Goal: Task Accomplishment & Management: Complete application form

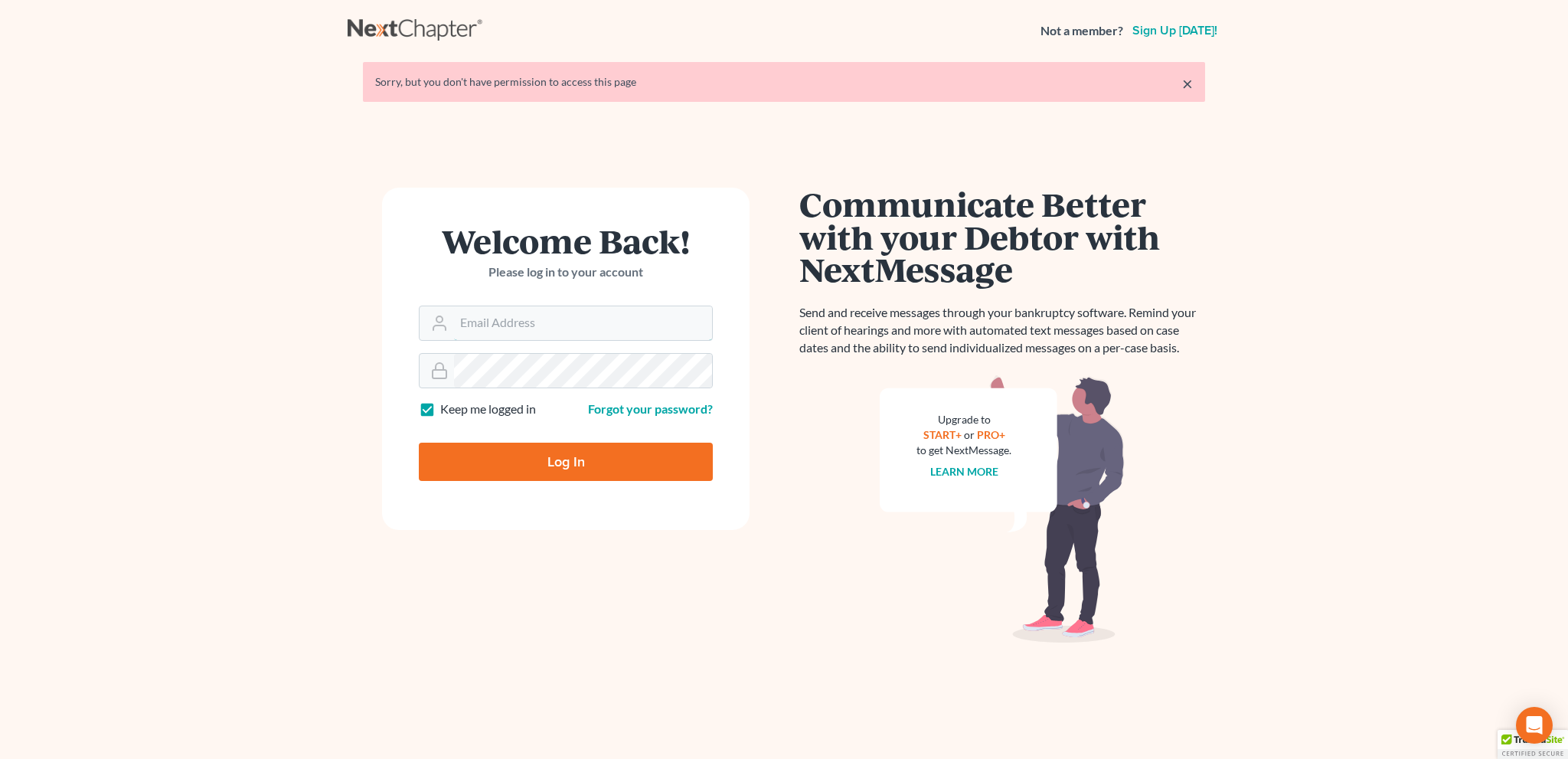
type input "[EMAIL_ADDRESS][DOMAIN_NAME]"
click at [576, 461] on input "Log In" at bounding box center [566, 461] width 294 height 38
type input "Thinking..."
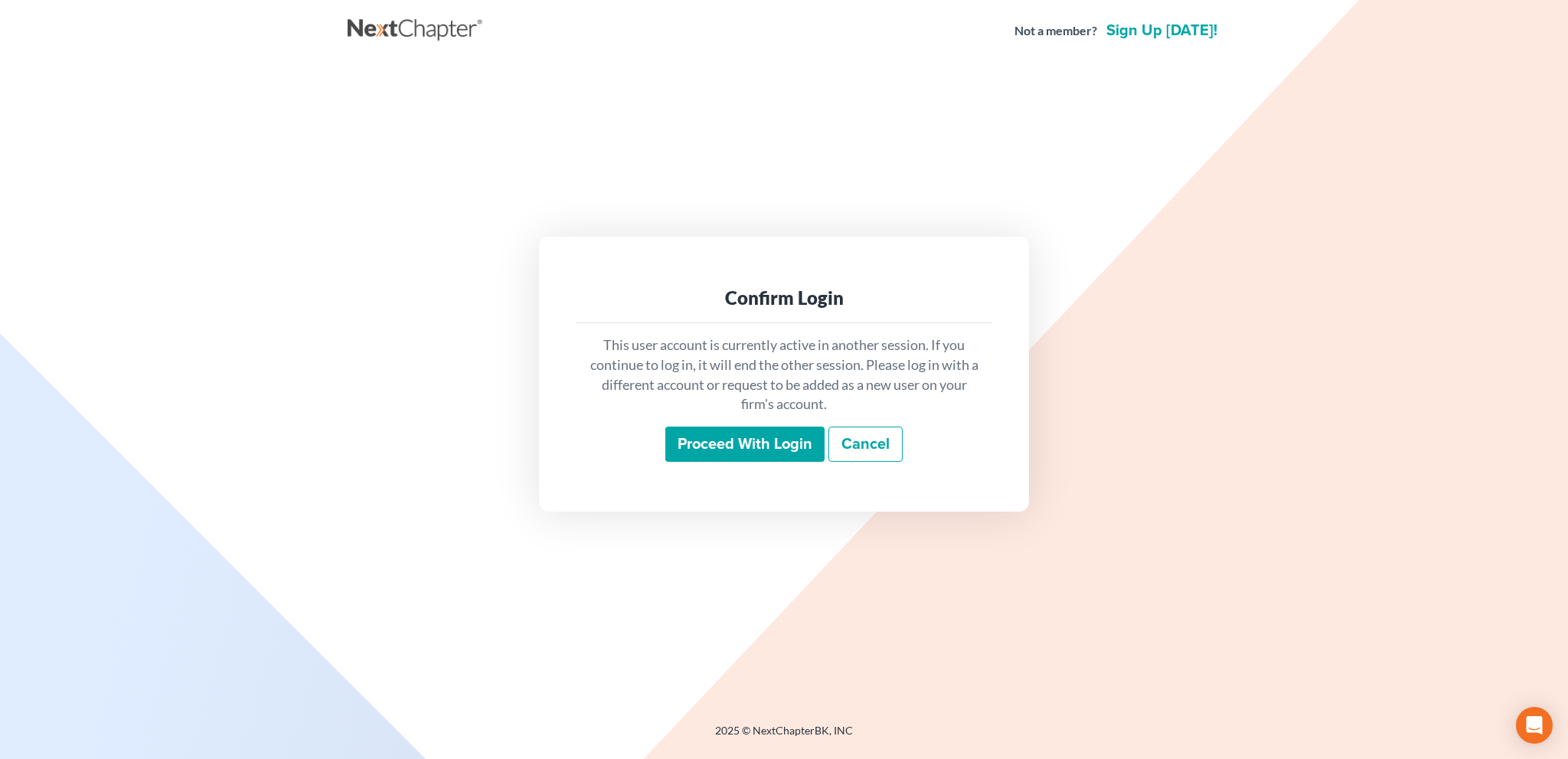
click at [687, 451] on input "Proceed with login" at bounding box center [745, 444] width 159 height 36
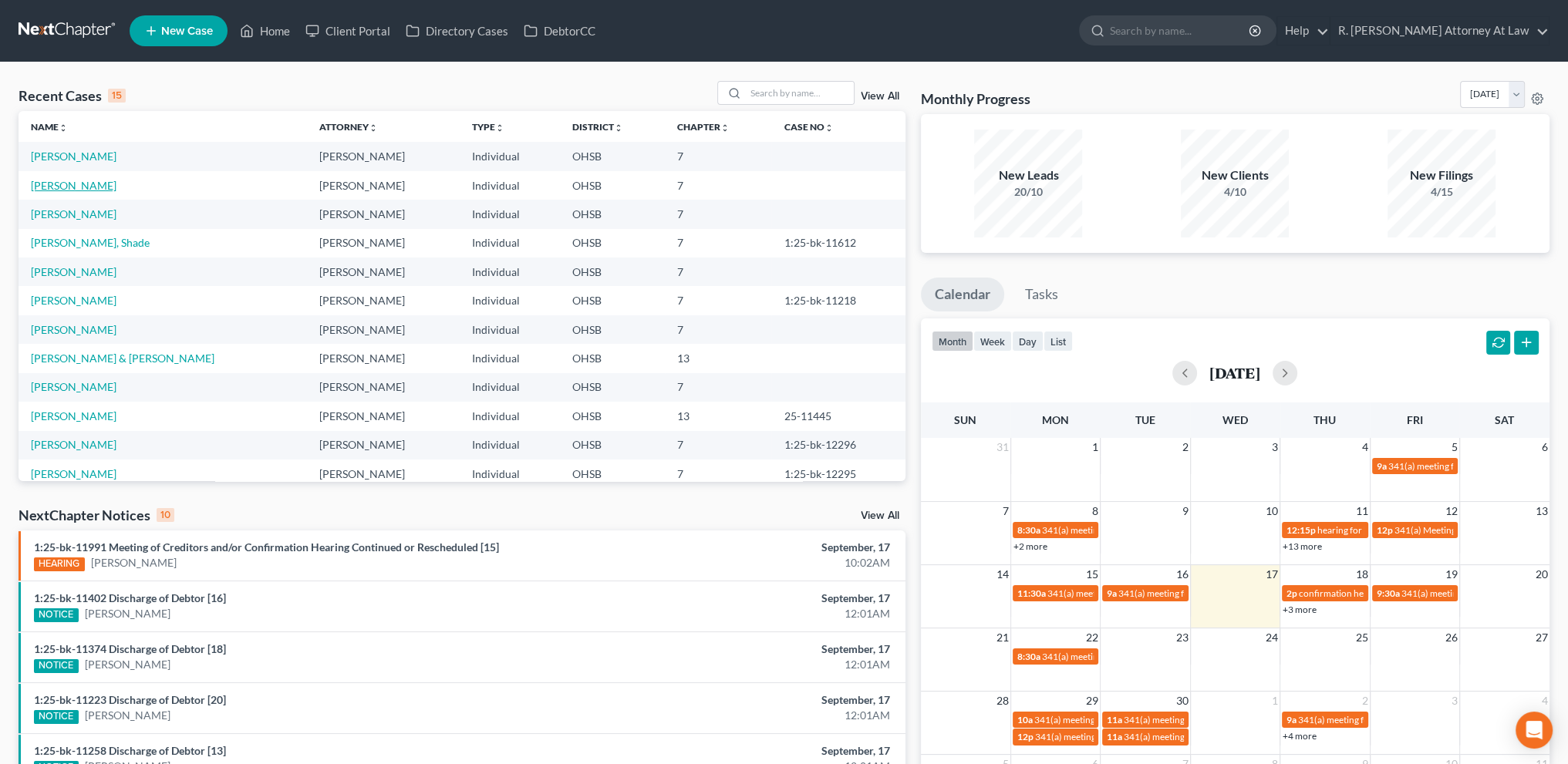
click at [51, 186] on link "[PERSON_NAME]" at bounding box center [73, 186] width 86 height 13
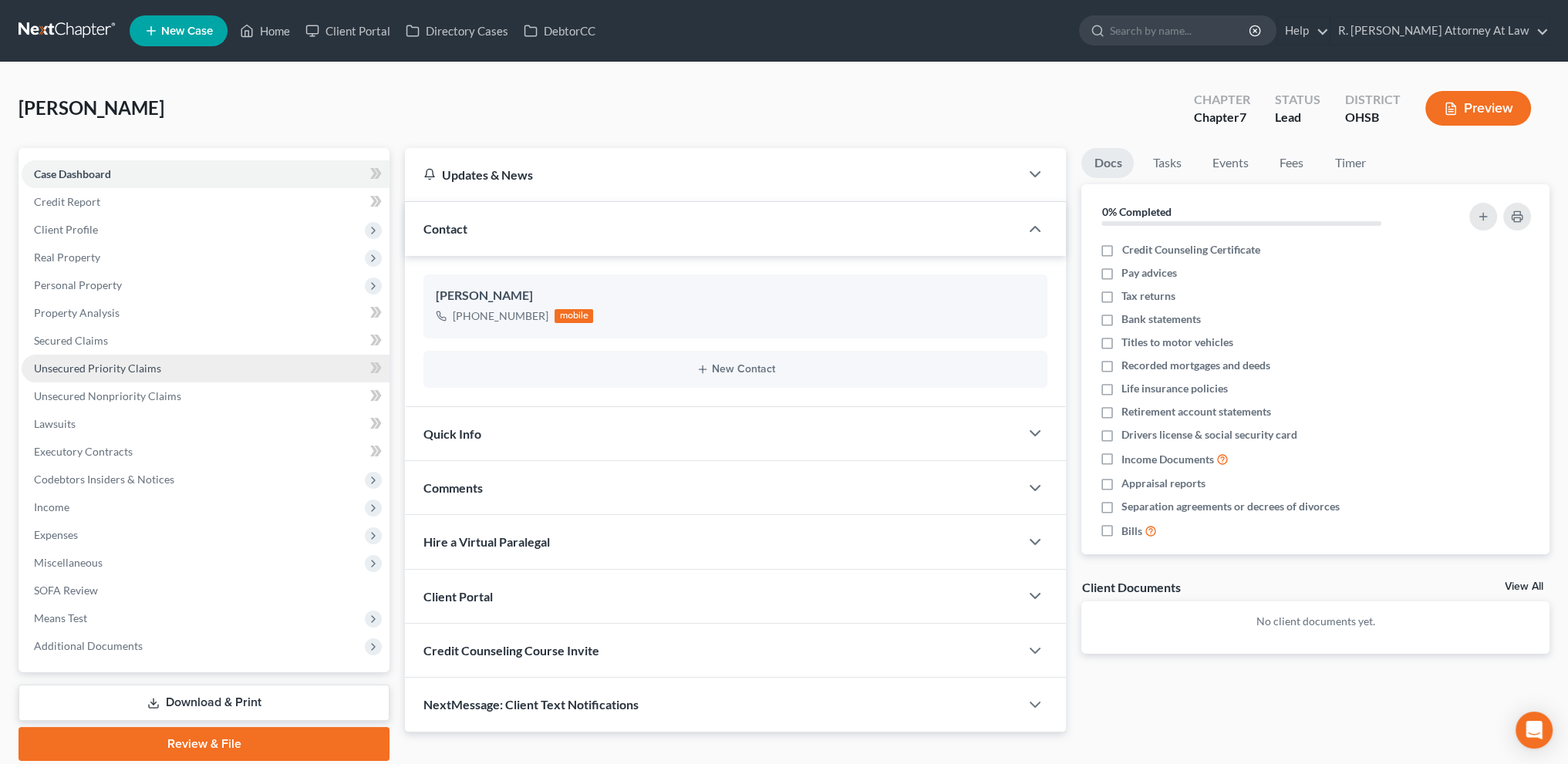
click at [99, 371] on span "Unsecured Priority Claims" at bounding box center [98, 368] width 127 height 13
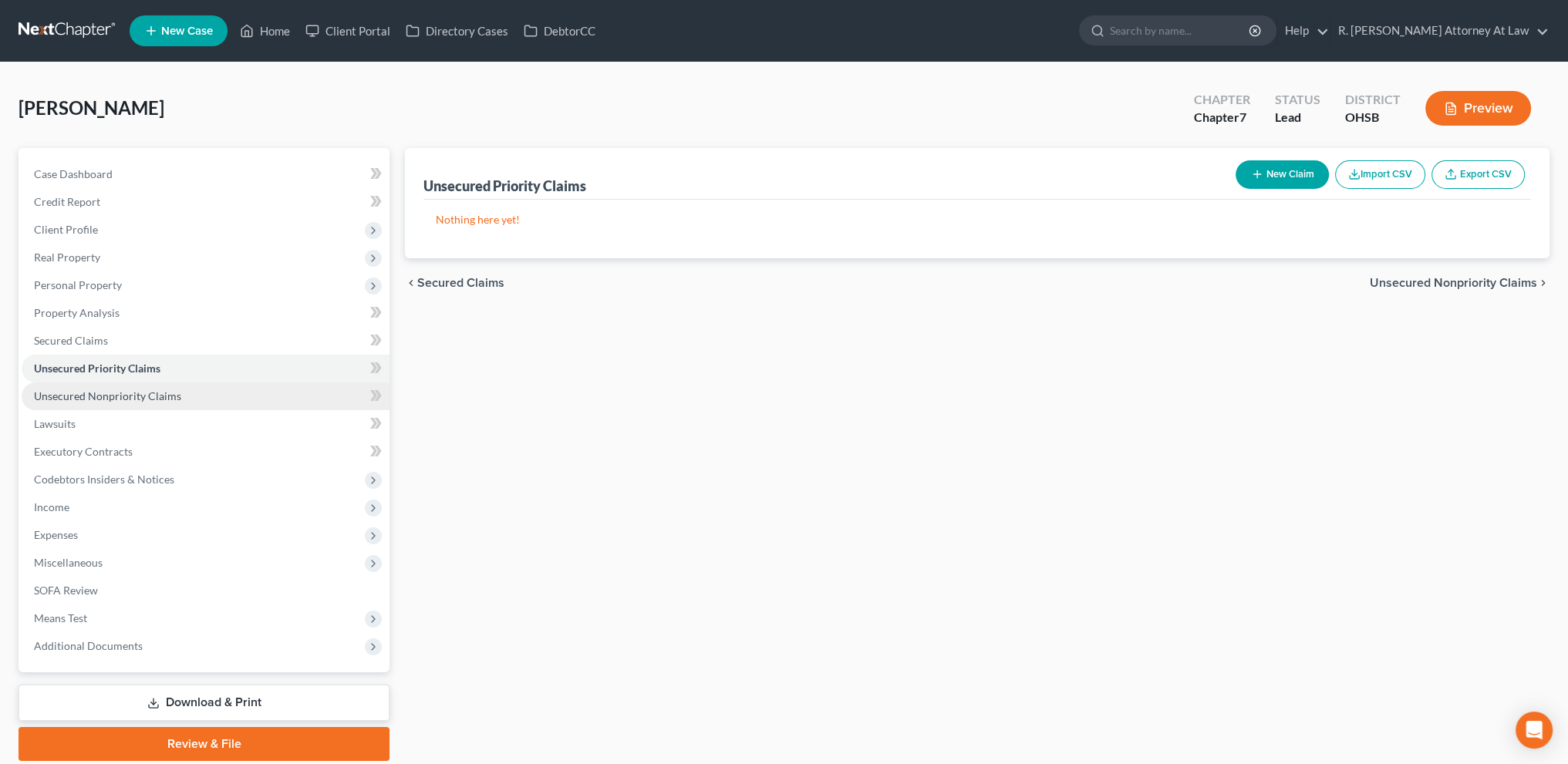
click at [102, 395] on span "Unsecured Nonpriority Claims" at bounding box center [108, 396] width 147 height 13
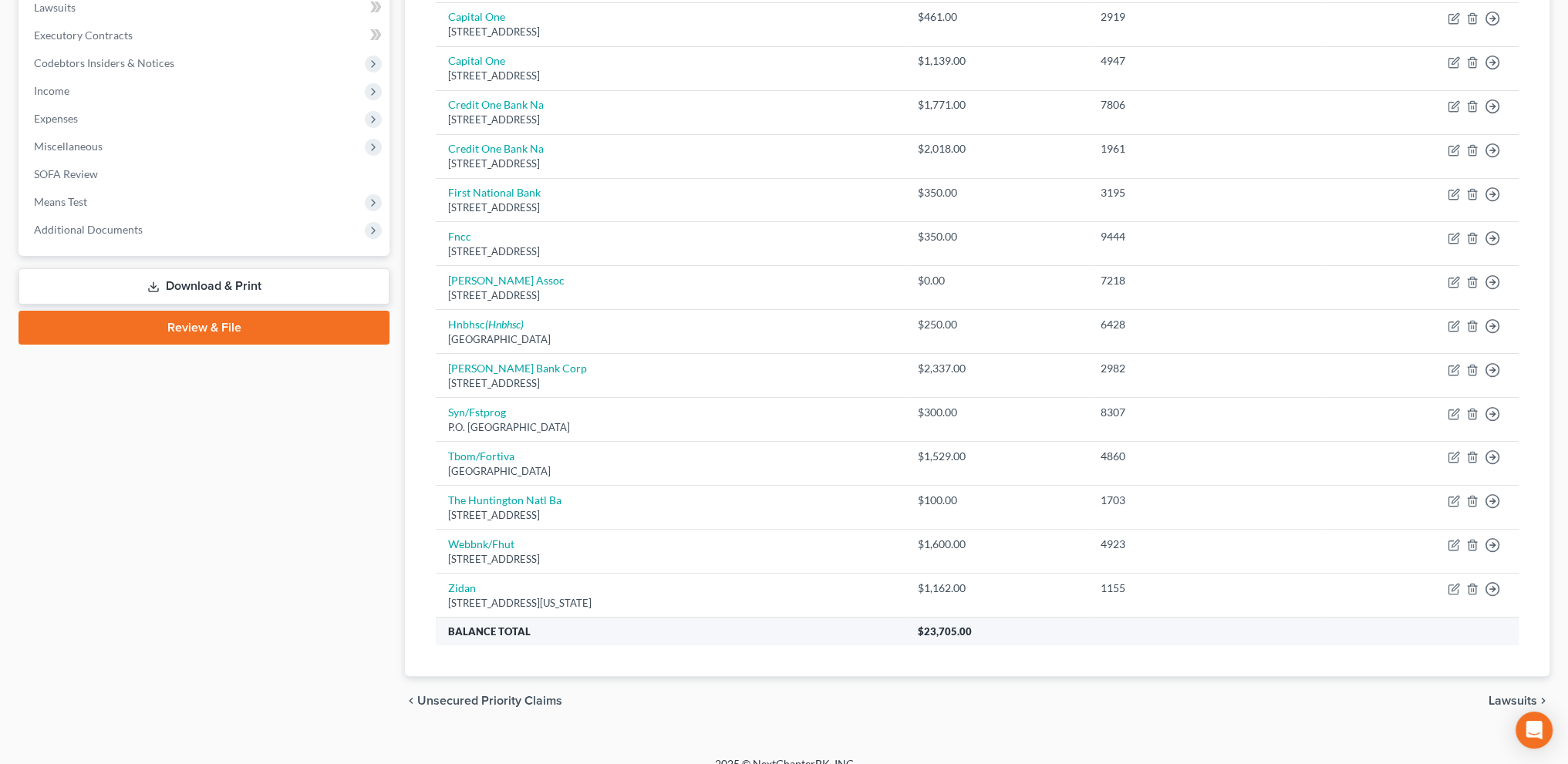
scroll to position [432, 0]
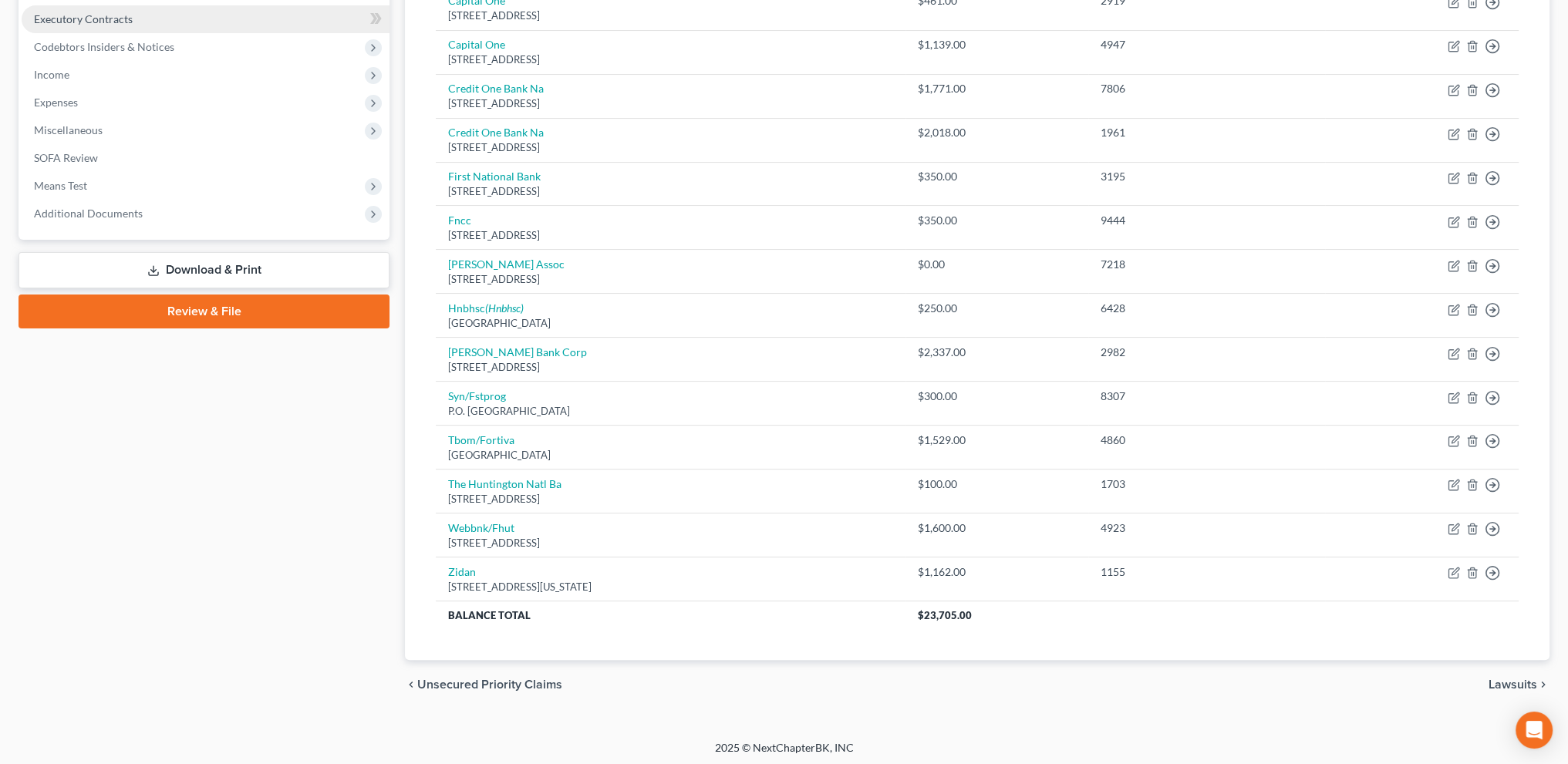
click at [59, 19] on span "Executory Contracts" at bounding box center [83, 19] width 99 height 13
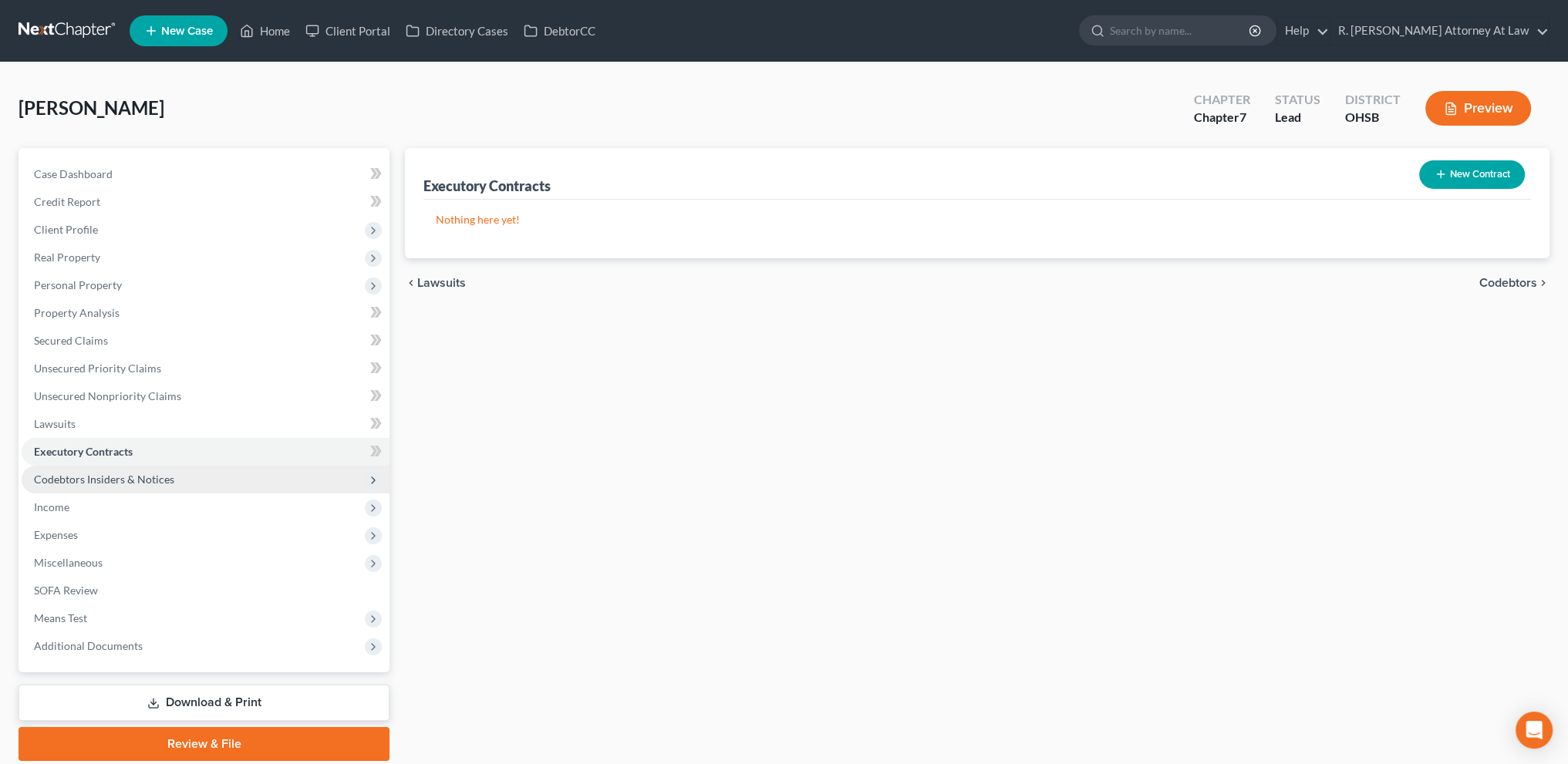
click at [59, 476] on span "Codebtors Insiders & Notices" at bounding box center [104, 479] width 140 height 13
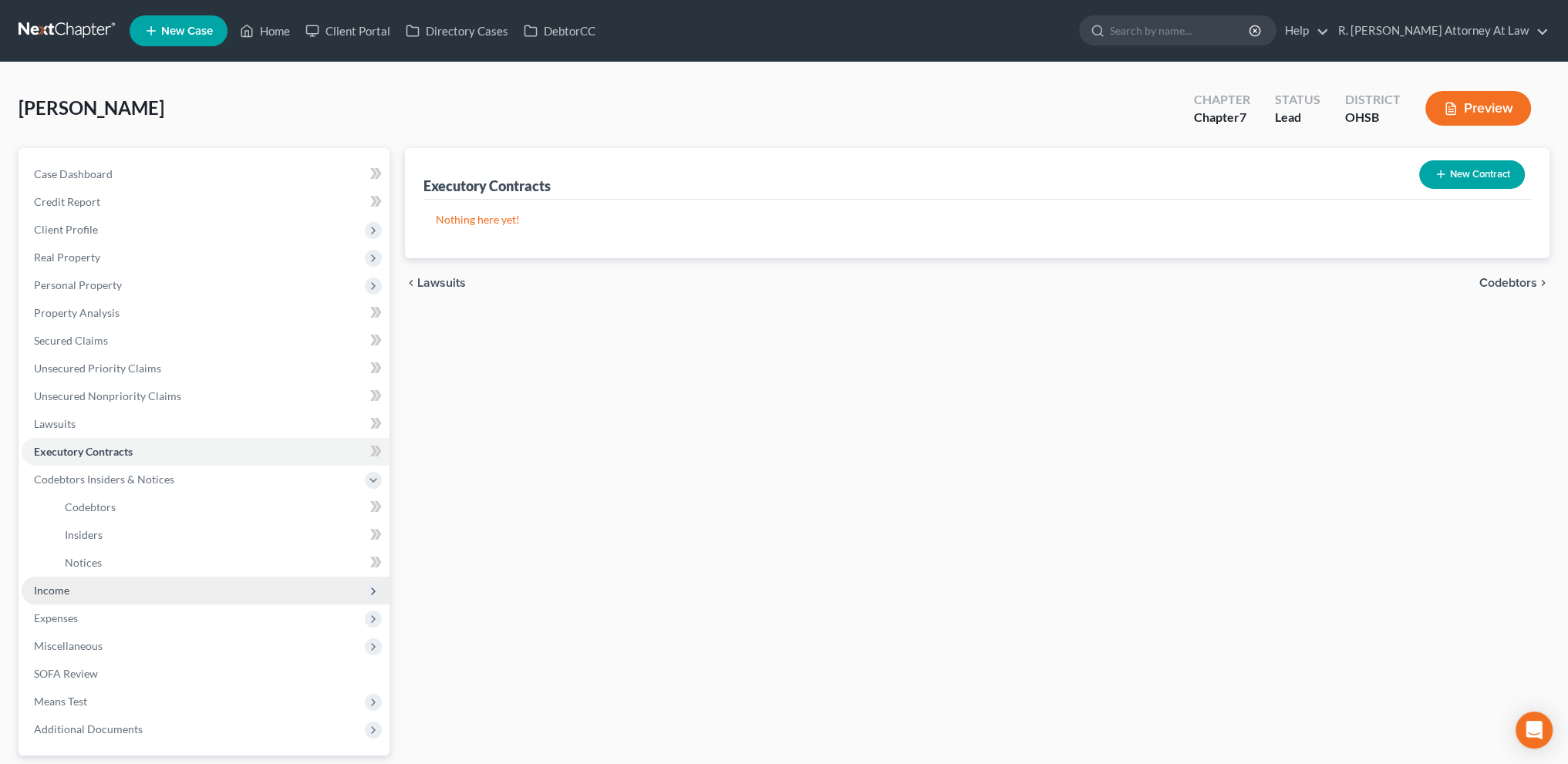
click at [55, 582] on span "Income" at bounding box center [206, 591] width 368 height 28
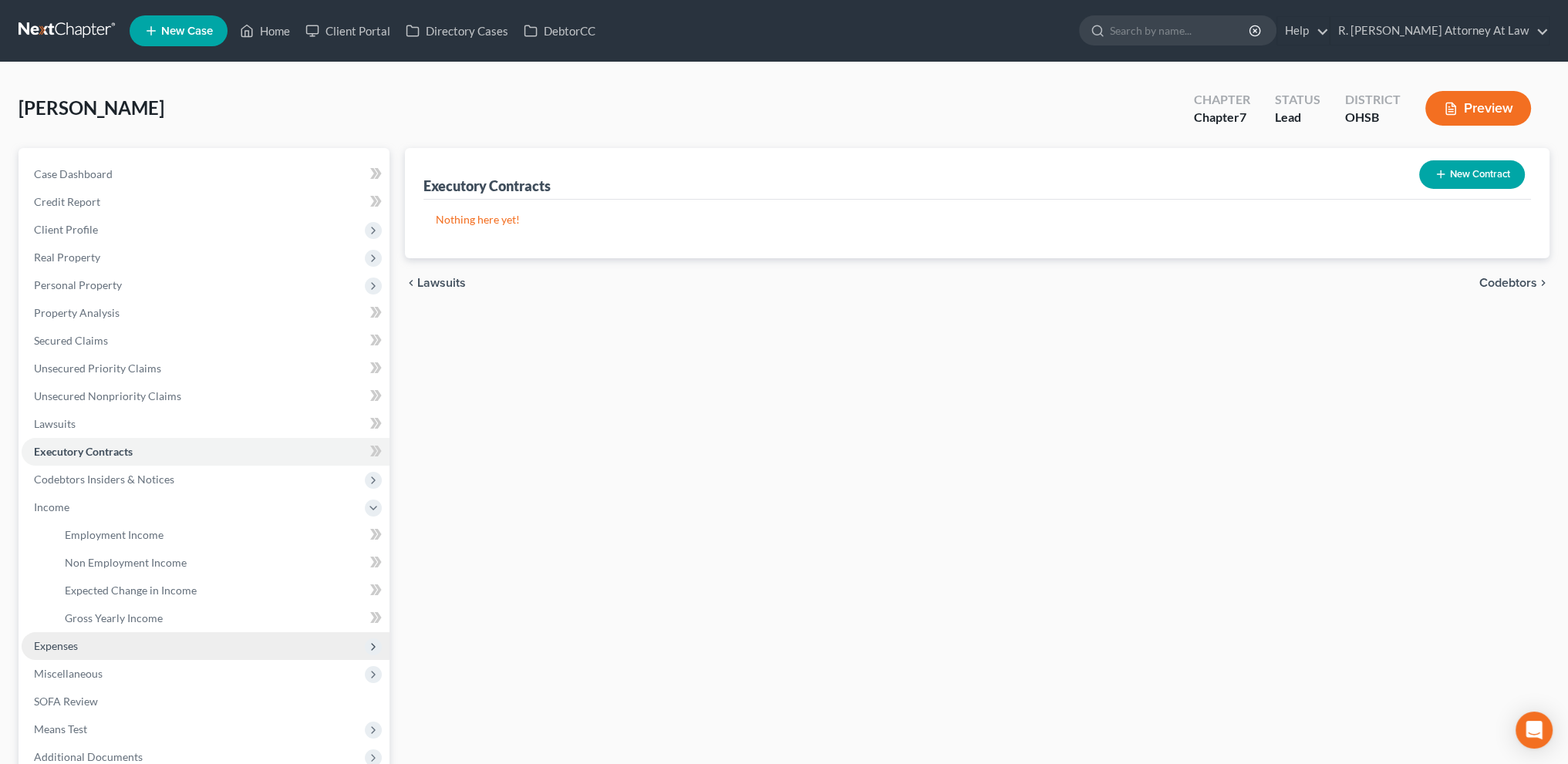
click at [70, 643] on span "Expenses" at bounding box center [56, 646] width 44 height 13
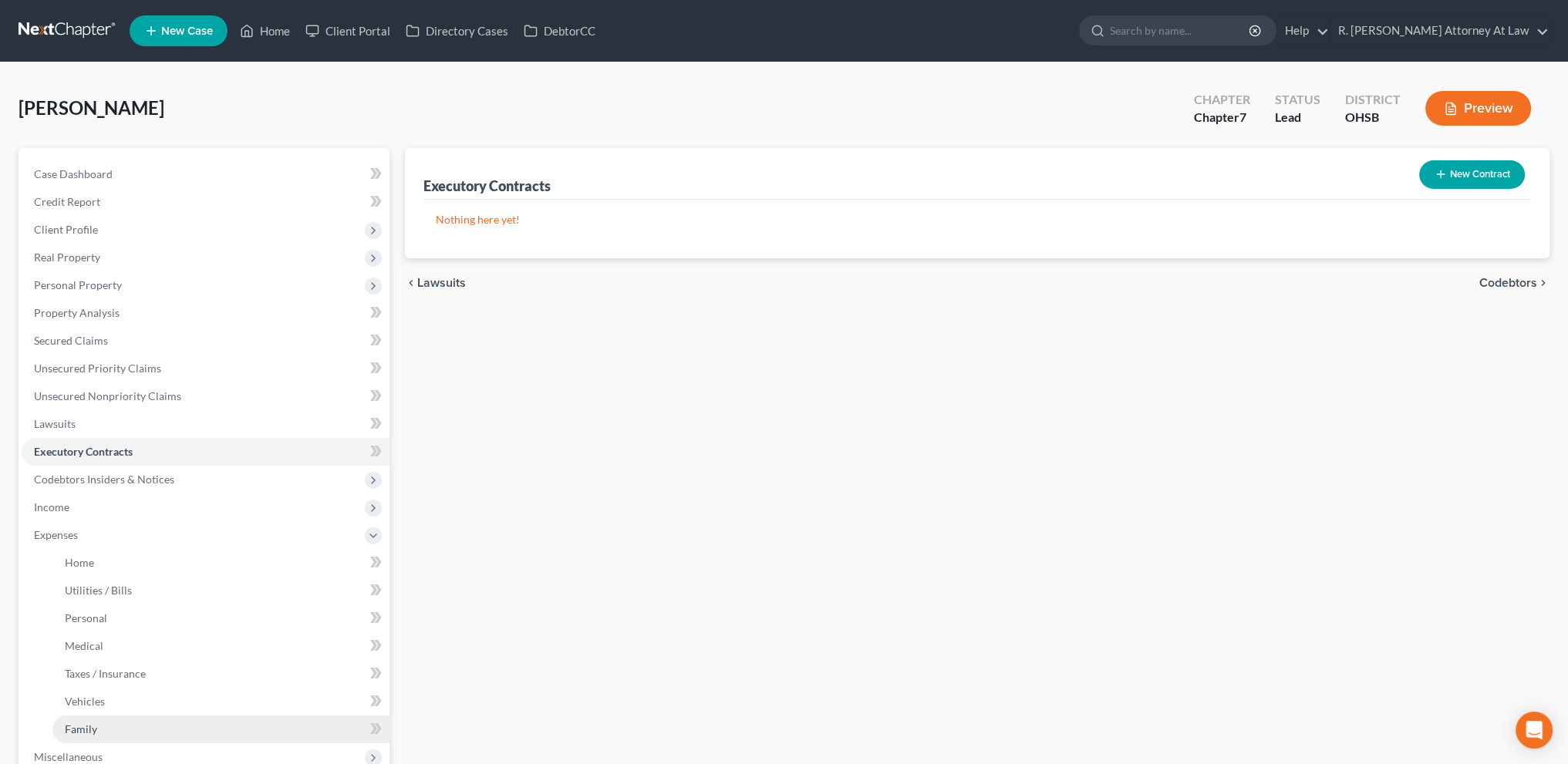
click at [68, 730] on span "Family" at bounding box center [81, 729] width 33 height 13
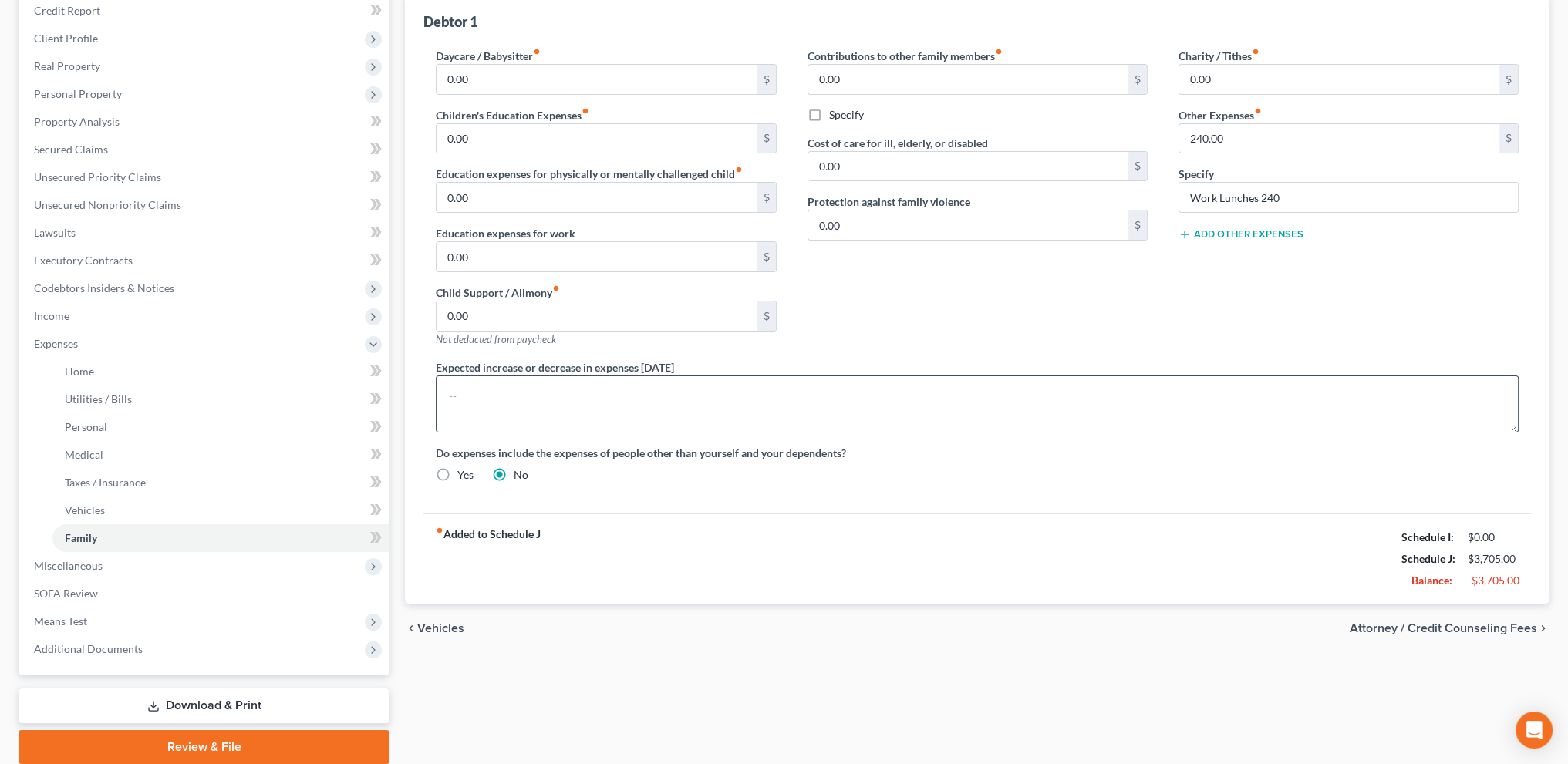
scroll to position [248, 0]
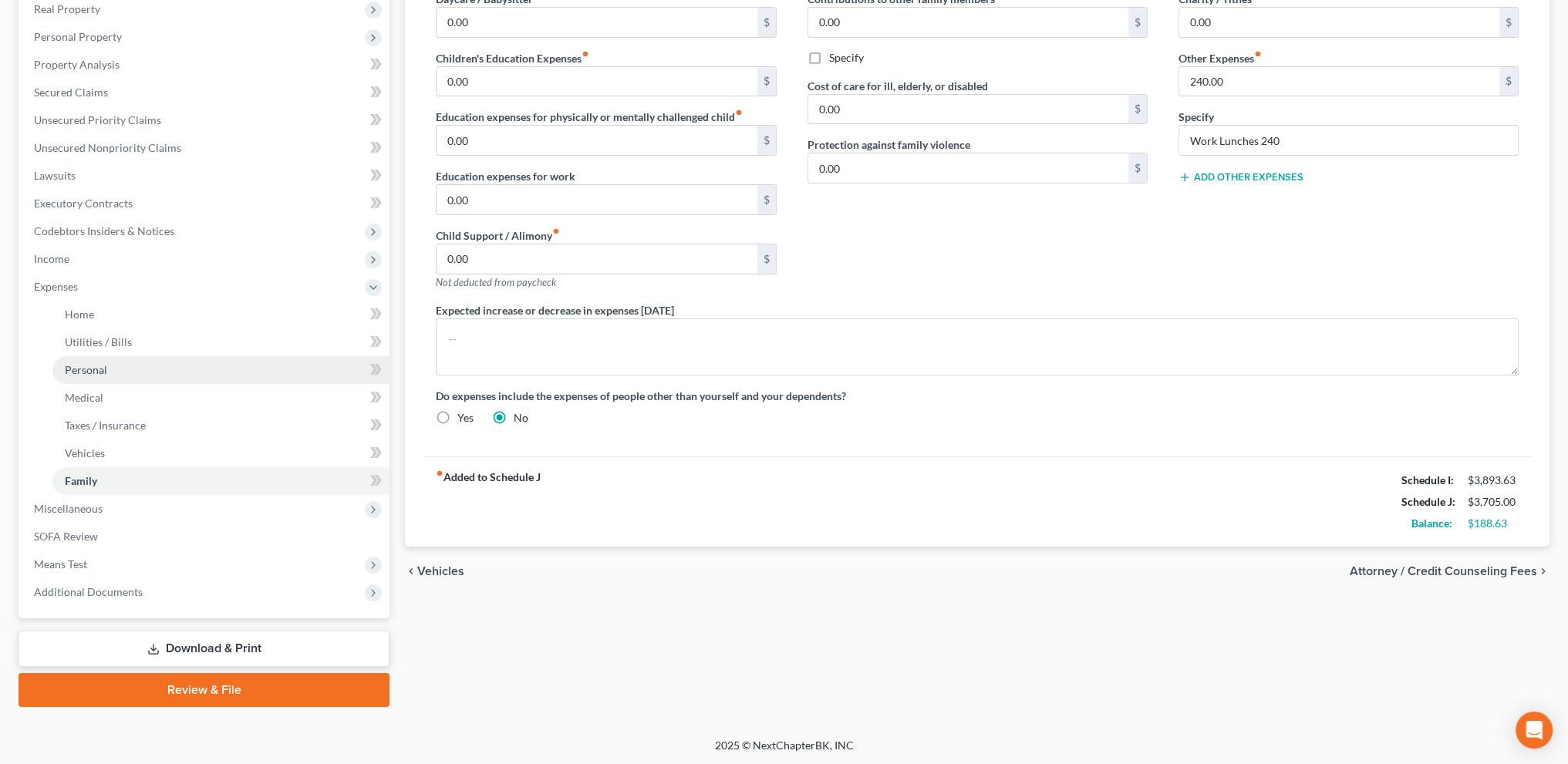
click at [88, 370] on span "Personal" at bounding box center [86, 370] width 42 height 13
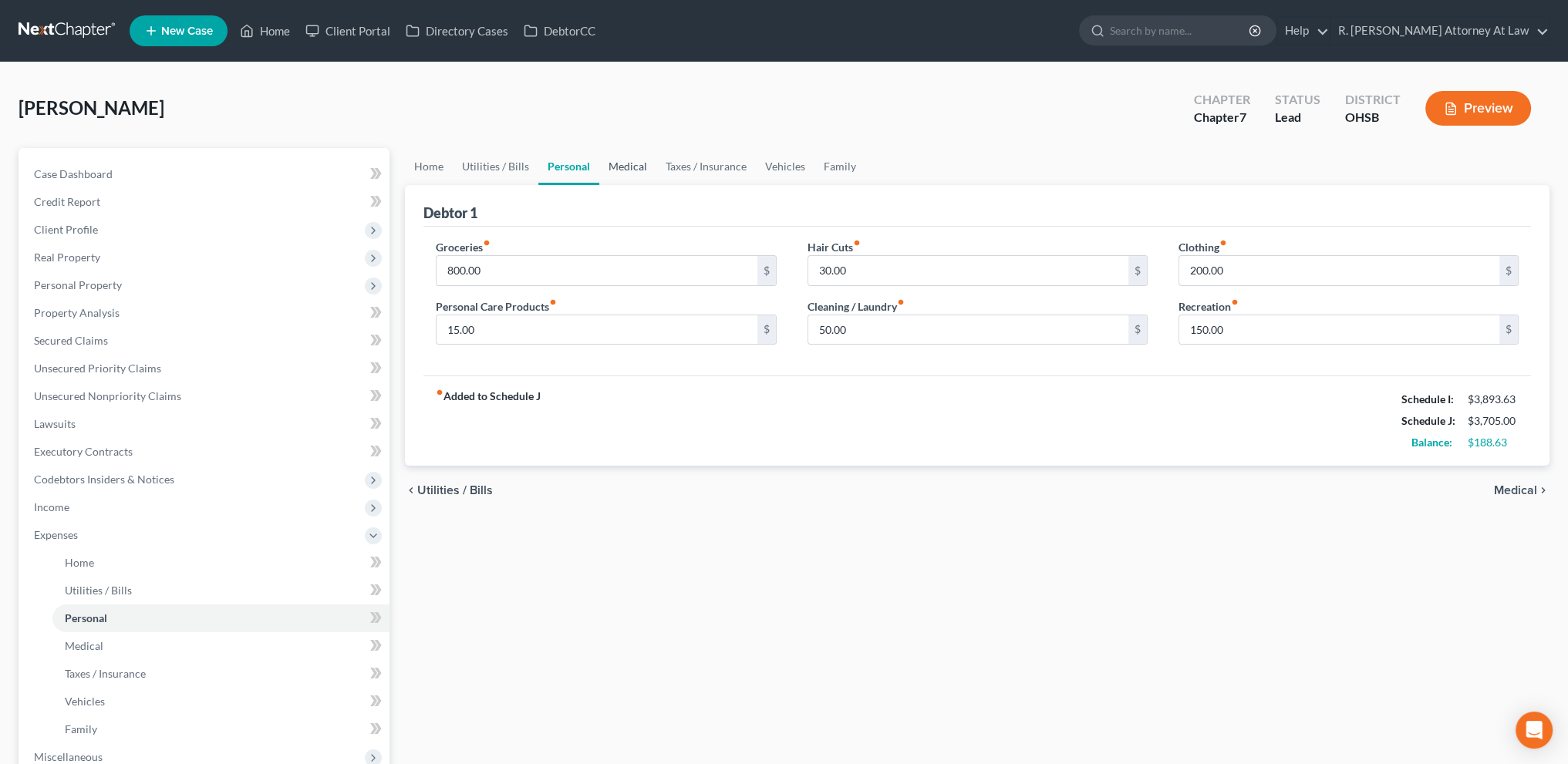
click at [620, 164] on link "Medical" at bounding box center [628, 166] width 57 height 37
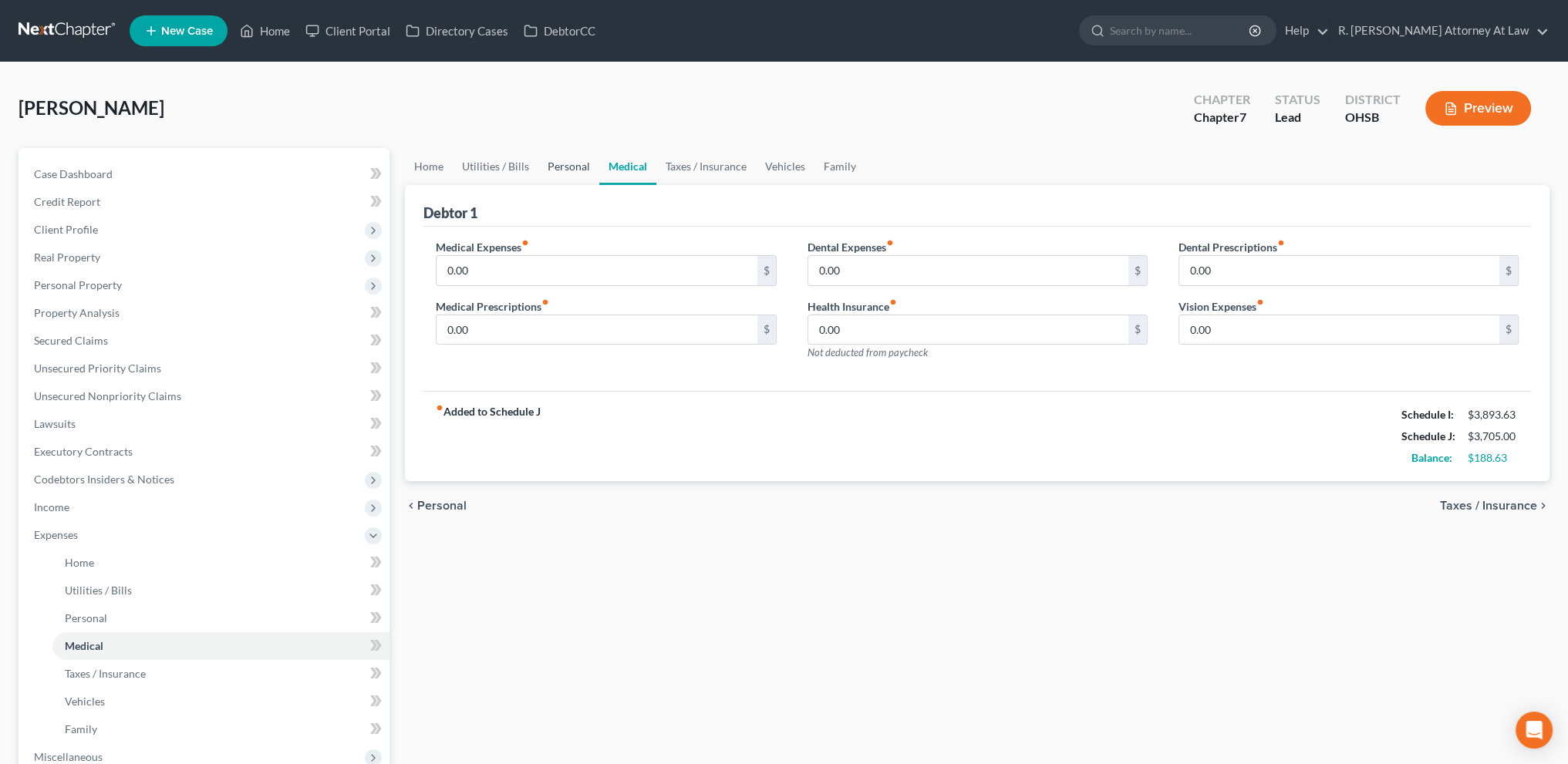
click at [568, 160] on link "Personal" at bounding box center [569, 166] width 61 height 37
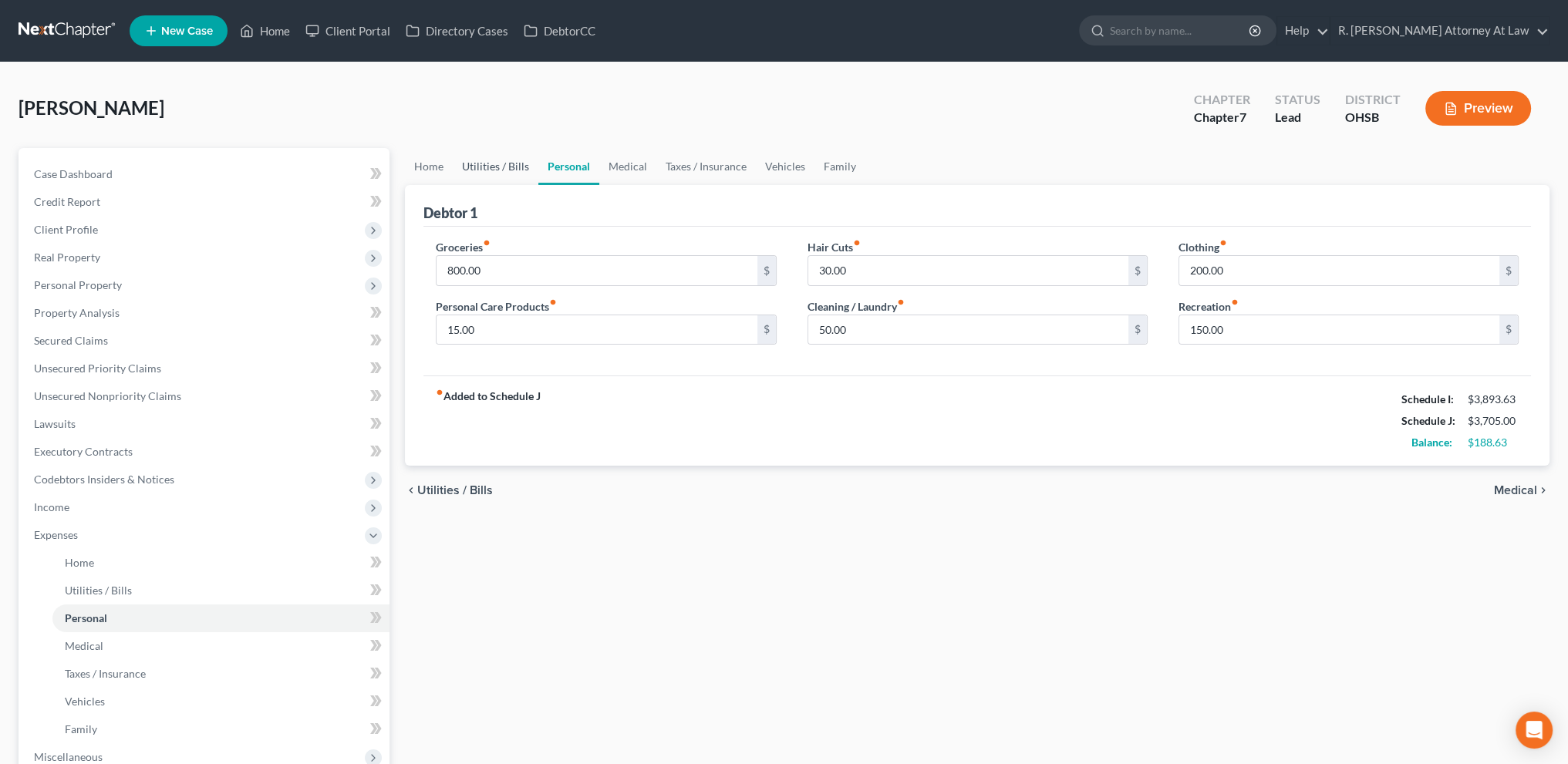
click at [491, 168] on link "Utilities / Bills" at bounding box center [495, 166] width 86 height 37
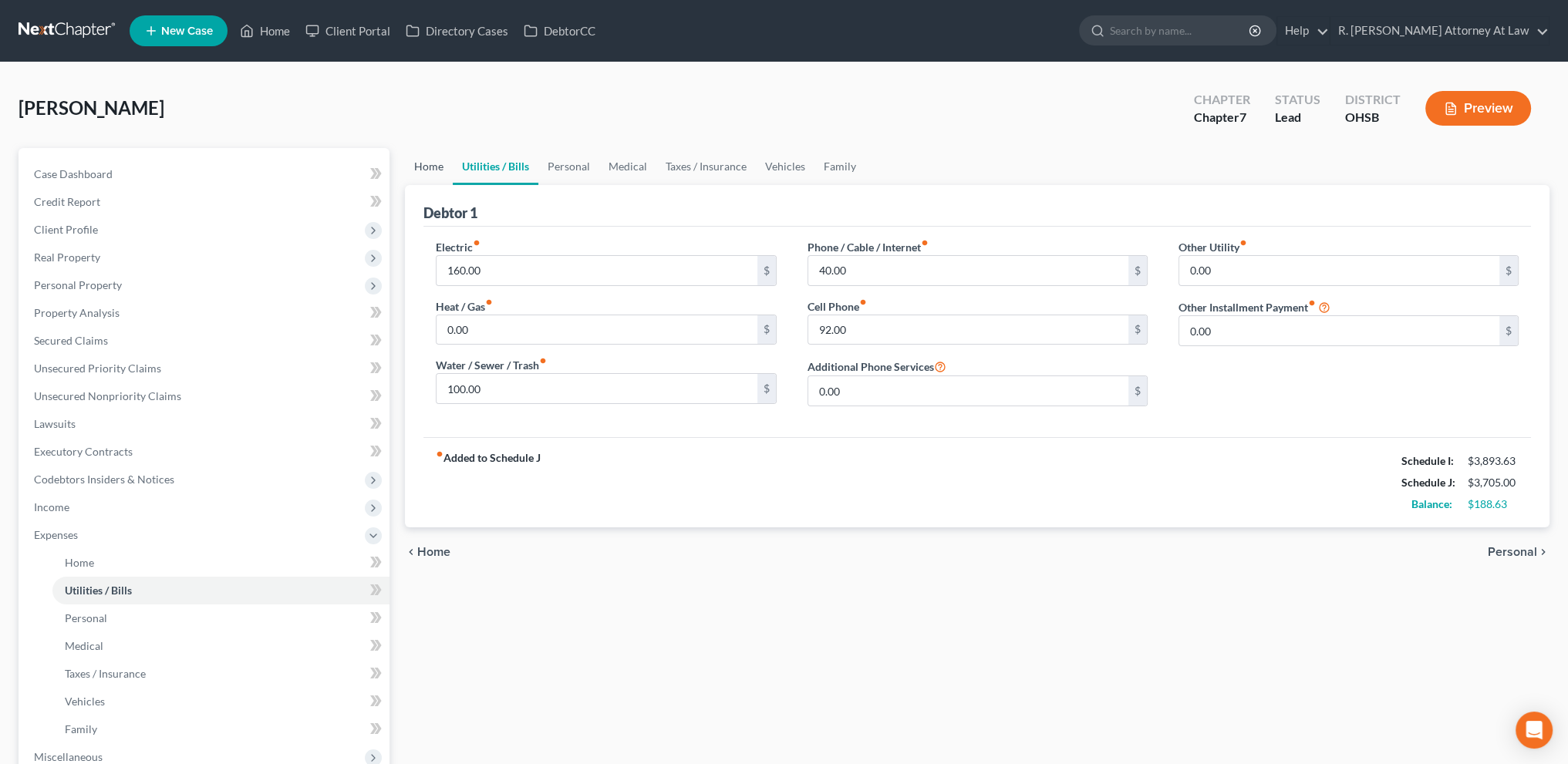
click at [433, 165] on link "Home" at bounding box center [428, 166] width 48 height 37
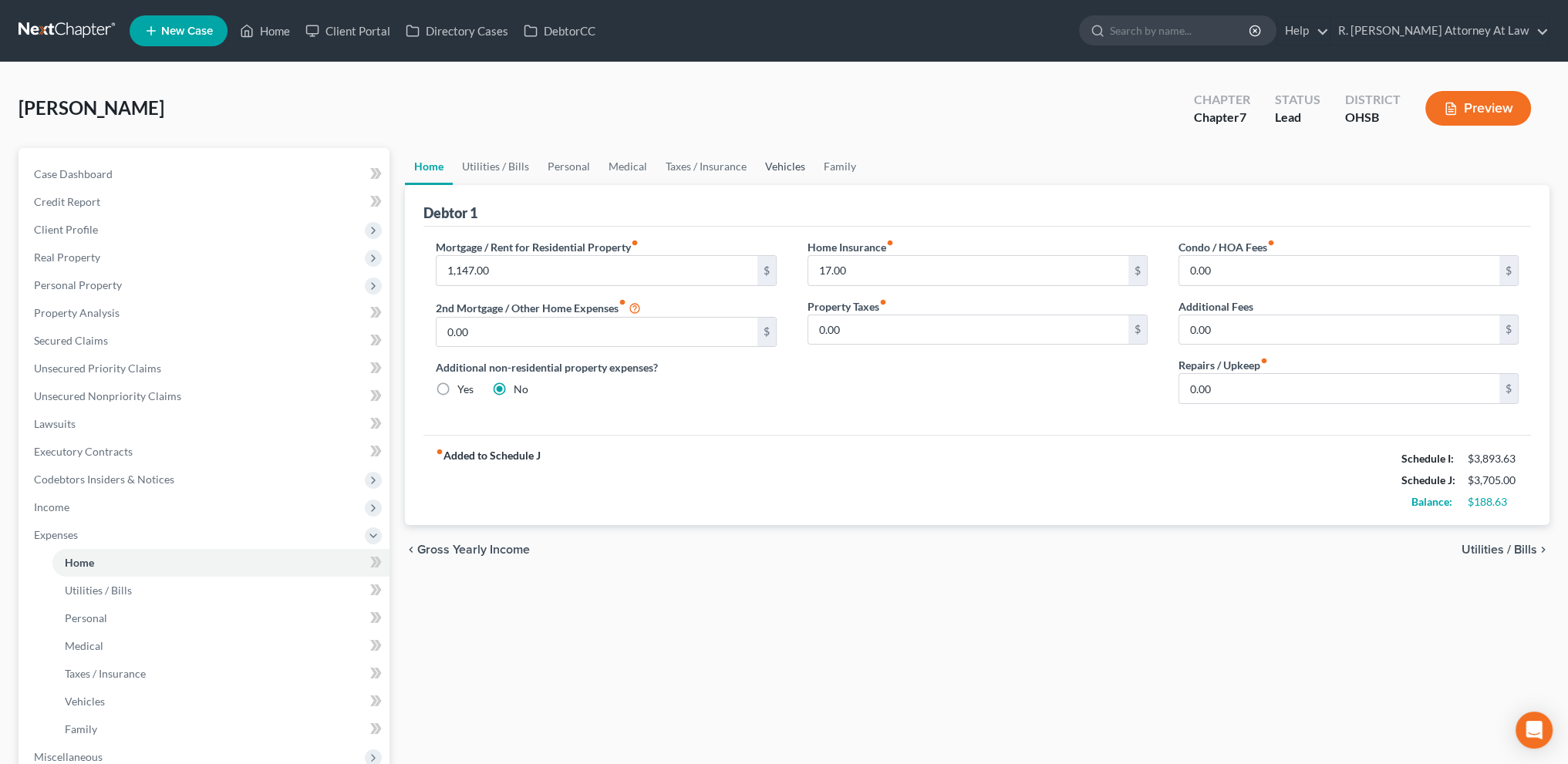
click at [778, 165] on link "Vehicles" at bounding box center [785, 166] width 59 height 37
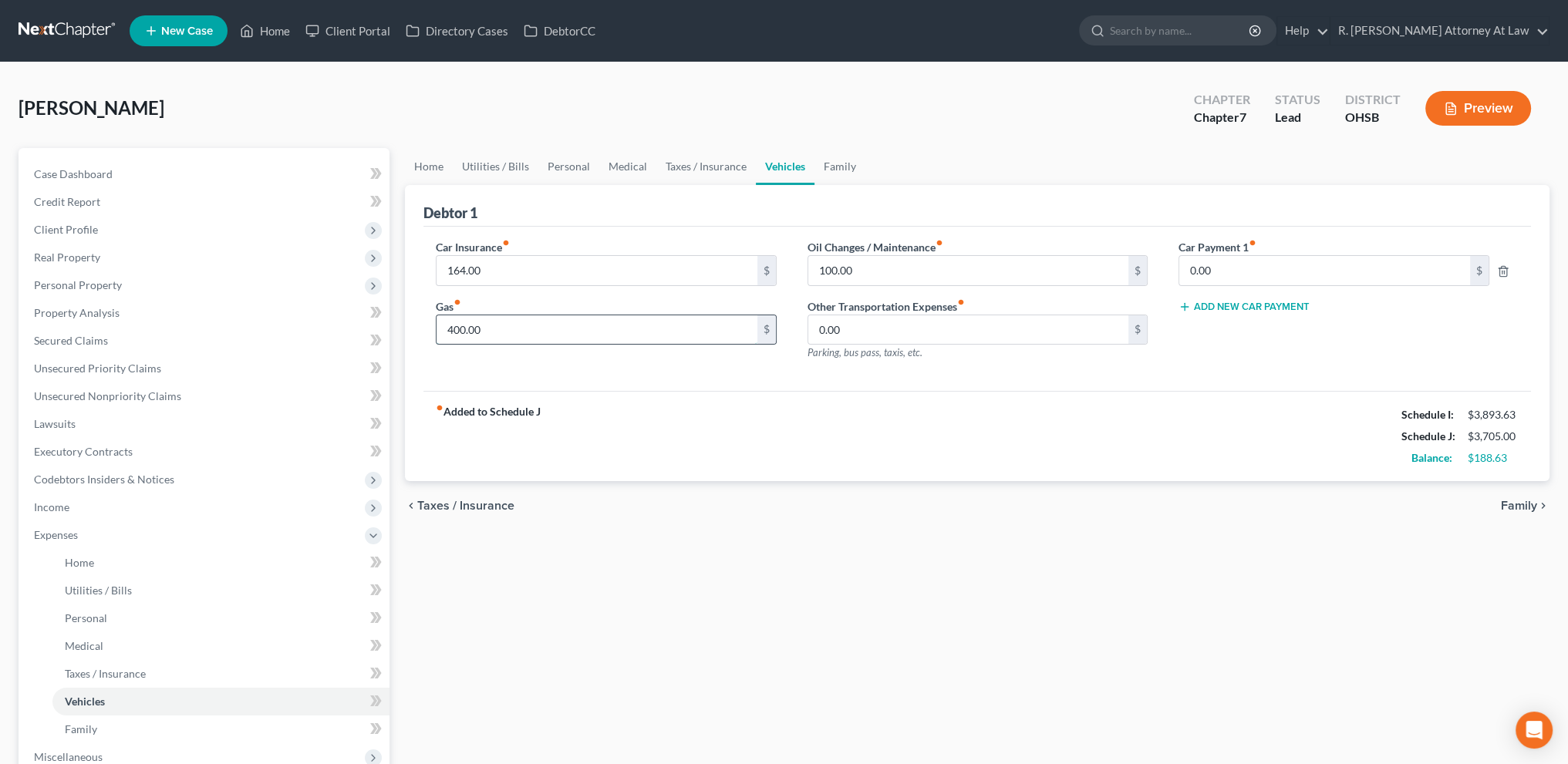
click at [516, 329] on input "400.00" at bounding box center [596, 330] width 320 height 29
click at [834, 166] on link "Family" at bounding box center [840, 166] width 51 height 37
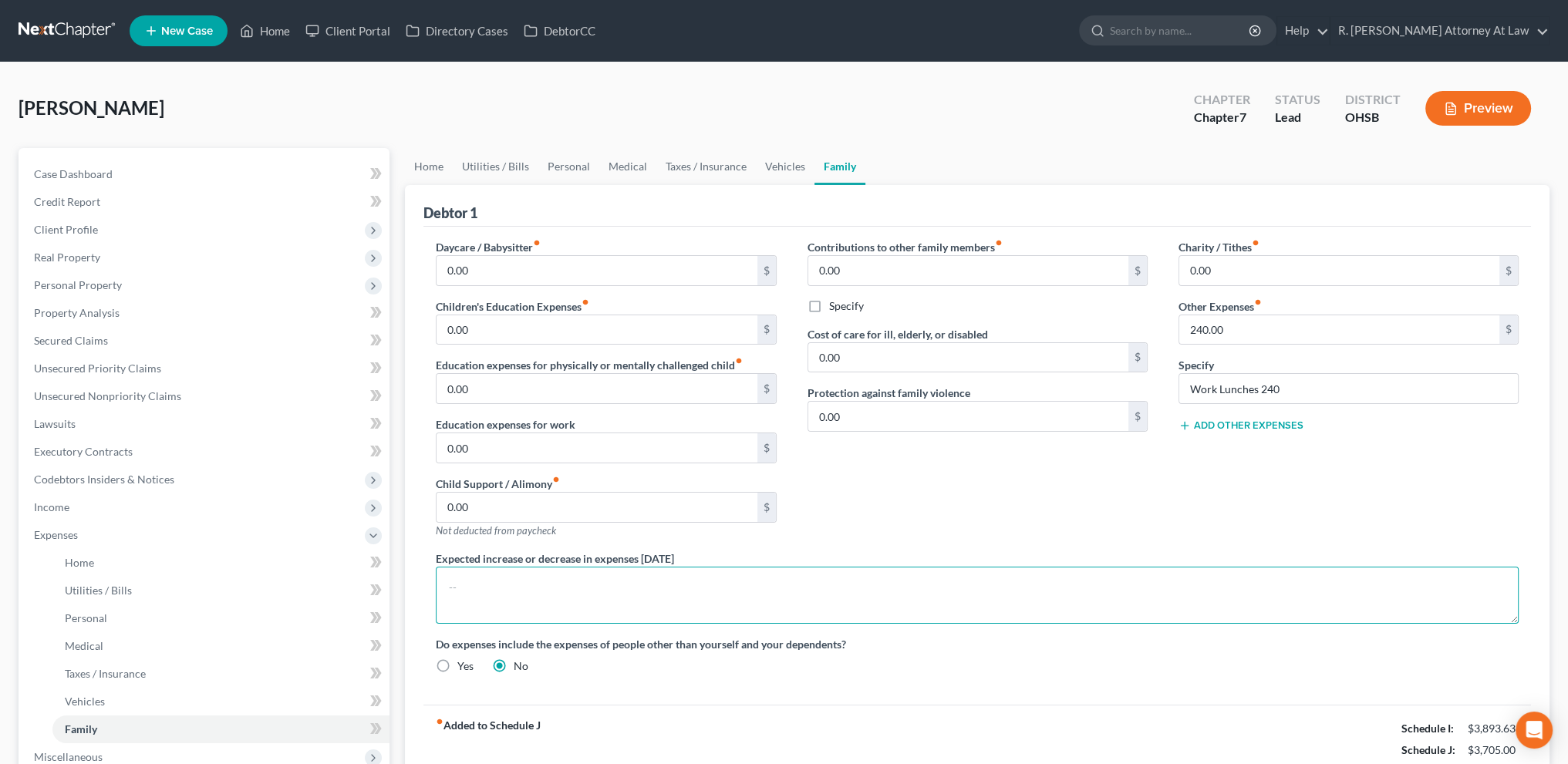
click at [569, 577] on textarea at bounding box center [977, 595] width 1083 height 57
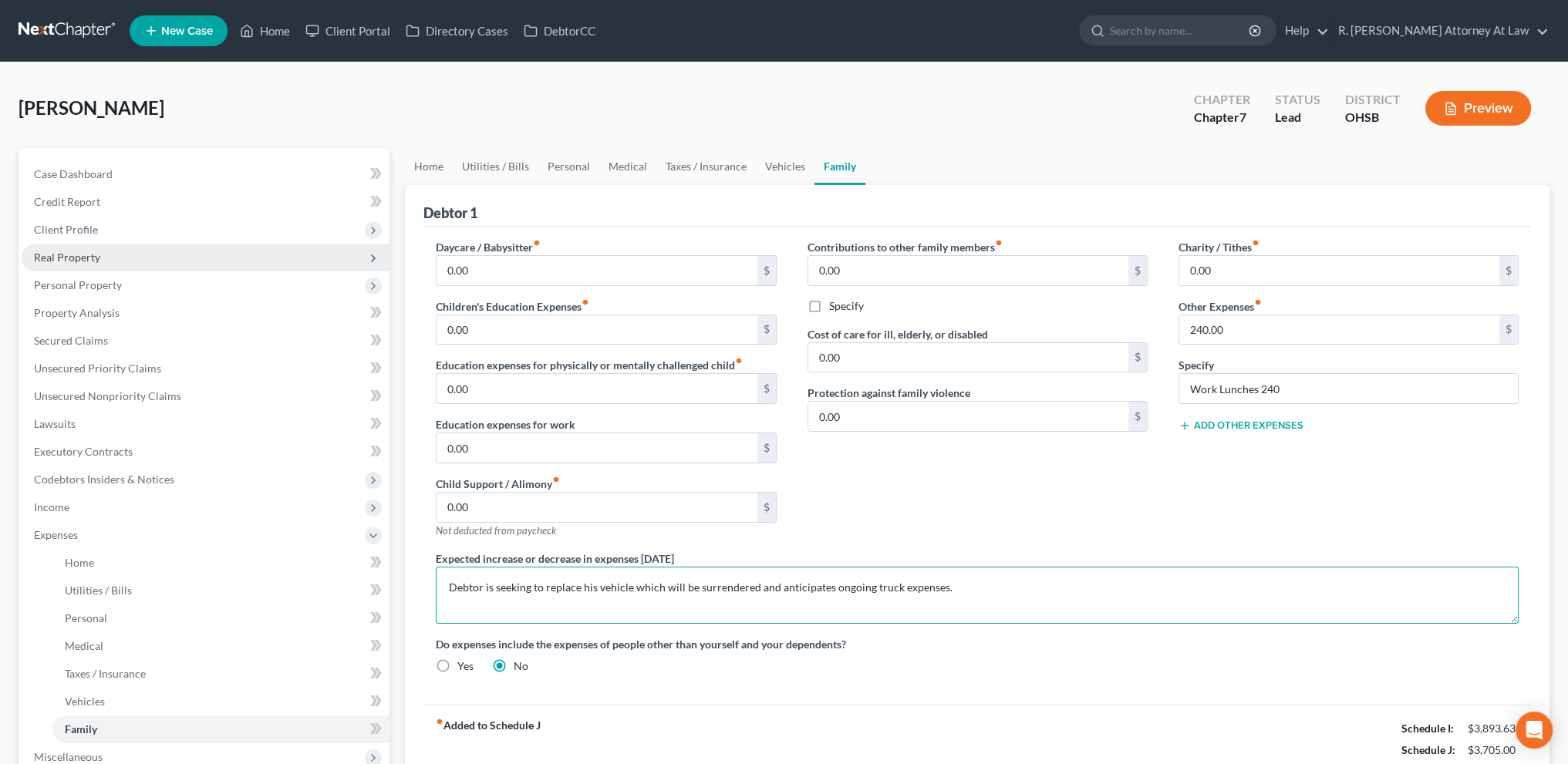
type textarea "Debtor is seeking to replace his vehicle which will be surrendered and anticipa…"
click at [65, 252] on span "Real Property" at bounding box center [67, 257] width 66 height 13
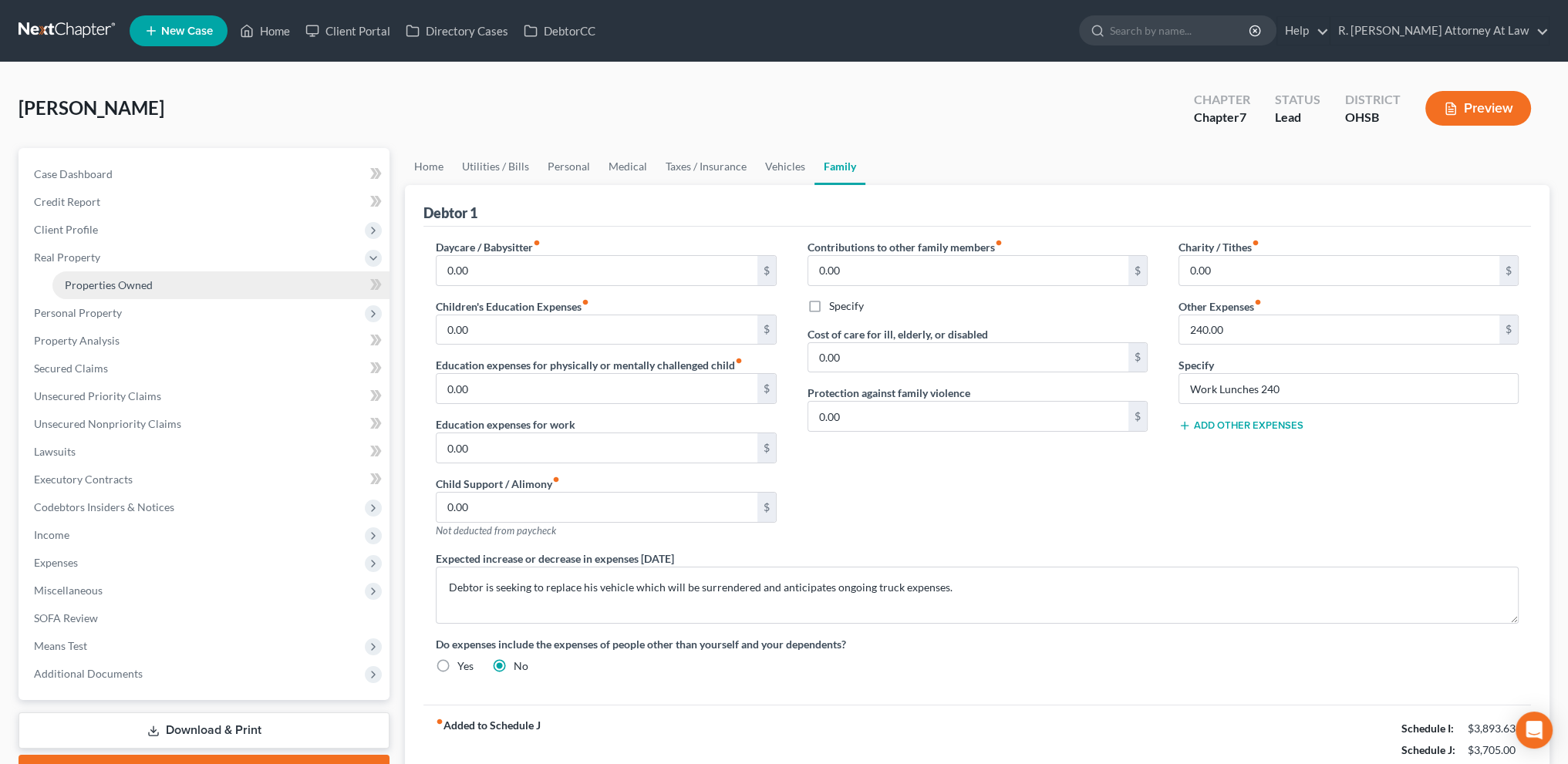
click at [86, 281] on span "Properties Owned" at bounding box center [109, 285] width 88 height 13
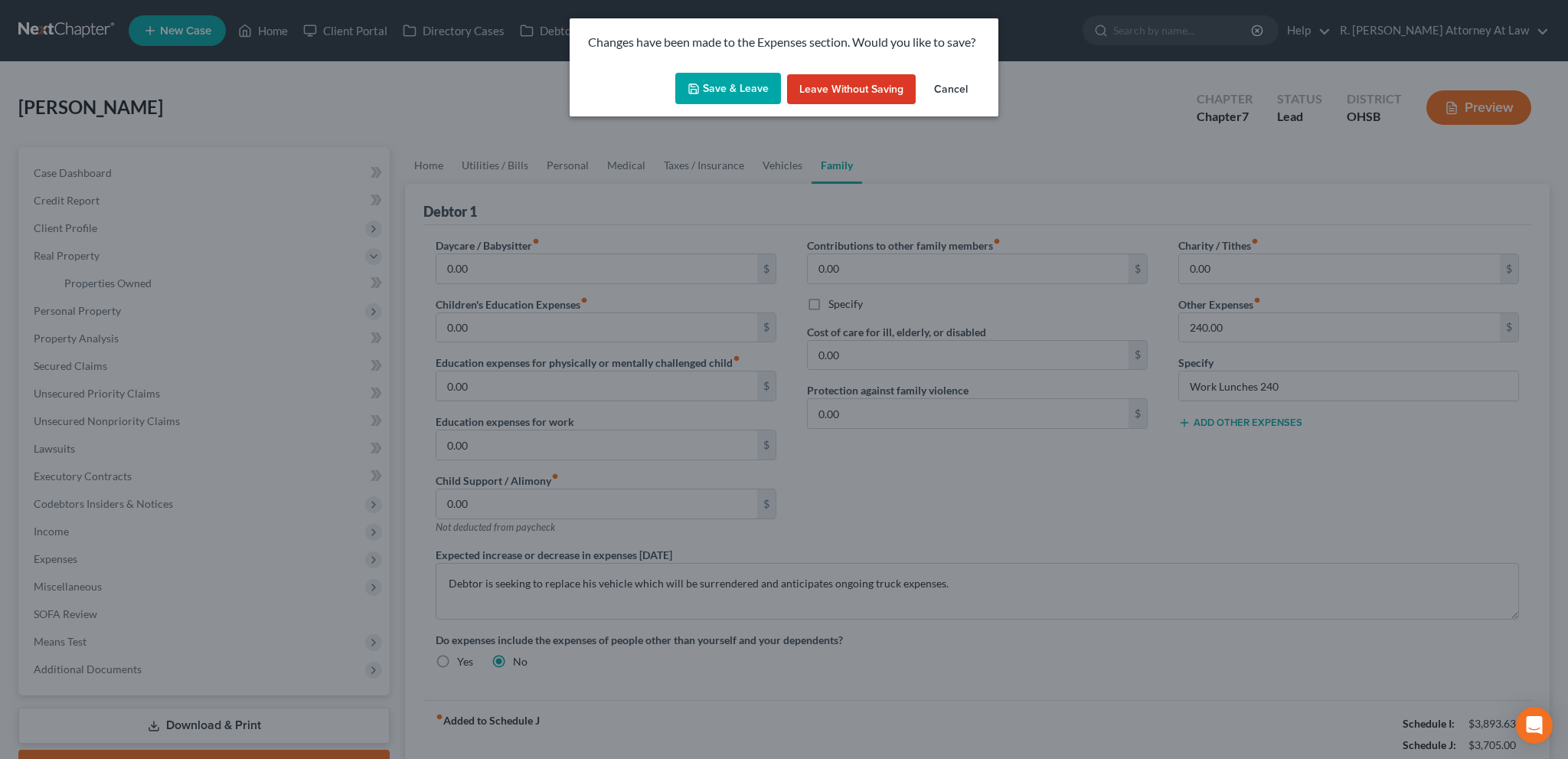
click at [699, 87] on icon "button" at bounding box center [693, 88] width 12 height 12
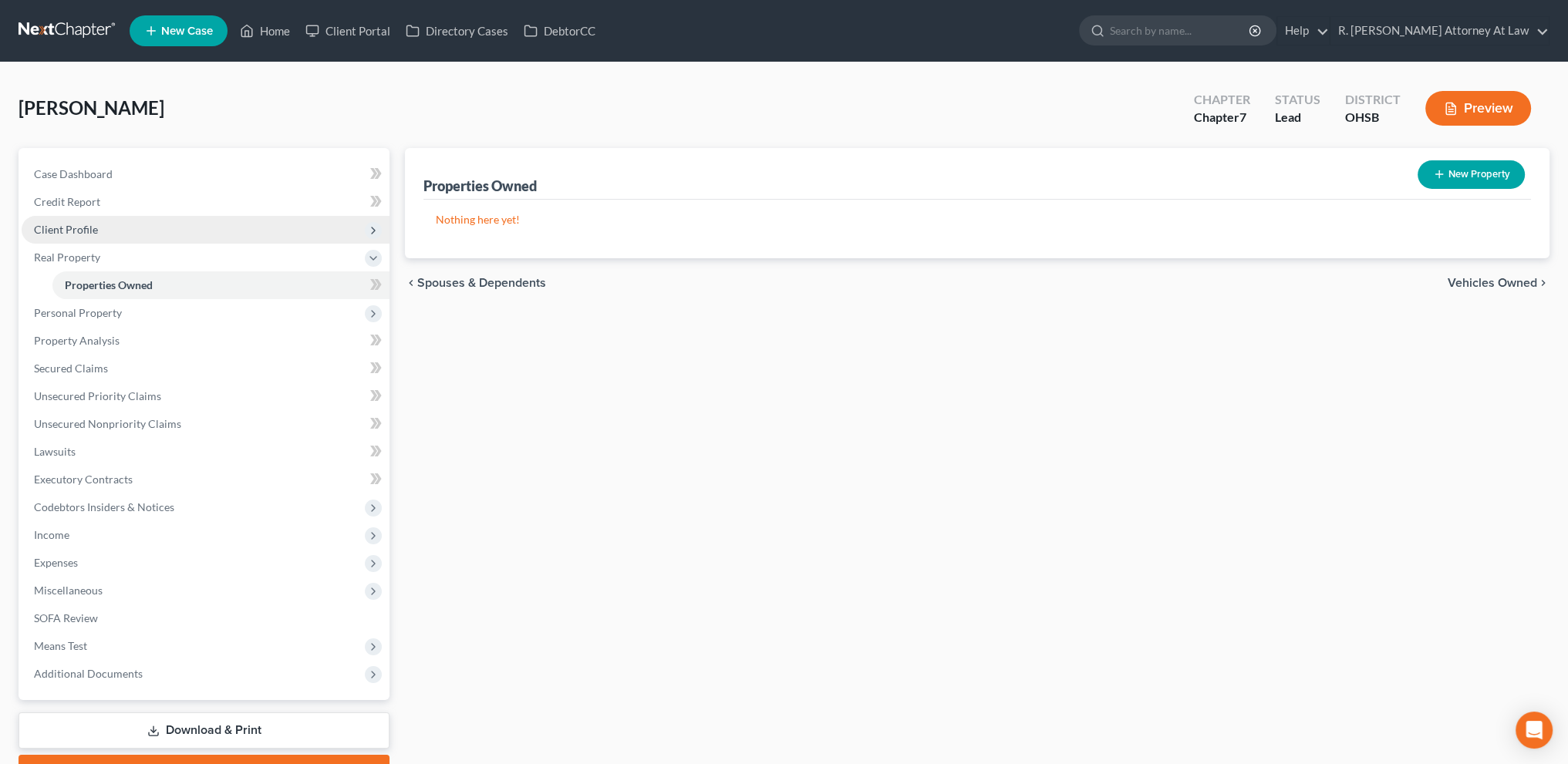
click at [80, 231] on span "Client Profile" at bounding box center [66, 230] width 64 height 13
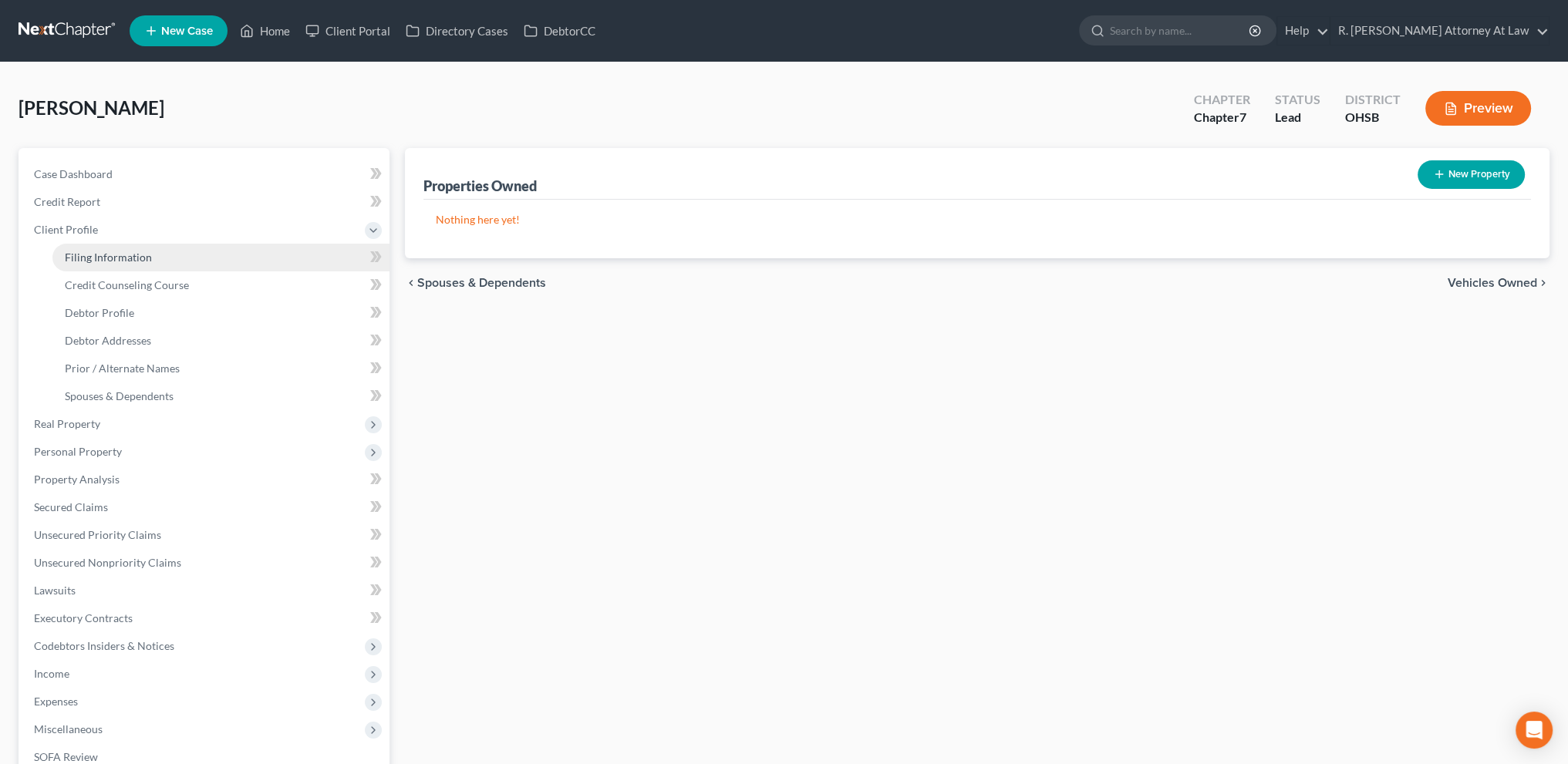
click at [86, 251] on span "Filing Information" at bounding box center [108, 257] width 87 height 13
select select "1"
select select "0"
select select "36"
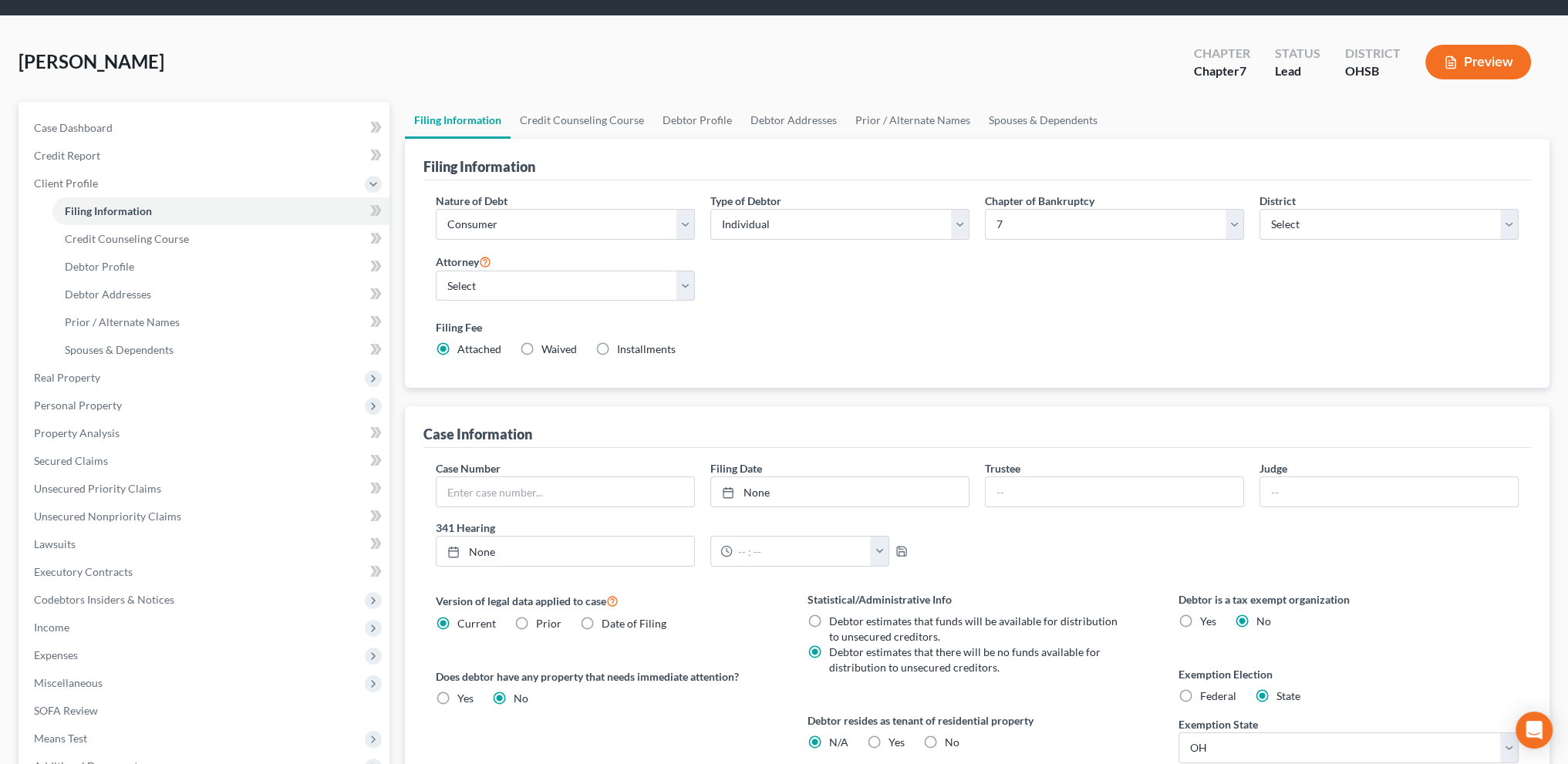
scroll to position [250, 0]
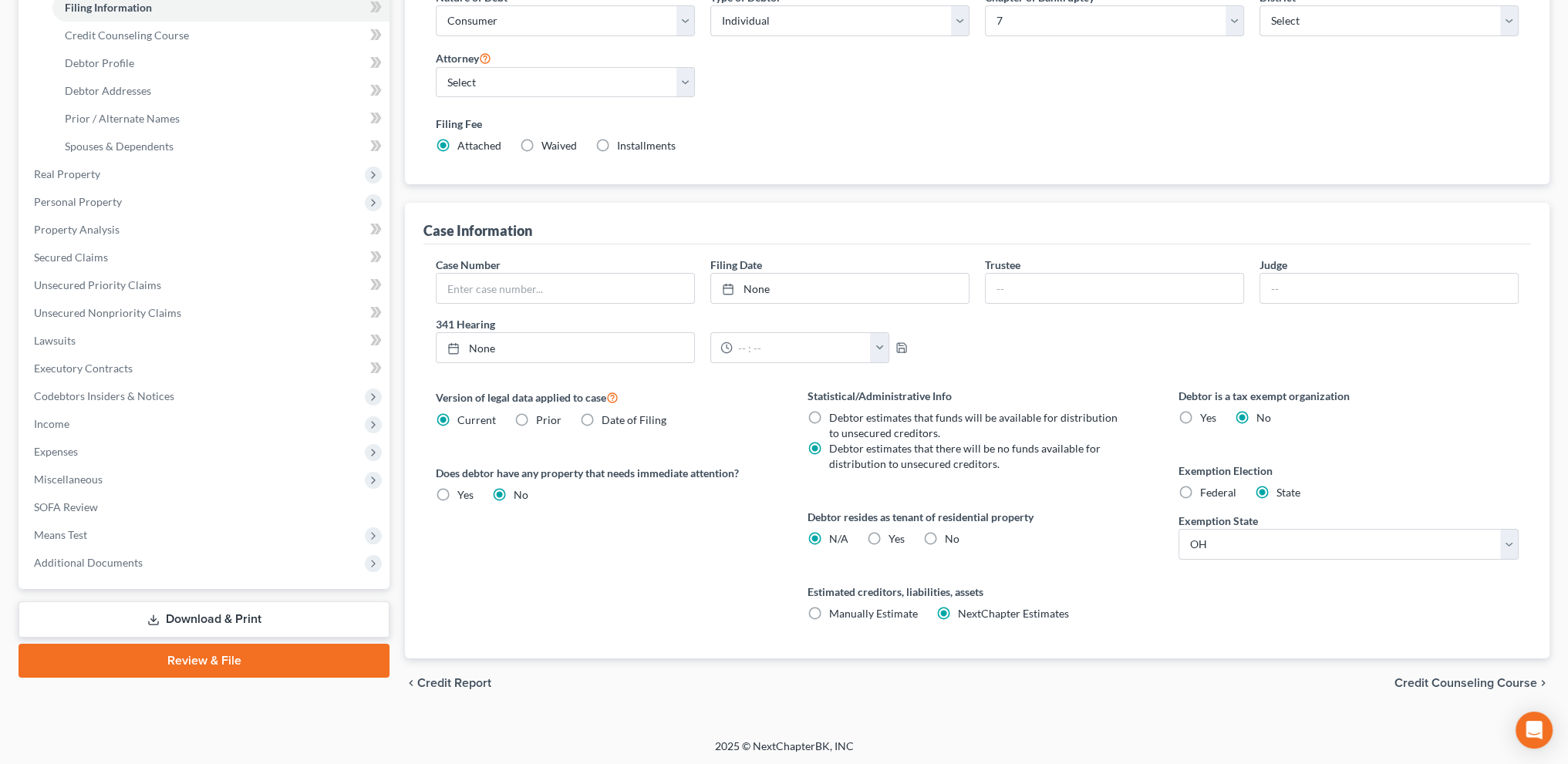
click at [889, 535] on label "Yes Yes" at bounding box center [897, 538] width 16 height 15
click at [894, 535] on input "Yes Yes" at bounding box center [899, 536] width 10 height 10
radio input "true"
radio input "false"
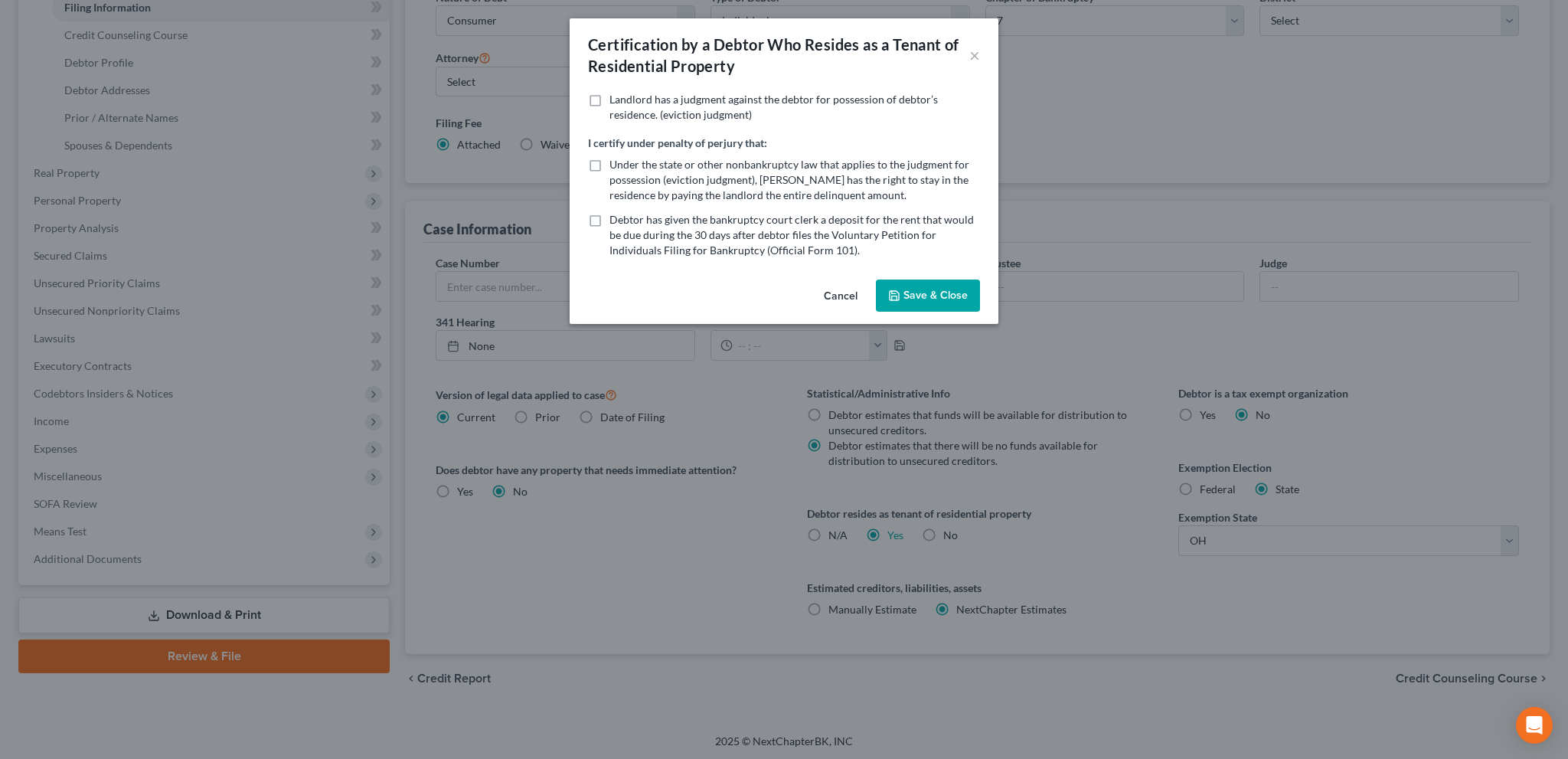
click at [915, 290] on button "Save & Close" at bounding box center [928, 296] width 104 height 32
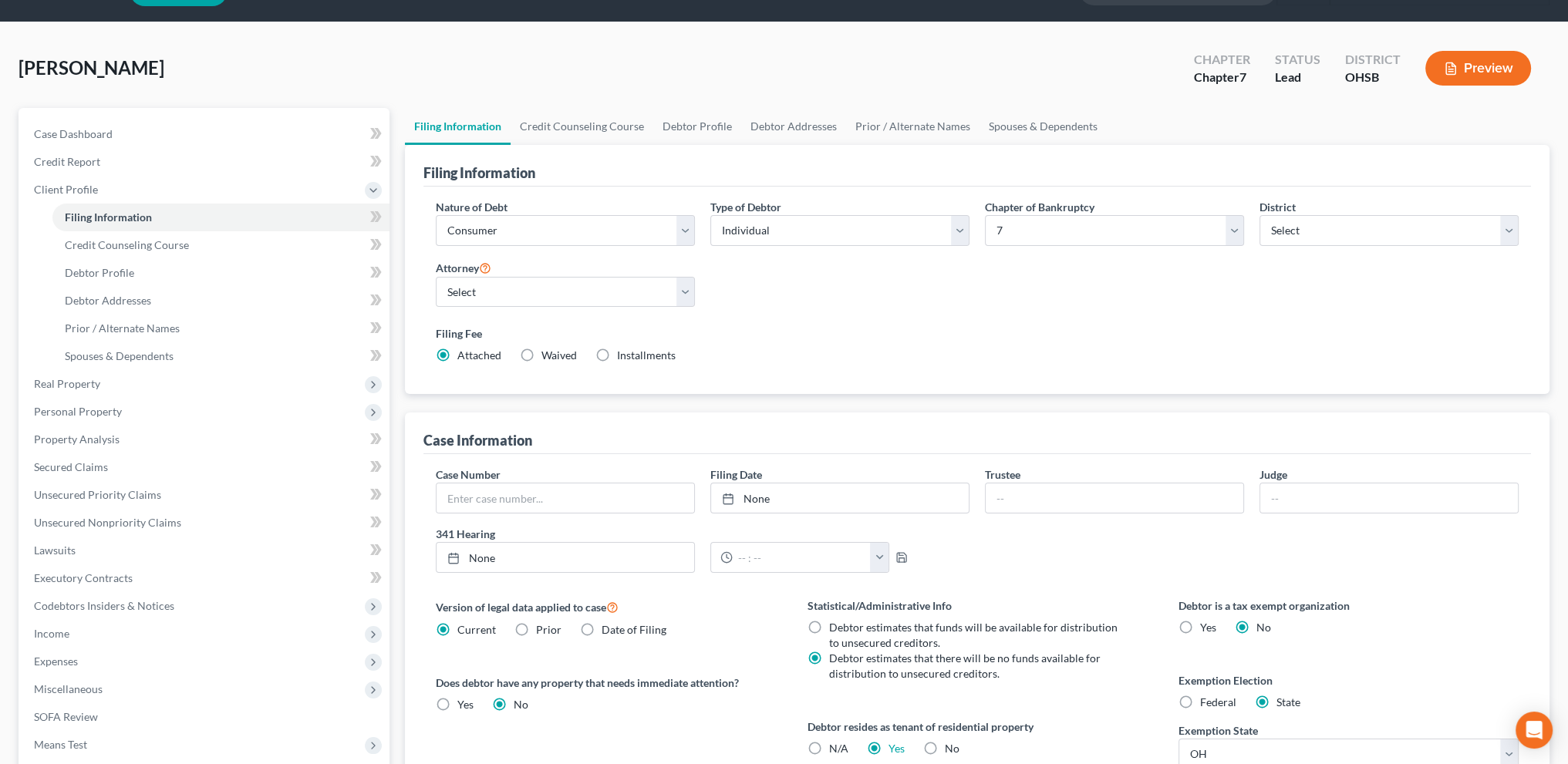
scroll to position [37, 0]
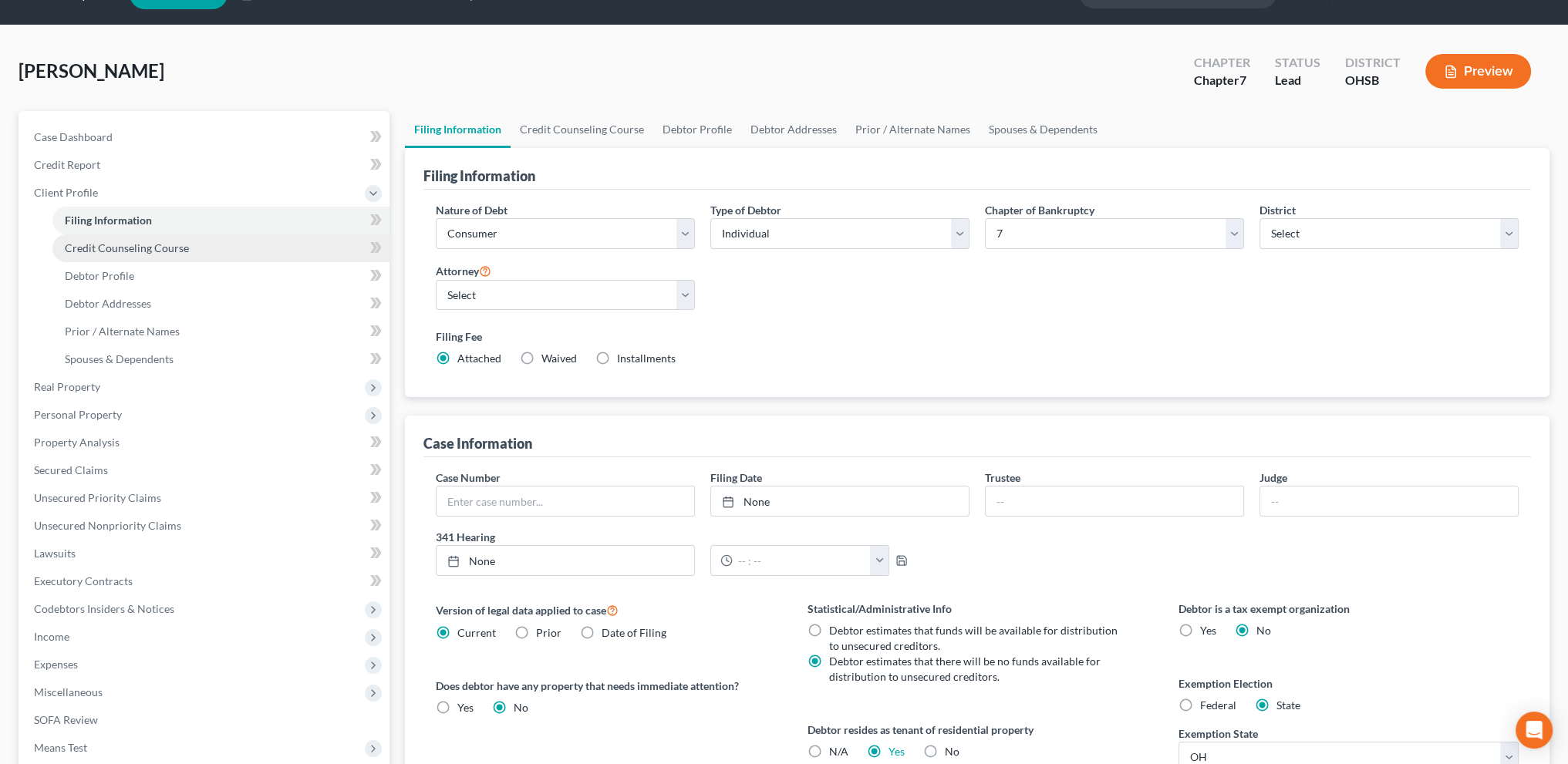
click at [120, 246] on span "Credit Counseling Course" at bounding box center [127, 248] width 124 height 13
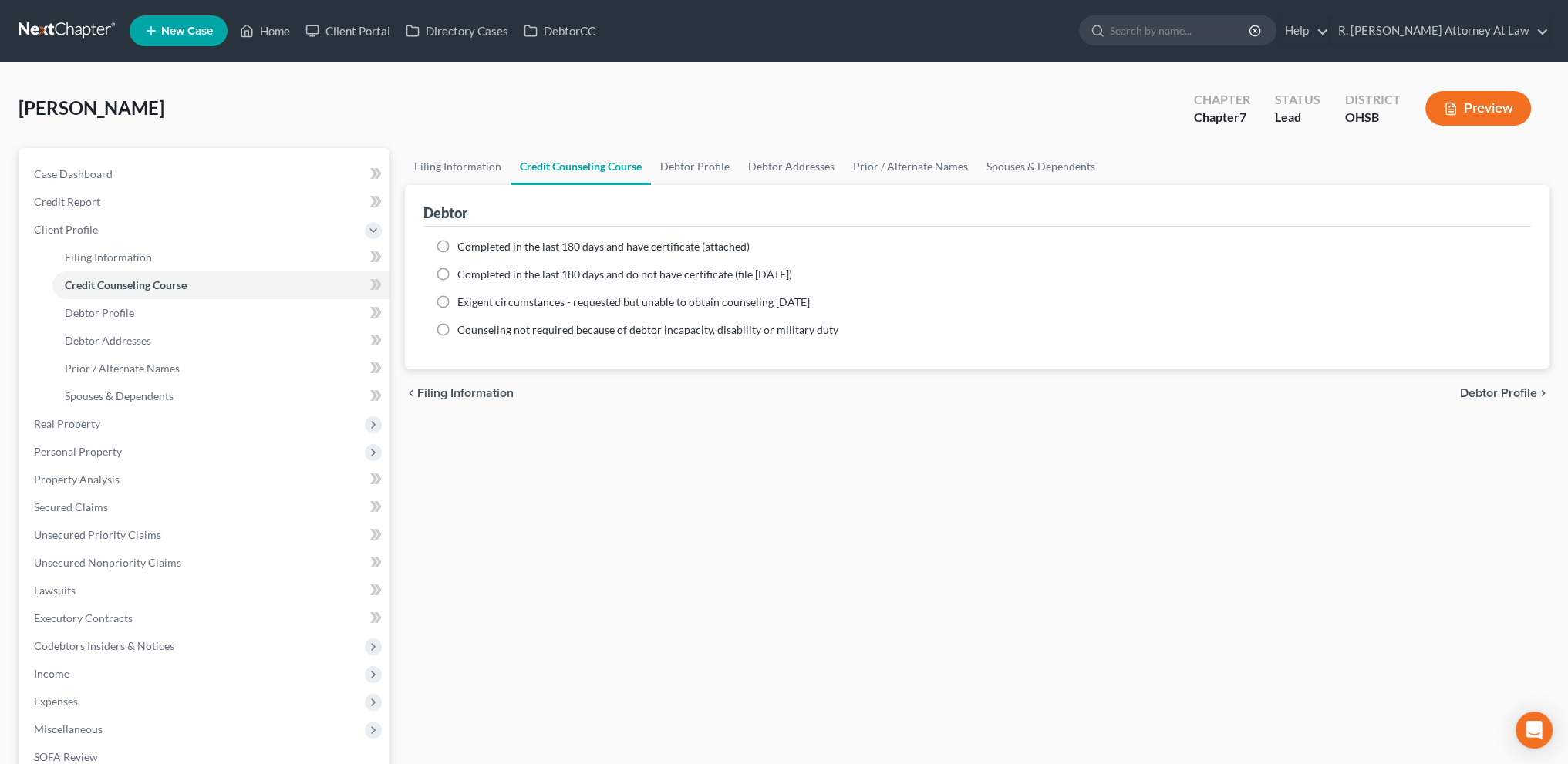
click at [458, 244] on label "Completed in the last 180 days and have certificate (attached)" at bounding box center [604, 247] width 292 height 15
click at [463, 244] on input "Completed in the last 180 days and have certificate (attached)" at bounding box center [468, 244] width 10 height 10
radio input "true"
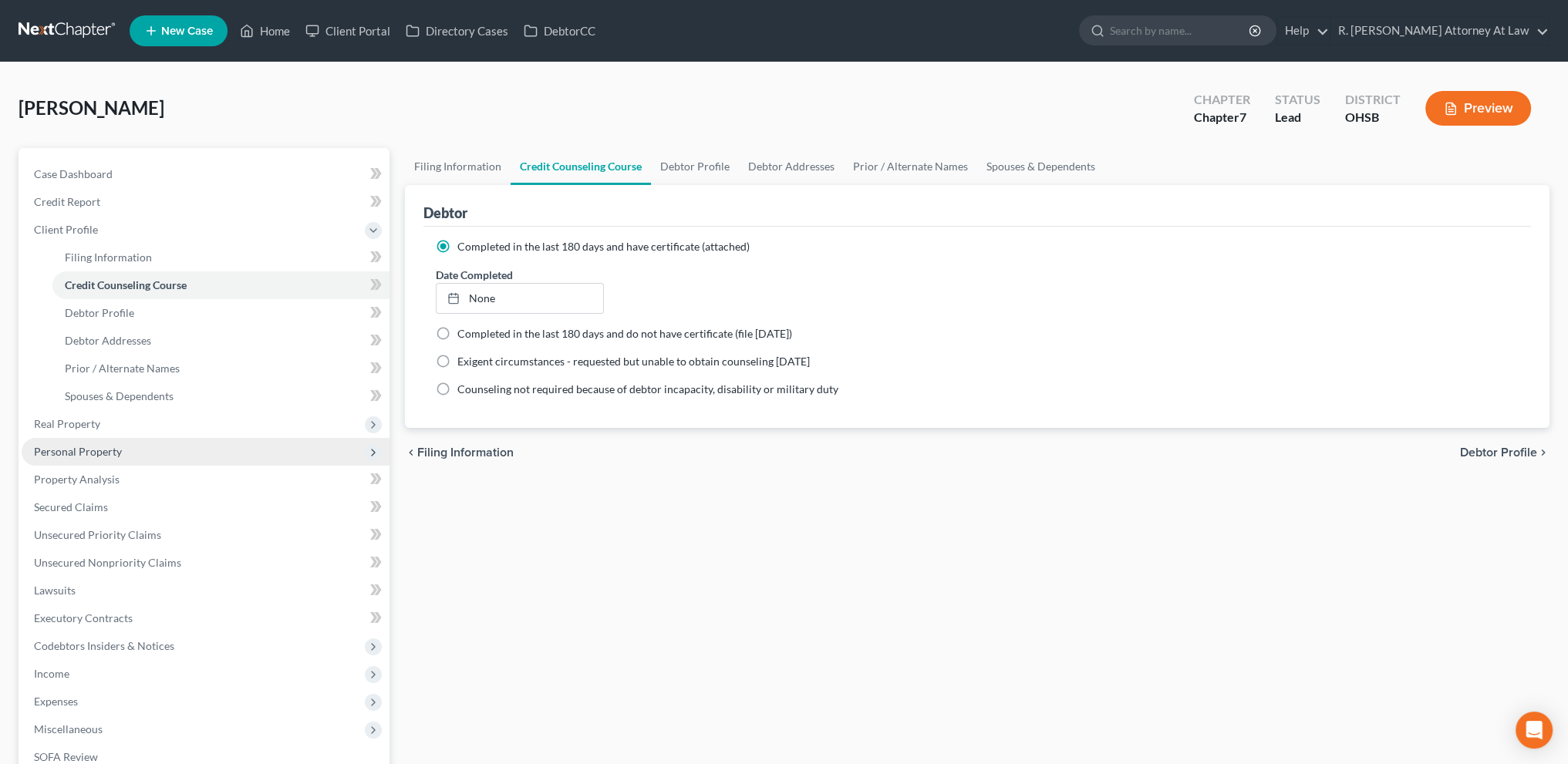
click at [90, 448] on span "Personal Property" at bounding box center [78, 451] width 88 height 13
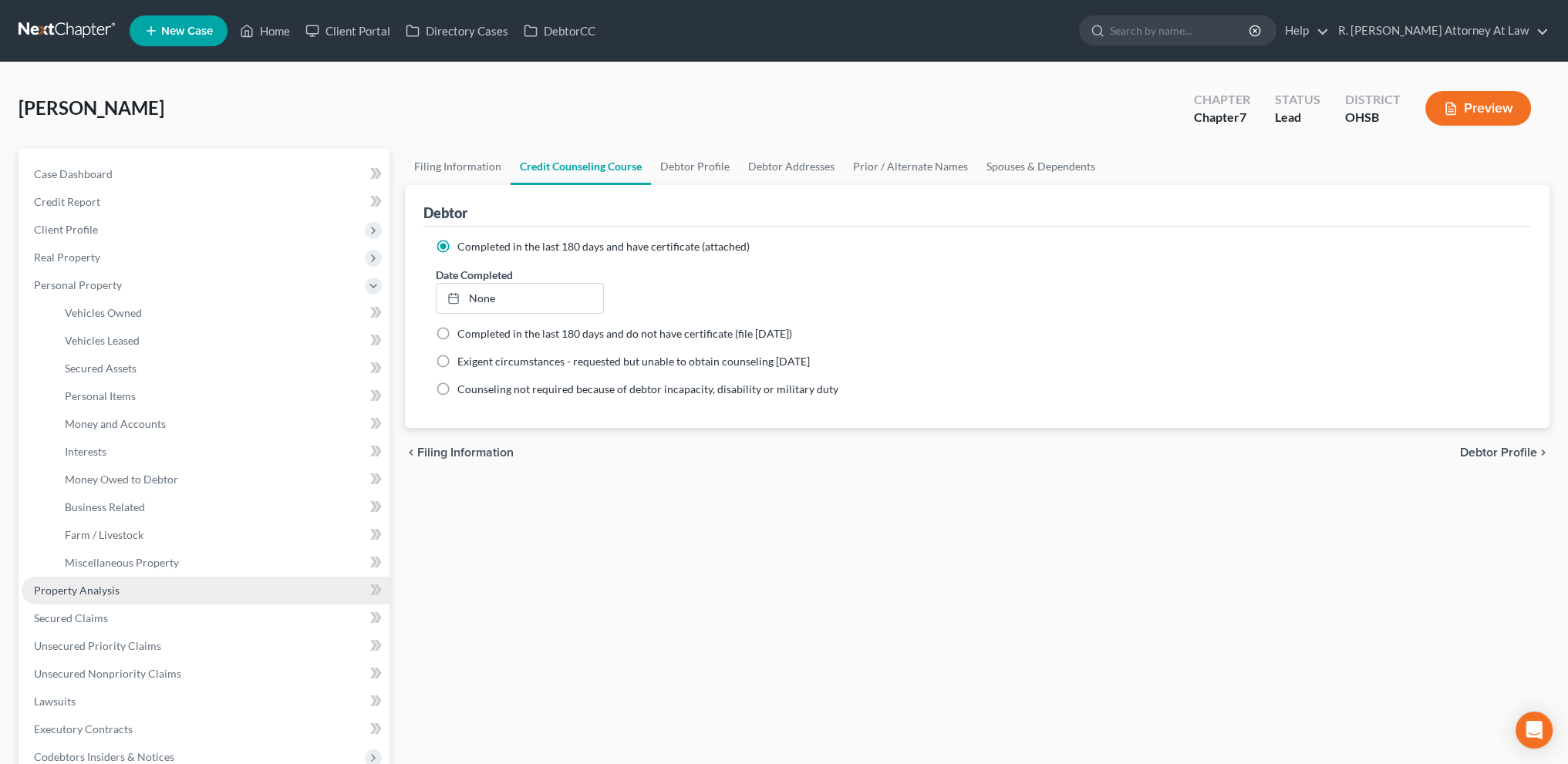
click at [84, 592] on span "Property Analysis" at bounding box center [77, 591] width 86 height 13
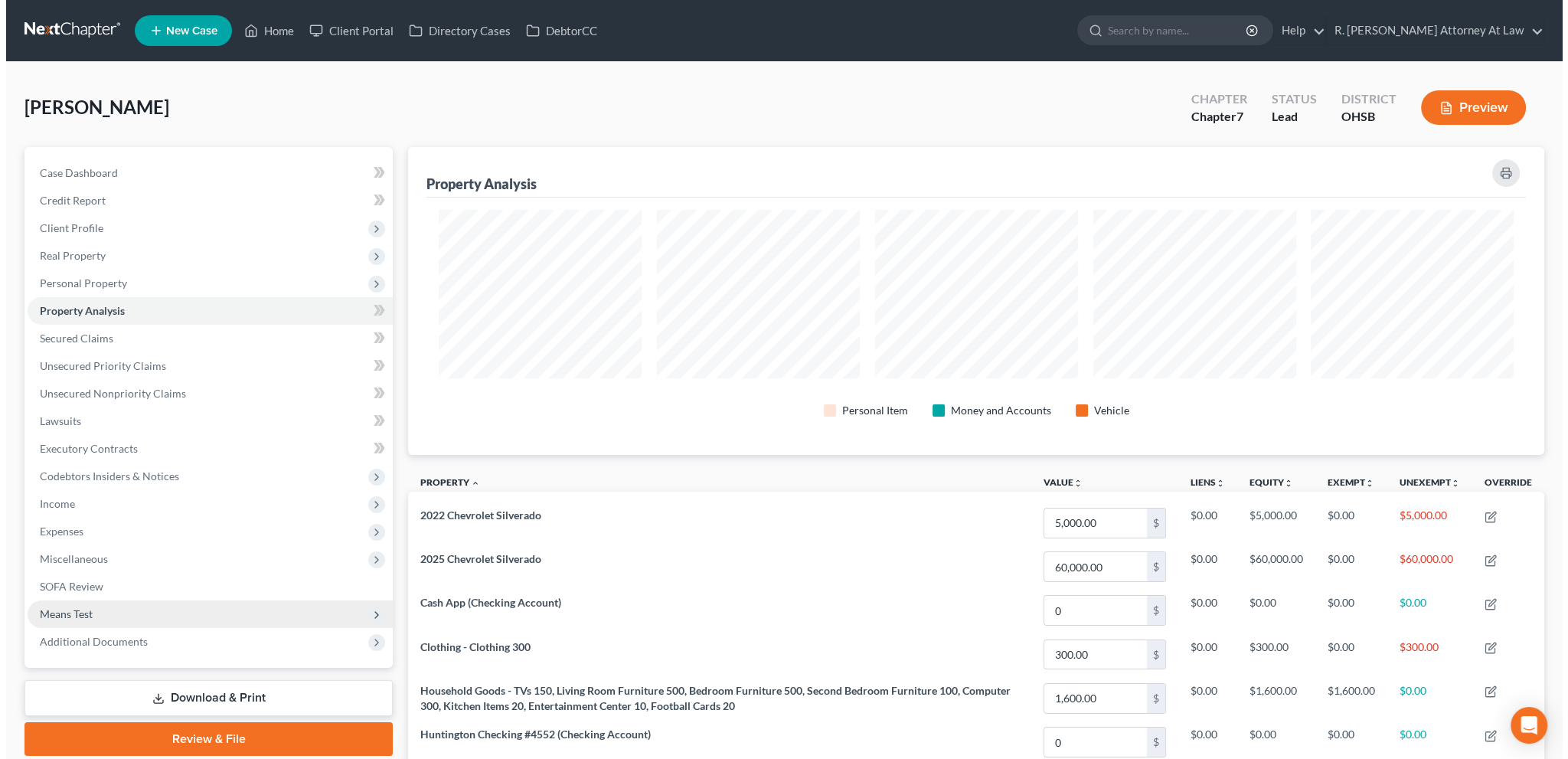
scroll to position [308, 1135]
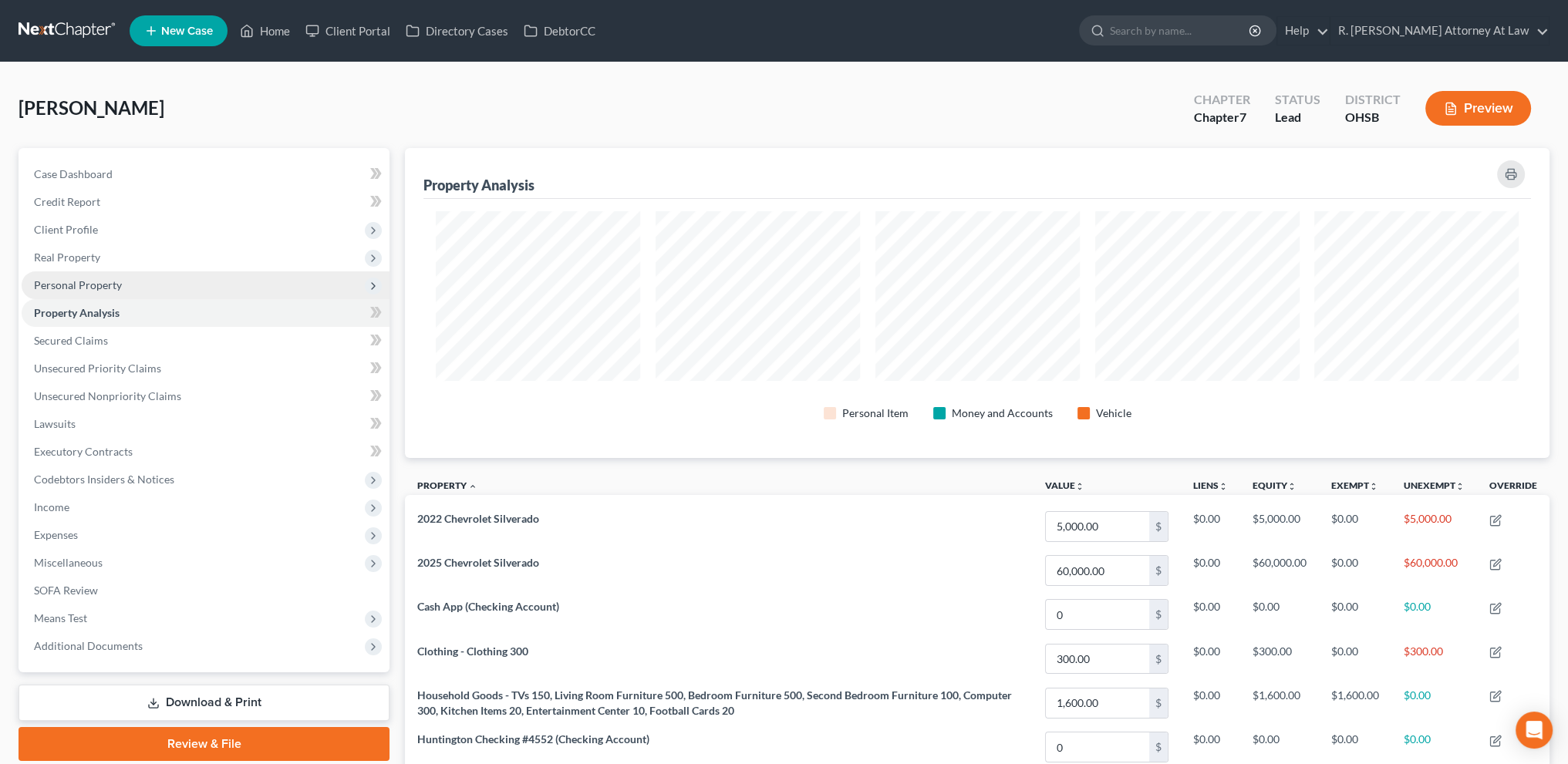
click at [68, 283] on span "Personal Property" at bounding box center [78, 285] width 88 height 13
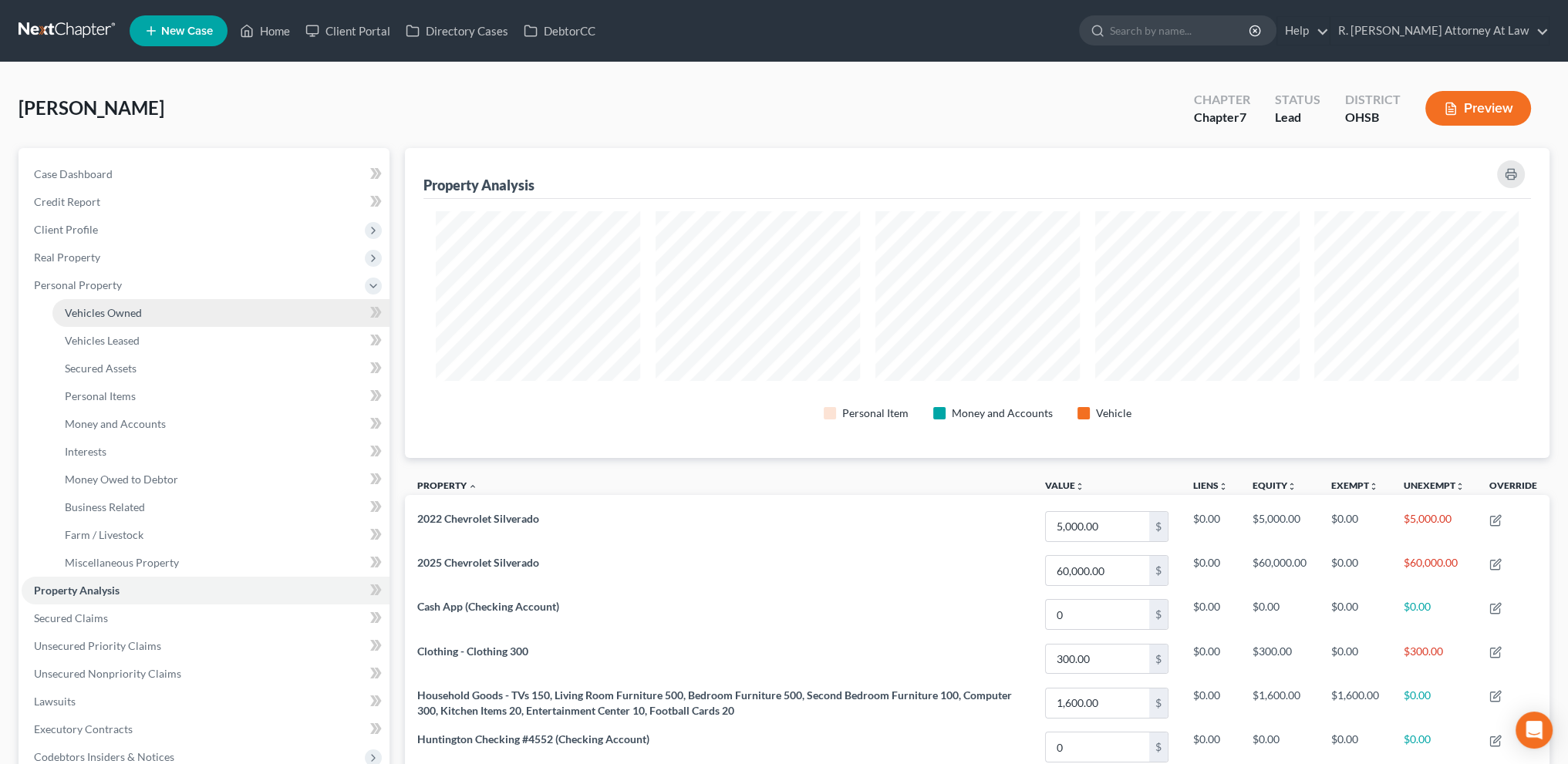
click at [77, 312] on span "Vehicles Owned" at bounding box center [103, 313] width 77 height 13
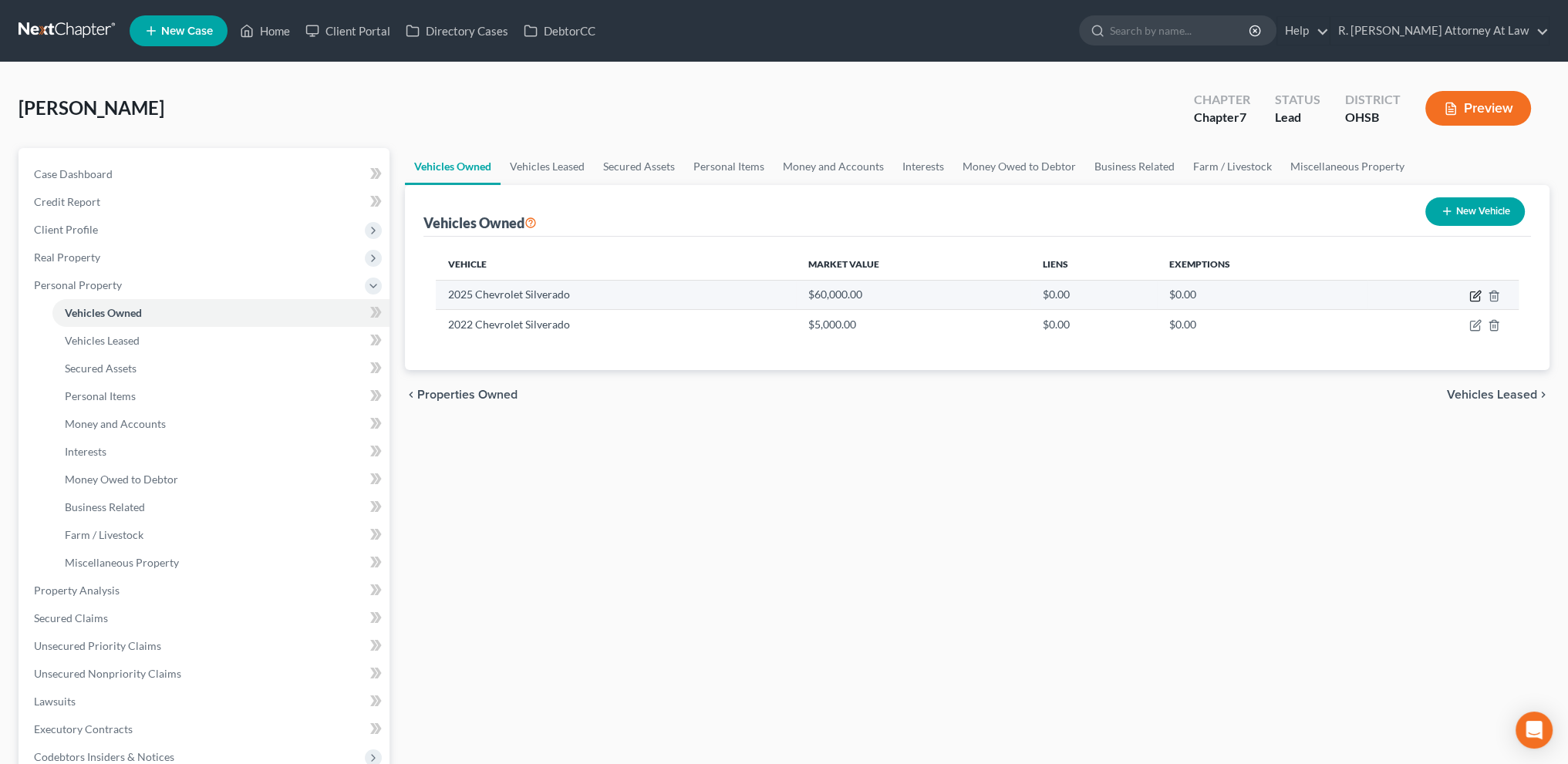
click at [1476, 296] on icon "button" at bounding box center [1475, 296] width 12 height 12
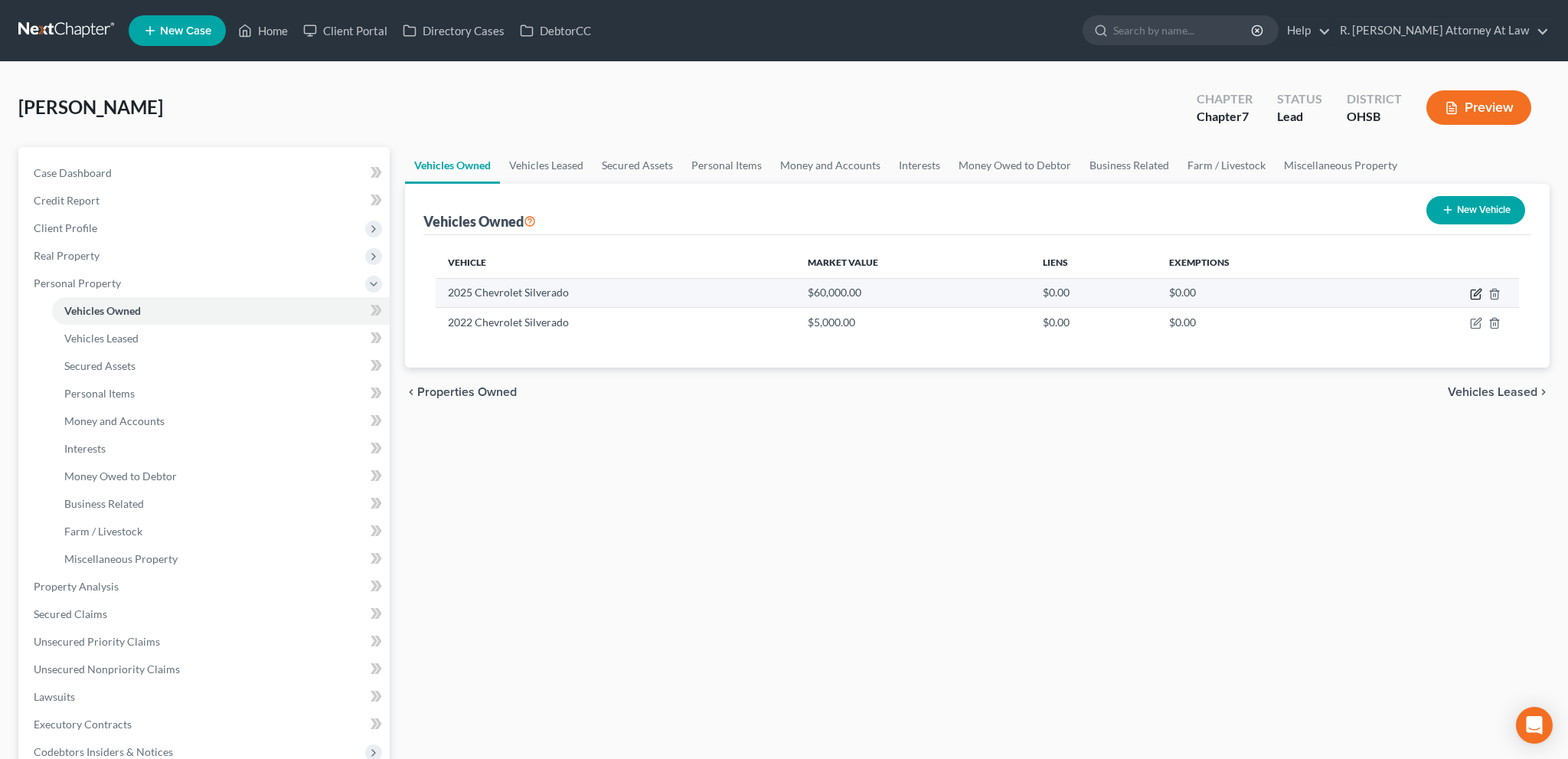
select select "0"
select select "1"
select select "2"
select select "0"
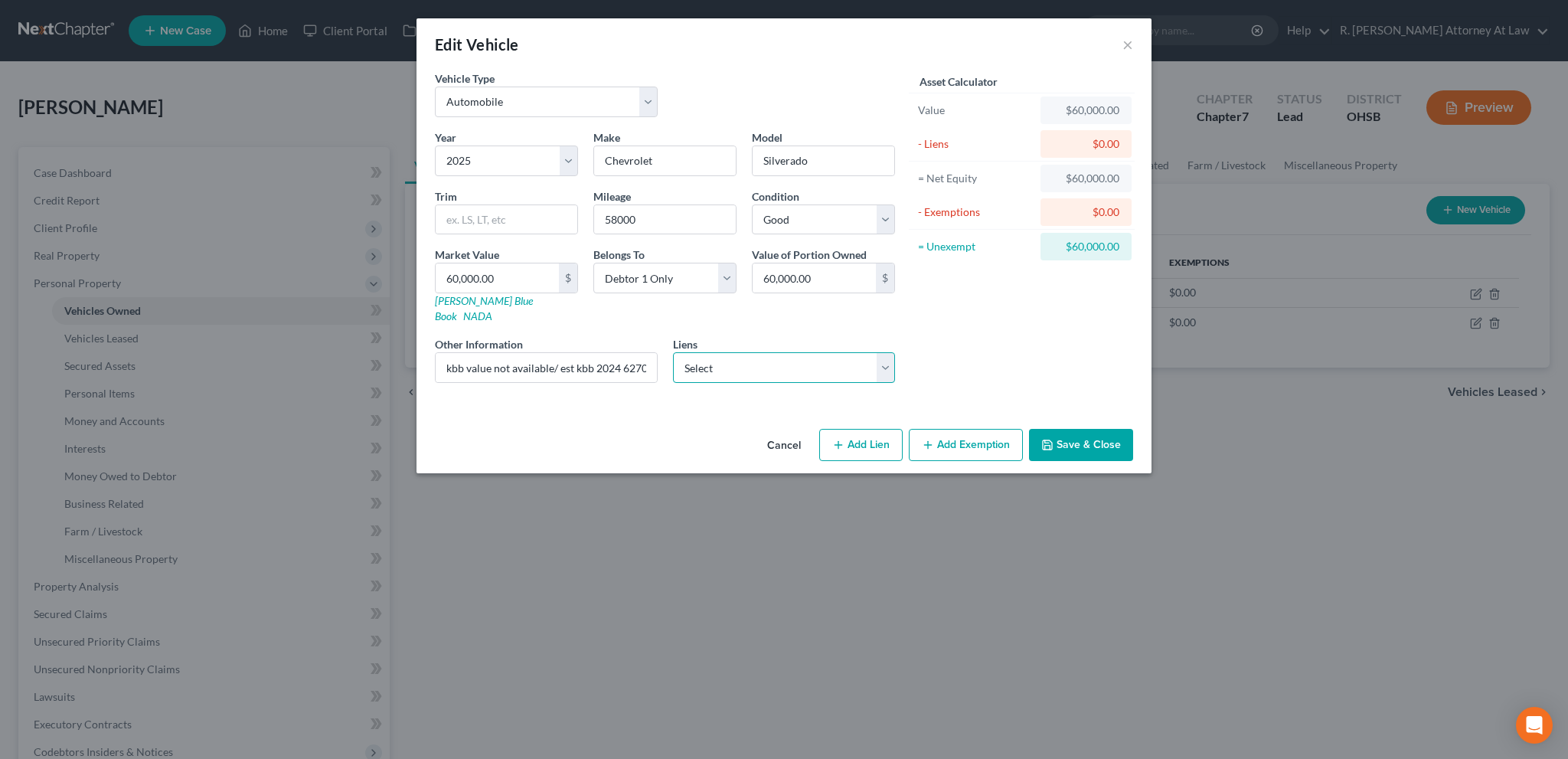
click at [740, 353] on select "Select Gm Financial - $65,822.00 Gm Financial - $52,468.00" at bounding box center [784, 368] width 223 height 31
select select "0"
click at [673, 353] on select "Select Gm Financial - $65,822.00 Gm Financial - $52,468.00" at bounding box center [784, 368] width 223 height 31
select select
select select "45"
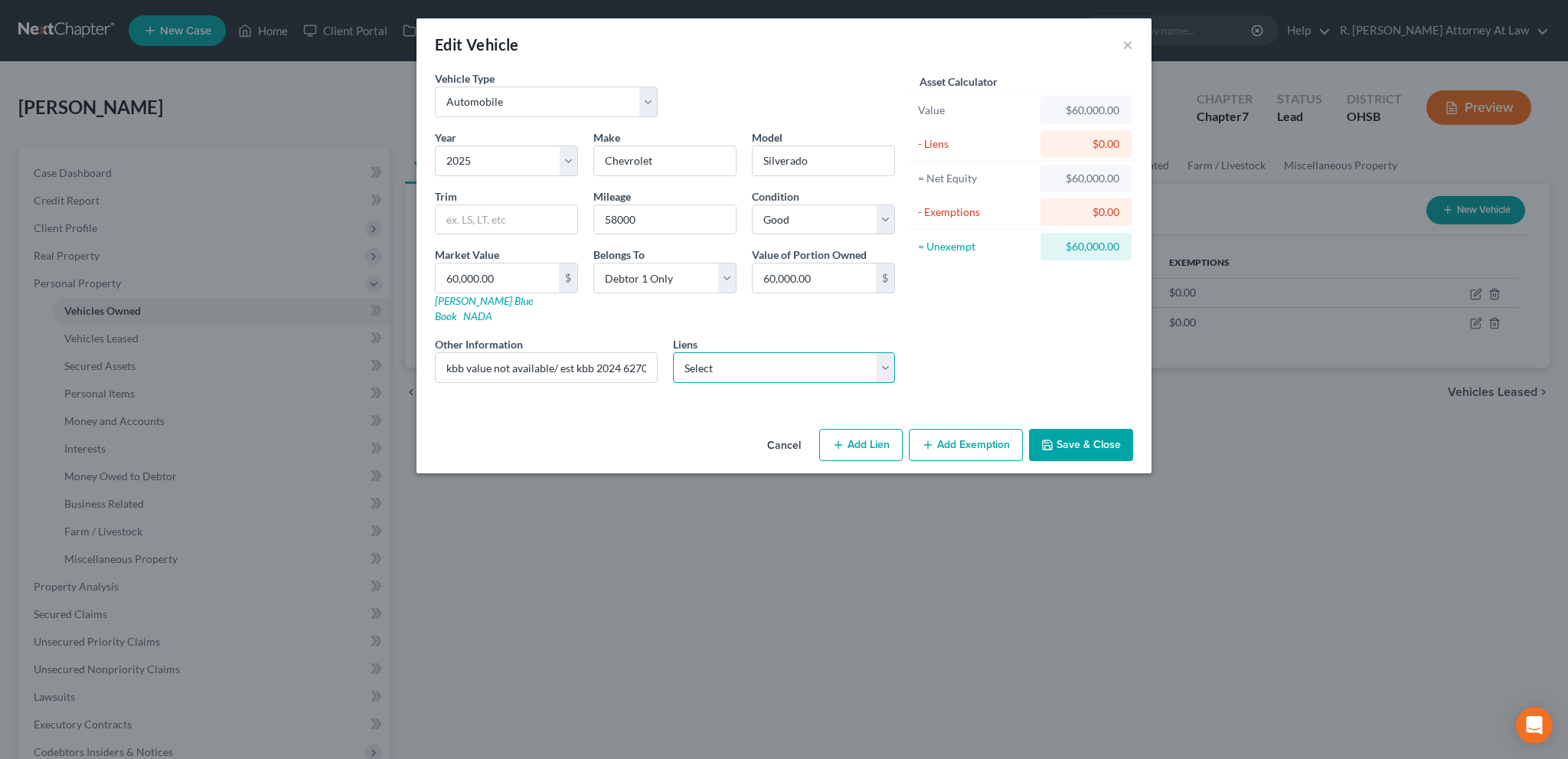
select select "0"
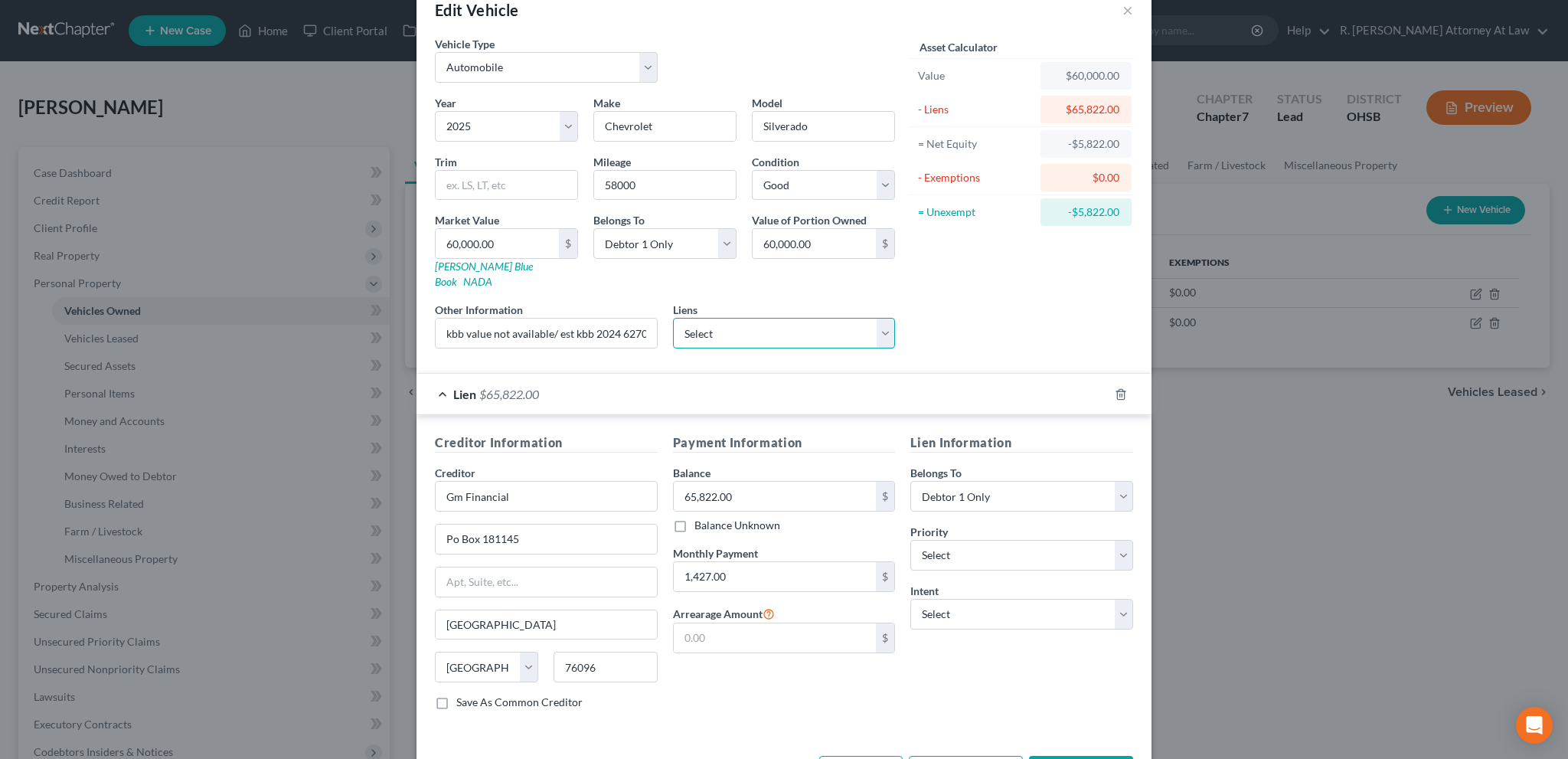
scroll to position [75, 0]
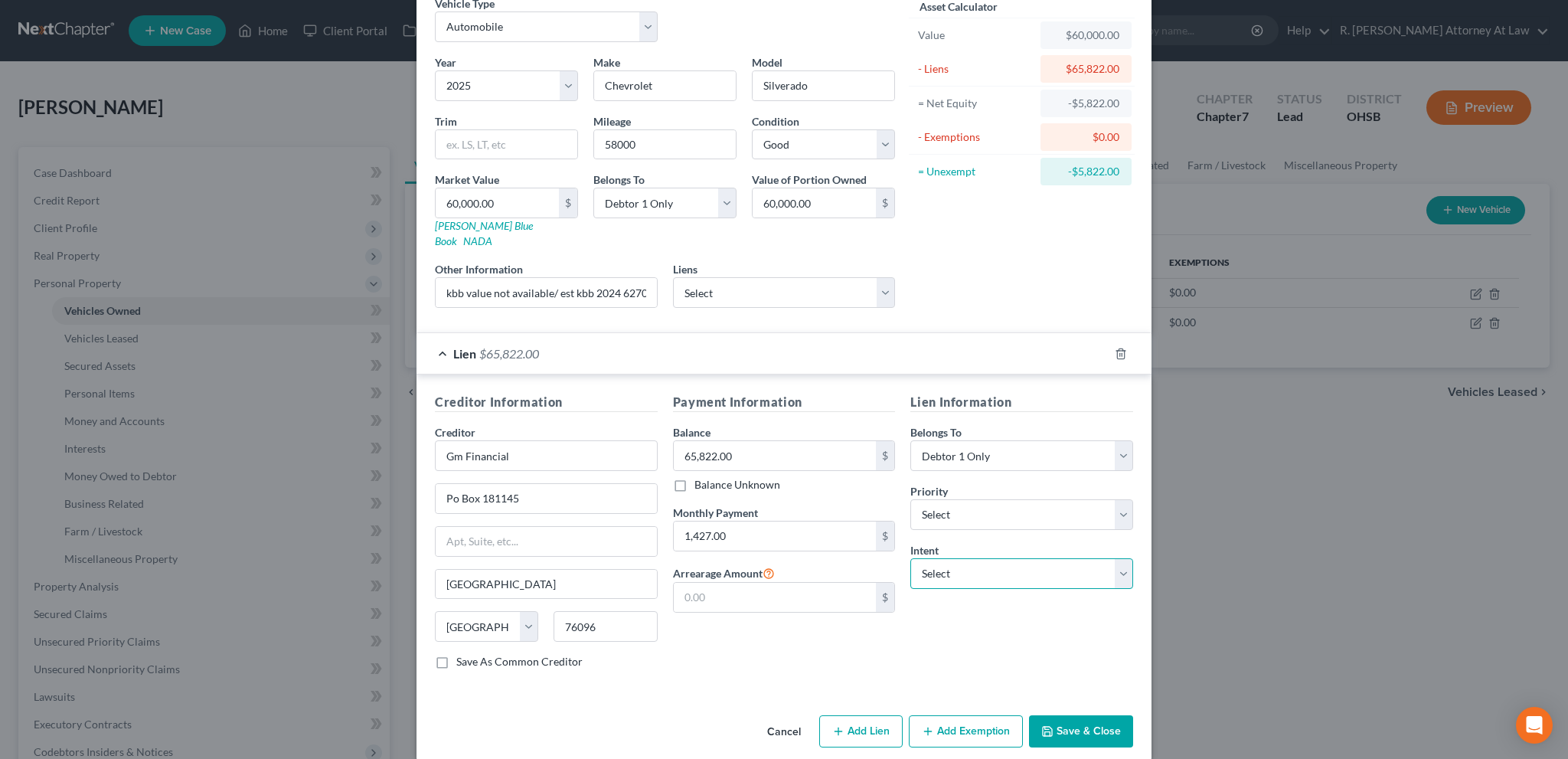
click at [957, 558] on select "Select Surrender Redeem Reaffirm Avoid Other" at bounding box center [1022, 574] width 223 height 31
select select "0"
click at [911, 558] on select "Select Surrender Redeem Reaffirm Avoid Other" at bounding box center [1022, 574] width 223 height 31
click at [1049, 715] on button "Save & Close" at bounding box center [1081, 731] width 104 height 32
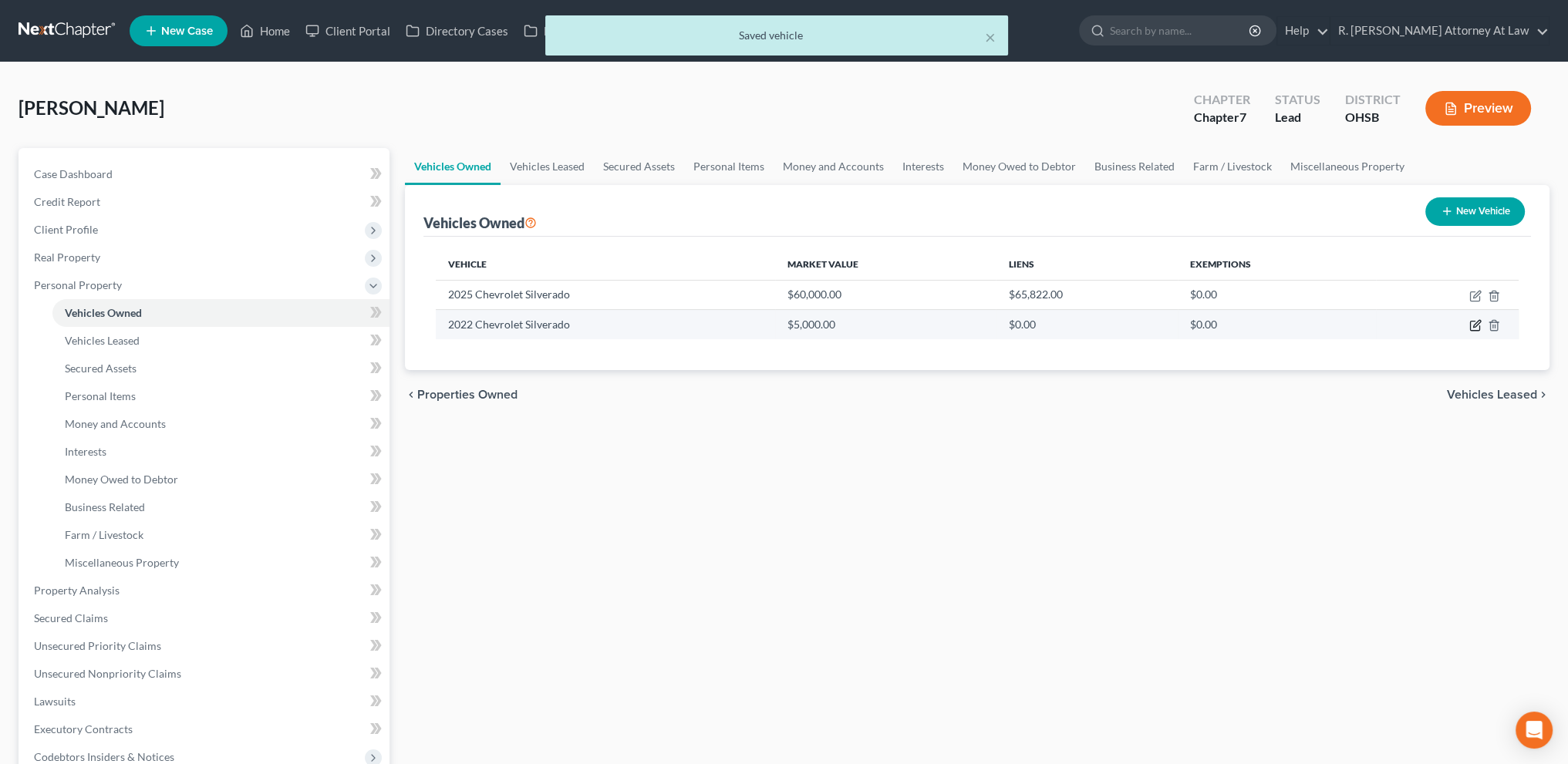
click at [1473, 323] on icon "button" at bounding box center [1475, 325] width 12 height 12
select select "0"
select select "4"
select select "2"
select select "0"
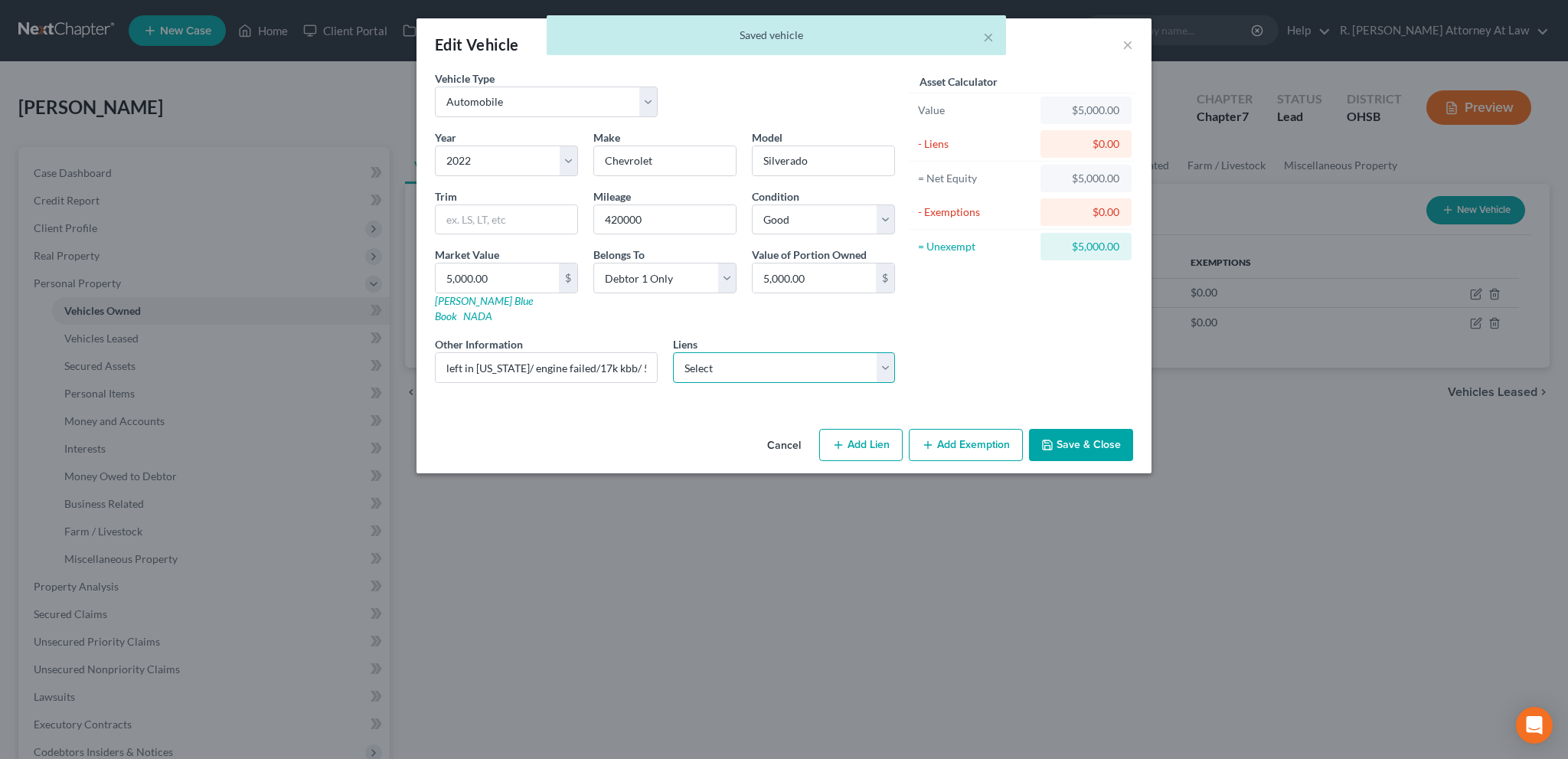
click at [735, 354] on select "Select Gm Financial - $52,468.00" at bounding box center [784, 368] width 223 height 31
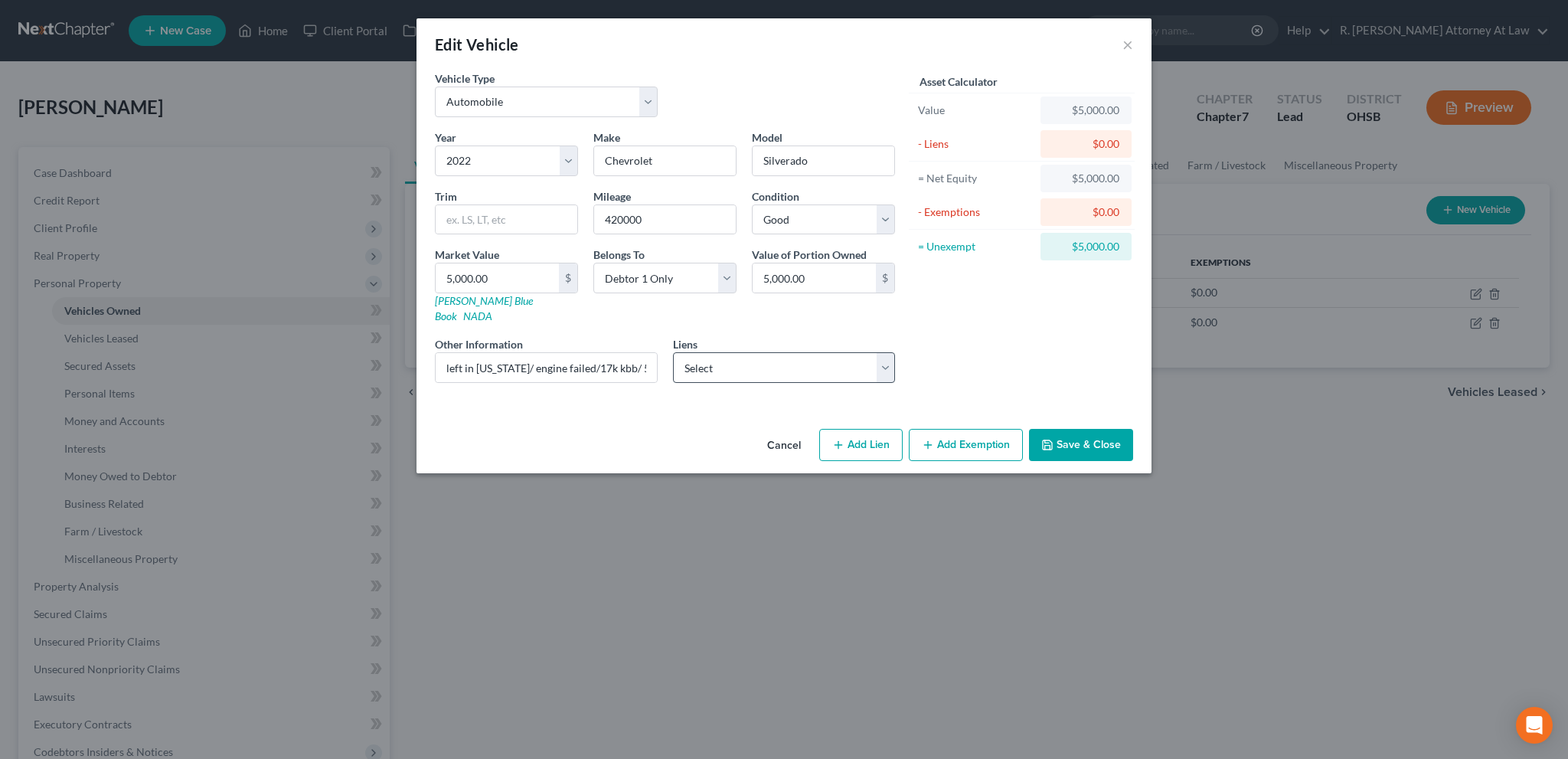
select select "45"
select select "0"
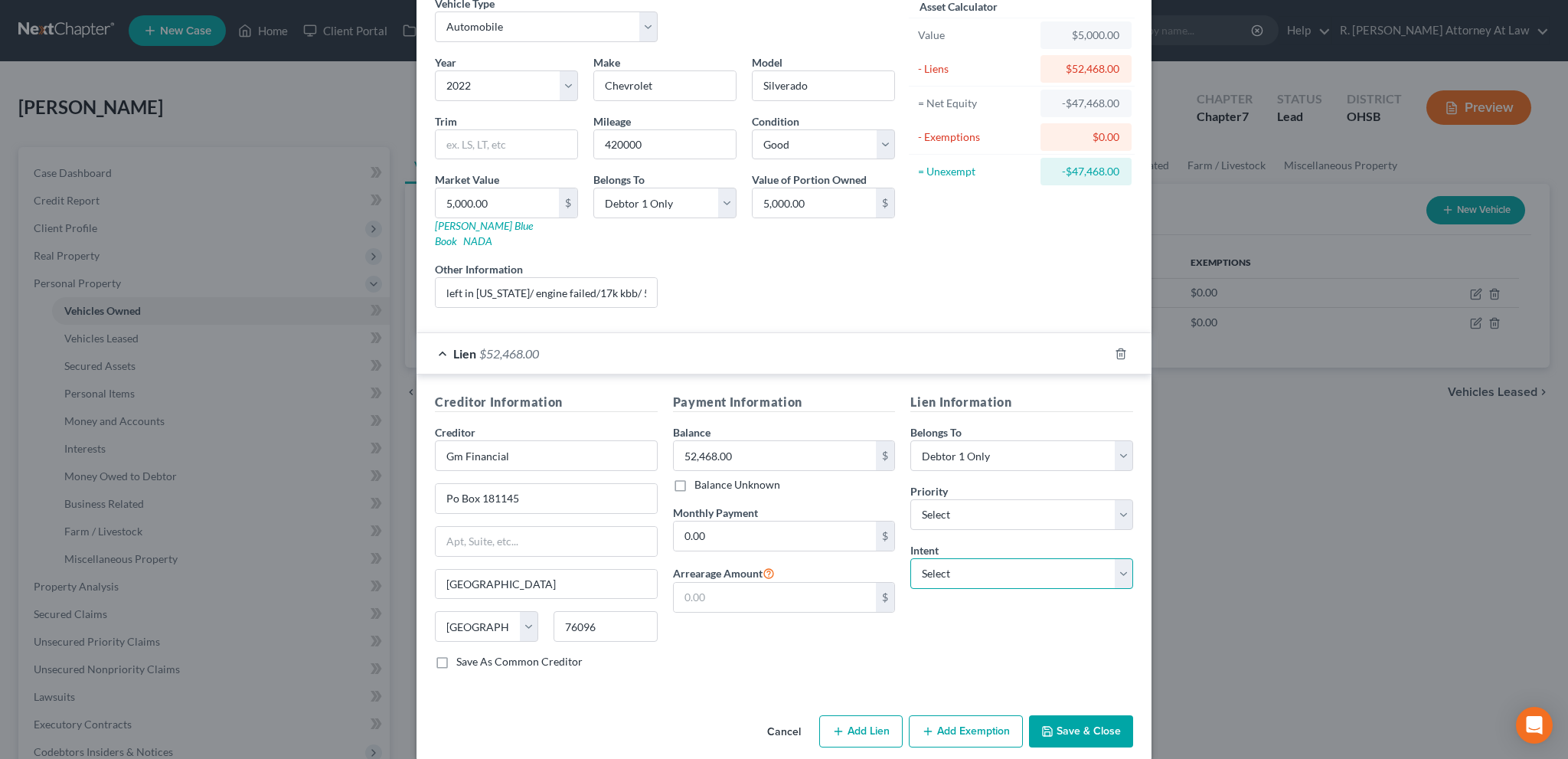
click at [945, 558] on select "Select Surrender Redeem Reaffirm Avoid Other" at bounding box center [1022, 574] width 223 height 31
select select "0"
click at [911, 558] on select "Select Surrender Redeem Reaffirm Avoid Other" at bounding box center [1022, 574] width 223 height 31
click at [1067, 715] on button "Save & Close" at bounding box center [1081, 731] width 104 height 32
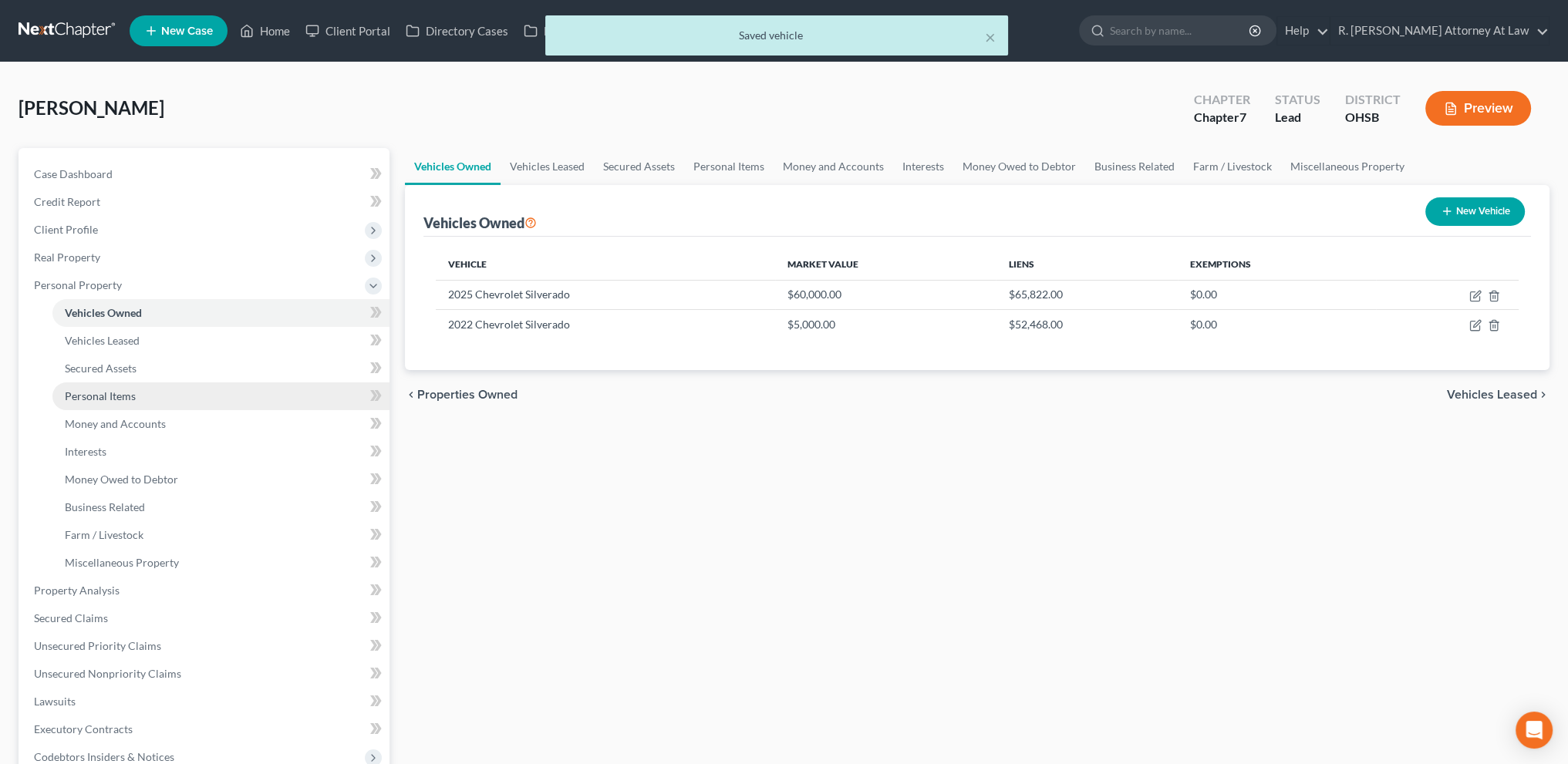
click at [105, 400] on span "Personal Items" at bounding box center [100, 396] width 71 height 13
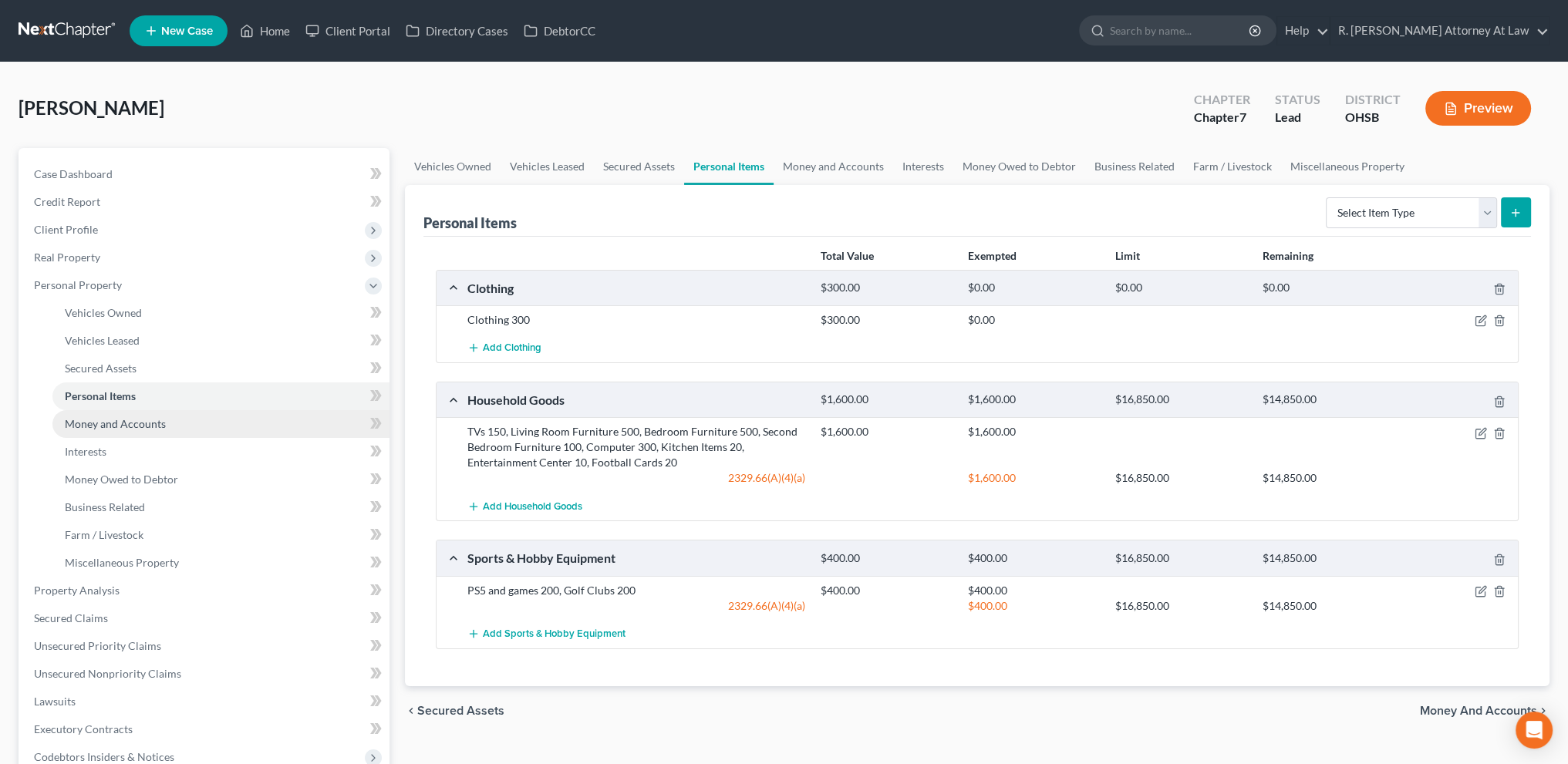
click at [108, 421] on span "Money and Accounts" at bounding box center [116, 424] width 101 height 13
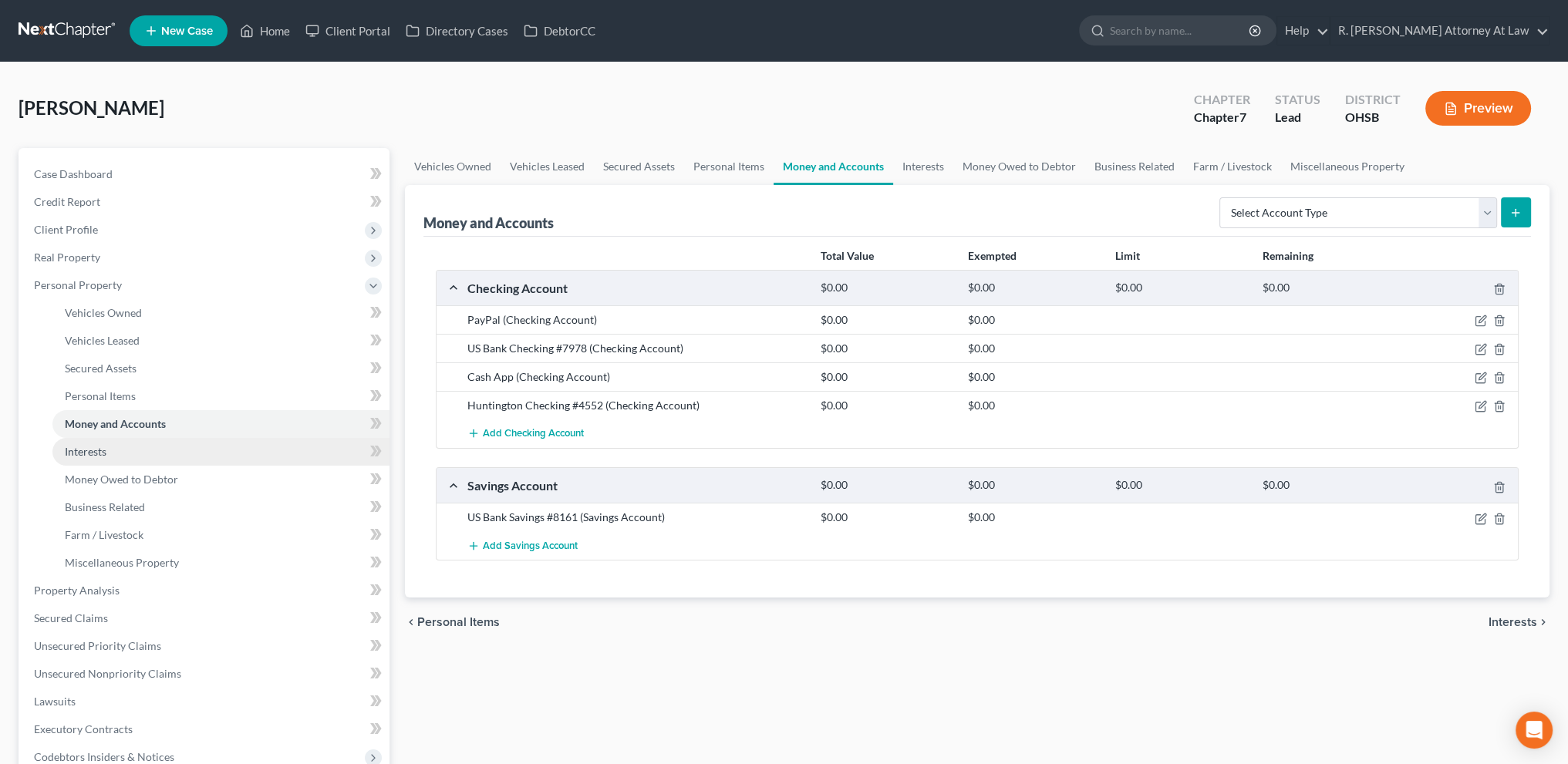
click at [90, 451] on span "Interests" at bounding box center [86, 451] width 42 height 13
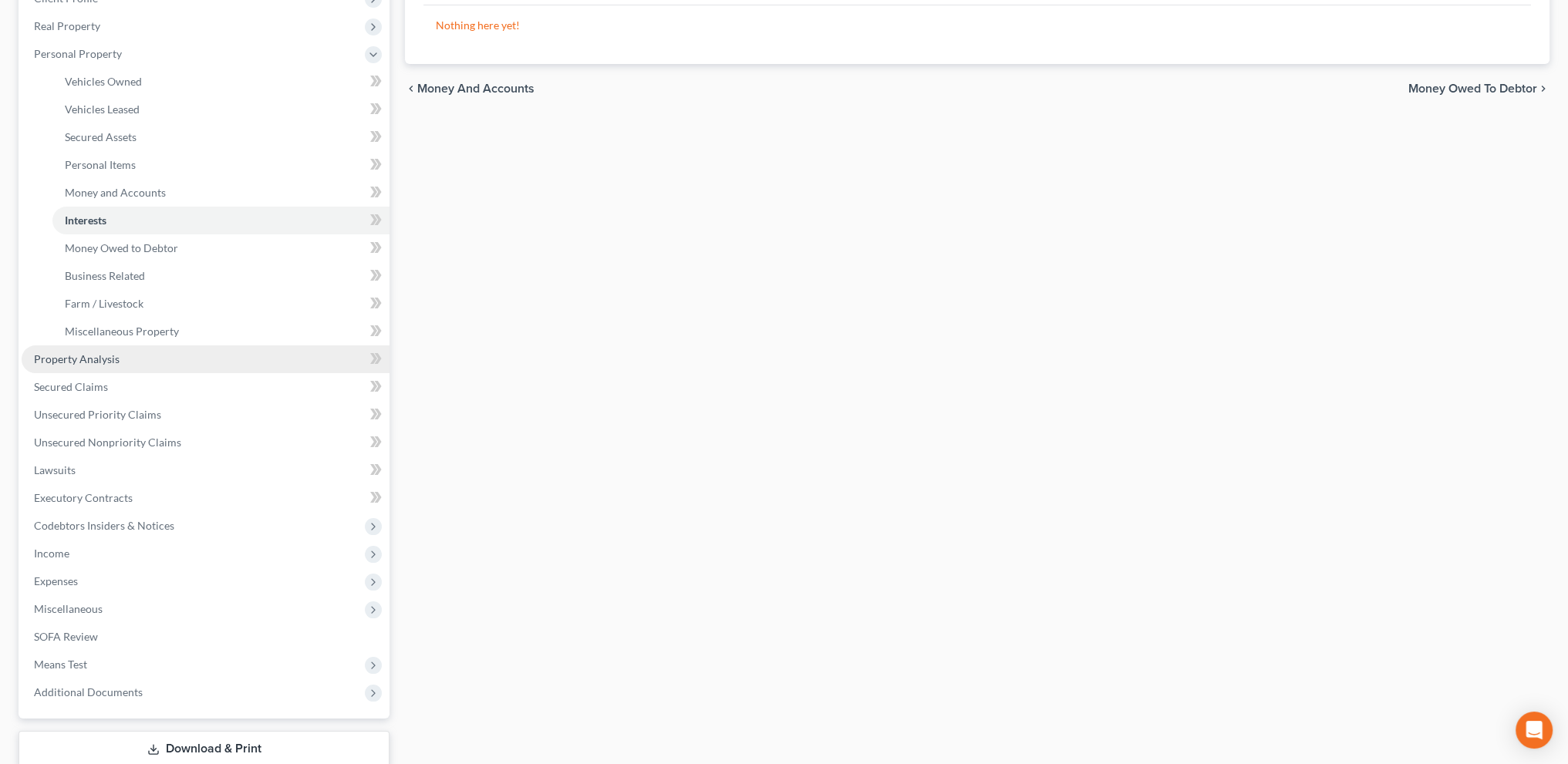
click at [88, 362] on span "Property Analysis" at bounding box center [77, 359] width 86 height 13
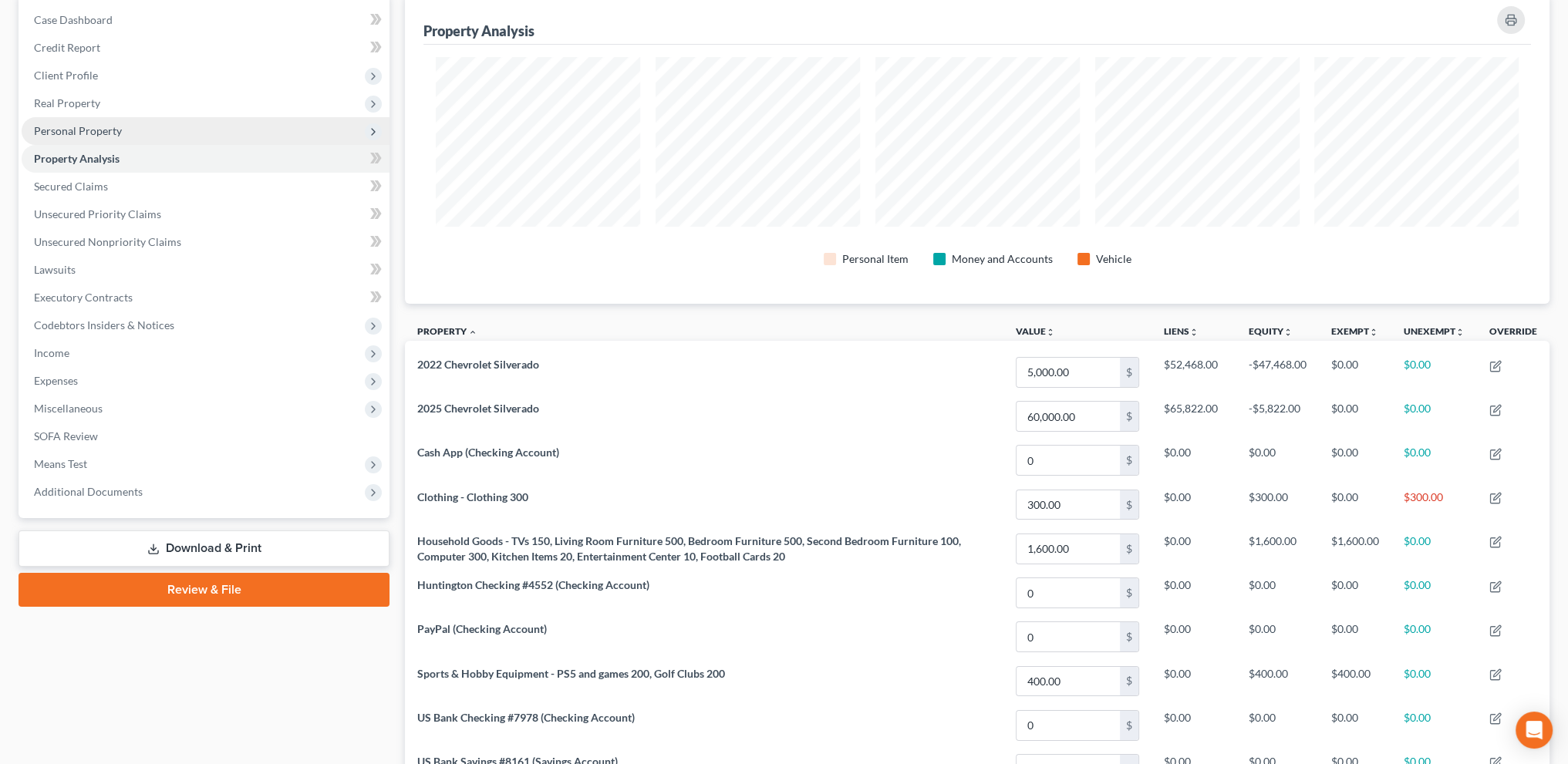
click at [72, 127] on span "Personal Property" at bounding box center [78, 130] width 88 height 13
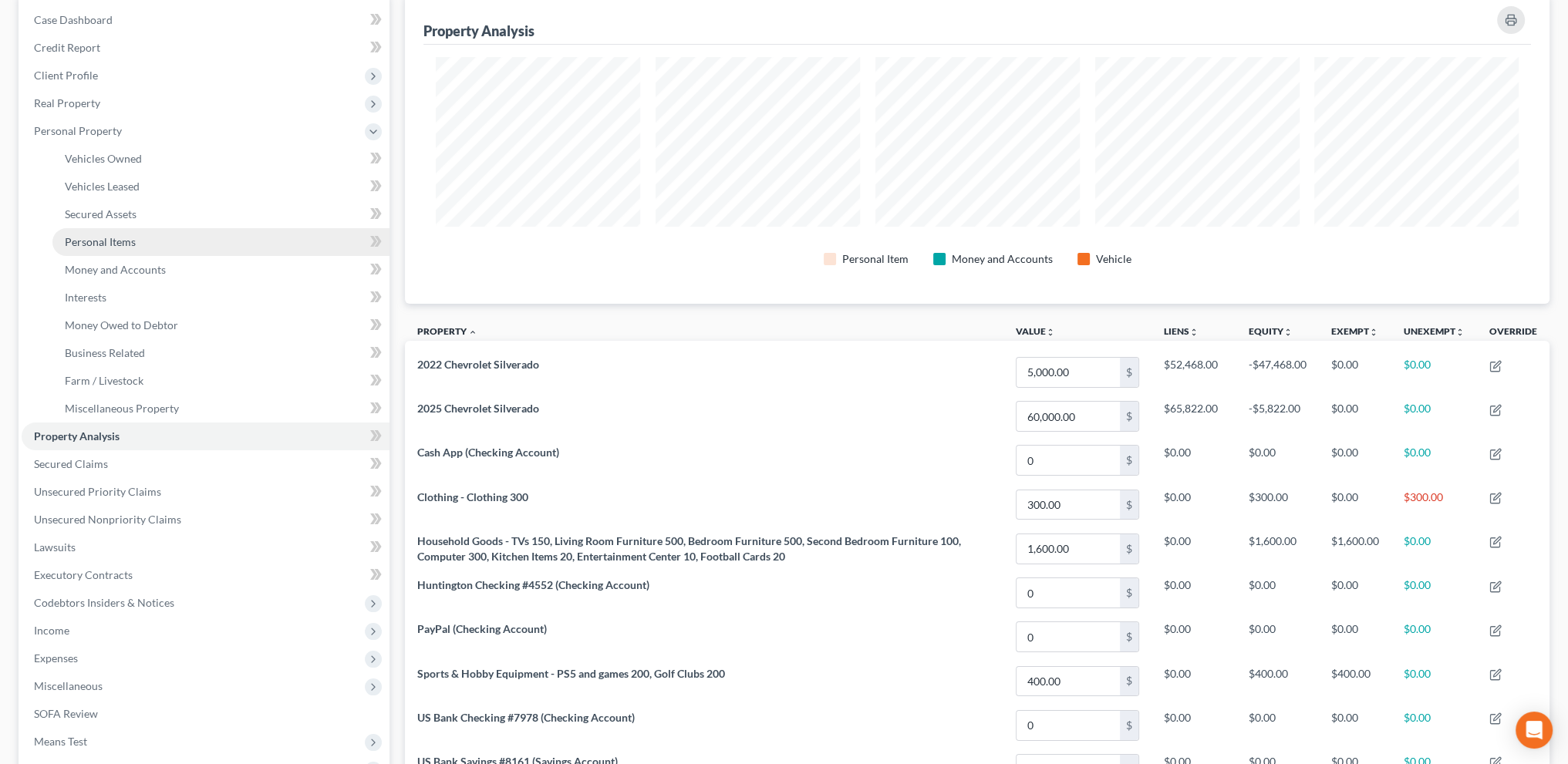
click at [86, 246] on span "Personal Items" at bounding box center [100, 242] width 71 height 13
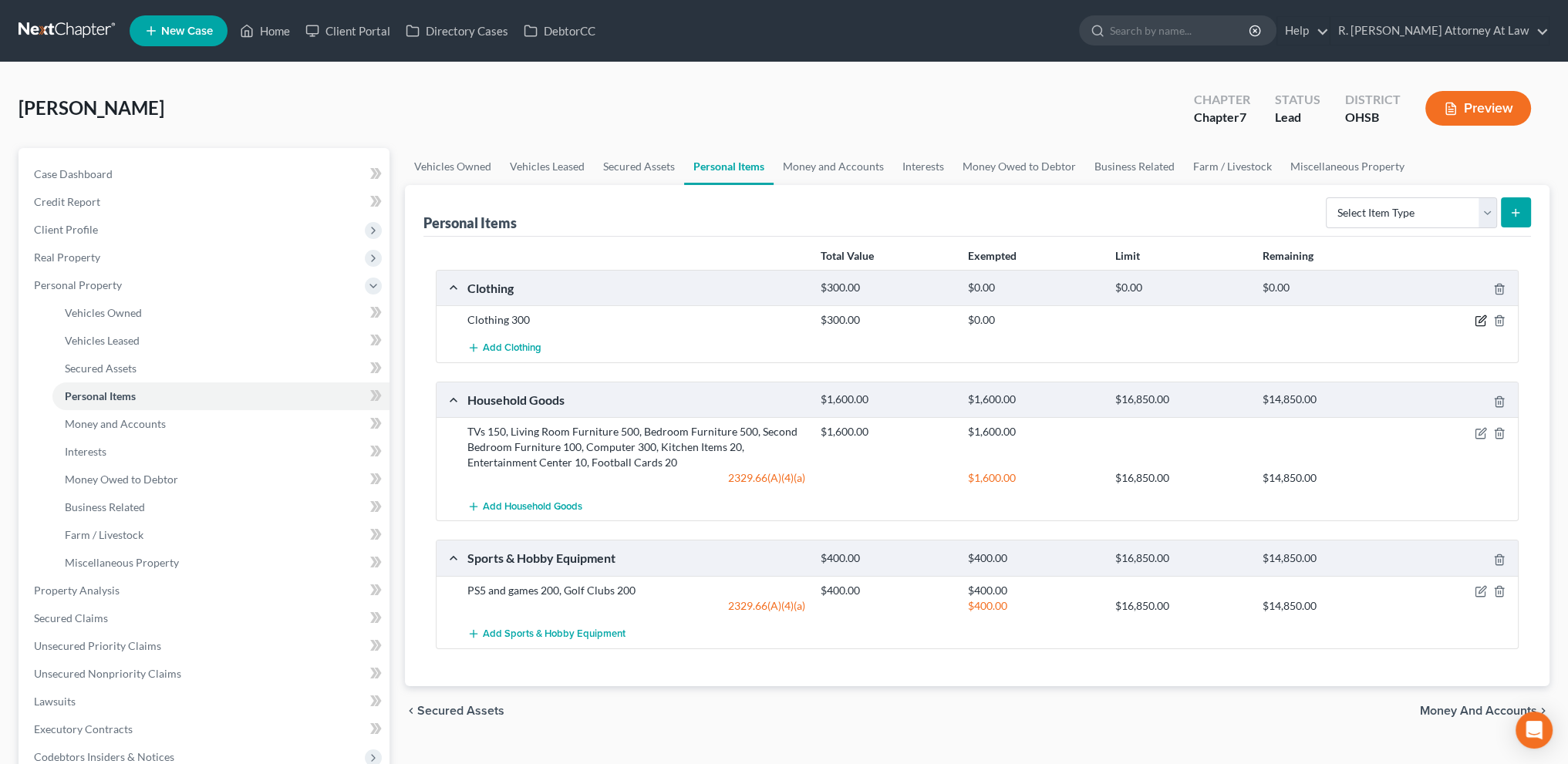
click at [1482, 318] on icon "button" at bounding box center [1482, 319] width 7 height 7
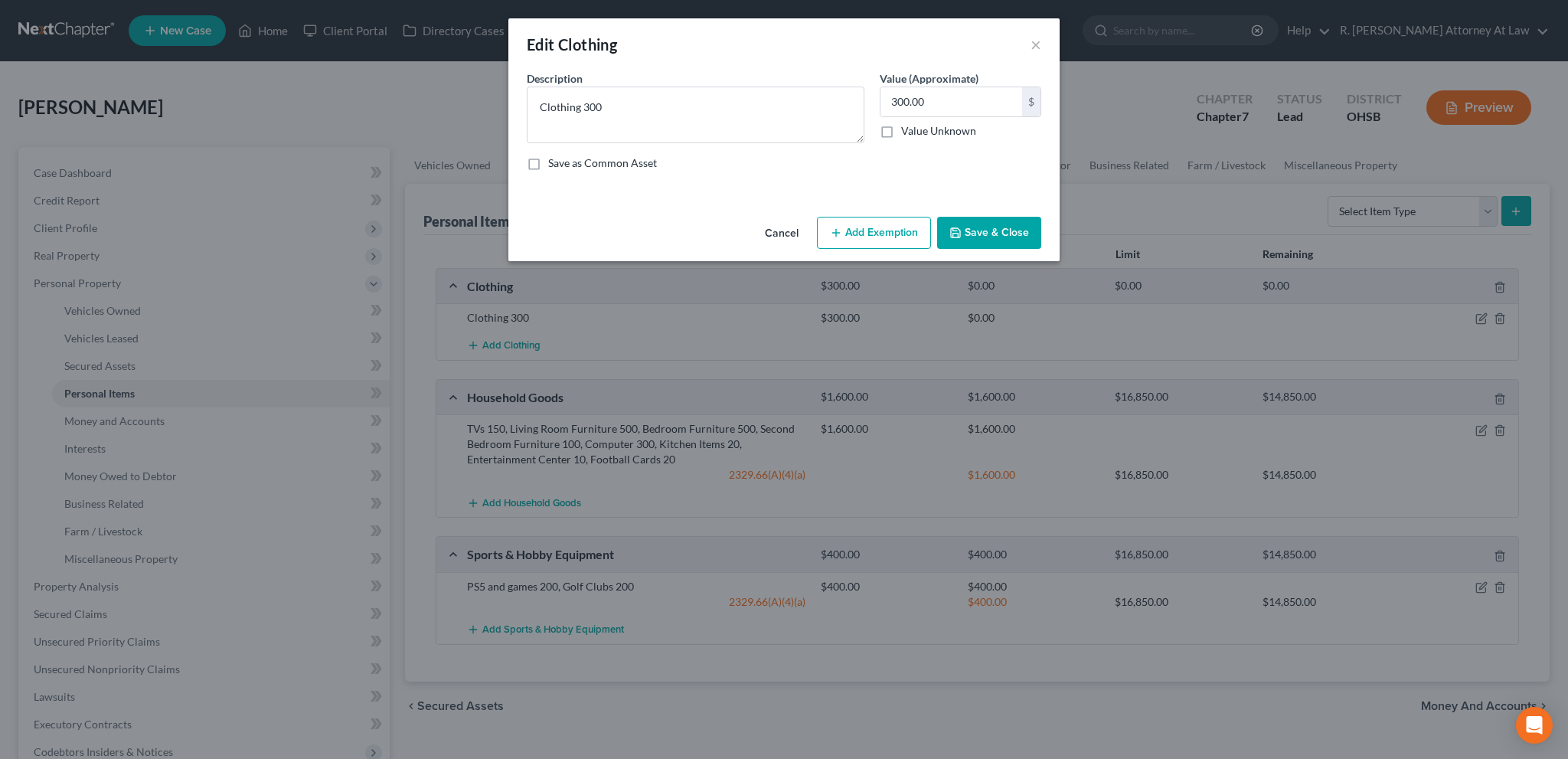
click at [867, 232] on button "Add Exemption" at bounding box center [873, 233] width 114 height 32
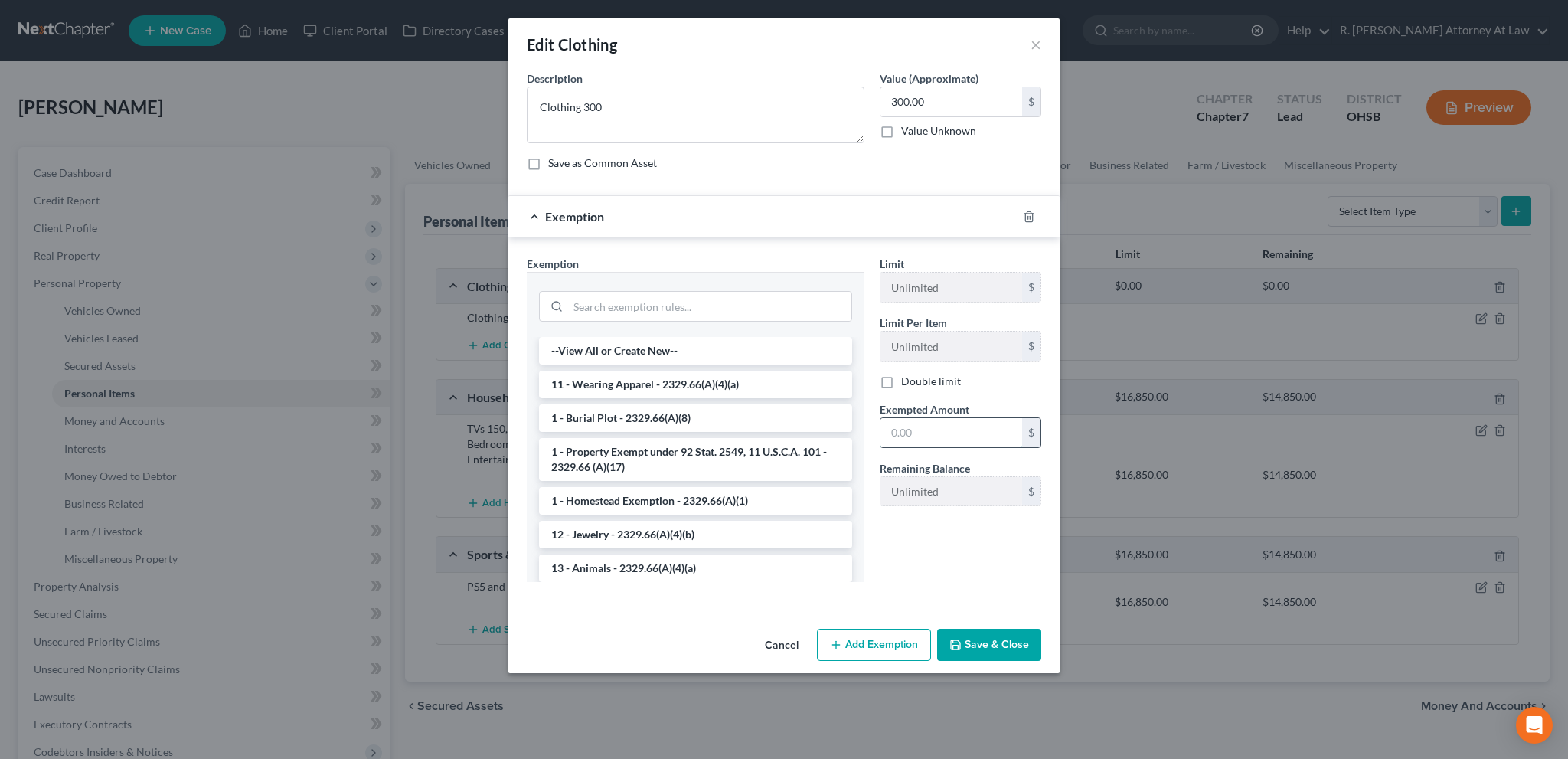
click at [911, 440] on input "text" at bounding box center [951, 433] width 142 height 29
type input "300"
click at [974, 634] on button "Save & Close" at bounding box center [989, 645] width 104 height 32
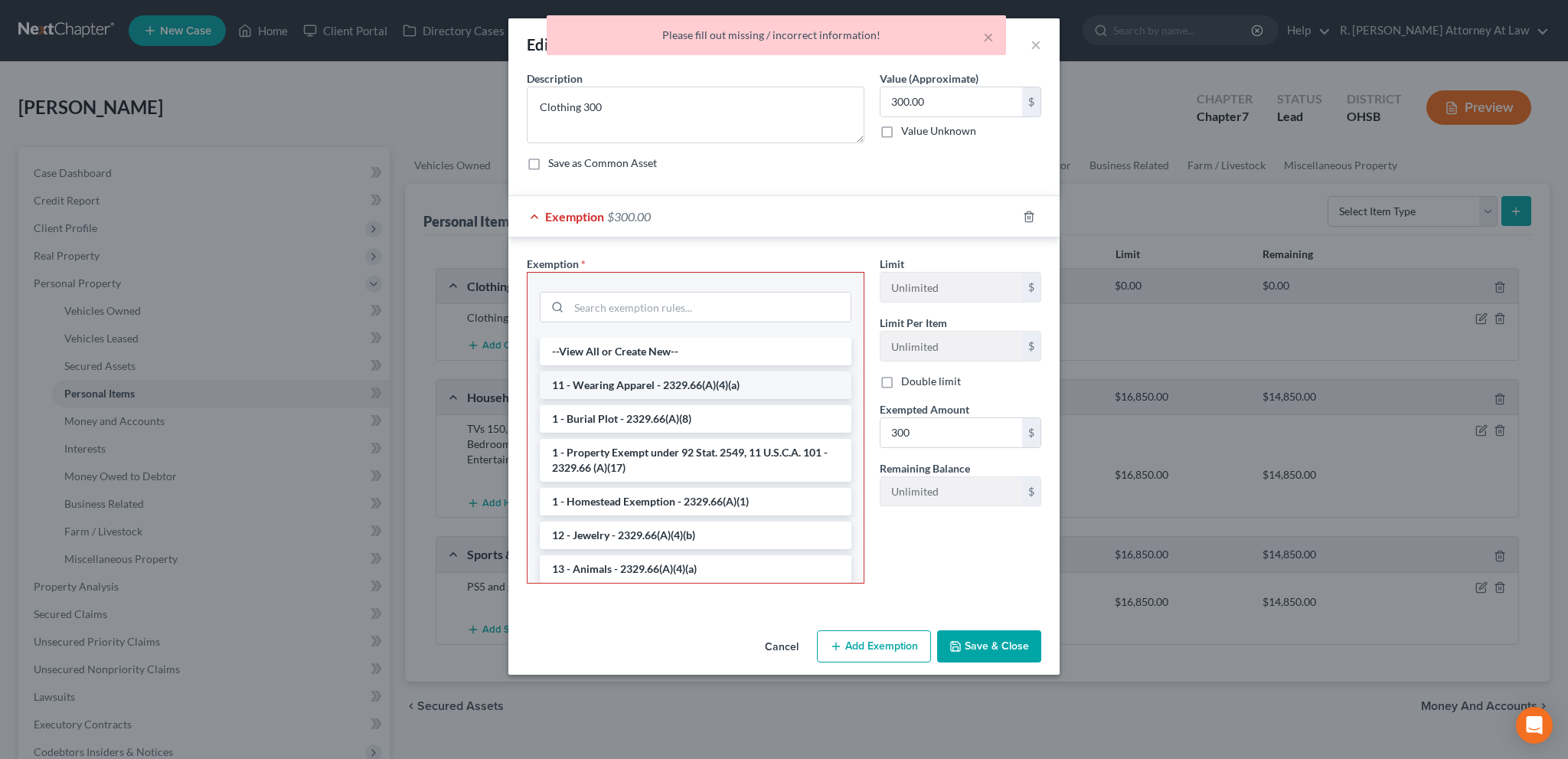
click at [599, 383] on li "11 - Wearing Apparel - 2329.66(A)(4)(a)" at bounding box center [695, 385] width 311 height 28
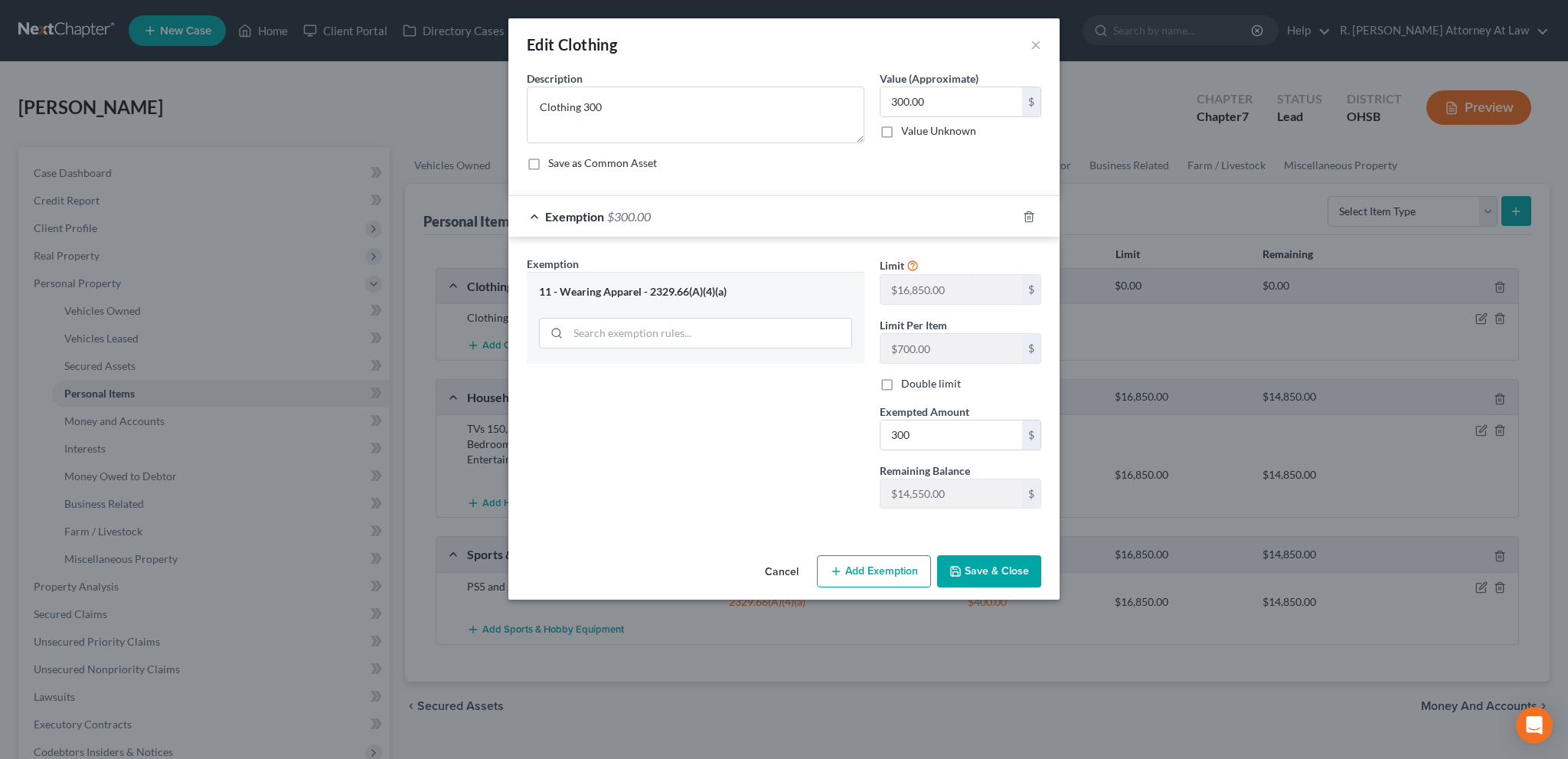
click at [957, 566] on icon "button" at bounding box center [955, 571] width 12 height 12
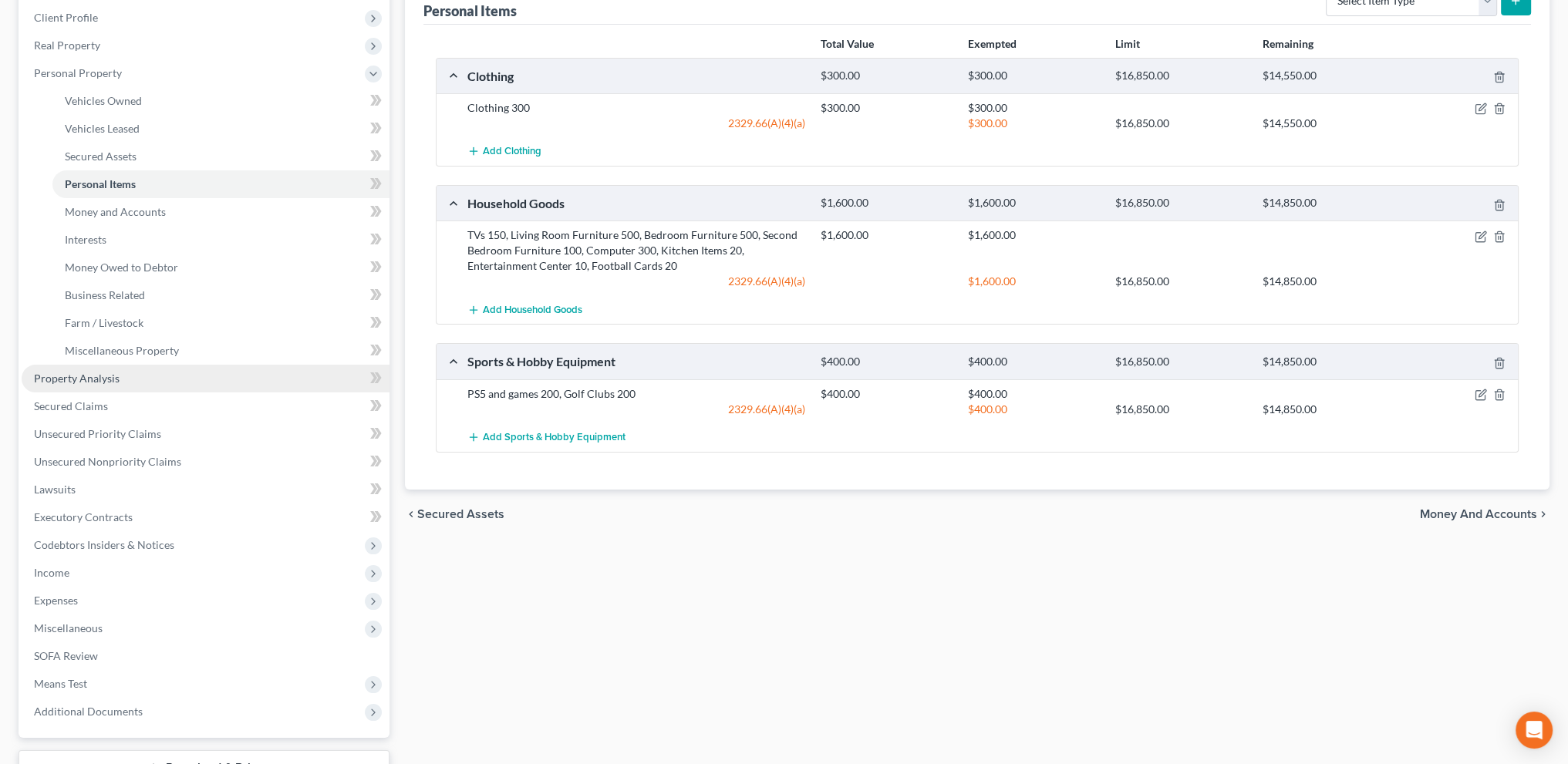
click at [99, 382] on span "Property Analysis" at bounding box center [77, 378] width 86 height 13
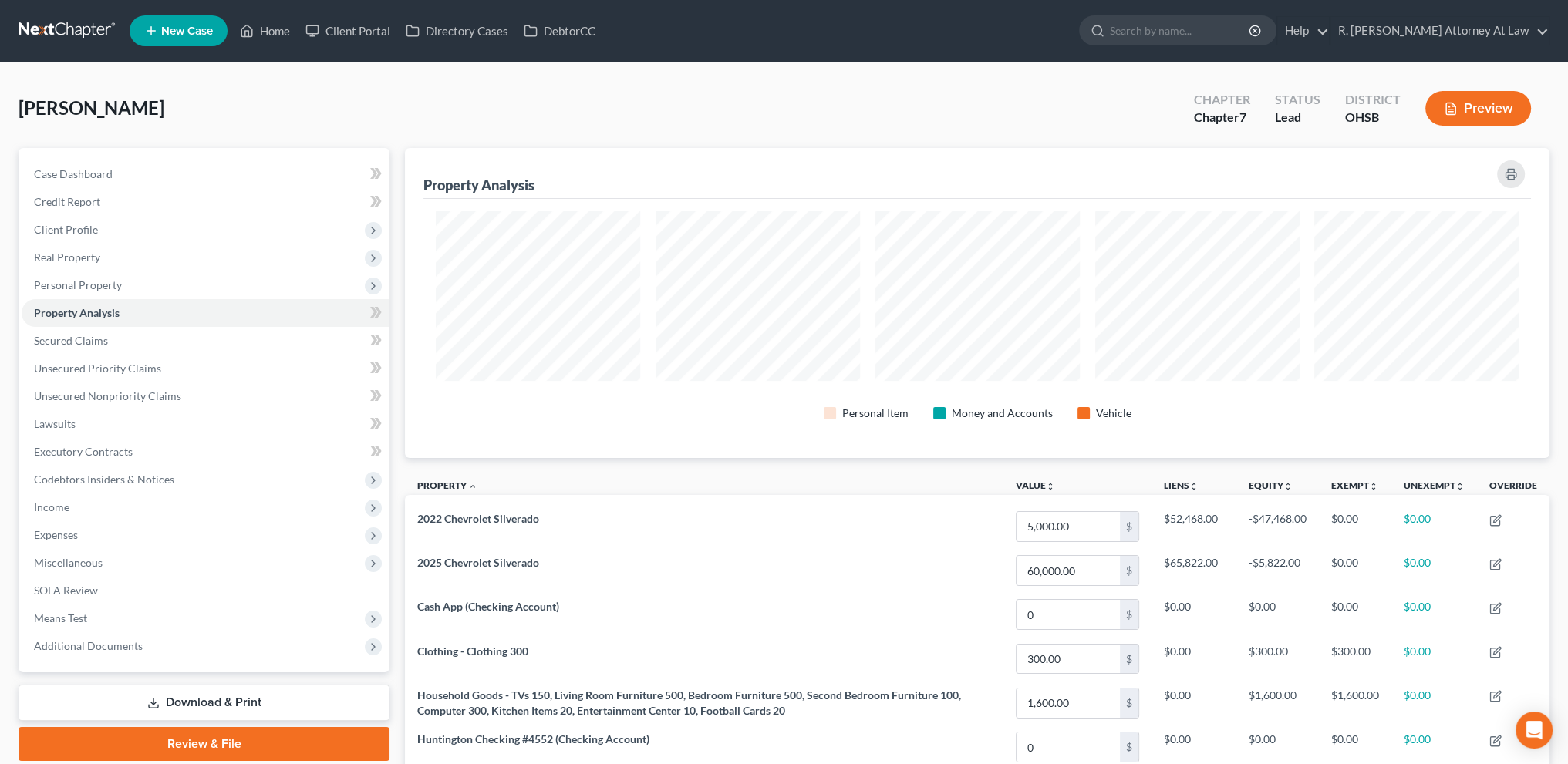
scroll to position [310, 1144]
click at [34, 329] on link "Secured Claims" at bounding box center [206, 340] width 368 height 28
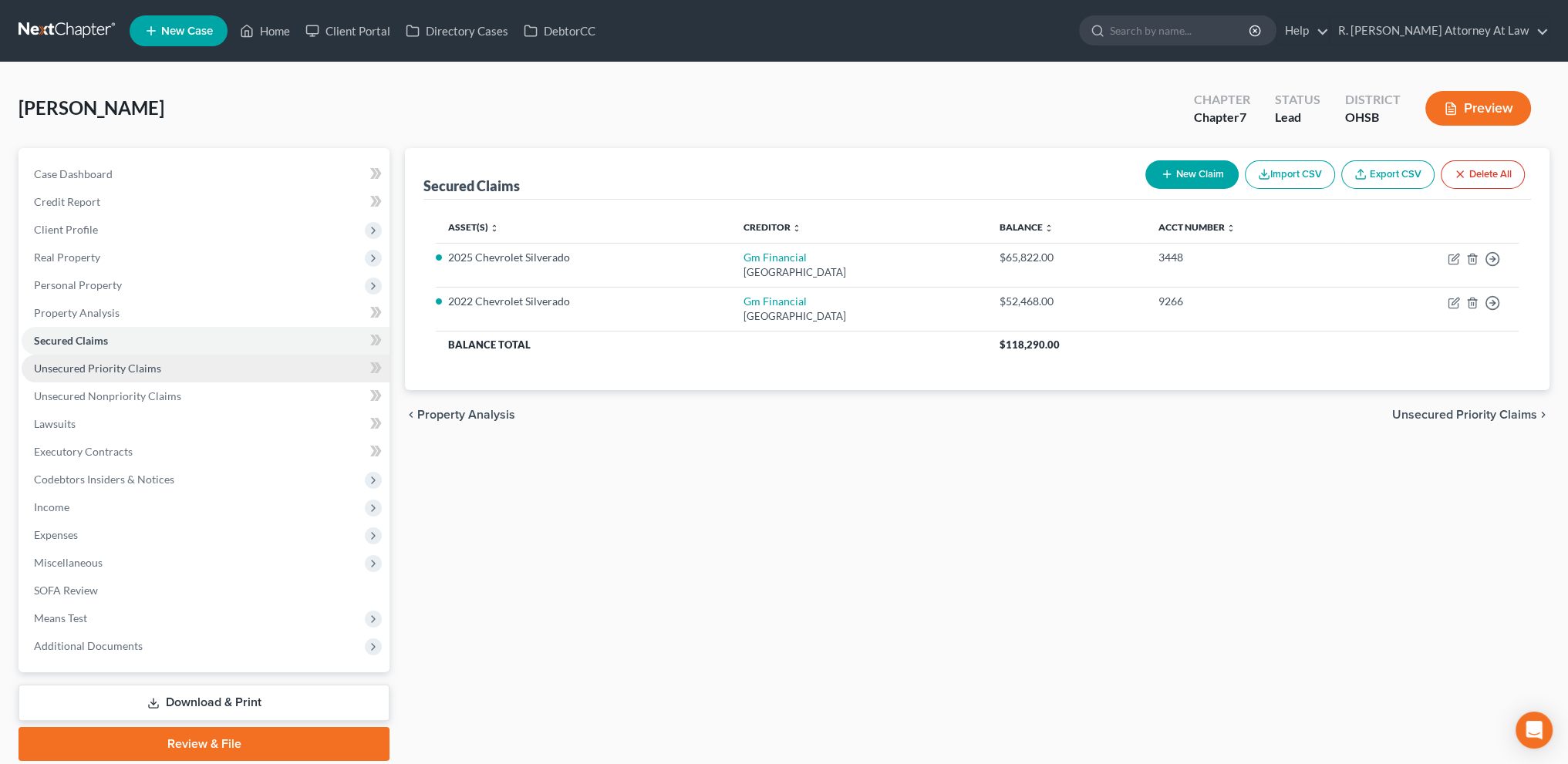
click at [55, 362] on span "Unsecured Priority Claims" at bounding box center [98, 368] width 127 height 13
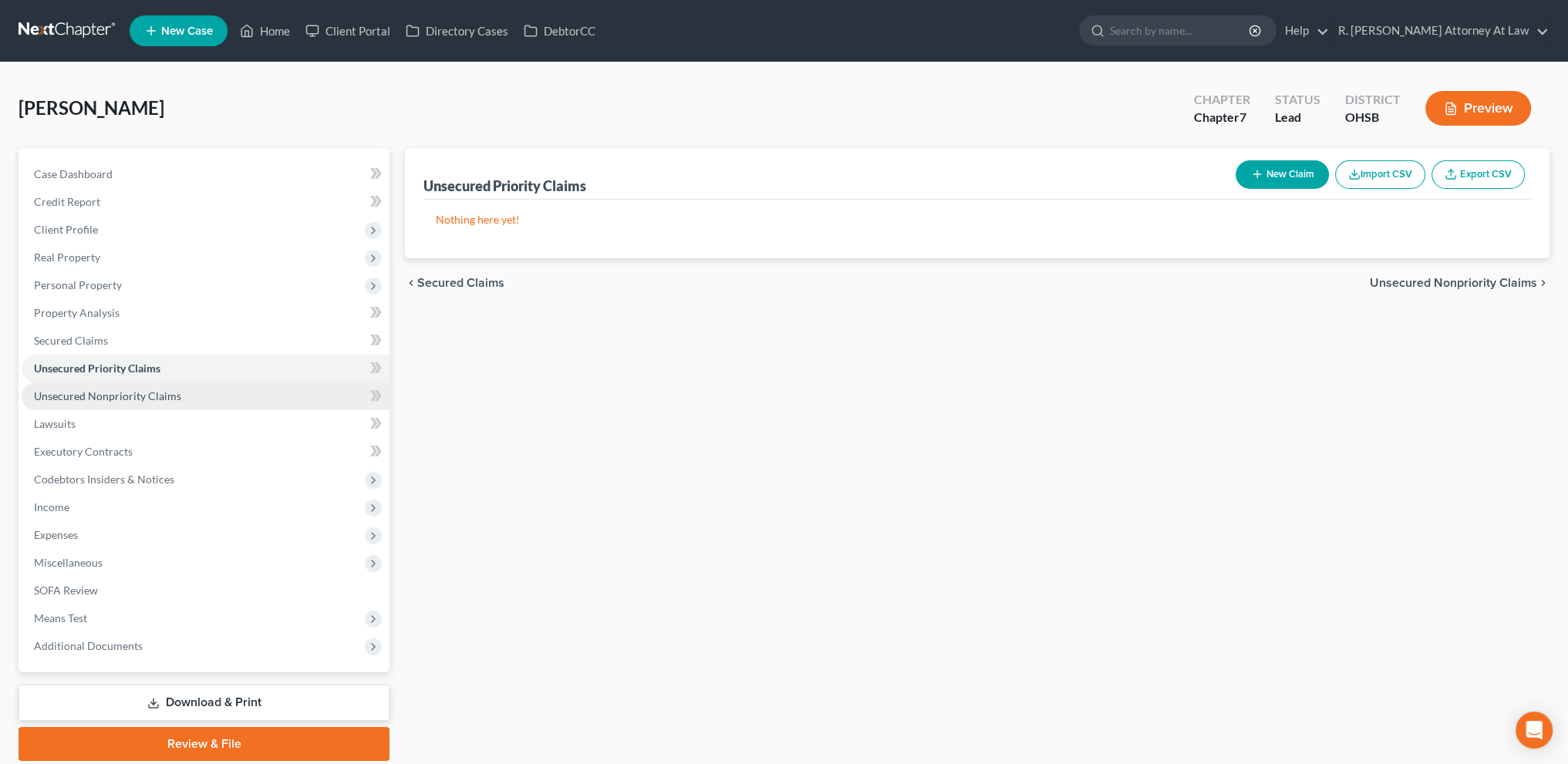
click at [55, 391] on span "Unsecured Nonpriority Claims" at bounding box center [108, 396] width 147 height 13
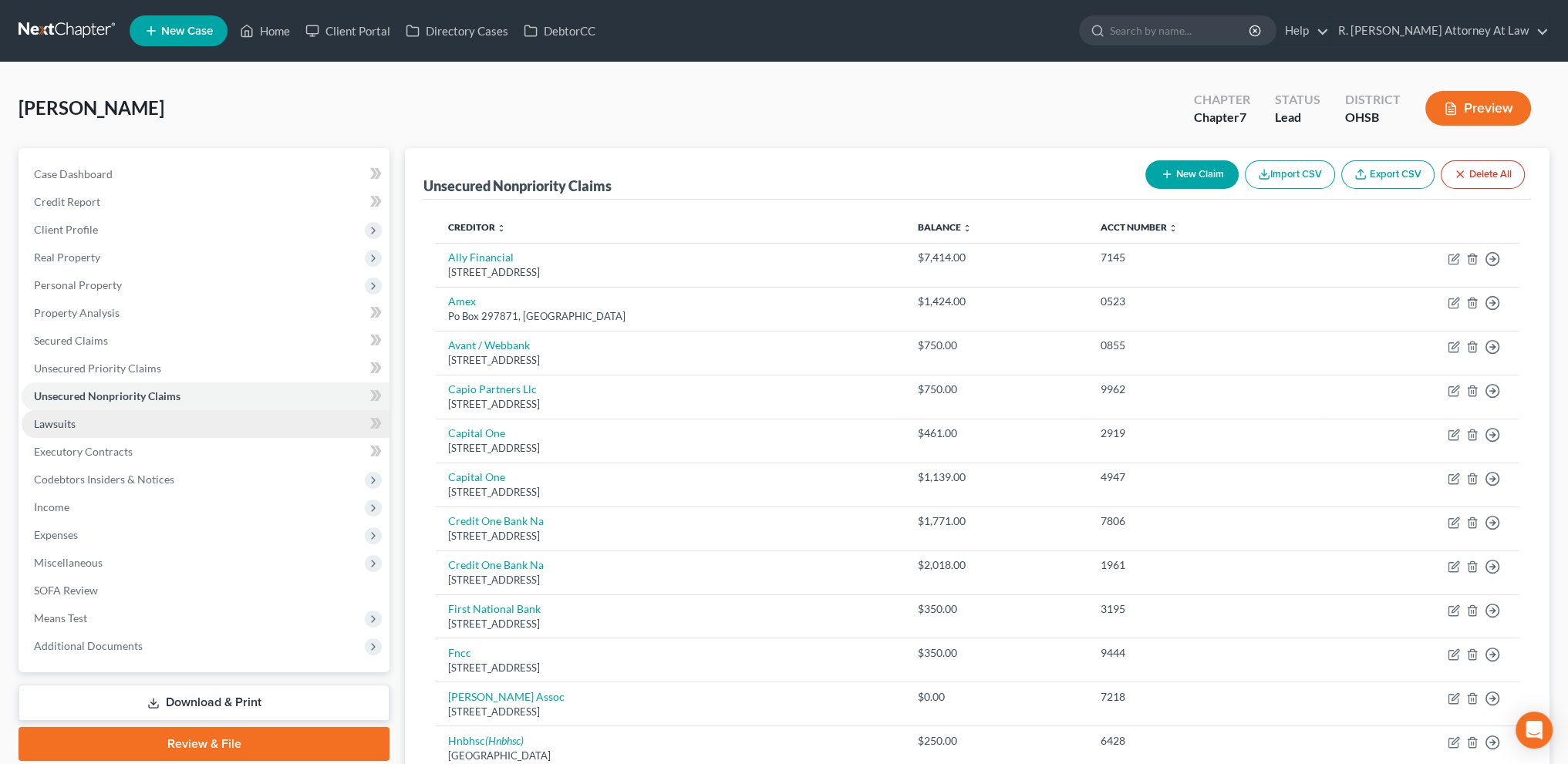
click at [58, 421] on span "Lawsuits" at bounding box center [55, 424] width 42 height 13
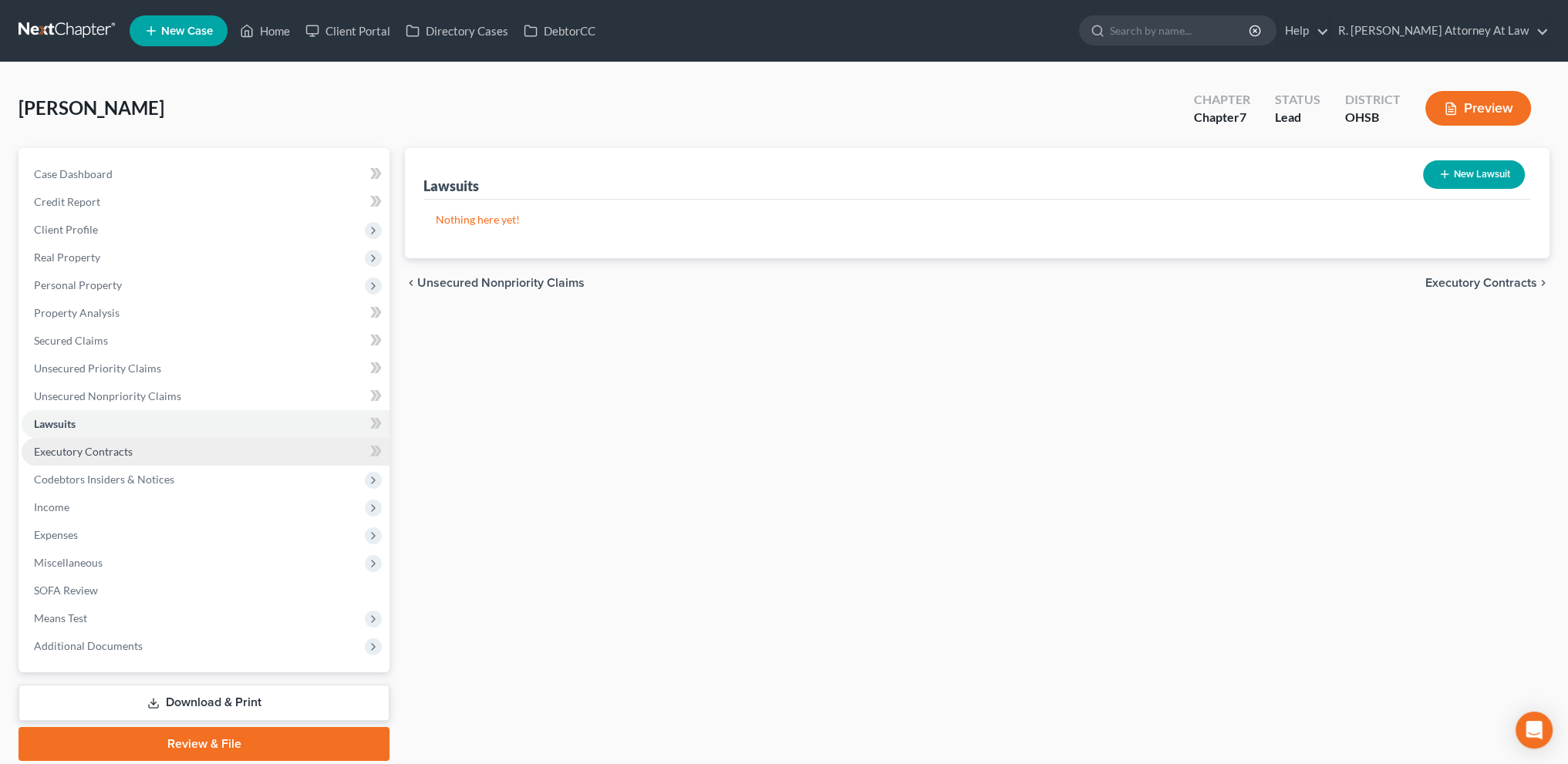
click at [59, 450] on span "Executory Contracts" at bounding box center [83, 451] width 99 height 13
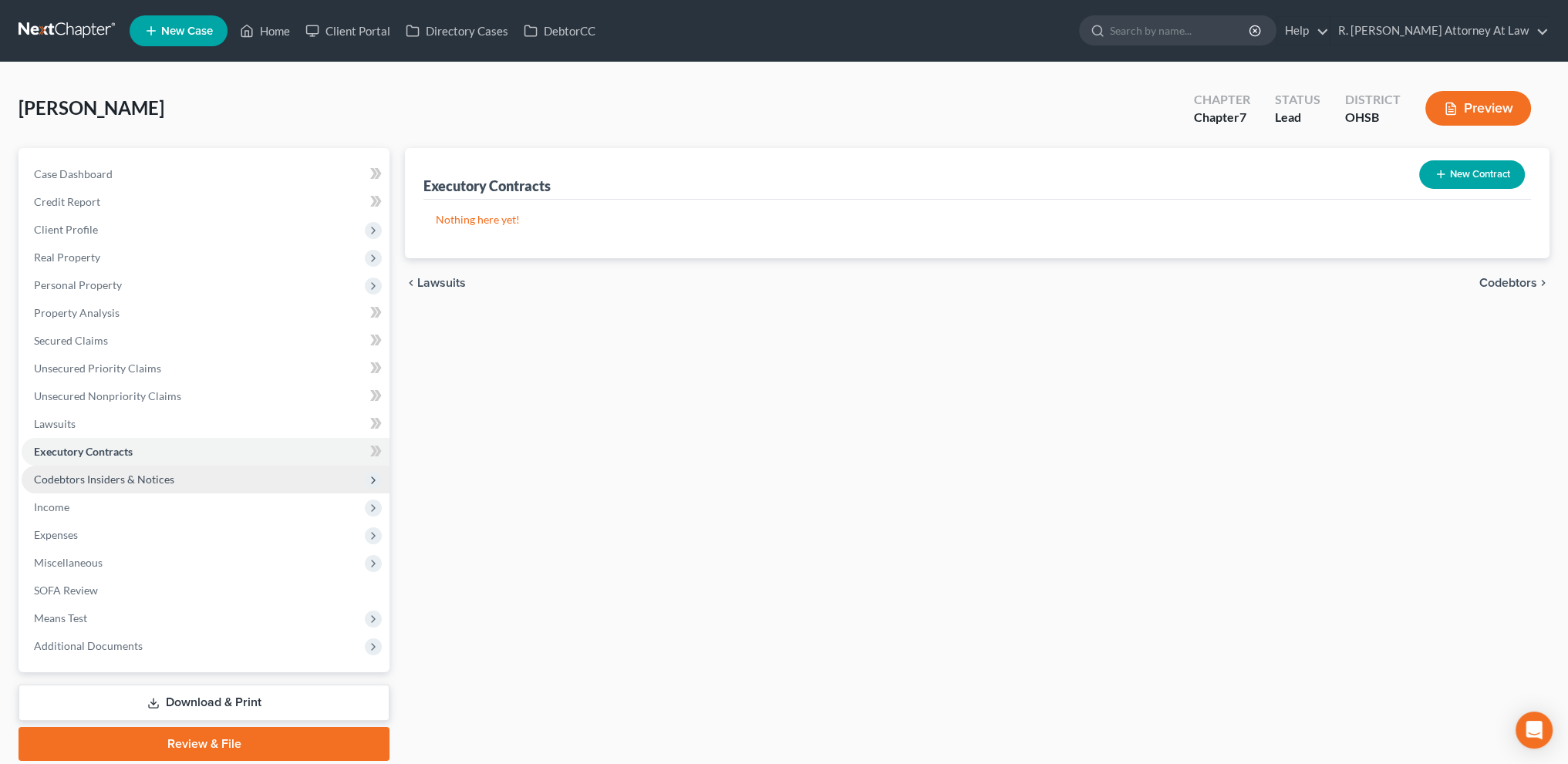
click at [58, 471] on span "Codebtors Insiders & Notices" at bounding box center [206, 480] width 368 height 28
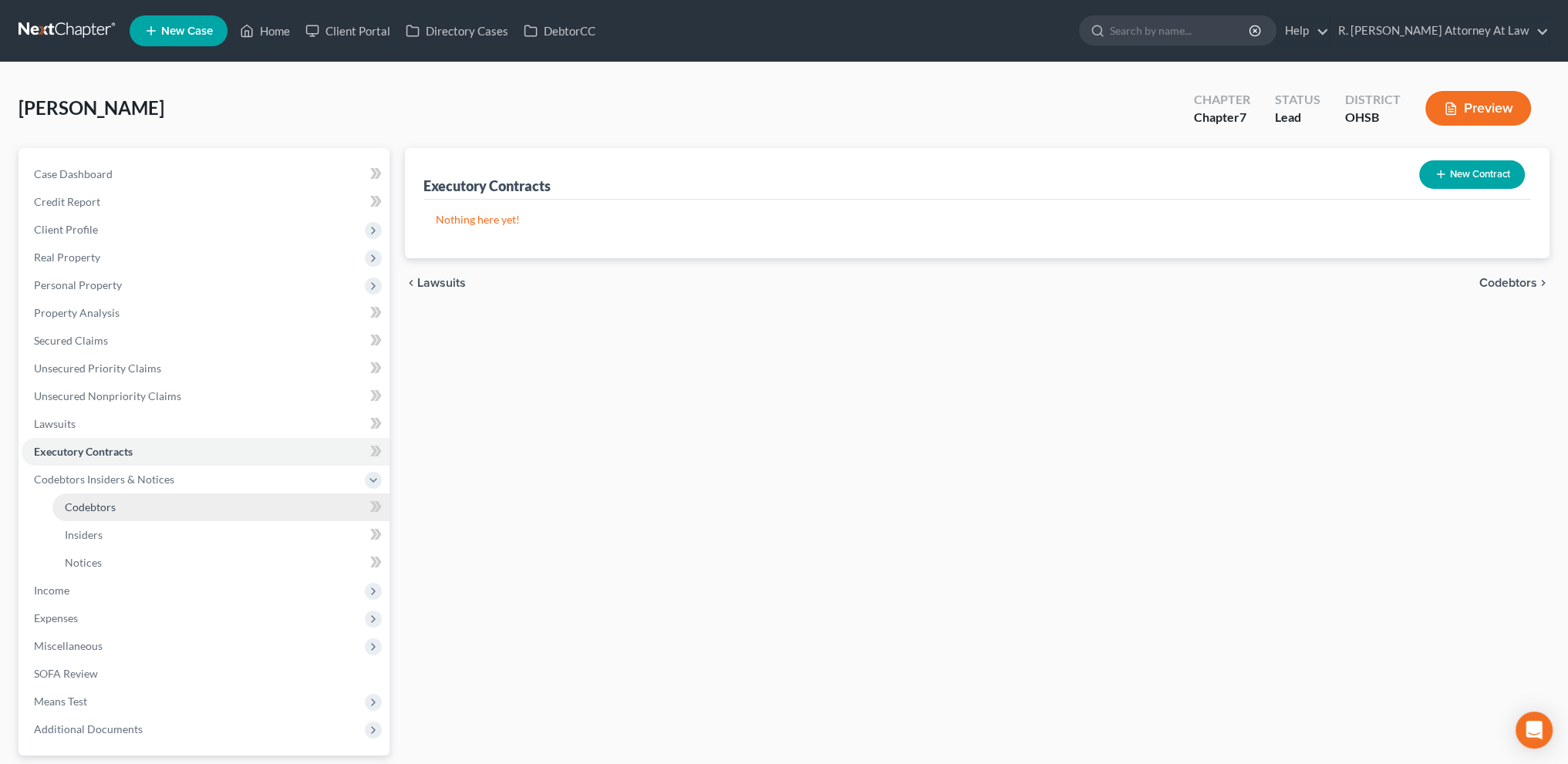
click at [71, 511] on span "Codebtors" at bounding box center [90, 507] width 51 height 13
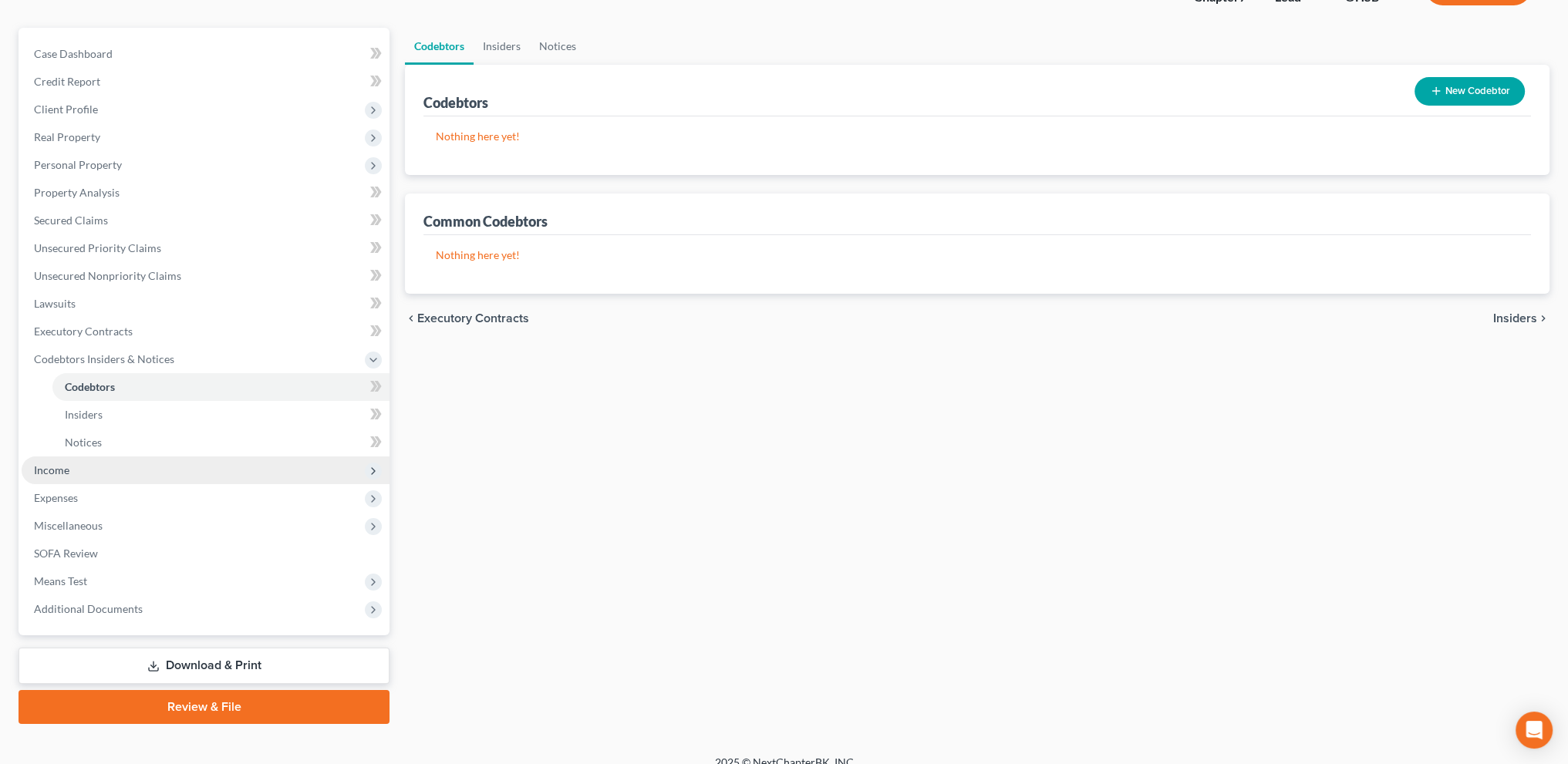
scroll to position [138, 0]
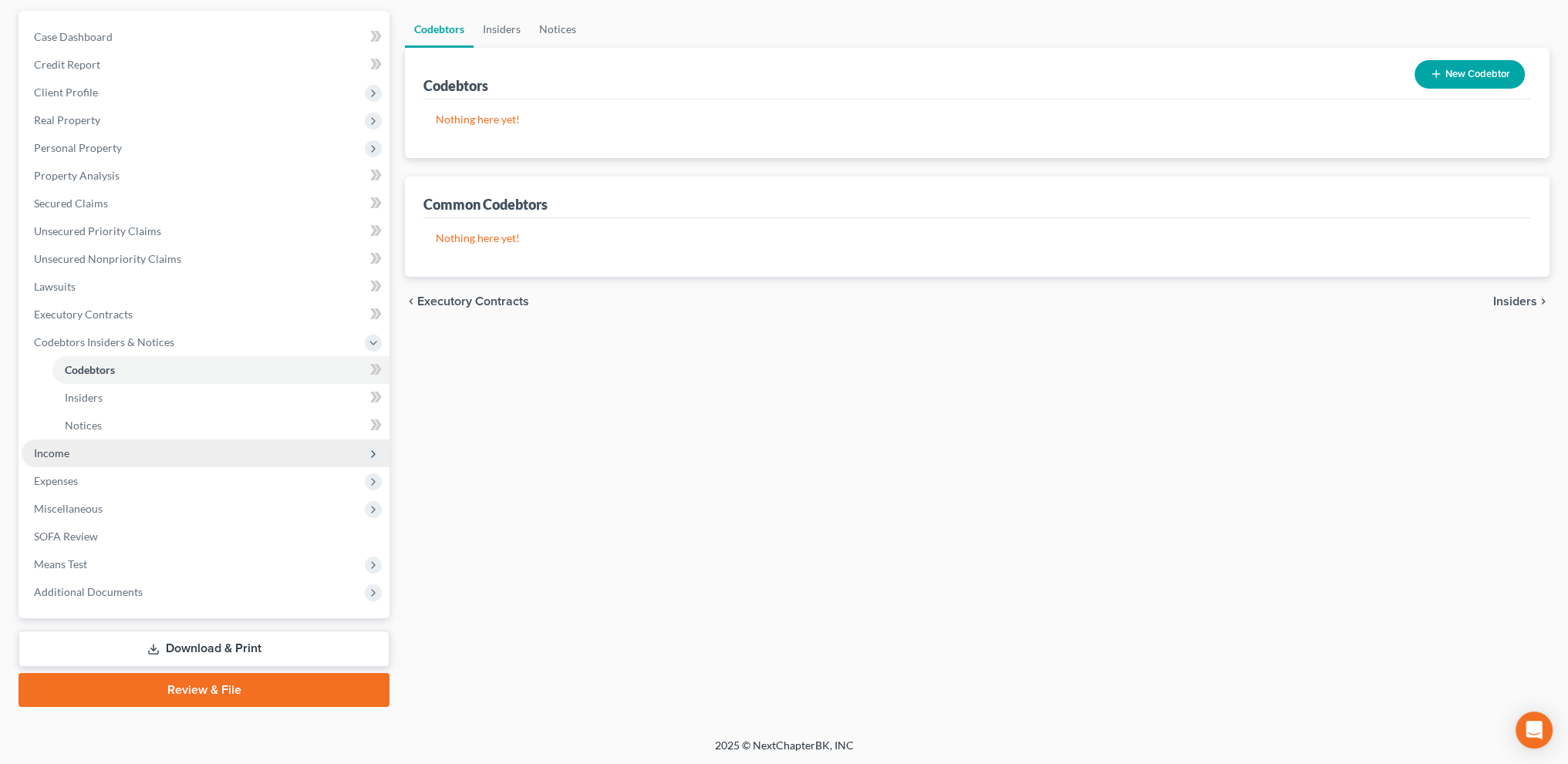
click at [74, 448] on span "Income" at bounding box center [206, 454] width 368 height 28
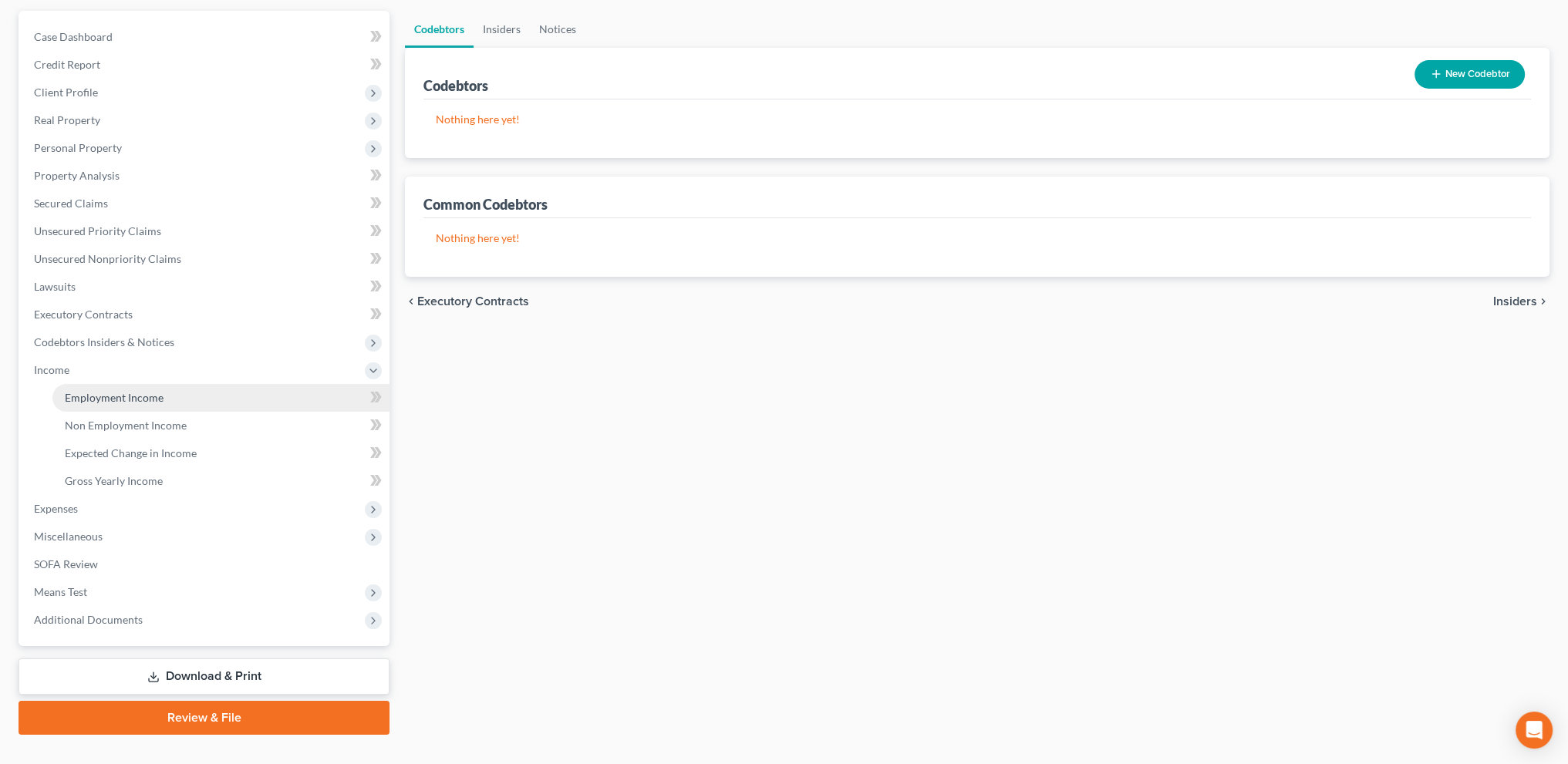
click at [93, 397] on span "Employment Income" at bounding box center [114, 397] width 99 height 13
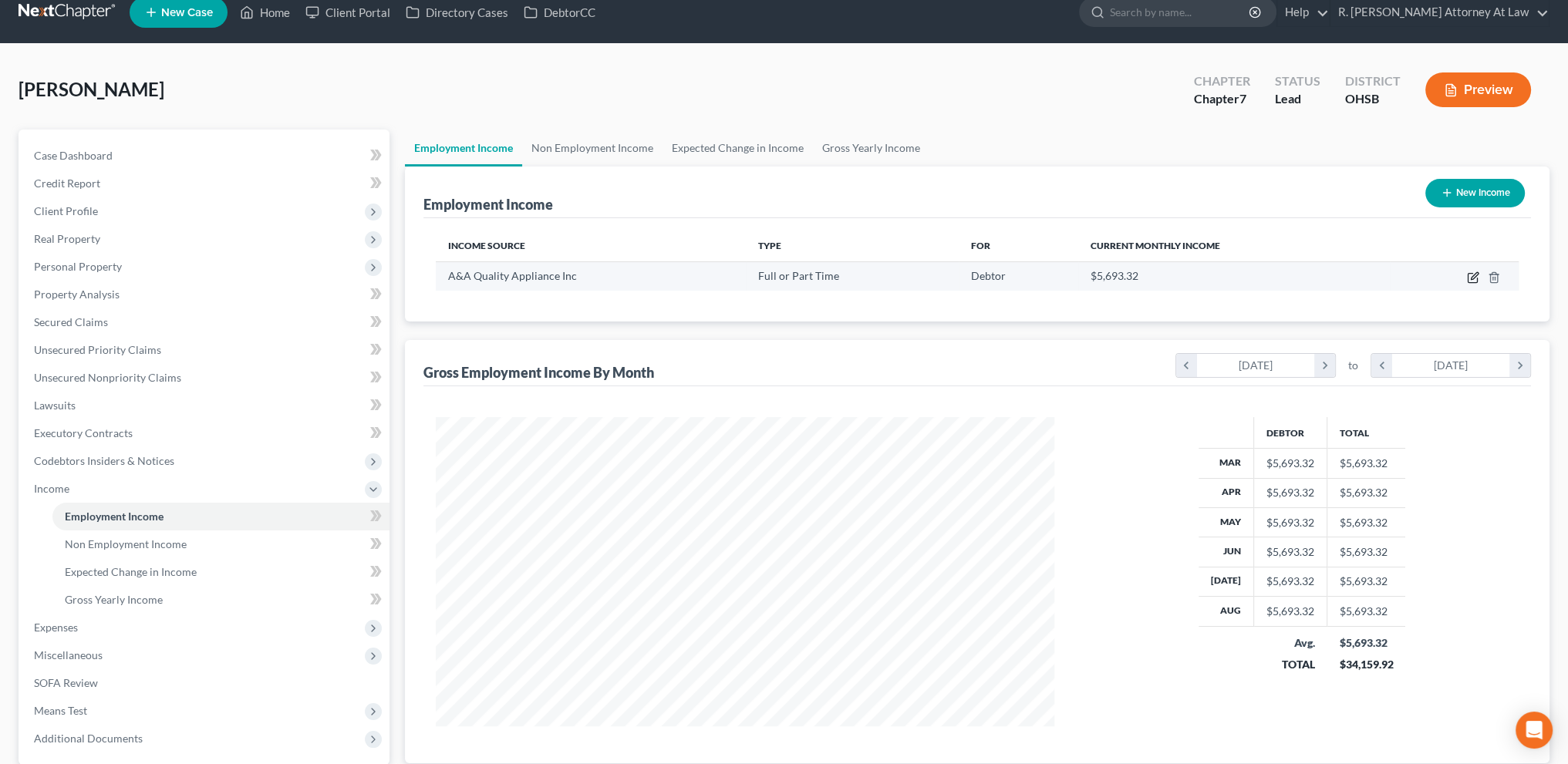
click at [1469, 274] on icon "button" at bounding box center [1473, 277] width 12 height 12
select select "0"
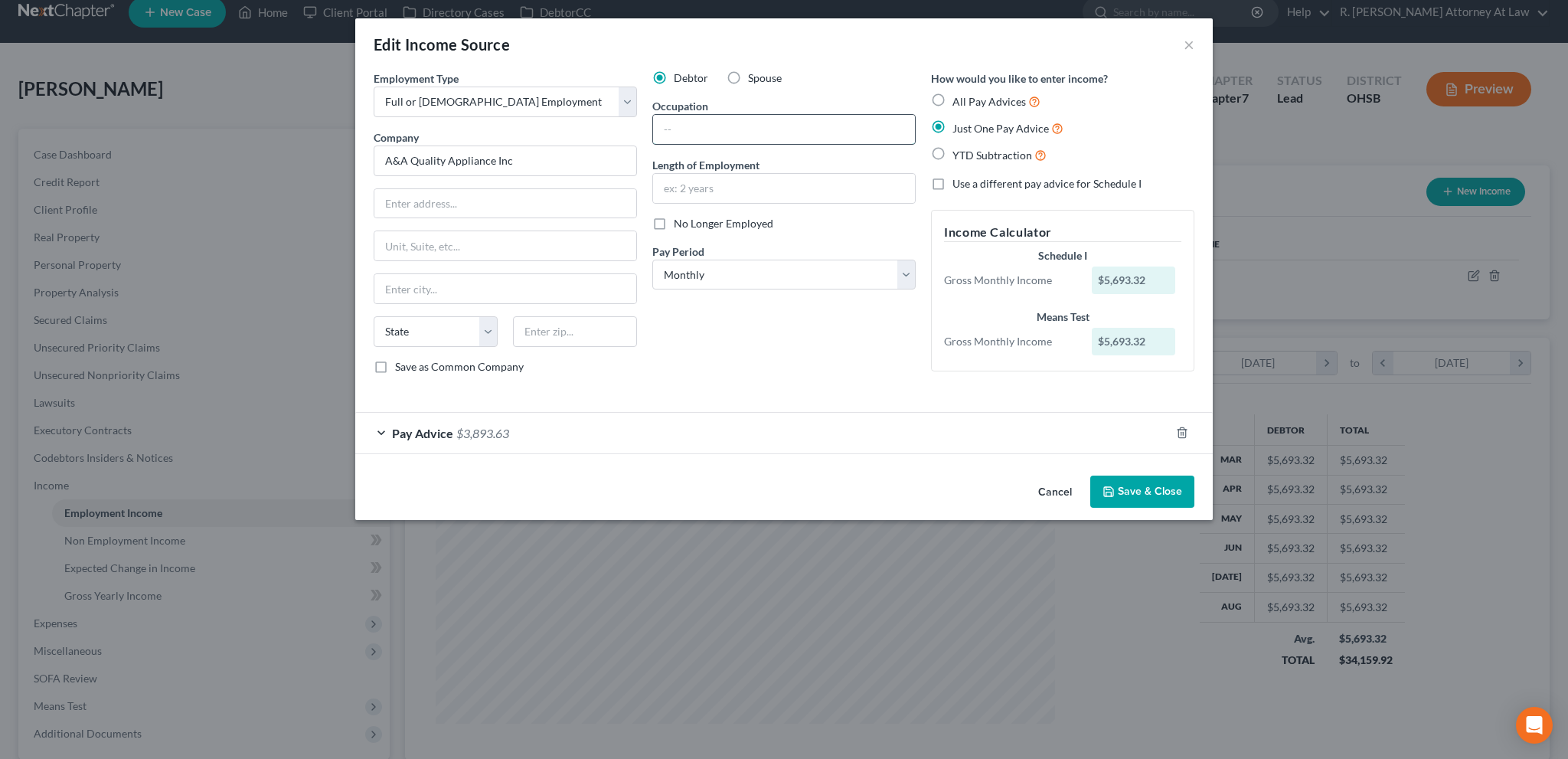
click at [684, 129] on input "text" at bounding box center [784, 129] width 262 height 29
type input "Driver"
click at [695, 183] on input "text" at bounding box center [784, 189] width 262 height 29
type input "5"
type input "7"
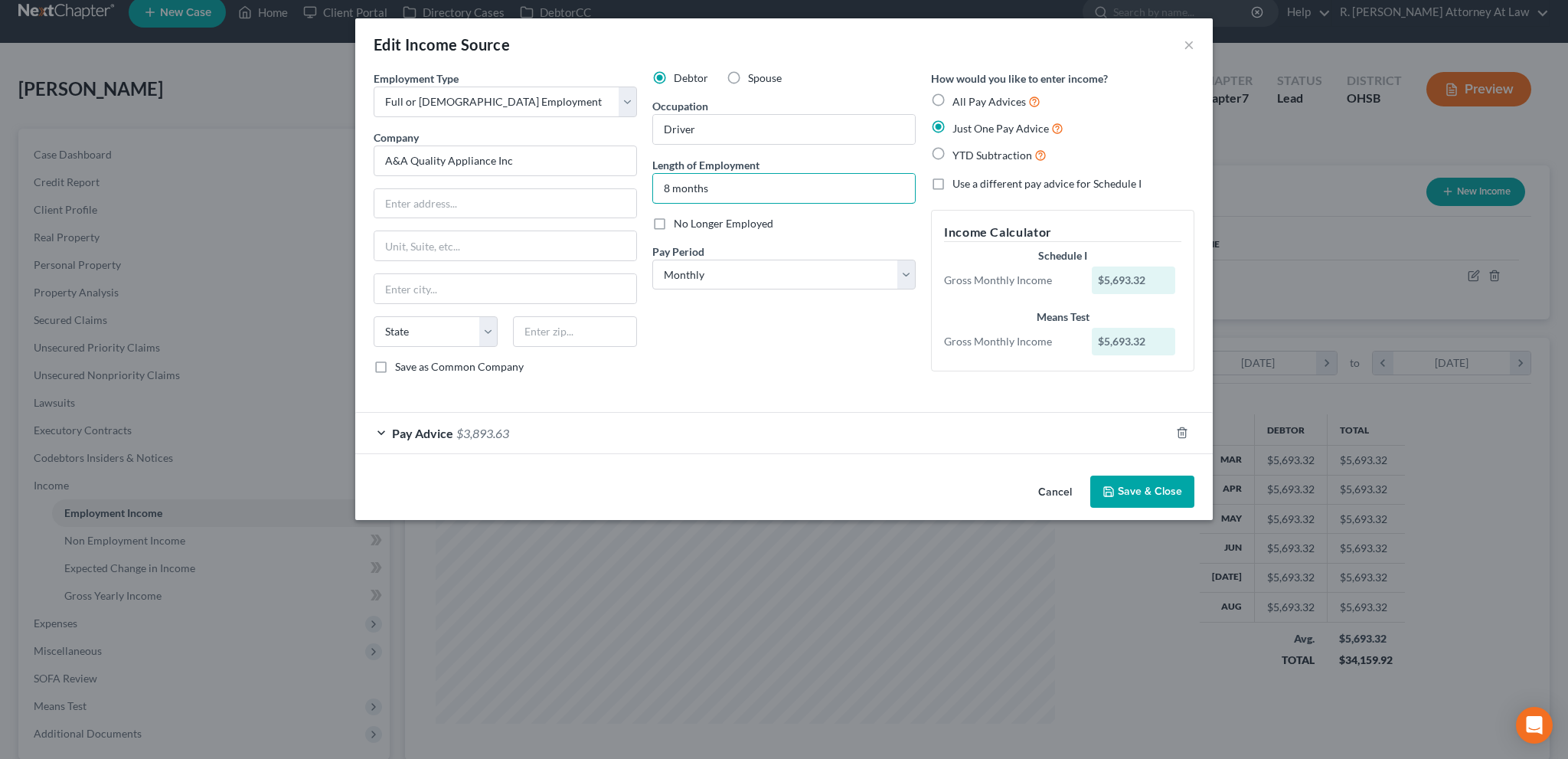
type input "8 months"
paste input "[STREET_ADDRESS][GEOGRAPHIC_DATA]: 935 - 2350-Tri-County Period End: [DATE] THO…"
type input "[STREET_ADDRESS][GEOGRAPHIC_DATA]: 935 - 2350-Tri-County Period End: [DATE] THO…"
click at [543, 339] on input "text" at bounding box center [574, 332] width 124 height 31
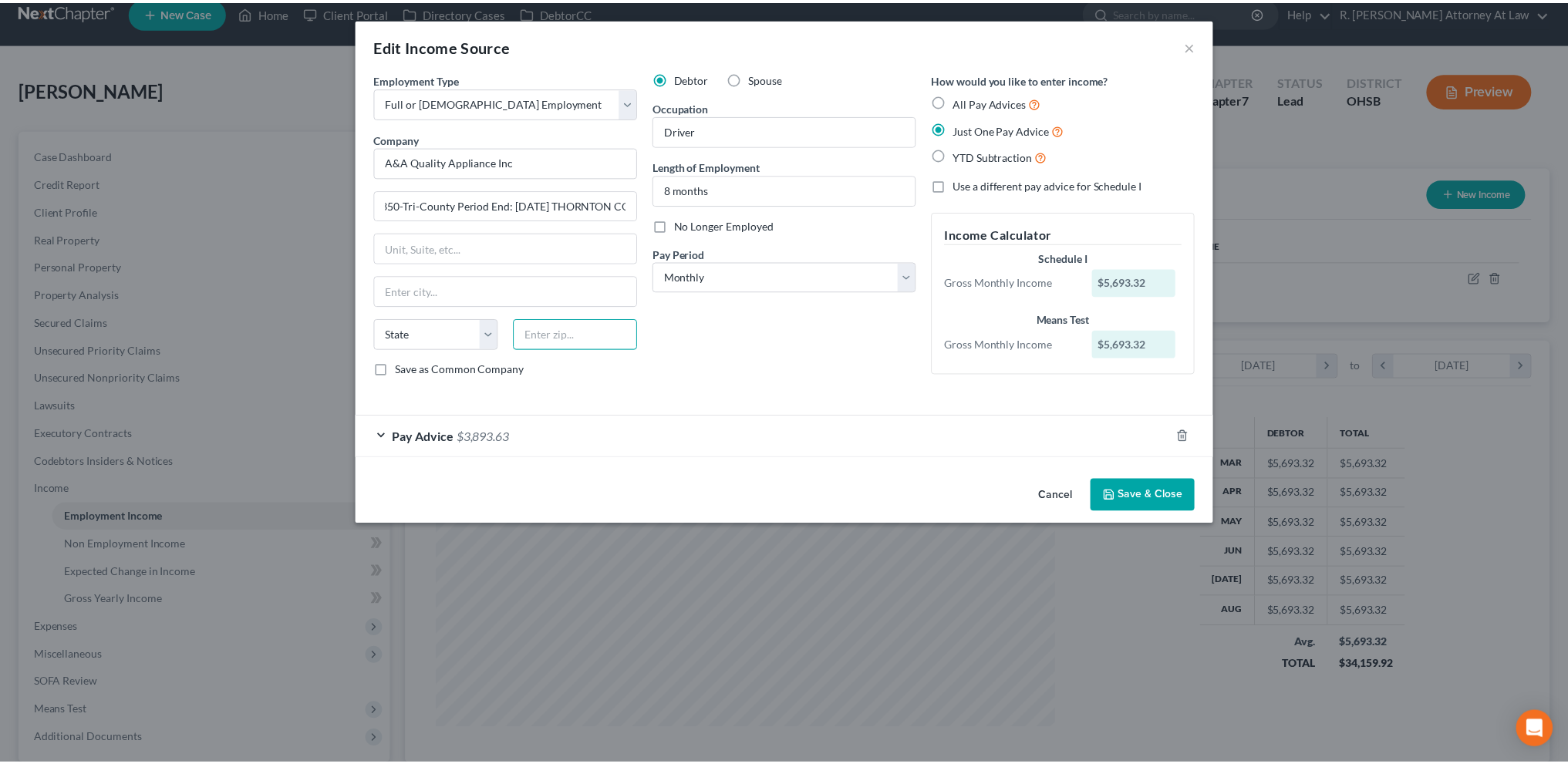
scroll to position [0, 0]
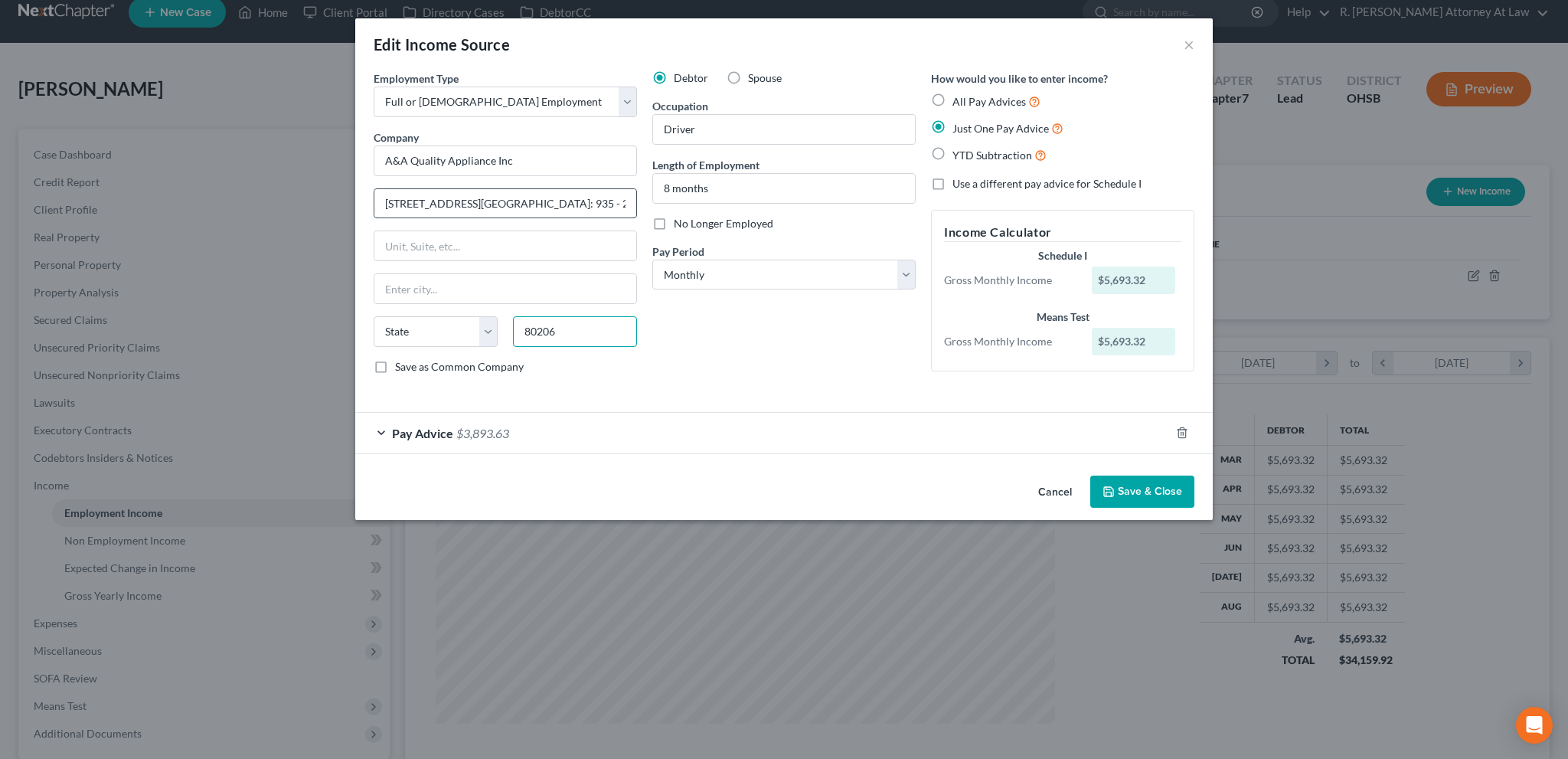
type input "80206"
click at [509, 204] on input "[STREET_ADDRESS][GEOGRAPHIC_DATA]: 935 - 2350-Tri-County Period End: [DATE] THO…" at bounding box center [505, 204] width 262 height 29
type input "[GEOGRAPHIC_DATA]"
select select "5"
type input "[STREET_ADDRESS]"
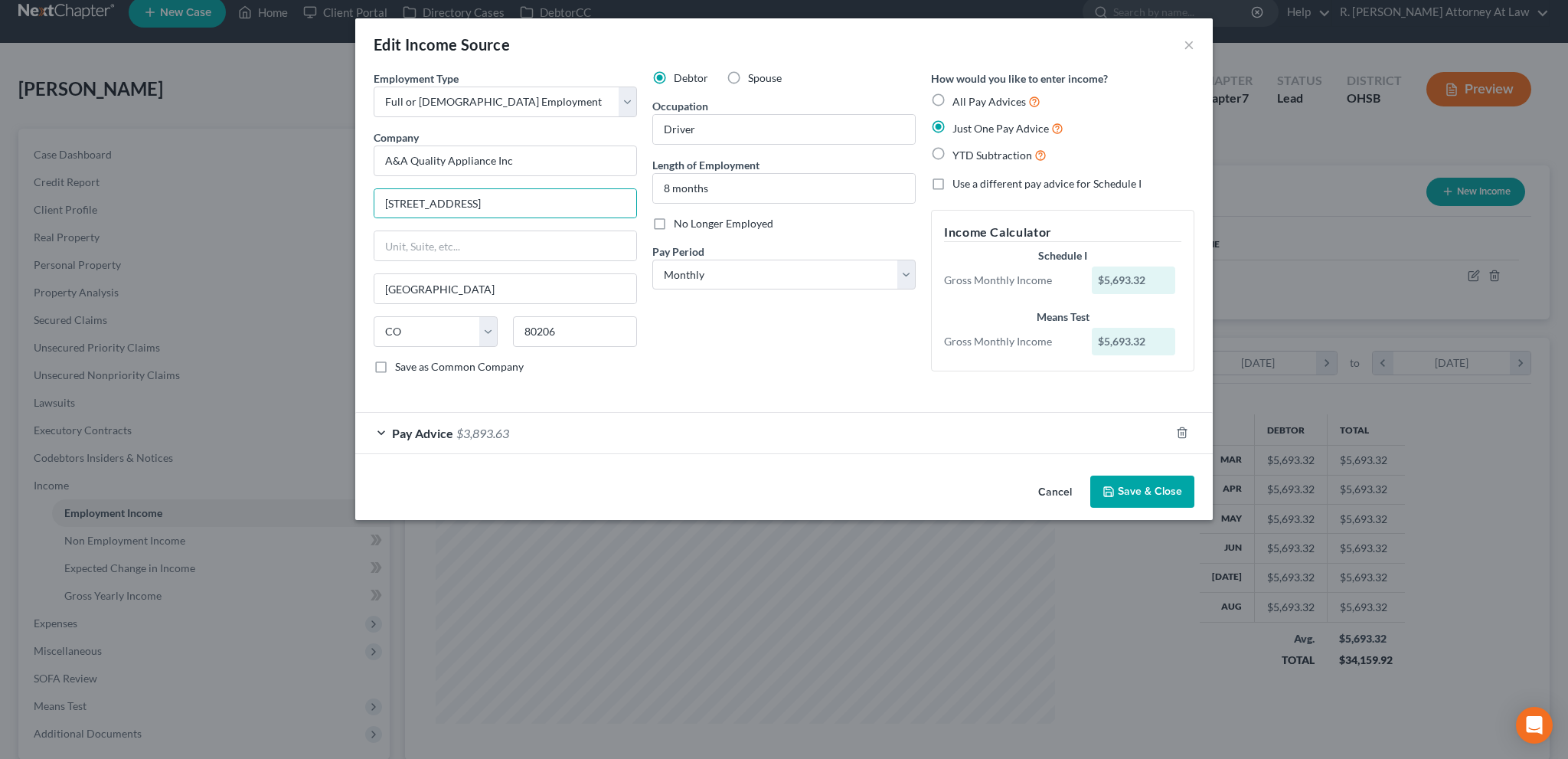
click at [716, 333] on div "Debtor Spouse Occupation Driver Length of Employment 8 months No Longer Employe…" at bounding box center [784, 228] width 279 height 316
click at [1121, 491] on button "Save & Close" at bounding box center [1142, 492] width 104 height 32
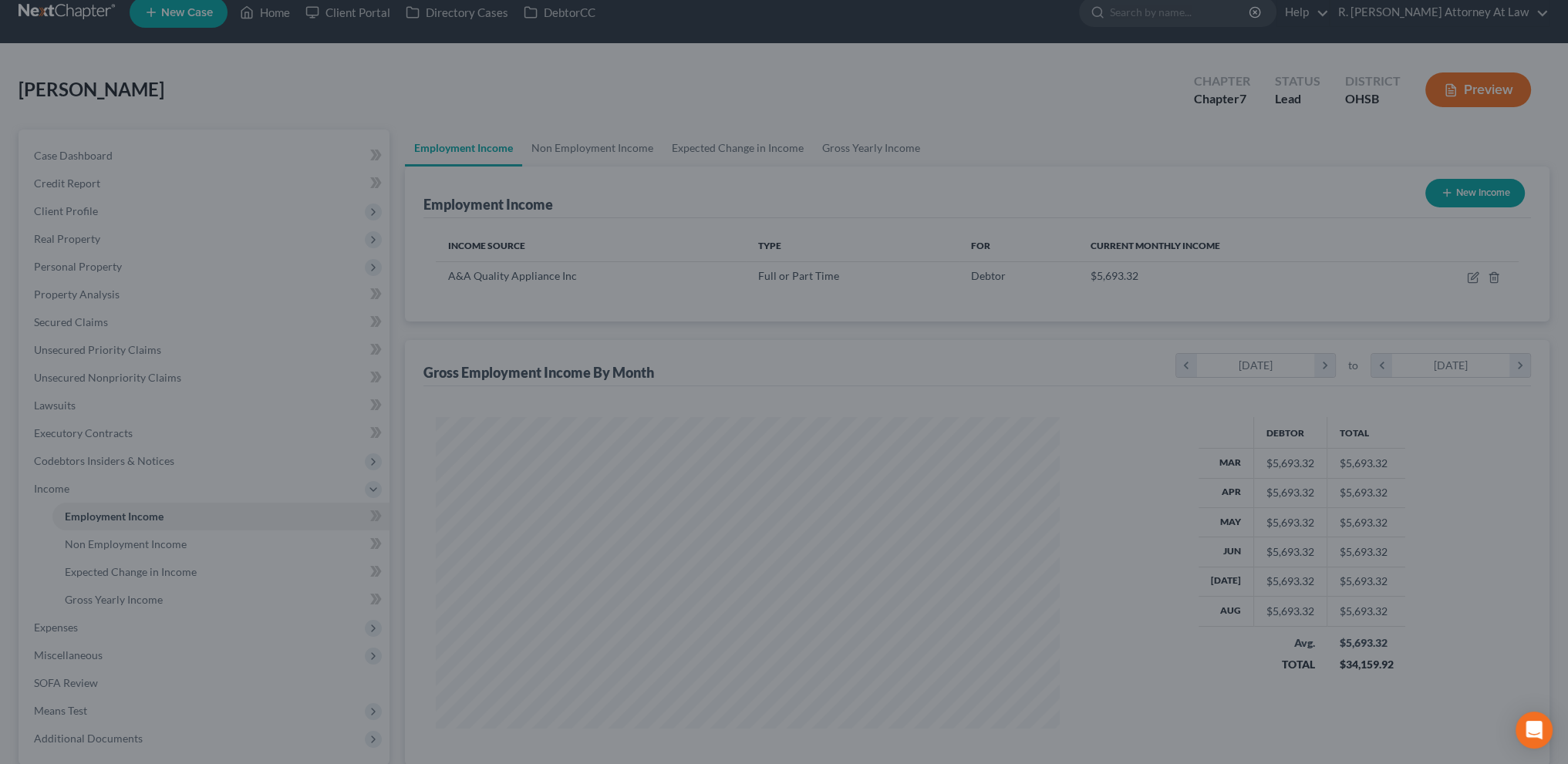
scroll to position [770966, 770668]
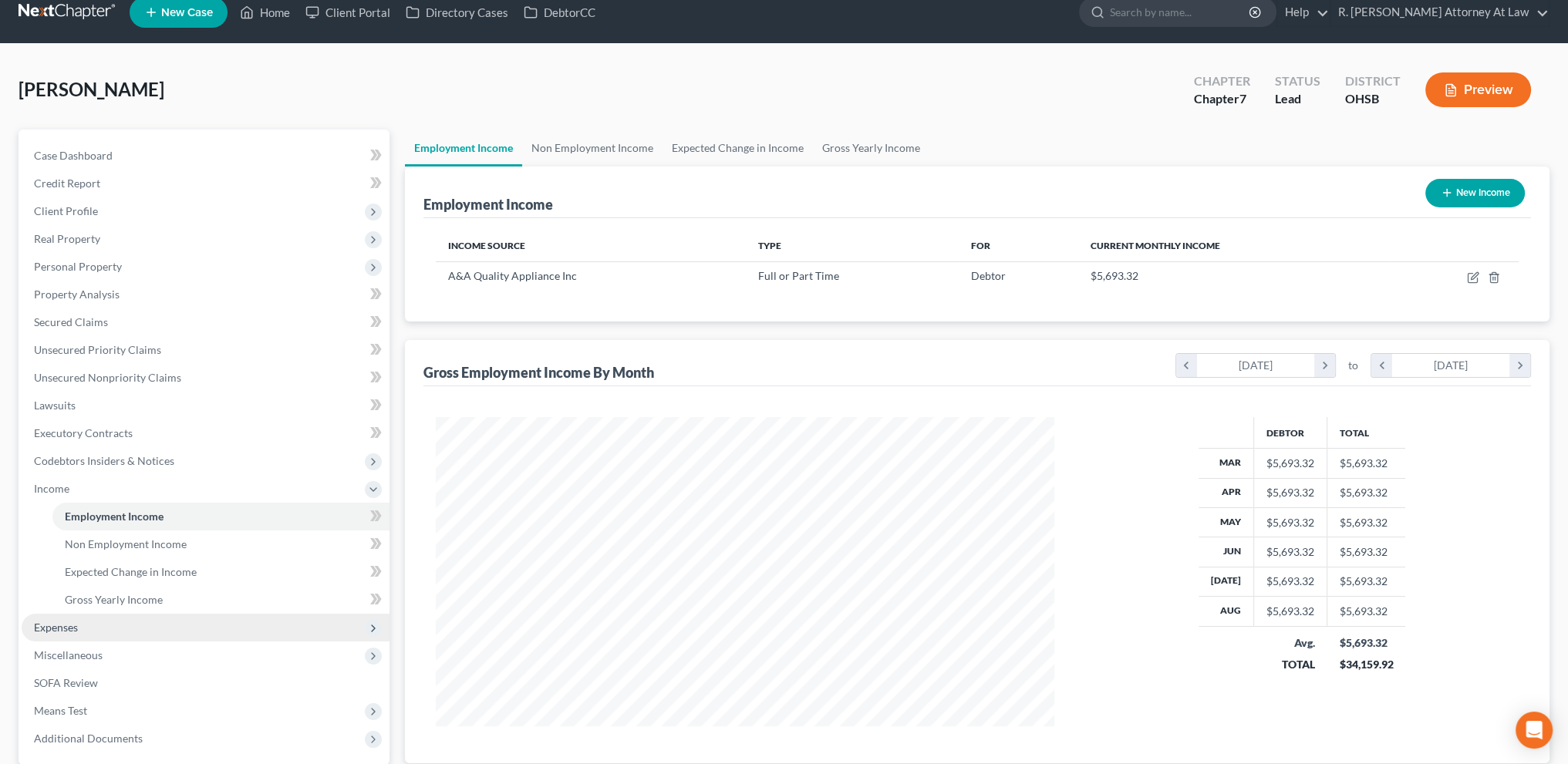
click at [81, 627] on span "Expenses" at bounding box center [206, 628] width 368 height 28
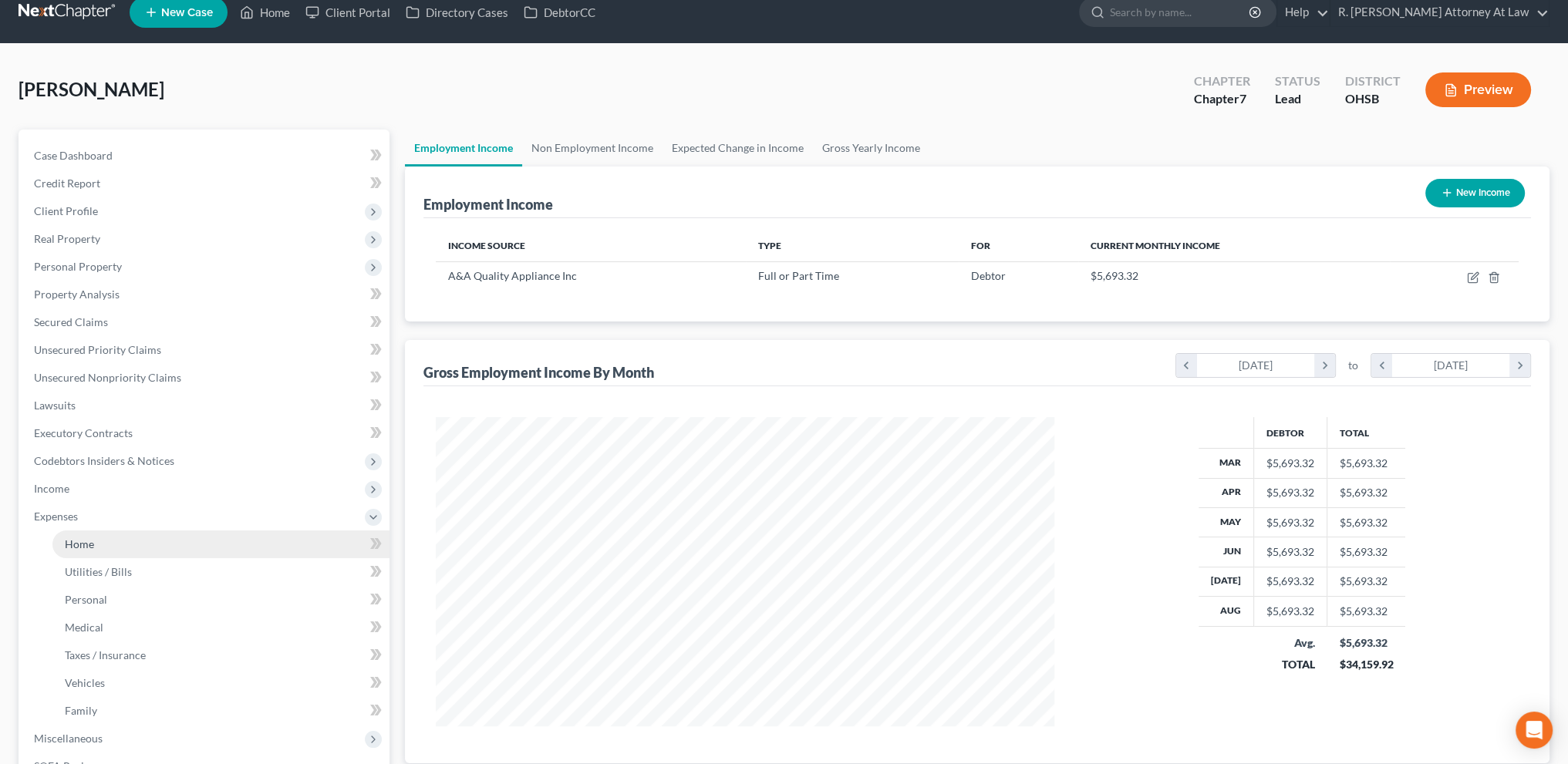
click at [79, 545] on span "Home" at bounding box center [80, 544] width 29 height 13
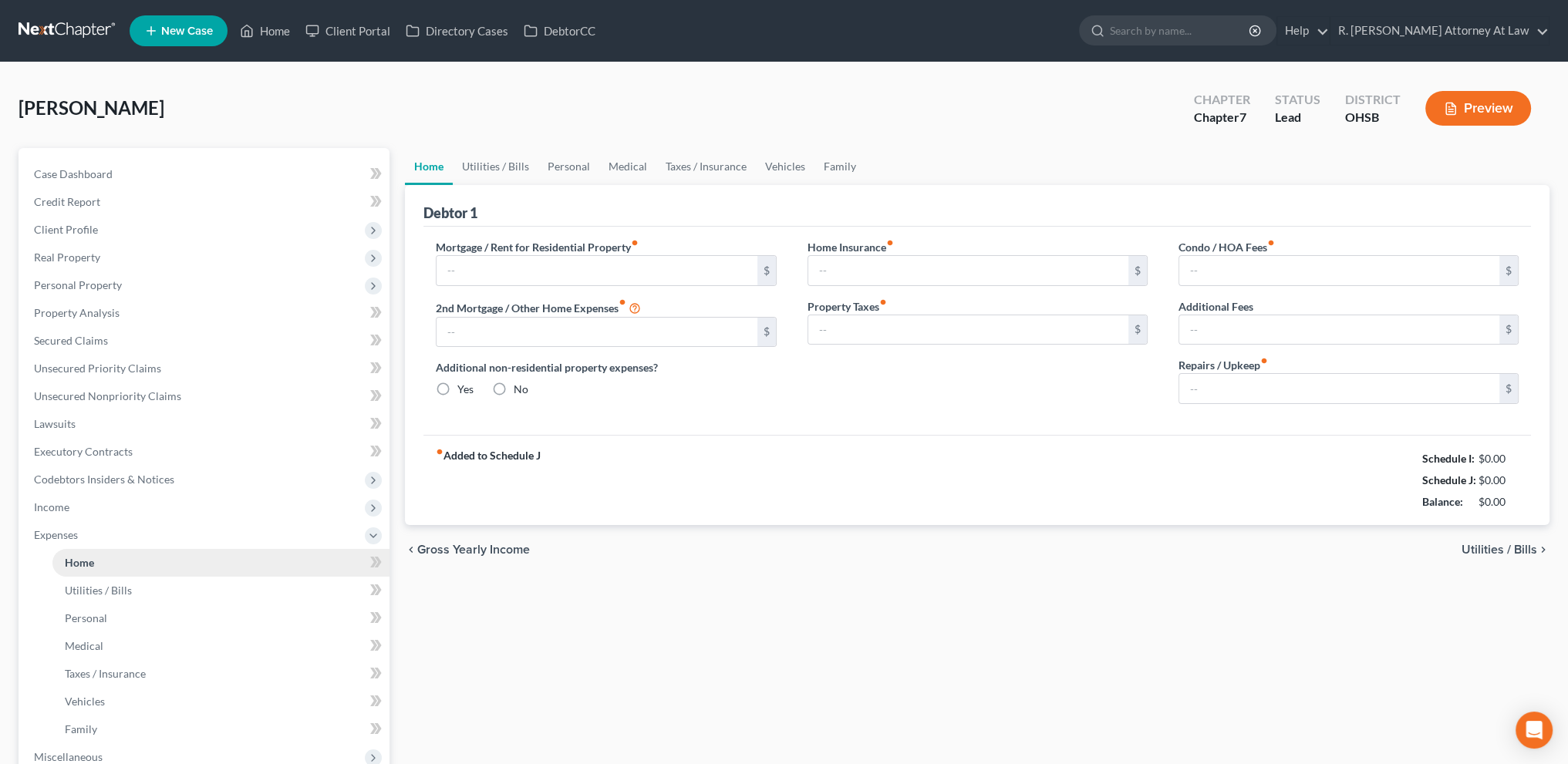
type input "1,147.00"
type input "0.00"
radio input "true"
type input "17.00"
type input "0.00"
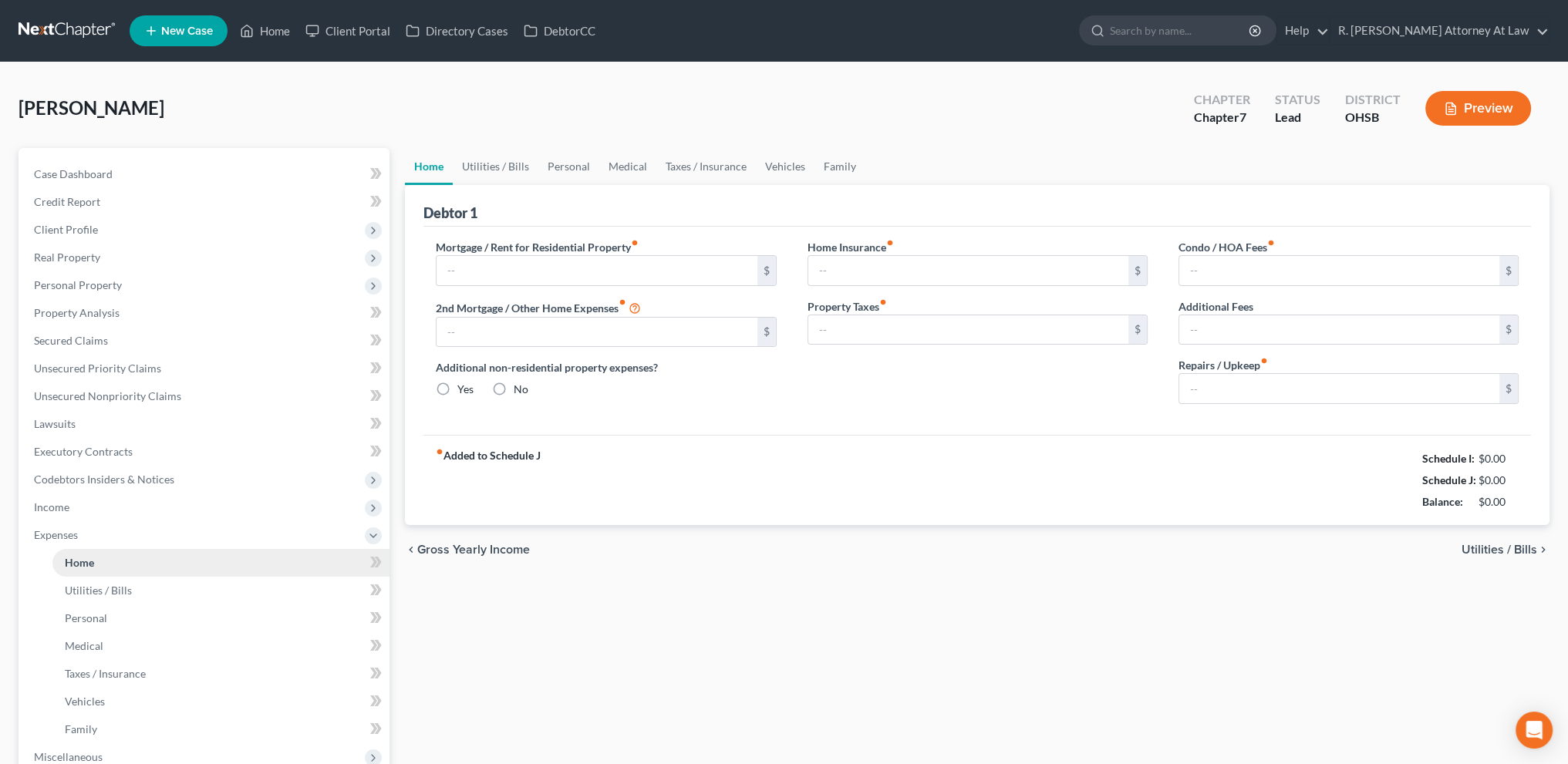
type input "0.00"
click at [76, 195] on span "Credit Report" at bounding box center [67, 202] width 66 height 13
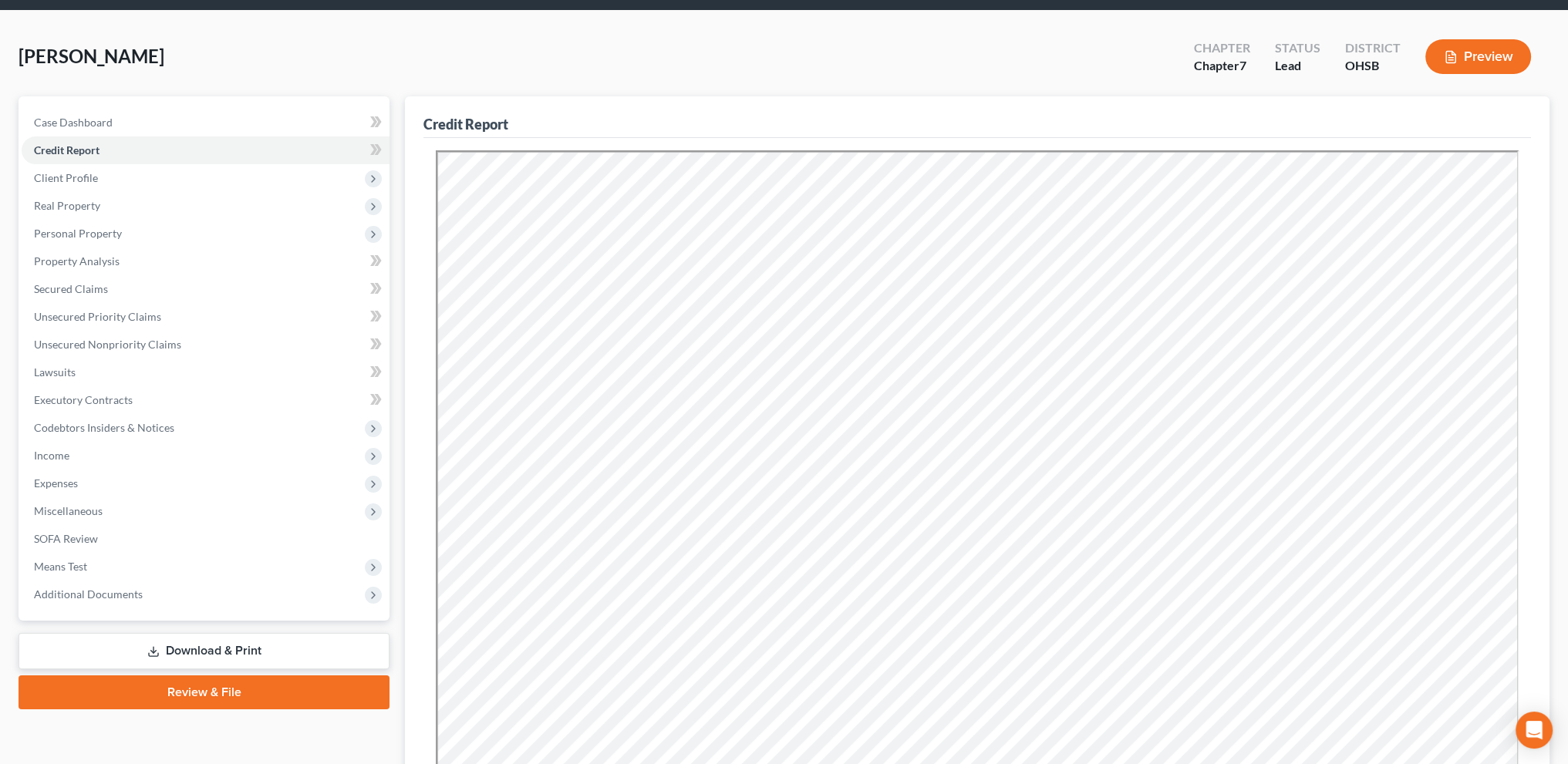
scroll to position [247, 0]
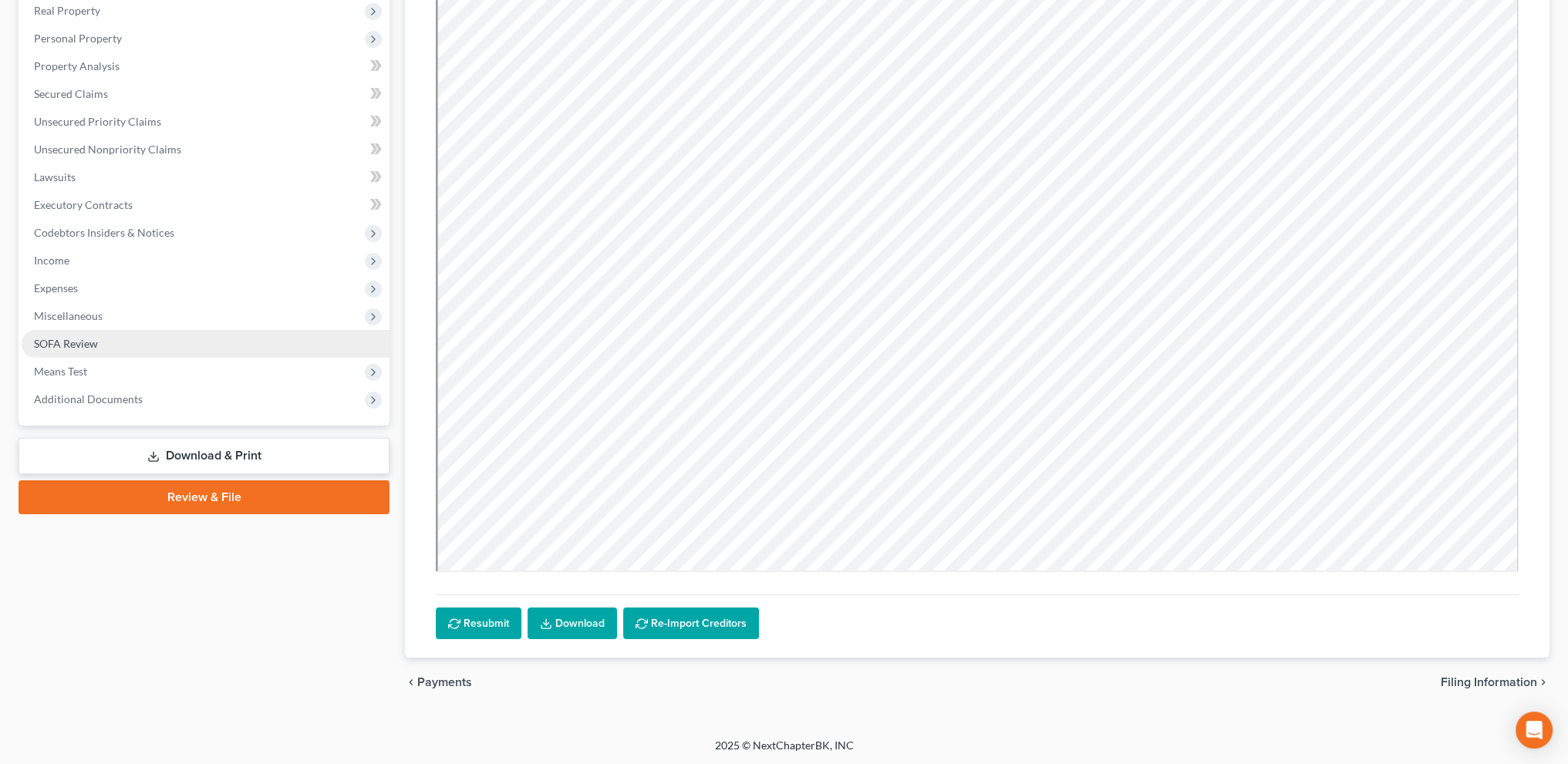
click at [62, 343] on span "SOFA Review" at bounding box center [66, 344] width 64 height 13
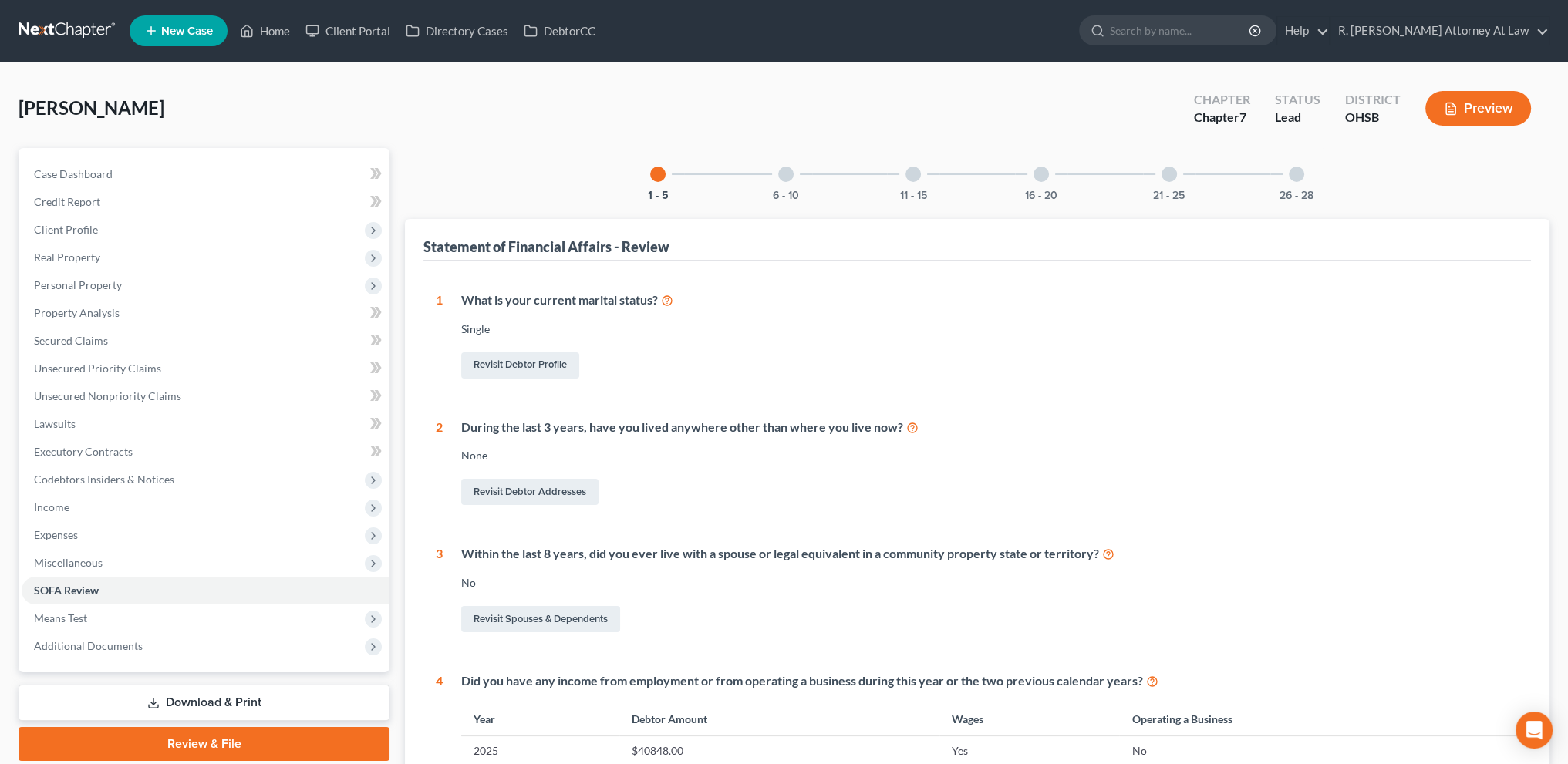
click at [1042, 176] on div at bounding box center [1041, 174] width 15 height 15
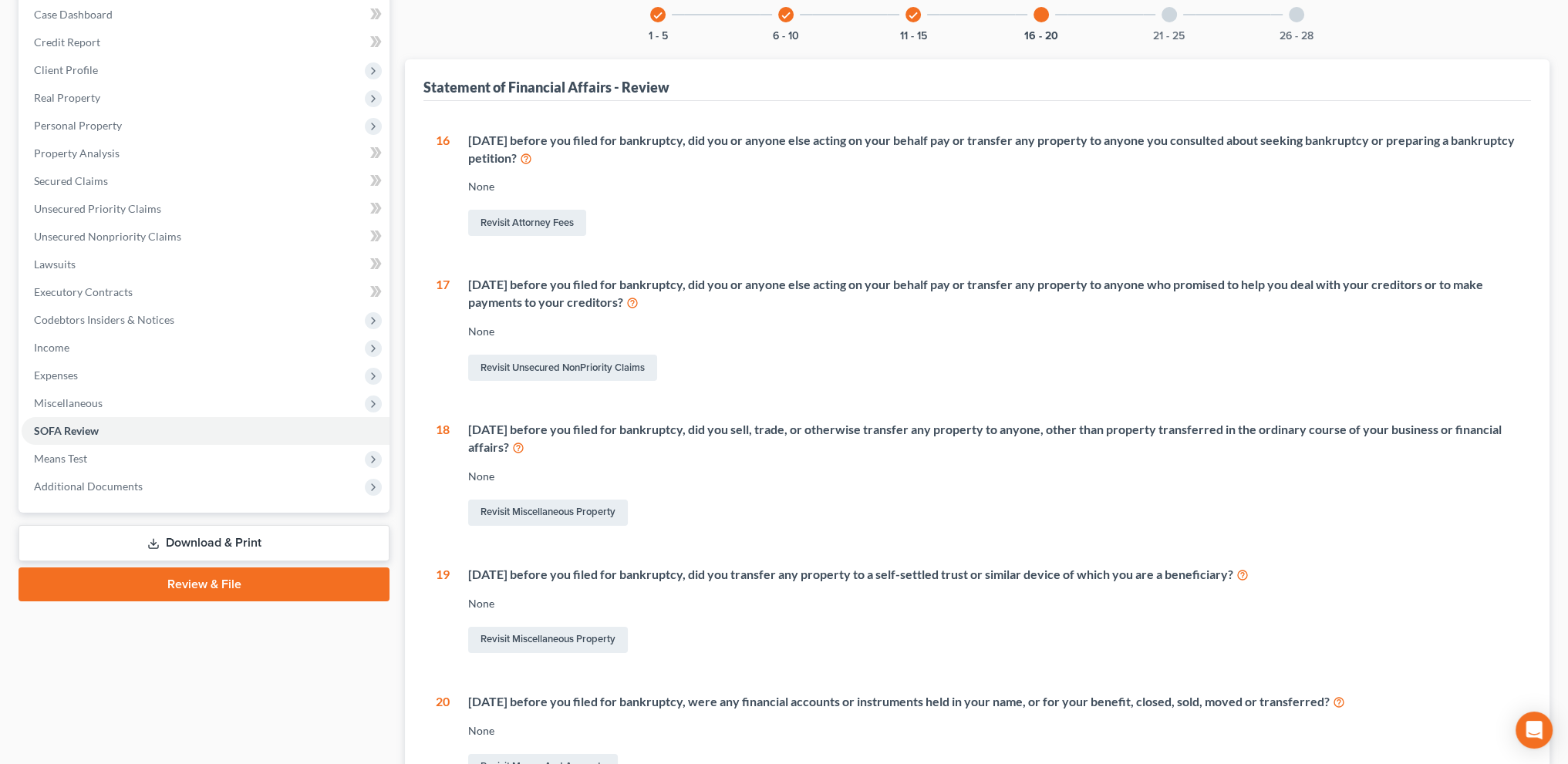
scroll to position [341, 0]
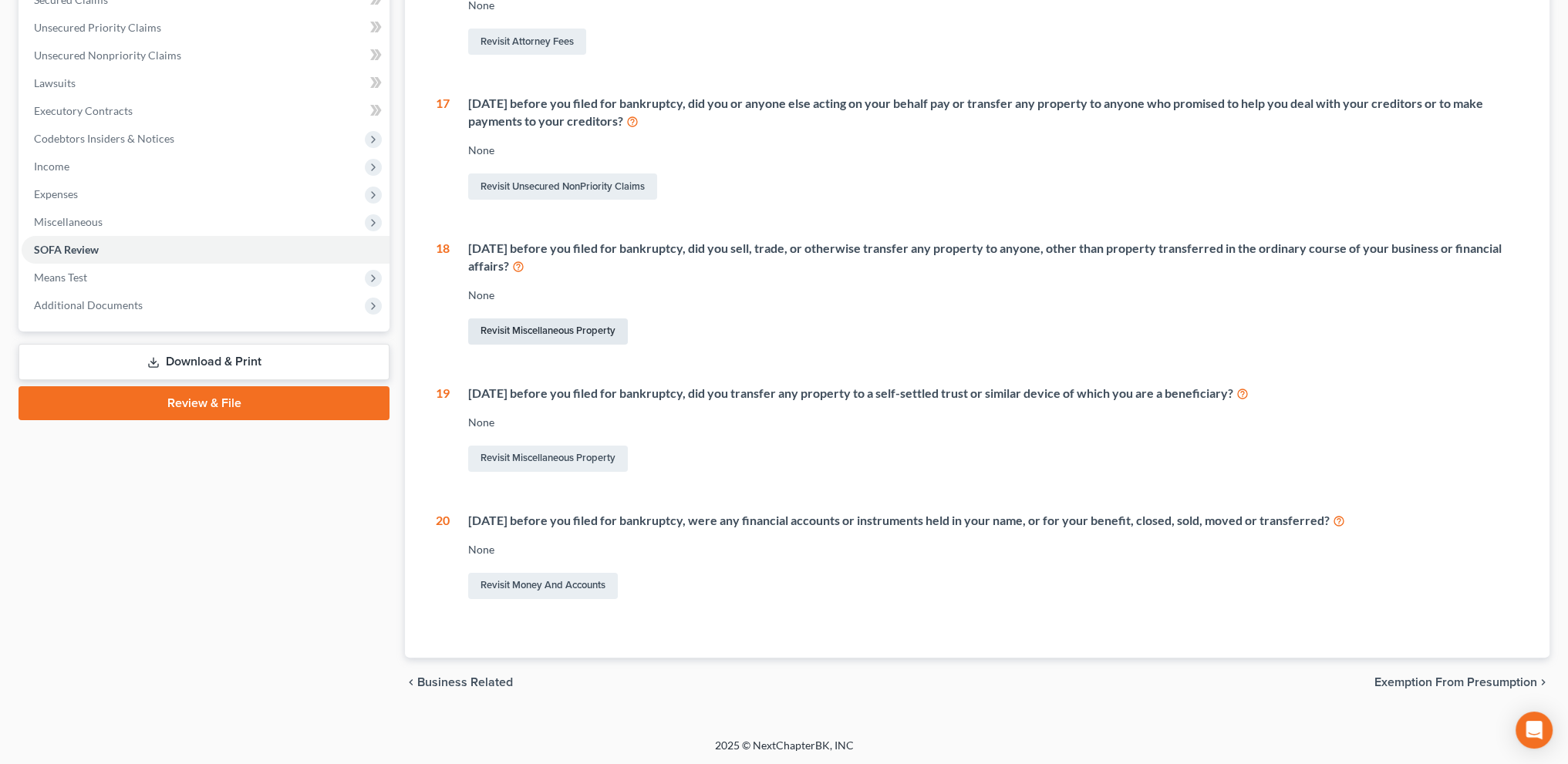
click at [553, 327] on link "Revisit Miscellaneous Property" at bounding box center [548, 332] width 160 height 26
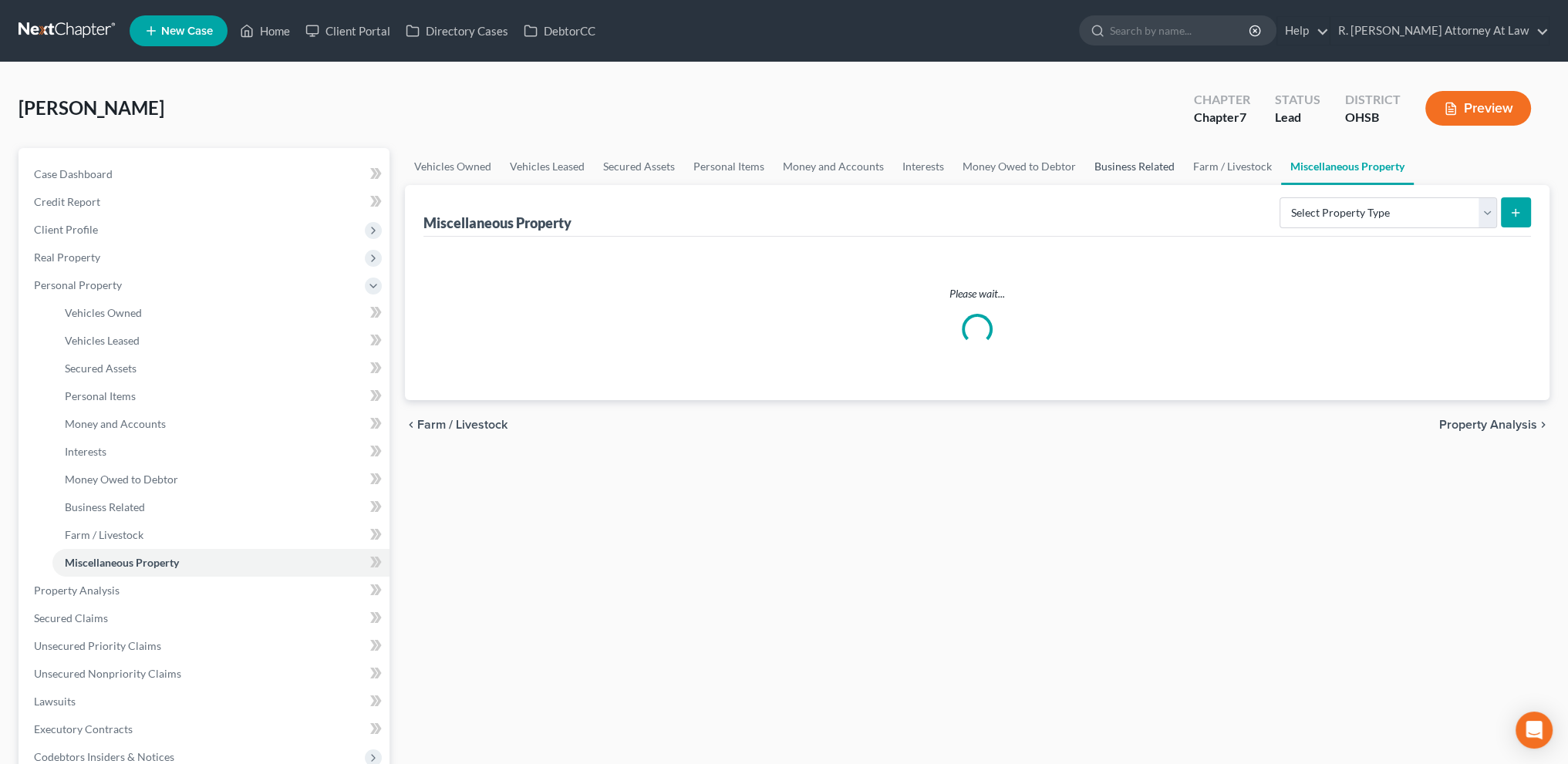
click at [1140, 166] on link "Business Related" at bounding box center [1134, 166] width 99 height 37
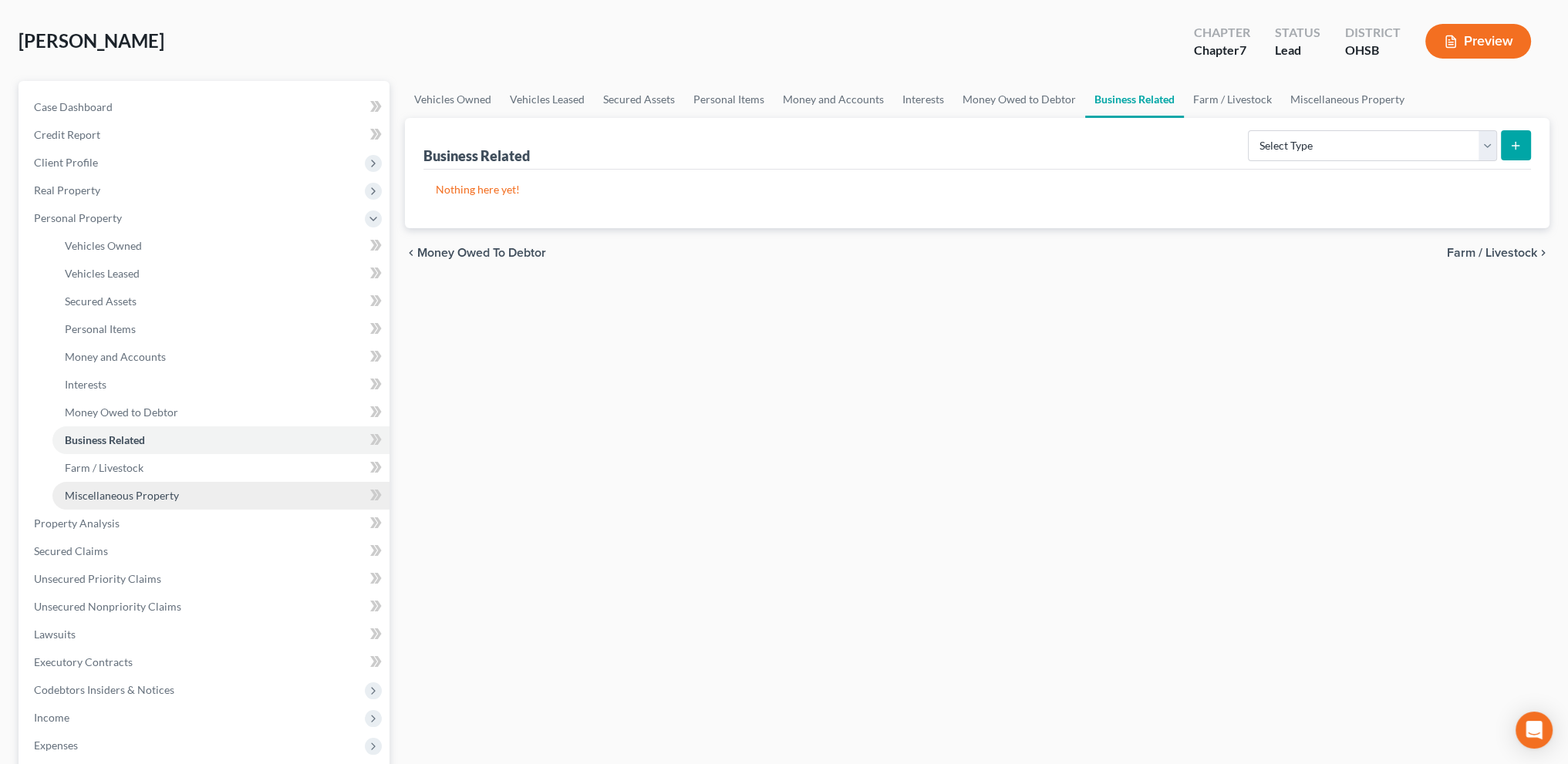
scroll to position [332, 0]
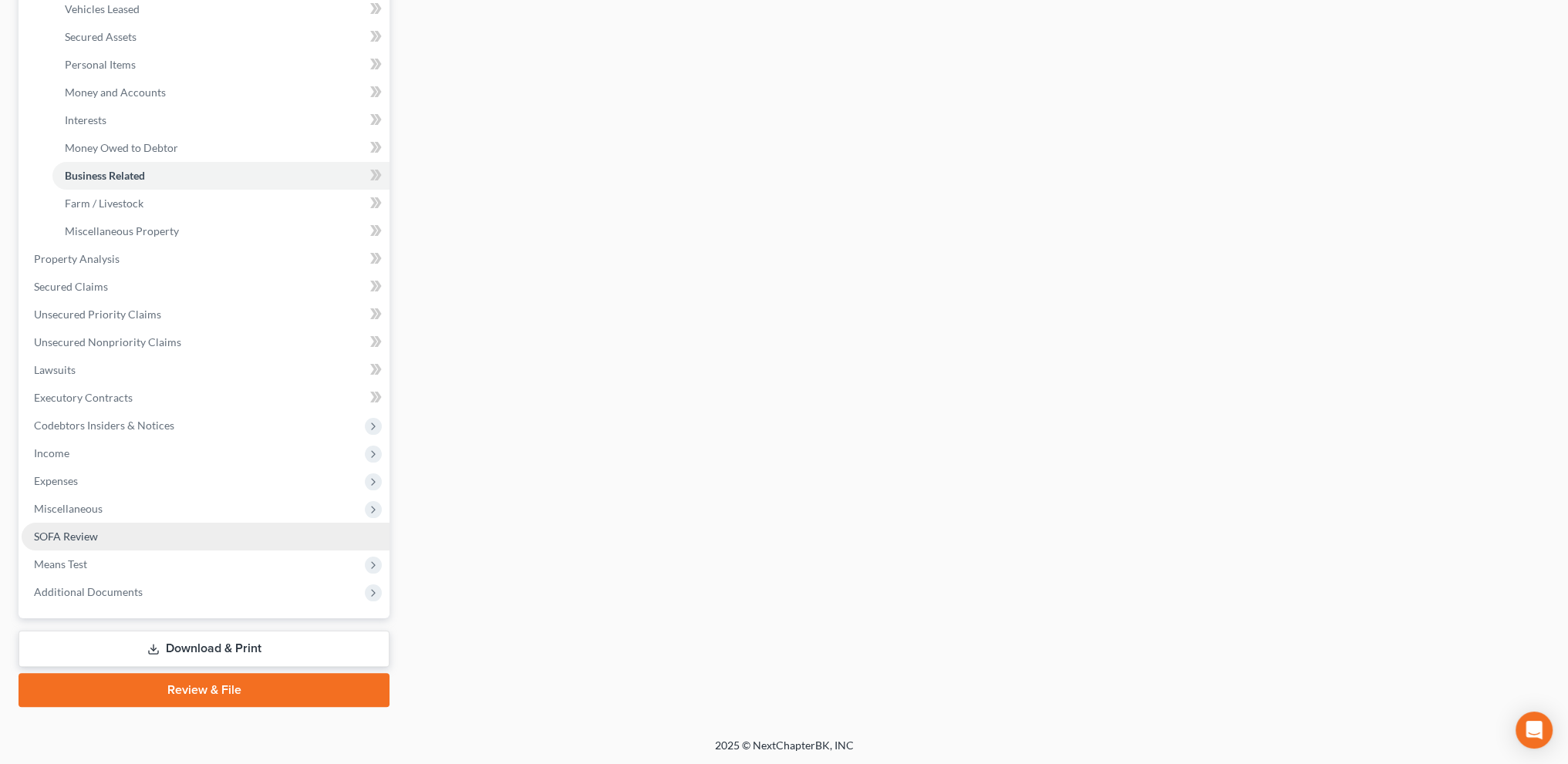
click at [65, 538] on span "SOFA Review" at bounding box center [66, 537] width 64 height 13
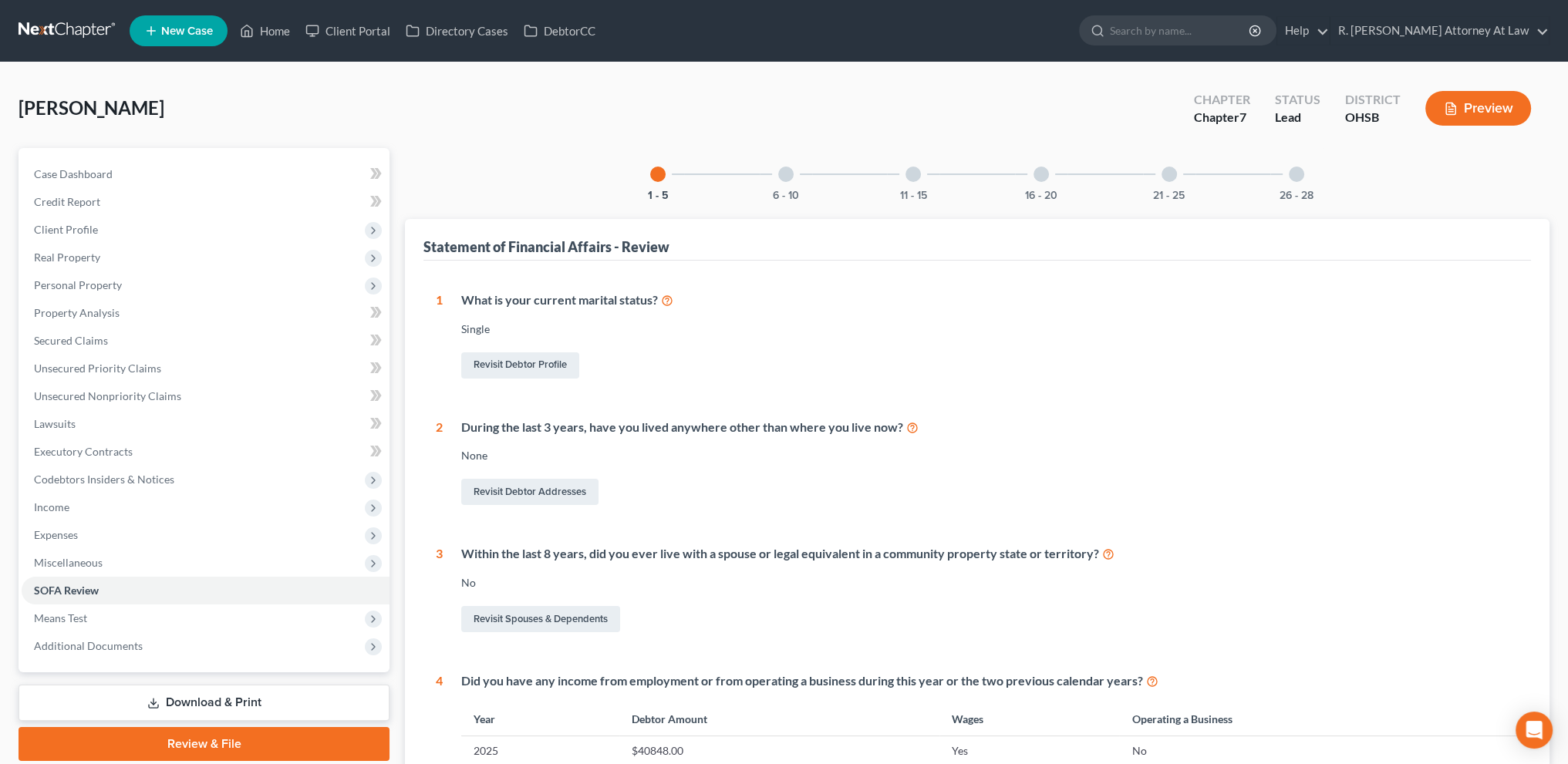
click at [1296, 171] on div at bounding box center [1296, 174] width 15 height 15
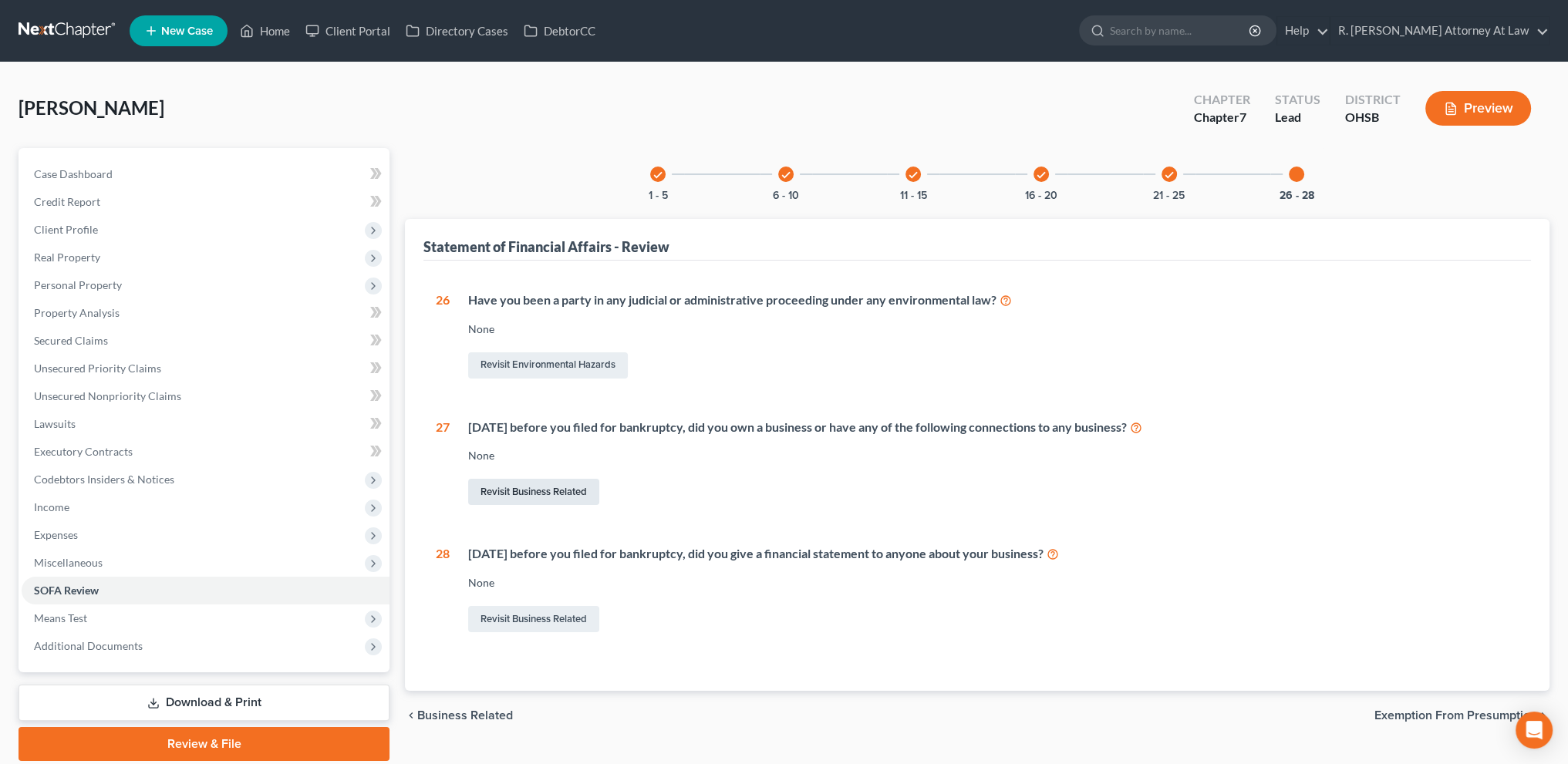
click at [501, 490] on link "Revisit Business Related" at bounding box center [534, 492] width 131 height 26
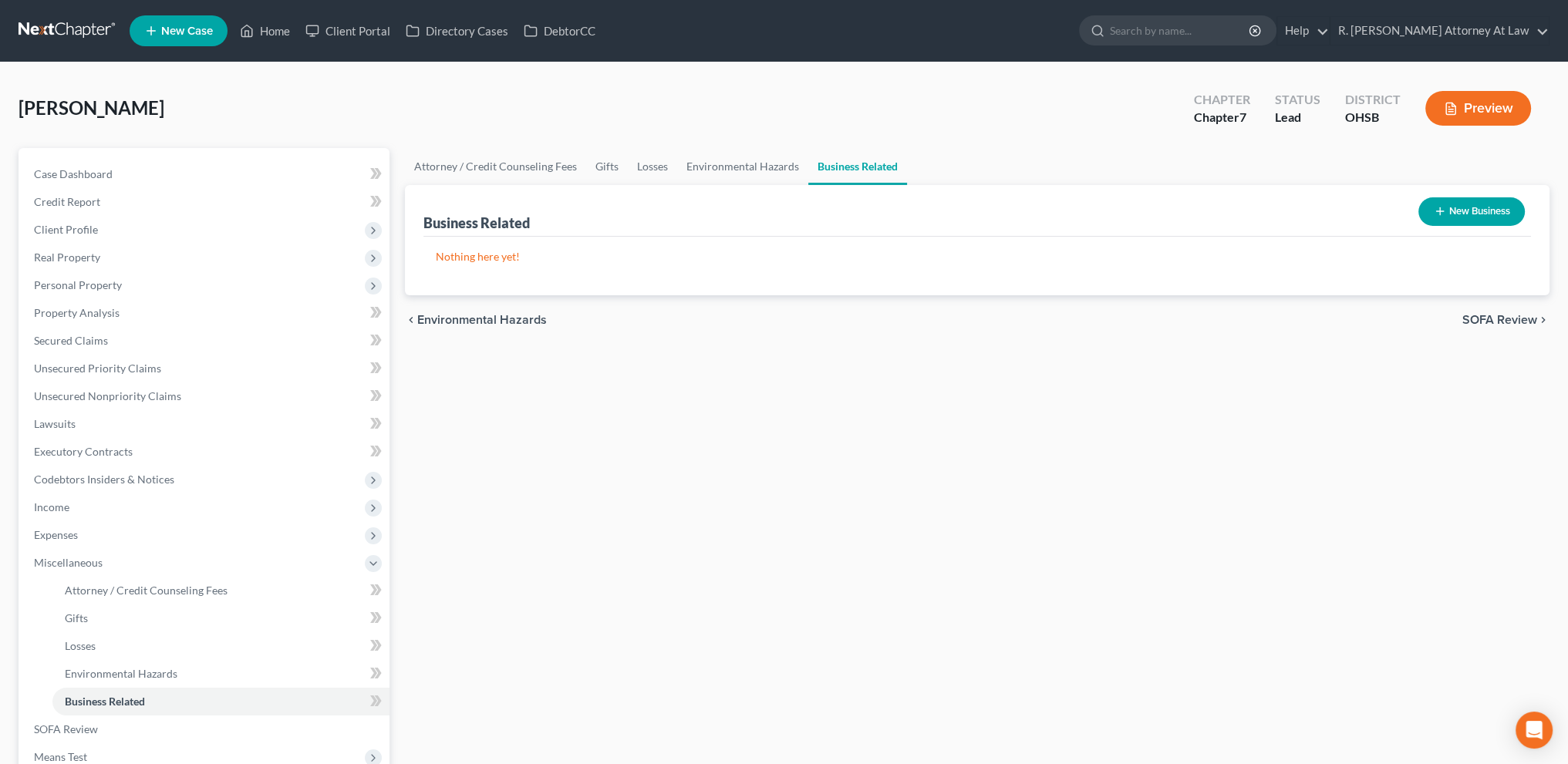
click at [1450, 212] on button "New Business" at bounding box center [1471, 211] width 107 height 29
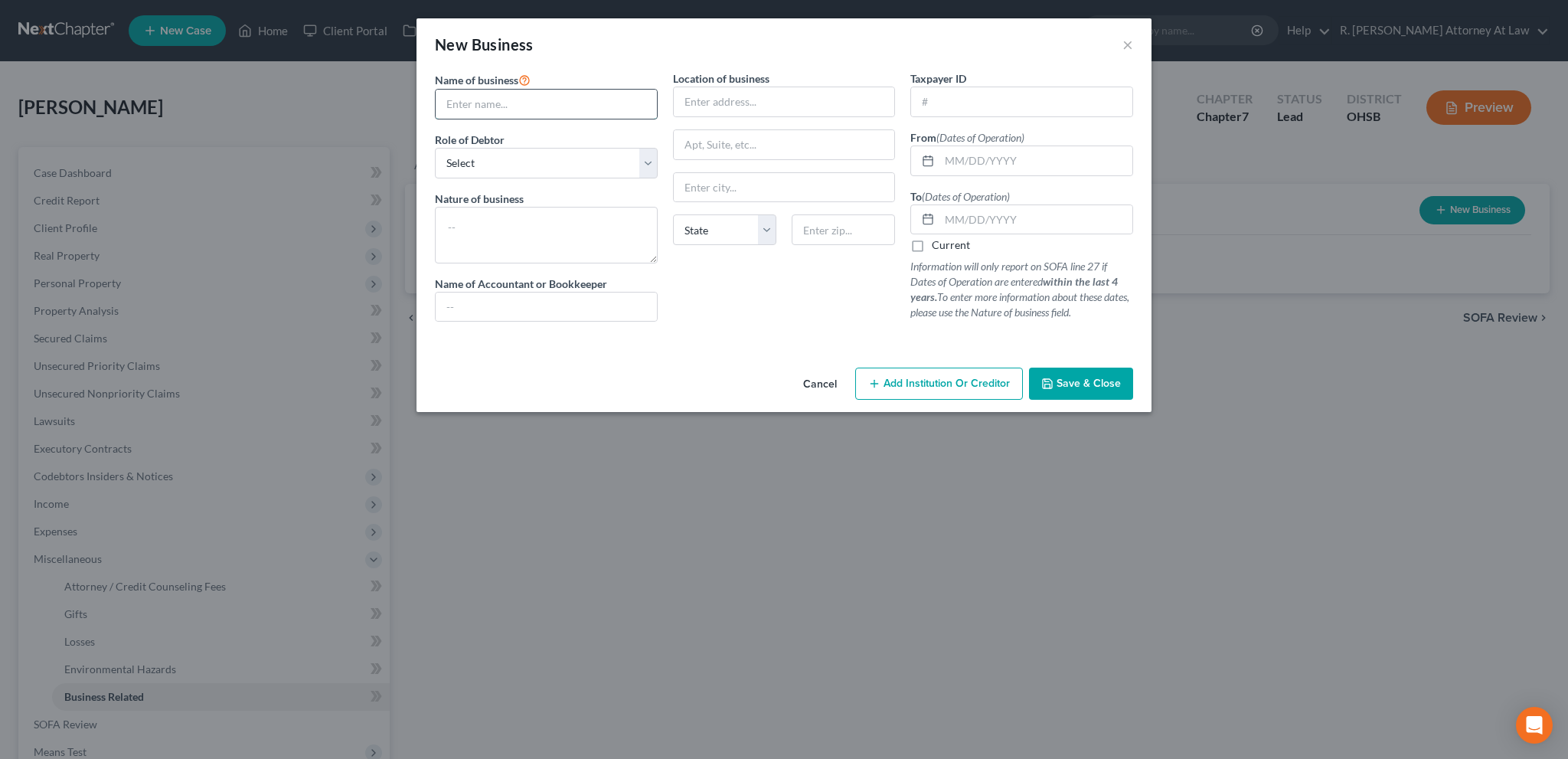
click at [499, 113] on input "text" at bounding box center [547, 104] width 222 height 29
type input "Self Employed Driver/Hauler"
click at [514, 167] on select "Select A member of a limited liability company (LLC) or limited liability partn…" at bounding box center [547, 163] width 223 height 31
select select "sole_proprietor"
click at [435, 148] on select "Select A member of a limited liability company (LLC) or limited liability partn…" at bounding box center [547, 163] width 223 height 31
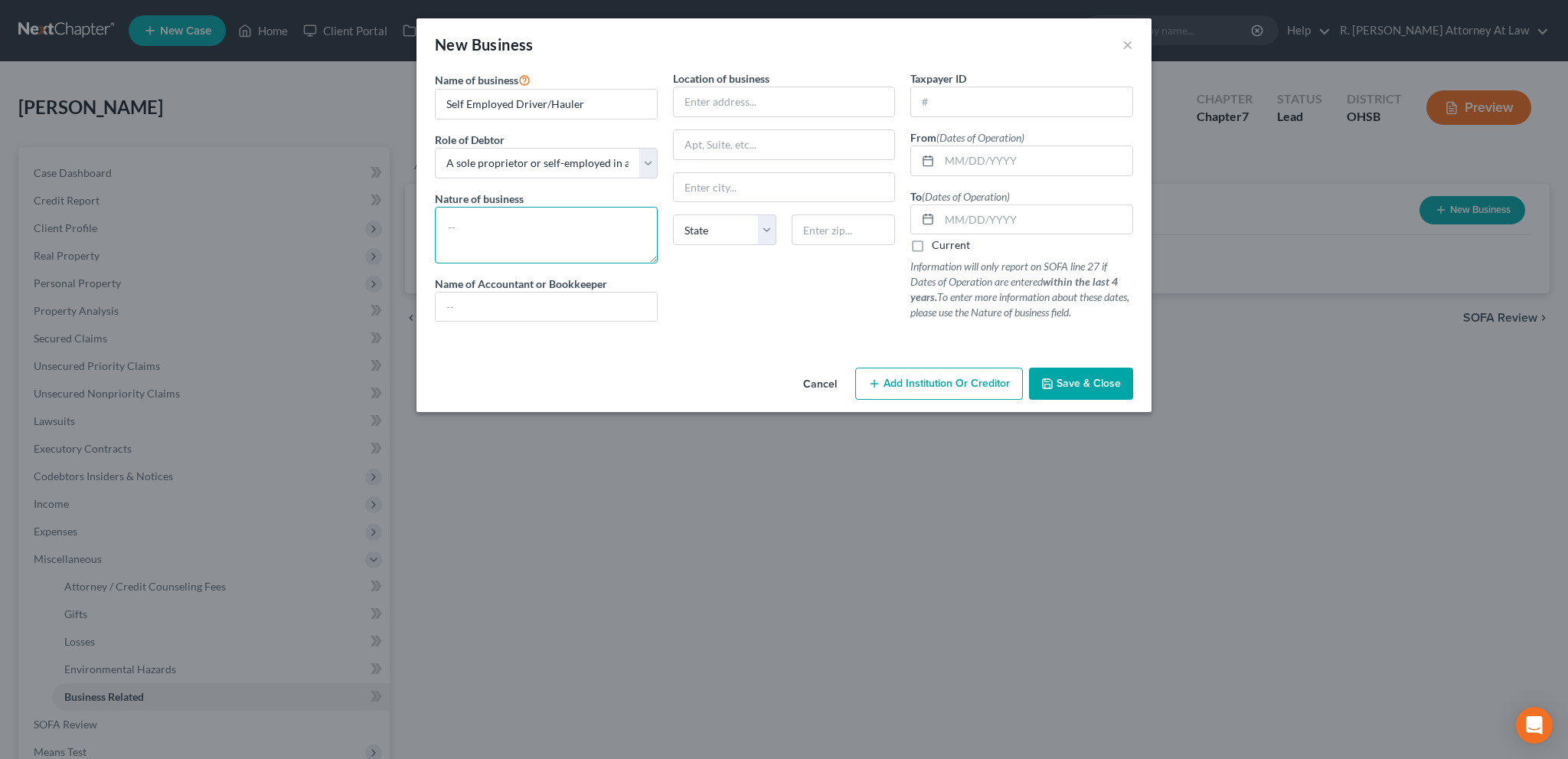
click at [489, 244] on textarea at bounding box center [547, 235] width 223 height 57
type textarea "Dirver/Hauler for transport of vehicles"
click at [712, 104] on input "text" at bounding box center [784, 102] width 222 height 29
type input "[STREET_ADDRESS]"
type input "45240"
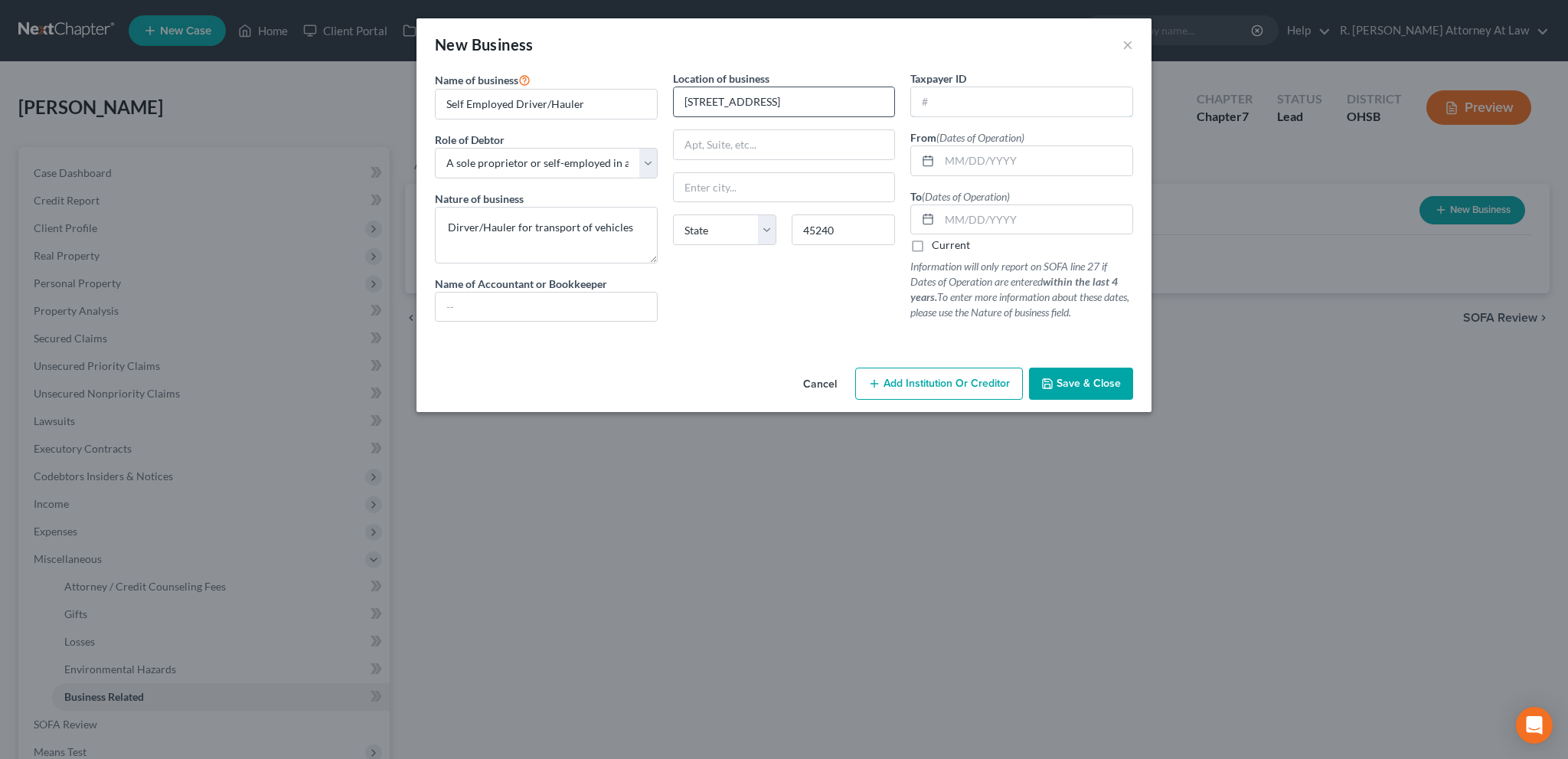
type input "[GEOGRAPHIC_DATA]"
select select "36"
click at [968, 155] on input "text" at bounding box center [1036, 161] width 193 height 29
type input "[DATE]"
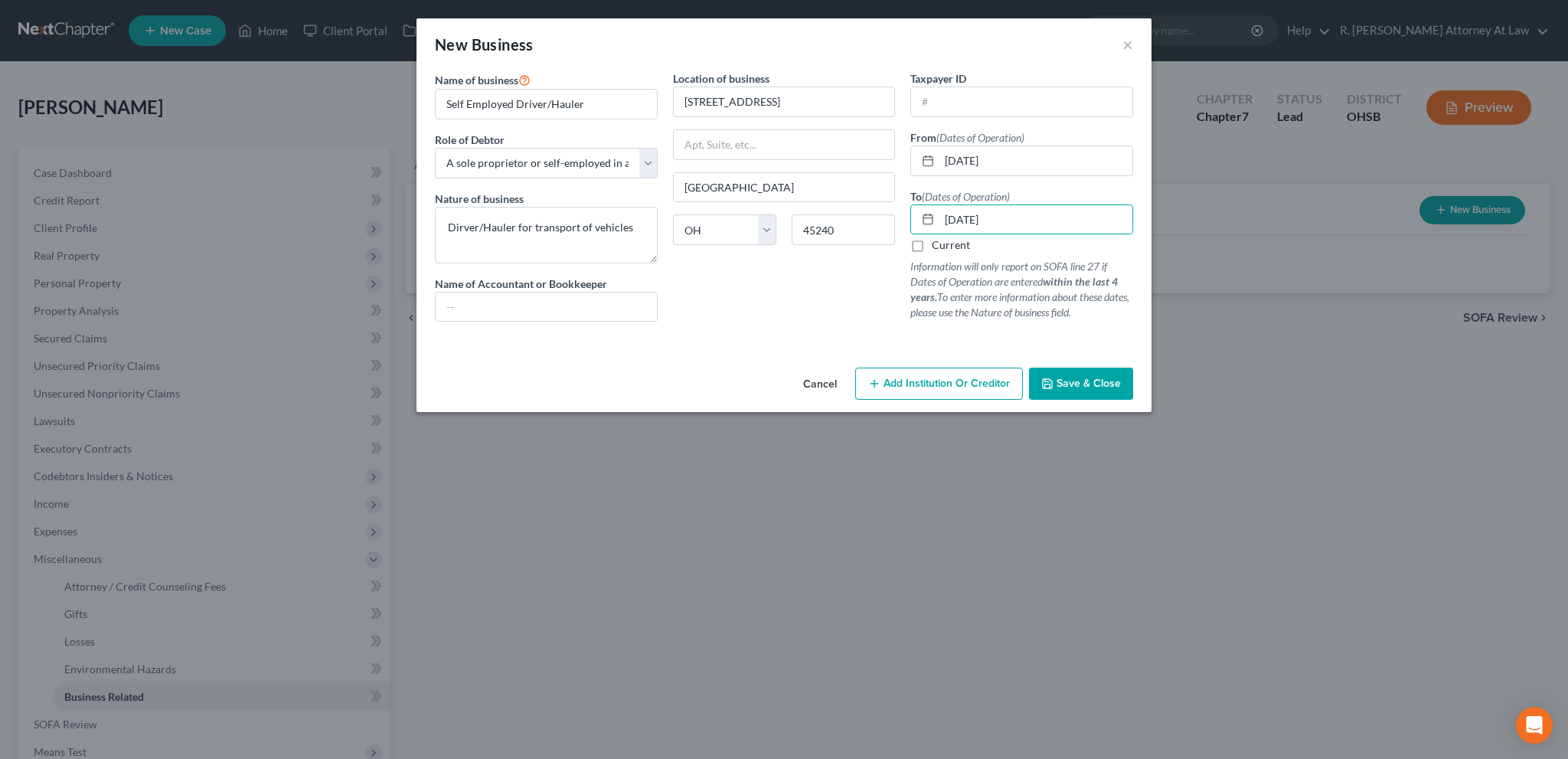
click at [1100, 377] on span "Save & Close" at bounding box center [1089, 384] width 65 height 13
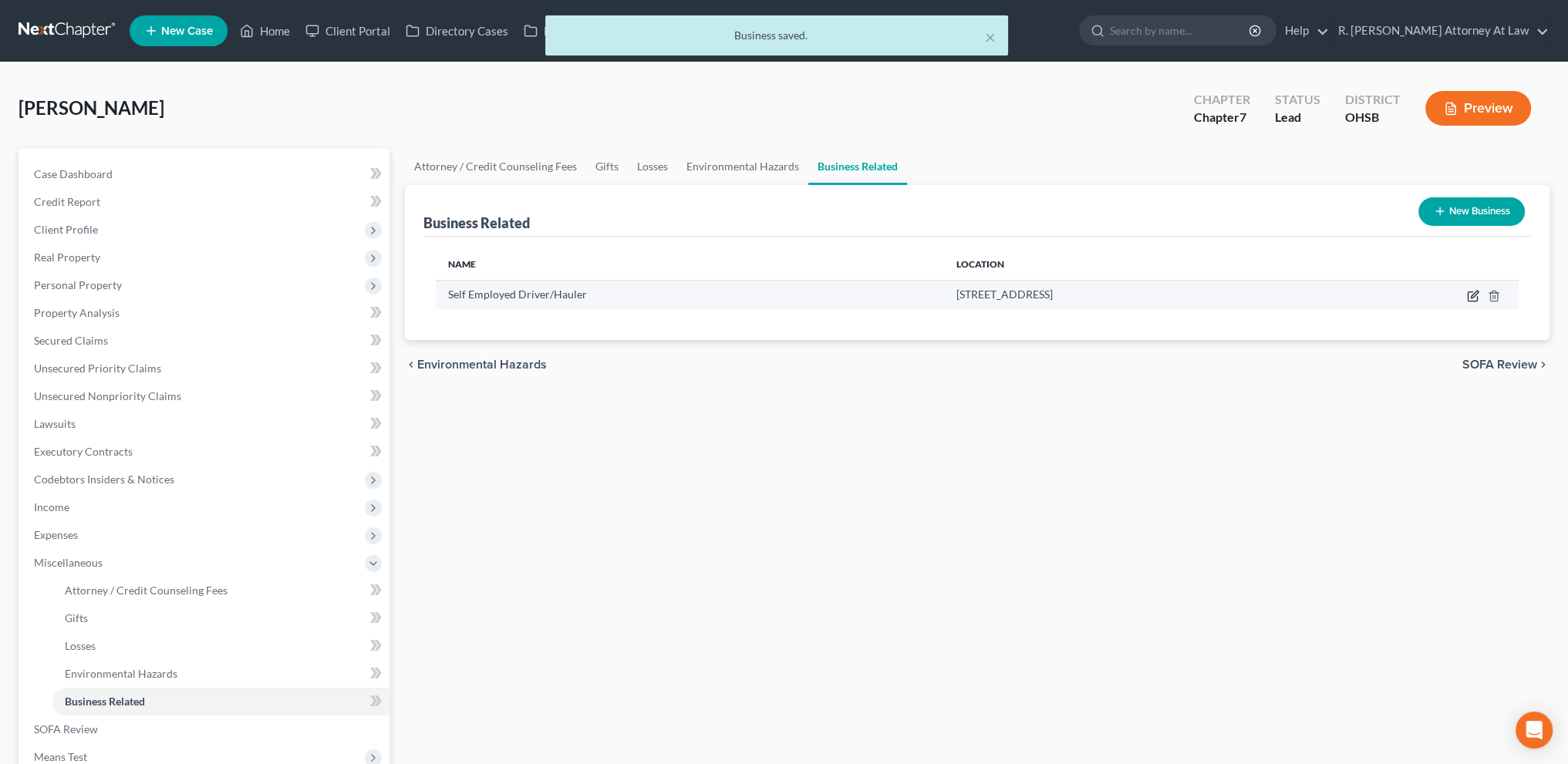
click at [1471, 296] on icon "button" at bounding box center [1473, 296] width 12 height 12
select select "sole_proprietor"
select select "36"
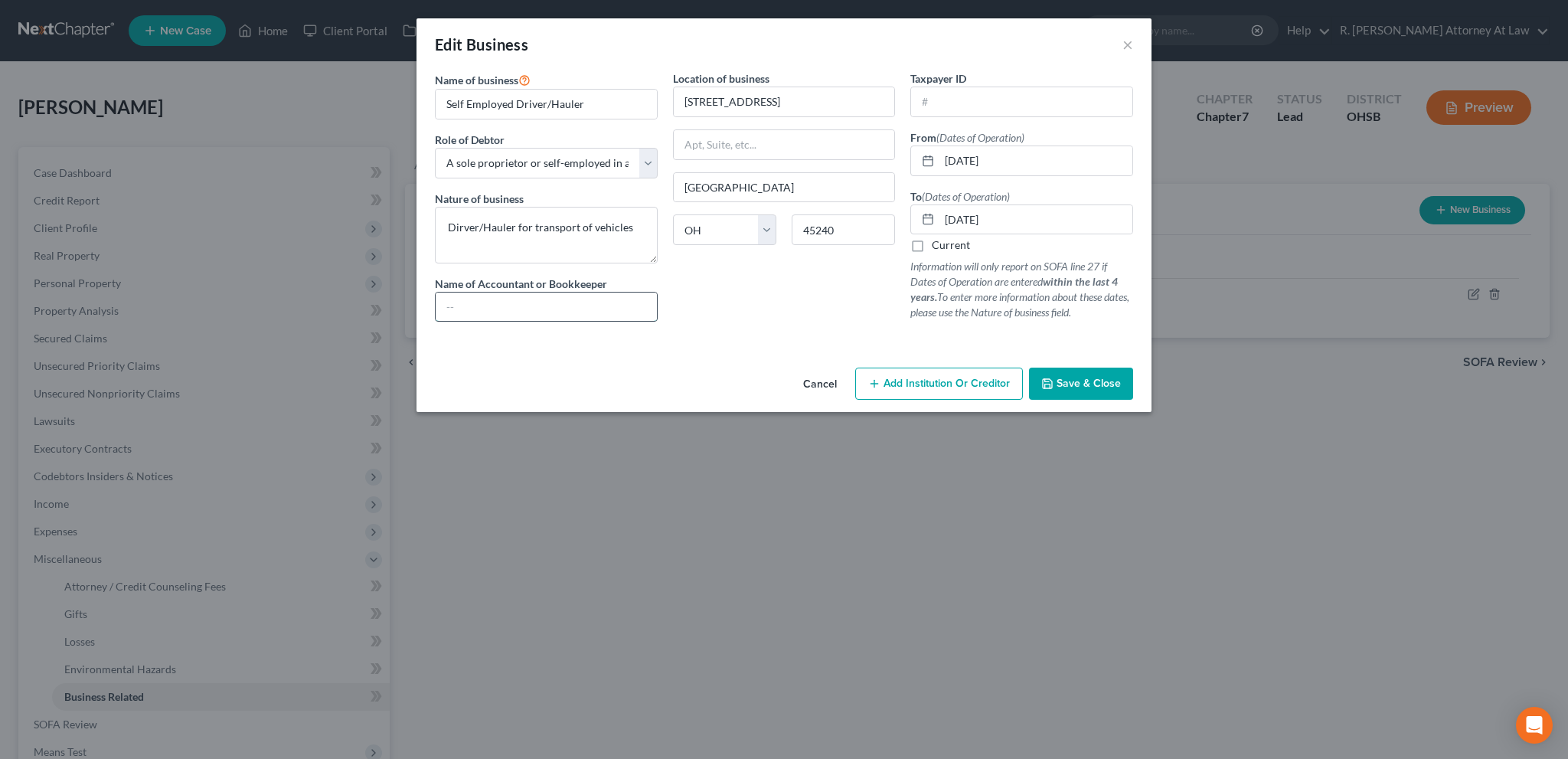
drag, startPoint x: 467, startPoint y: 303, endPoint x: 456, endPoint y: 297, distance: 12.5
click at [467, 303] on input "text" at bounding box center [547, 307] width 222 height 29
type input "a"
type input "none"
click at [1080, 380] on span "Save & Close" at bounding box center [1089, 384] width 65 height 13
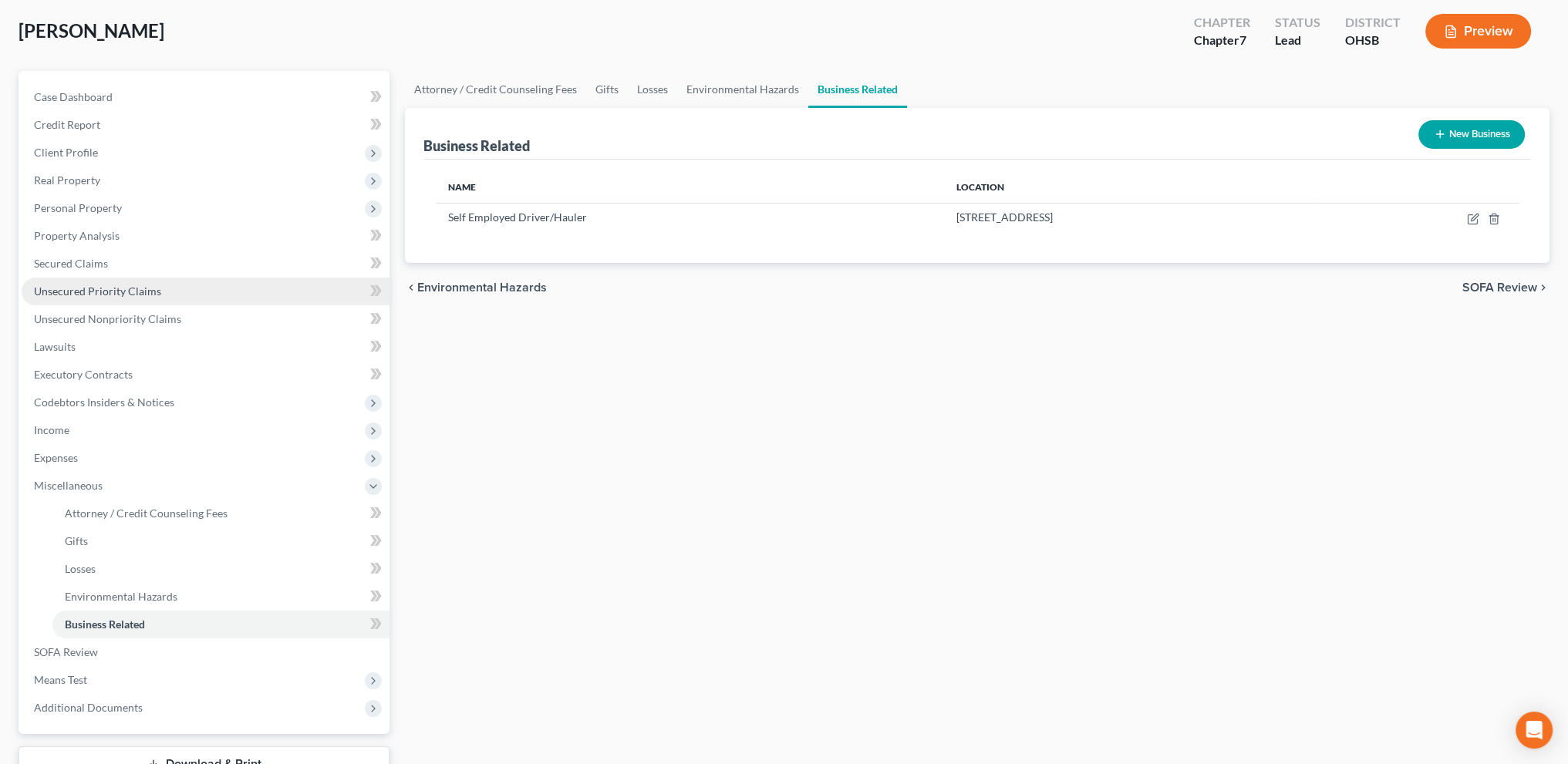
scroll to position [193, 0]
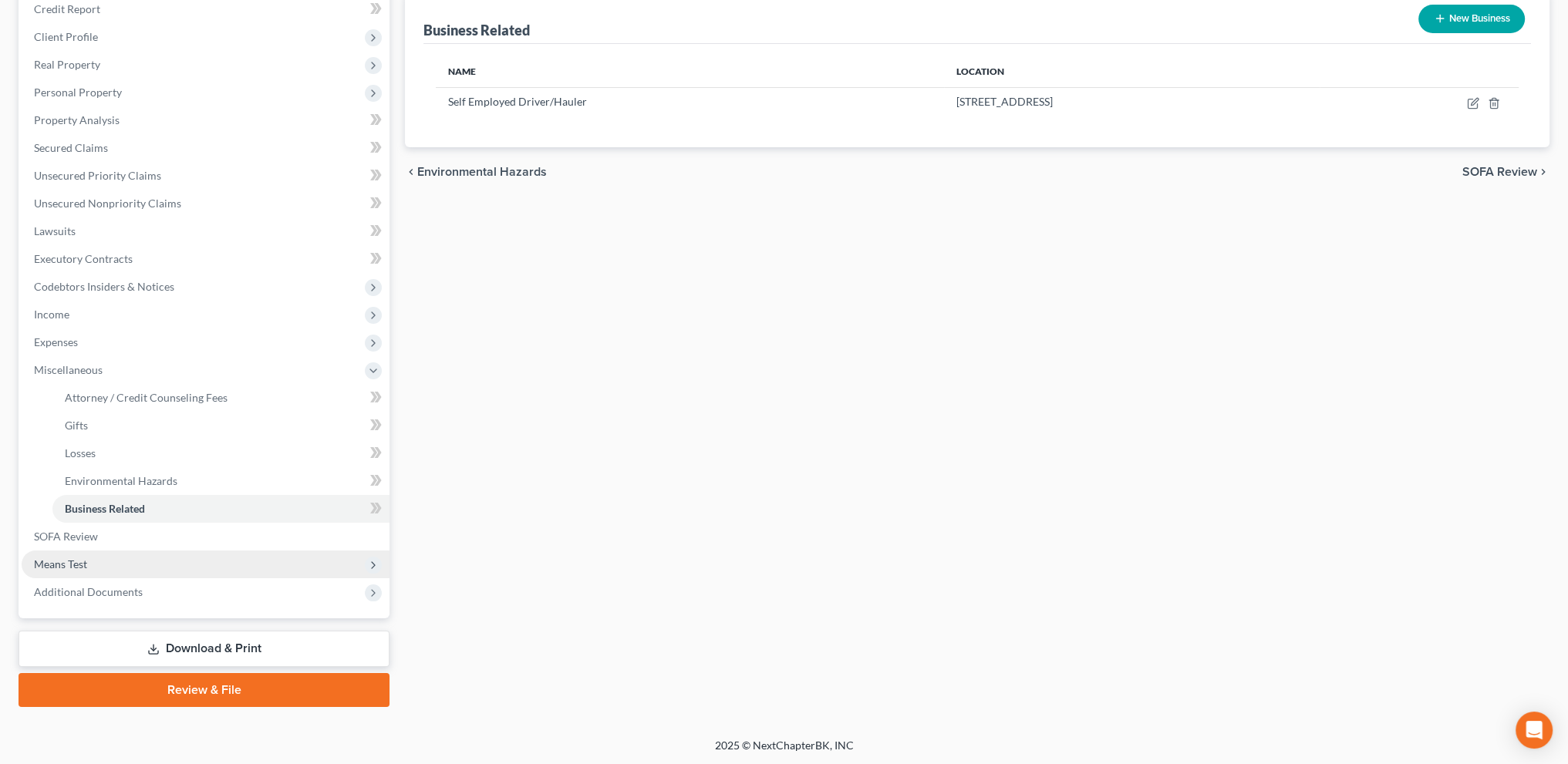
click at [50, 567] on span "Means Test" at bounding box center [60, 564] width 53 height 13
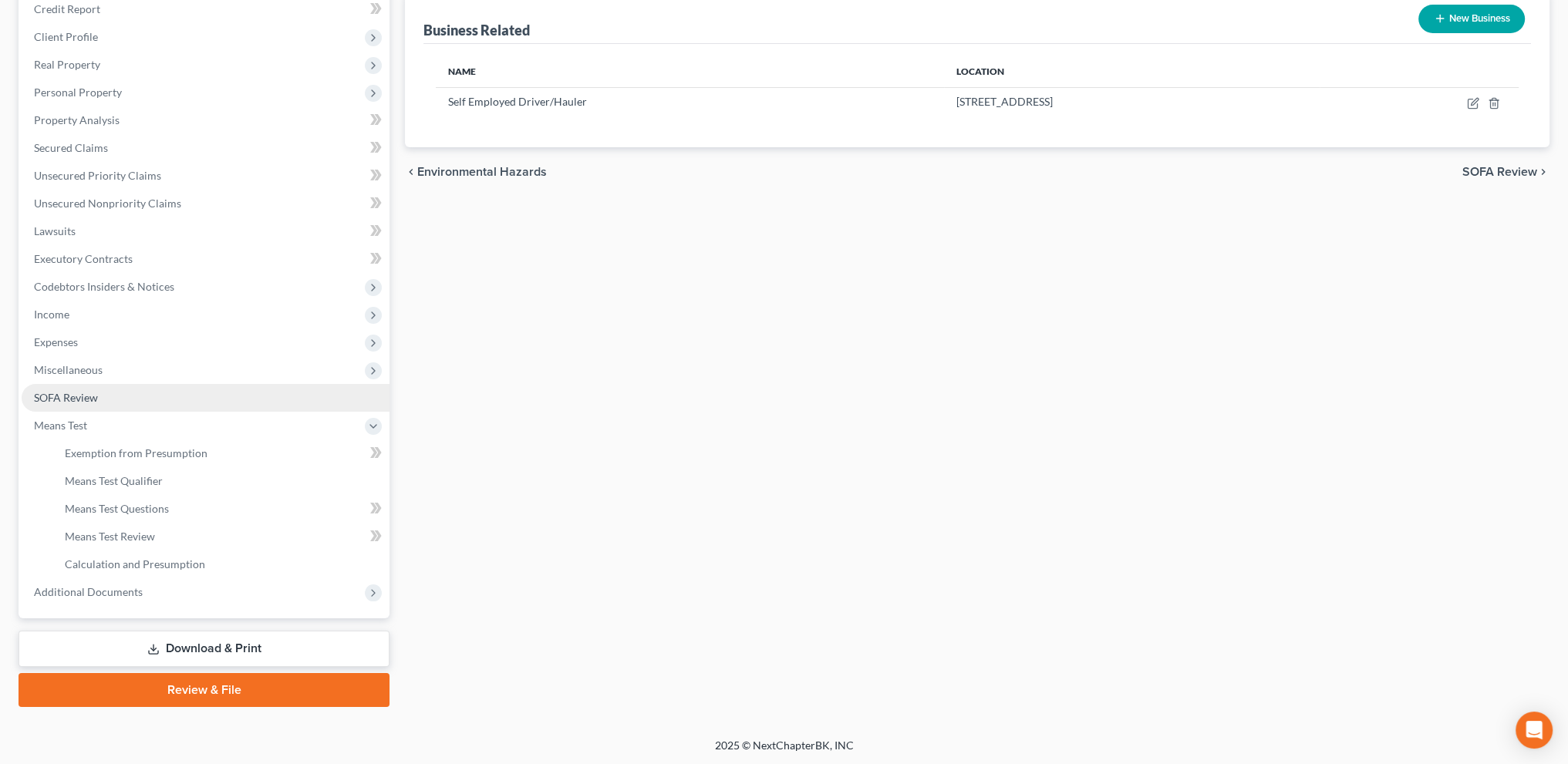
click at [50, 393] on span "SOFA Review" at bounding box center [66, 397] width 64 height 13
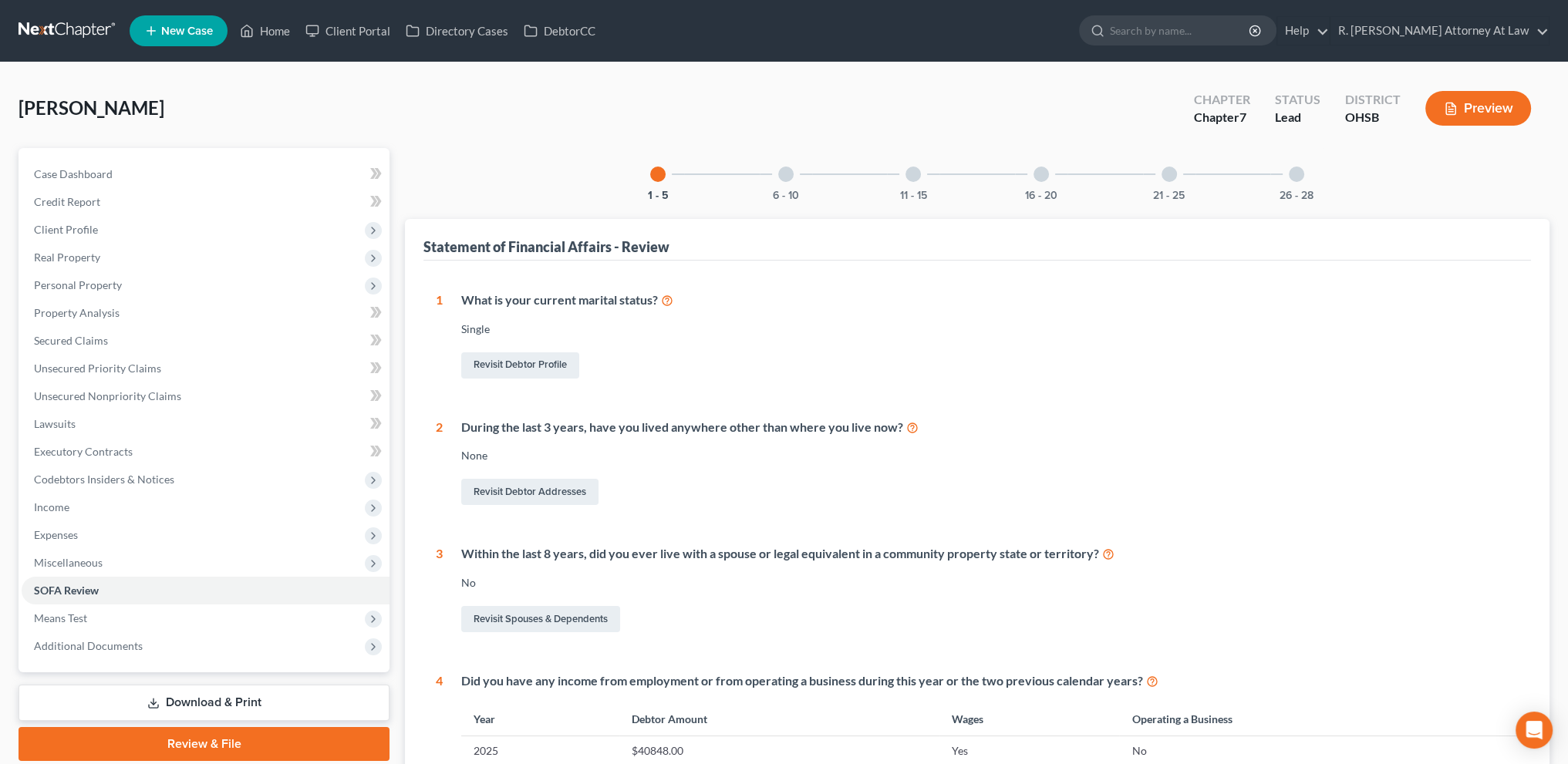
click at [1045, 169] on div at bounding box center [1041, 174] width 15 height 15
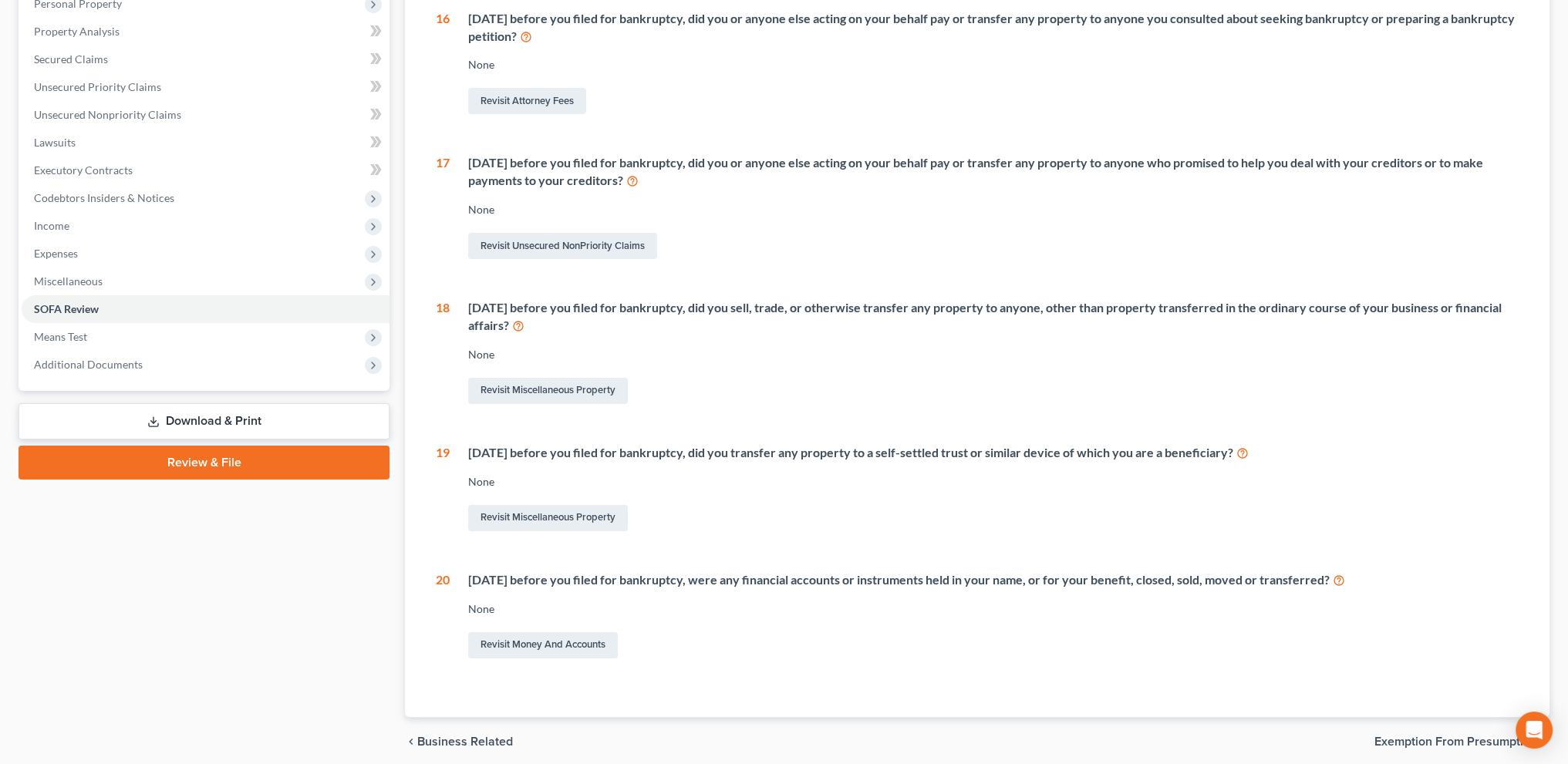
scroll to position [289, 0]
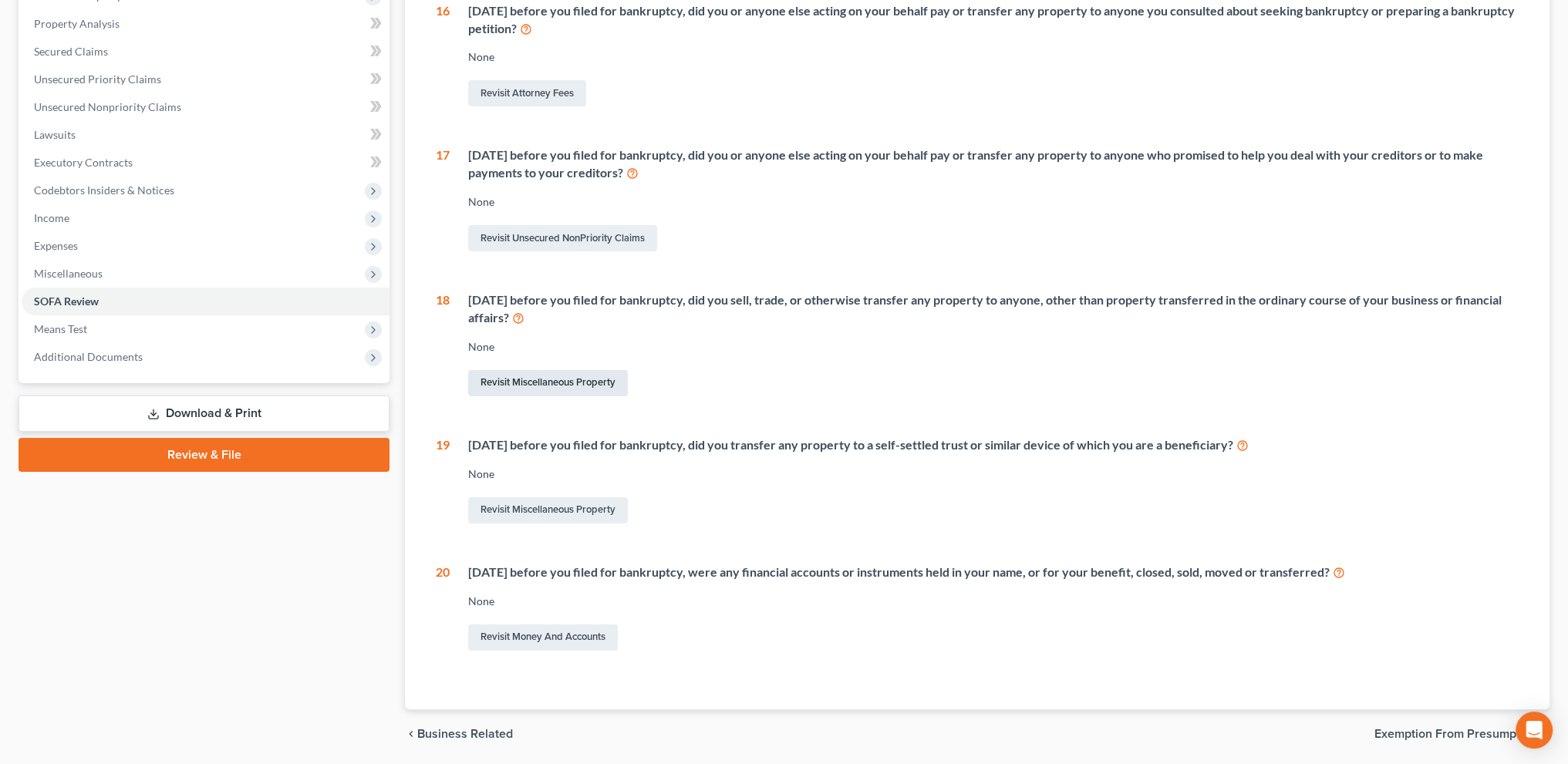
click at [541, 380] on link "Revisit Miscellaneous Property" at bounding box center [548, 384] width 160 height 26
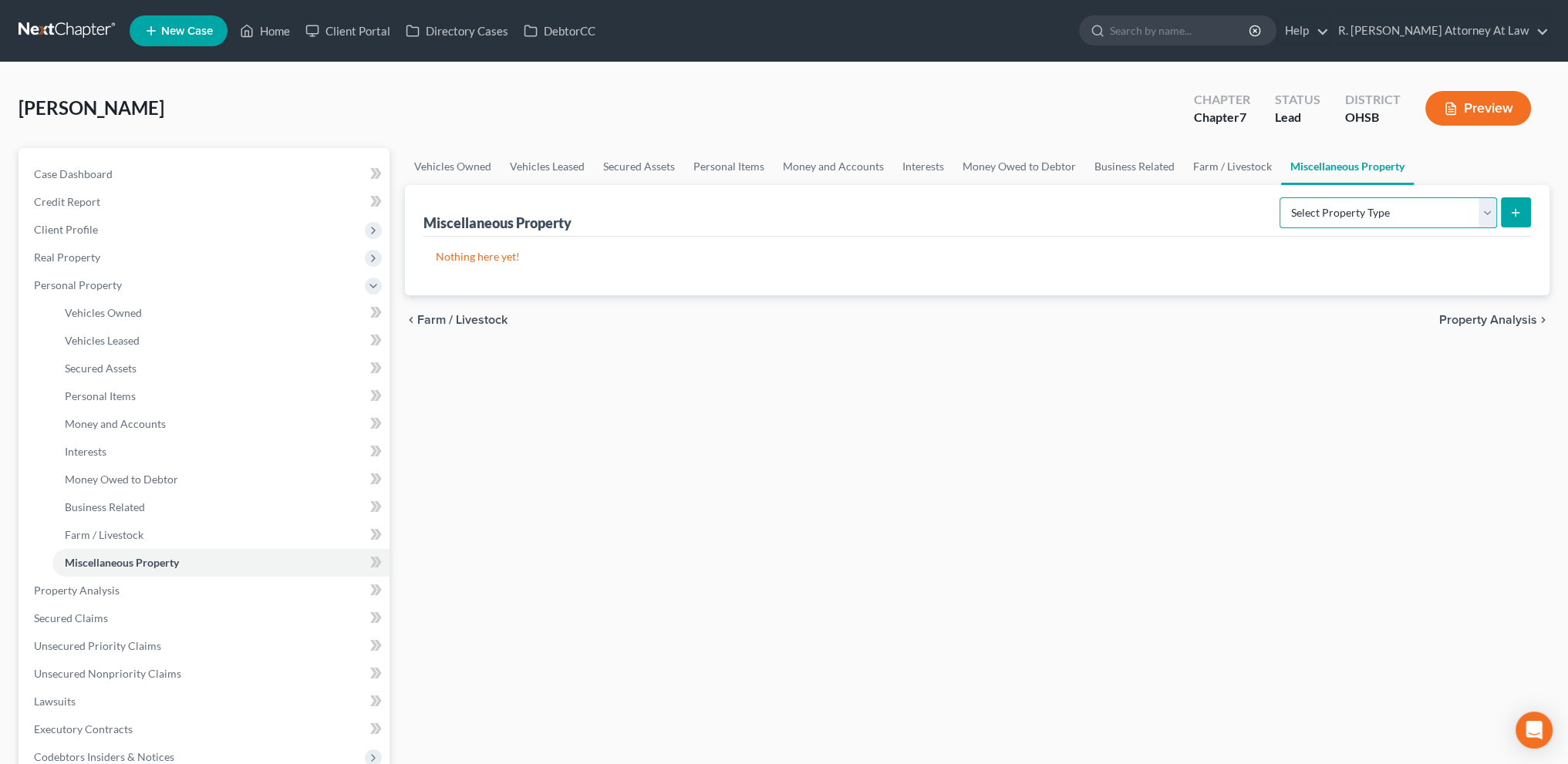
click at [1285, 217] on select "Select Property Type Assigned for Creditor Benefit [DATE] Holding for Another N…" at bounding box center [1388, 213] width 217 height 31
select select "transferred"
click at [1280, 197] on select "Select Property Type Assigned for Creditor Benefit [DATE] Holding for Another N…" at bounding box center [1388, 213] width 217 height 31
click at [1515, 212] on icon "submit" at bounding box center [1515, 213] width 12 height 12
select select "Ordinary ([DATE])"
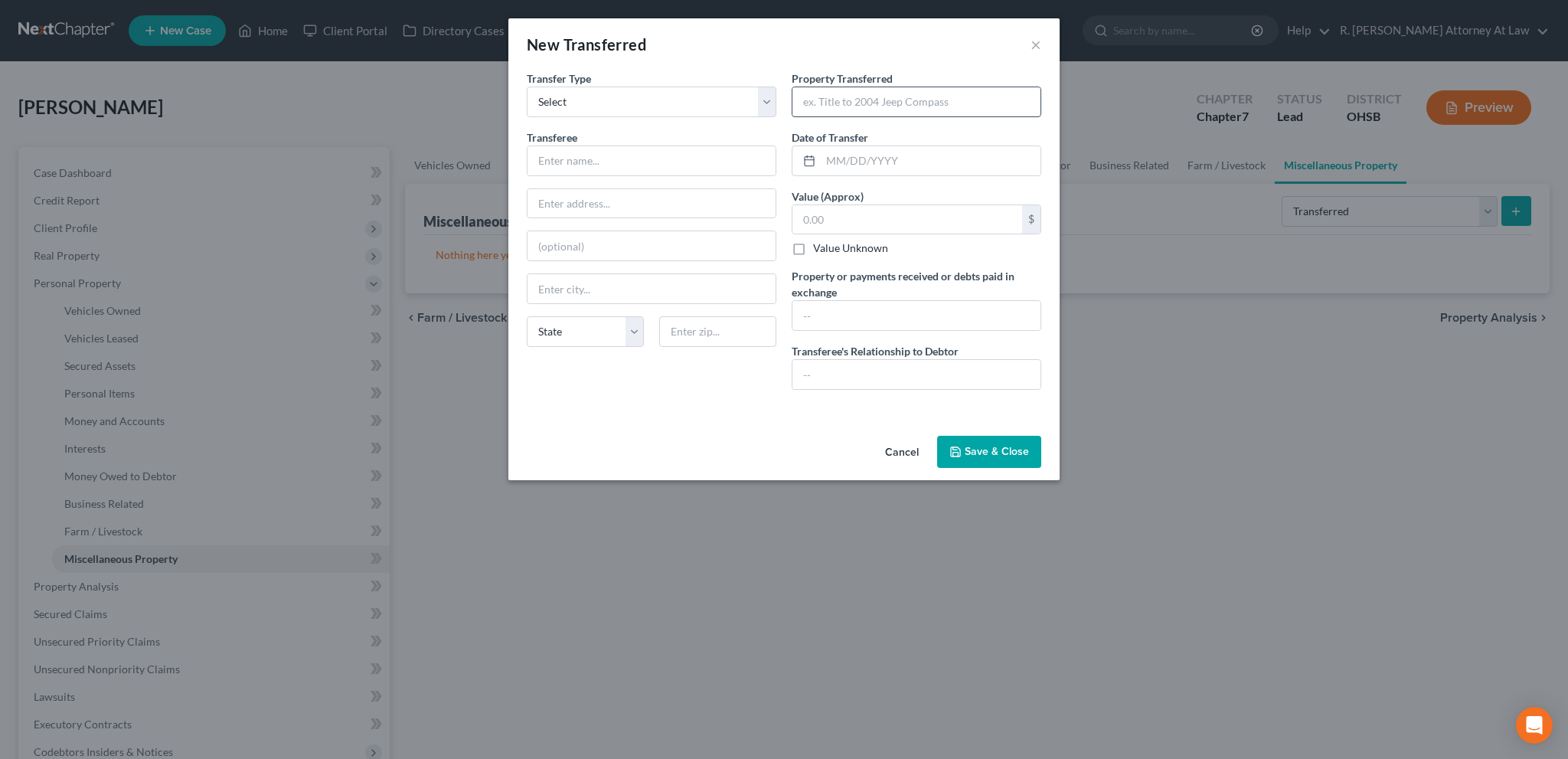
click at [881, 100] on input "text" at bounding box center [916, 102] width 248 height 29
type input "2017 Chev [US_STATE] traded for 2019 [US_STATE]"
click at [911, 159] on input "text" at bounding box center [931, 161] width 220 height 29
type input "0"
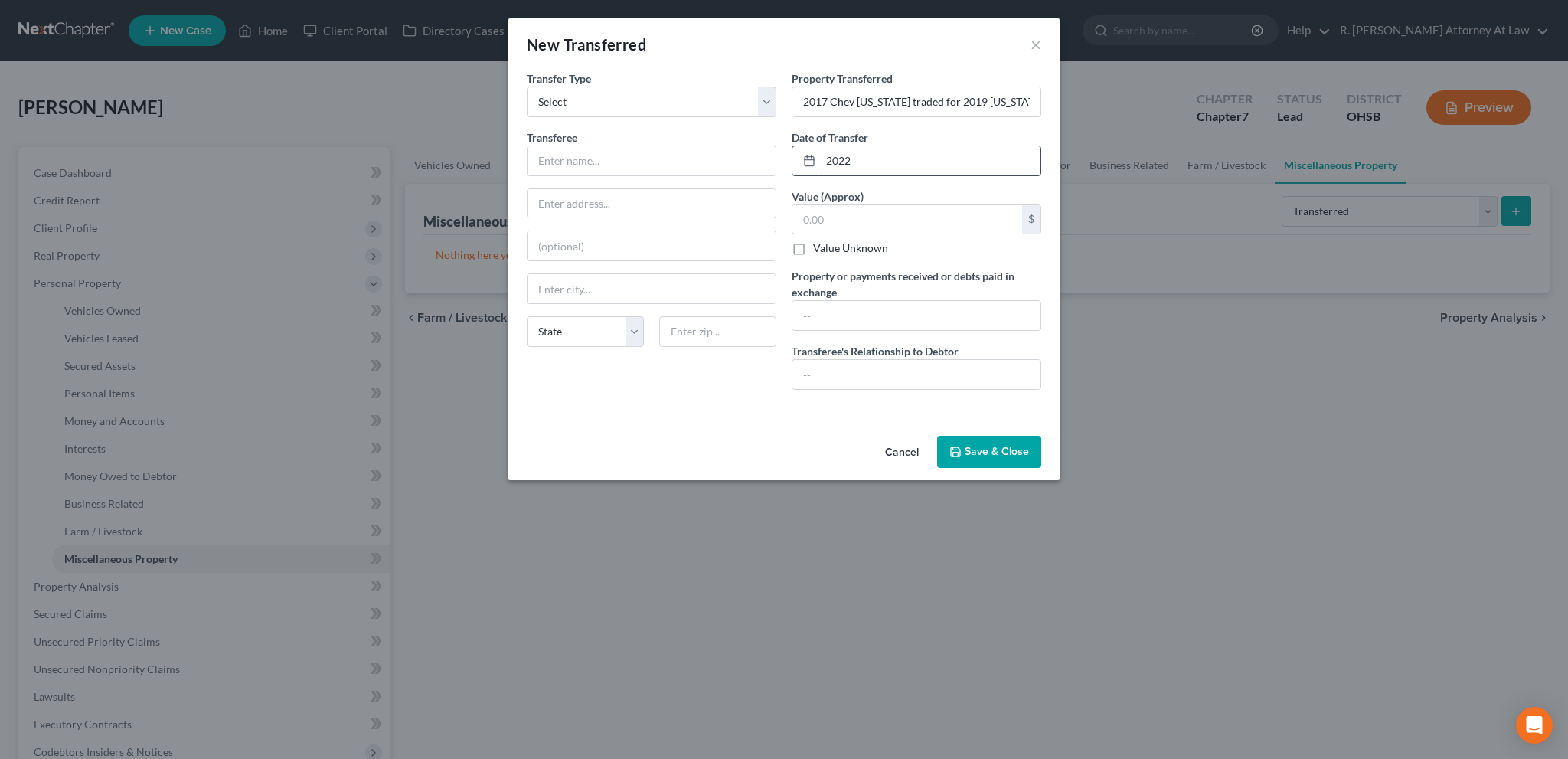
type input "2022"
click at [552, 159] on input "text" at bounding box center [651, 161] width 248 height 29
click at [820, 373] on input "text" at bounding box center [916, 375] width 248 height 29
type input "NONE"
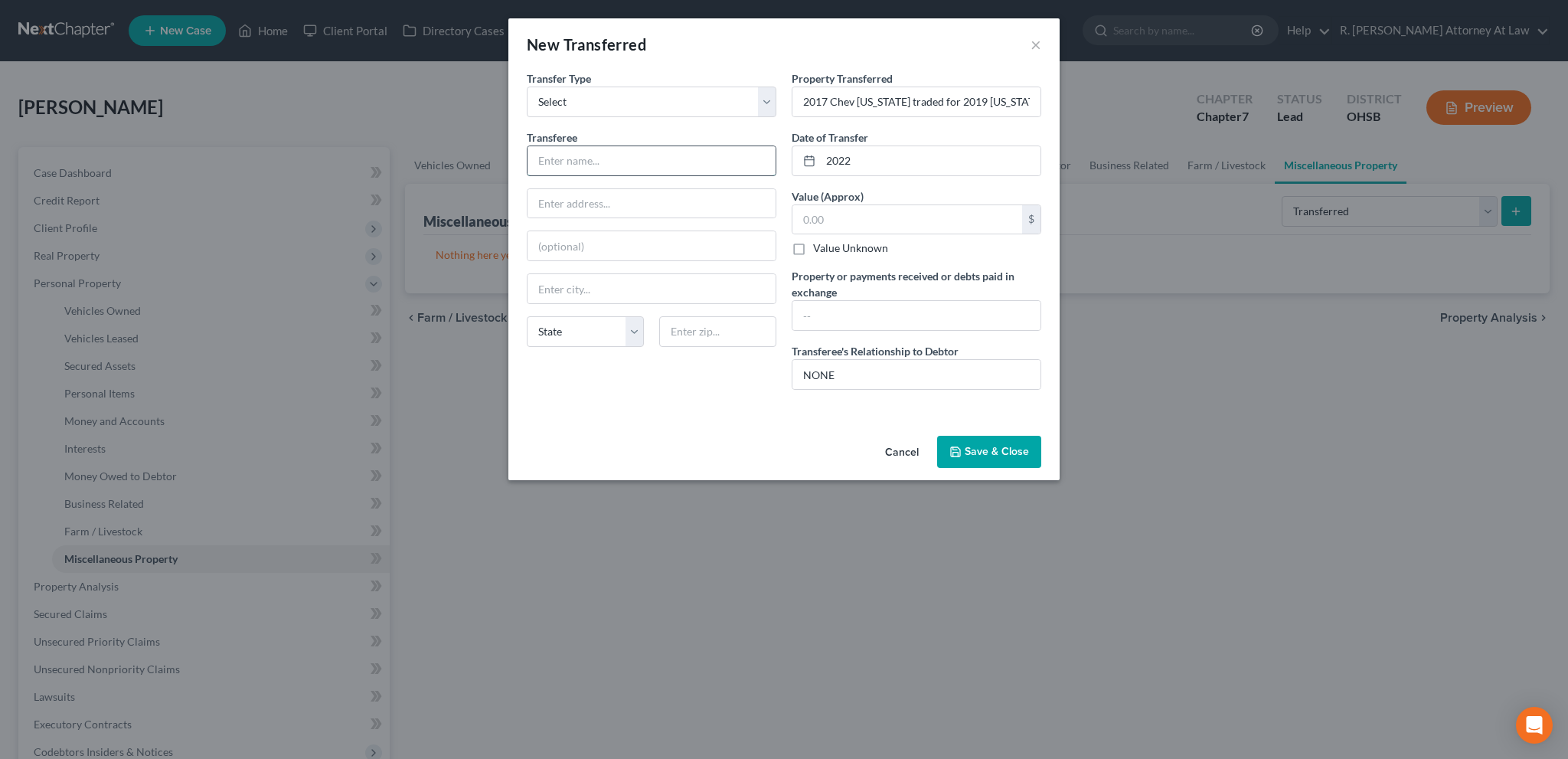
click at [574, 159] on input "text" at bounding box center [651, 161] width 248 height 29
type input "Dealer"
click at [857, 375] on input "NONE" at bounding box center [916, 375] width 248 height 29
type input "NONE / 2017 traded for 2019 which was subsequently a total loss in [DATE]"
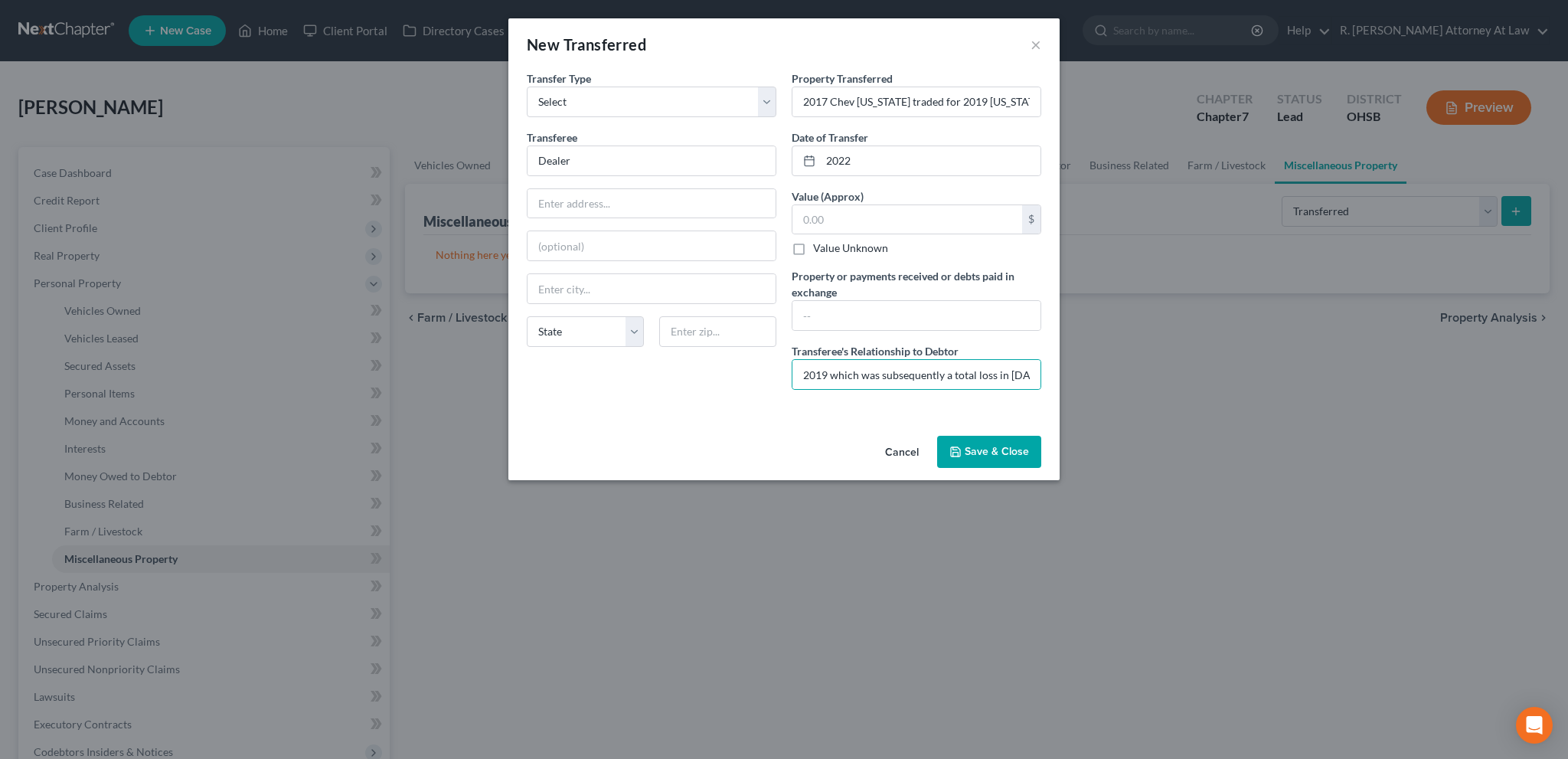
click at [974, 440] on button "Save & Close" at bounding box center [989, 452] width 104 height 32
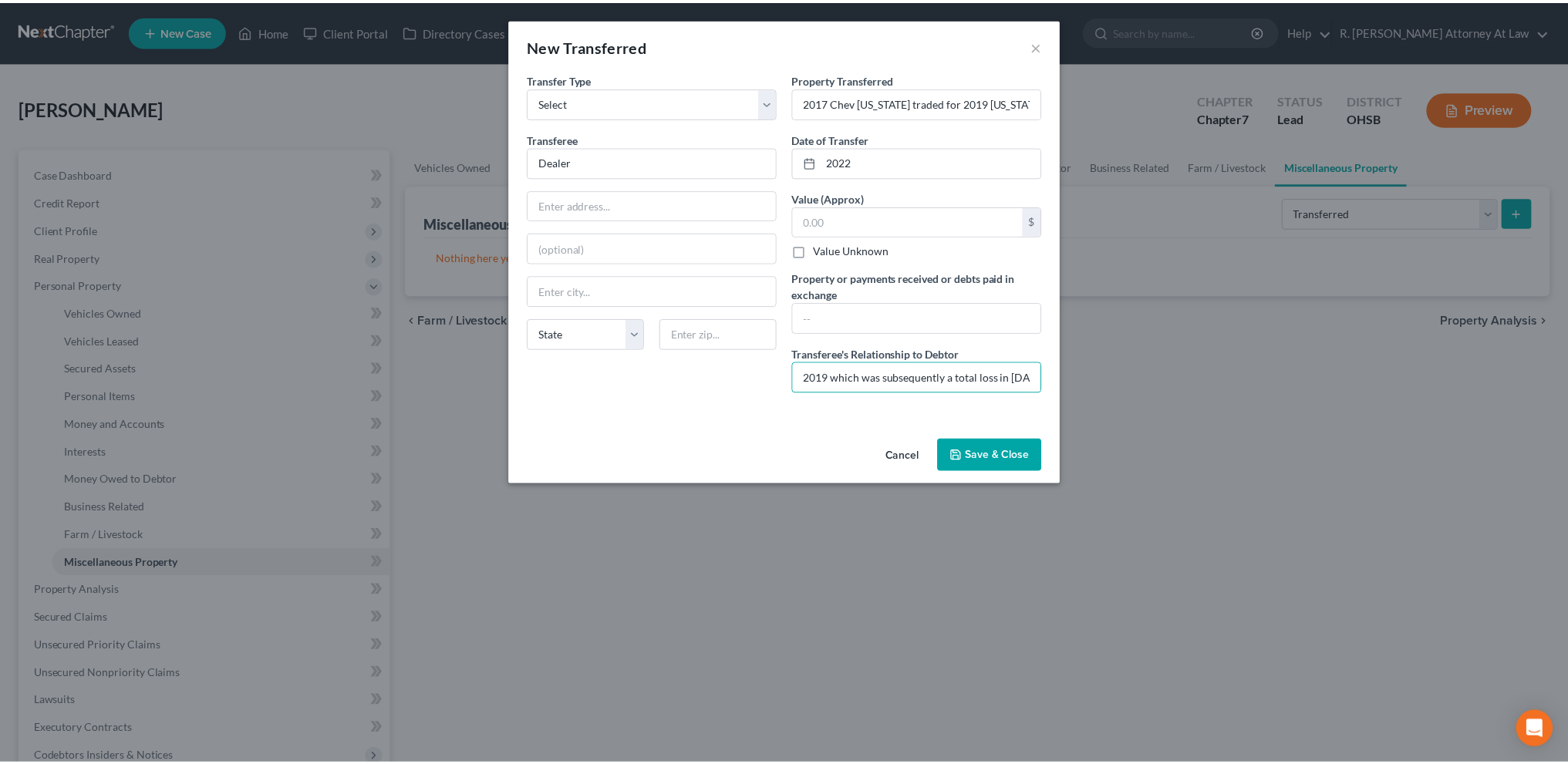
scroll to position [0, 0]
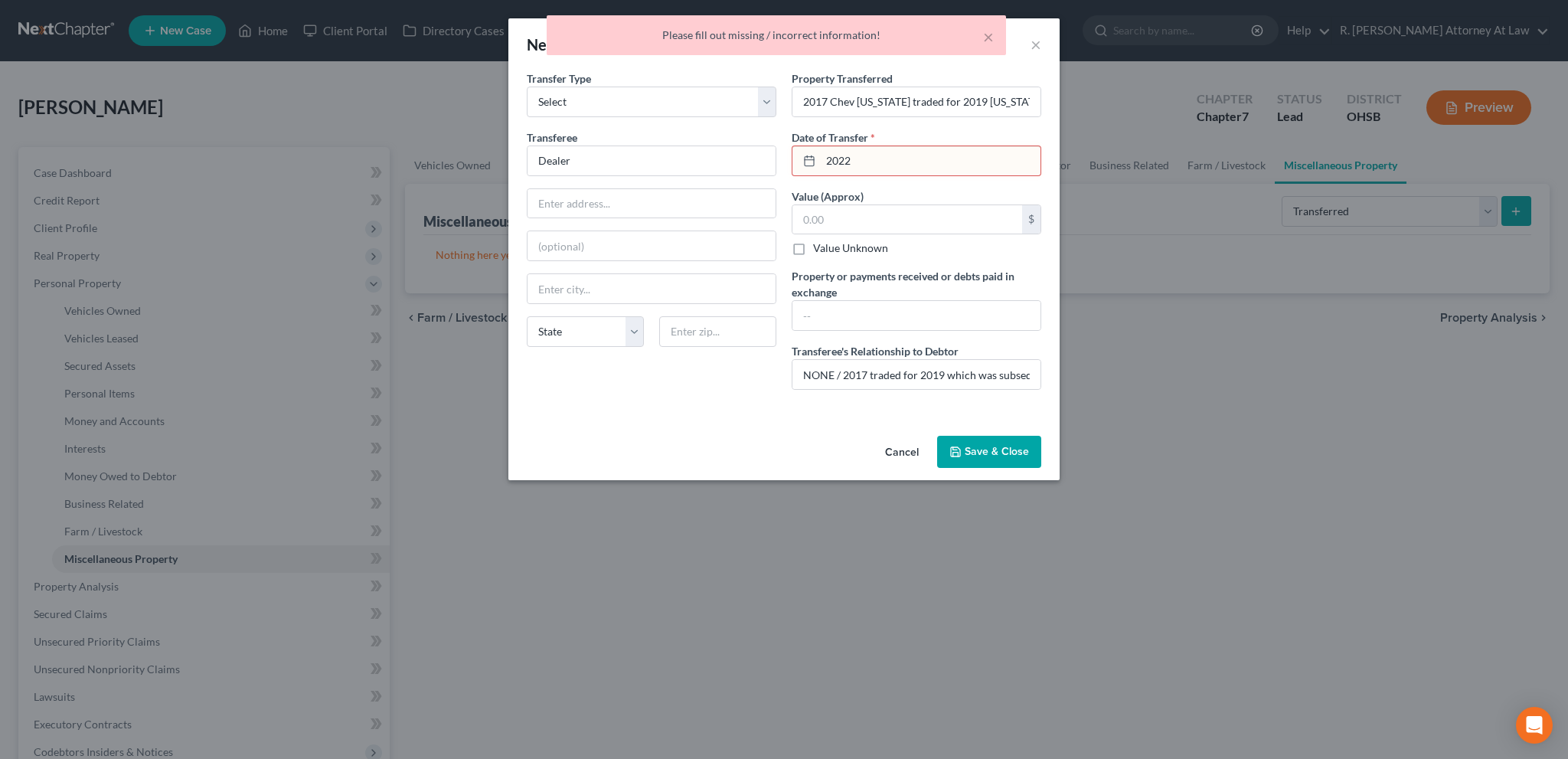
click at [852, 165] on input "2022" at bounding box center [931, 161] width 220 height 29
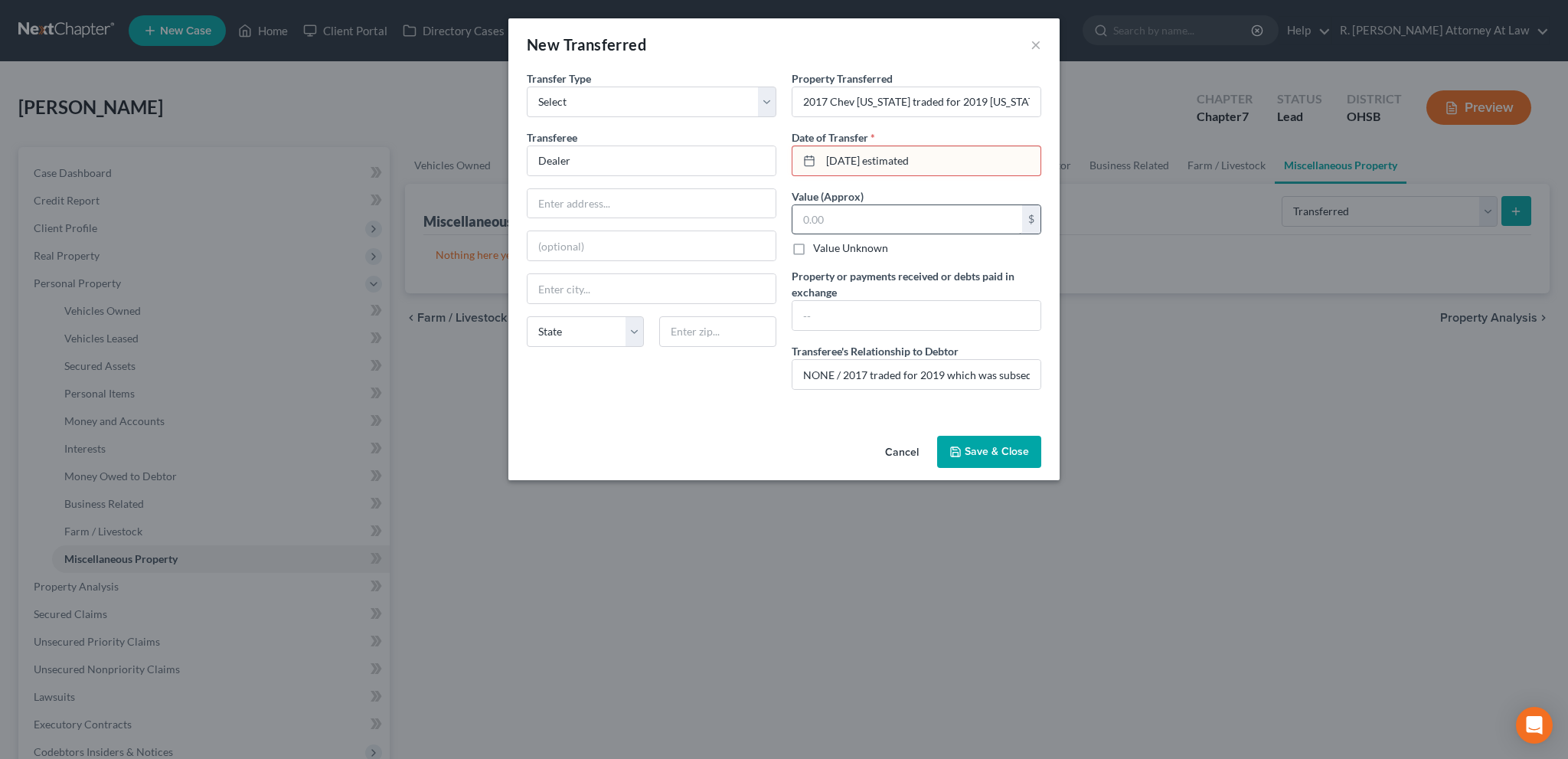
type input "[DATE] estimated"
click at [893, 223] on input "text" at bounding box center [907, 220] width 230 height 29
click at [997, 445] on button "Save & Close" at bounding box center [989, 452] width 104 height 32
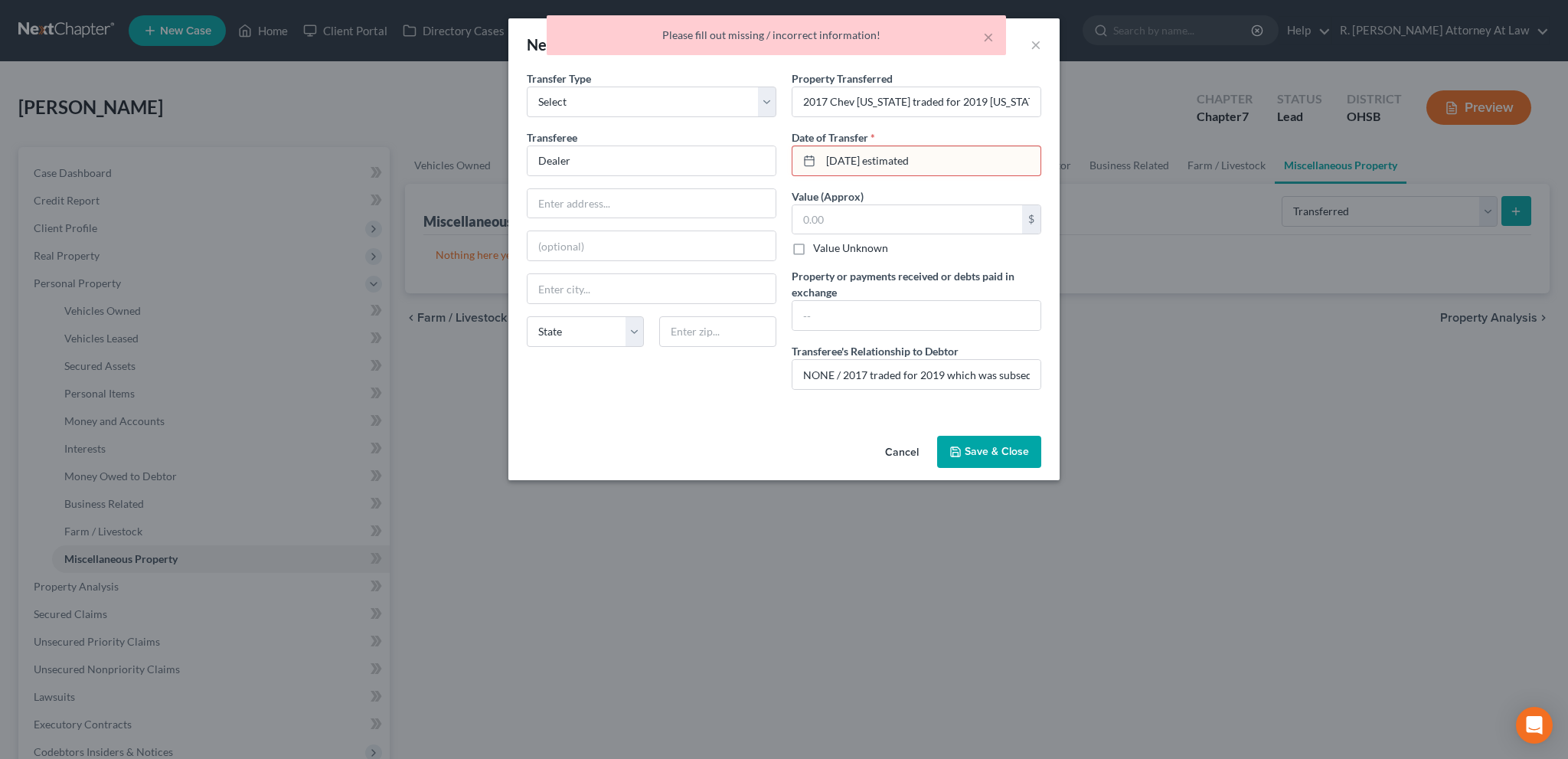
click at [946, 159] on input "[DATE] estimated" at bounding box center [931, 161] width 220 height 29
click at [870, 153] on input "[DATE] estimated" at bounding box center [931, 161] width 220 height 29
click at [827, 162] on input "[DATE] estimated" at bounding box center [931, 161] width 220 height 29
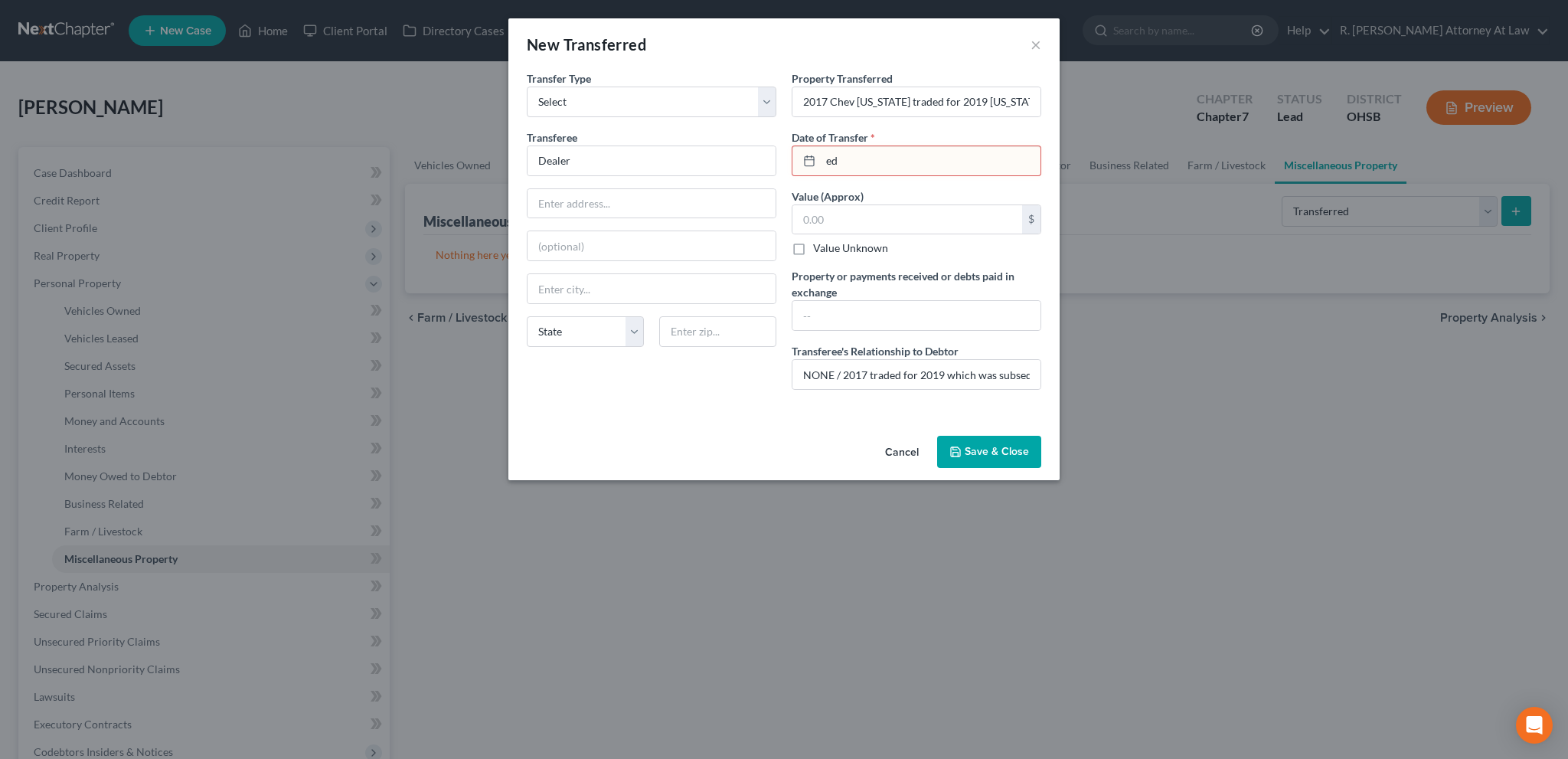
type input "d"
type input "[DATE]"
click at [870, 306] on input "text" at bounding box center [916, 316] width 248 height 29
click at [979, 450] on button "Save & Close" at bounding box center [989, 452] width 104 height 32
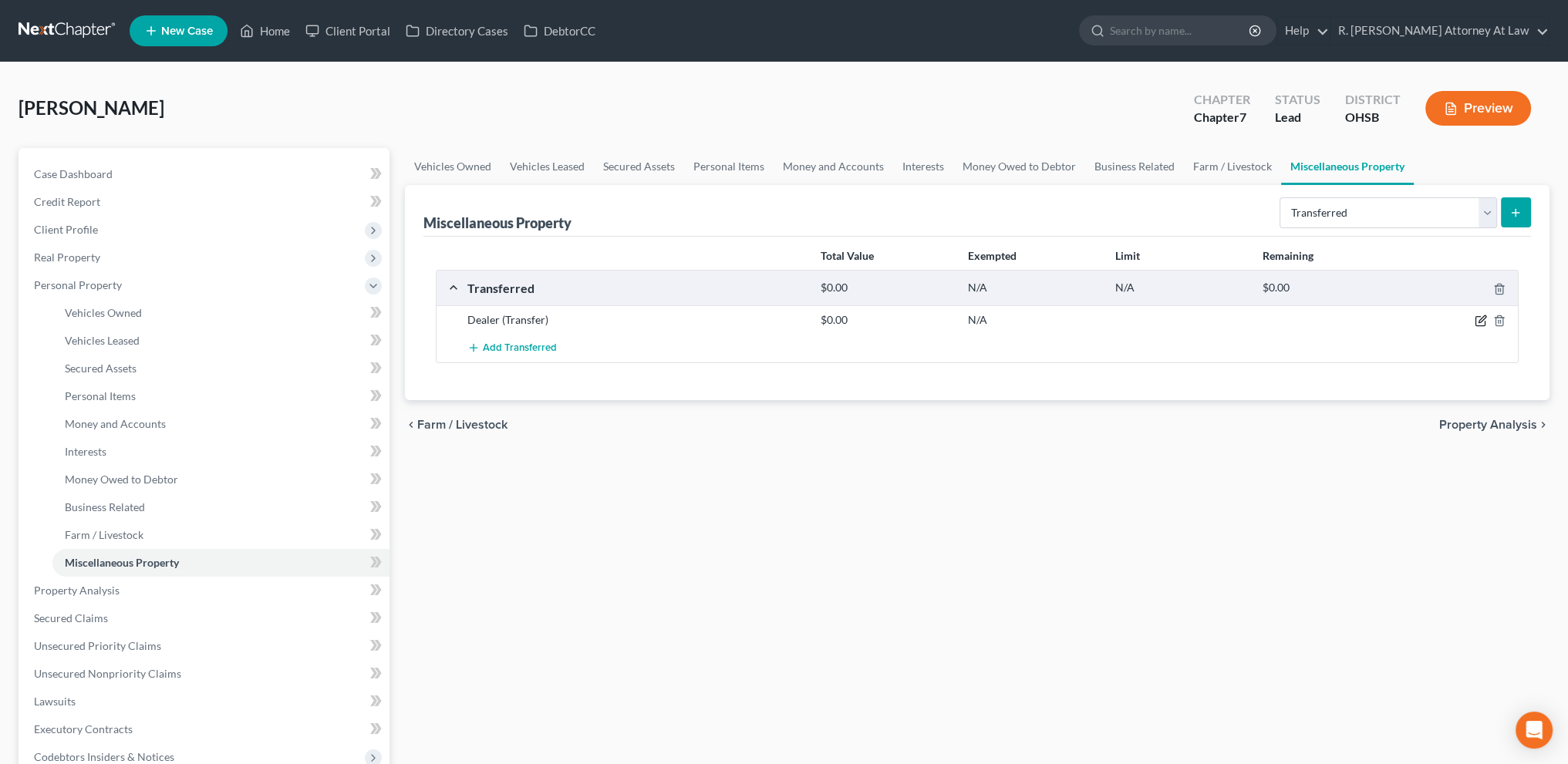
click at [1478, 318] on icon "button" at bounding box center [1481, 320] width 12 height 12
select select "Ordinary ([DATE])"
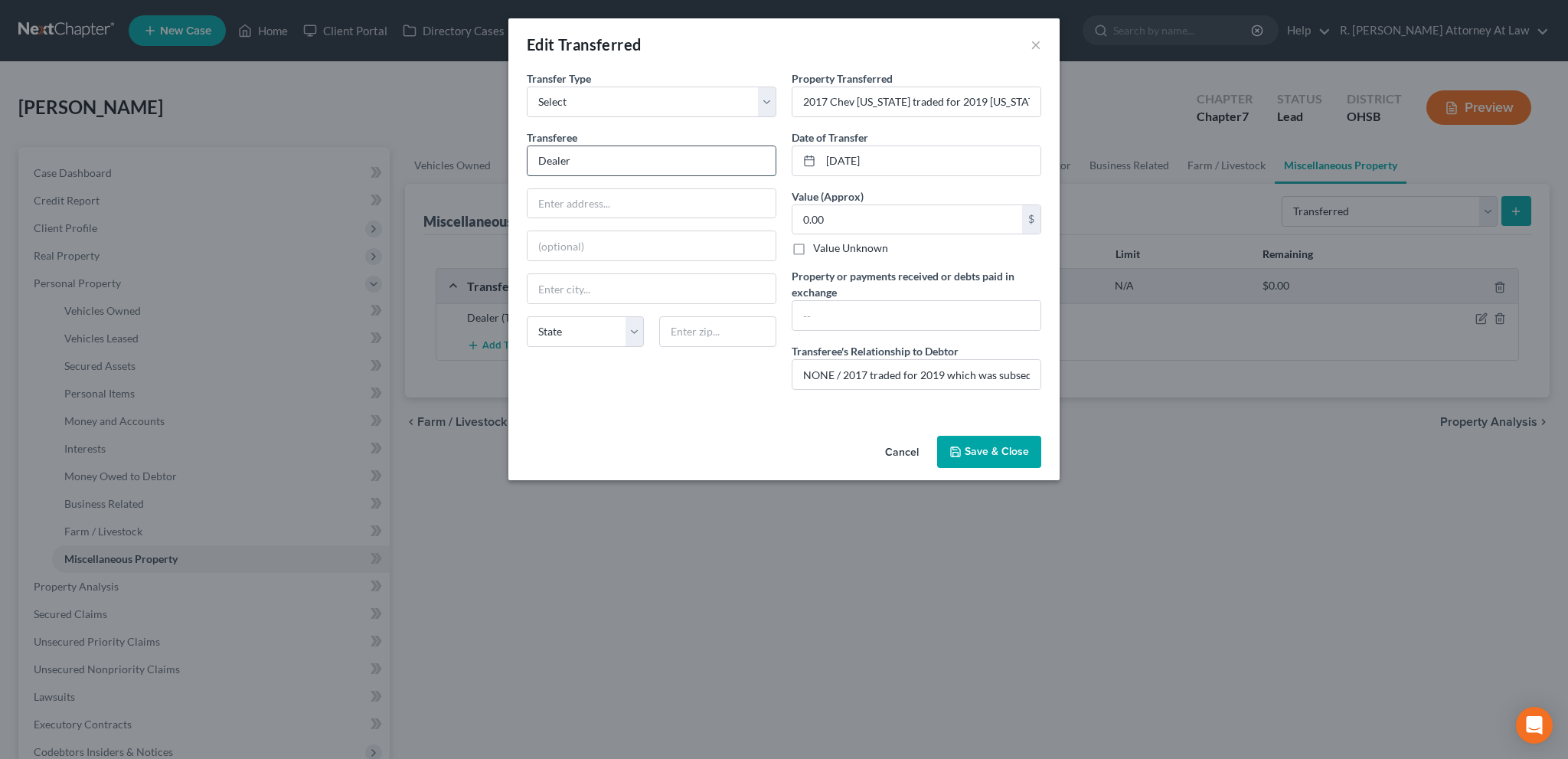
click at [590, 157] on input "Dealer" at bounding box center [651, 161] width 248 height 29
click at [971, 450] on button "Save & Close" at bounding box center [989, 452] width 104 height 32
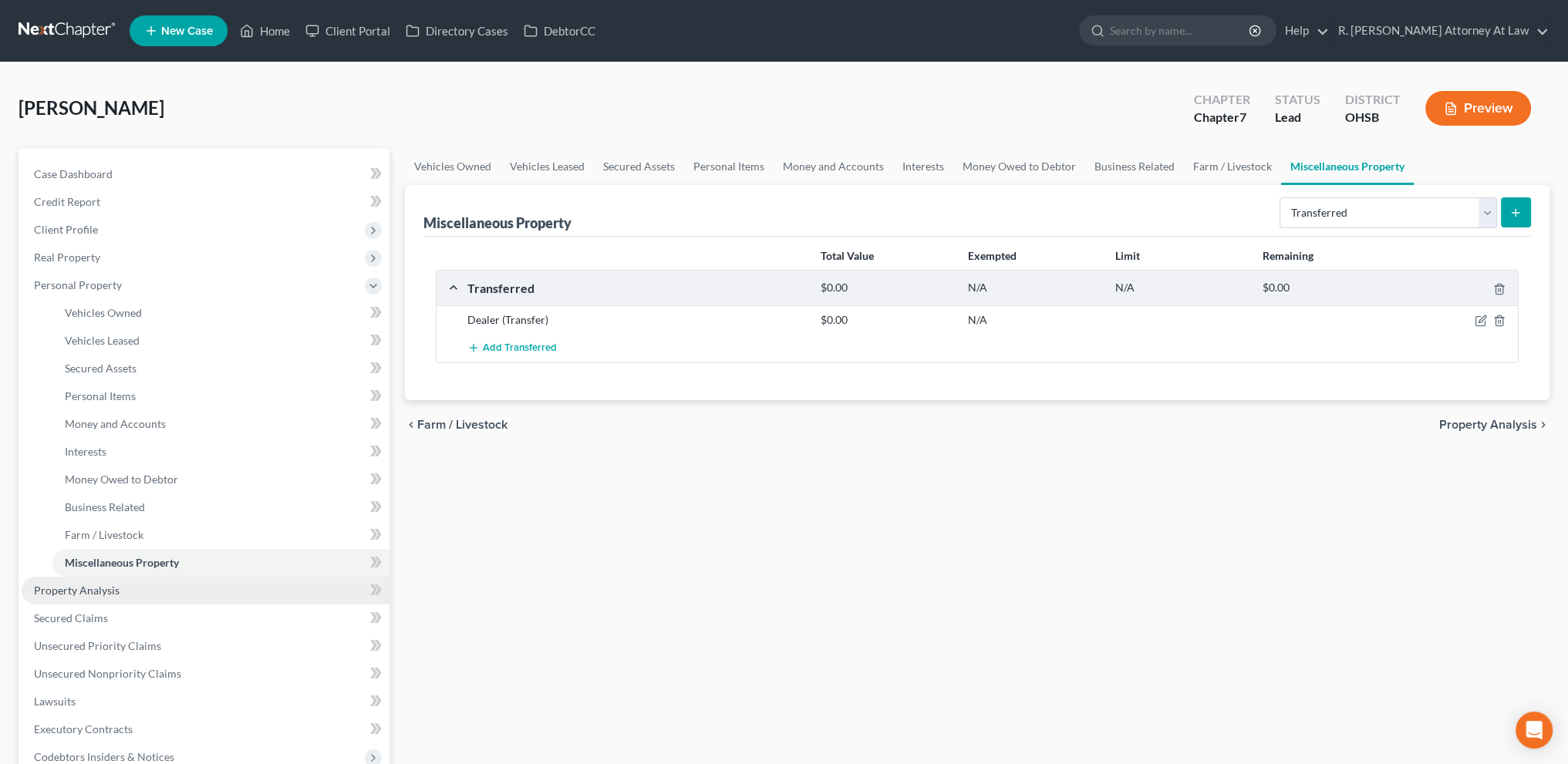
click at [55, 593] on span "Property Analysis" at bounding box center [77, 591] width 86 height 13
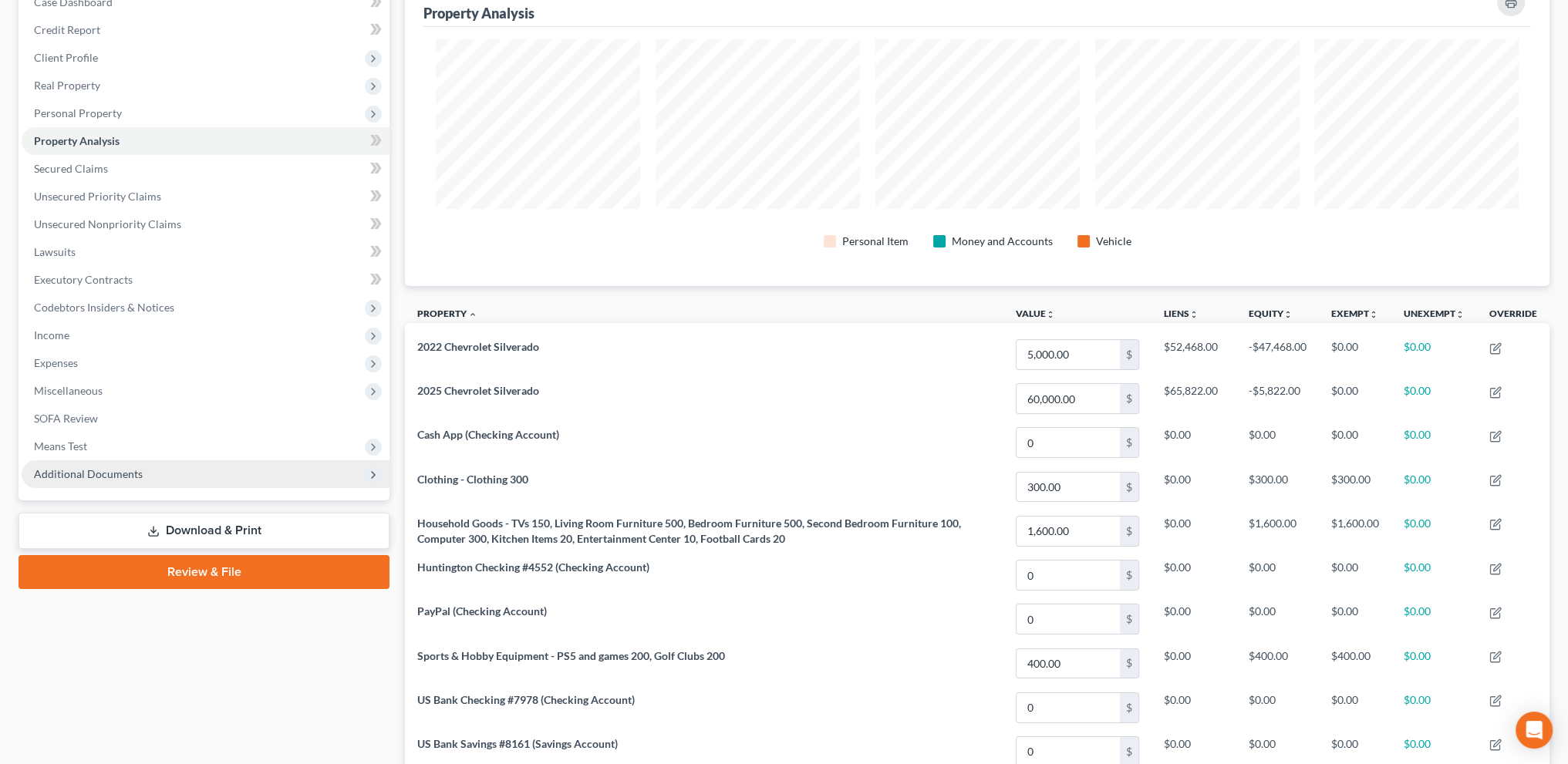
scroll to position [212, 0]
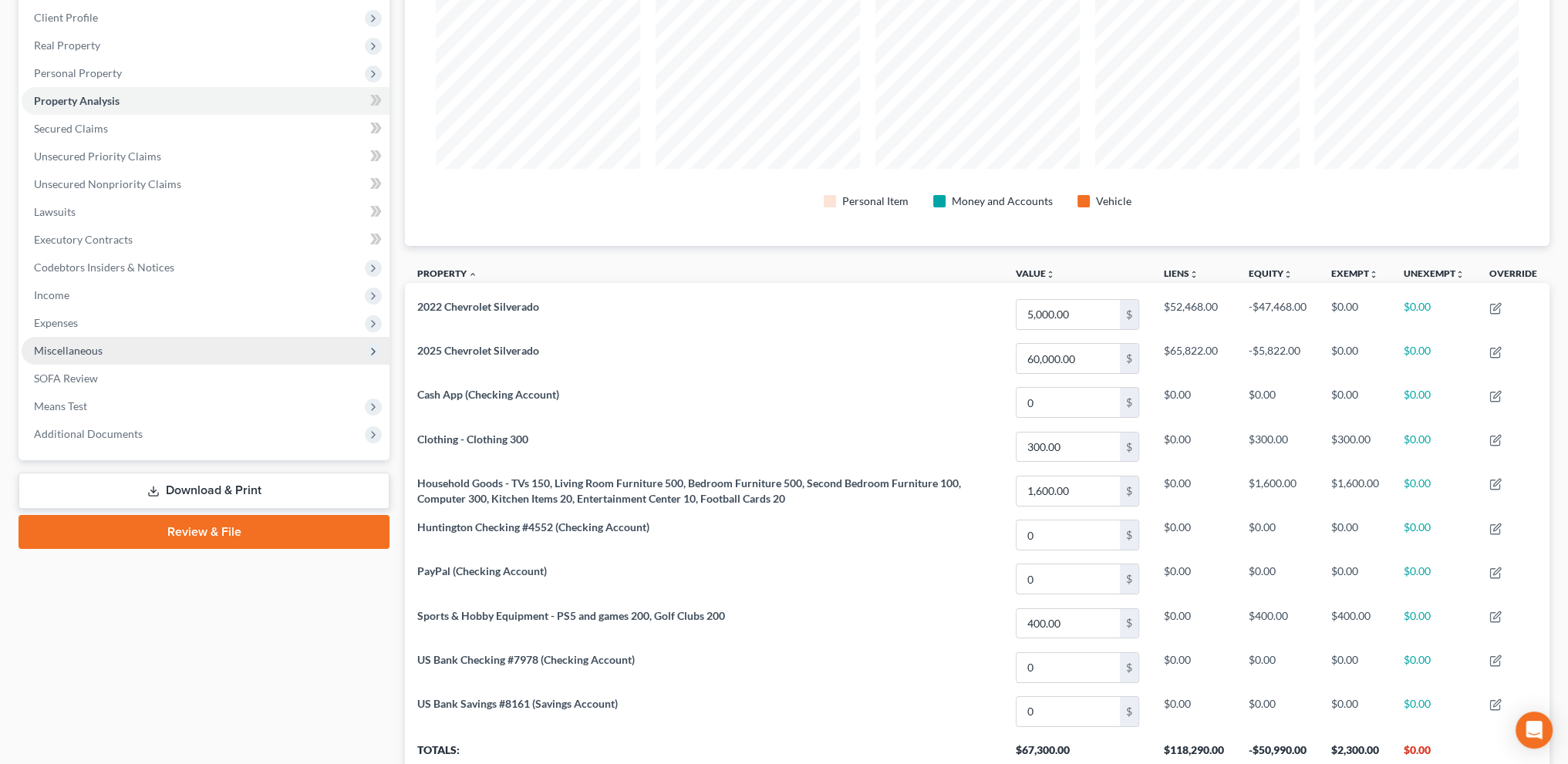
click at [58, 351] on span "Miscellaneous" at bounding box center [68, 350] width 68 height 13
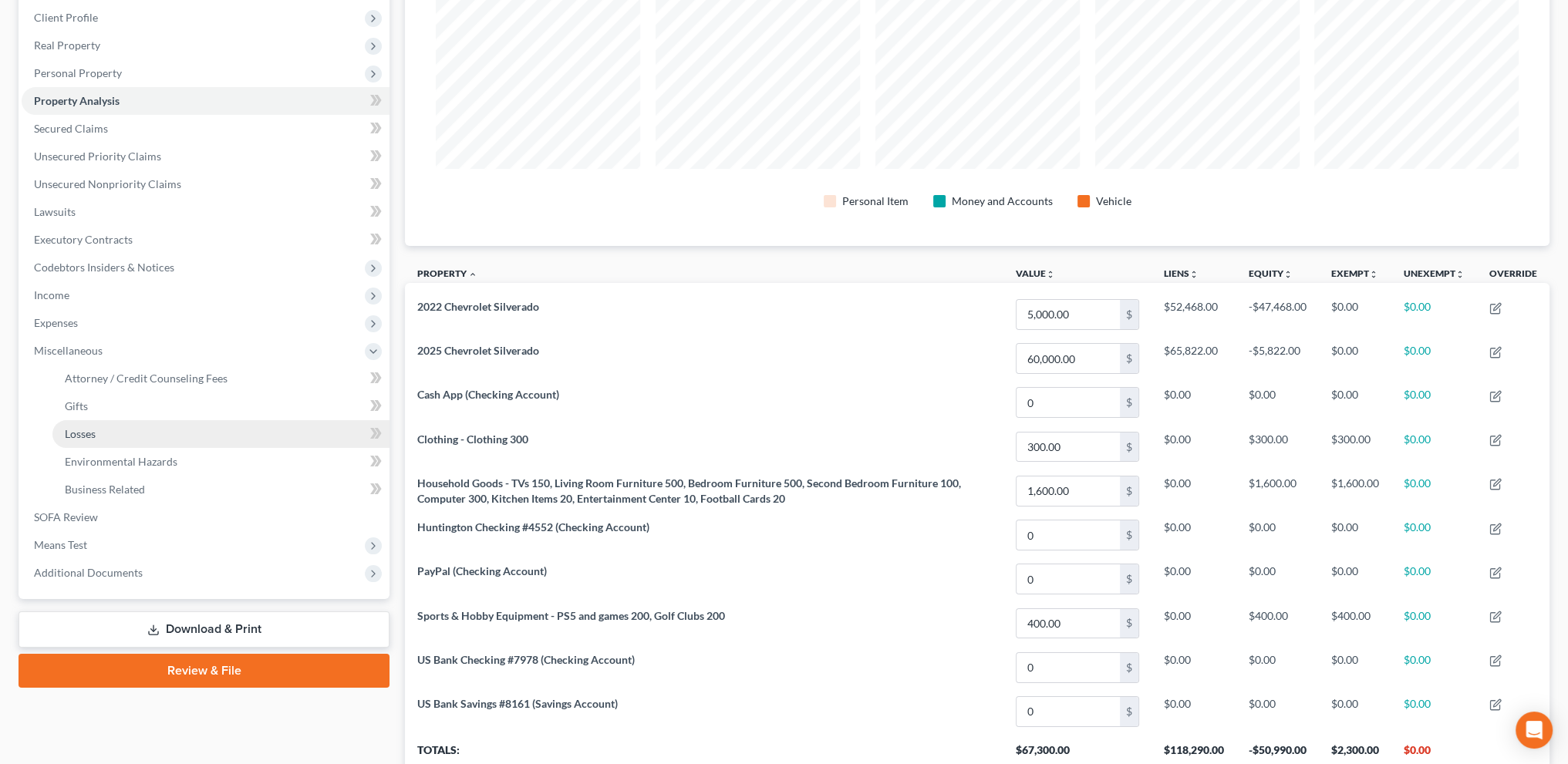
click at [76, 432] on span "Losses" at bounding box center [81, 434] width 31 height 13
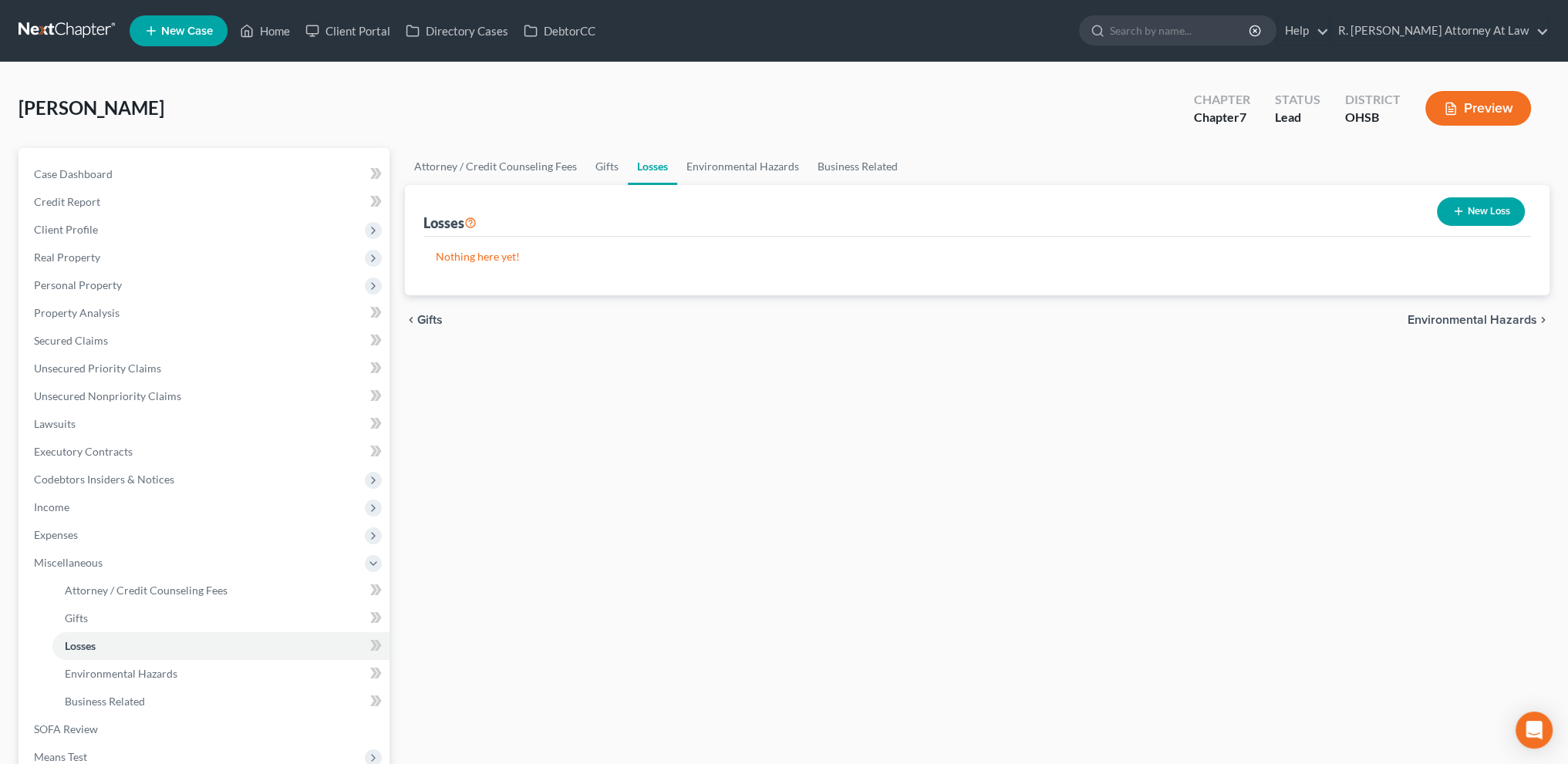
click at [1472, 211] on button "New Loss" at bounding box center [1481, 211] width 88 height 29
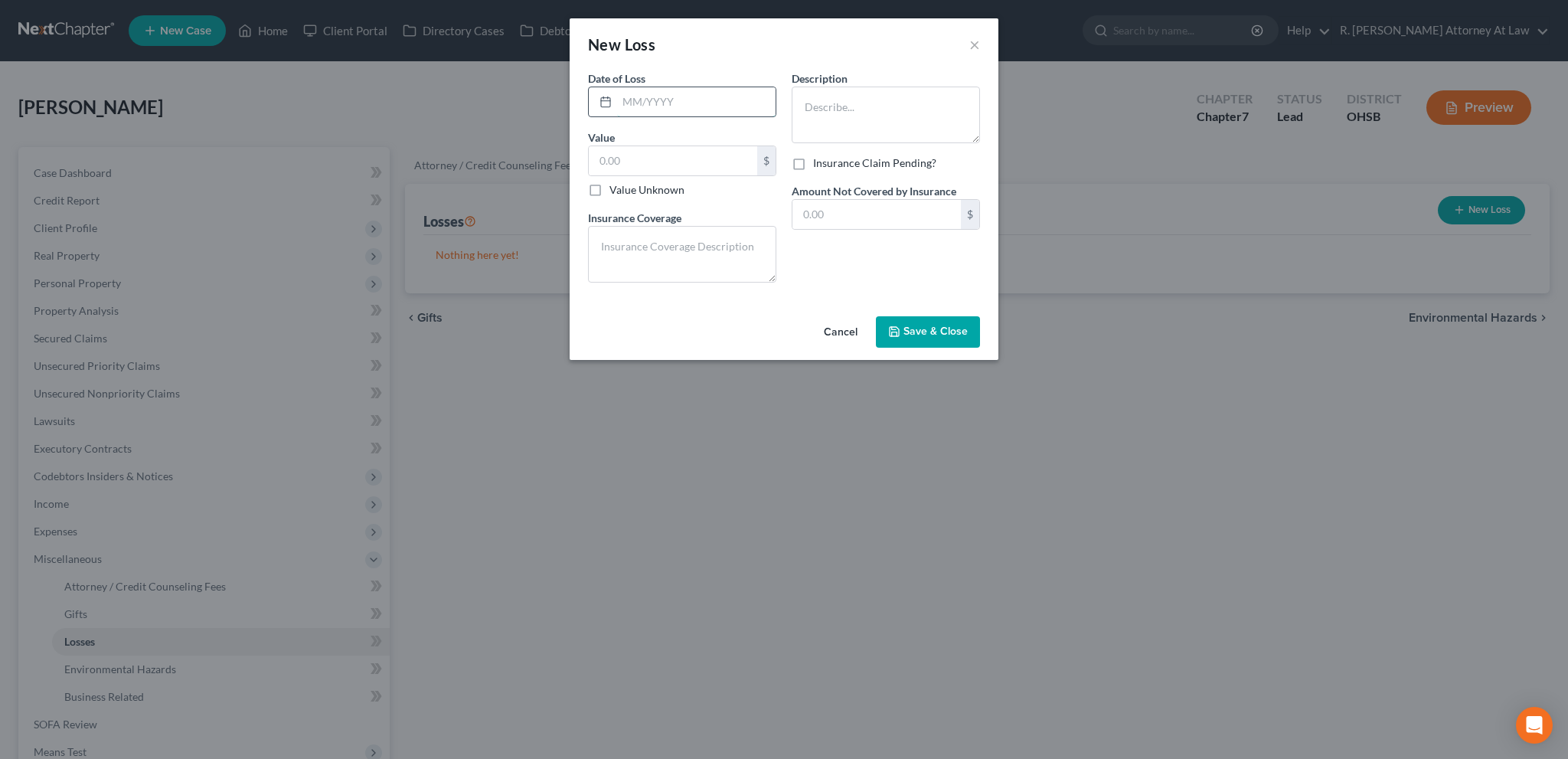
click at [711, 98] on input "text" at bounding box center [696, 102] width 158 height 29
type input "06/2024"
type textarea "5"
type textarea "Total Loss of 2019 Chevrolet [US_STATE]"
click at [604, 158] on input "text" at bounding box center [673, 161] width 168 height 29
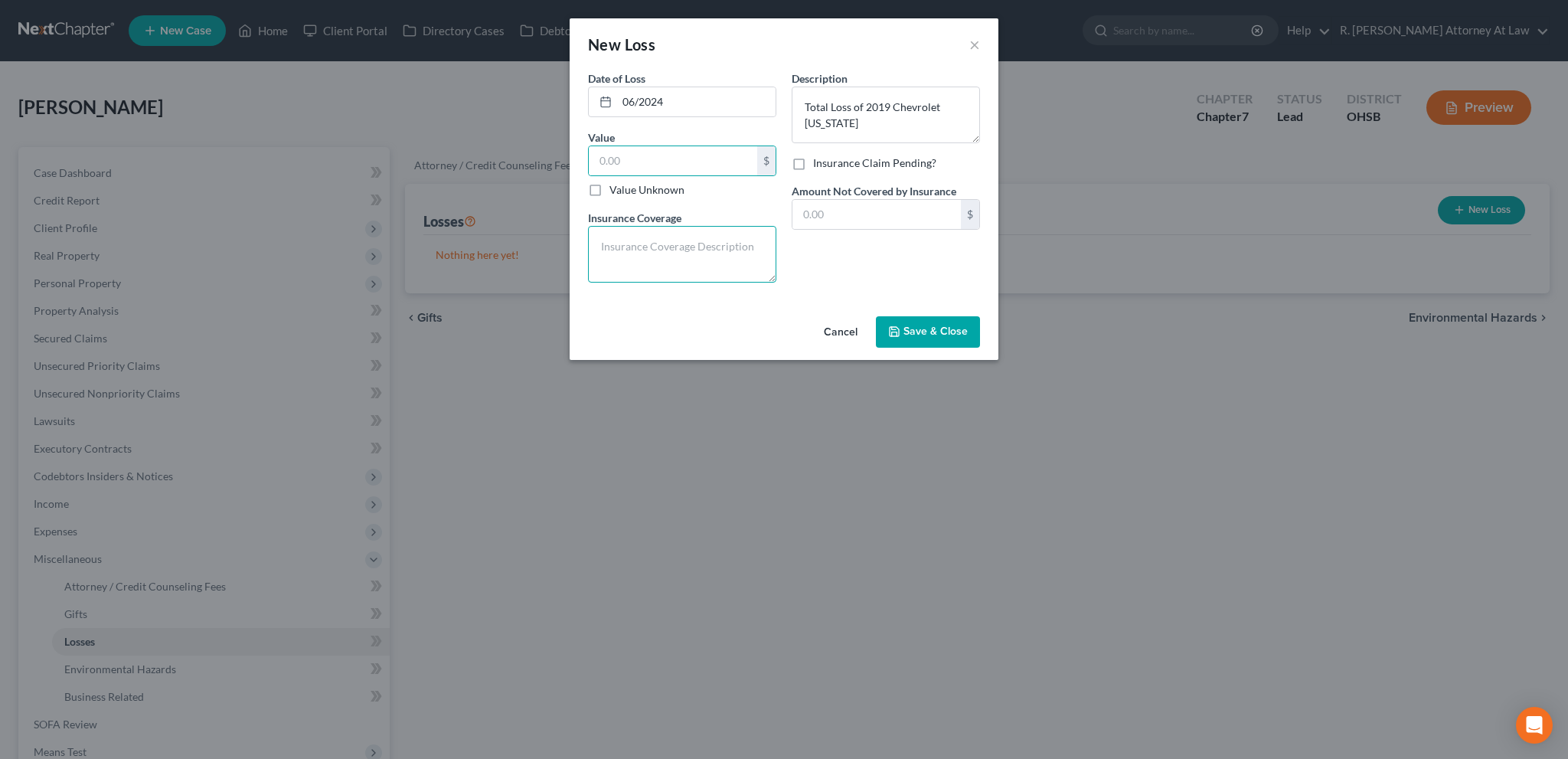
click at [625, 241] on textarea at bounding box center [682, 254] width 188 height 57
type textarea "settlement received of 25,000"
click at [939, 325] on span "Save & Close" at bounding box center [936, 332] width 65 height 13
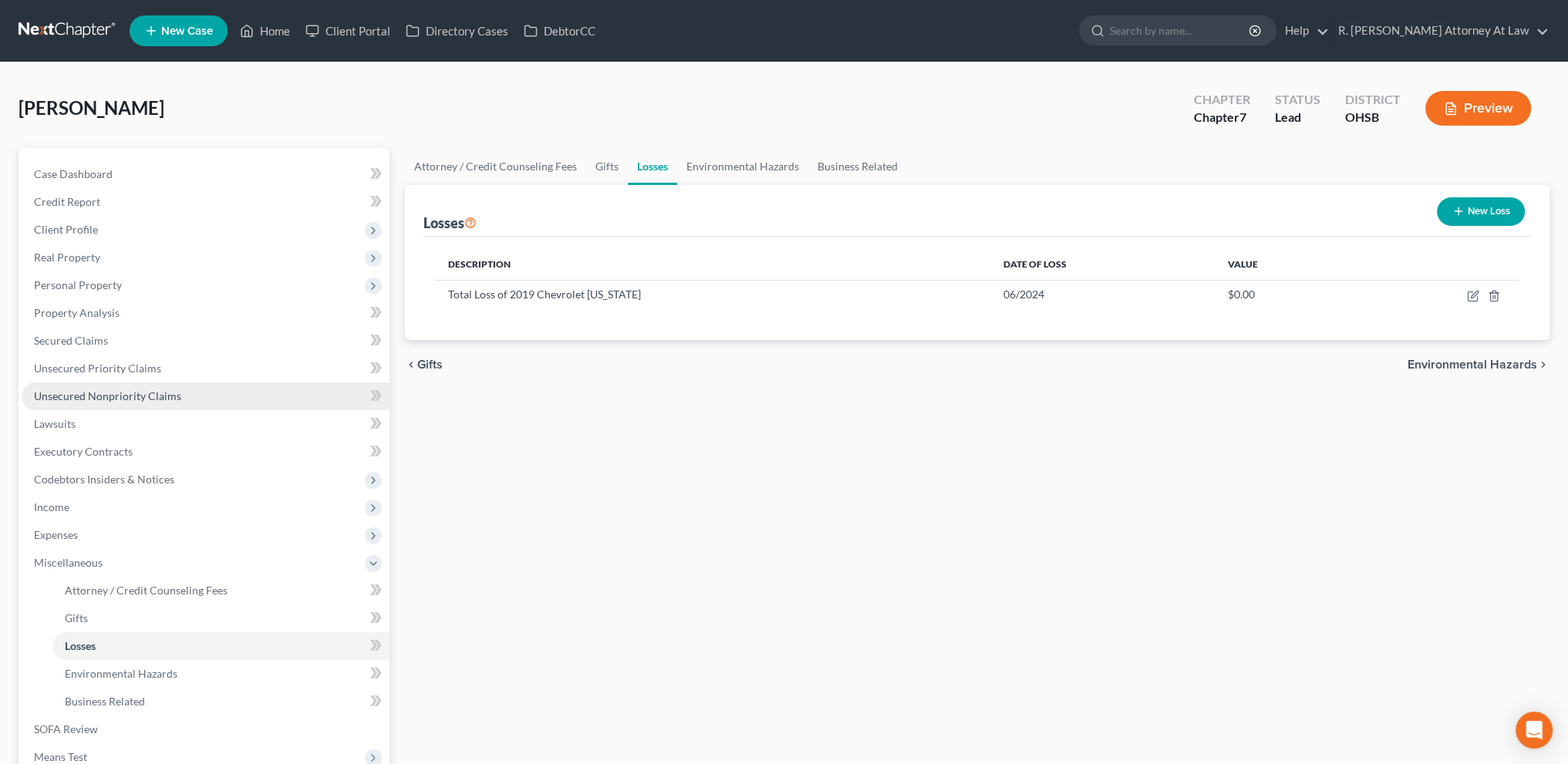
click at [62, 400] on span "Unsecured Nonpriority Claims" at bounding box center [108, 396] width 147 height 13
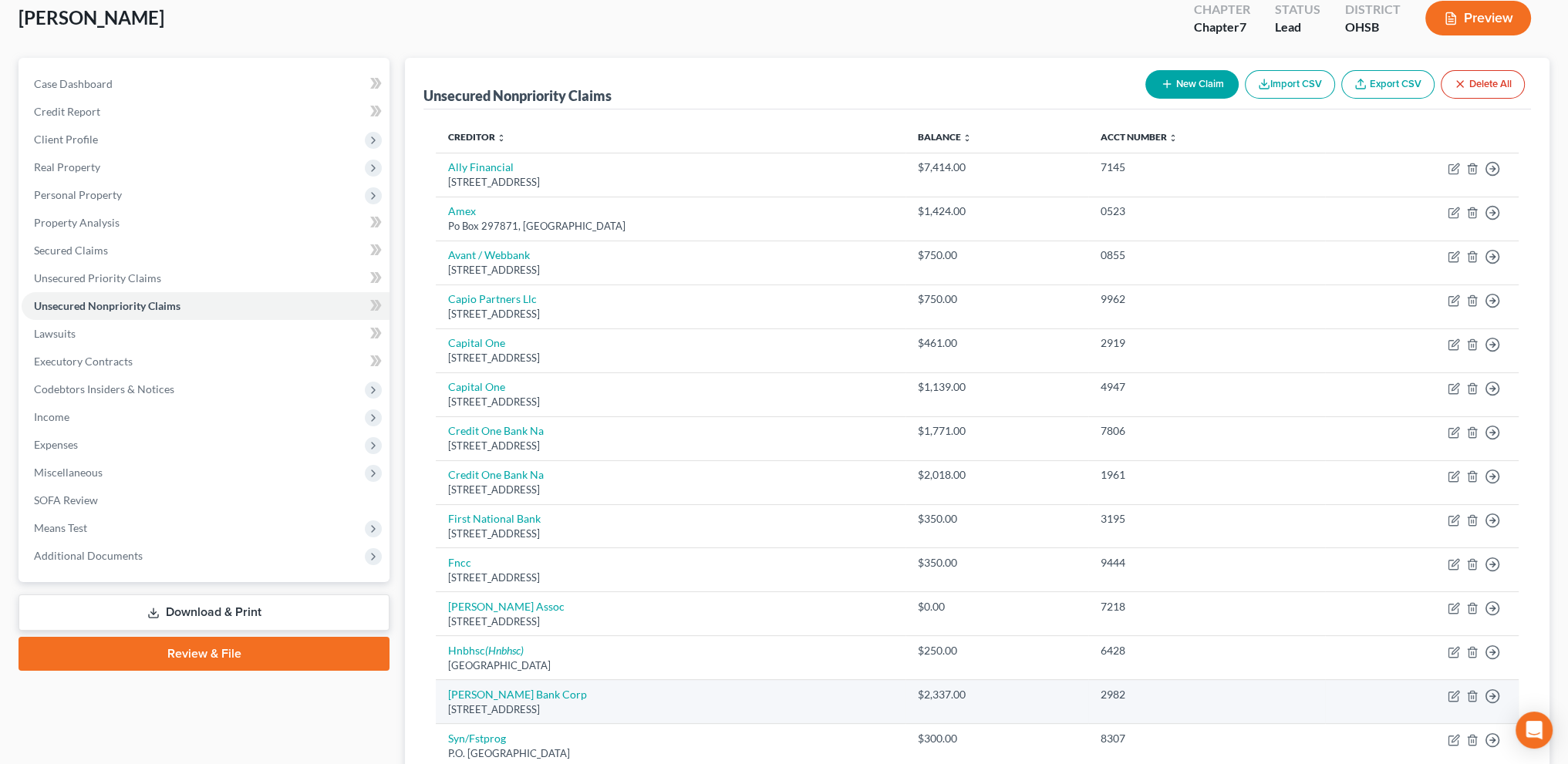
scroll to position [66, 0]
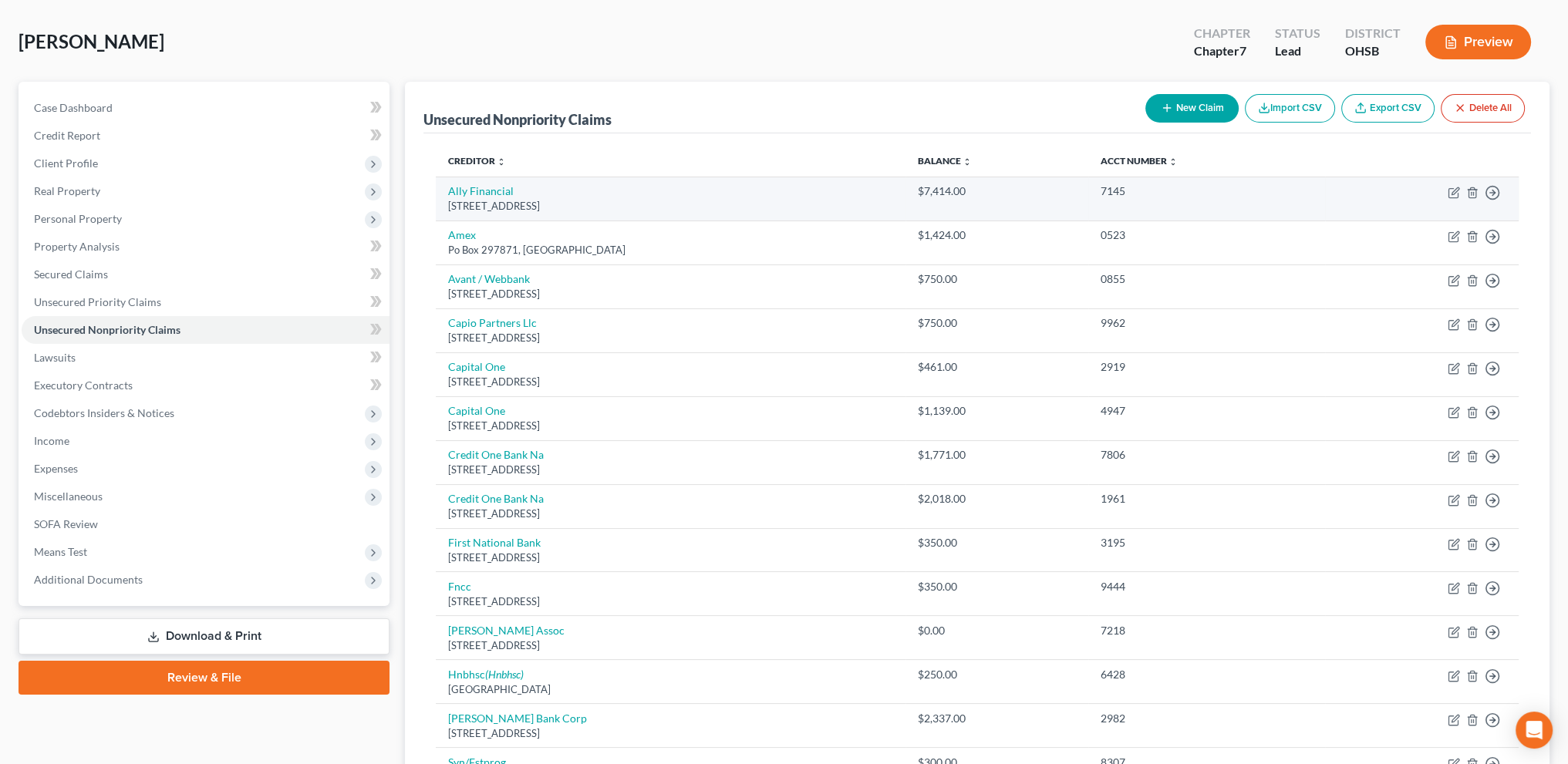
click at [474, 182] on td "Ally Financial [STREET_ADDRESS]" at bounding box center [670, 199] width 470 height 44
click at [478, 188] on link "Ally Financial" at bounding box center [481, 191] width 65 height 13
select select "23"
select select "0"
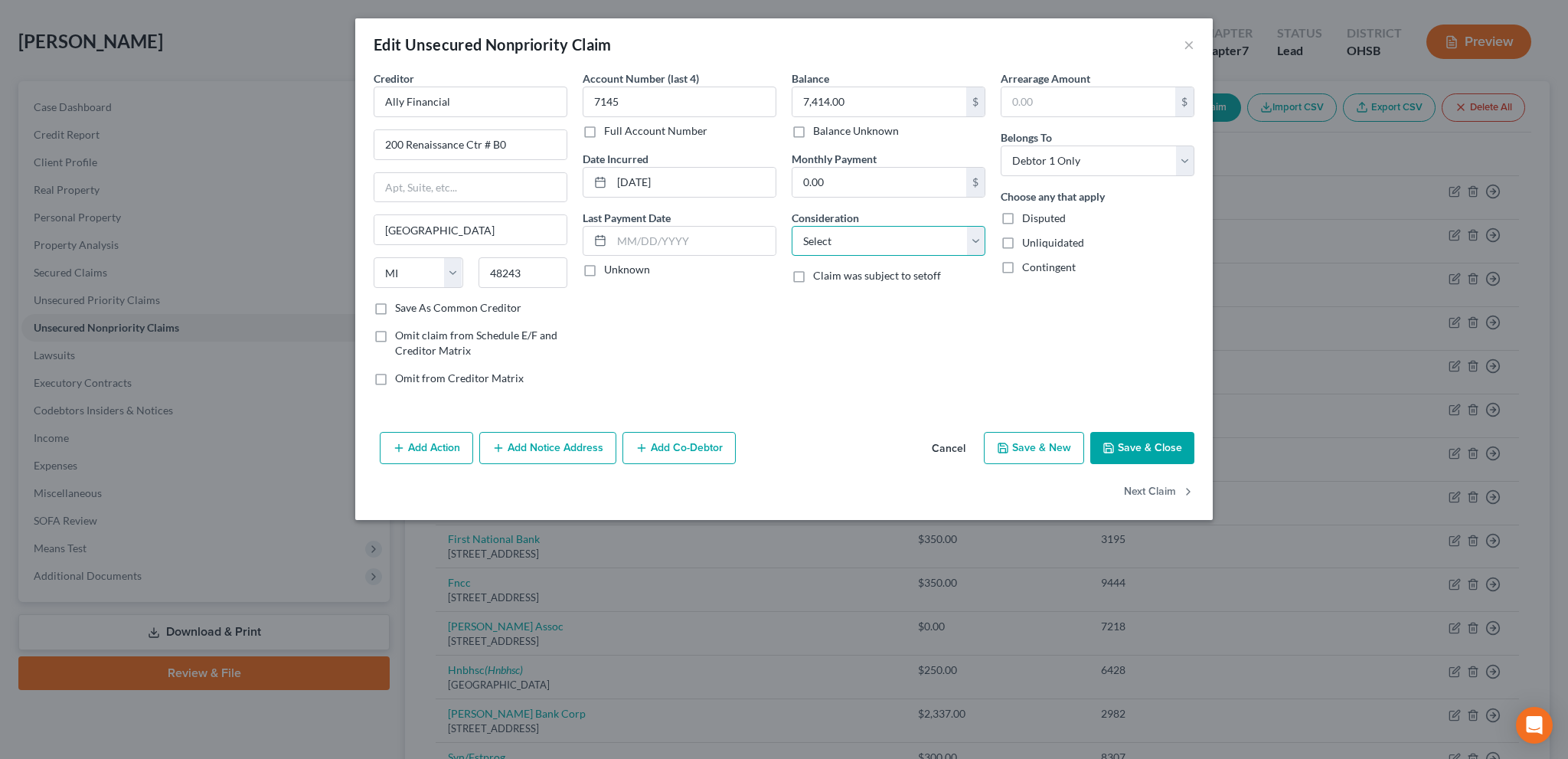
click at [826, 238] on select "Select Cable / Satellite Services Collection Agency Credit Card Debt Debt Couns…" at bounding box center [889, 241] width 194 height 31
select select "14"
click at [792, 226] on select "Select Cable / Satellite Services Collection Agency Credit Card Debt Debt Couns…" at bounding box center [889, 241] width 194 height 31
click at [1117, 447] on button "Save & Close" at bounding box center [1142, 448] width 104 height 32
type input "0"
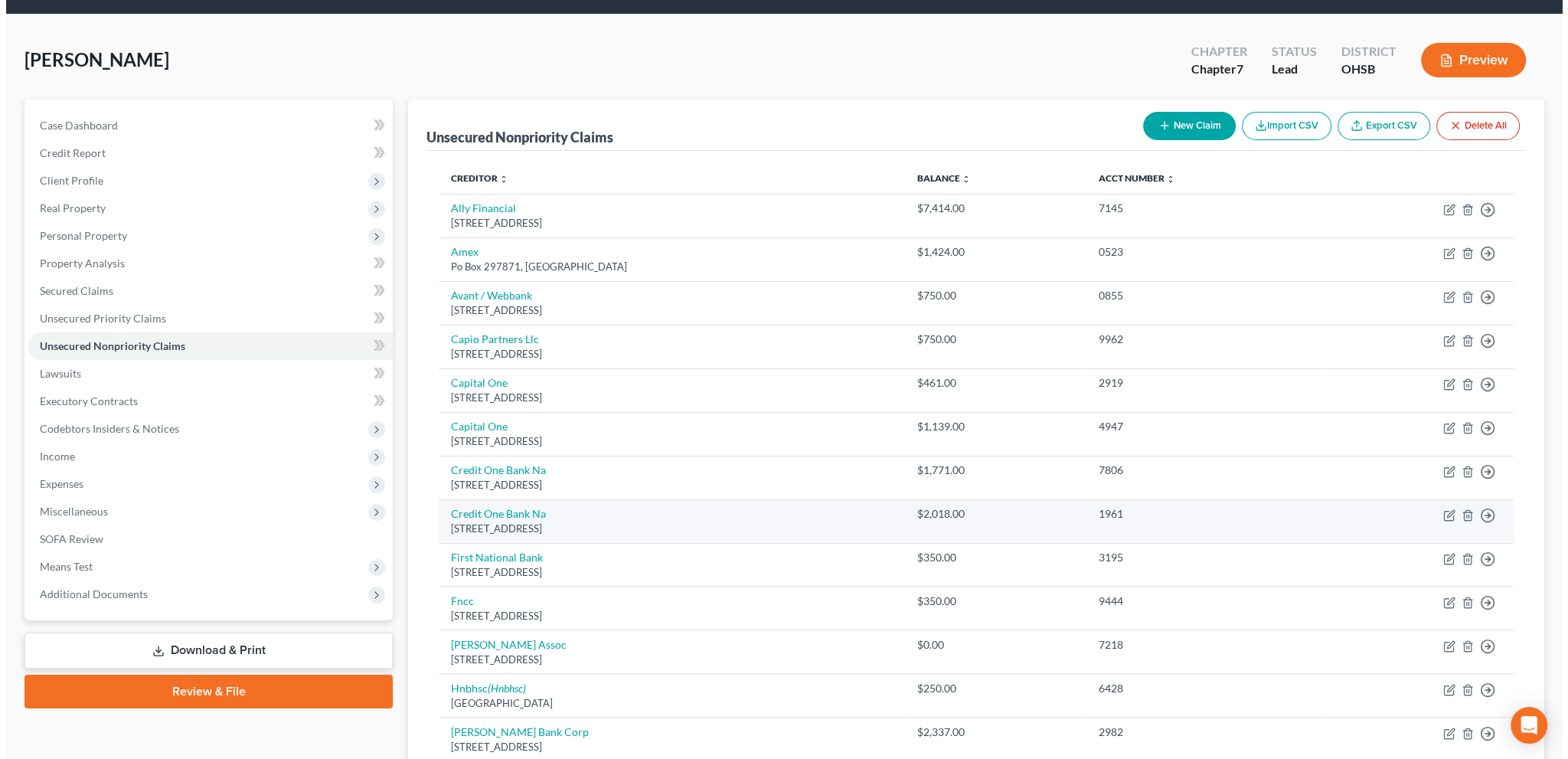
scroll to position [47, 0]
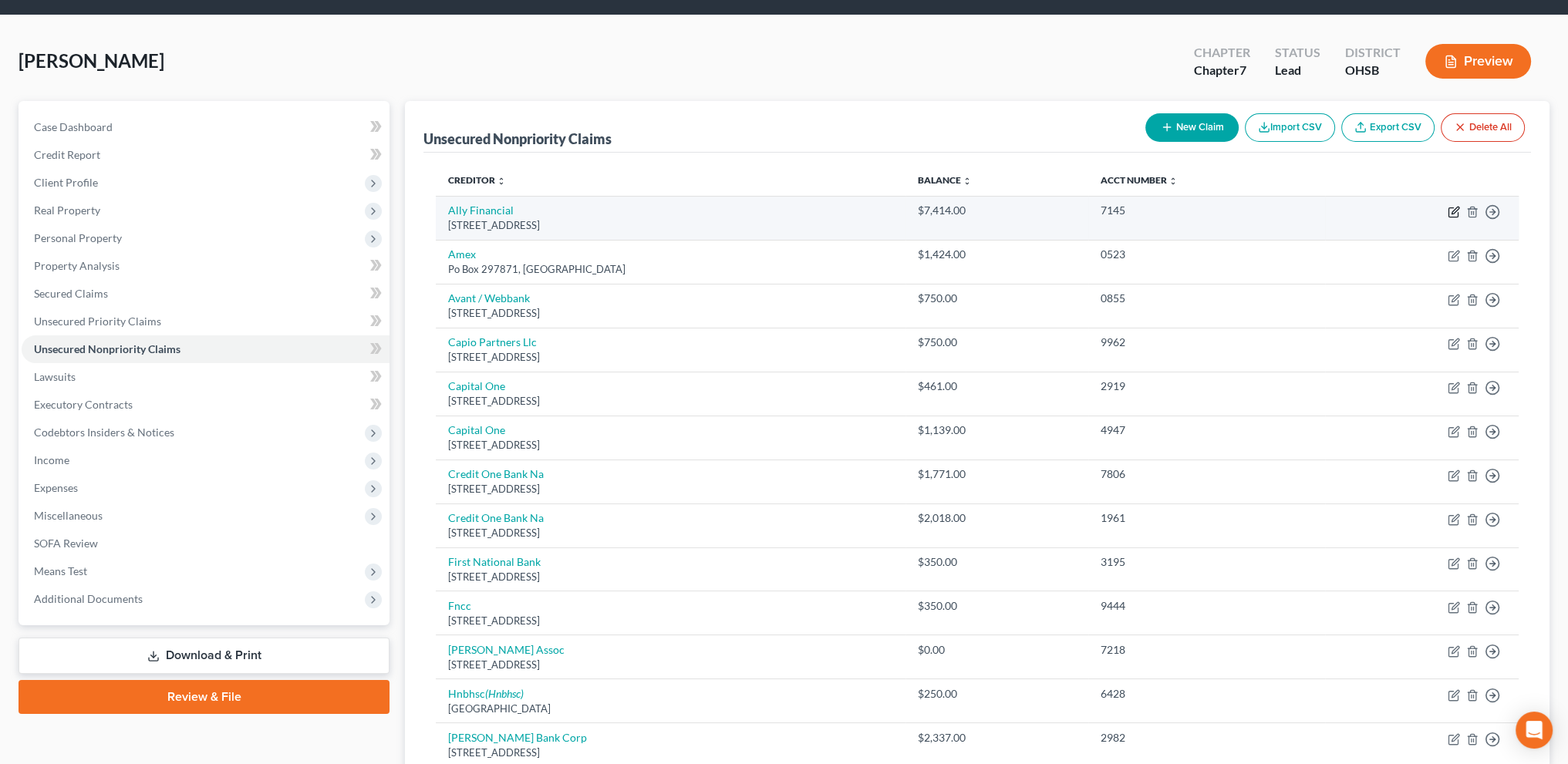
click at [1452, 209] on icon "button" at bounding box center [1453, 212] width 12 height 12
select select "23"
select select "14"
select select "0"
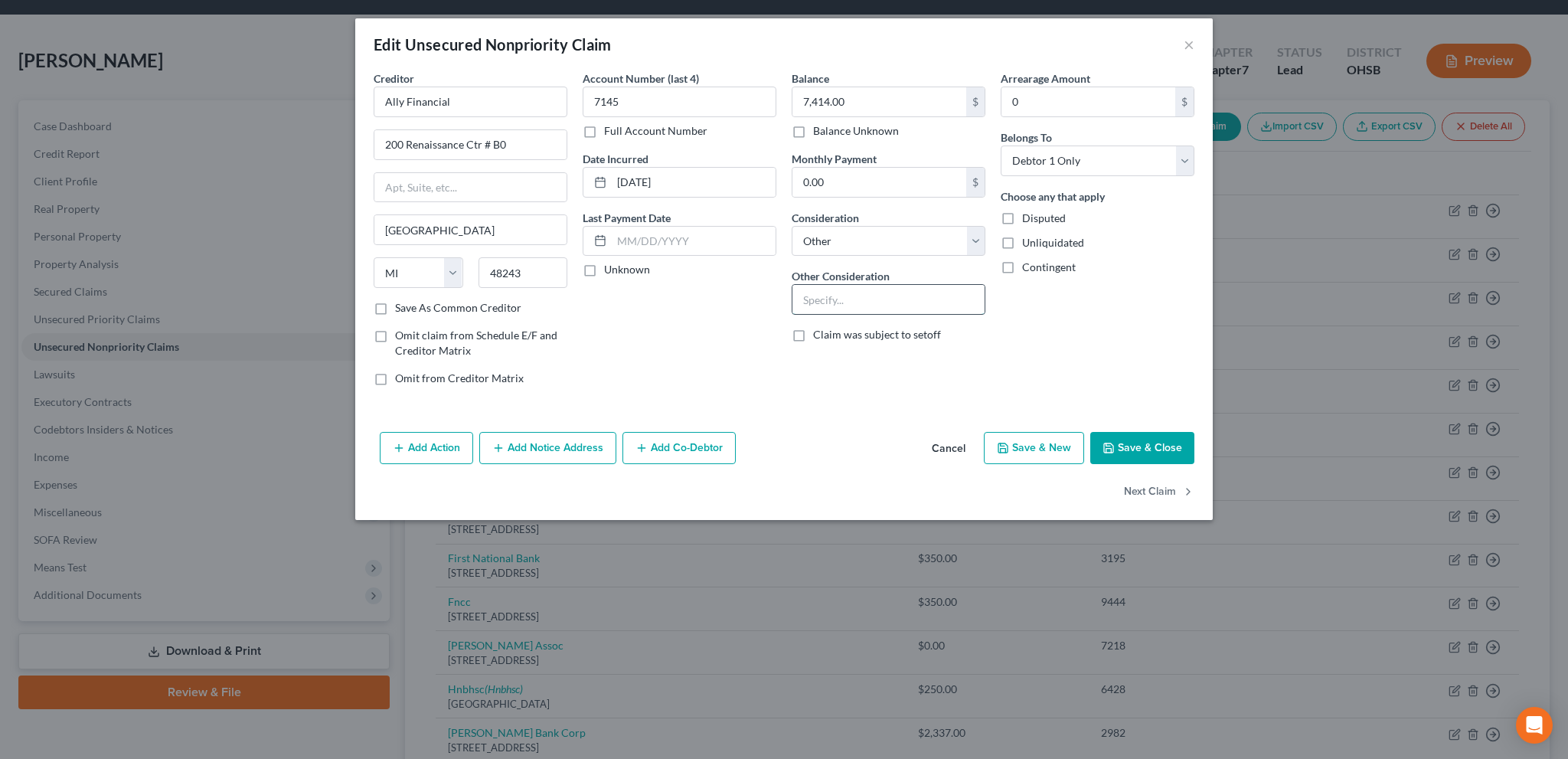
click at [811, 299] on input "text" at bounding box center [889, 299] width 192 height 29
click at [820, 301] on input "deficienty 2019 [US_STATE] truck 06/2022" at bounding box center [889, 299] width 192 height 29
type input "deficieny 2019 [US_STATE] truck 06/2022"
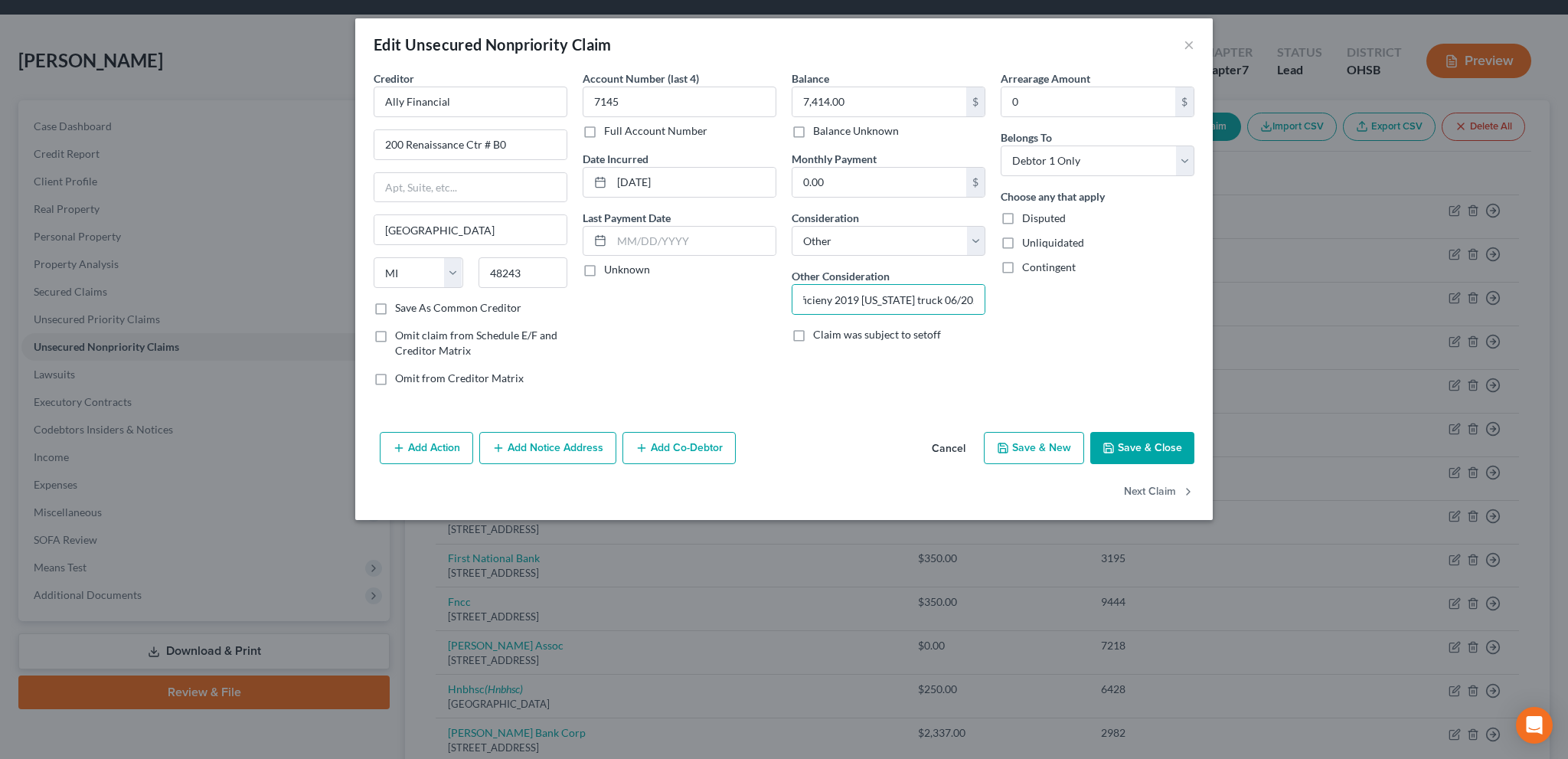
click at [1115, 448] on icon "button" at bounding box center [1109, 447] width 12 height 12
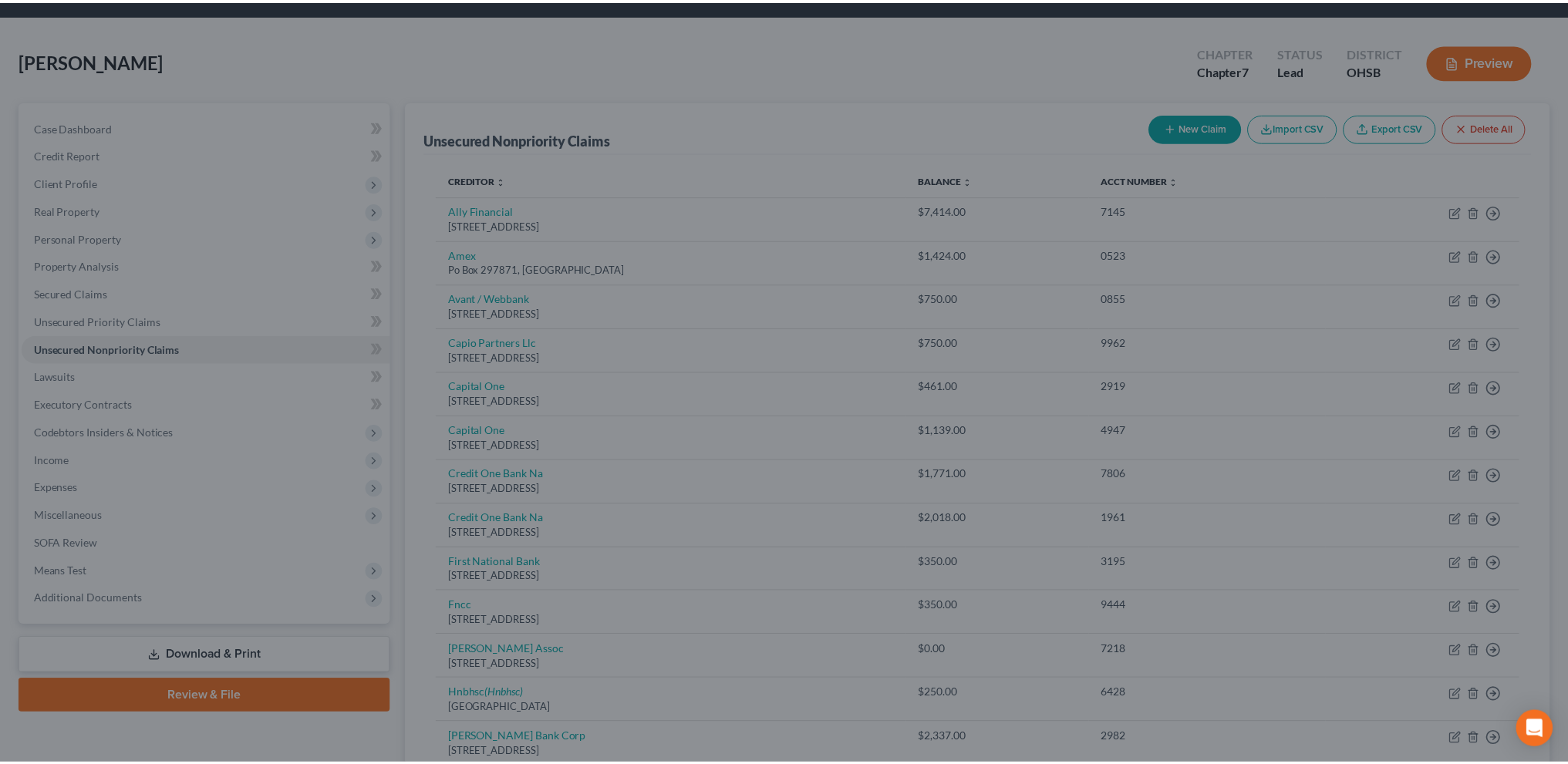
scroll to position [0, 0]
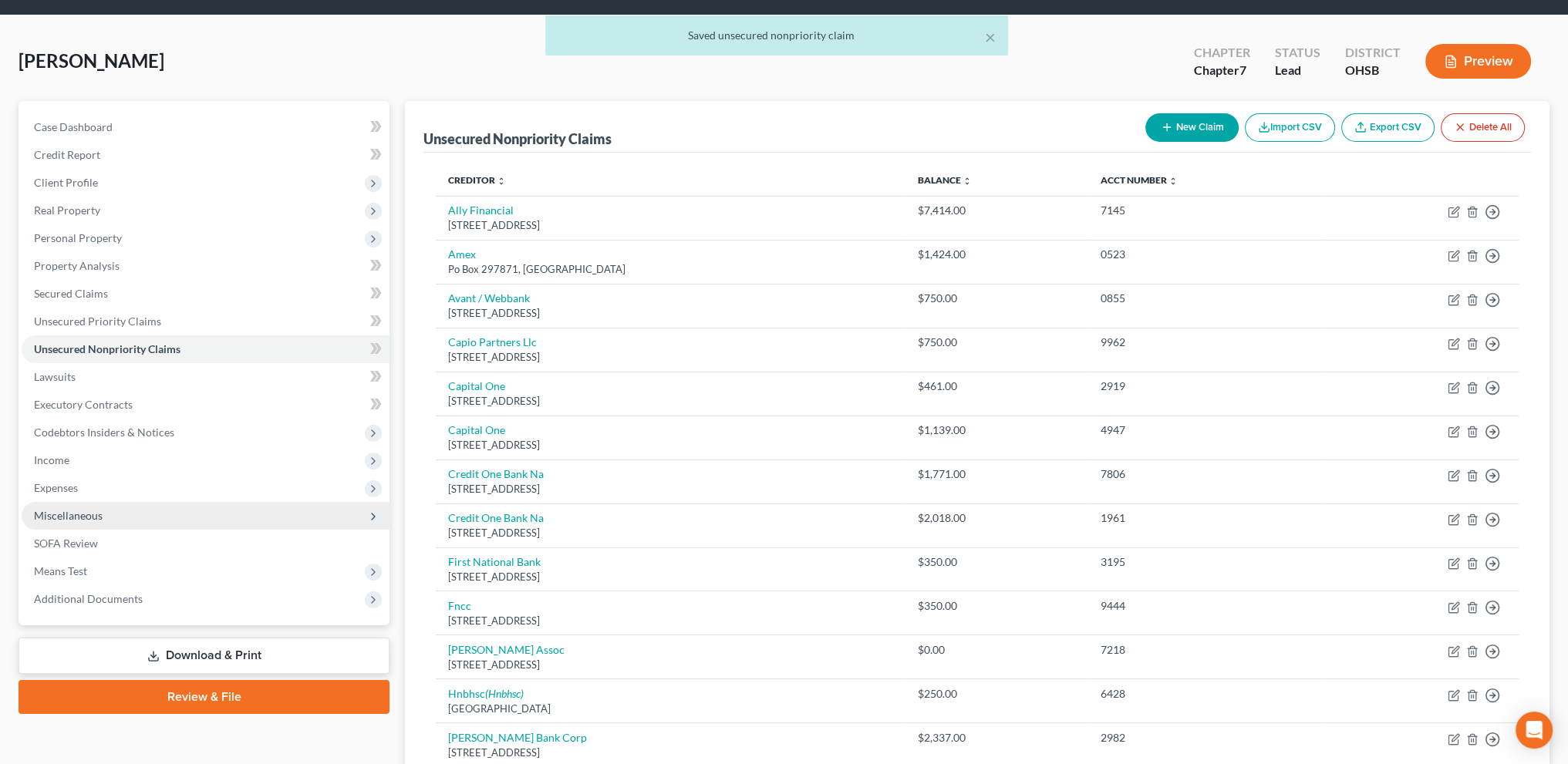
click at [70, 511] on span "Miscellaneous" at bounding box center [68, 516] width 68 height 13
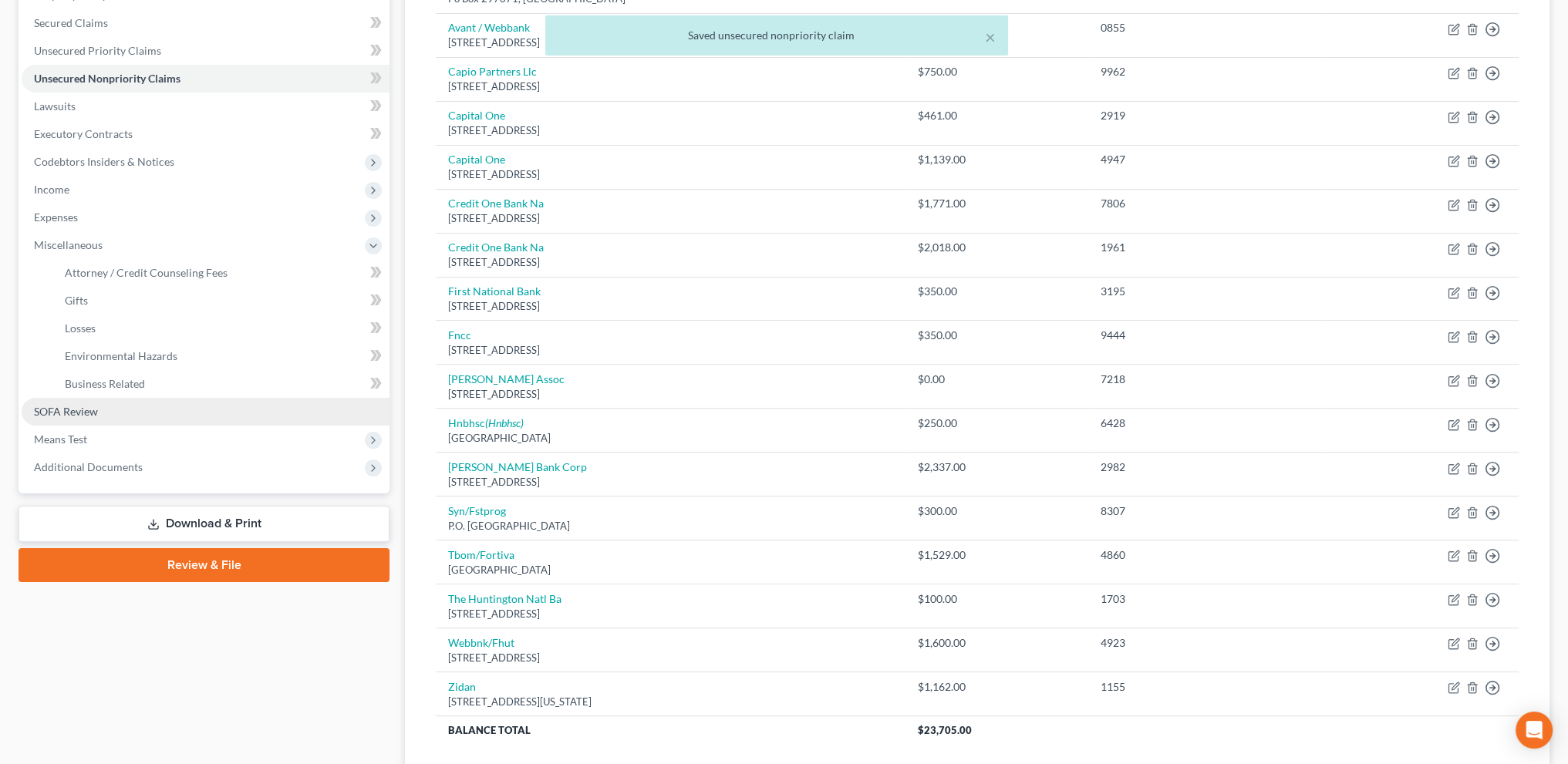
click at [68, 410] on span "SOFA Review" at bounding box center [66, 411] width 64 height 13
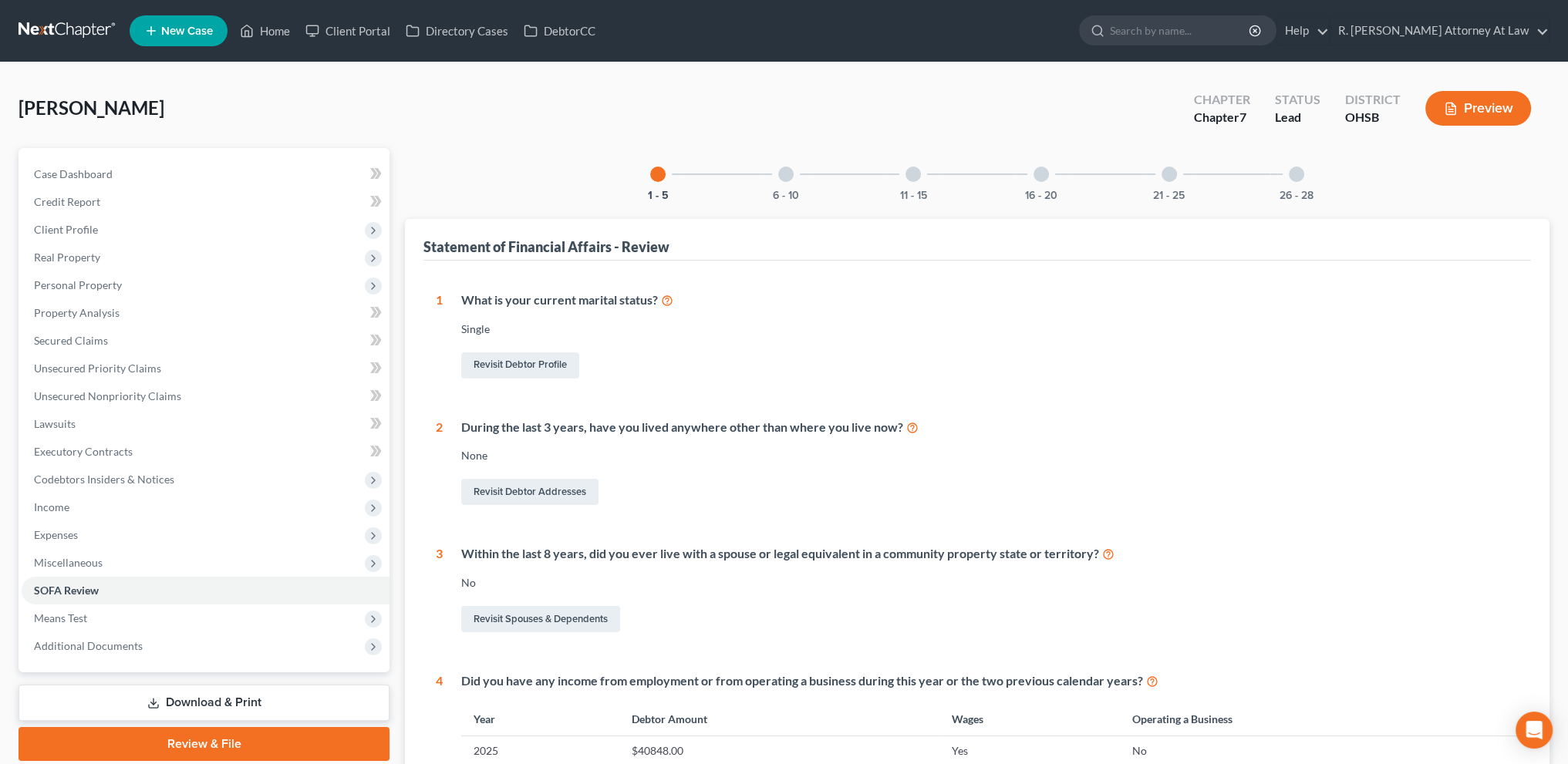
click at [1045, 172] on div at bounding box center [1041, 174] width 15 height 15
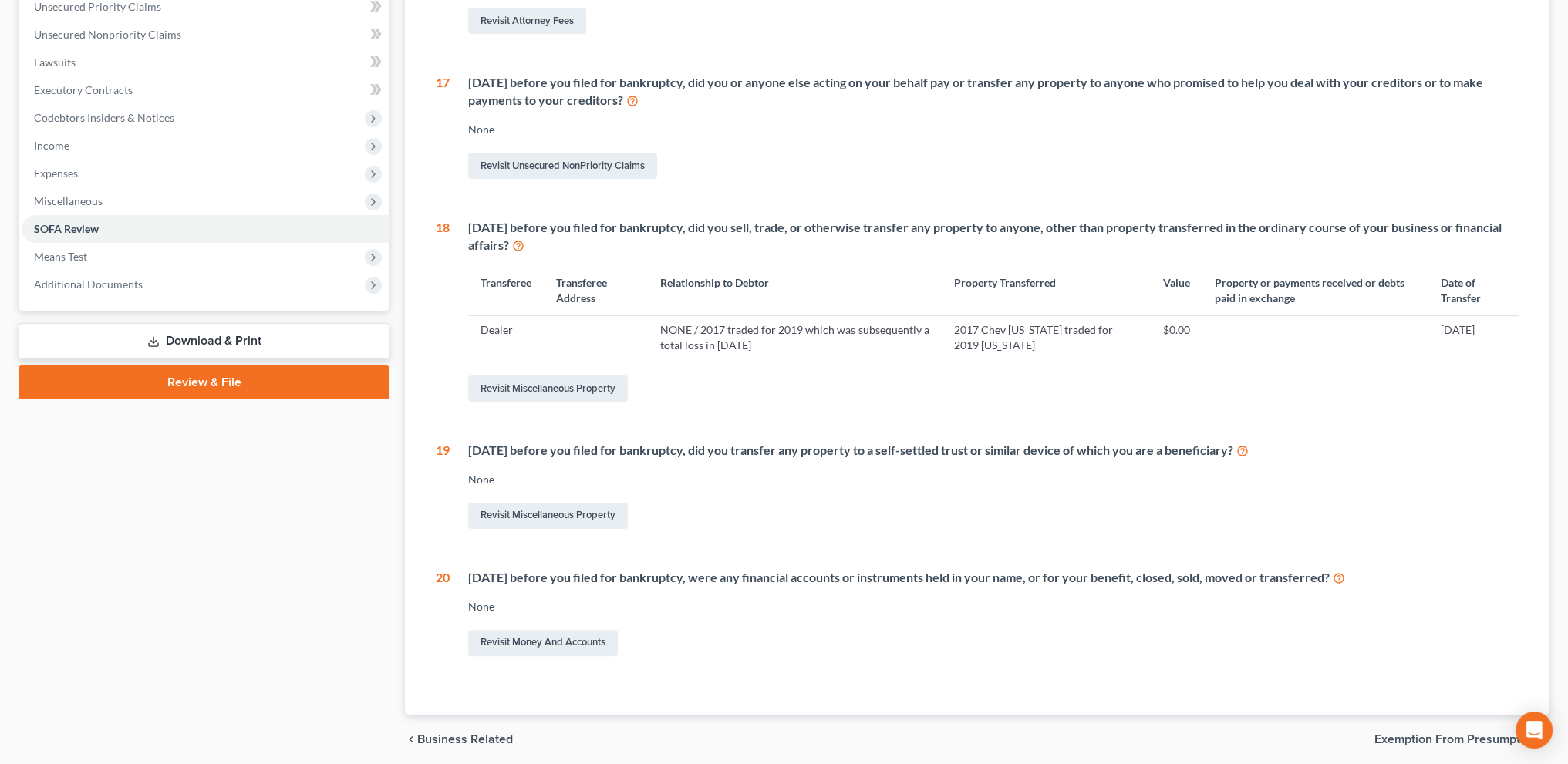
scroll to position [367, 0]
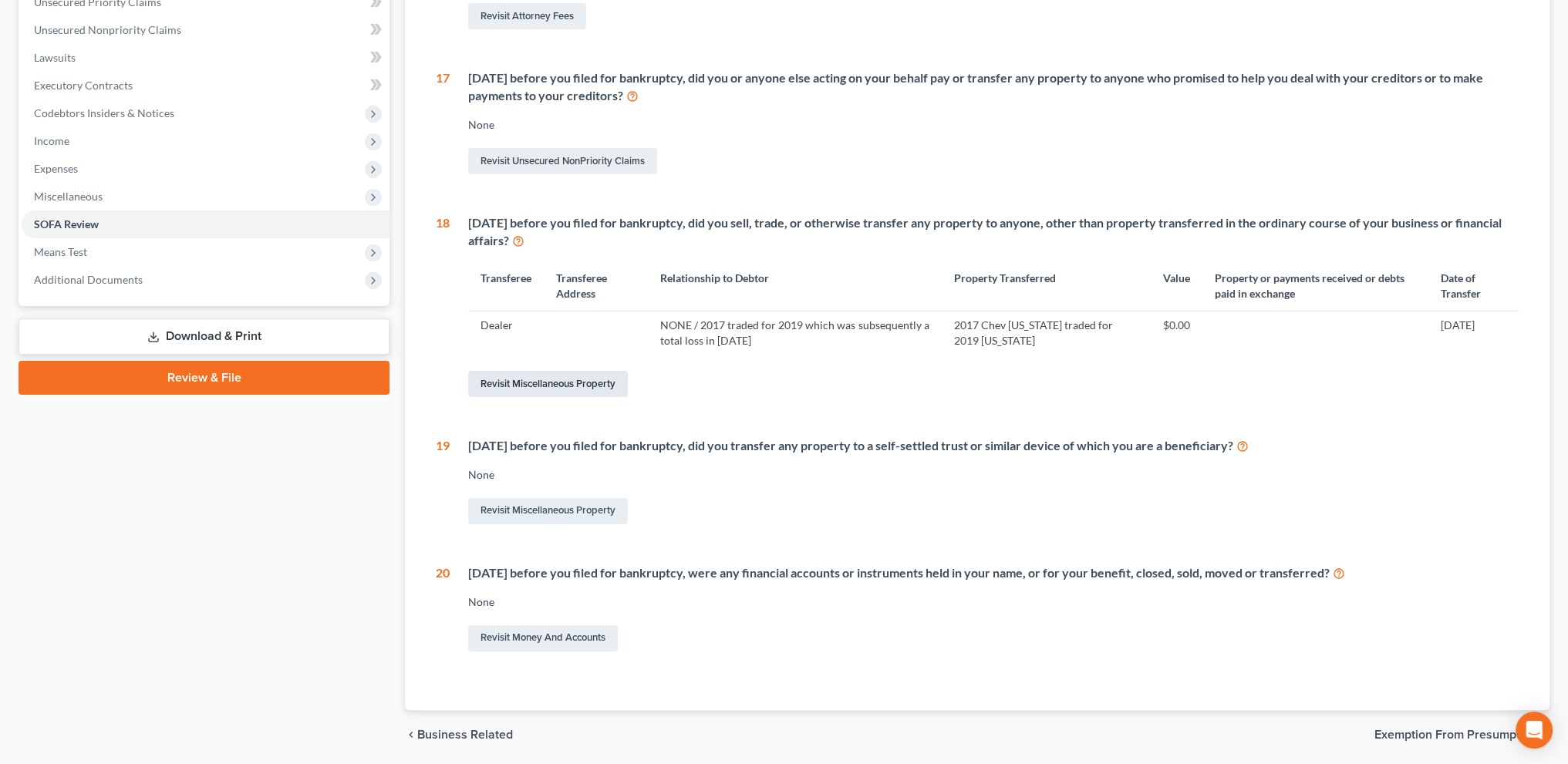
click at [590, 373] on link "Revisit Miscellaneous Property" at bounding box center [548, 384] width 160 height 26
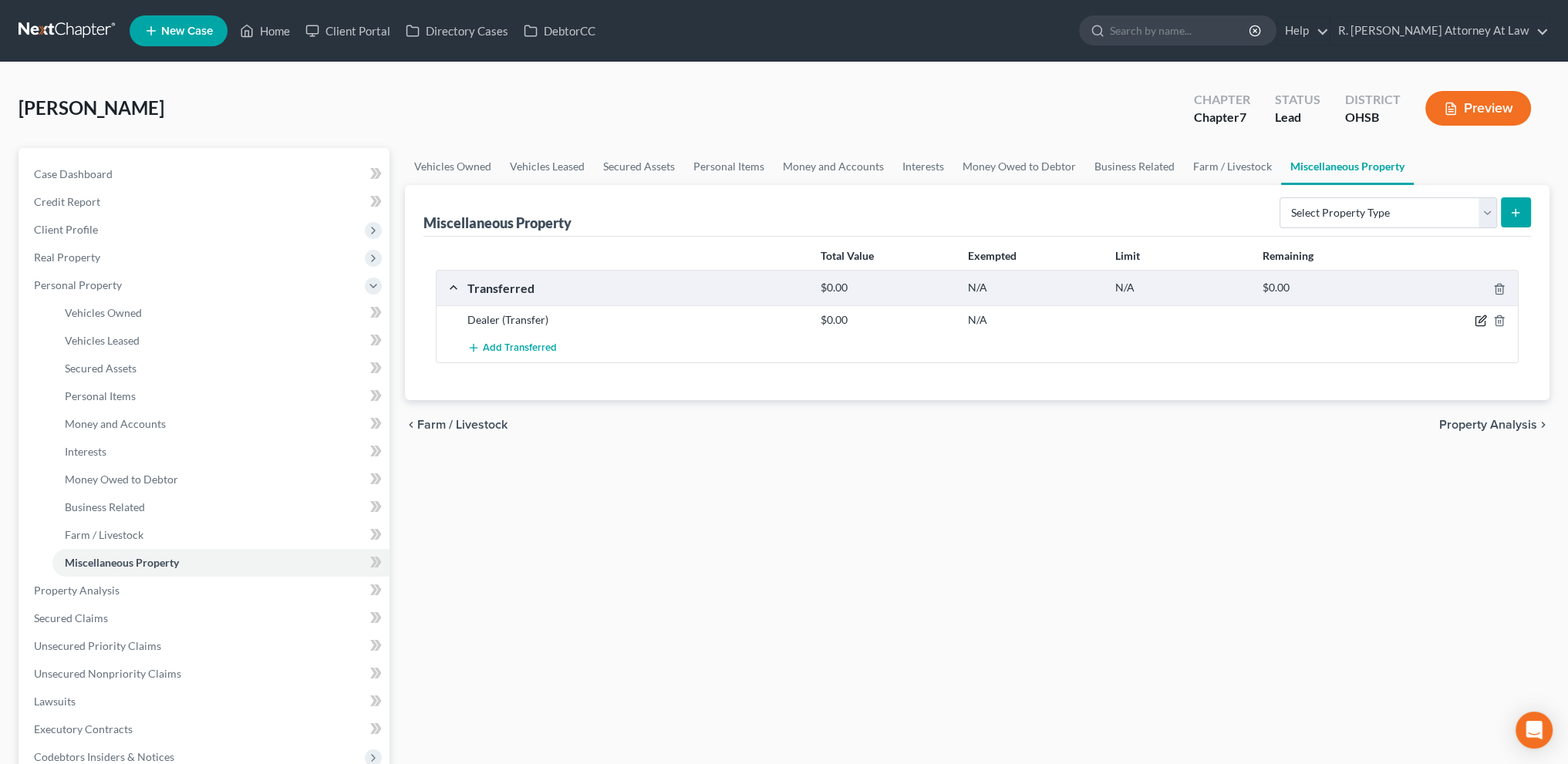
click at [1476, 320] on icon "button" at bounding box center [1481, 320] width 12 height 12
select select "Ordinary ([DATE])"
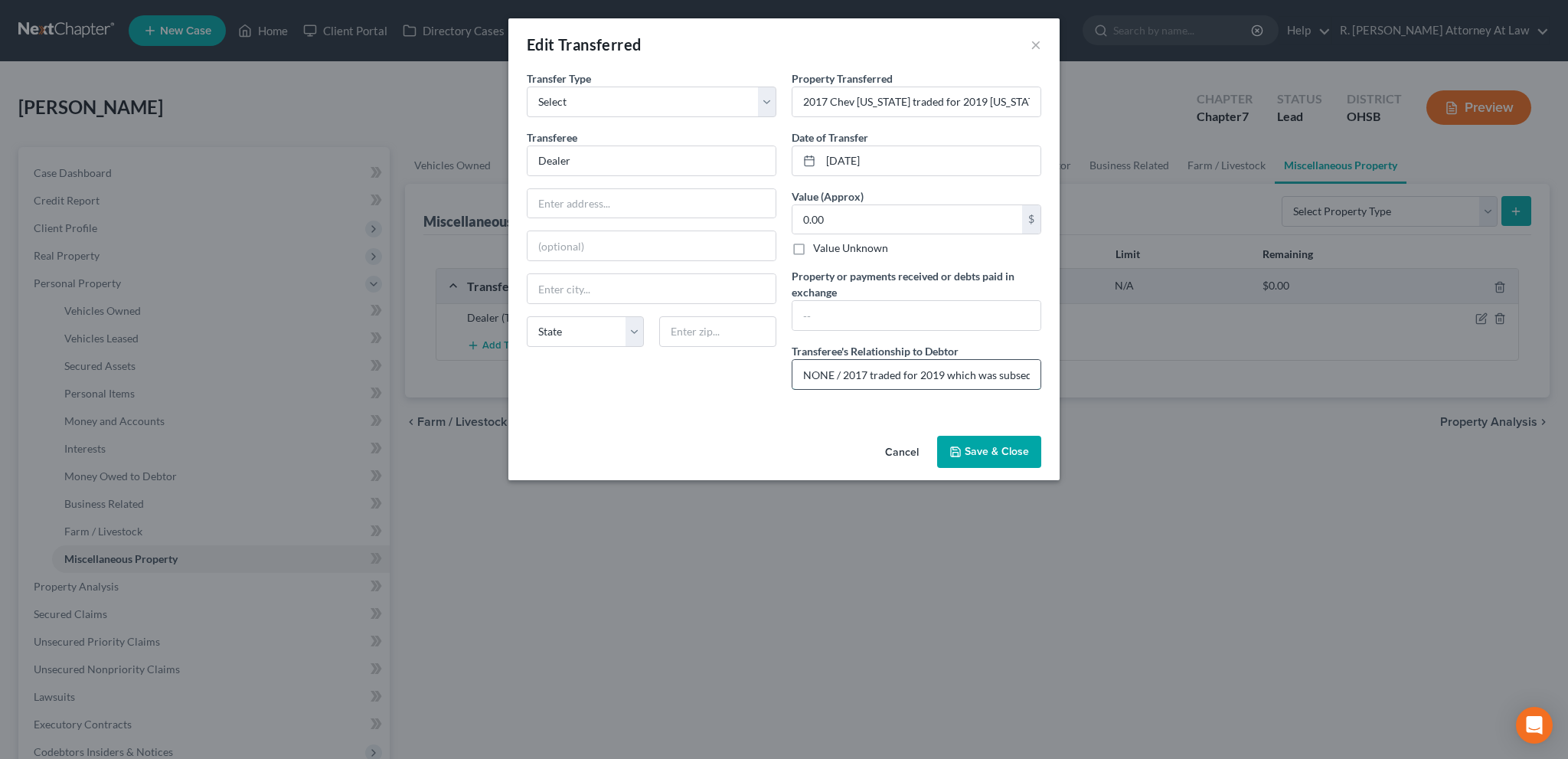
click at [869, 376] on input "NONE / 2017 traded for 2019 which was subsequently a total loss in [DATE]" at bounding box center [916, 375] width 248 height 29
click at [987, 374] on input "NONE / 2017 Coloradotraded for 2019 which was subsequently a total loss in [DAT…" at bounding box center [916, 375] width 248 height 29
type input "NONE / 2017 Coloradotraded for 2019 [US_STATE] which was subsequently a total l…"
click at [849, 162] on input "[DATE]" at bounding box center [931, 161] width 220 height 29
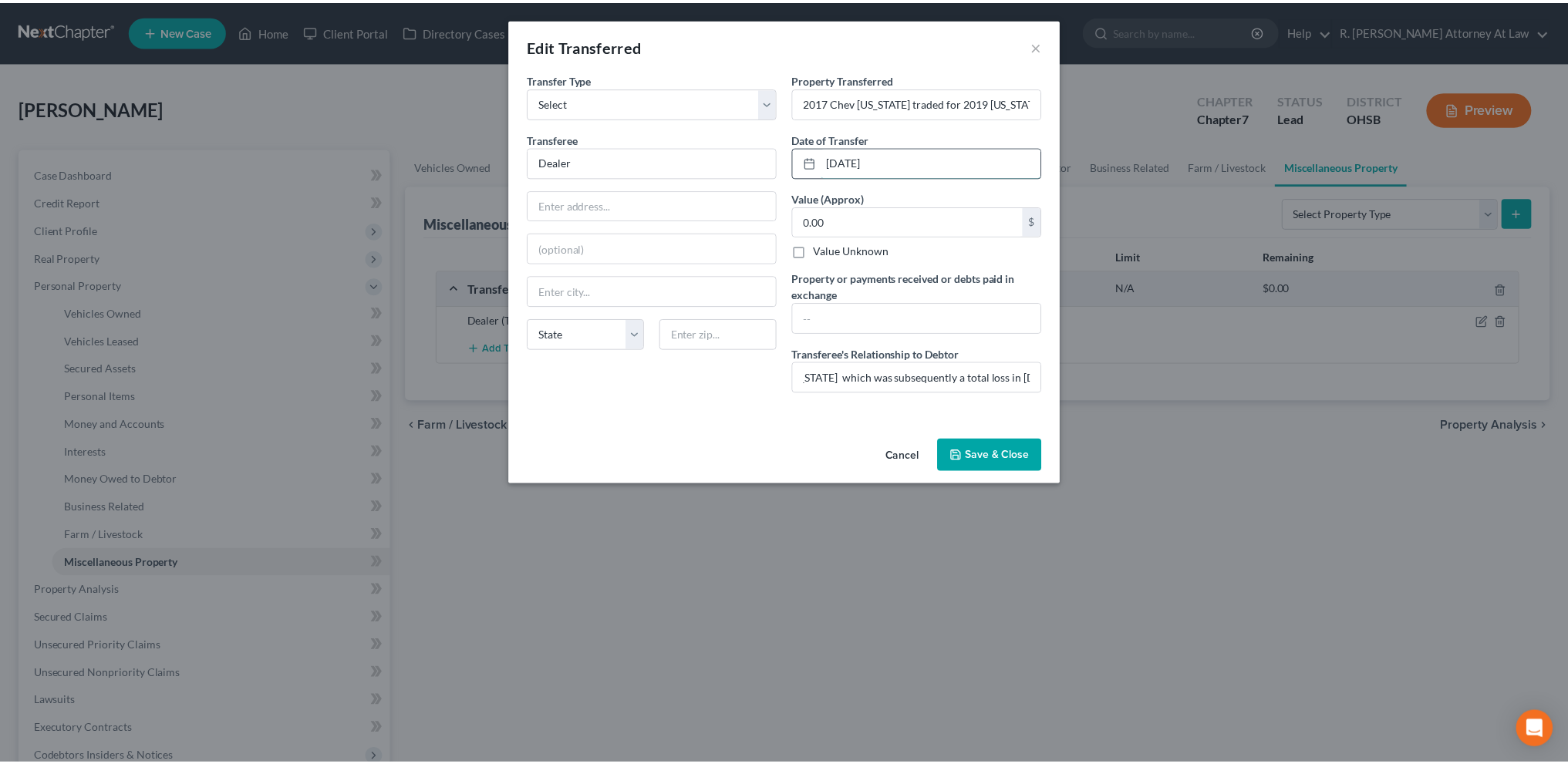
scroll to position [0, 0]
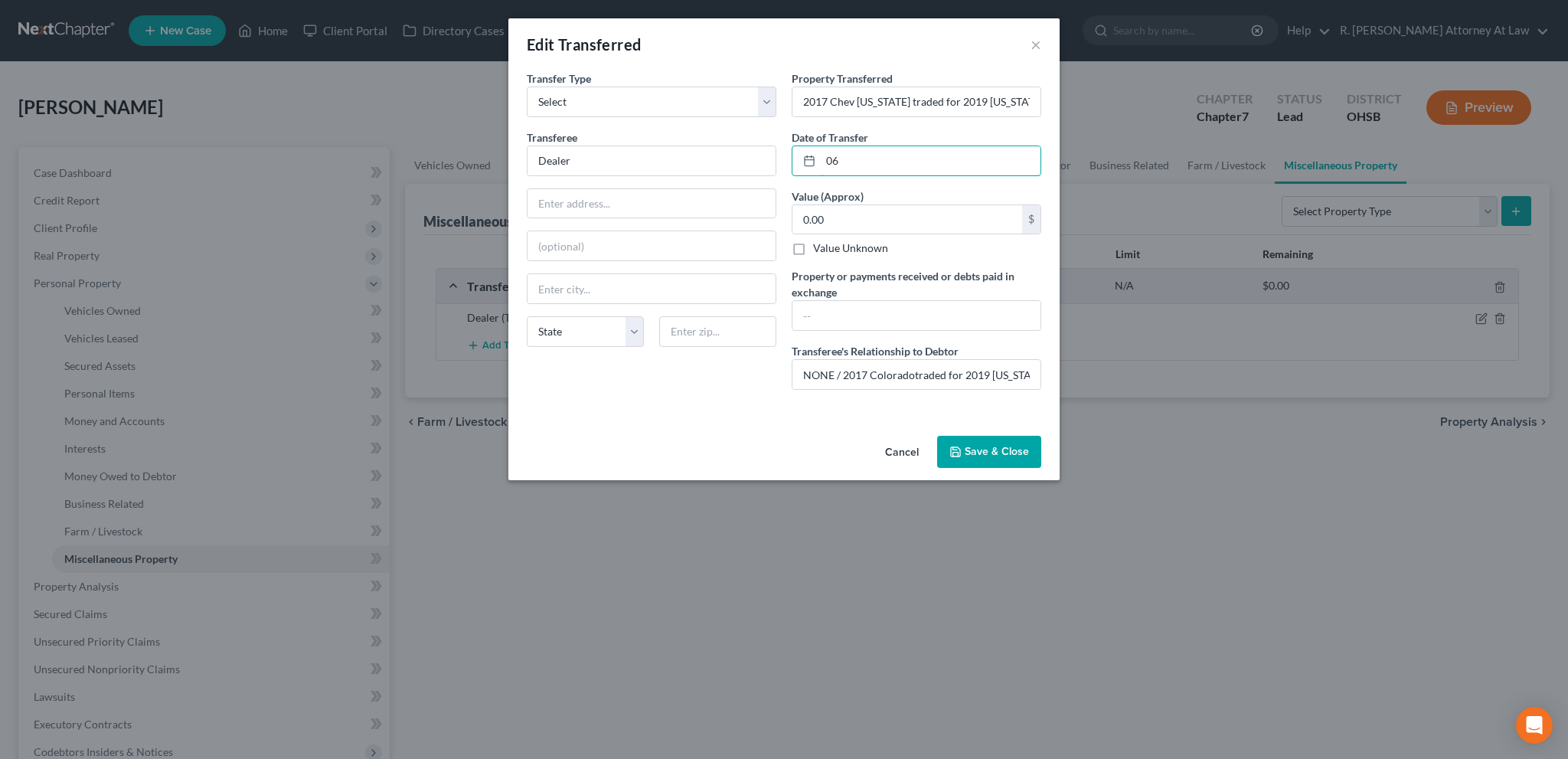
type input "0"
type input "[DATE]"
click at [992, 447] on button "Save & Close" at bounding box center [989, 452] width 104 height 32
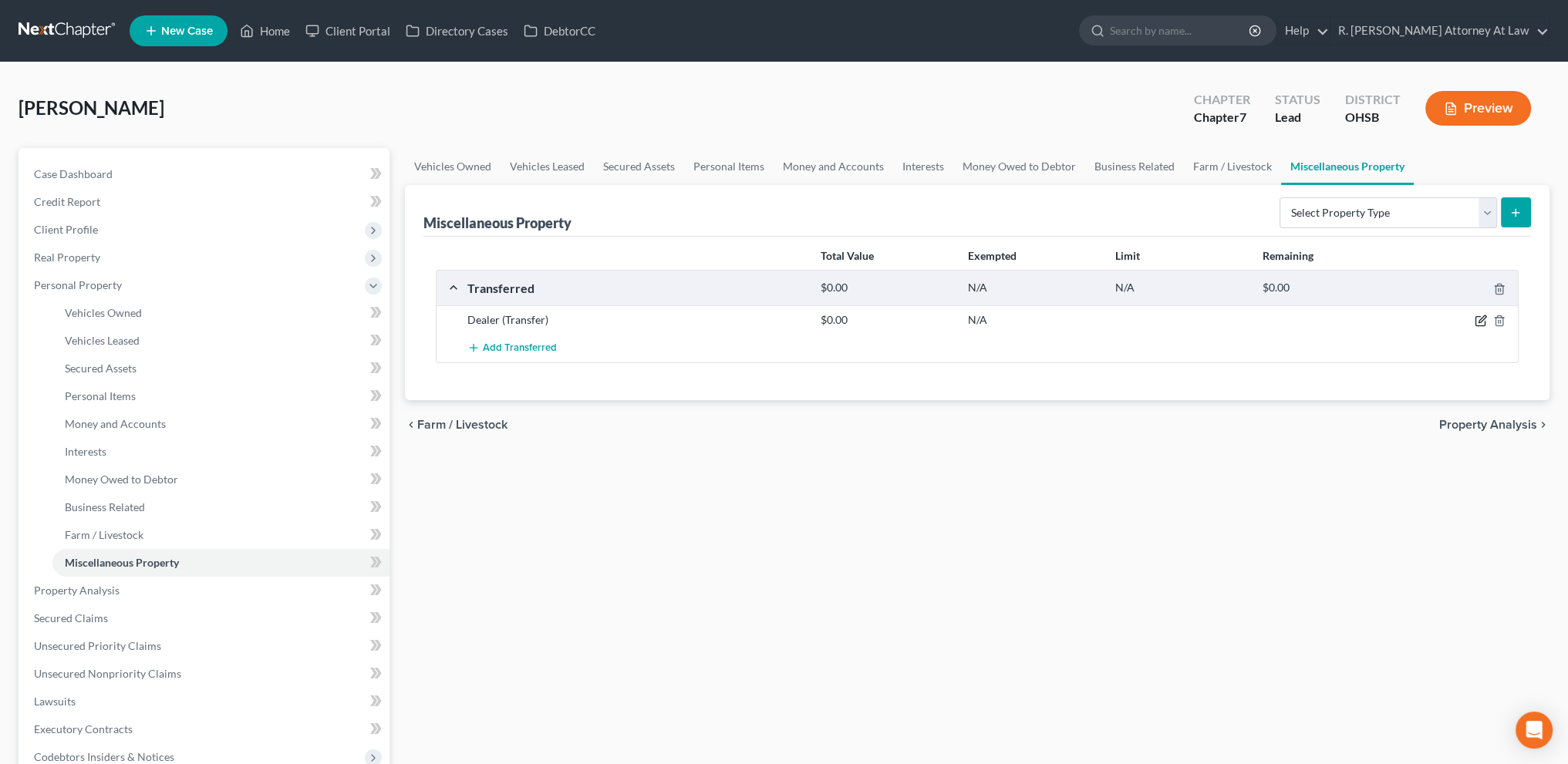
click at [1478, 317] on icon "button" at bounding box center [1481, 320] width 12 height 12
select select "Ordinary ([DATE])"
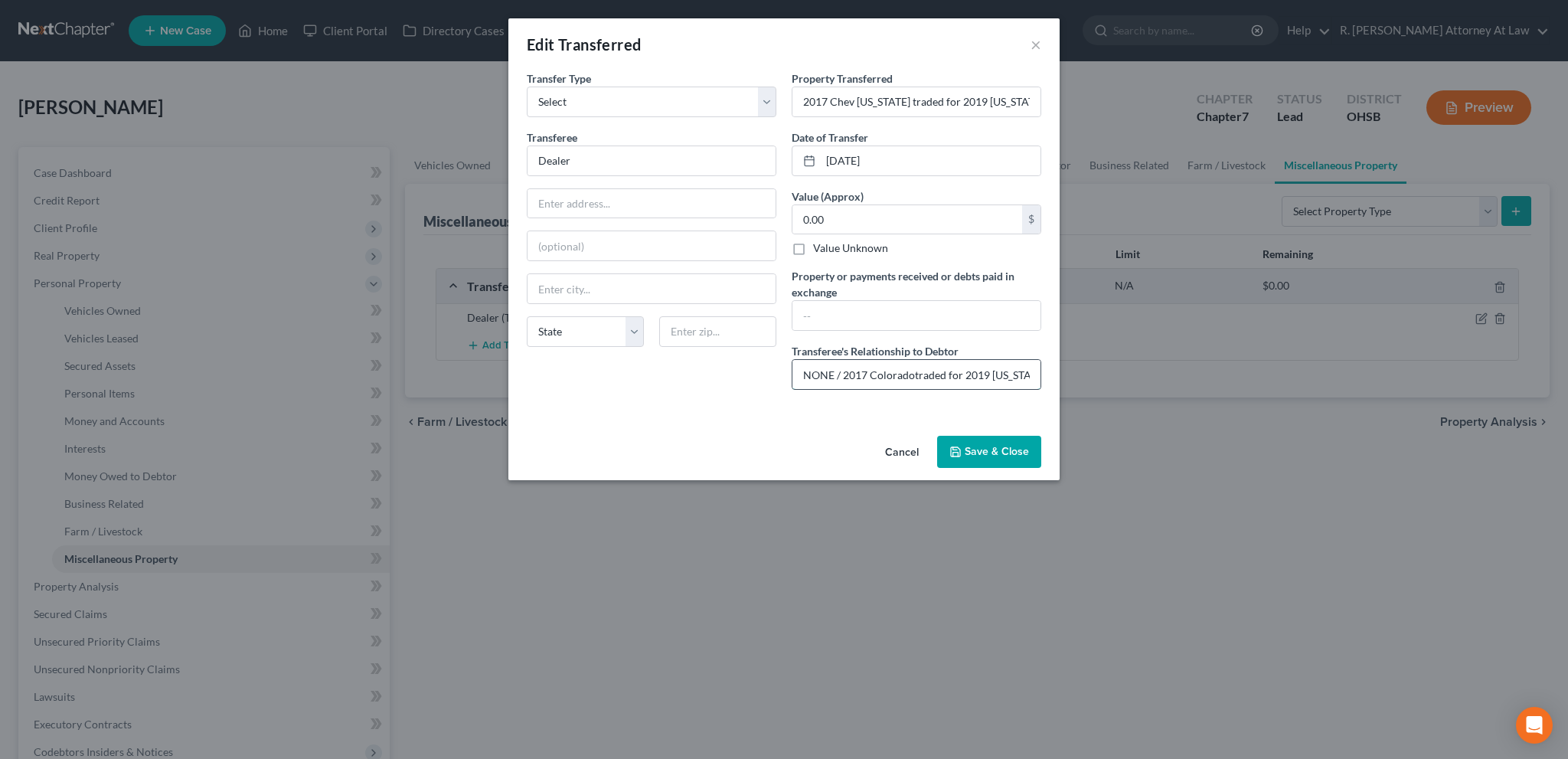
click at [914, 377] on input "NONE / 2017 Coloradotraded for 2019 [US_STATE] which was subsequently a total l…" at bounding box center [916, 375] width 248 height 29
type input "NONE / 2017 [US_STATE] traded for 2019 [US_STATE] which was subsequently a tota…"
click at [965, 451] on button "Save & Close" at bounding box center [989, 452] width 104 height 32
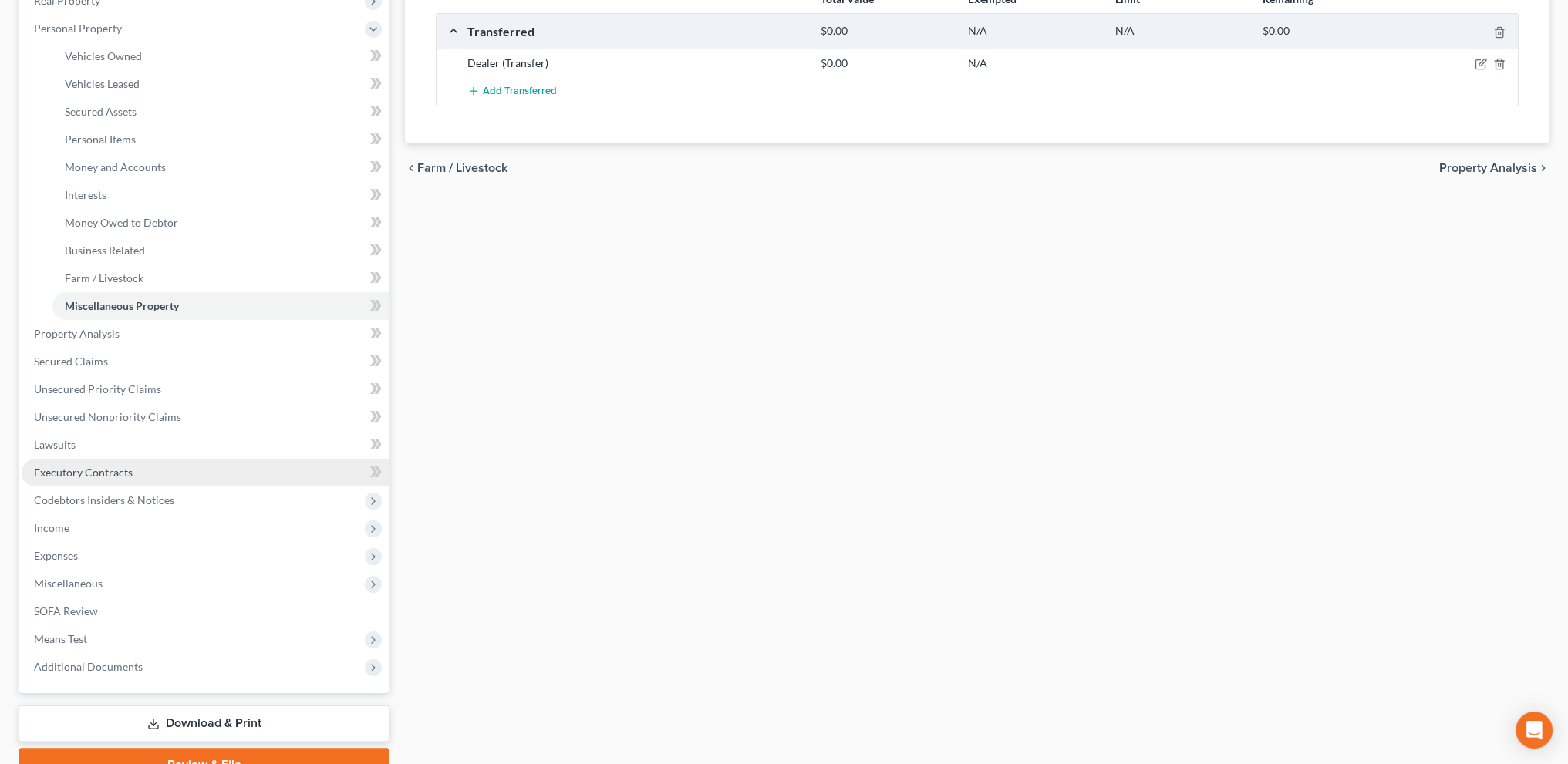
scroll to position [327, 0]
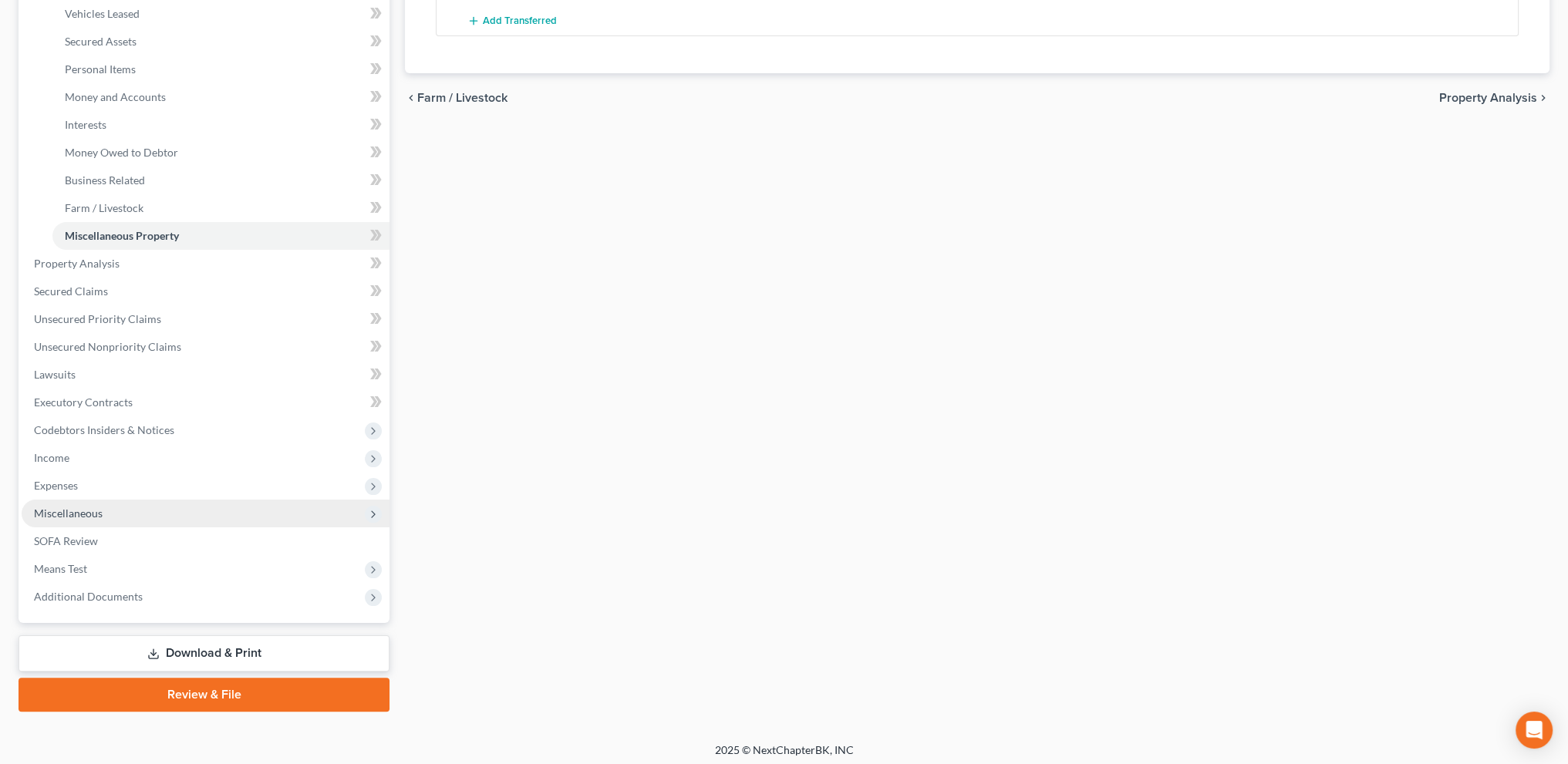
click at [83, 512] on span "Miscellaneous" at bounding box center [68, 513] width 68 height 13
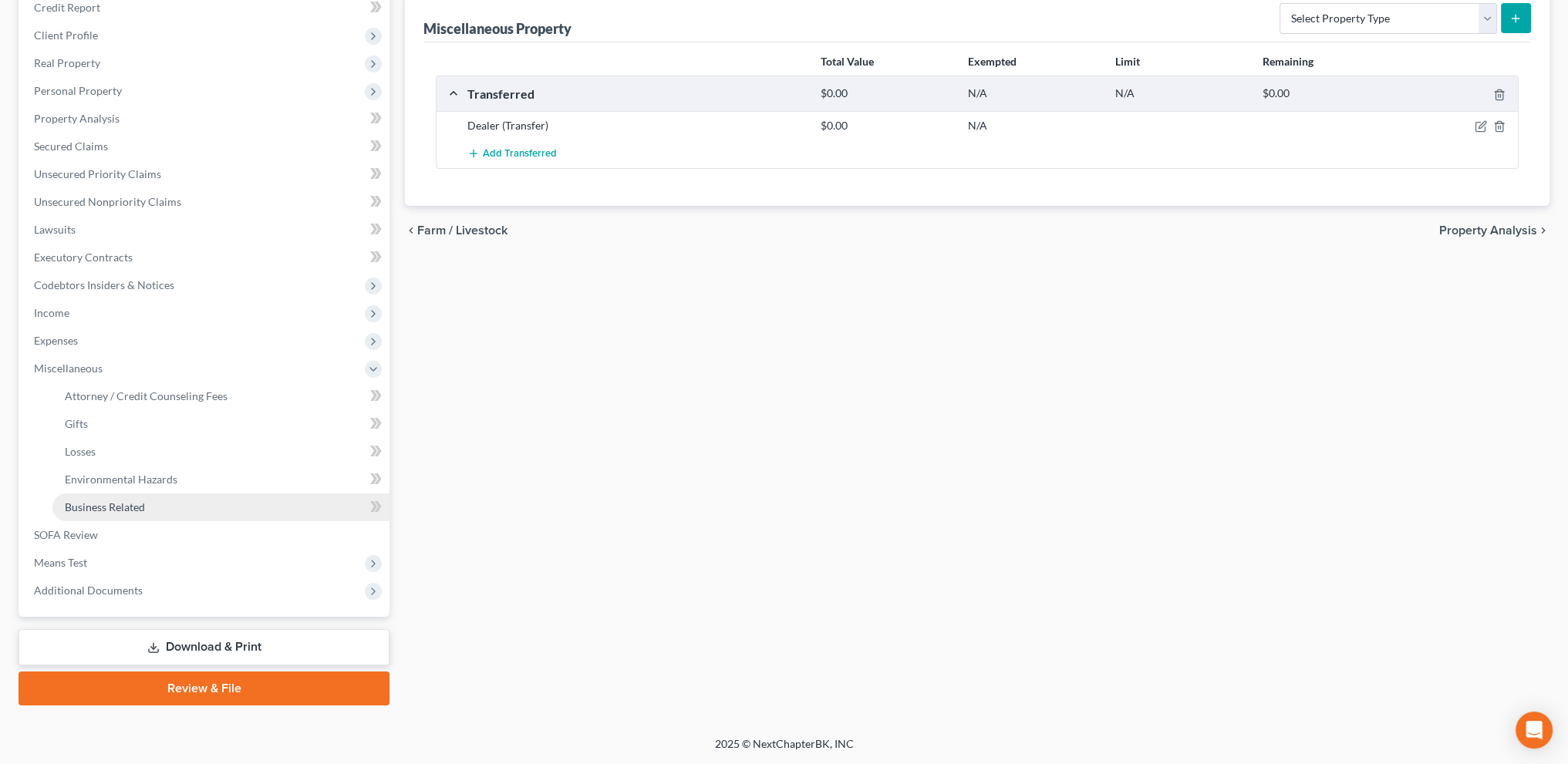
scroll to position [193, 0]
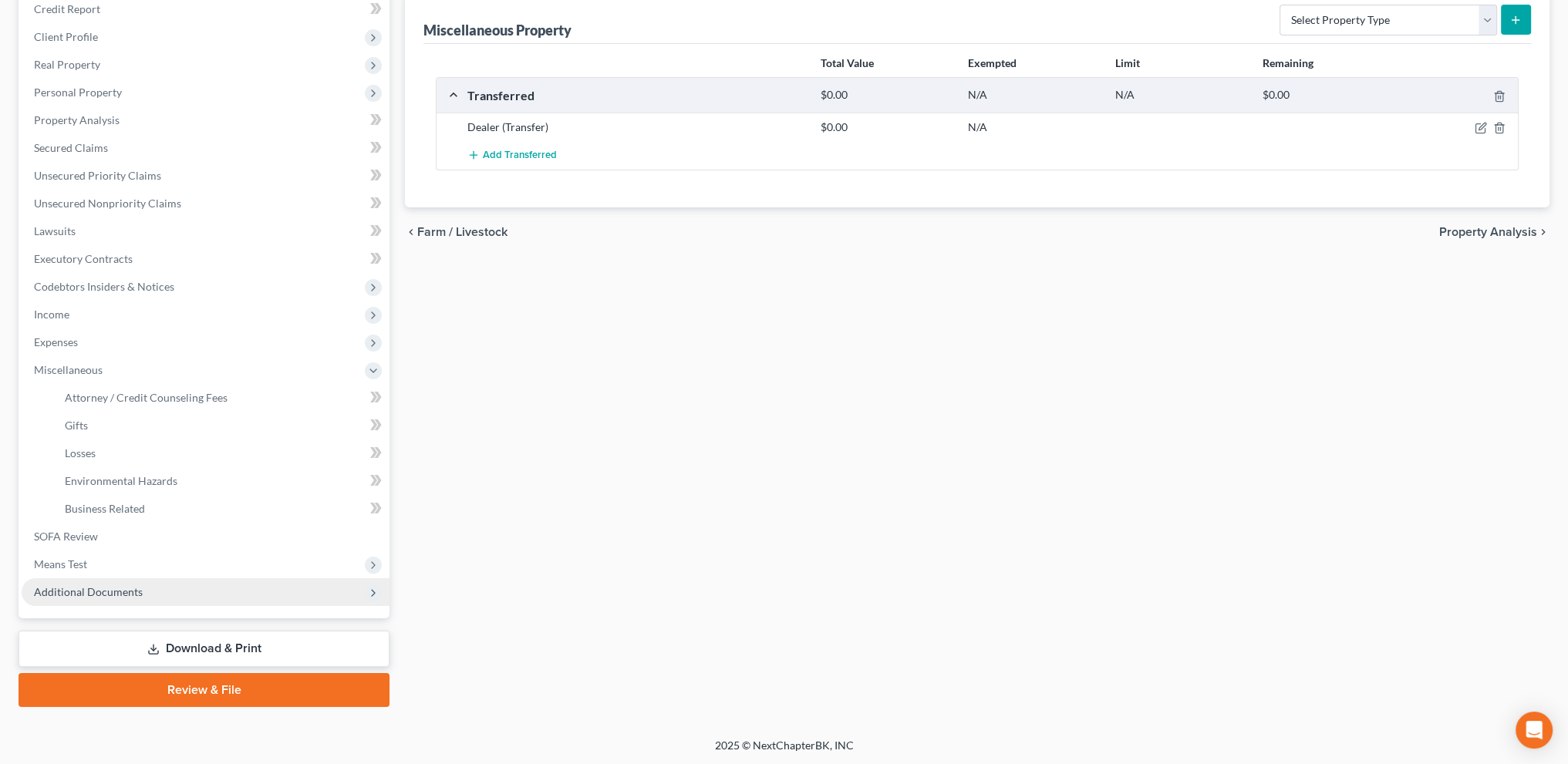
click at [101, 591] on span "Additional Documents" at bounding box center [89, 592] width 109 height 13
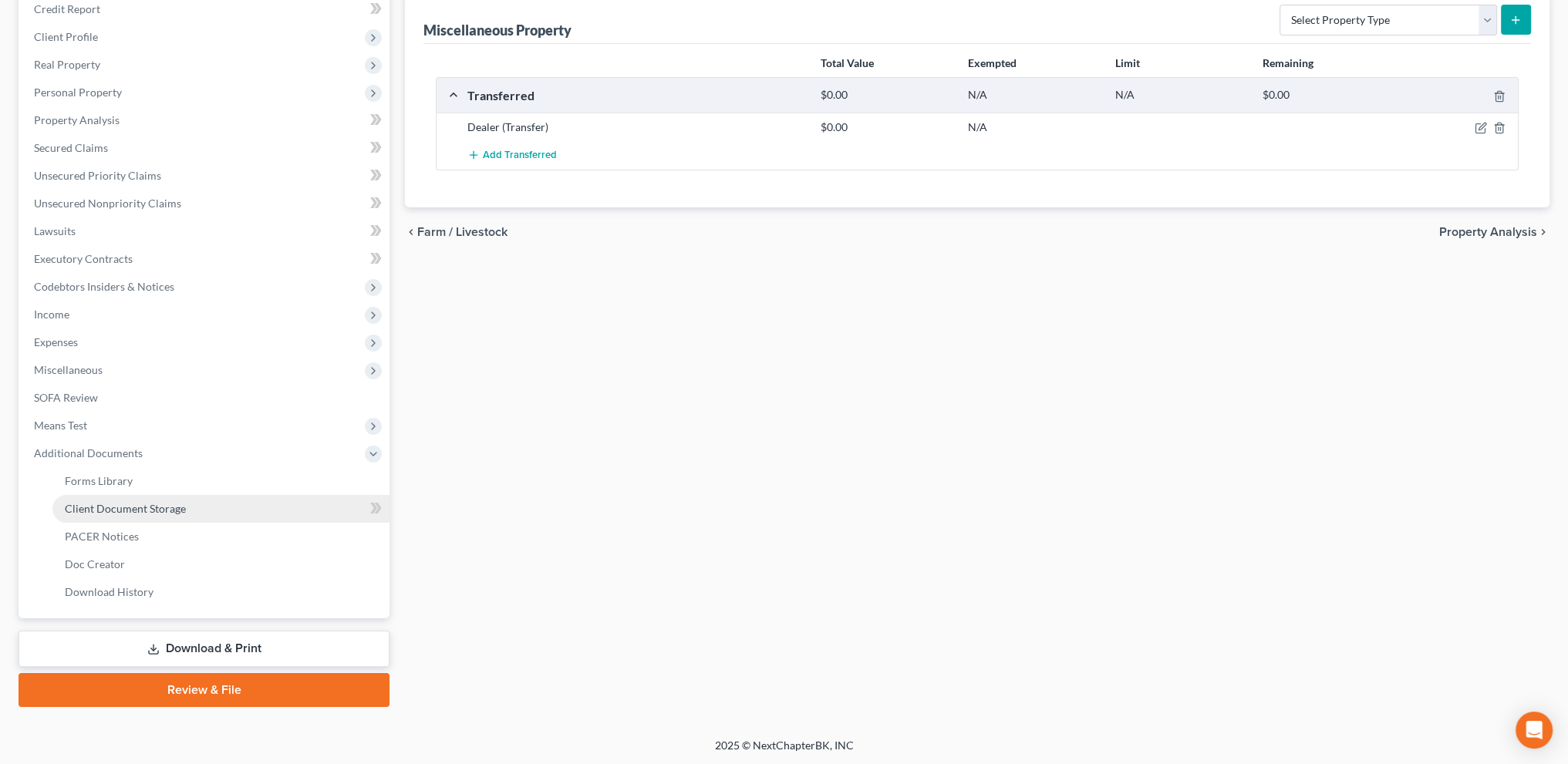
click at [90, 505] on span "Client Document Storage" at bounding box center [125, 508] width 121 height 13
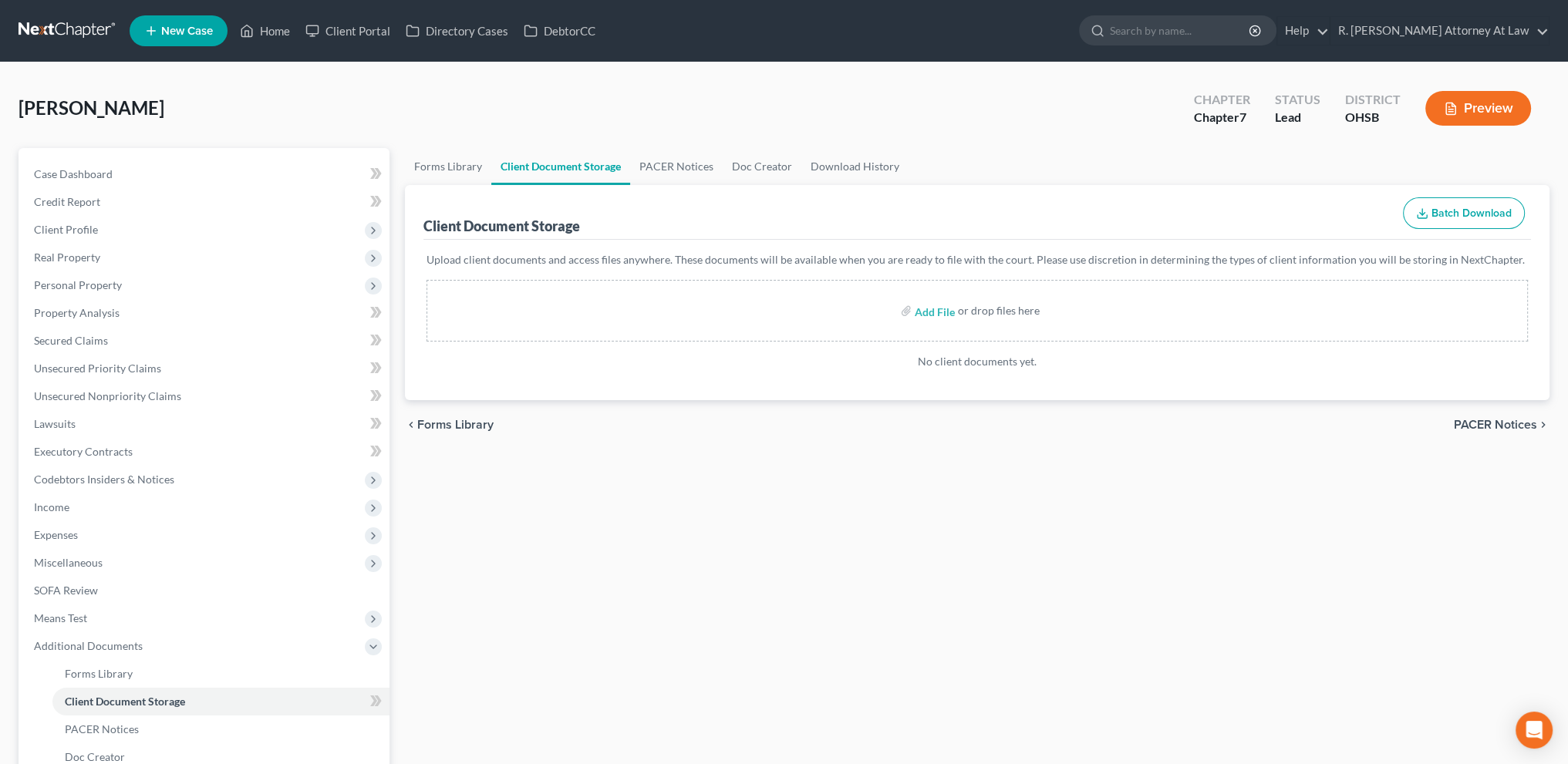
scroll to position [193, 0]
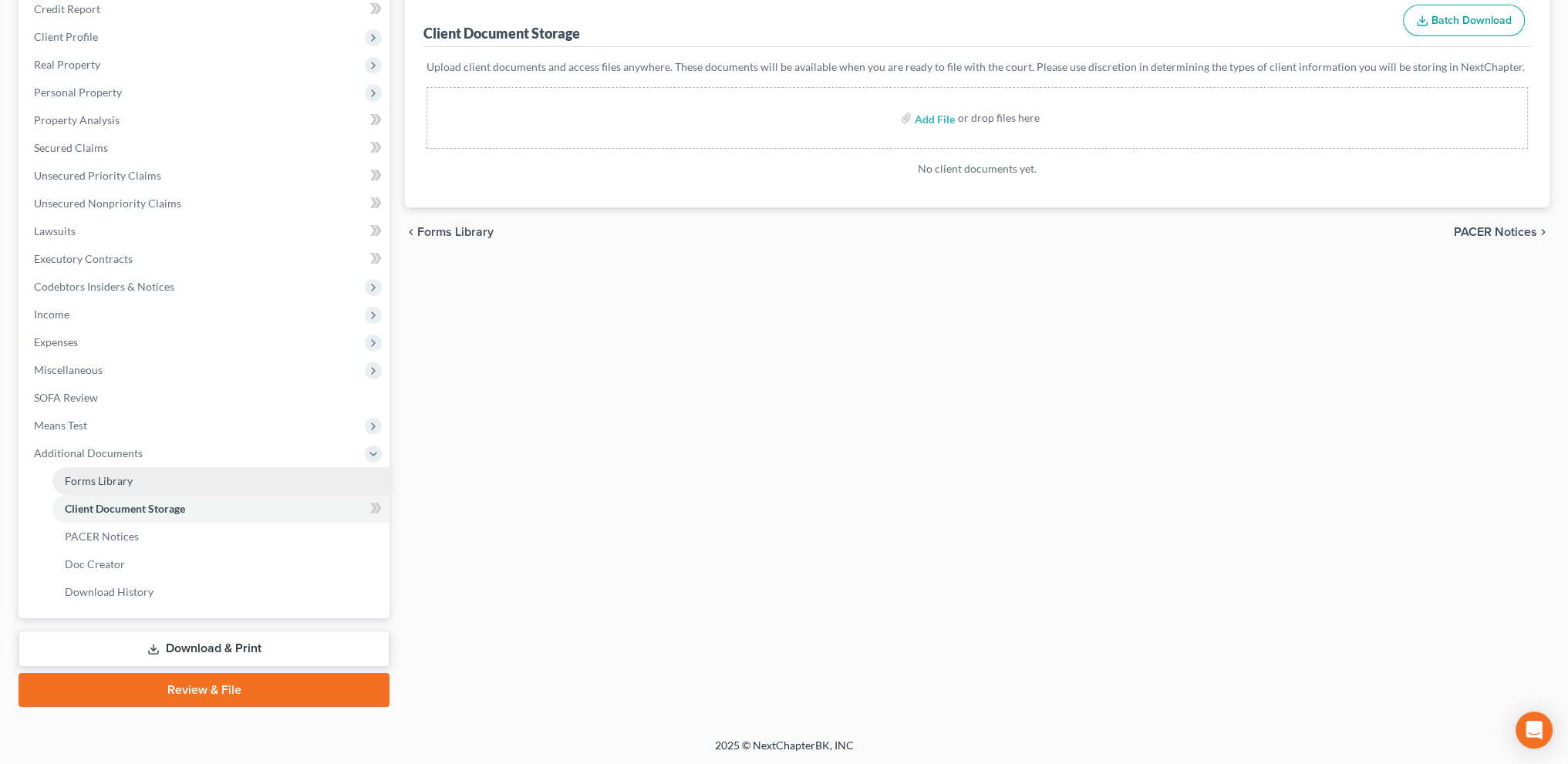
click at [98, 474] on span "Forms Library" at bounding box center [99, 481] width 68 height 13
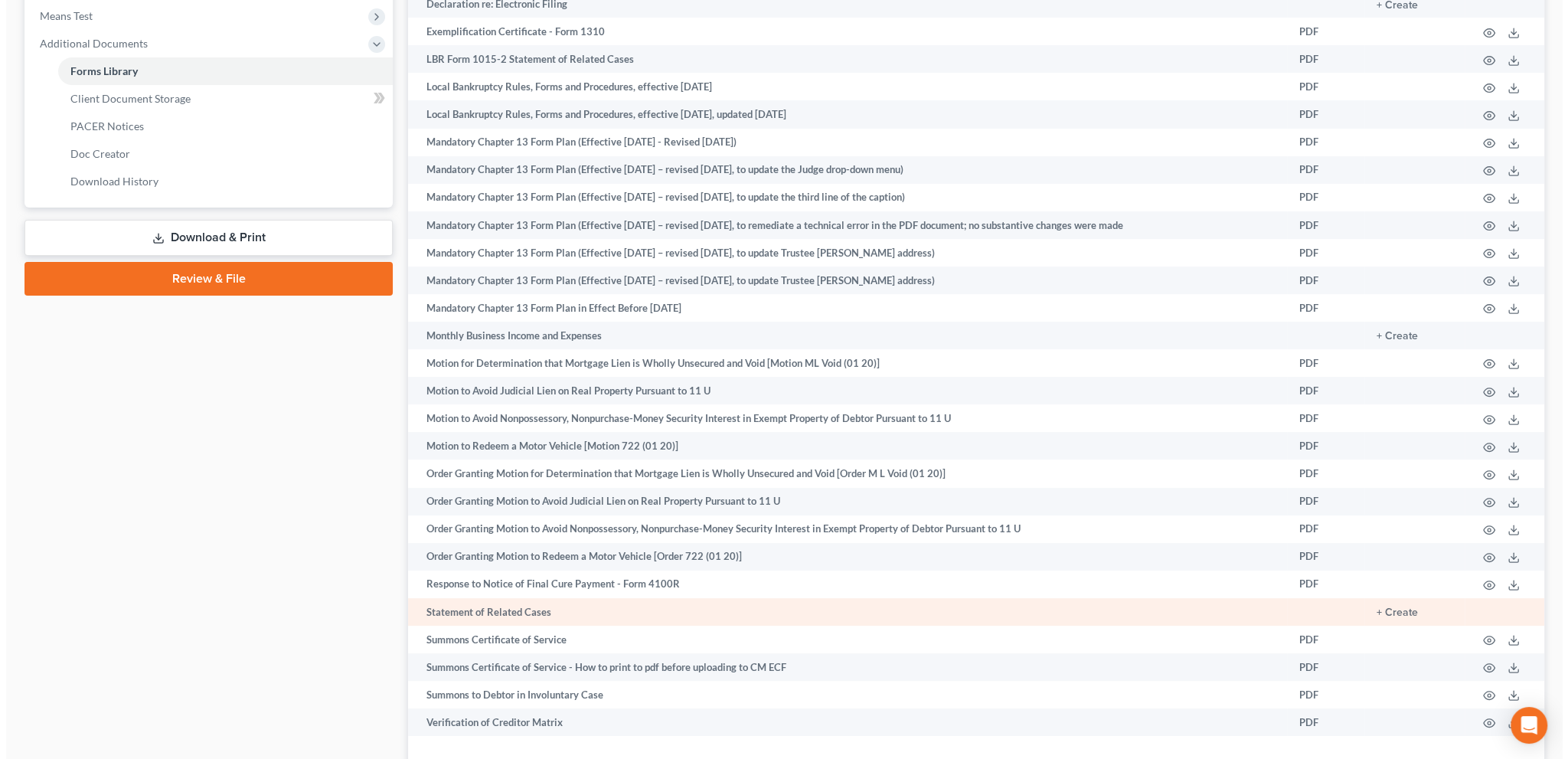
scroll to position [723, 0]
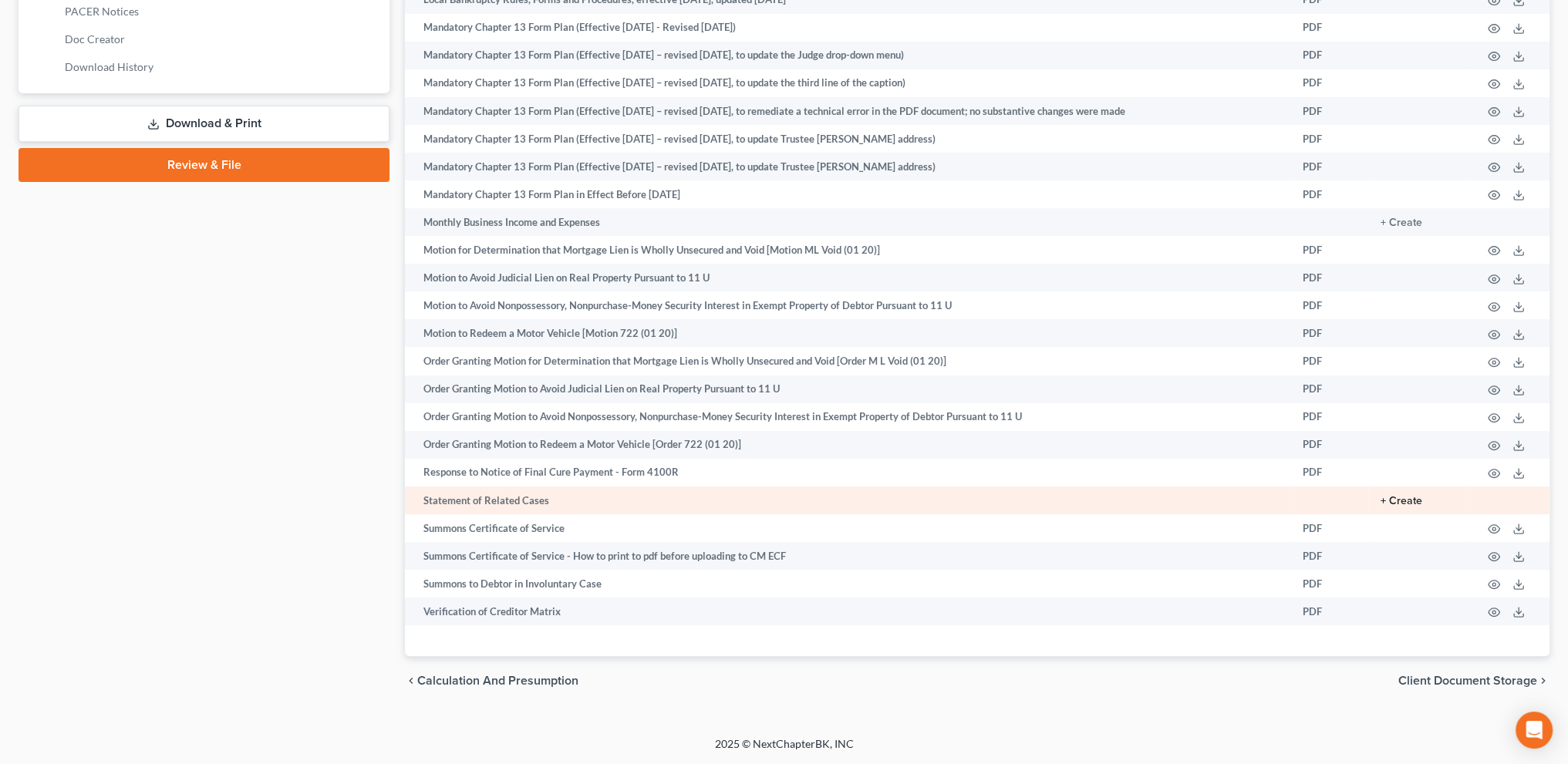
click at [1410, 499] on button "+ Create" at bounding box center [1401, 501] width 42 height 11
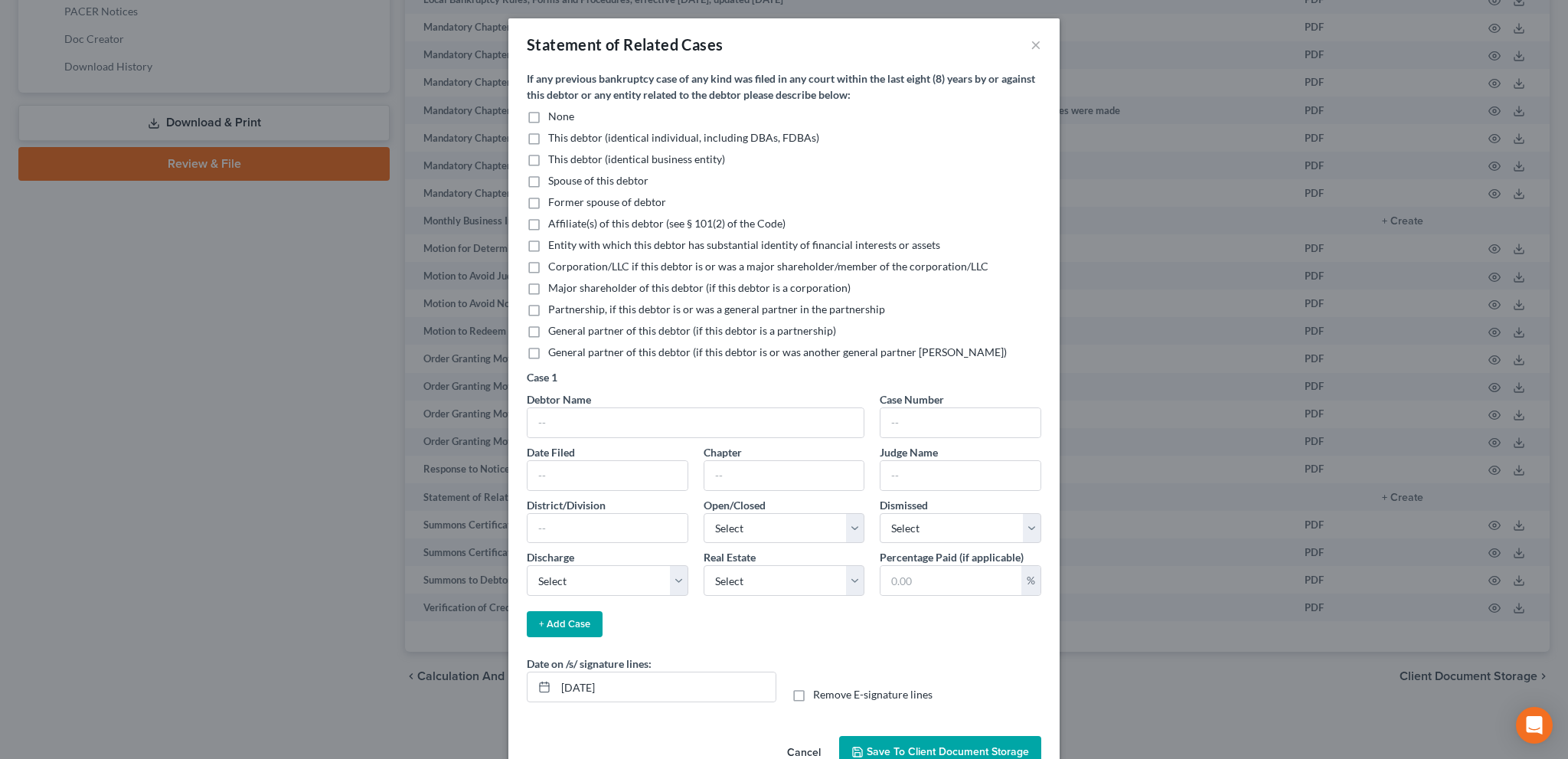
click at [548, 117] on label "None" at bounding box center [561, 116] width 26 height 15
click at [555, 117] on input "None" at bounding box center [560, 113] width 10 height 10
checkbox input "true"
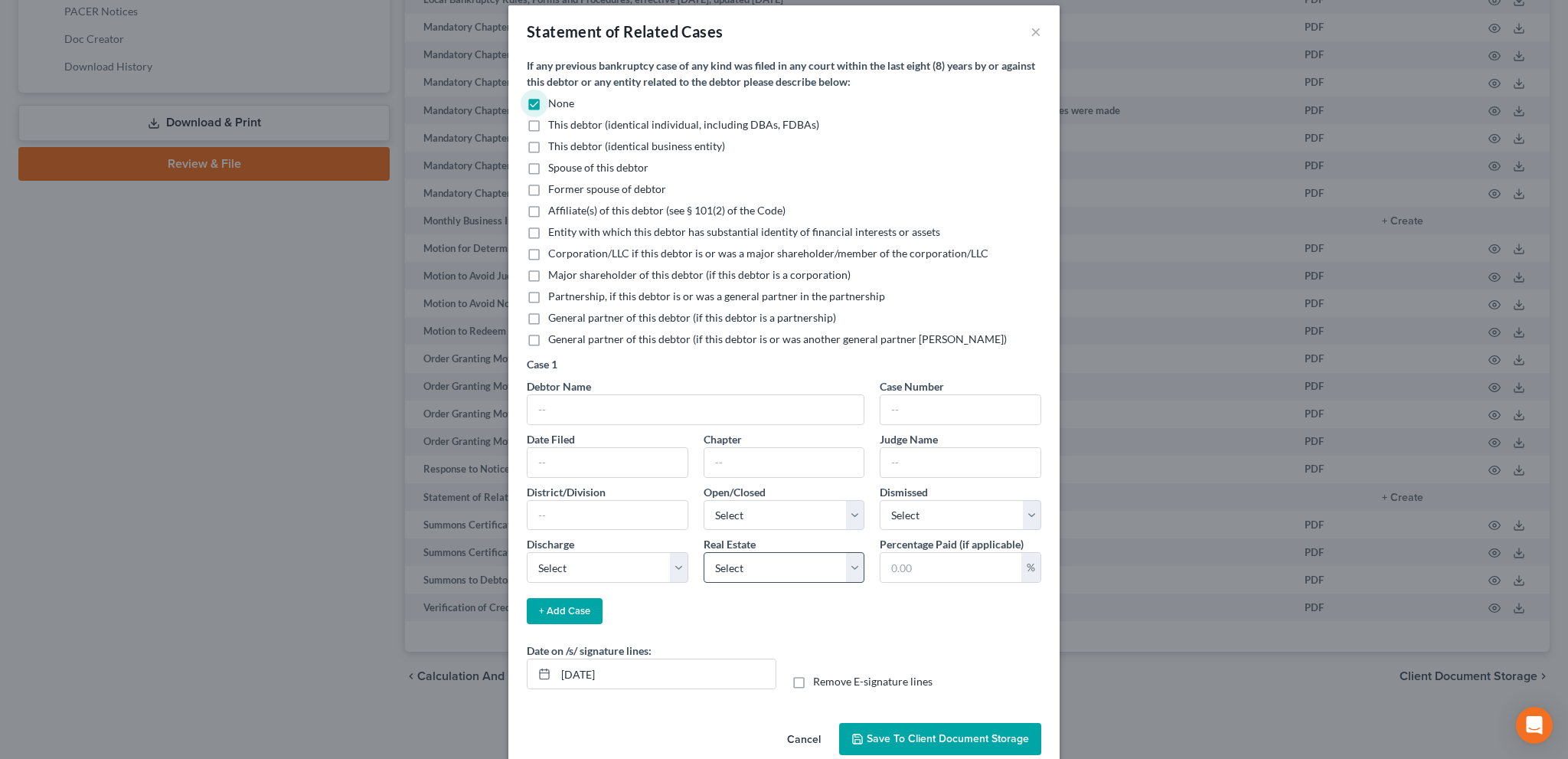
scroll to position [37, 0]
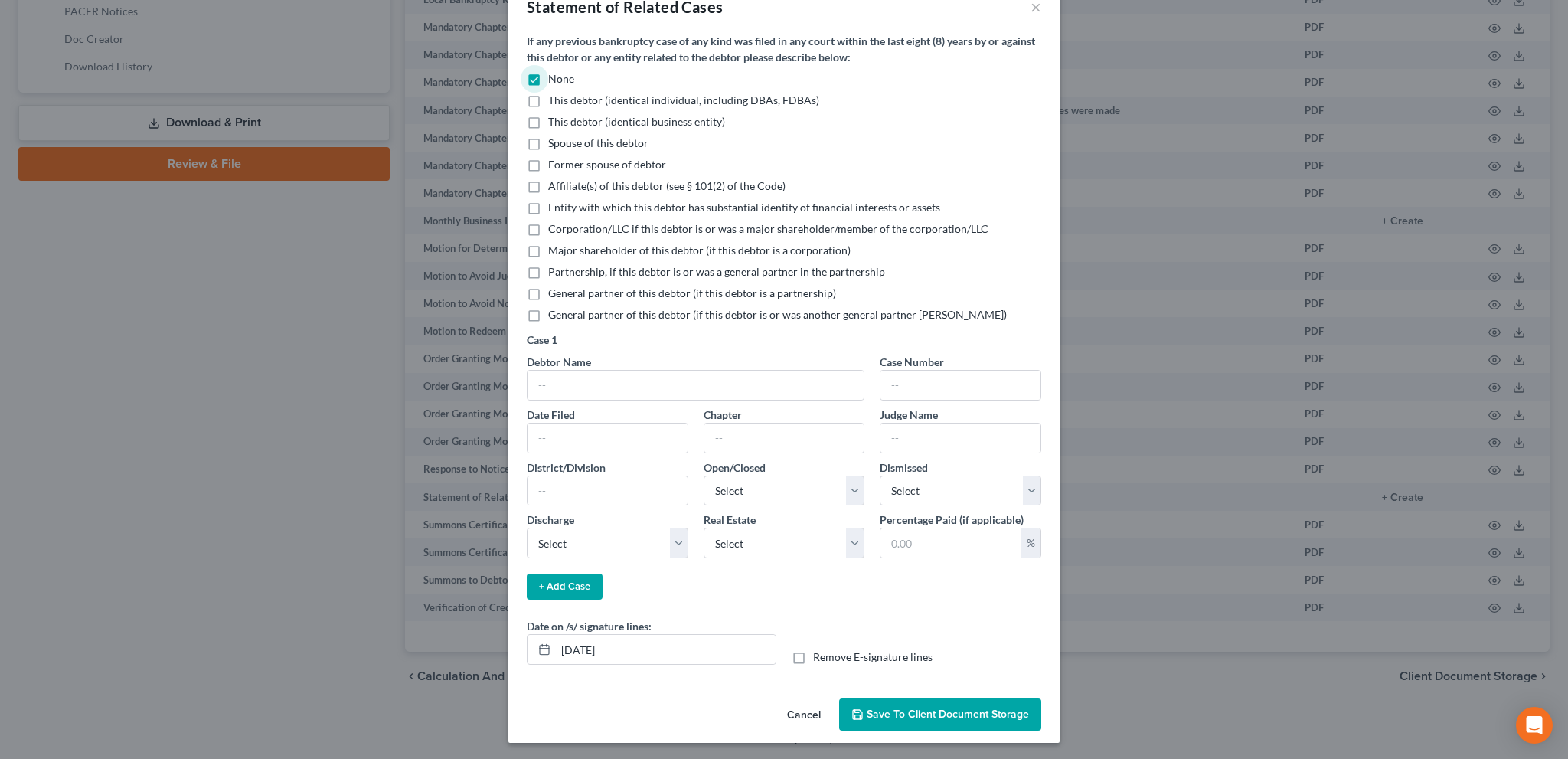
click at [926, 708] on span "Save to Client Document Storage" at bounding box center [948, 714] width 163 height 13
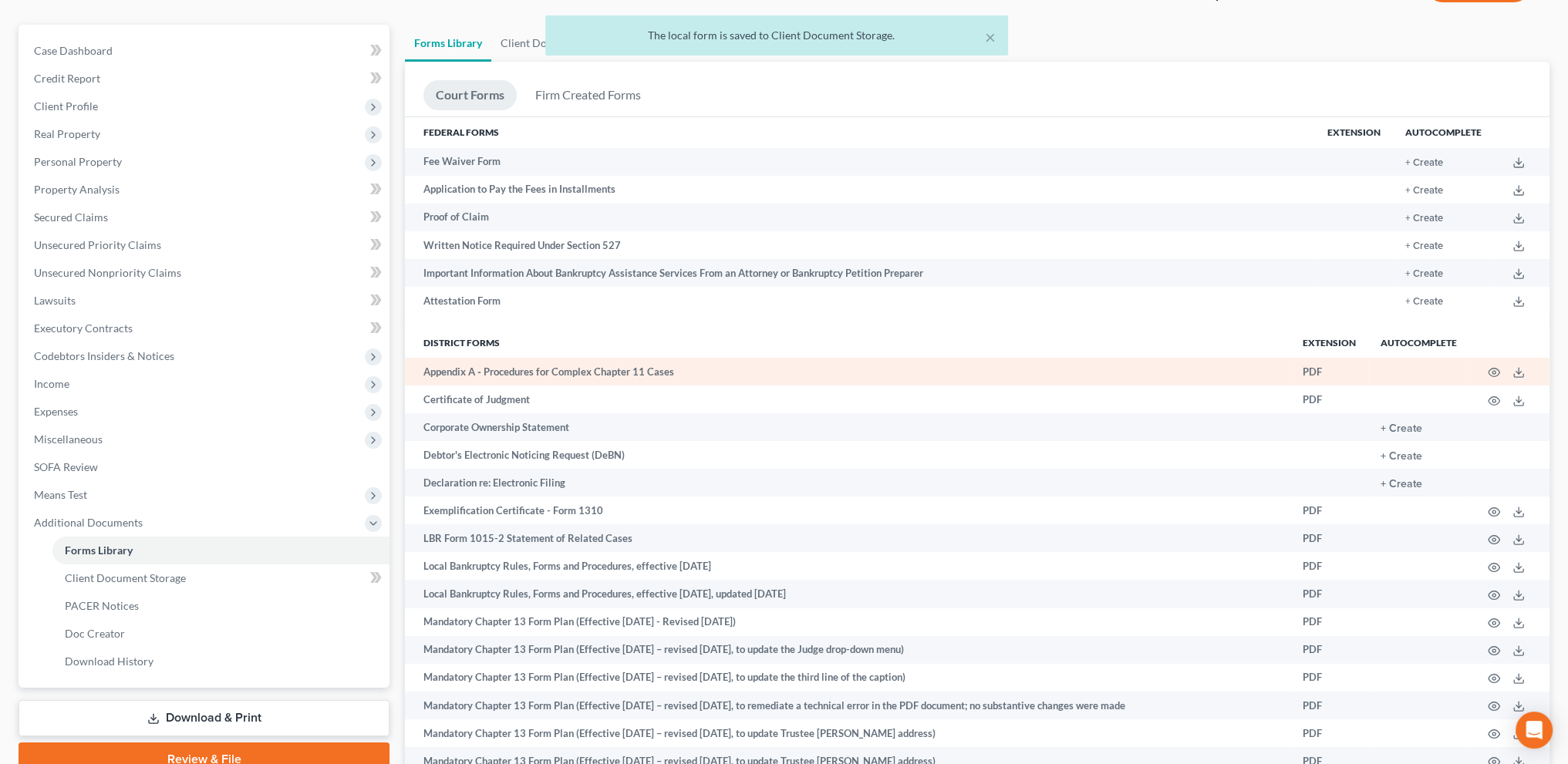
scroll to position [0, 0]
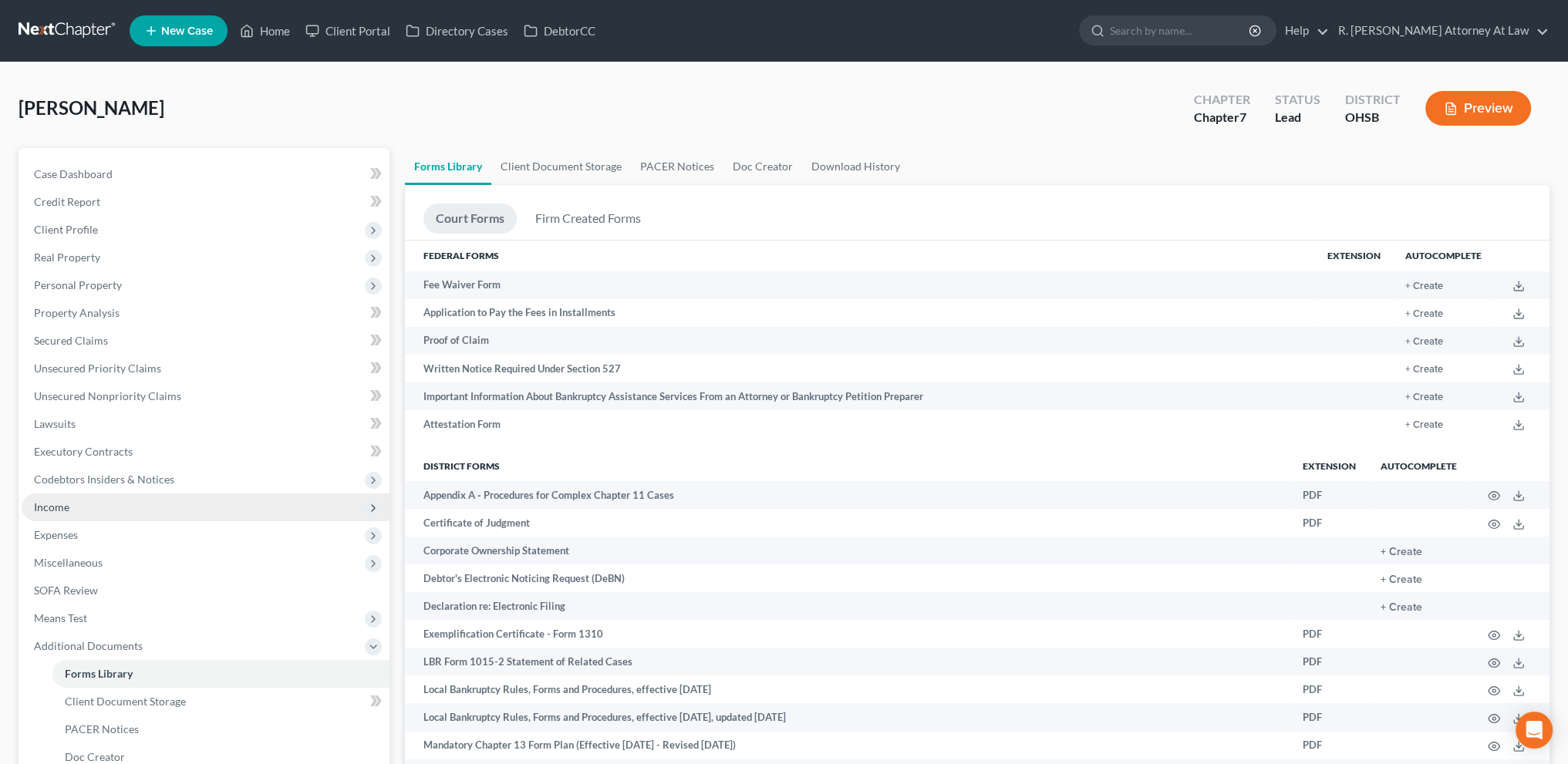
click at [59, 502] on span "Income" at bounding box center [52, 507] width 36 height 13
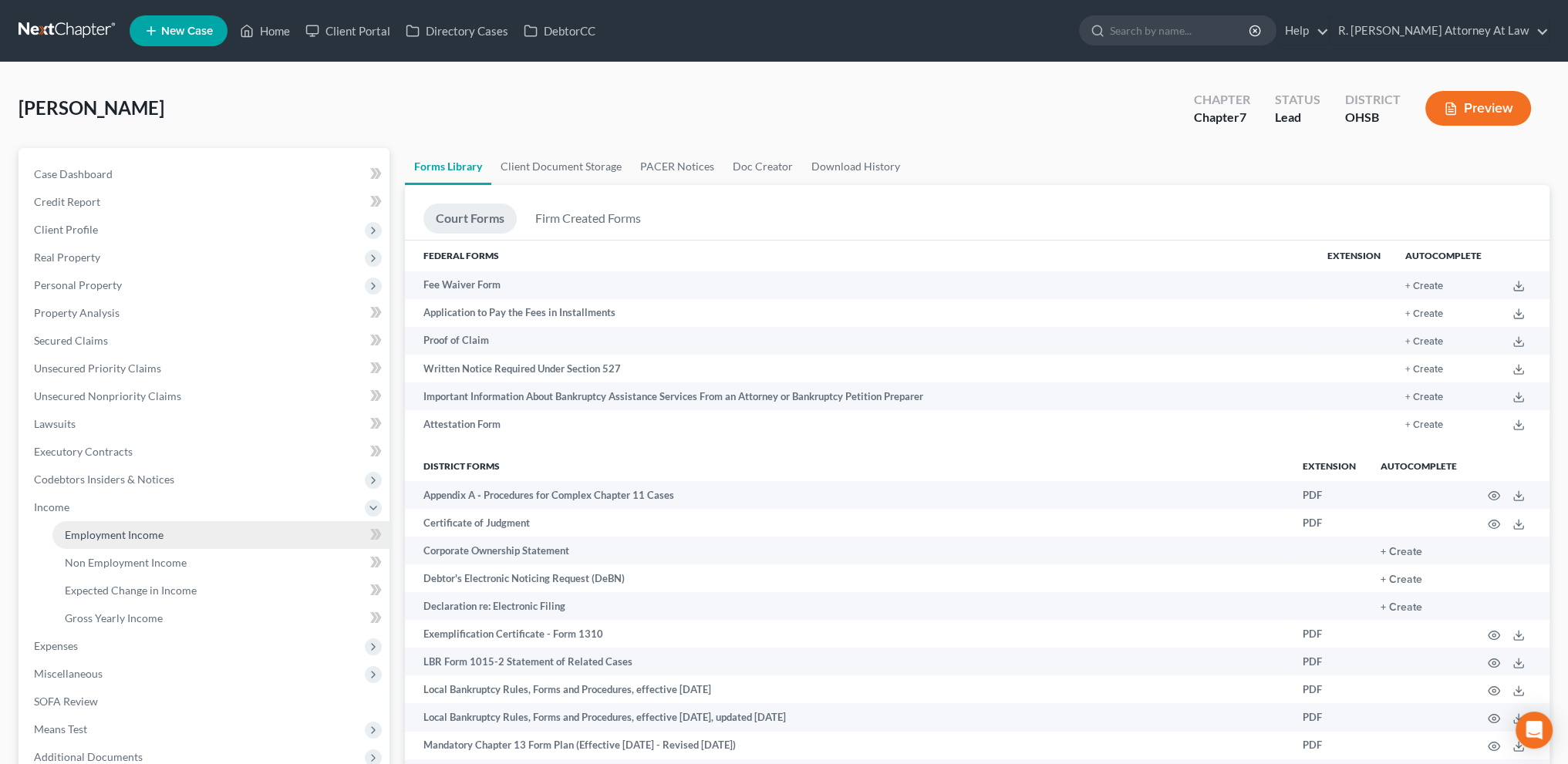
click at [76, 535] on span "Employment Income" at bounding box center [114, 535] width 99 height 13
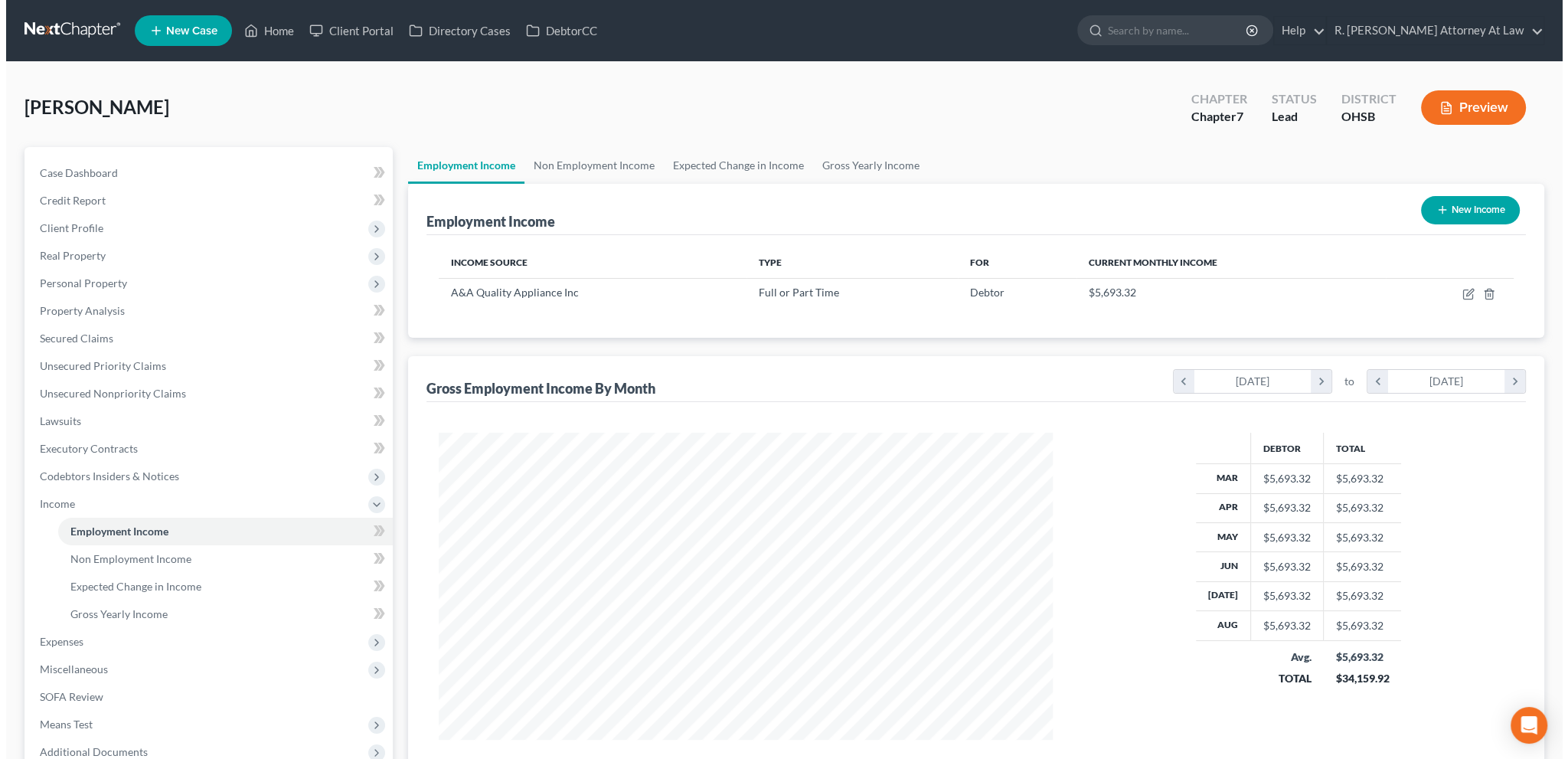
scroll to position [307, 644]
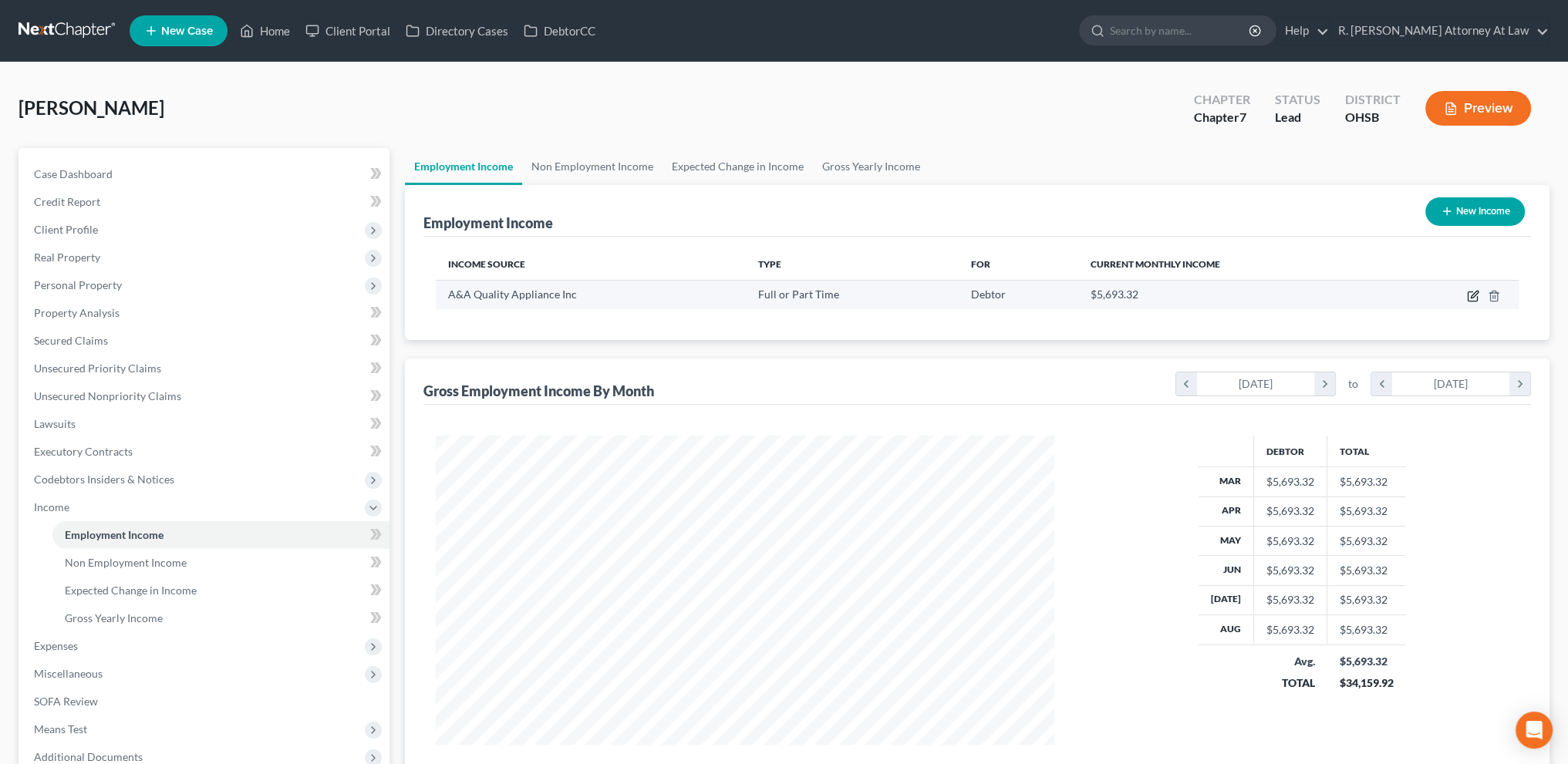
click at [1469, 296] on icon "button" at bounding box center [1473, 296] width 12 height 12
select select "0"
select select "5"
select select "0"
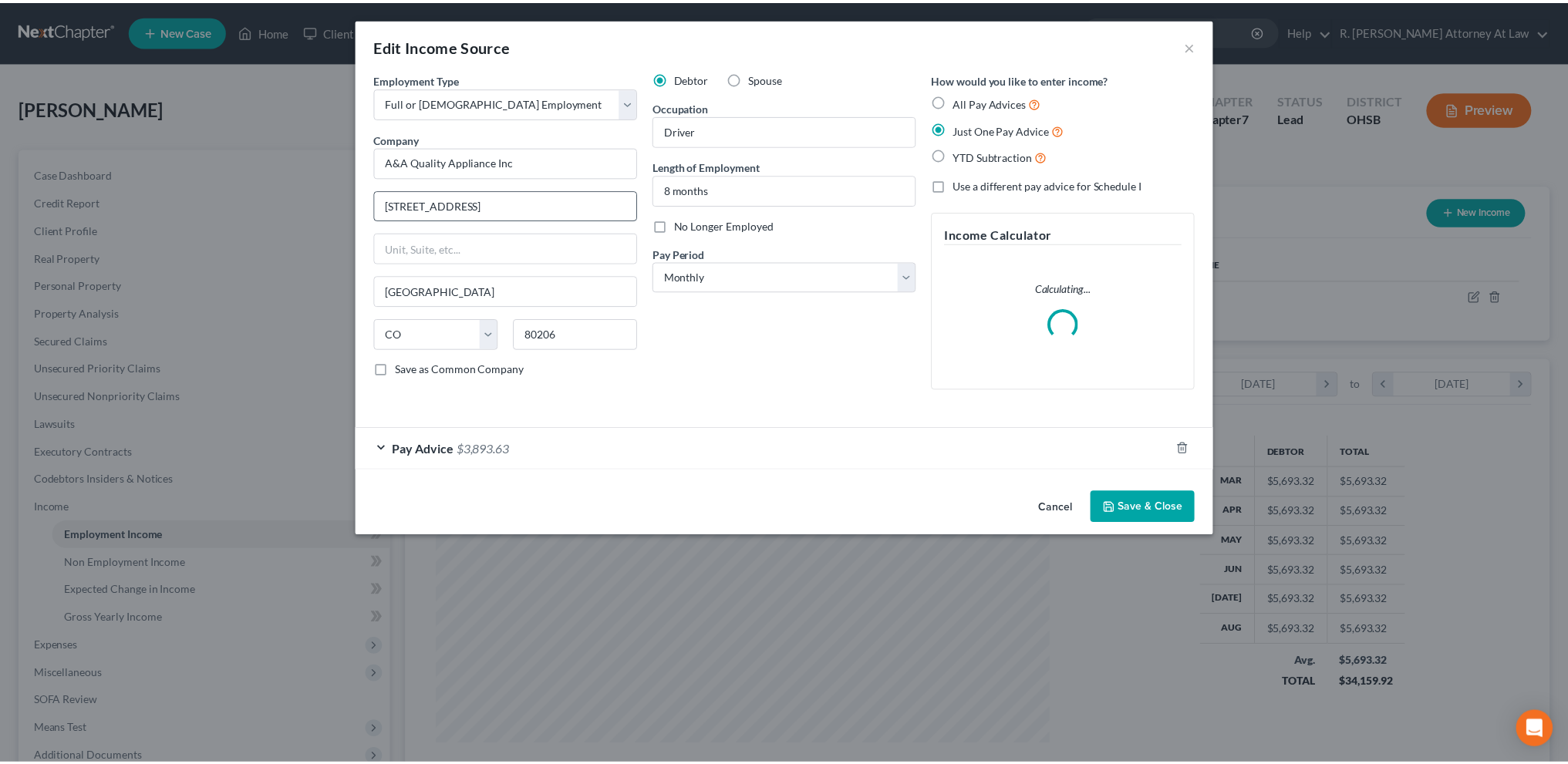
scroll to position [312, 654]
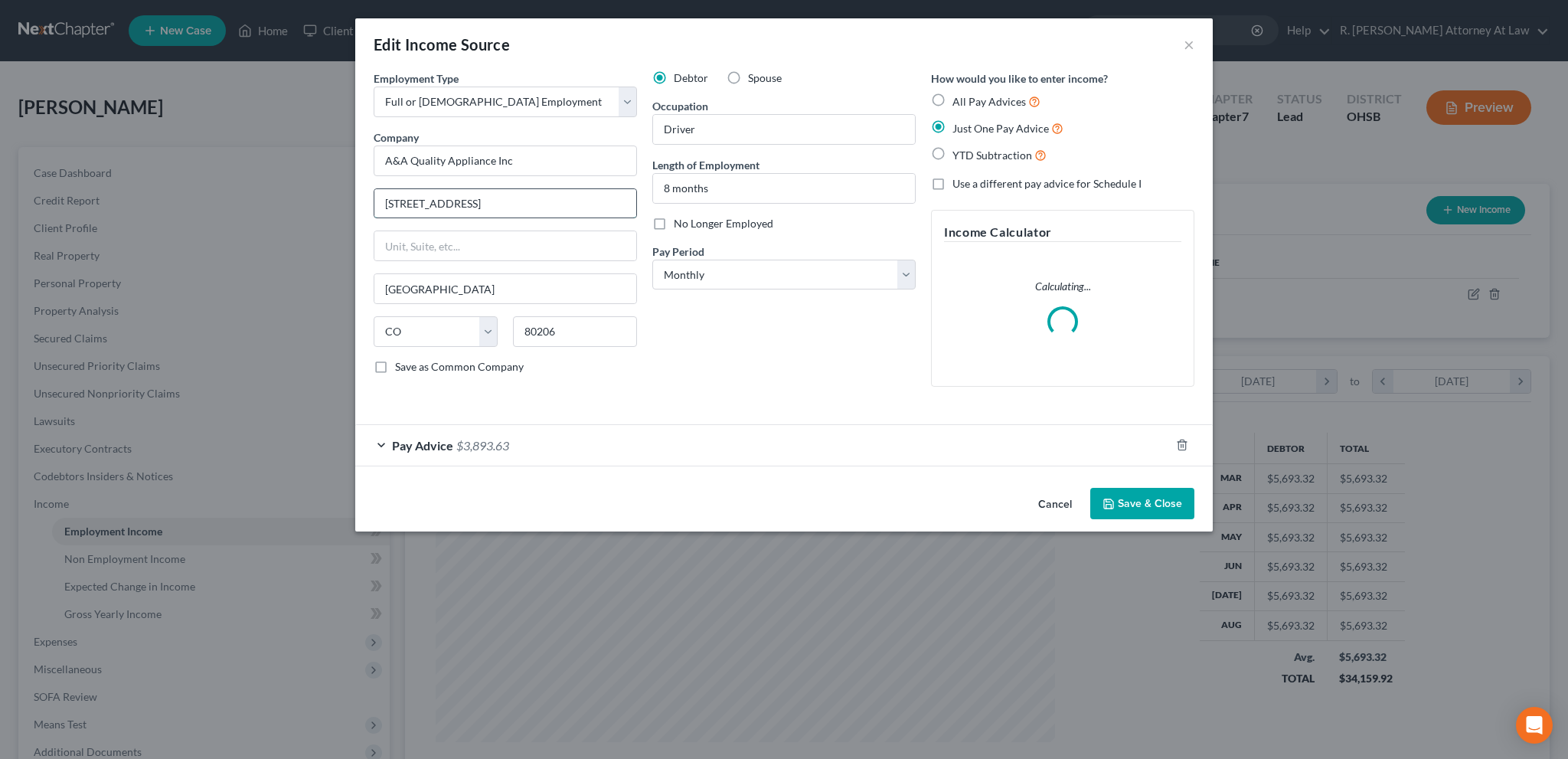
drag, startPoint x: 518, startPoint y: 201, endPoint x: 526, endPoint y: 214, distance: 15.3
click at [518, 205] on input "[STREET_ADDRESS]" at bounding box center [505, 204] width 262 height 29
type input "3"
type input "[STREET_ADDRESS]"
type input "45140"
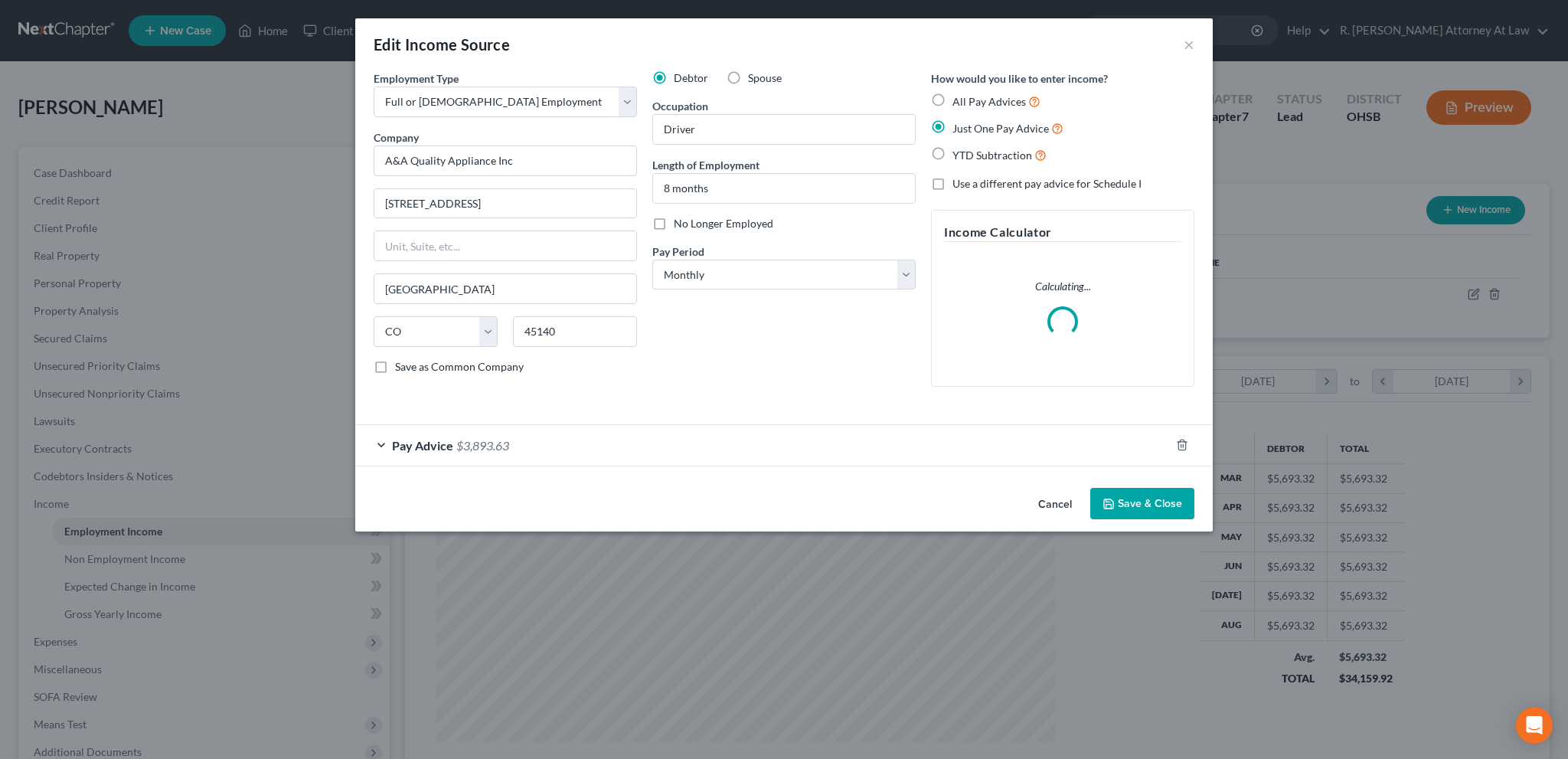
type input "Loveland"
select select "36"
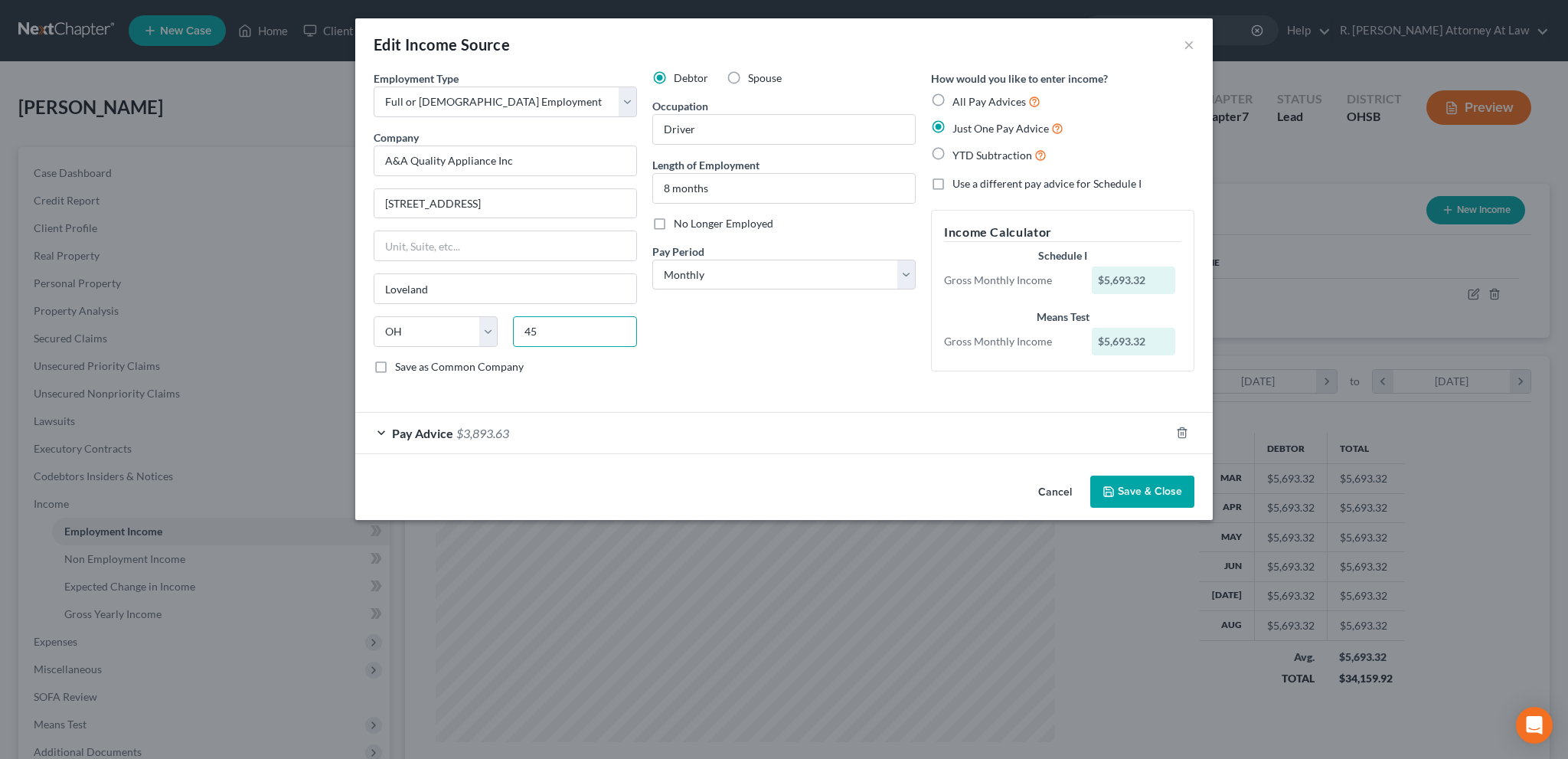
type input "4"
type input "5"
type input "45249"
click at [1123, 491] on button "Save & Close" at bounding box center [1142, 492] width 104 height 32
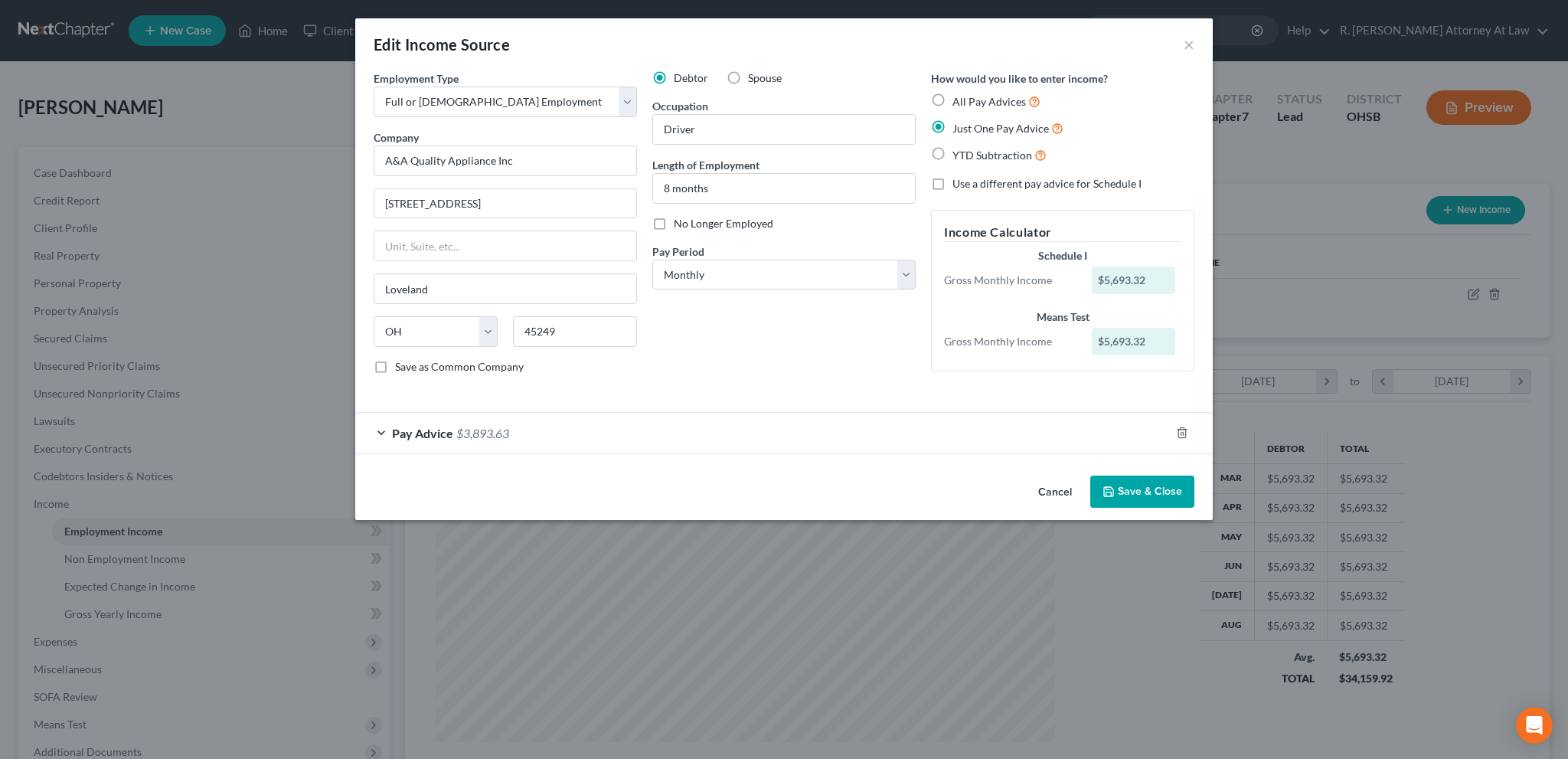
type input "[GEOGRAPHIC_DATA]"
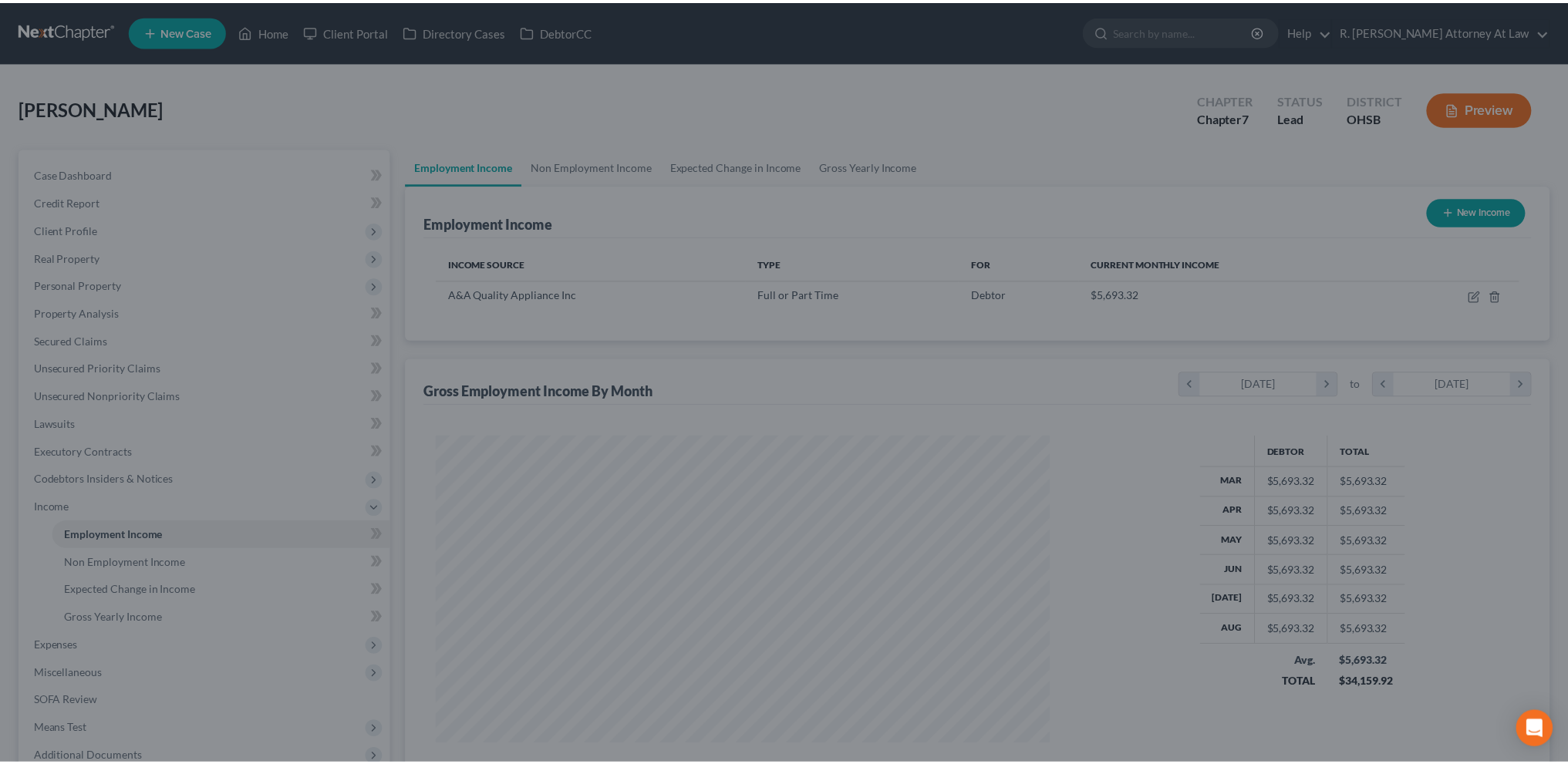
scroll to position [770966, 770668]
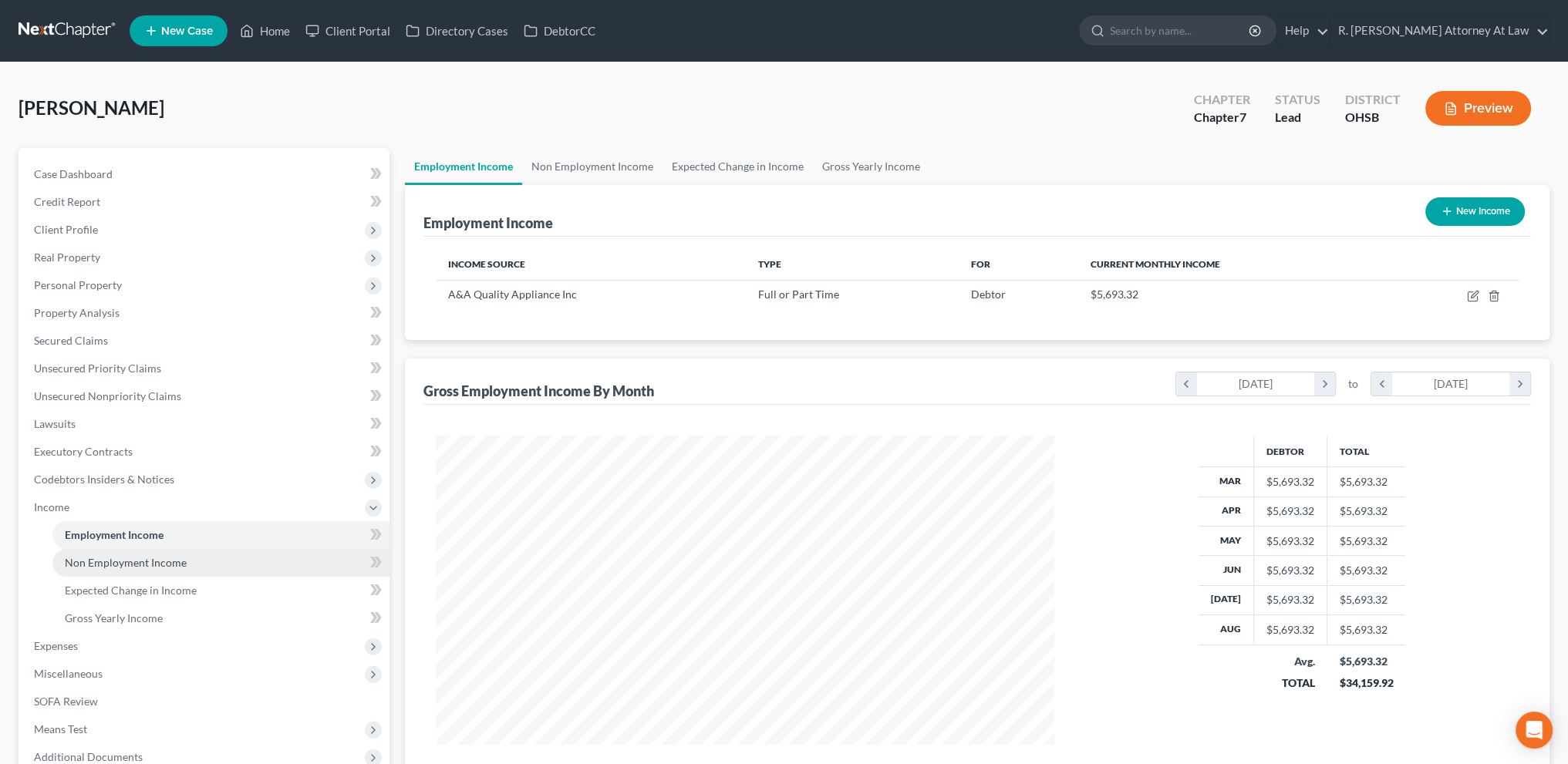
click at [77, 569] on span "Non Employment Income" at bounding box center [126, 563] width 122 height 13
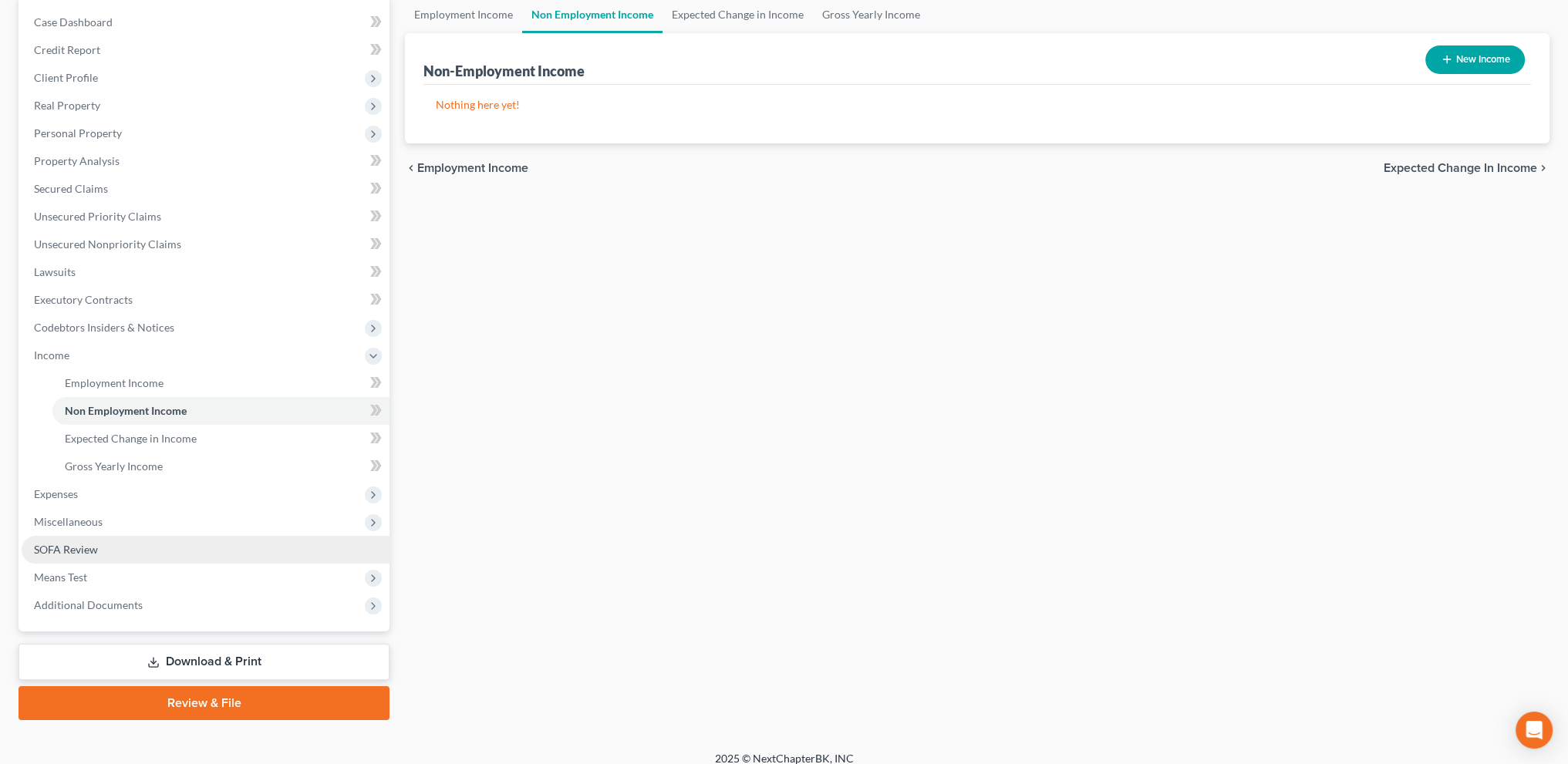
scroll to position [154, 0]
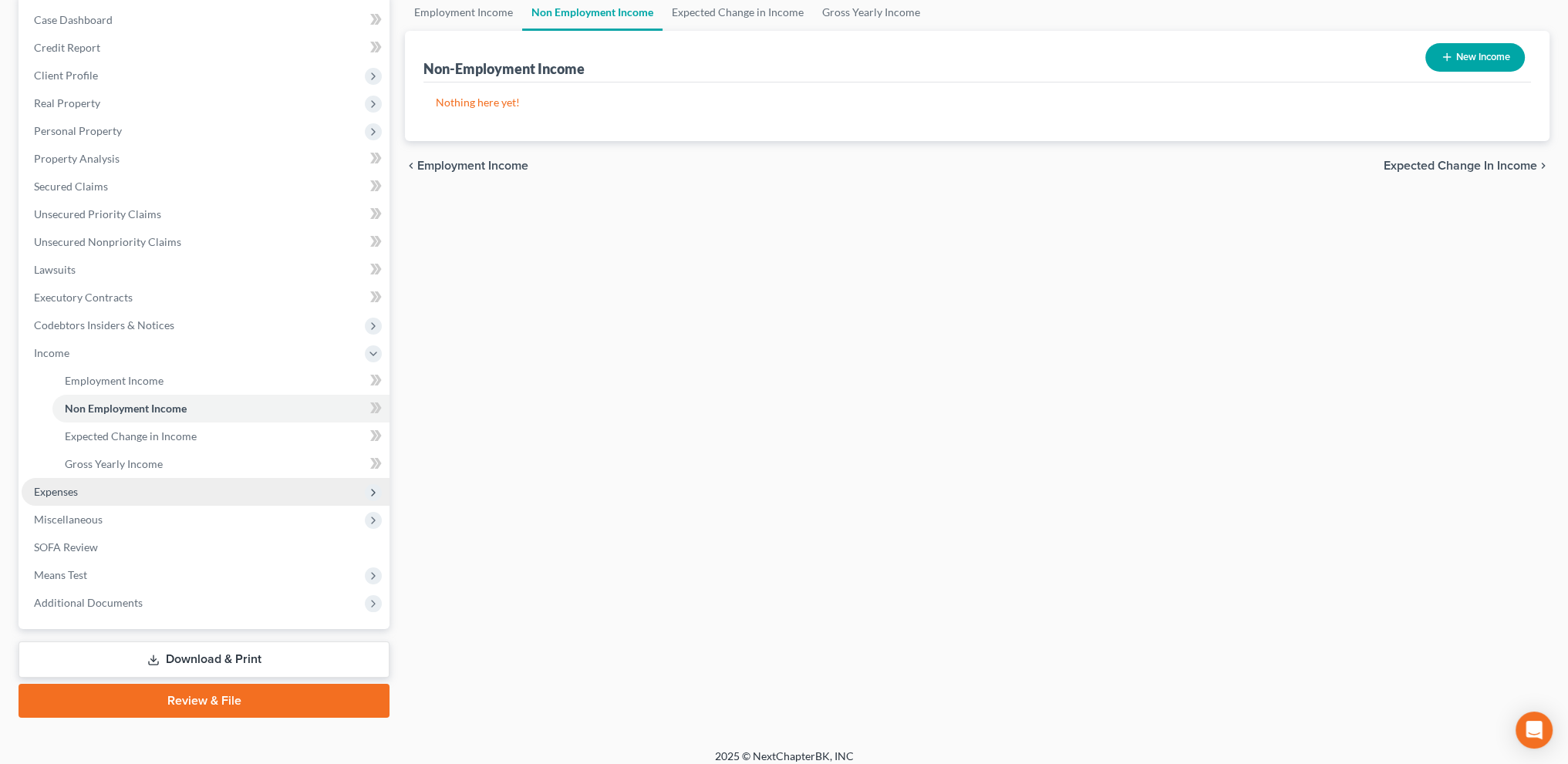
click at [55, 494] on span "Expenses" at bounding box center [56, 492] width 44 height 13
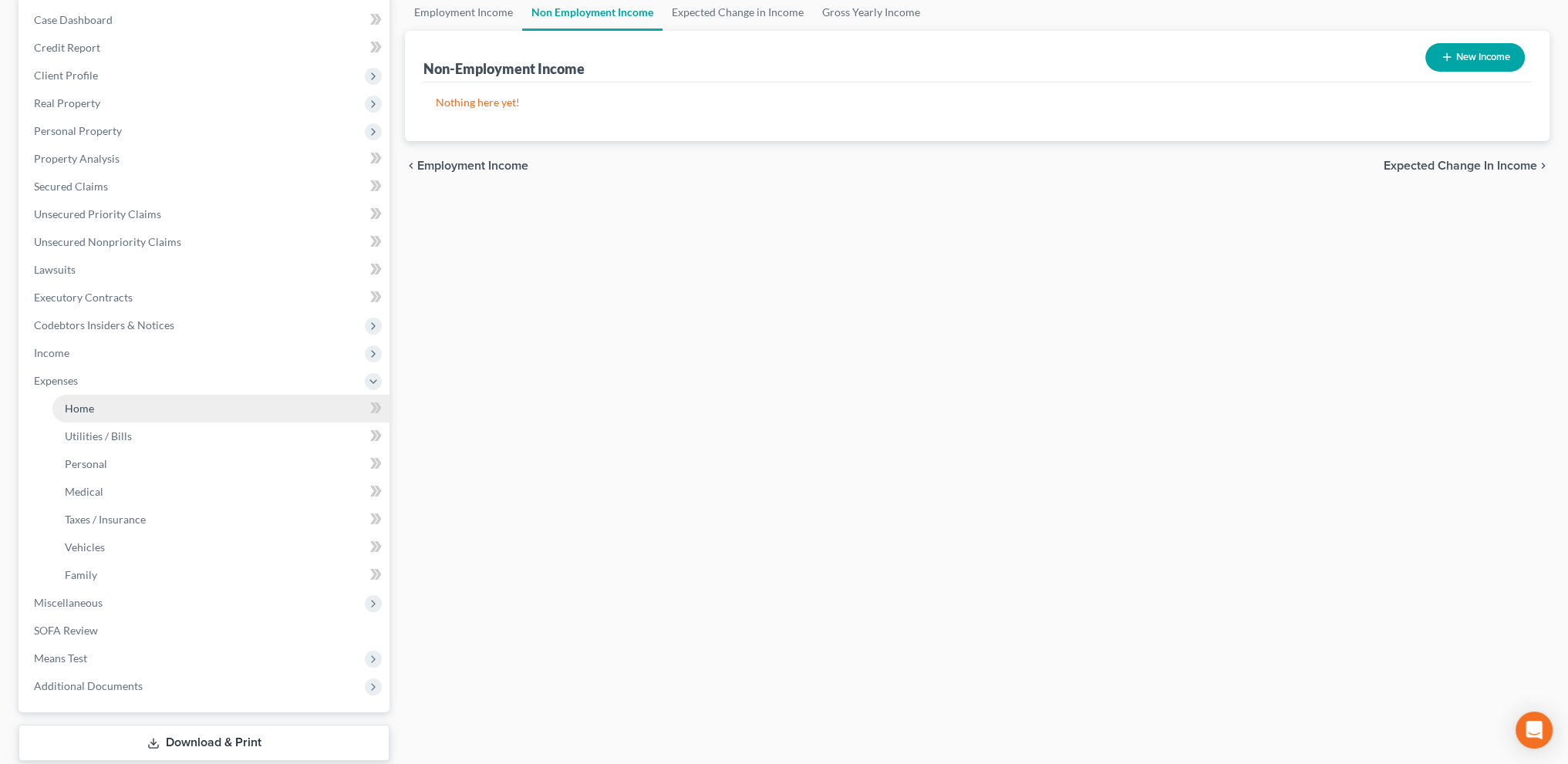
click at [77, 415] on link "Home" at bounding box center [221, 409] width 337 height 28
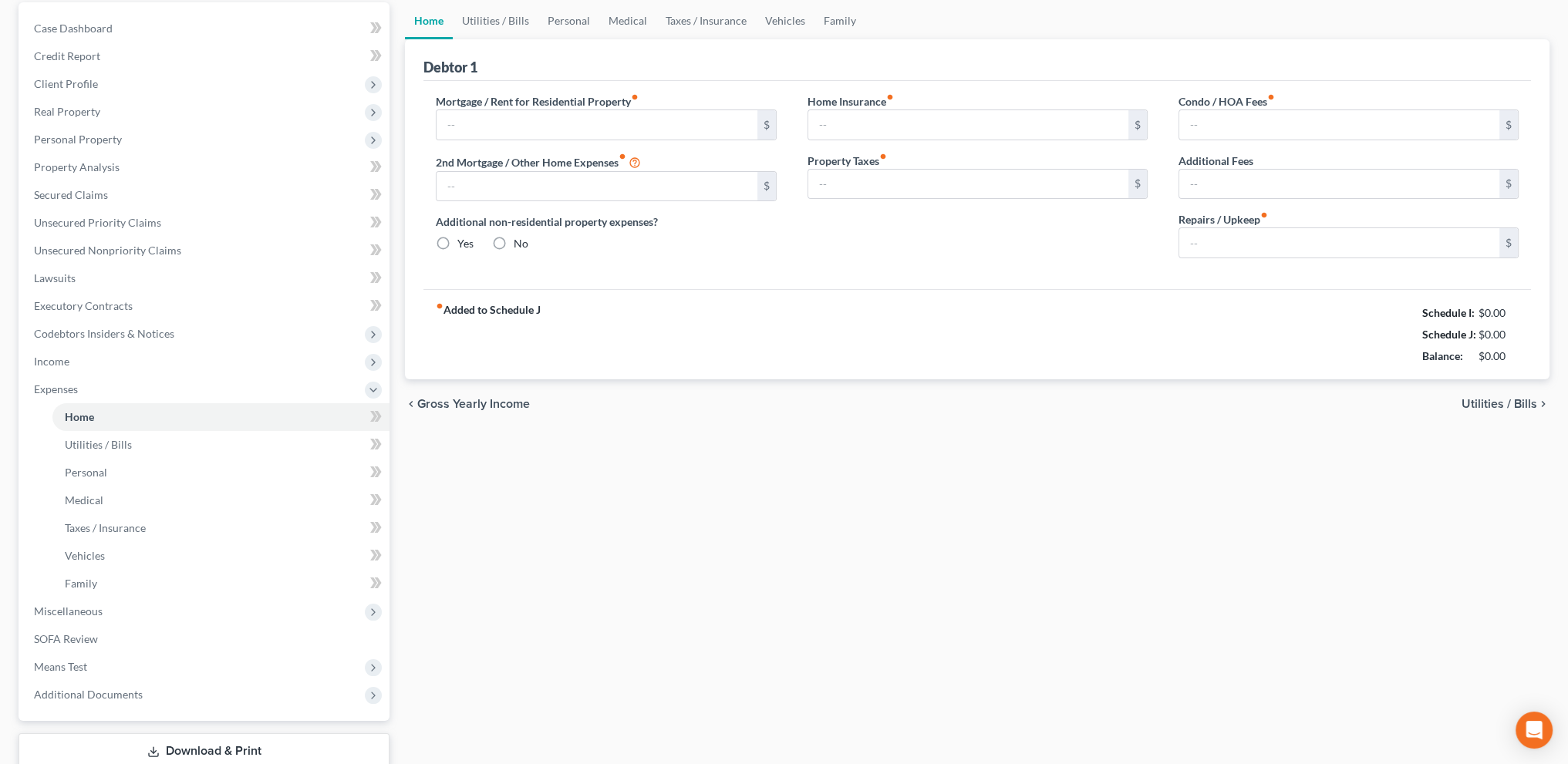
scroll to position [29, 0]
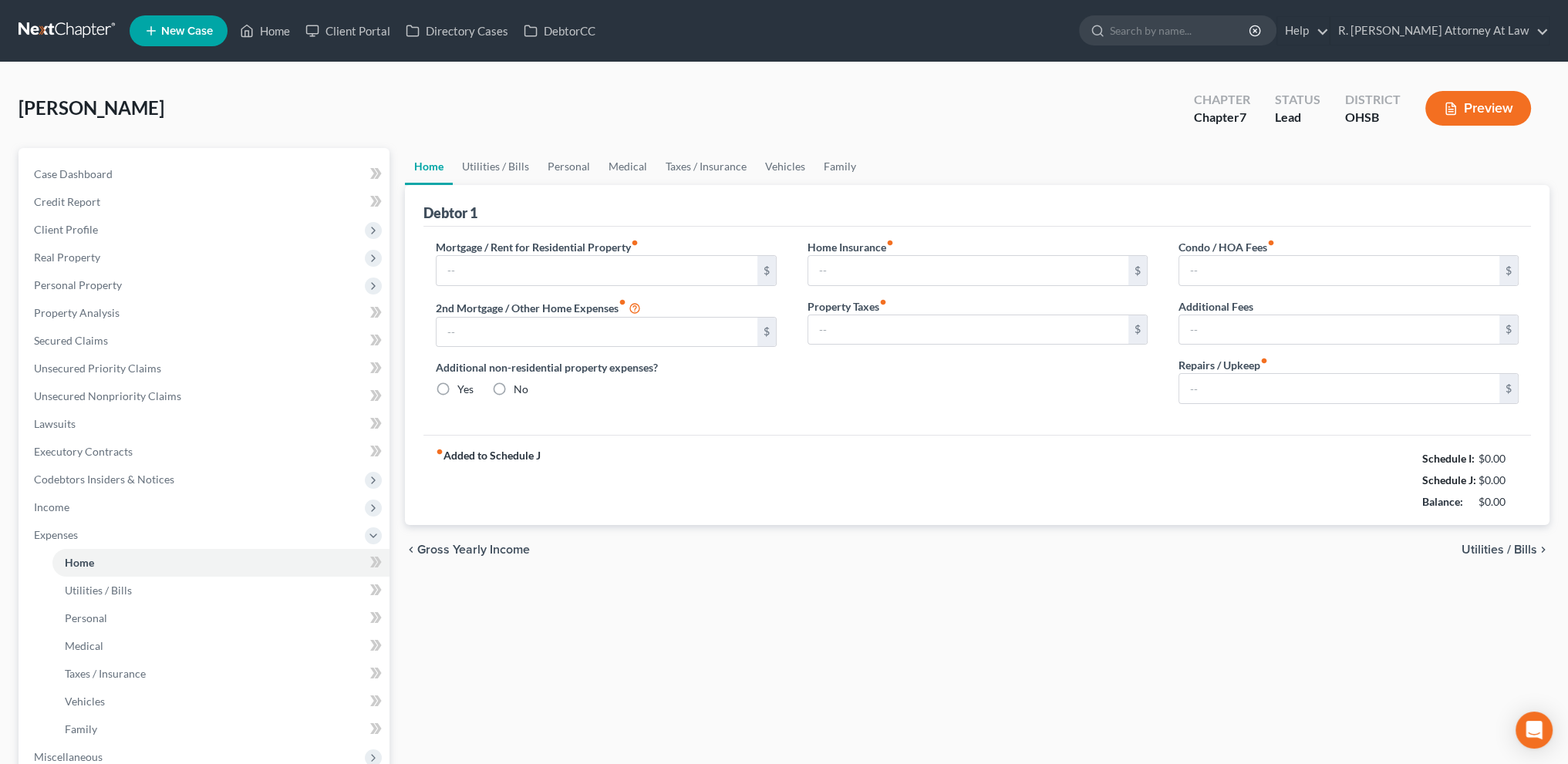
type input "1,147.00"
type input "0.00"
radio input "true"
type input "17.00"
type input "0.00"
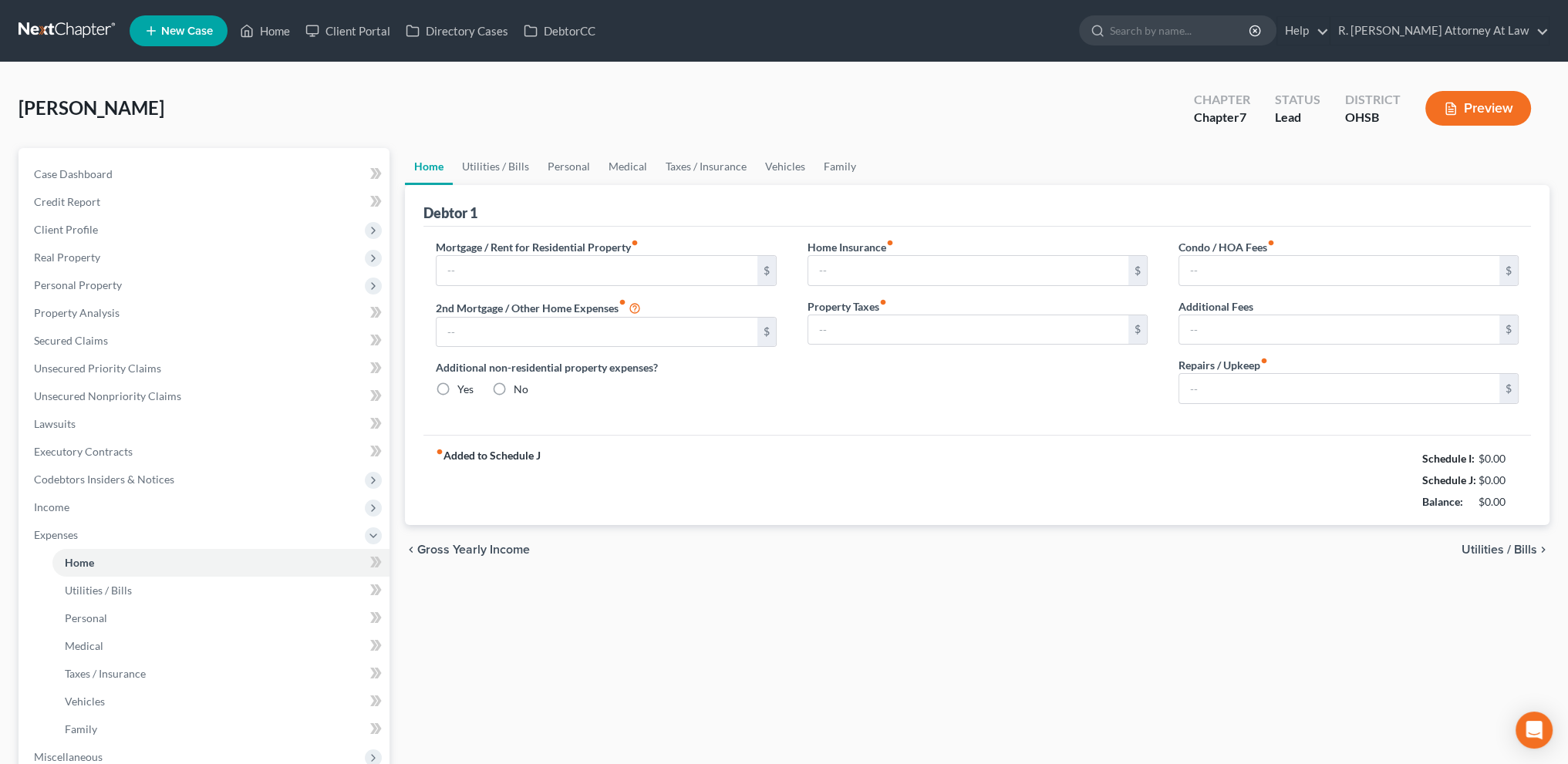
type input "0.00"
click at [849, 165] on link "Family" at bounding box center [840, 166] width 51 height 37
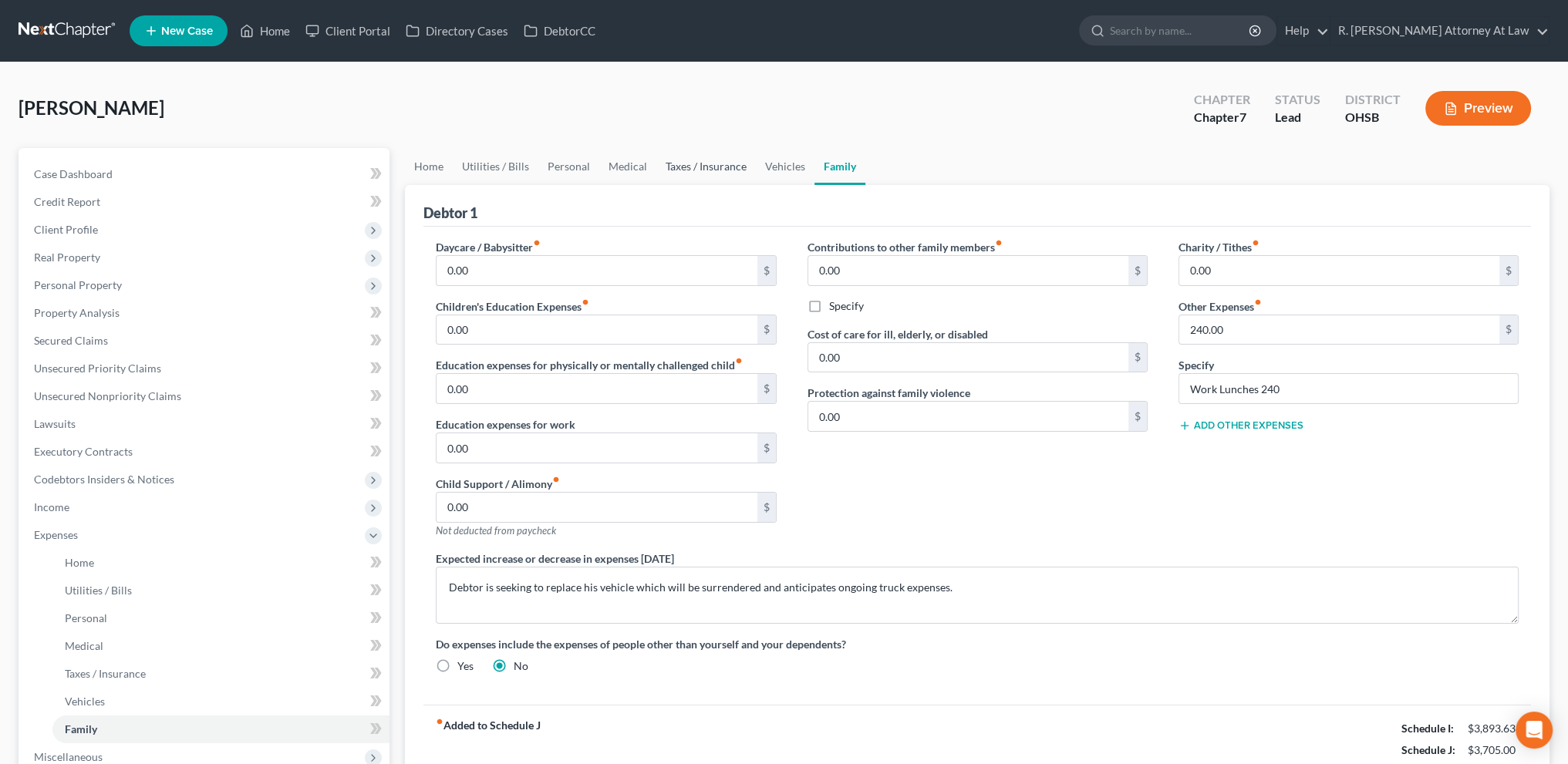
click at [723, 165] on link "Taxes / Insurance" at bounding box center [706, 166] width 99 height 37
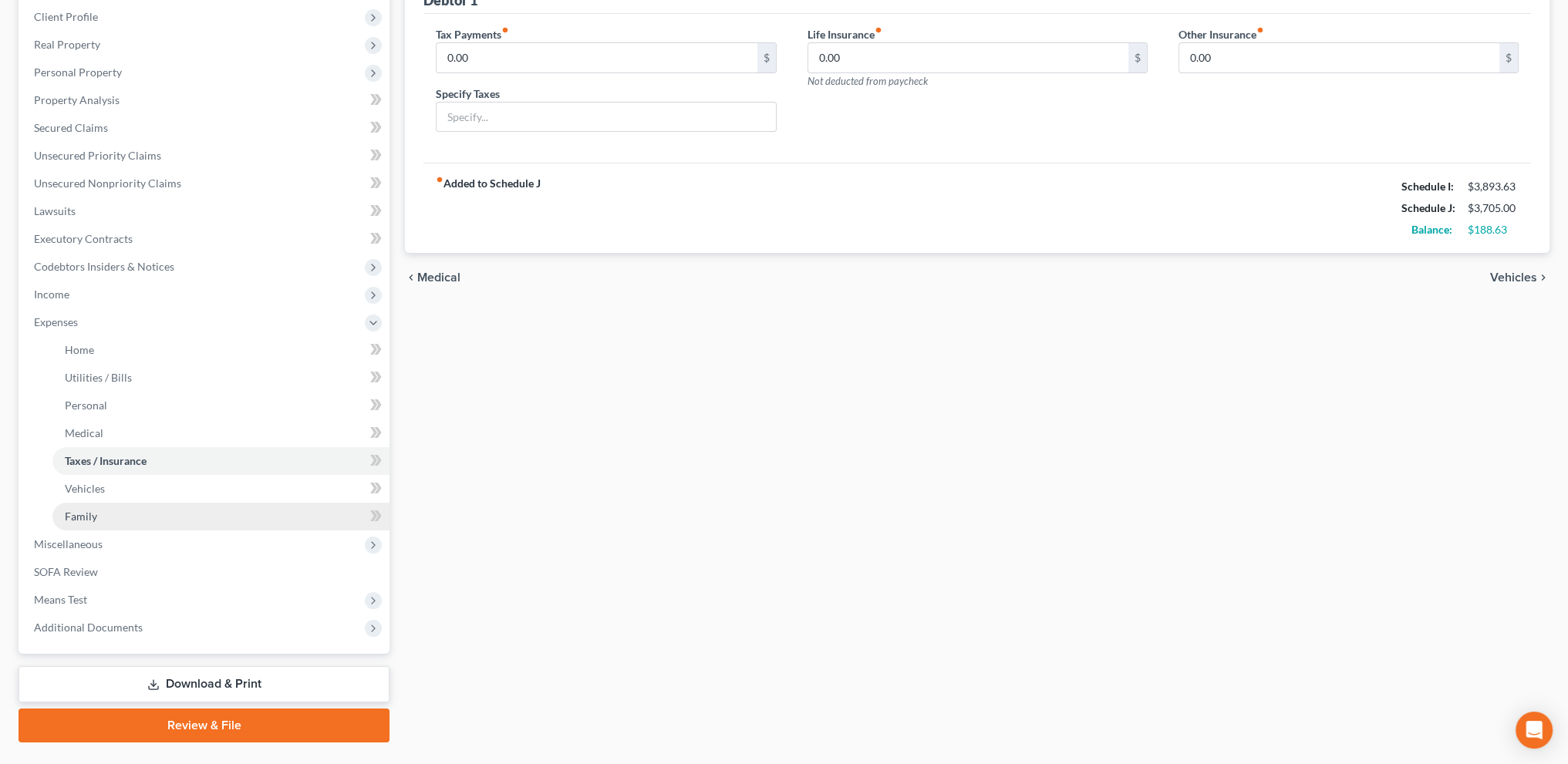
scroll to position [248, 0]
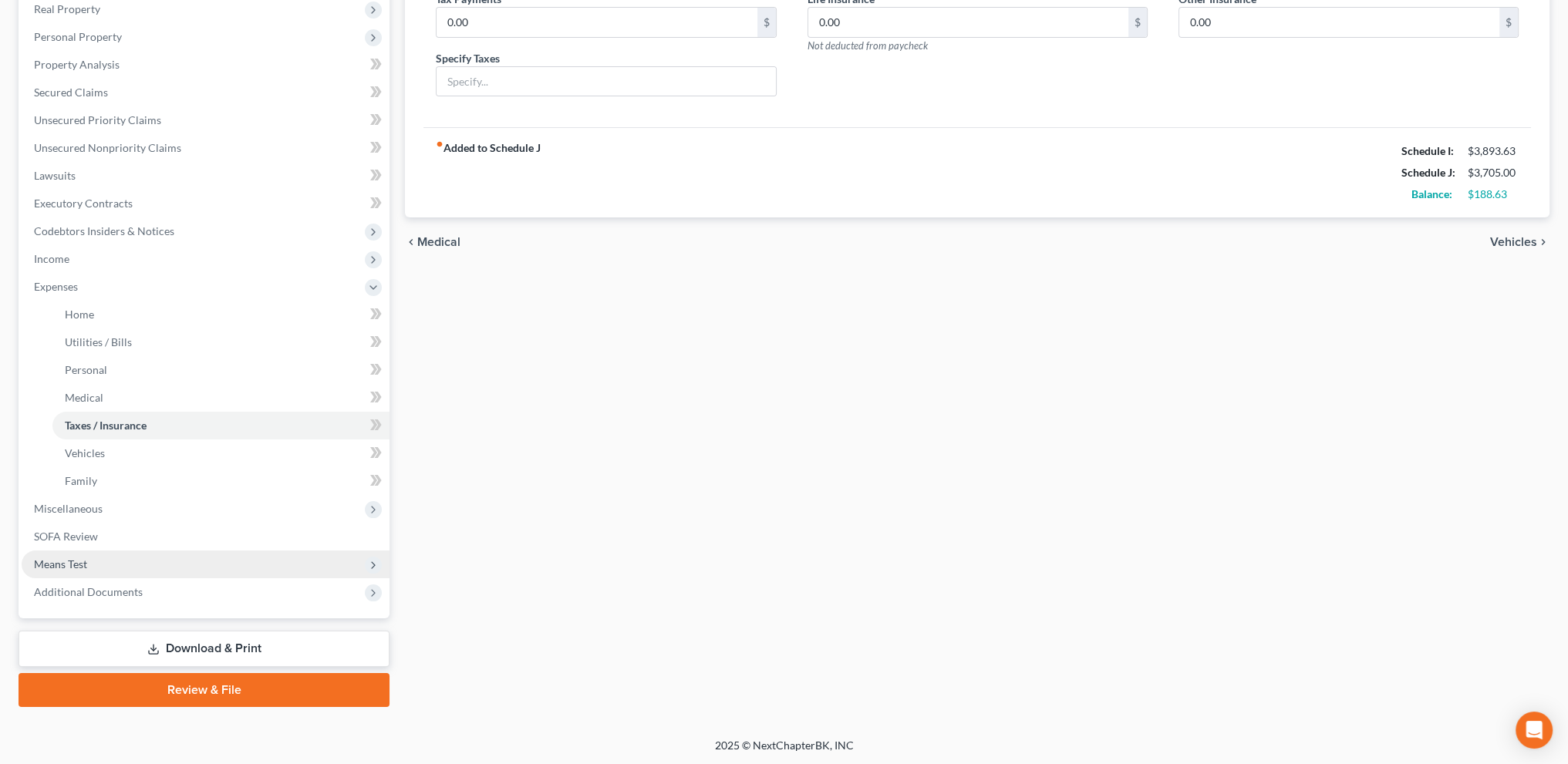
click at [77, 555] on span "Means Test" at bounding box center [206, 564] width 368 height 28
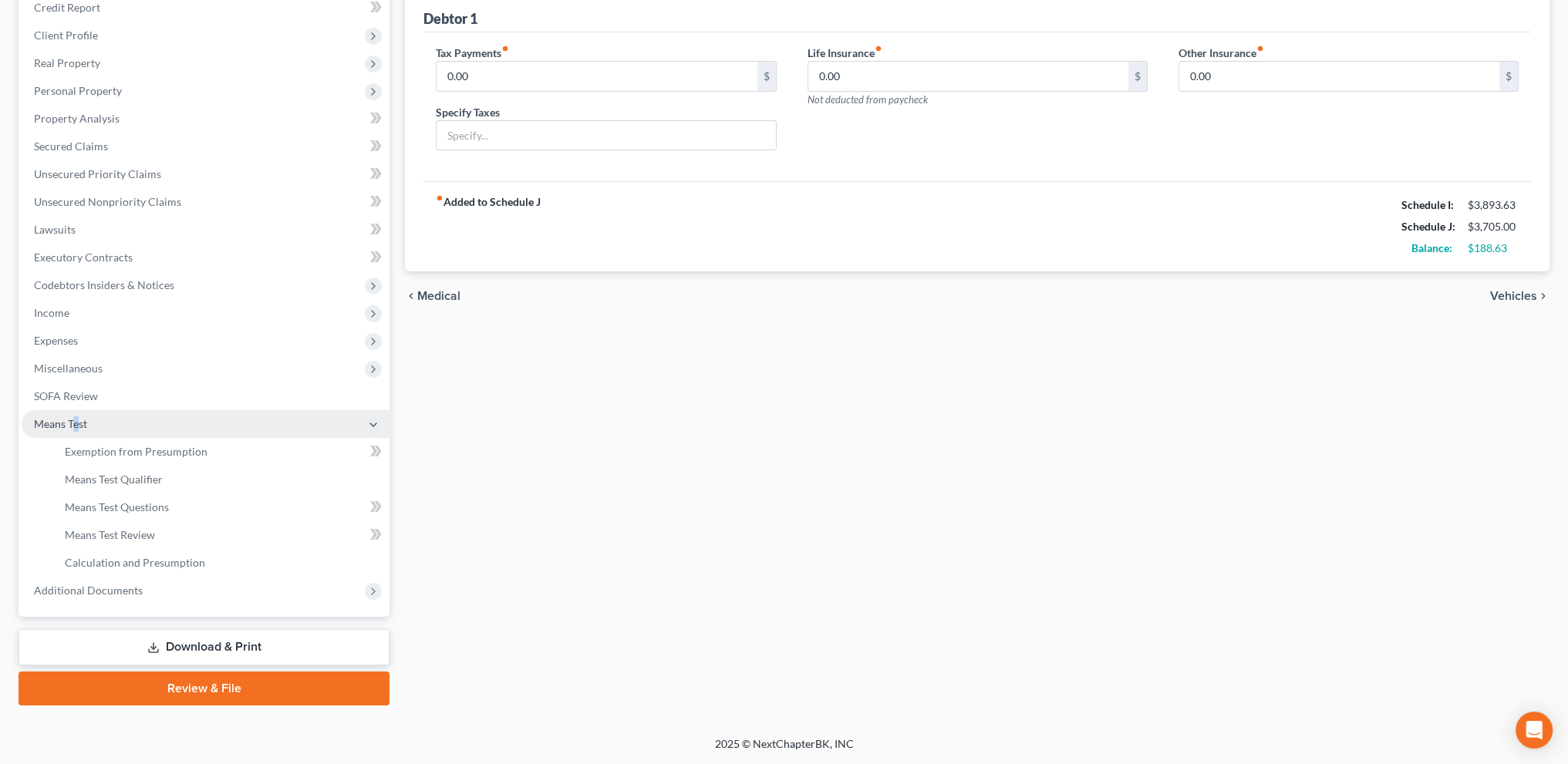
scroll to position [193, 0]
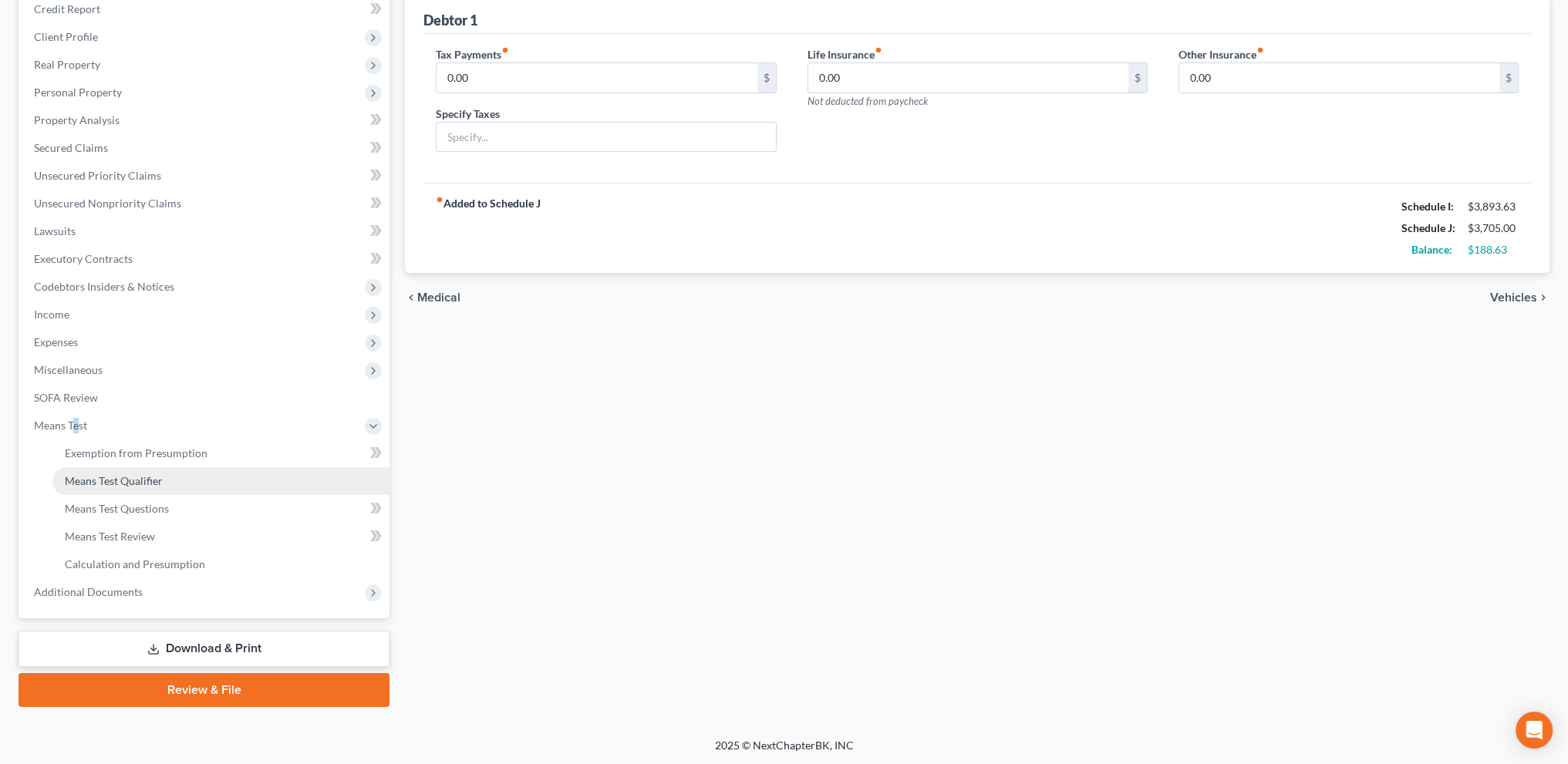
click at [97, 484] on span "Means Test Qualifier" at bounding box center [114, 481] width 98 height 13
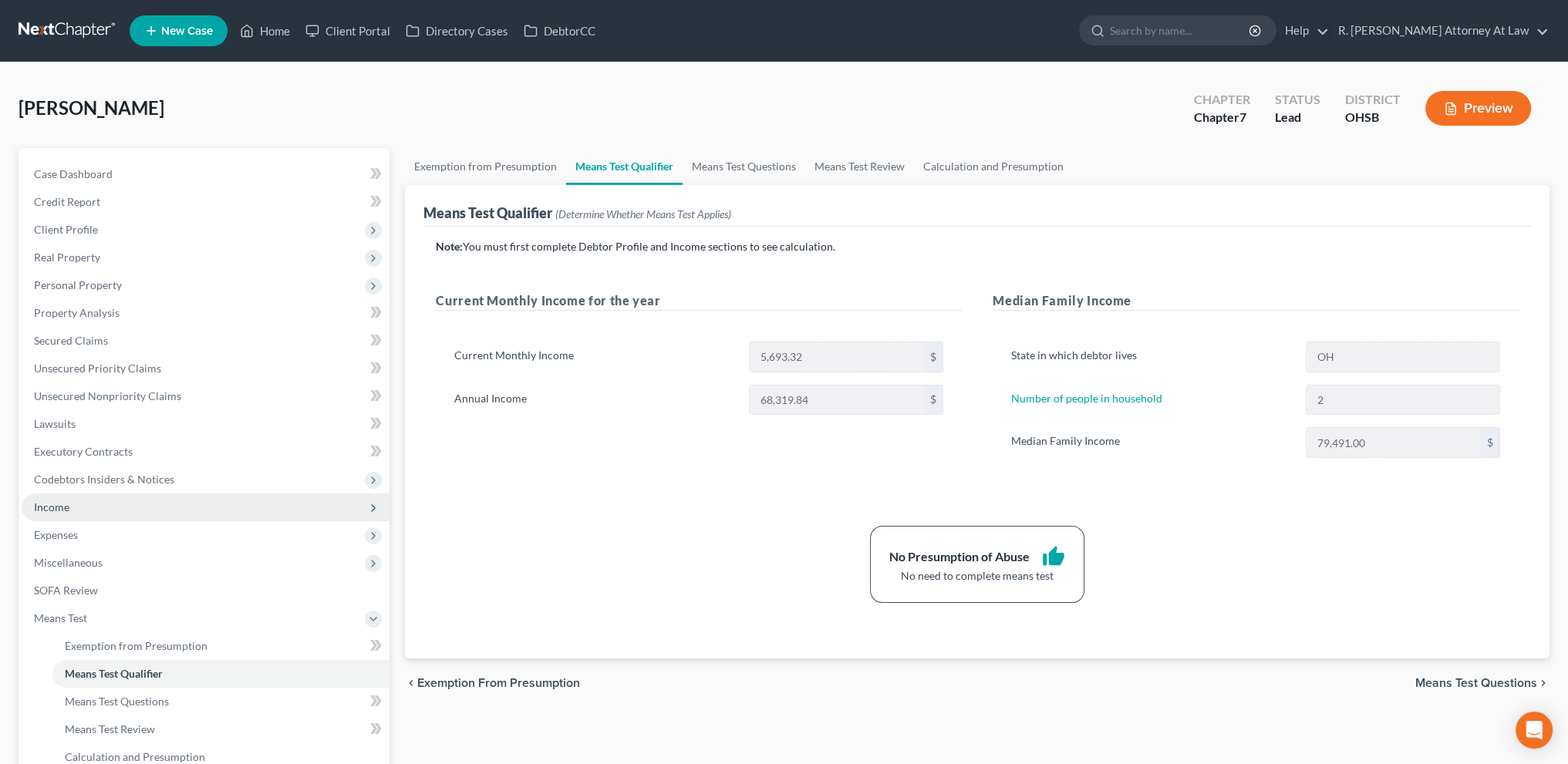
click at [48, 511] on span "Income" at bounding box center [52, 507] width 36 height 13
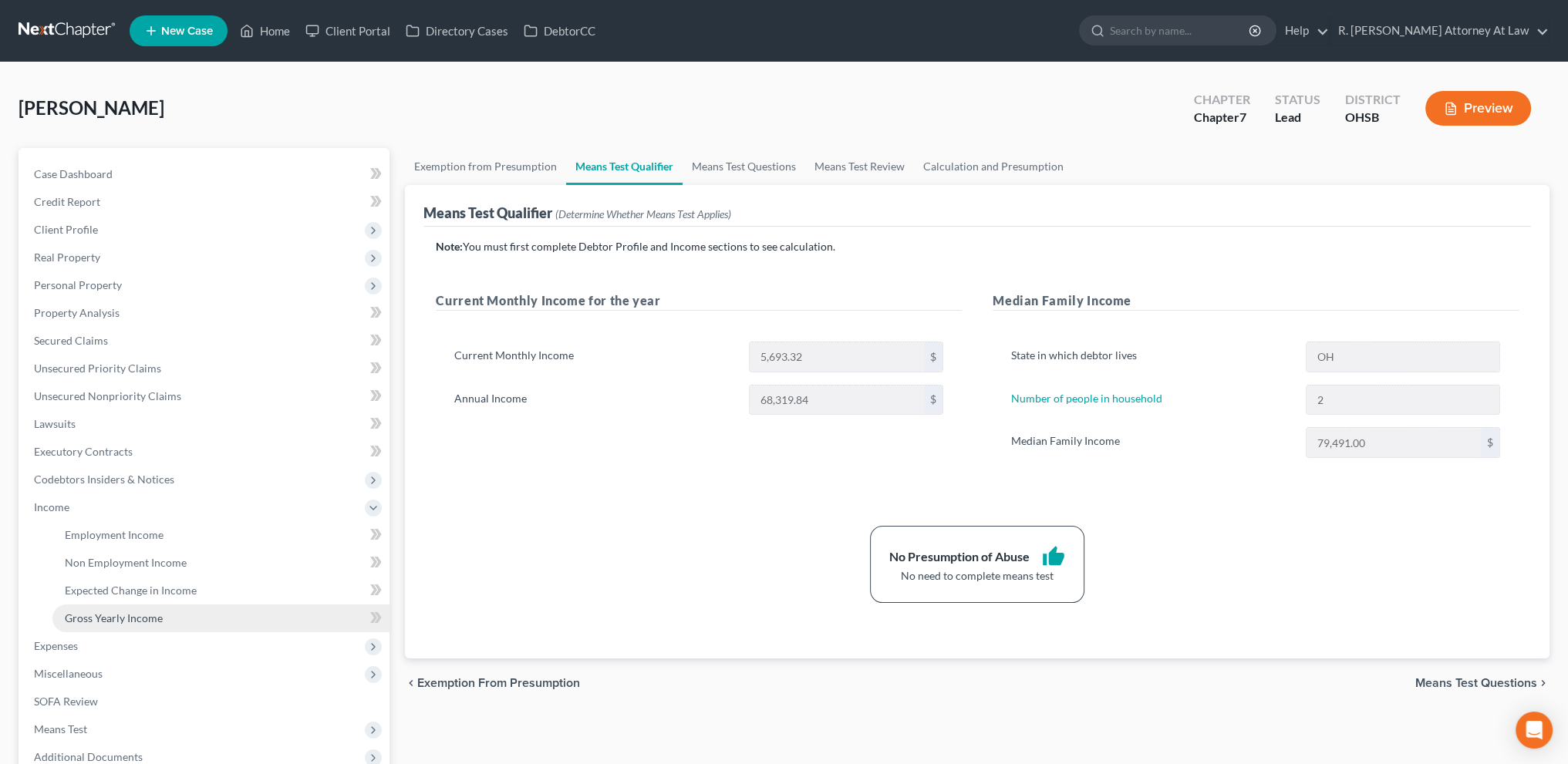
click at [114, 623] on span "Gross Yearly Income" at bounding box center [114, 618] width 98 height 13
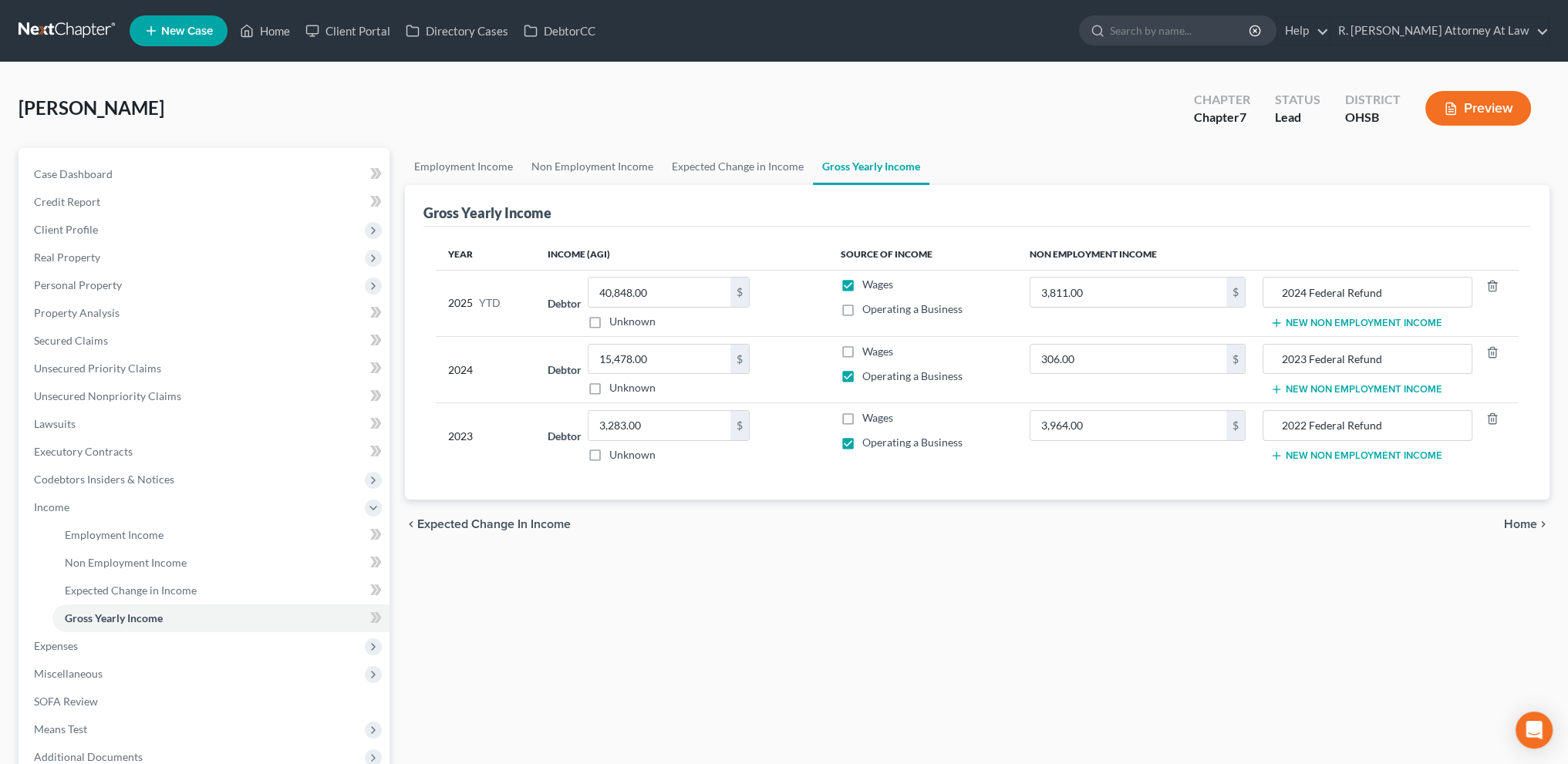
click at [863, 310] on label "Operating a Business" at bounding box center [912, 309] width 100 height 15
click at [868, 310] on input "Operating a Business" at bounding box center [873, 306] width 10 height 10
checkbox input "true"
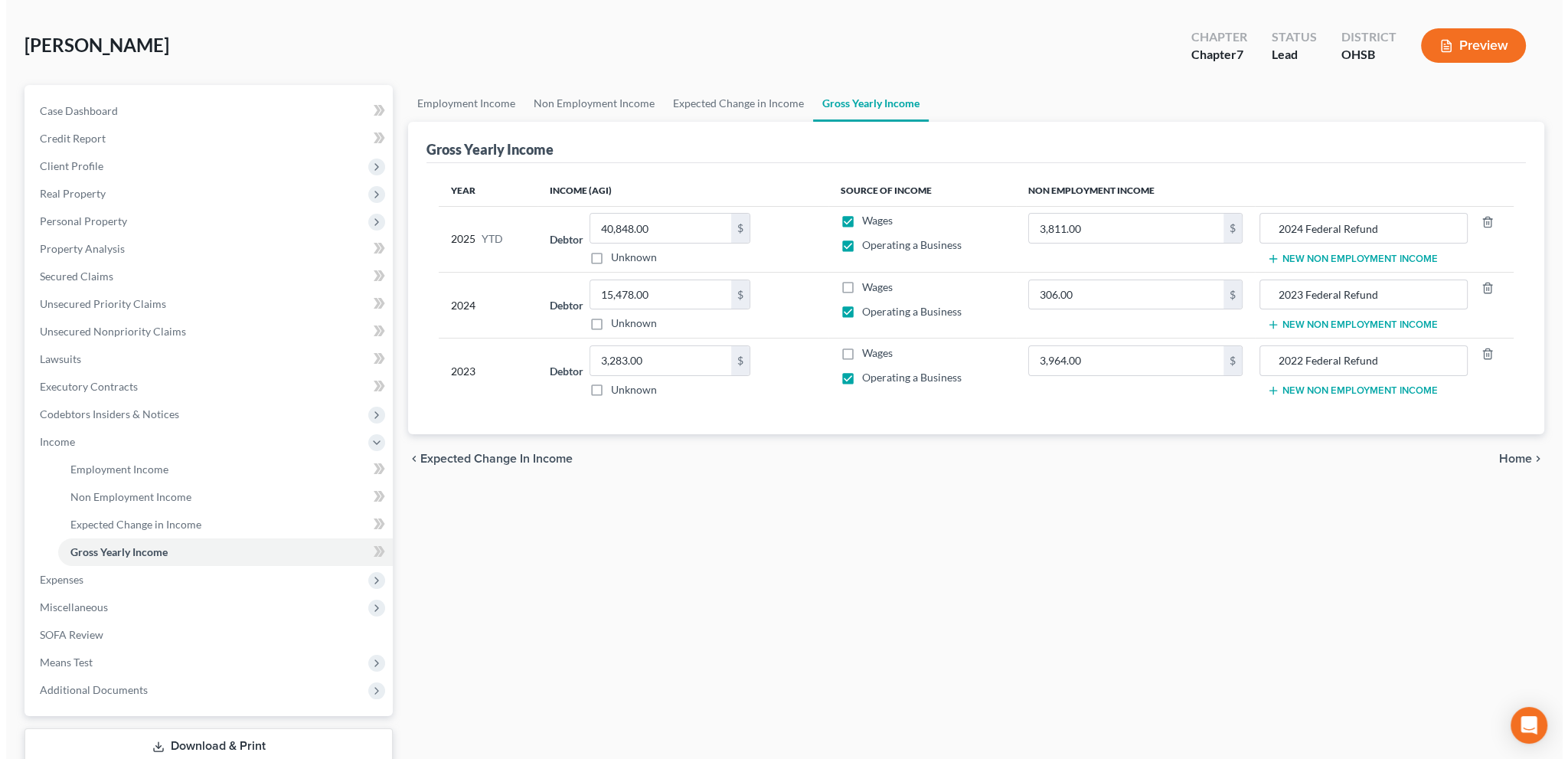
scroll to position [164, 0]
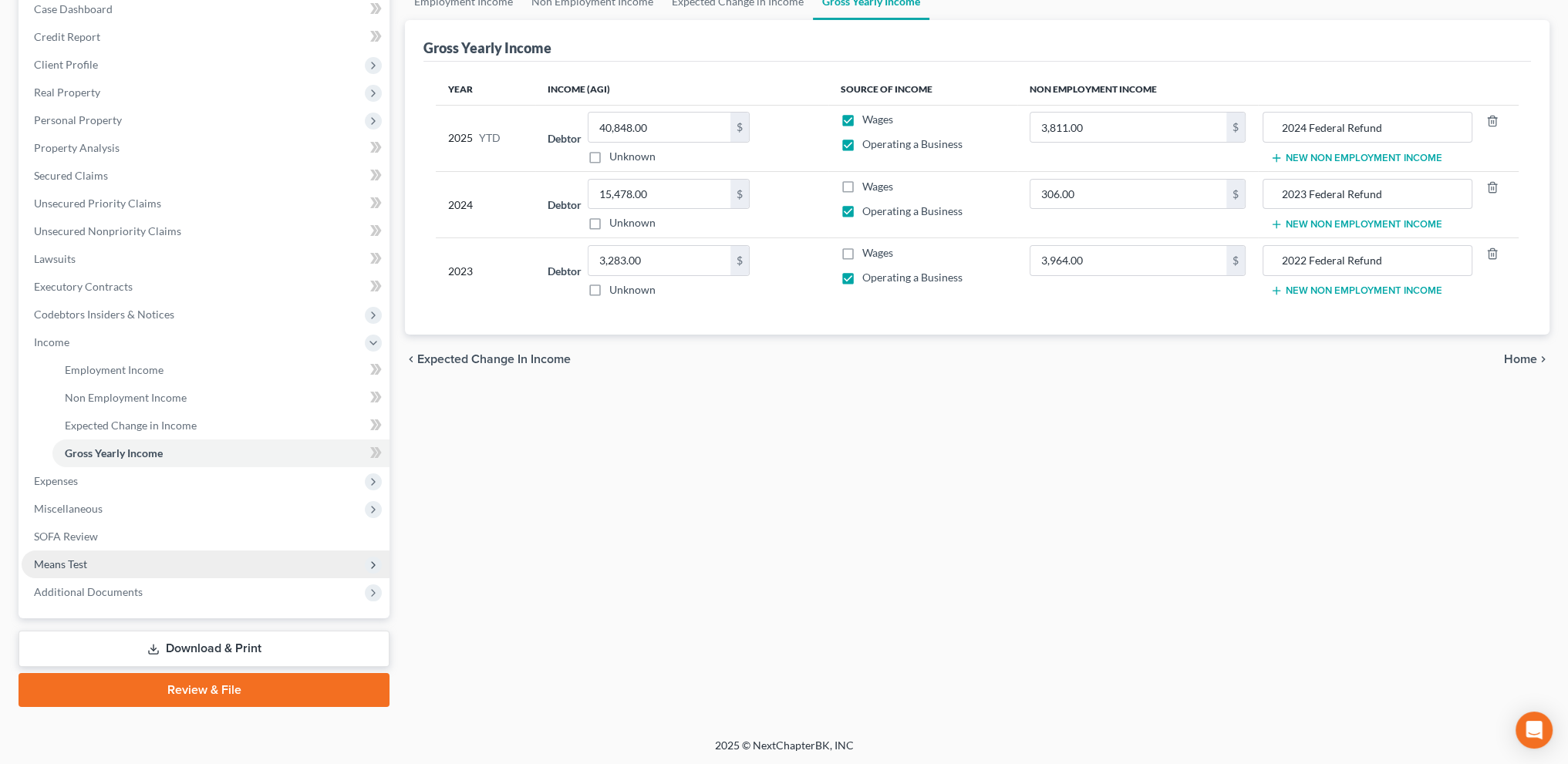
click at [54, 556] on span "Means Test" at bounding box center [206, 564] width 368 height 28
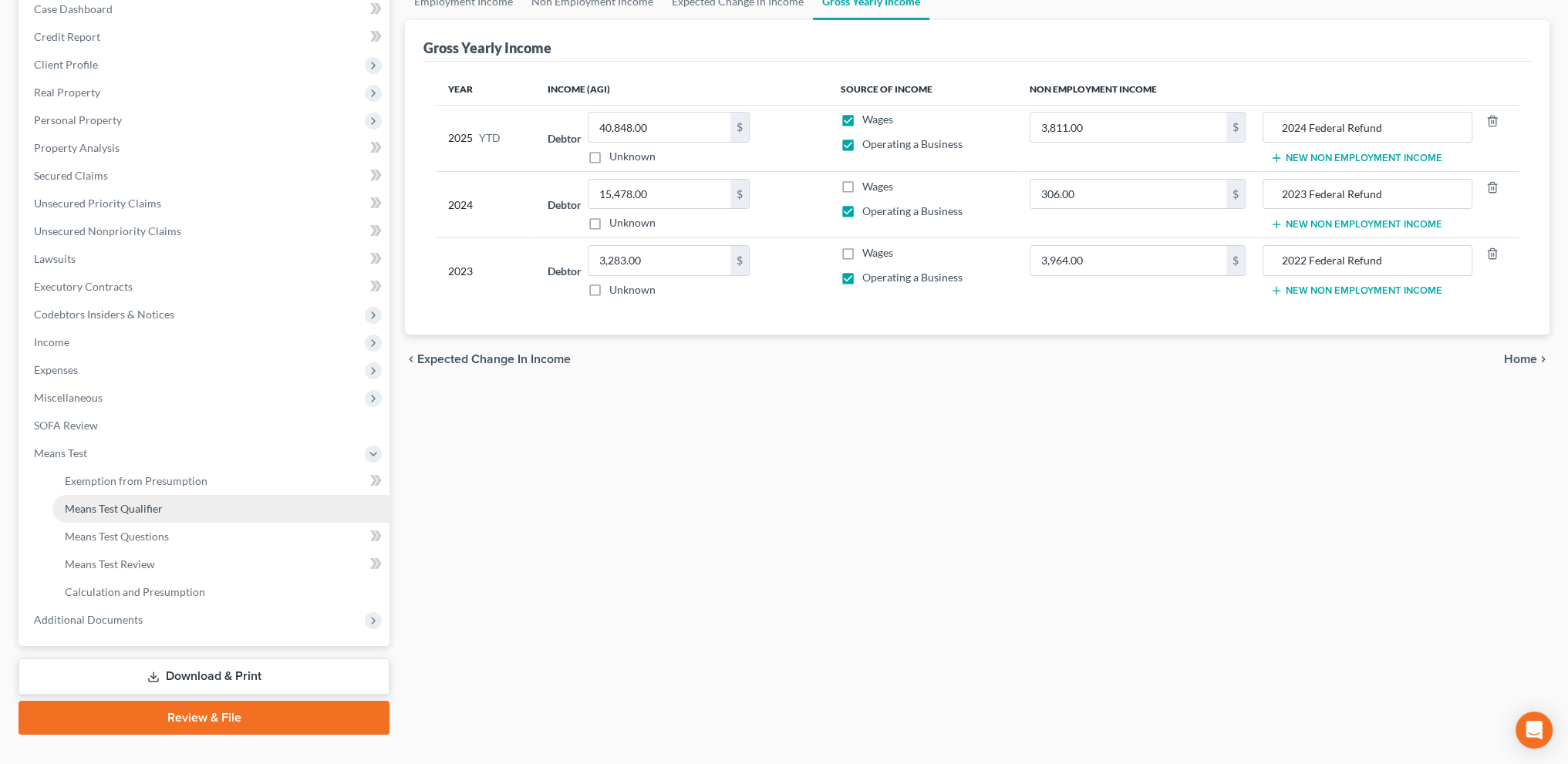
click at [92, 505] on span "Means Test Qualifier" at bounding box center [114, 508] width 98 height 13
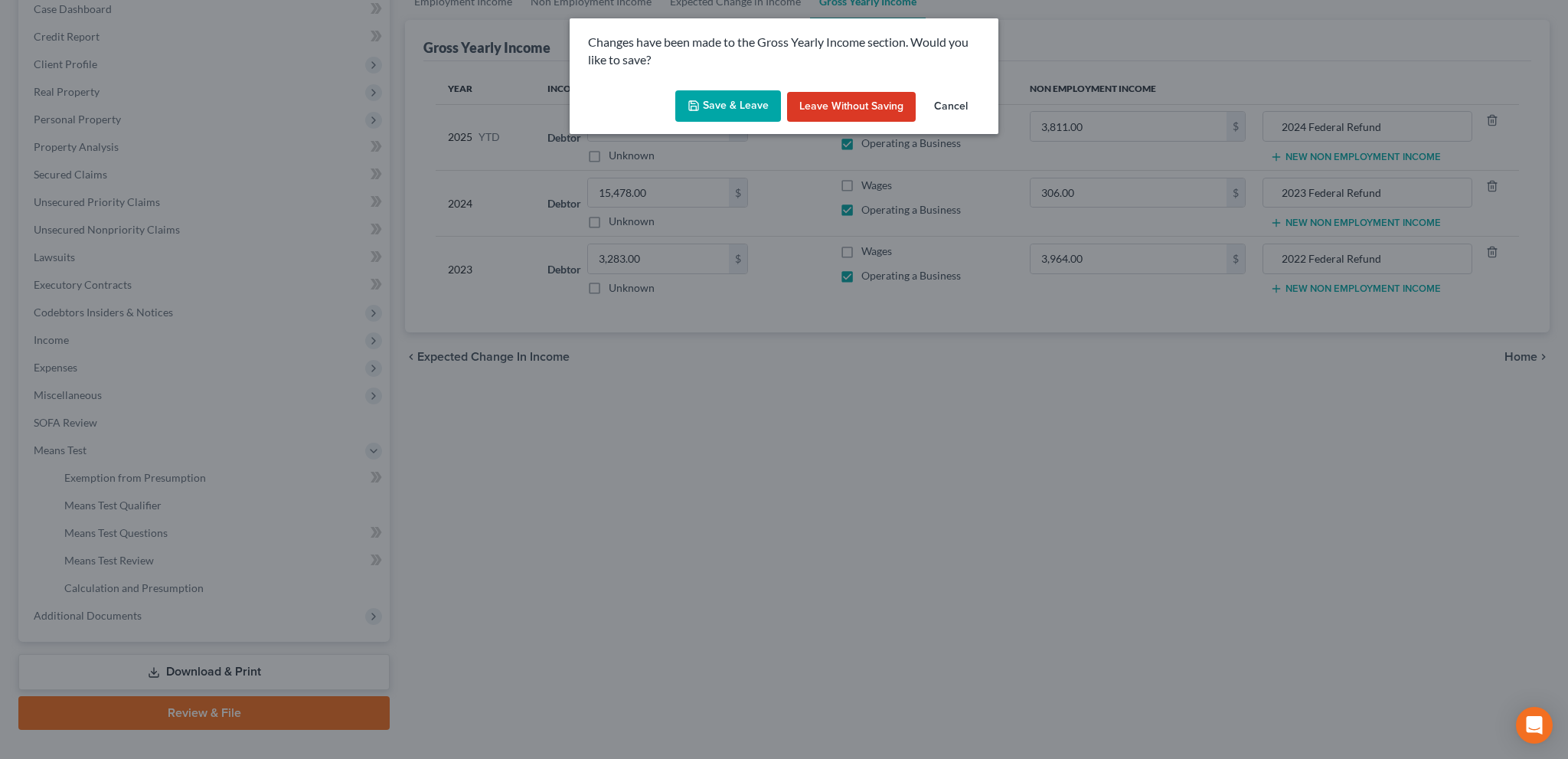
click at [716, 100] on button "Save & Leave" at bounding box center [728, 107] width 106 height 32
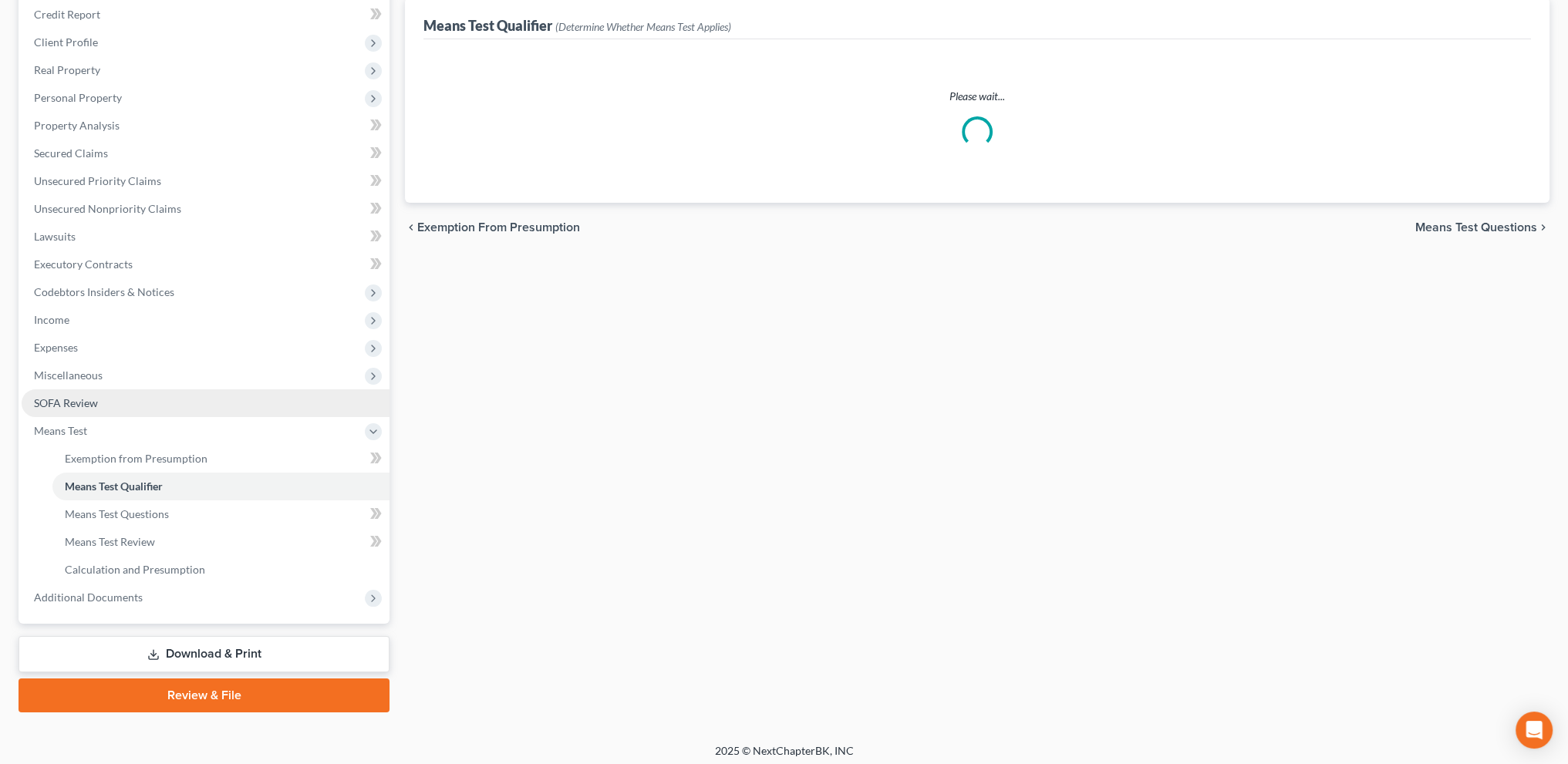
scroll to position [193, 0]
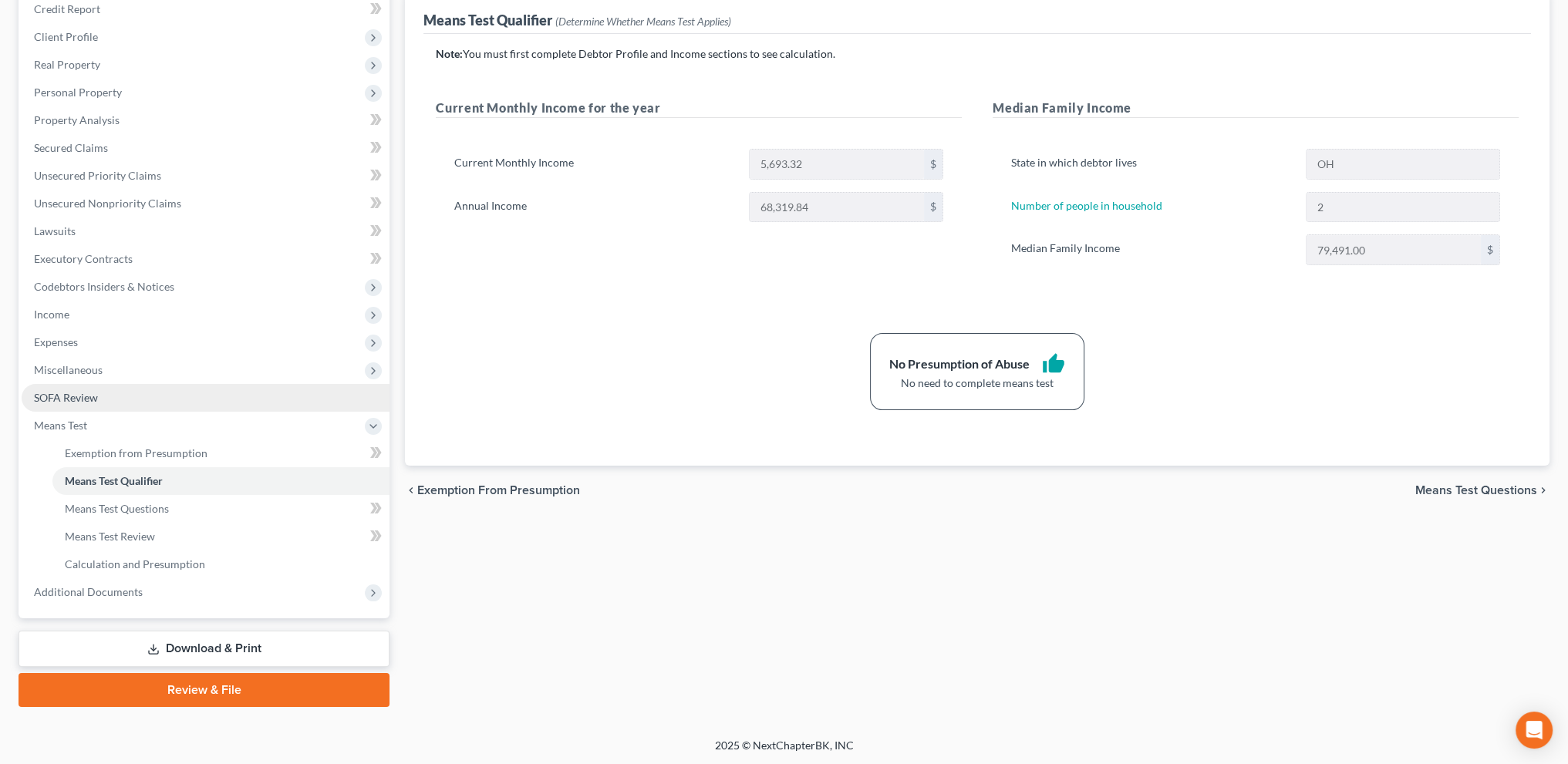
click at [74, 404] on link "SOFA Review" at bounding box center [206, 398] width 368 height 28
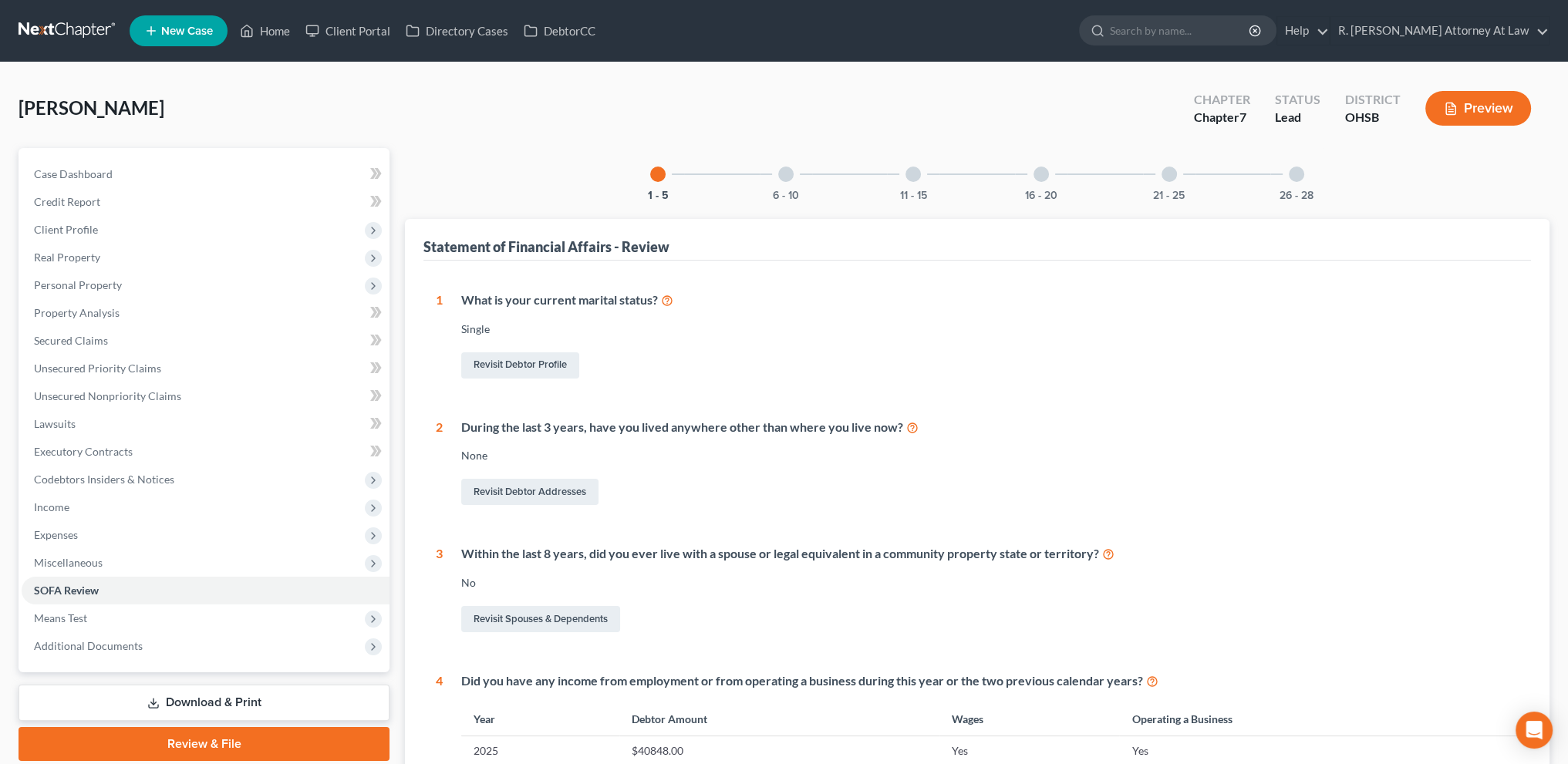
click at [1173, 178] on div at bounding box center [1169, 174] width 15 height 15
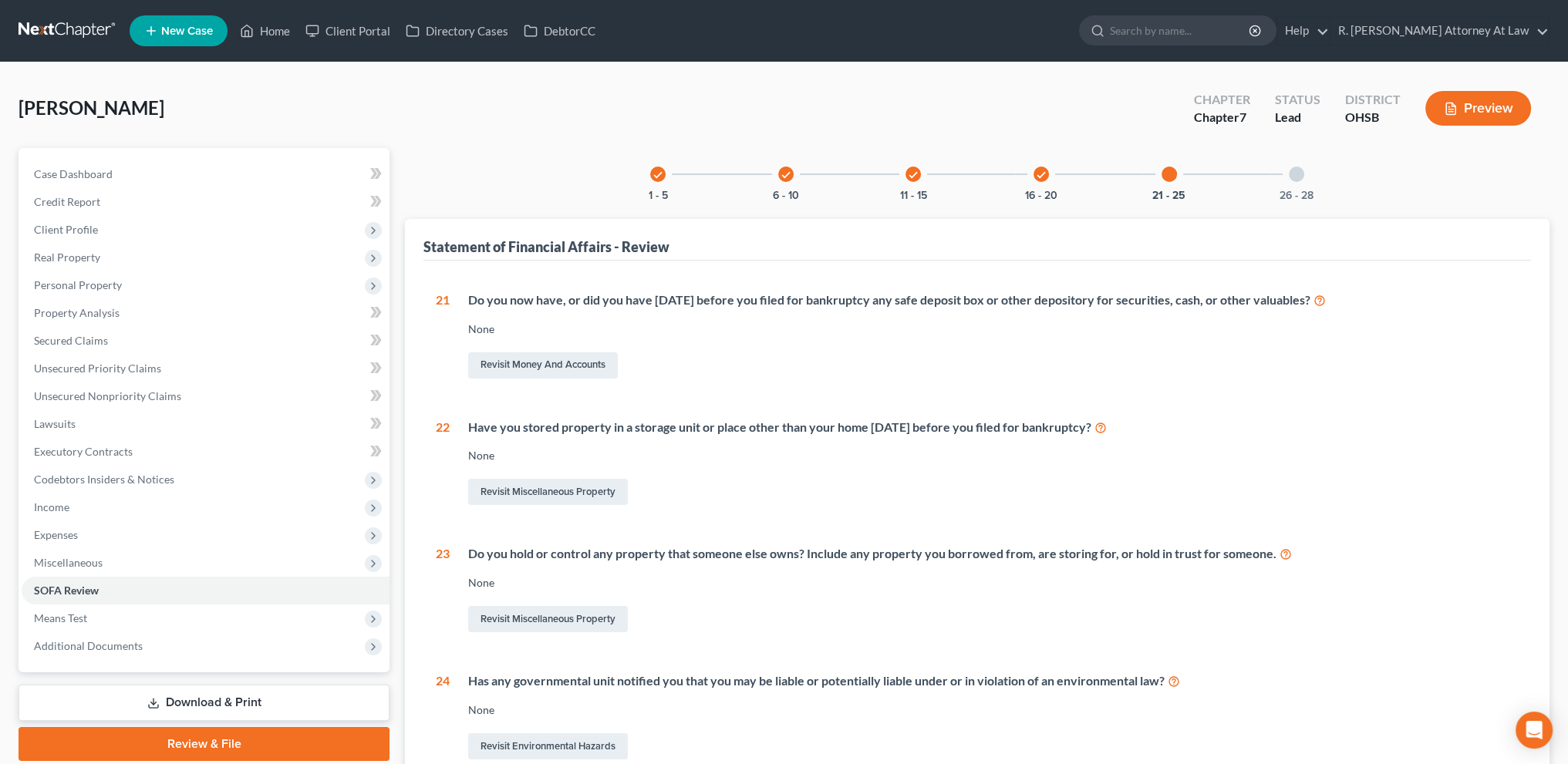
click at [1293, 171] on div at bounding box center [1296, 174] width 15 height 15
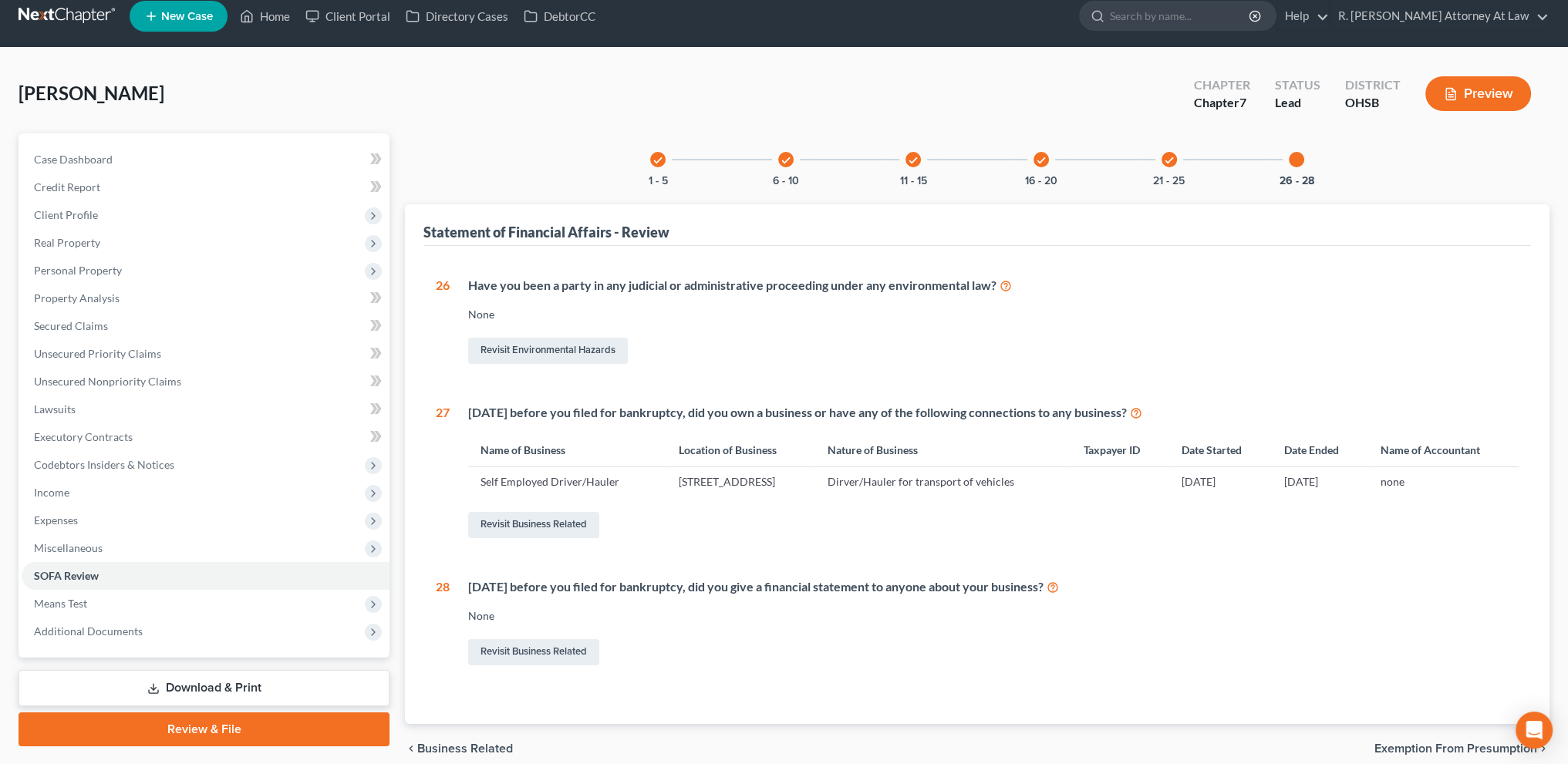
scroll to position [19, 0]
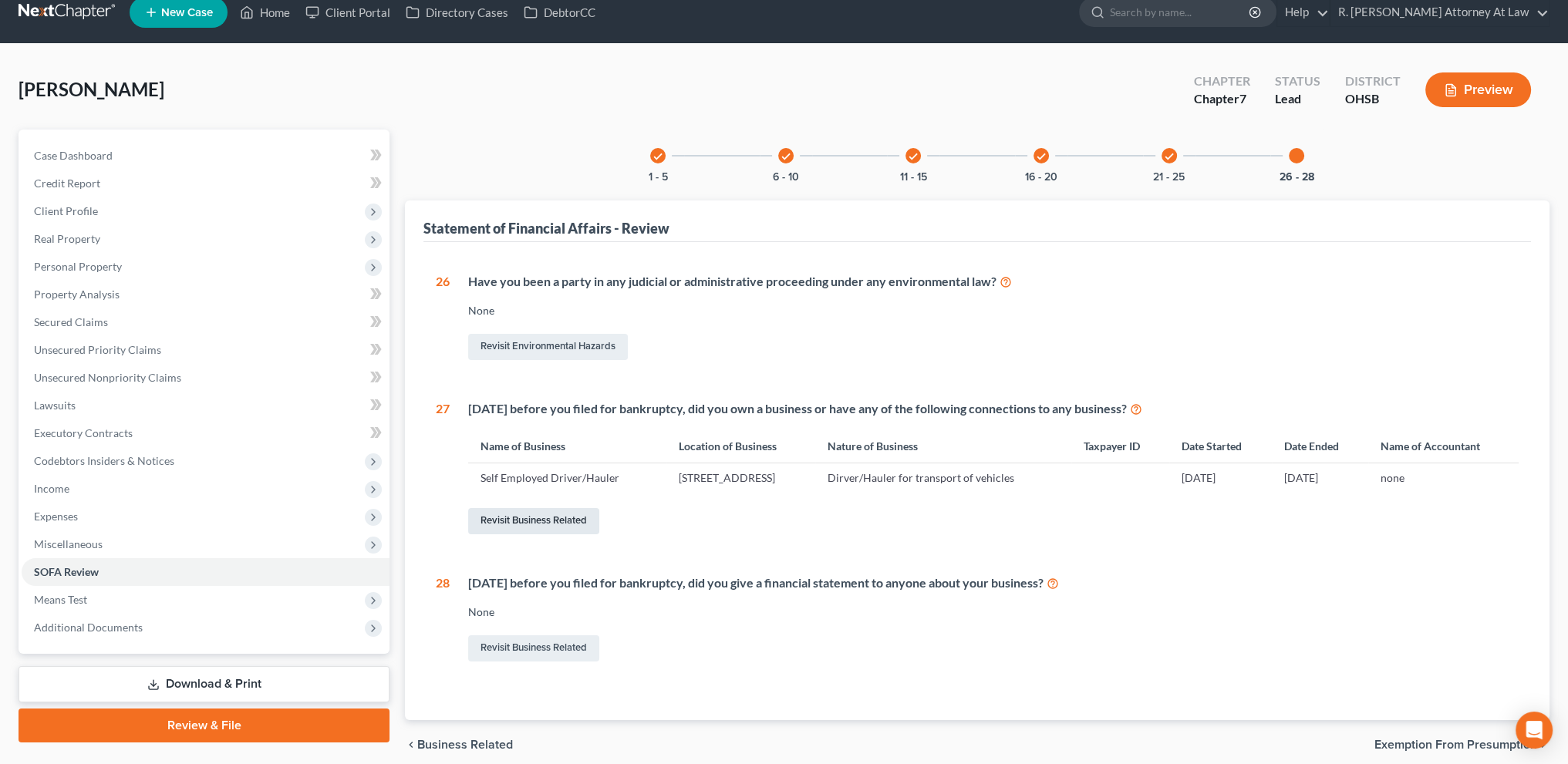
click at [535, 520] on link "Revisit Business Related" at bounding box center [534, 521] width 131 height 26
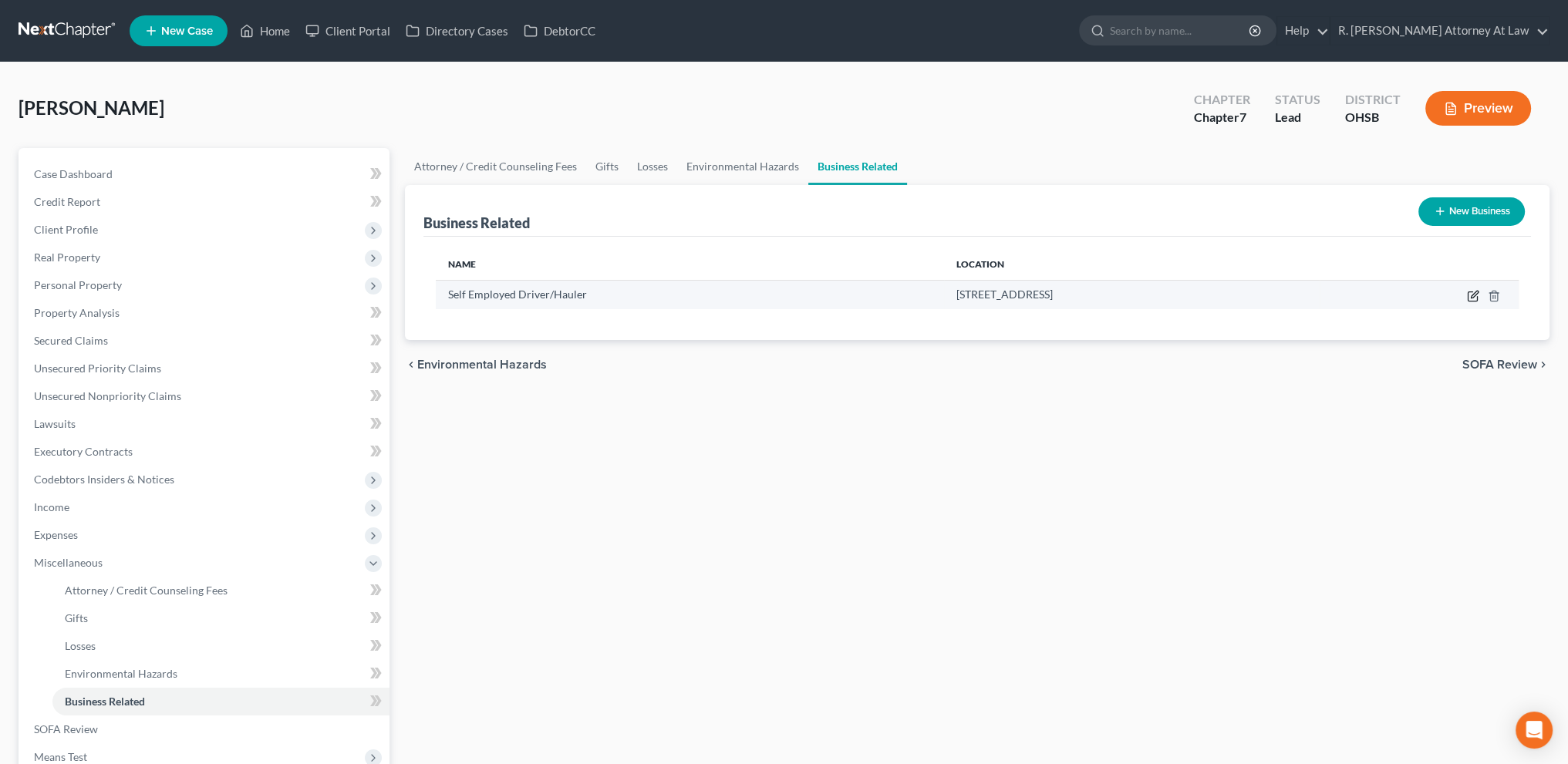
click at [1469, 296] on icon "button" at bounding box center [1473, 296] width 12 height 12
select select "sole_proprietor"
select select "36"
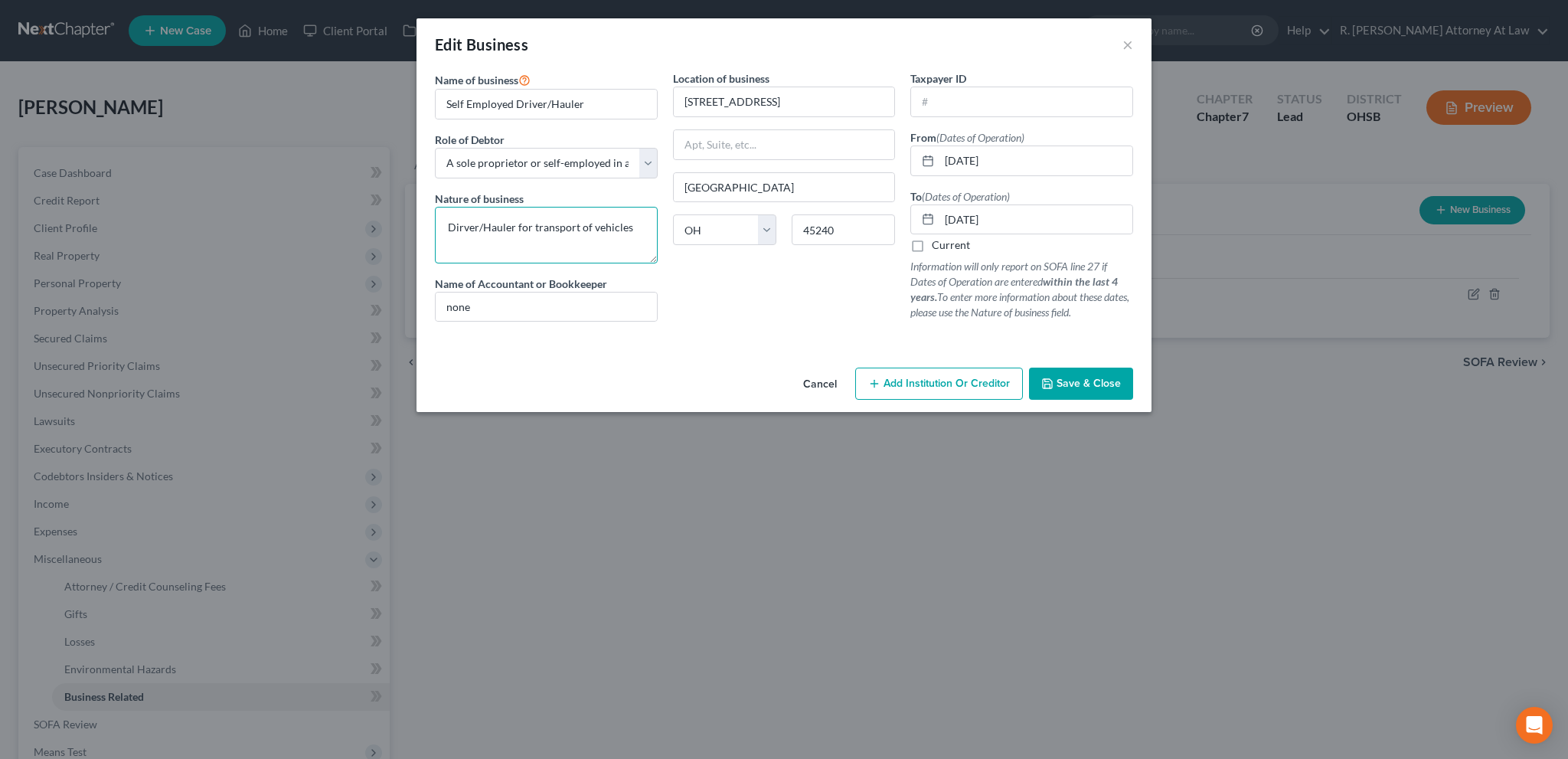
click at [629, 223] on textarea "Dirver/Hauler for transport of vehicles" at bounding box center [547, 235] width 223 height 57
click at [477, 231] on textarea "Dirver/Hauler for transport of vehicles business ending 01/2025" at bounding box center [547, 235] width 223 height 57
type textarea "Driver /Hauler for transport of vehicles business ending 01/2025"
click at [733, 144] on input "text" at bounding box center [784, 145] width 222 height 29
type input "DEpt 40595"
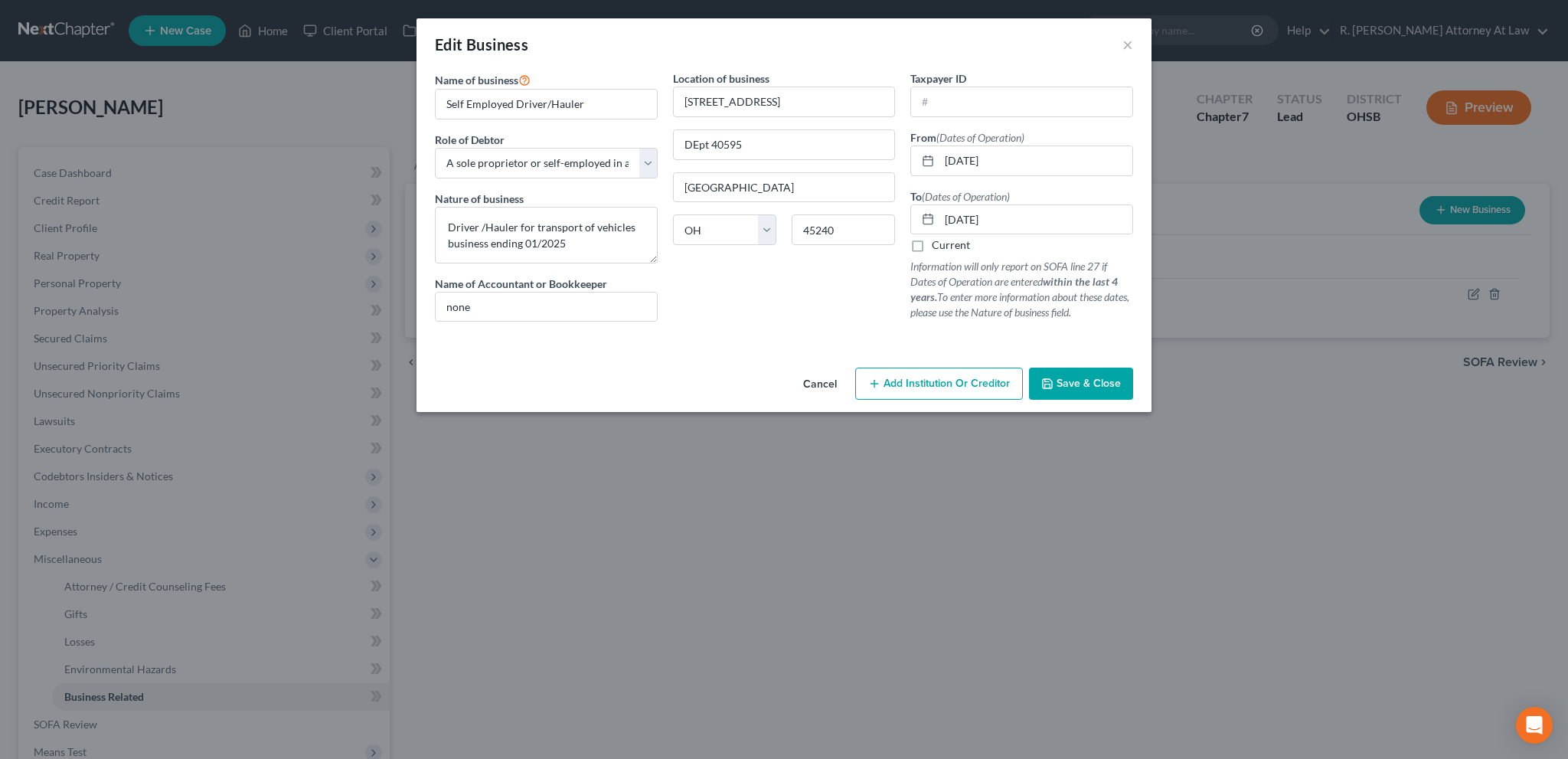
click at [1072, 388] on span "Save & Close" at bounding box center [1089, 384] width 65 height 13
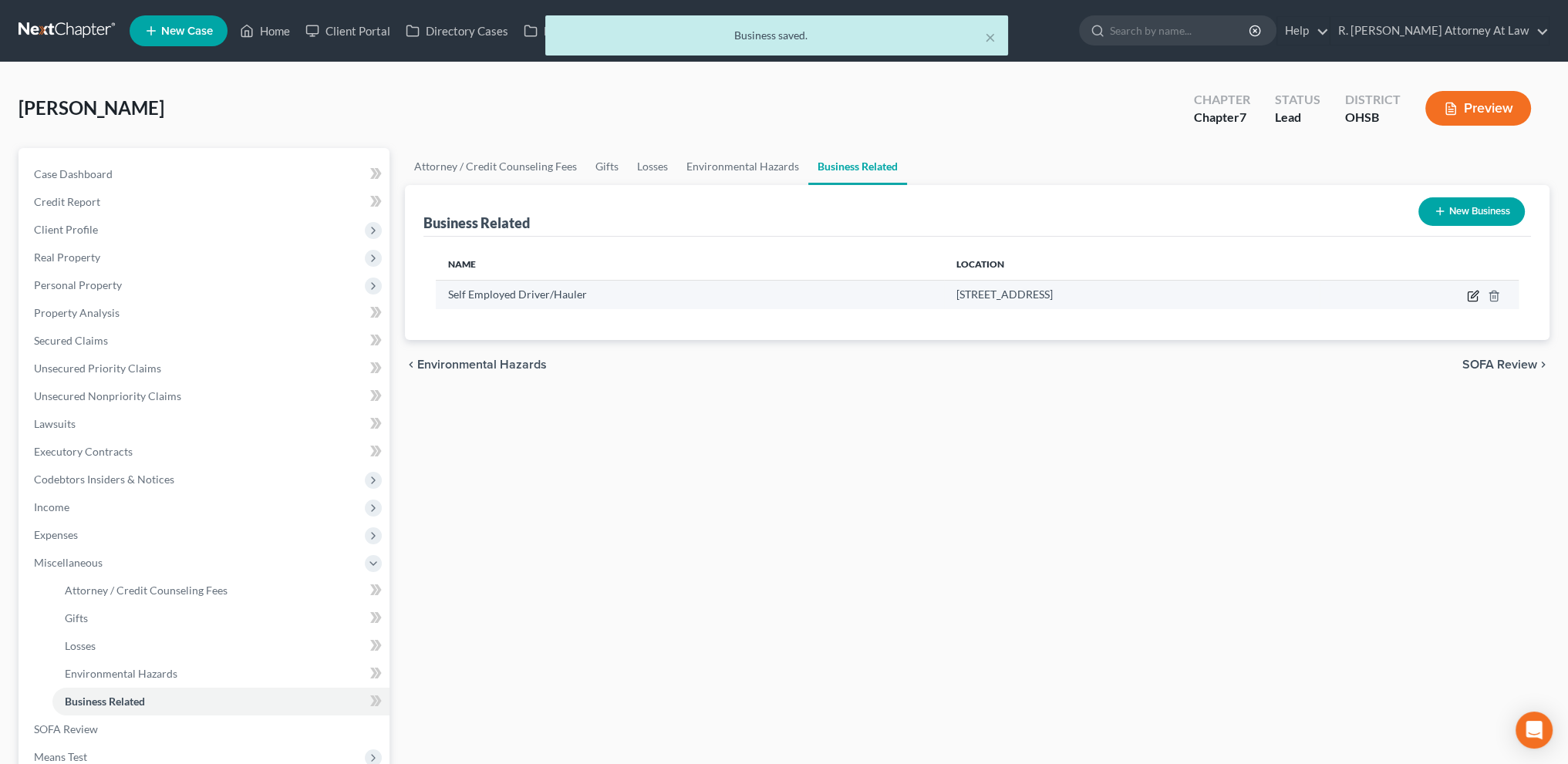
click at [1470, 296] on icon "button" at bounding box center [1473, 296] width 12 height 12
select select "sole_proprietor"
select select "36"
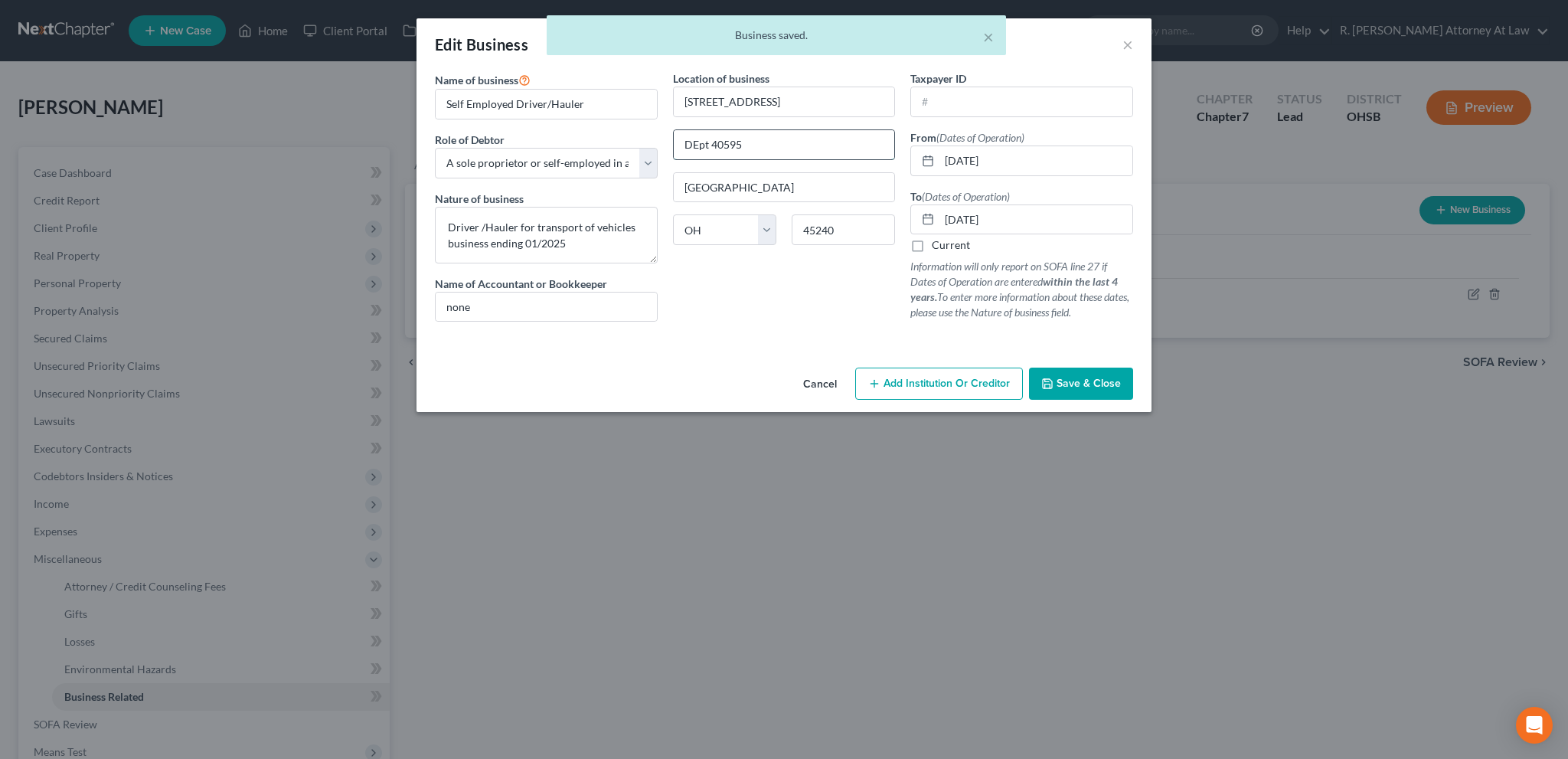
click at [699, 140] on input "DEpt 40595" at bounding box center [784, 145] width 222 height 29
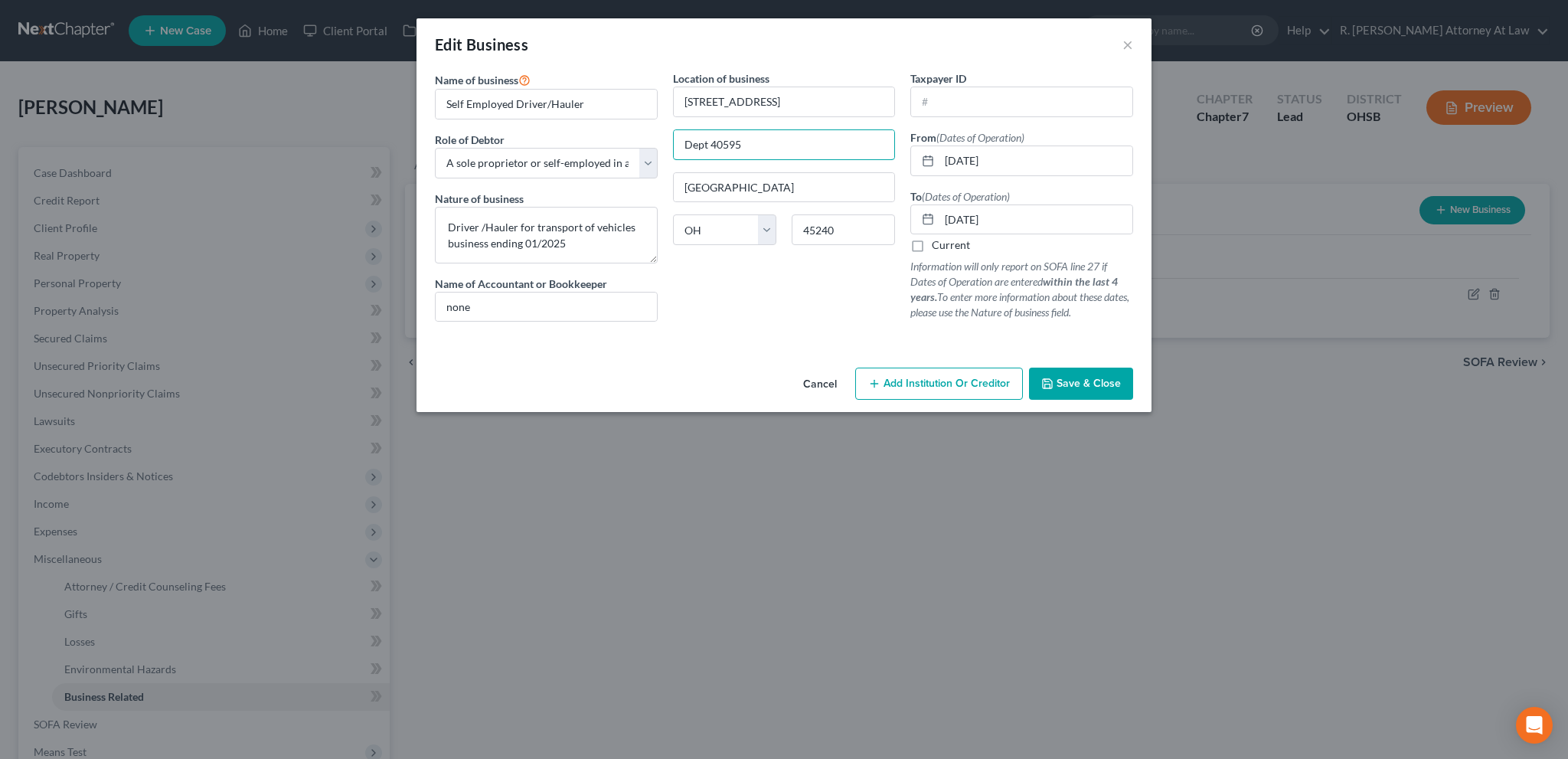
type input "Dept 40595"
click at [1060, 380] on span "Save & Close" at bounding box center [1089, 384] width 65 height 13
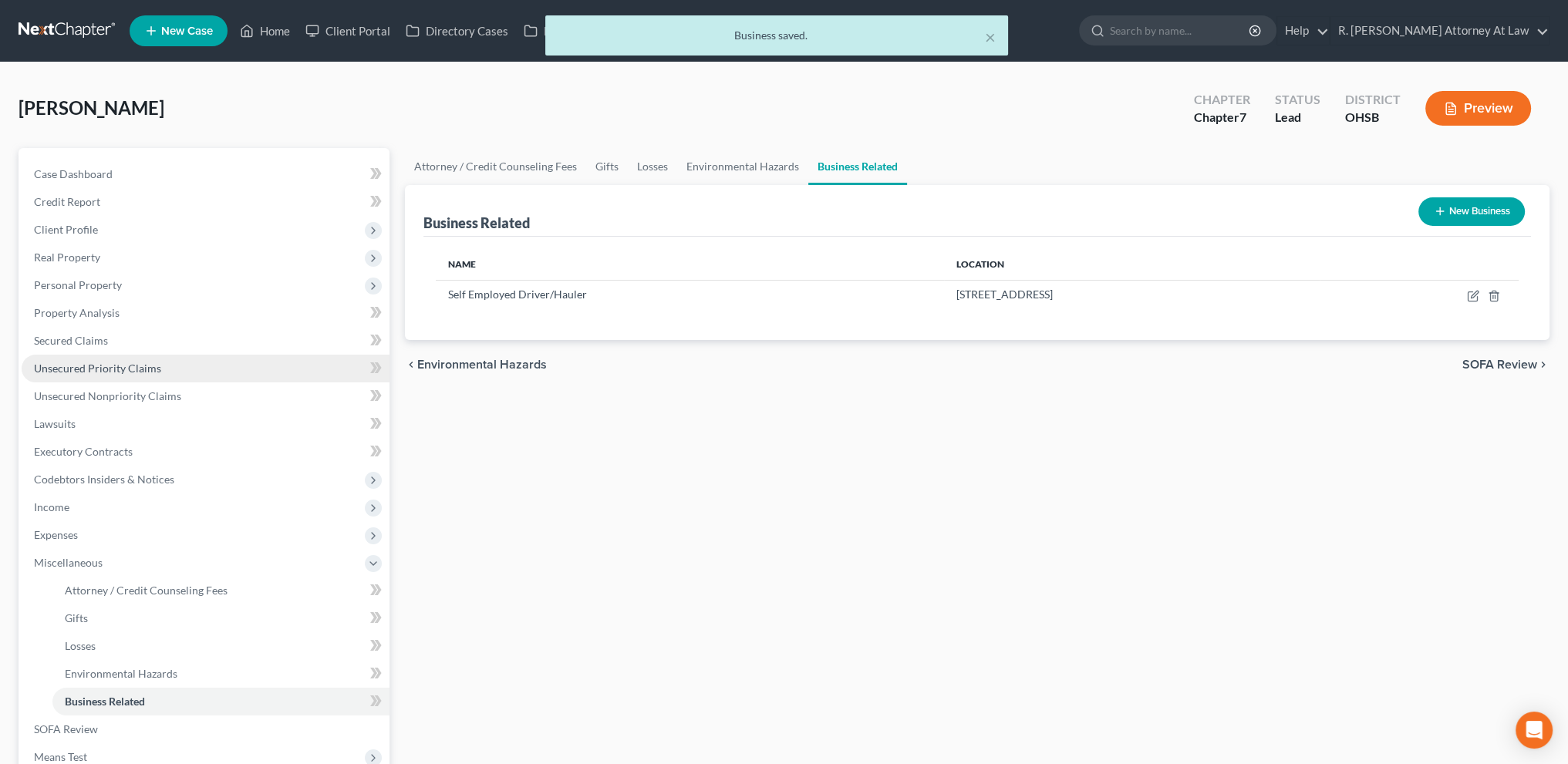
click at [73, 371] on span "Unsecured Priority Claims" at bounding box center [98, 368] width 127 height 13
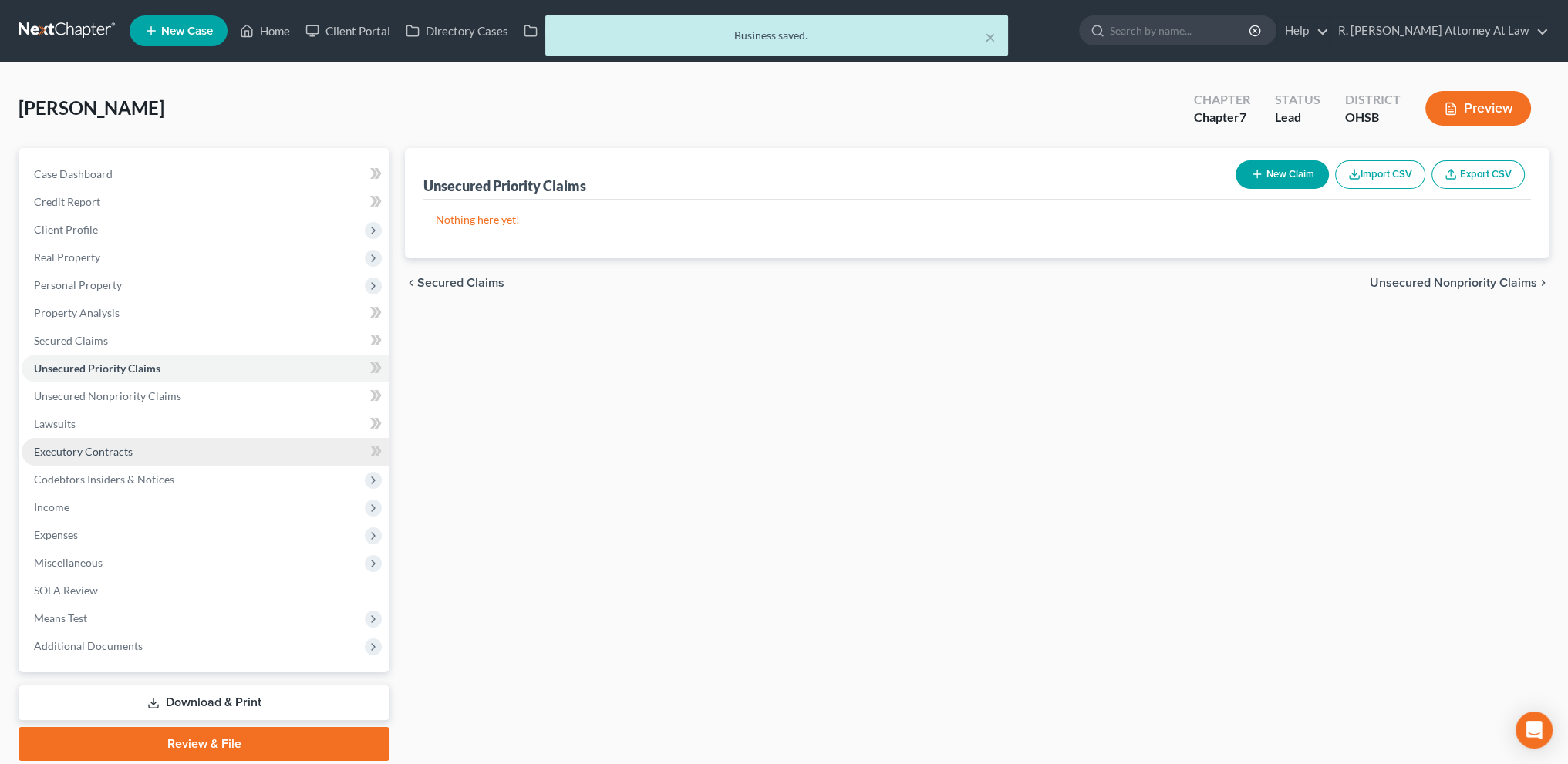
click at [71, 449] on span "Executory Contracts" at bounding box center [83, 451] width 99 height 13
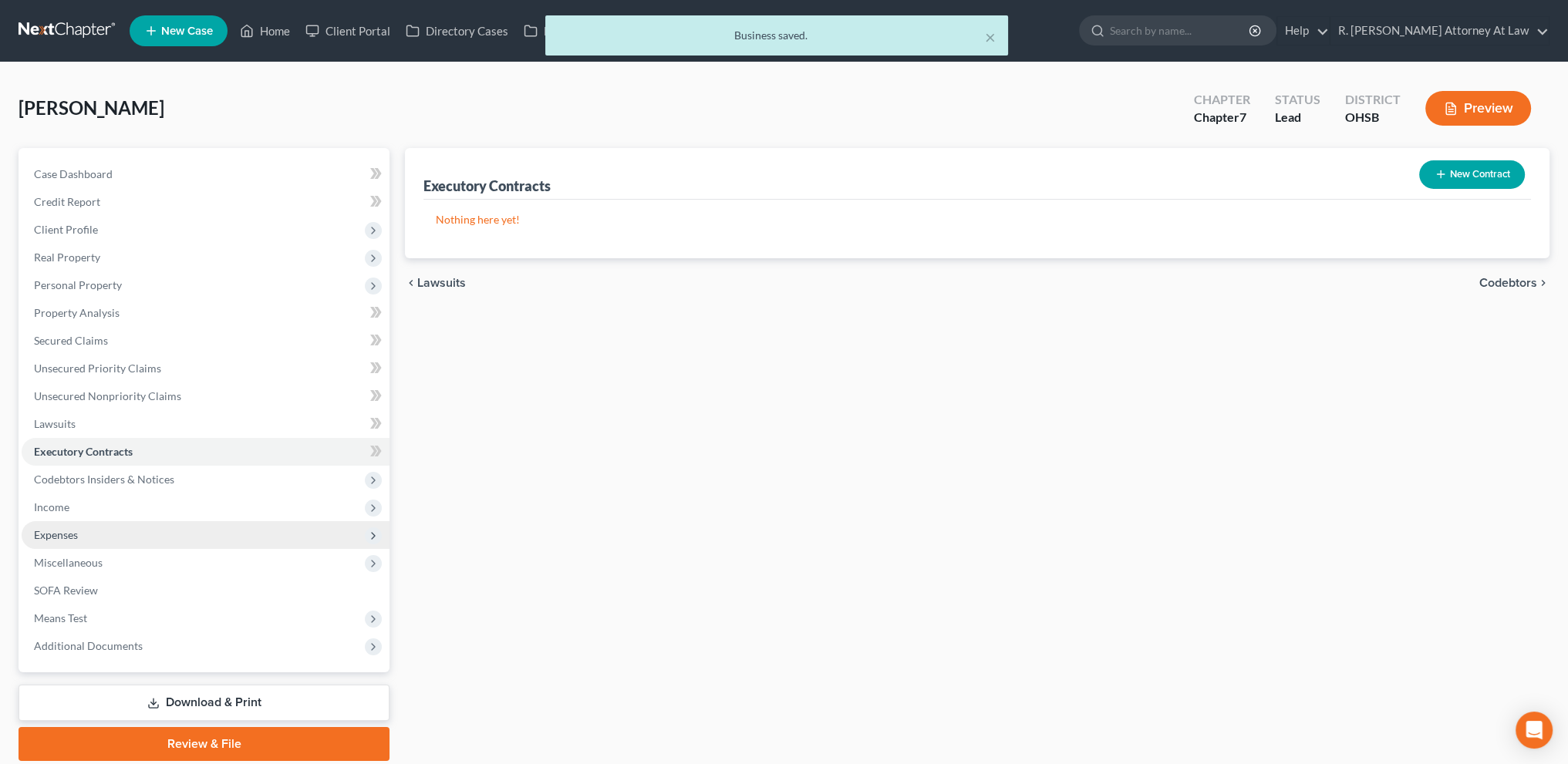
click at [63, 530] on span "Expenses" at bounding box center [56, 535] width 44 height 13
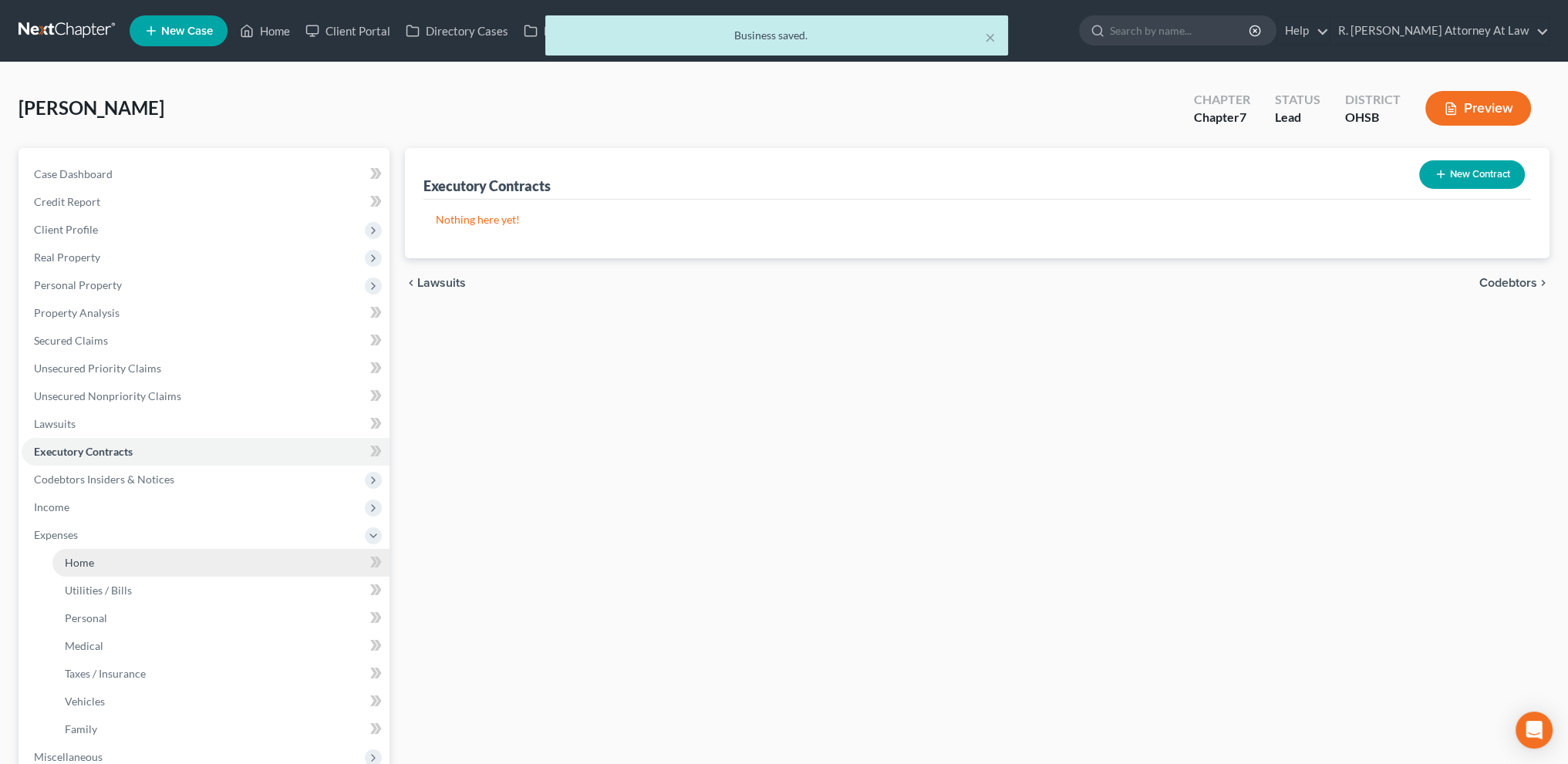
click at [80, 565] on span "Home" at bounding box center [80, 563] width 29 height 13
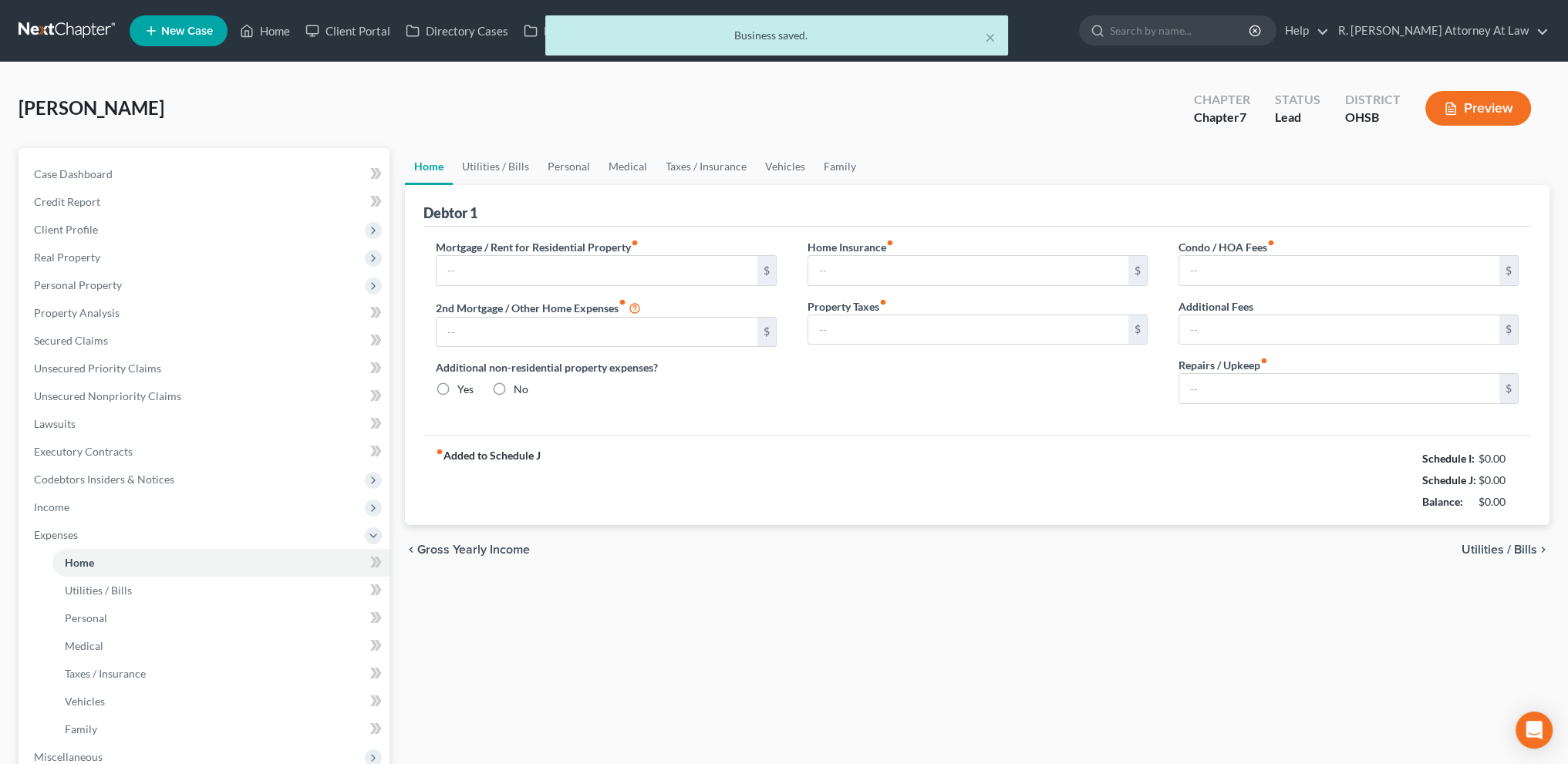
type input "1,147.00"
type input "0.00"
radio input "true"
type input "17.00"
type input "0.00"
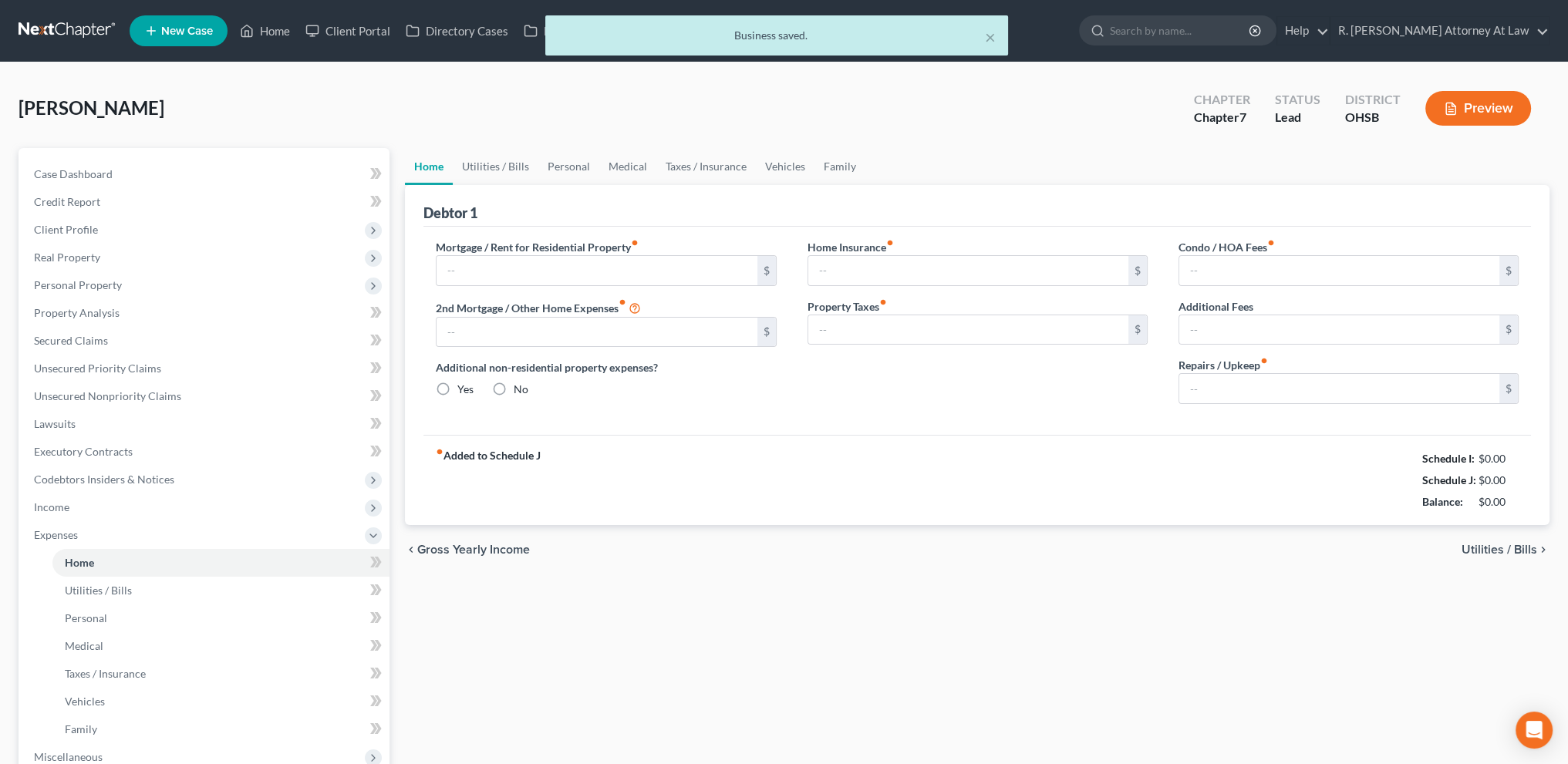
type input "0.00"
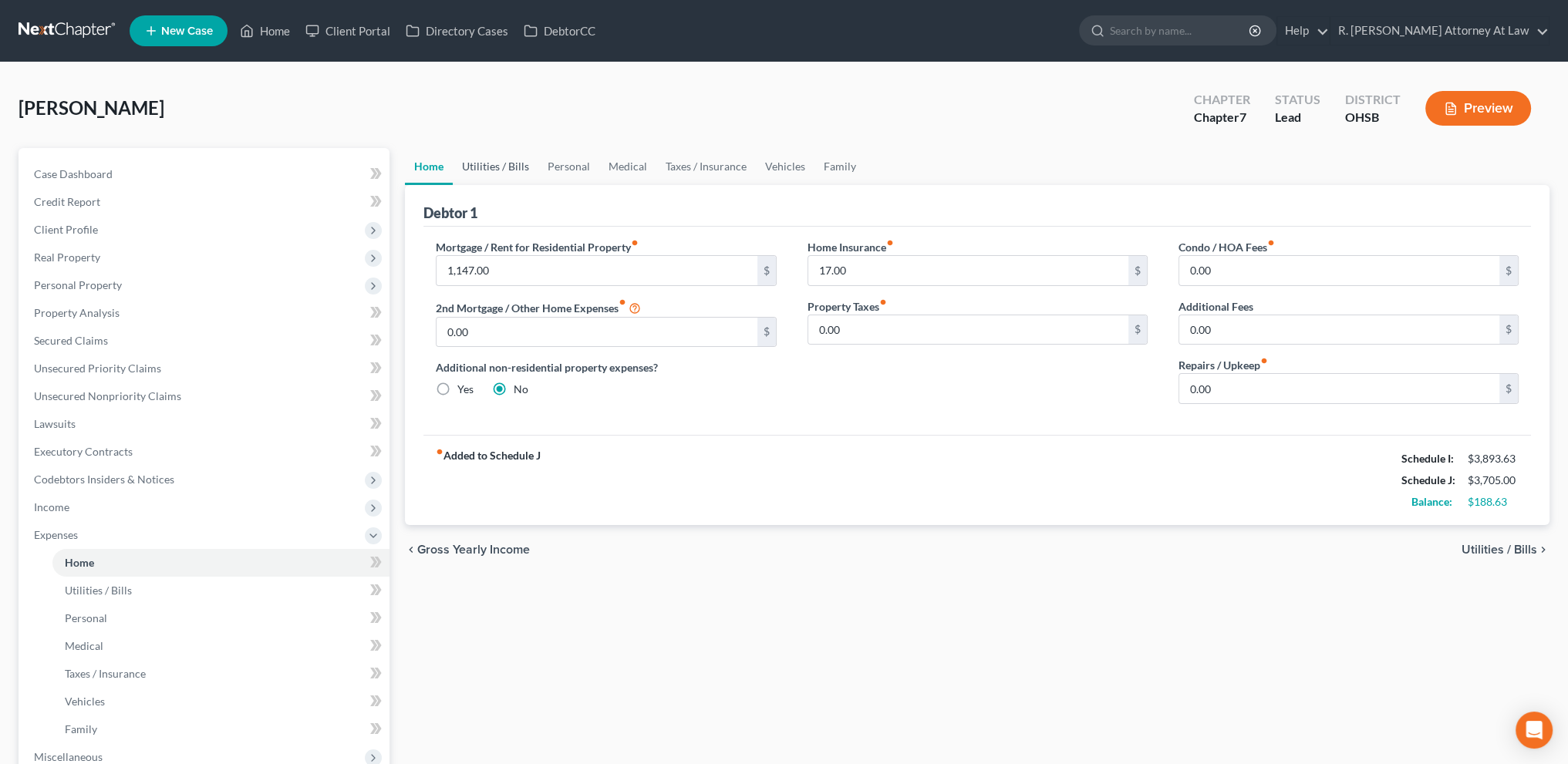
click at [507, 166] on link "Utilities / Bills" at bounding box center [495, 166] width 86 height 37
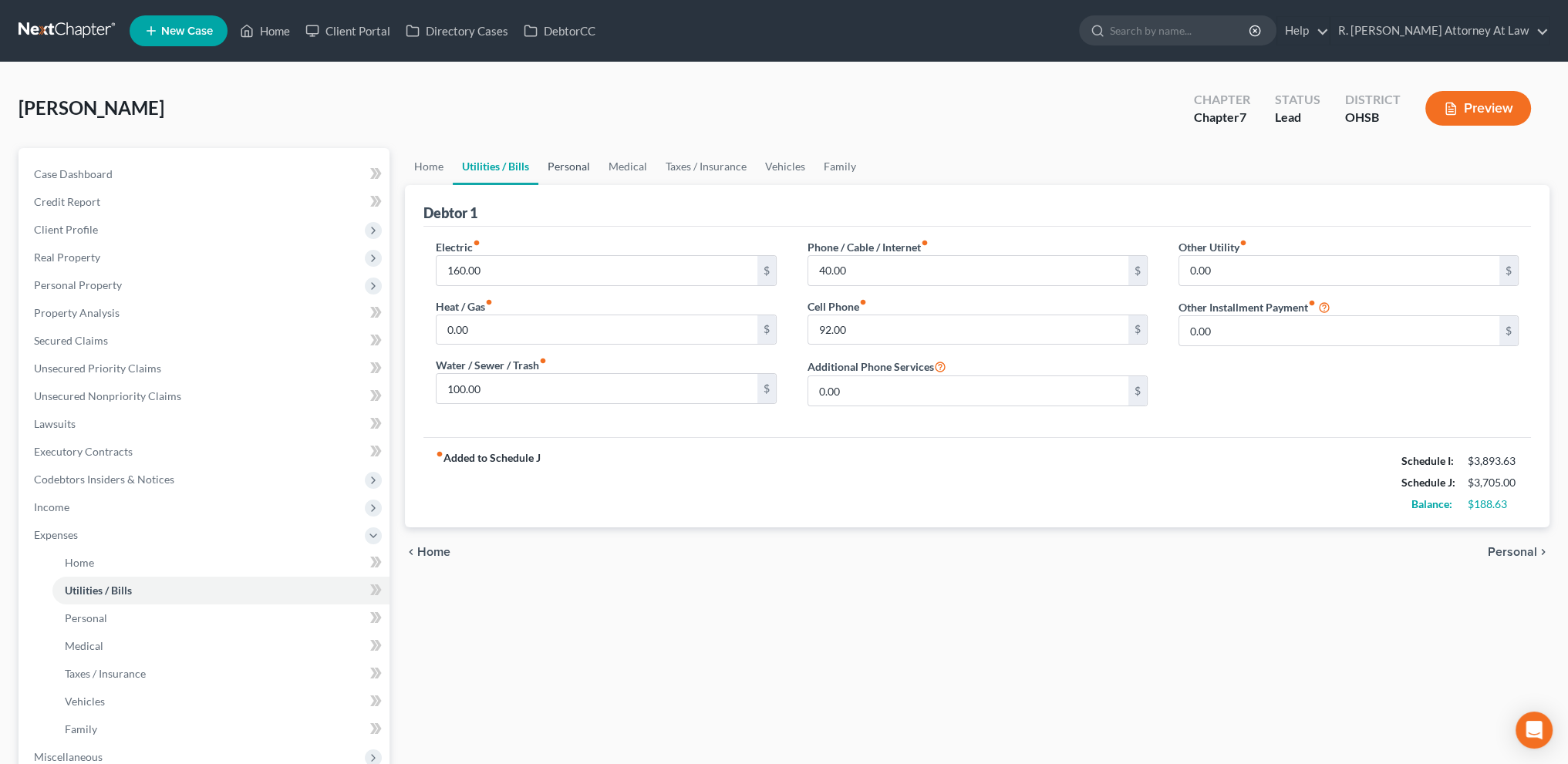
click at [571, 166] on link "Personal" at bounding box center [569, 166] width 61 height 37
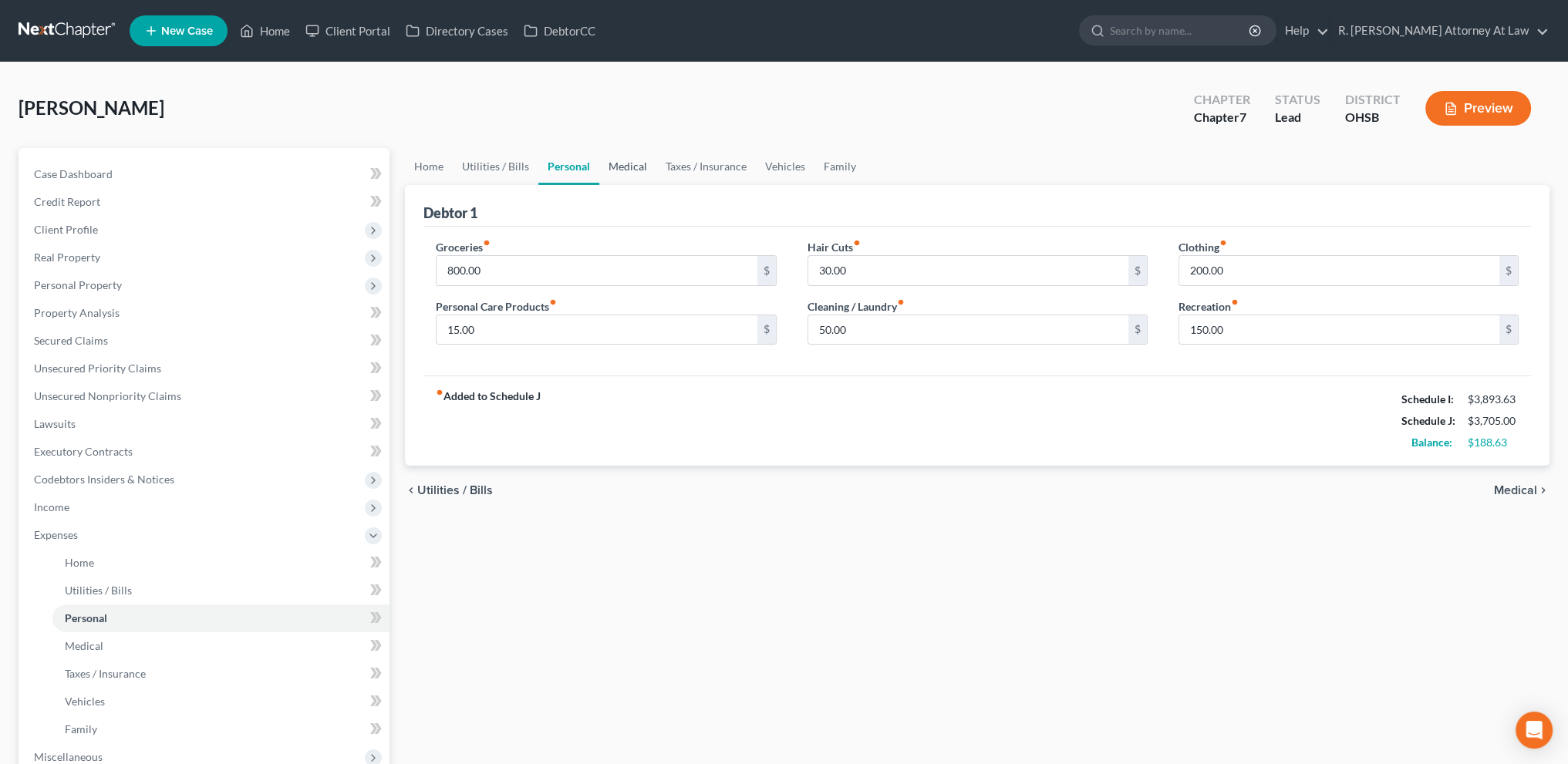
click at [627, 163] on link "Medical" at bounding box center [628, 166] width 57 height 37
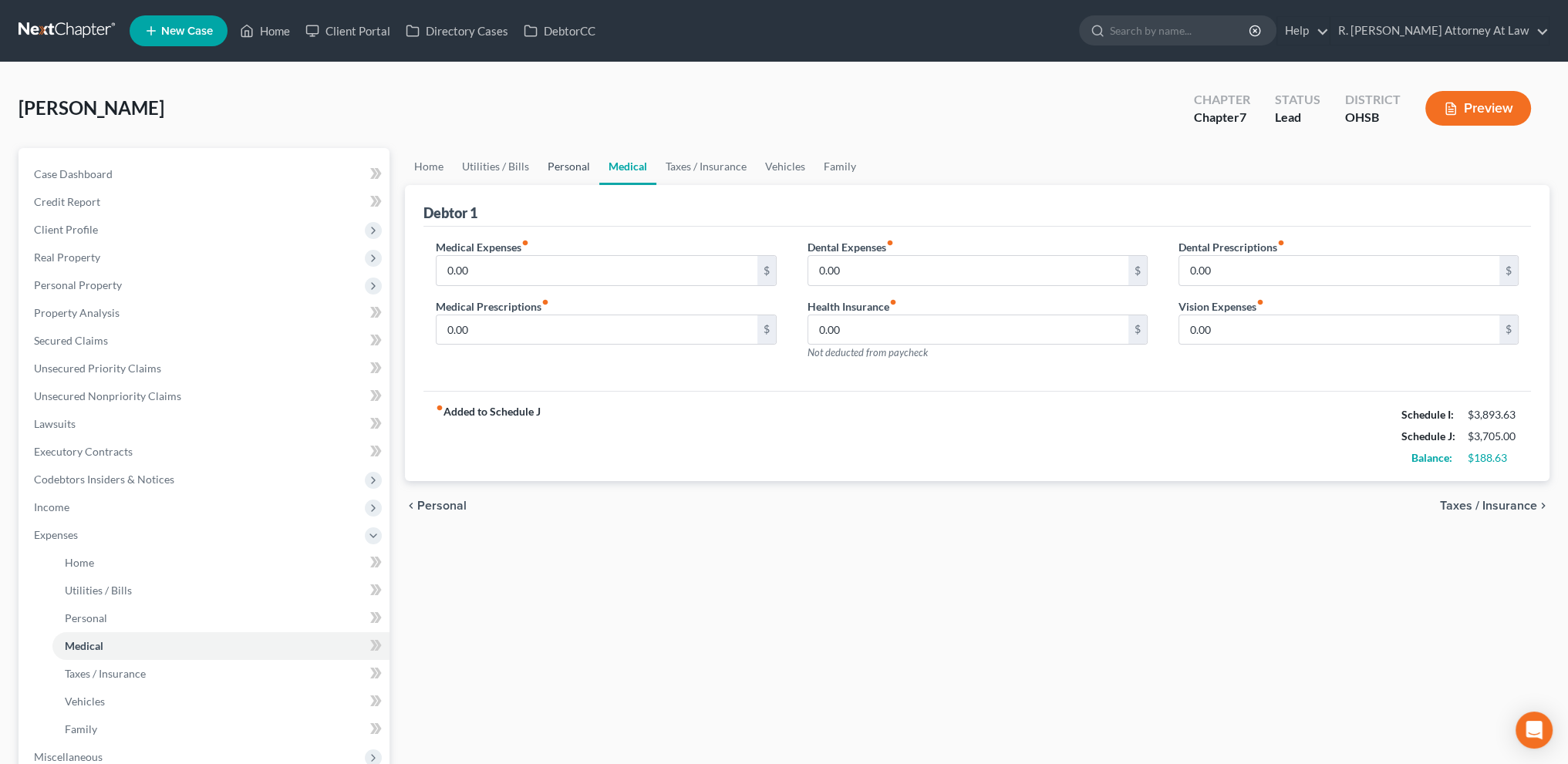
click at [579, 163] on link "Personal" at bounding box center [569, 166] width 61 height 37
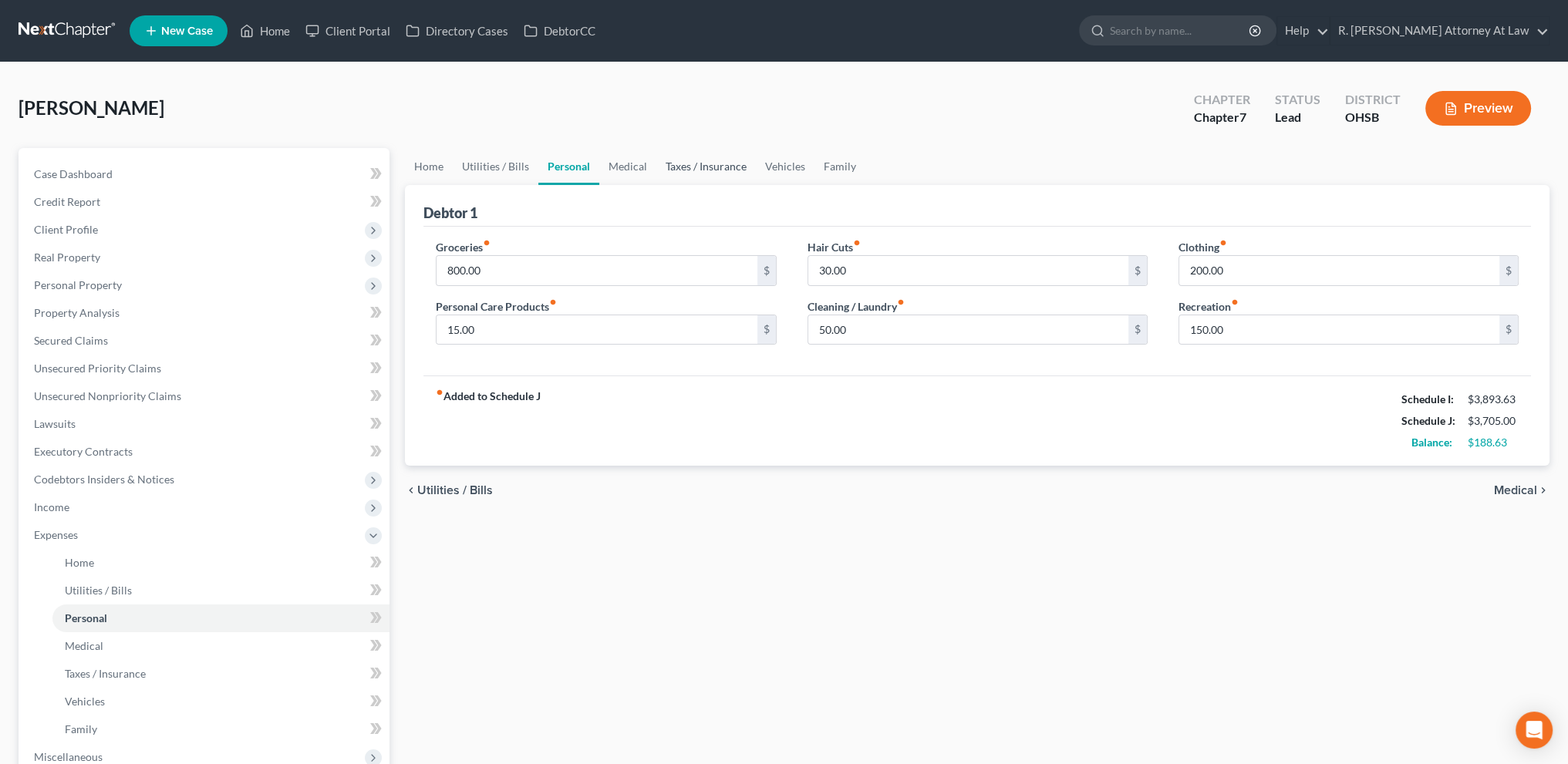
click at [657, 164] on link "Taxes / Insurance" at bounding box center [706, 166] width 99 height 37
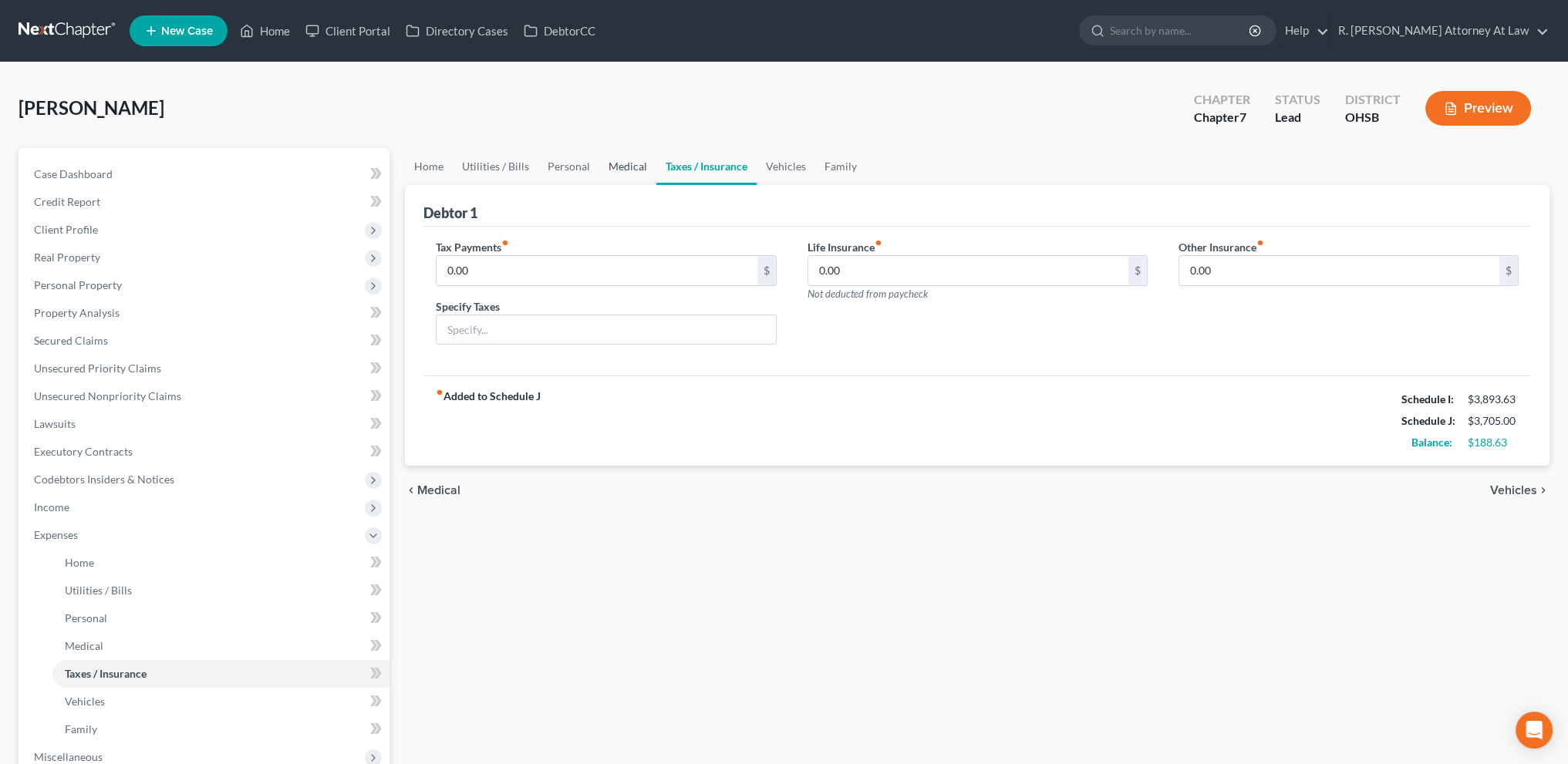
click at [634, 164] on link "Medical" at bounding box center [628, 166] width 57 height 37
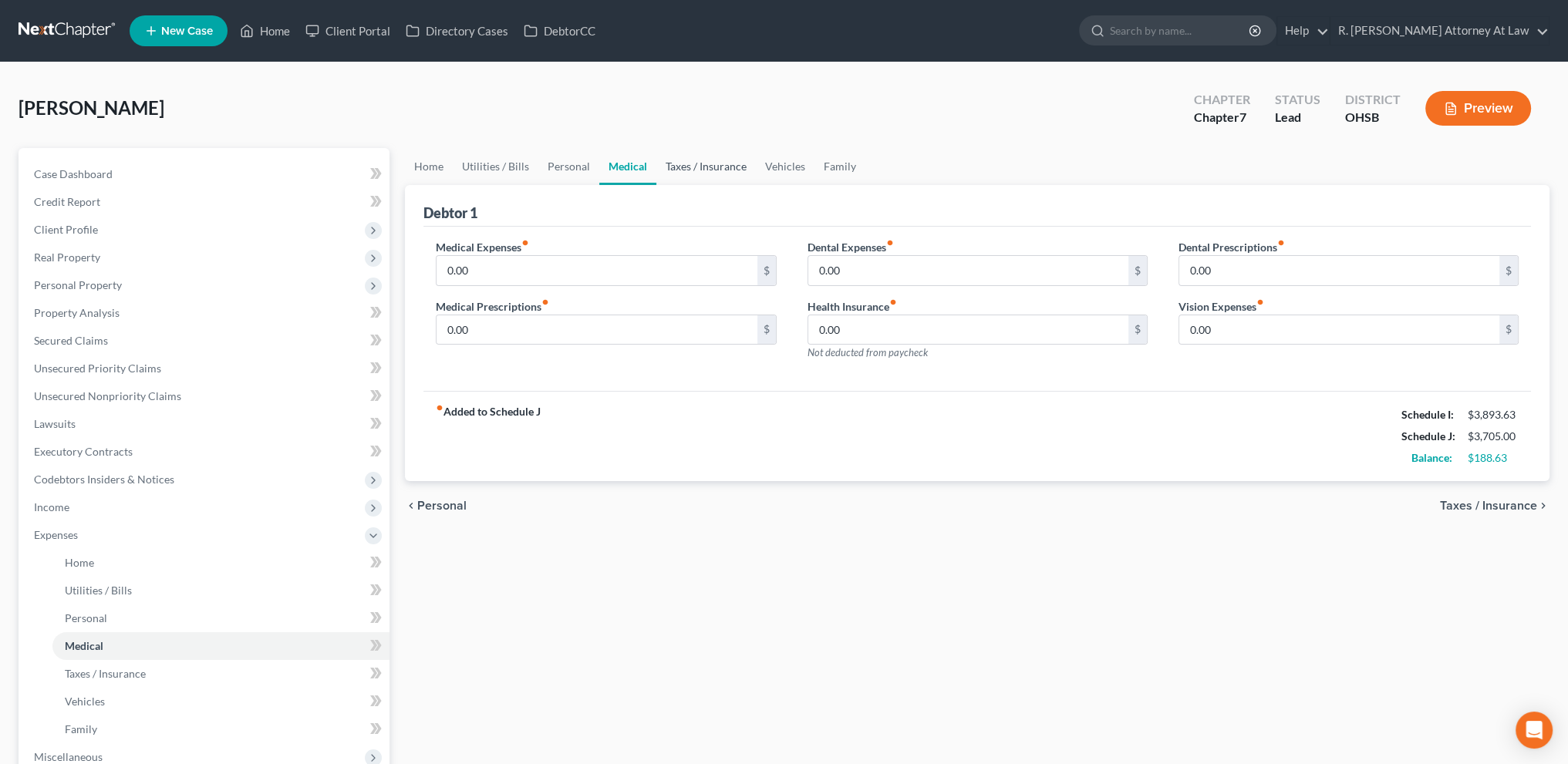
click at [714, 165] on link "Taxes / Insurance" at bounding box center [706, 166] width 99 height 37
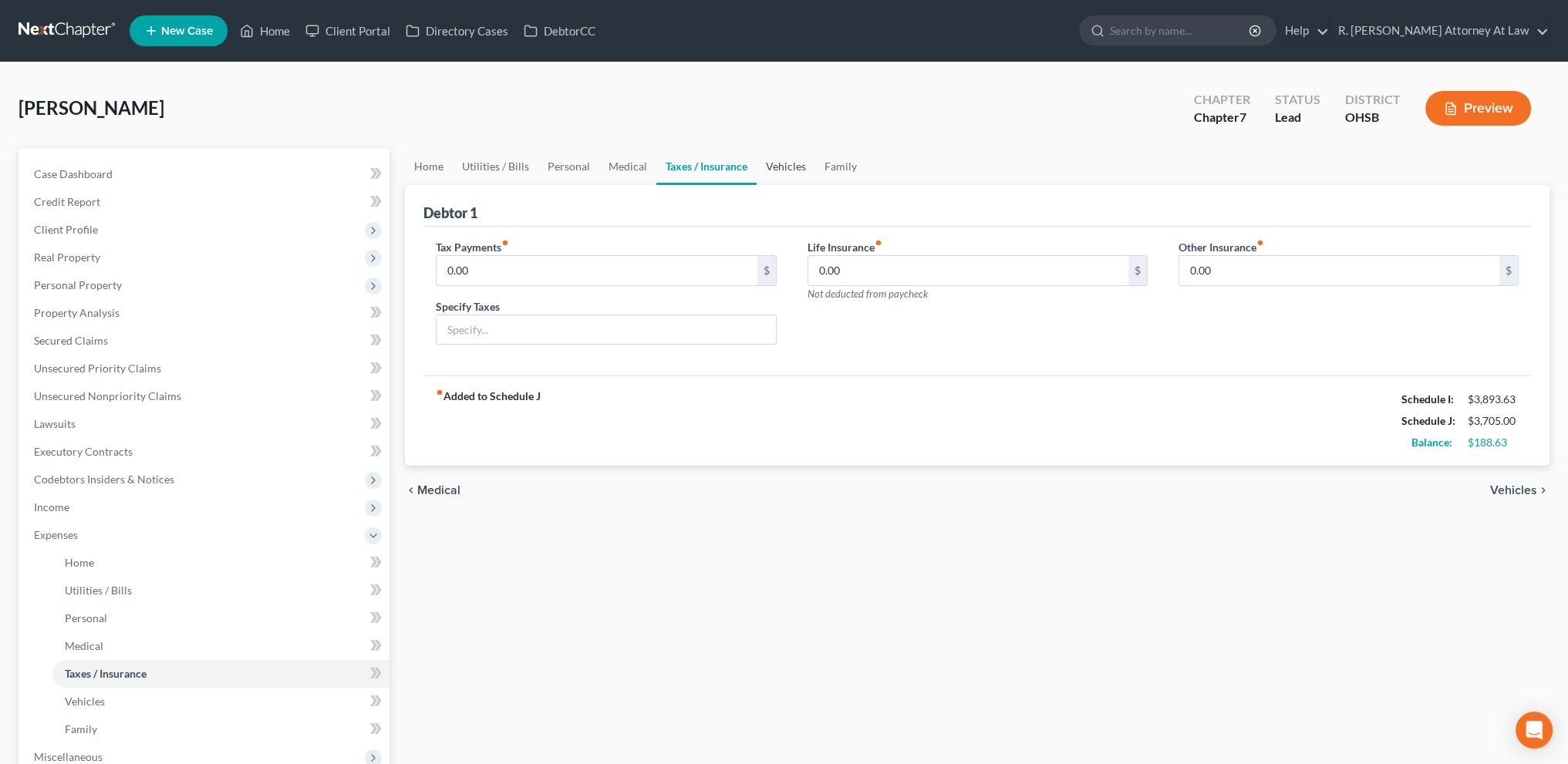
click at [785, 166] on link "Vehicles" at bounding box center [786, 166] width 59 height 37
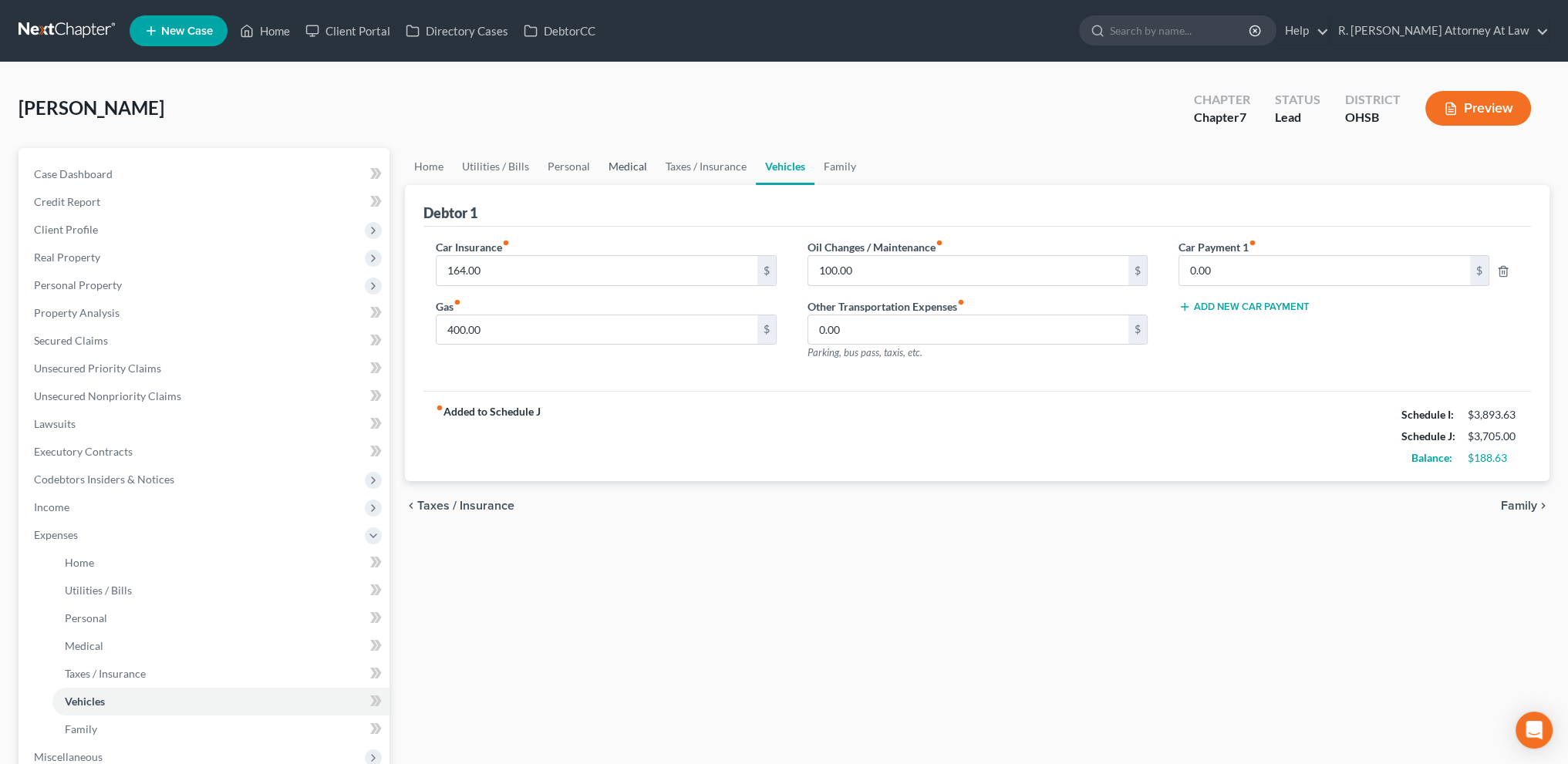
click at [624, 163] on link "Medical" at bounding box center [628, 166] width 57 height 37
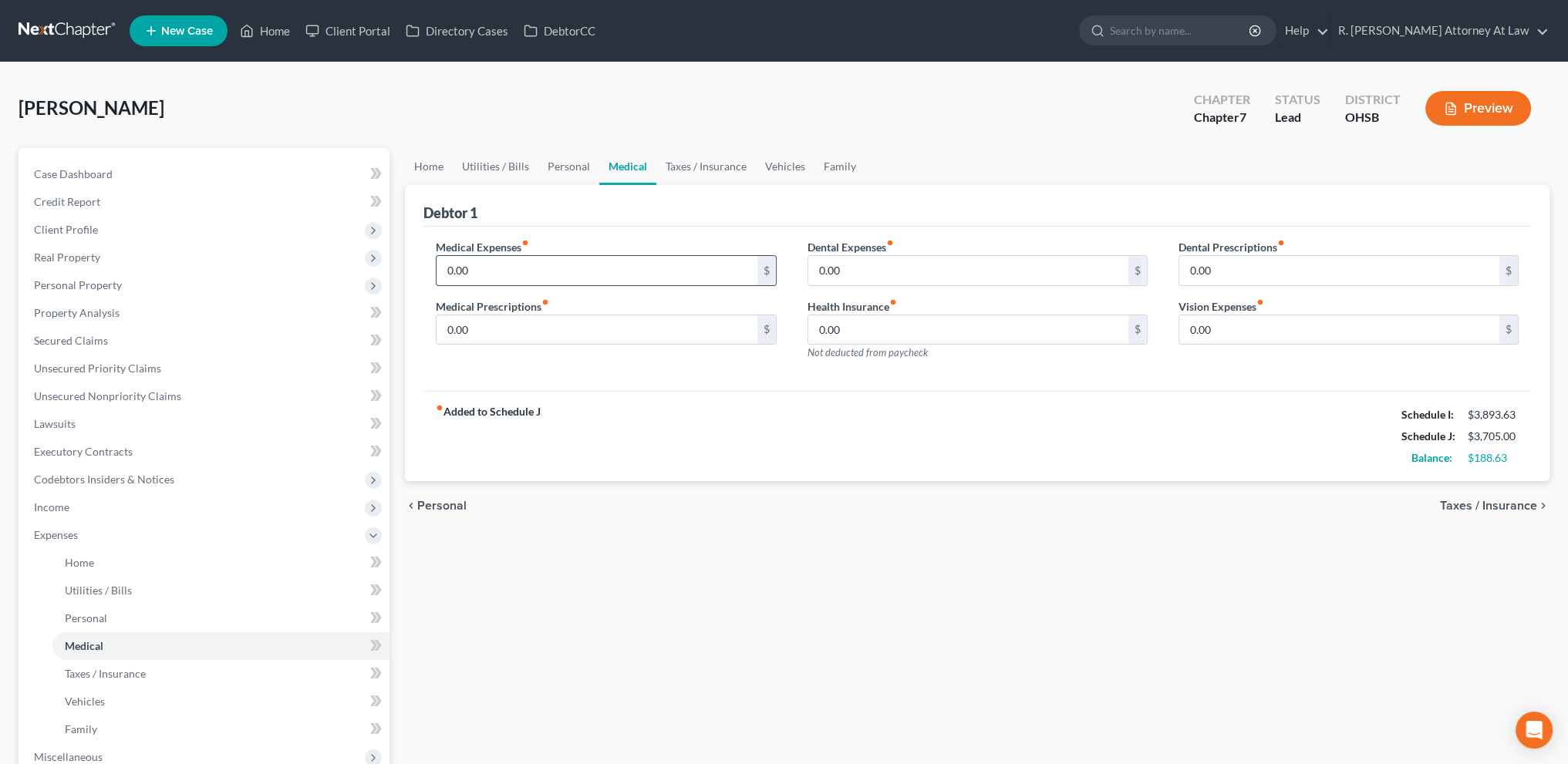
click at [506, 271] on input "0.00" at bounding box center [596, 270] width 320 height 29
type input "20"
click at [836, 169] on link "Family" at bounding box center [840, 166] width 51 height 37
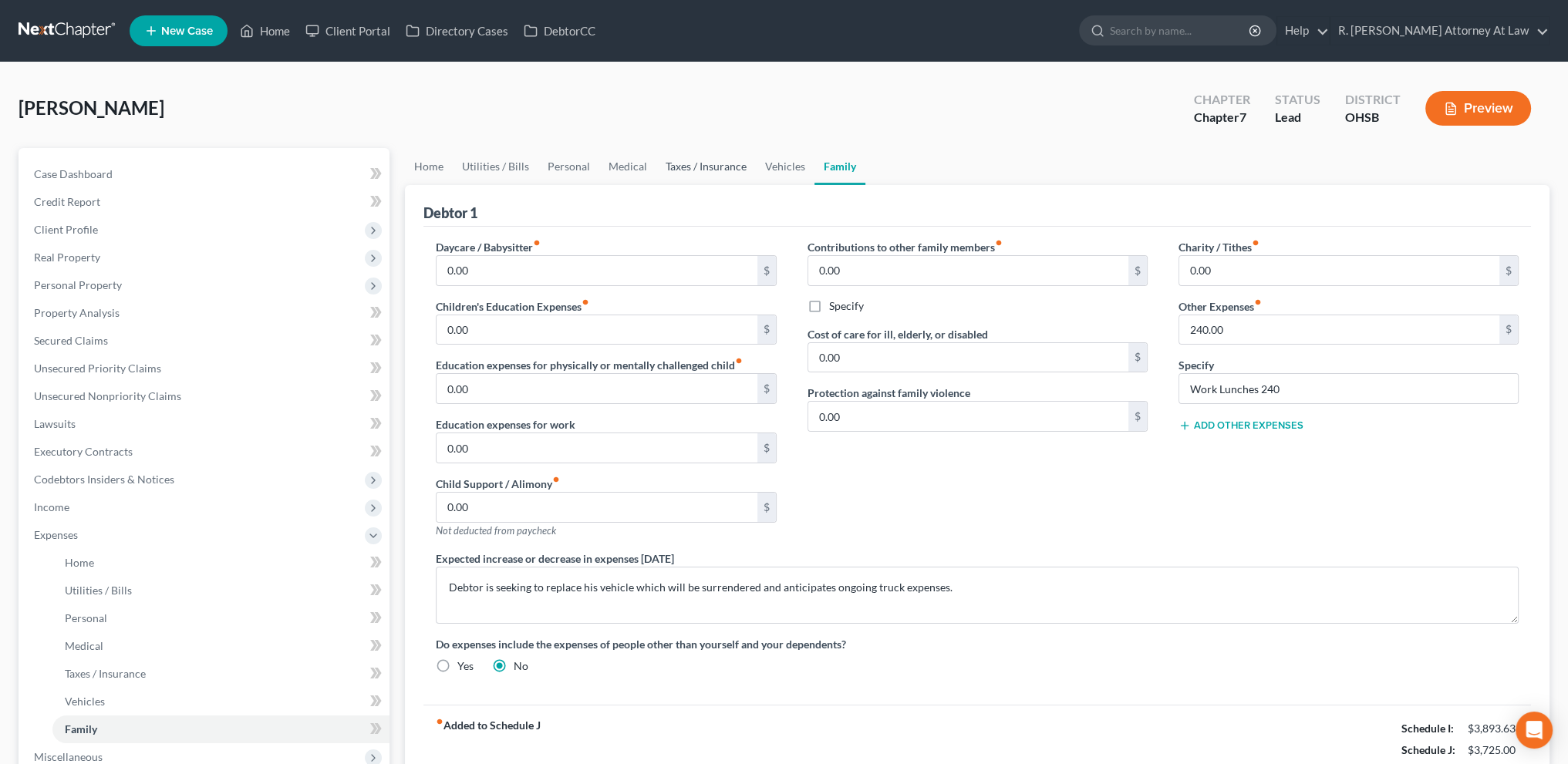
click at [730, 163] on link "Taxes / Insurance" at bounding box center [706, 166] width 99 height 37
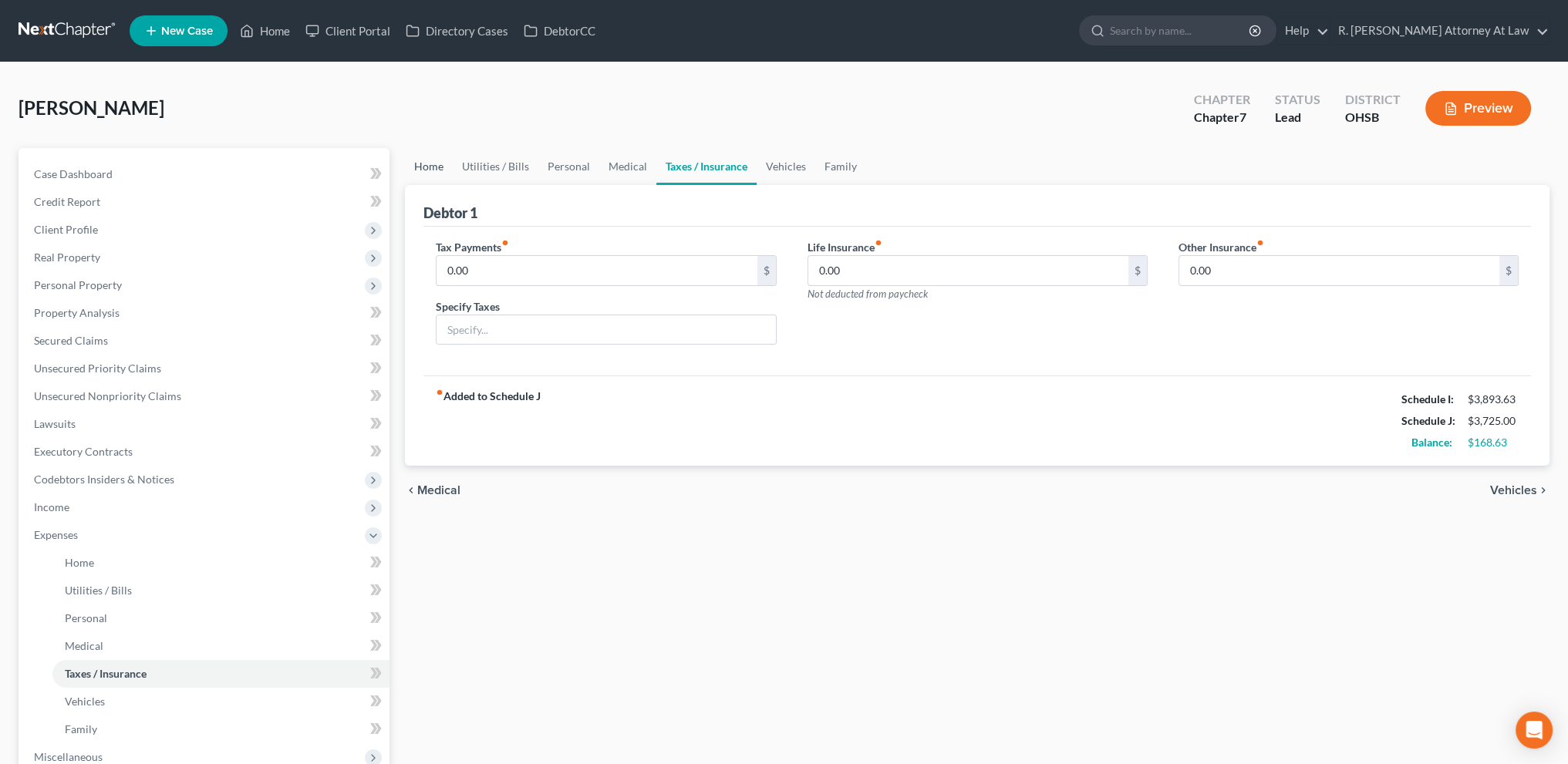
click at [424, 165] on link "Home" at bounding box center [428, 166] width 48 height 37
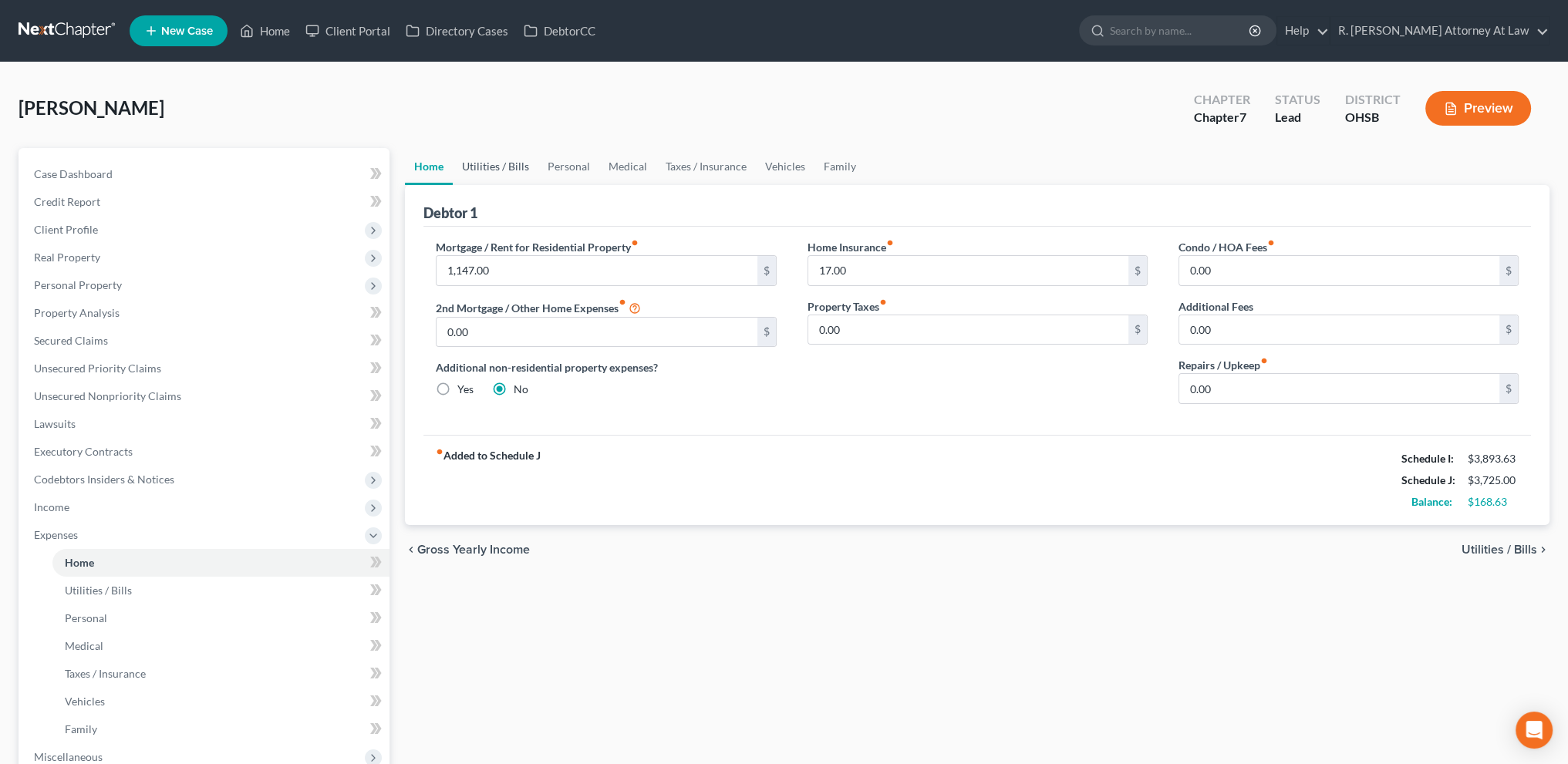
click at [472, 164] on link "Utilities / Bills" at bounding box center [495, 166] width 86 height 37
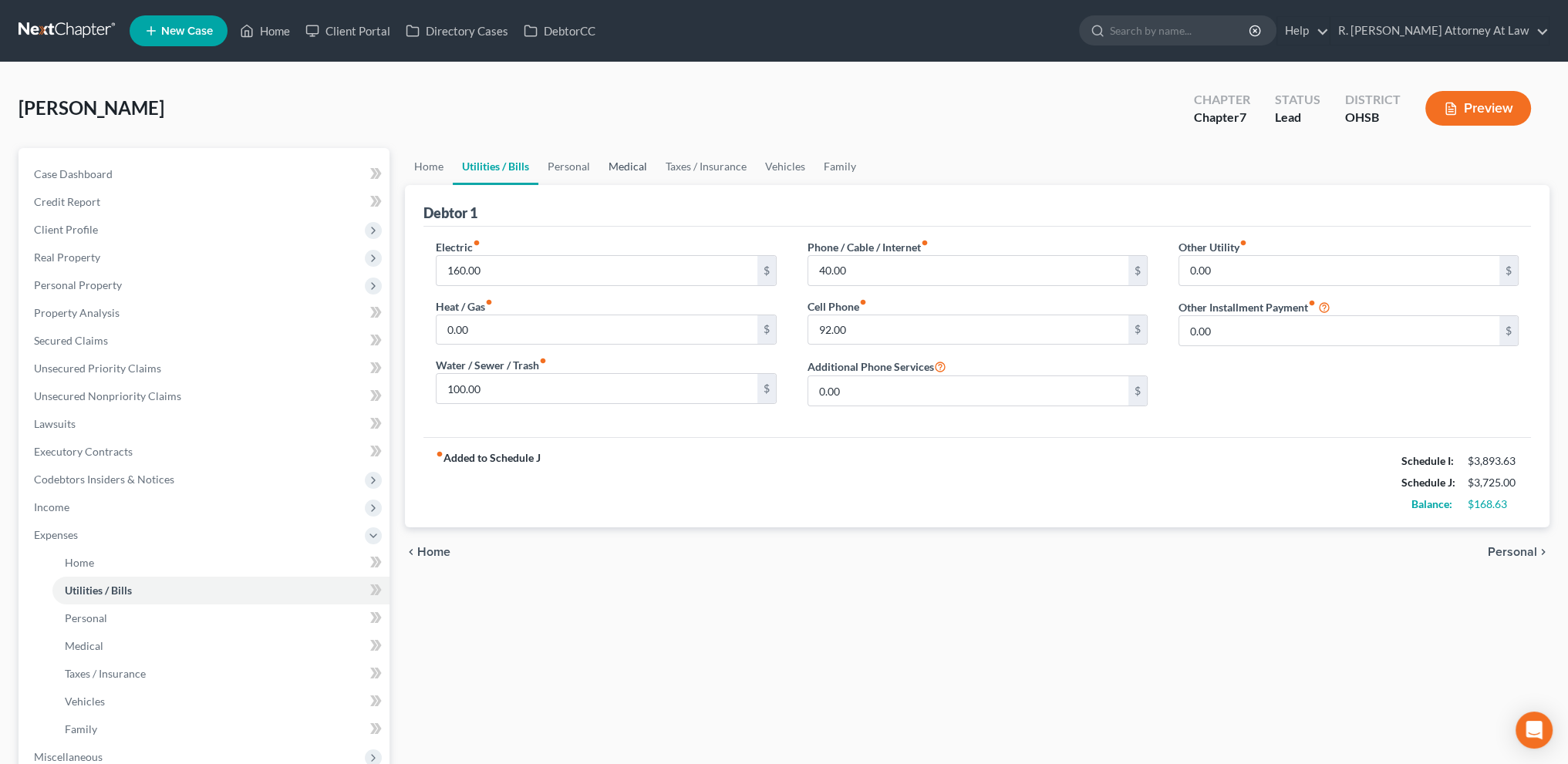
click at [626, 164] on link "Medical" at bounding box center [628, 166] width 57 height 37
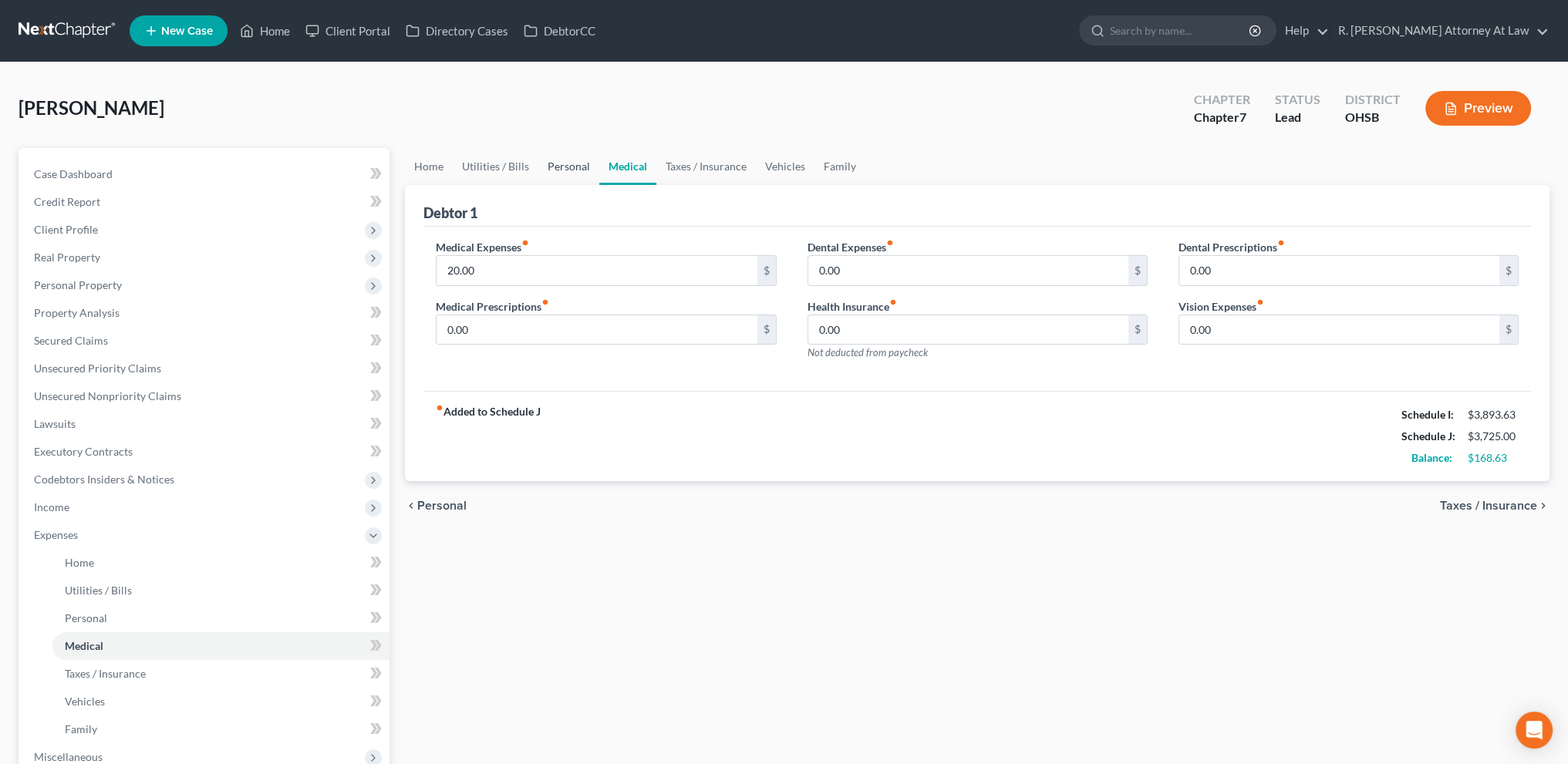
click at [554, 164] on link "Personal" at bounding box center [569, 166] width 61 height 37
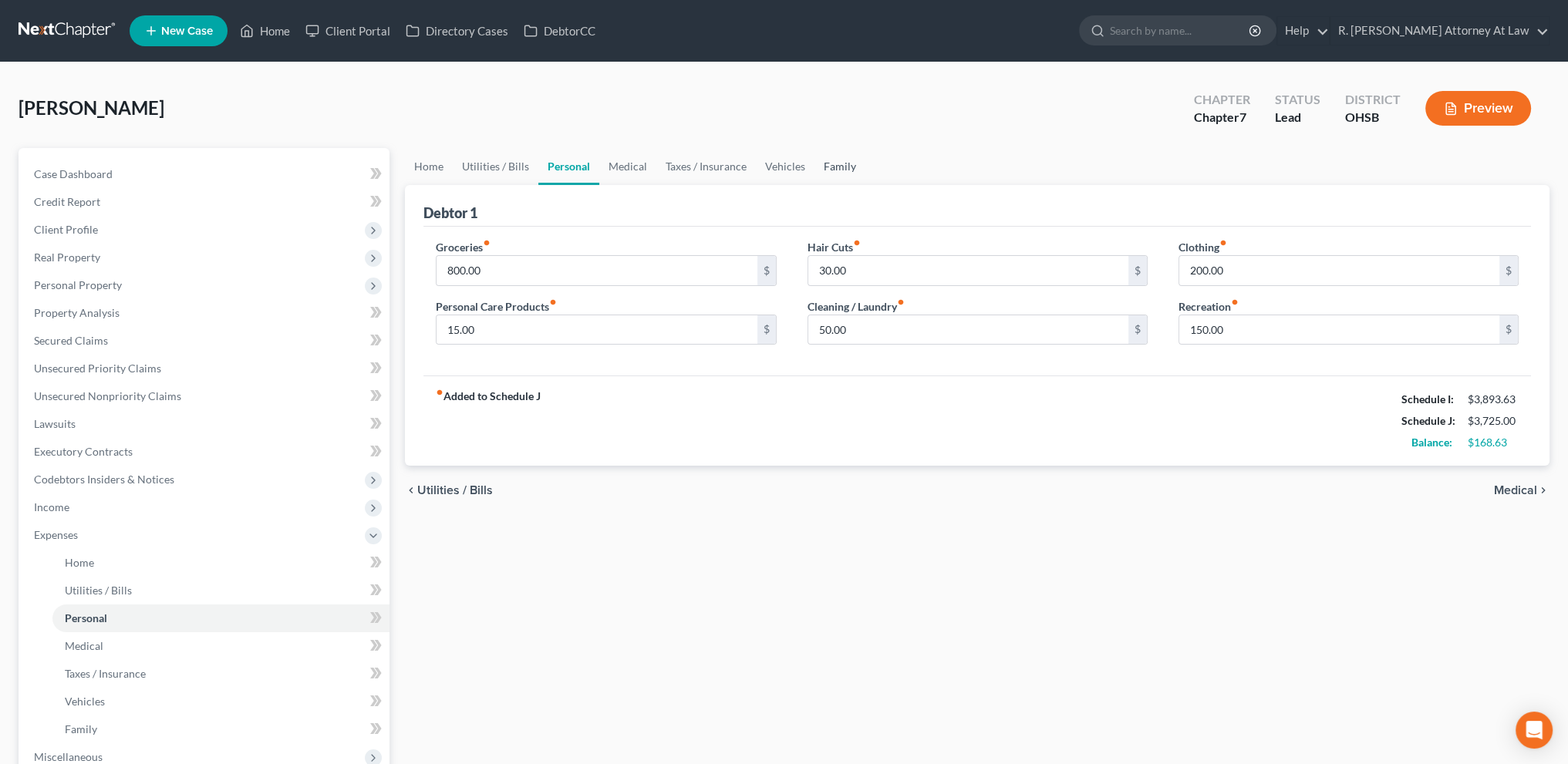
click at [842, 165] on link "Family" at bounding box center [840, 166] width 51 height 37
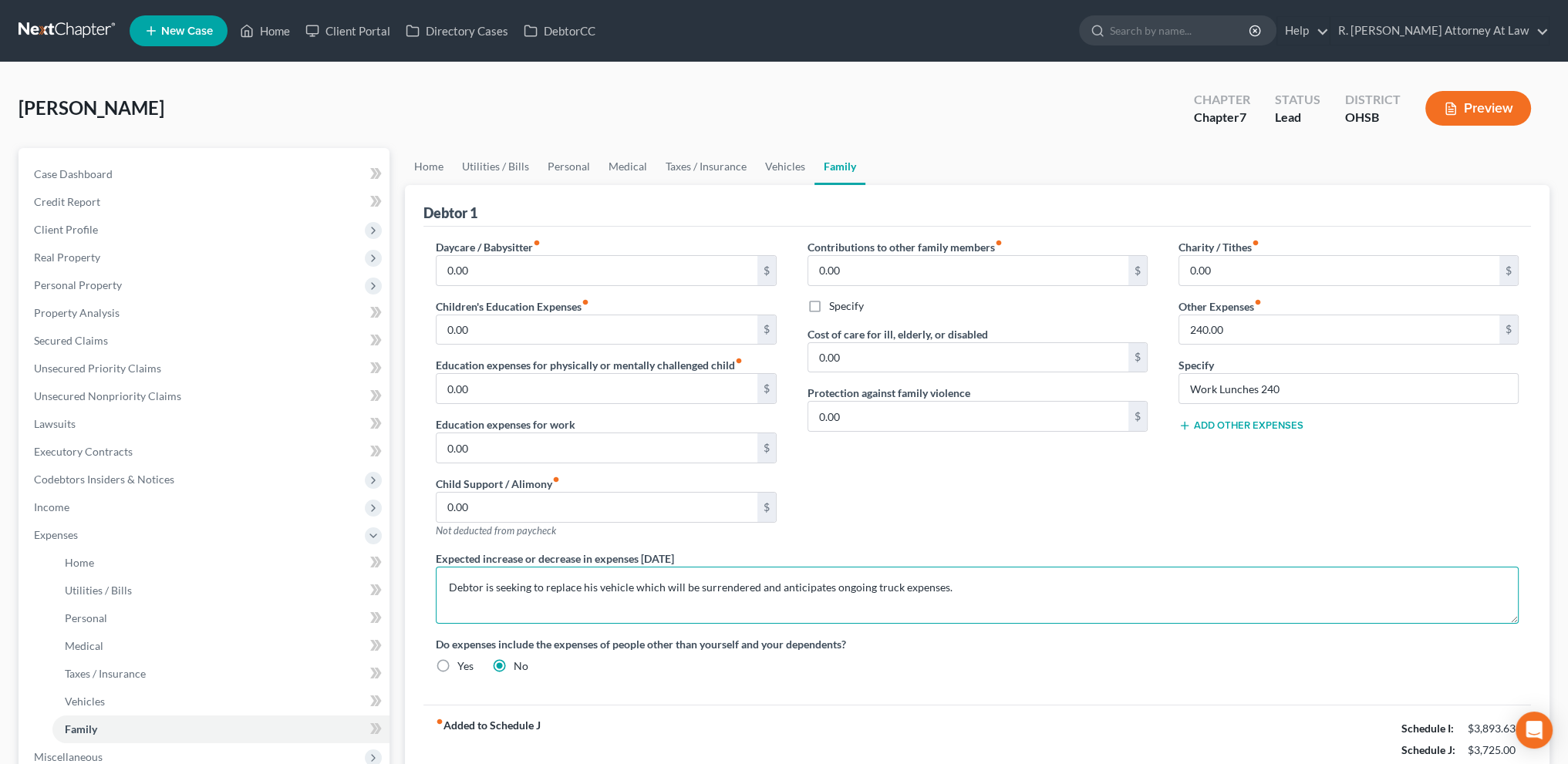
click at [945, 586] on textarea "Debtor is seeking to replace his vehicle which will be surrendered and anticipa…" at bounding box center [977, 595] width 1083 height 57
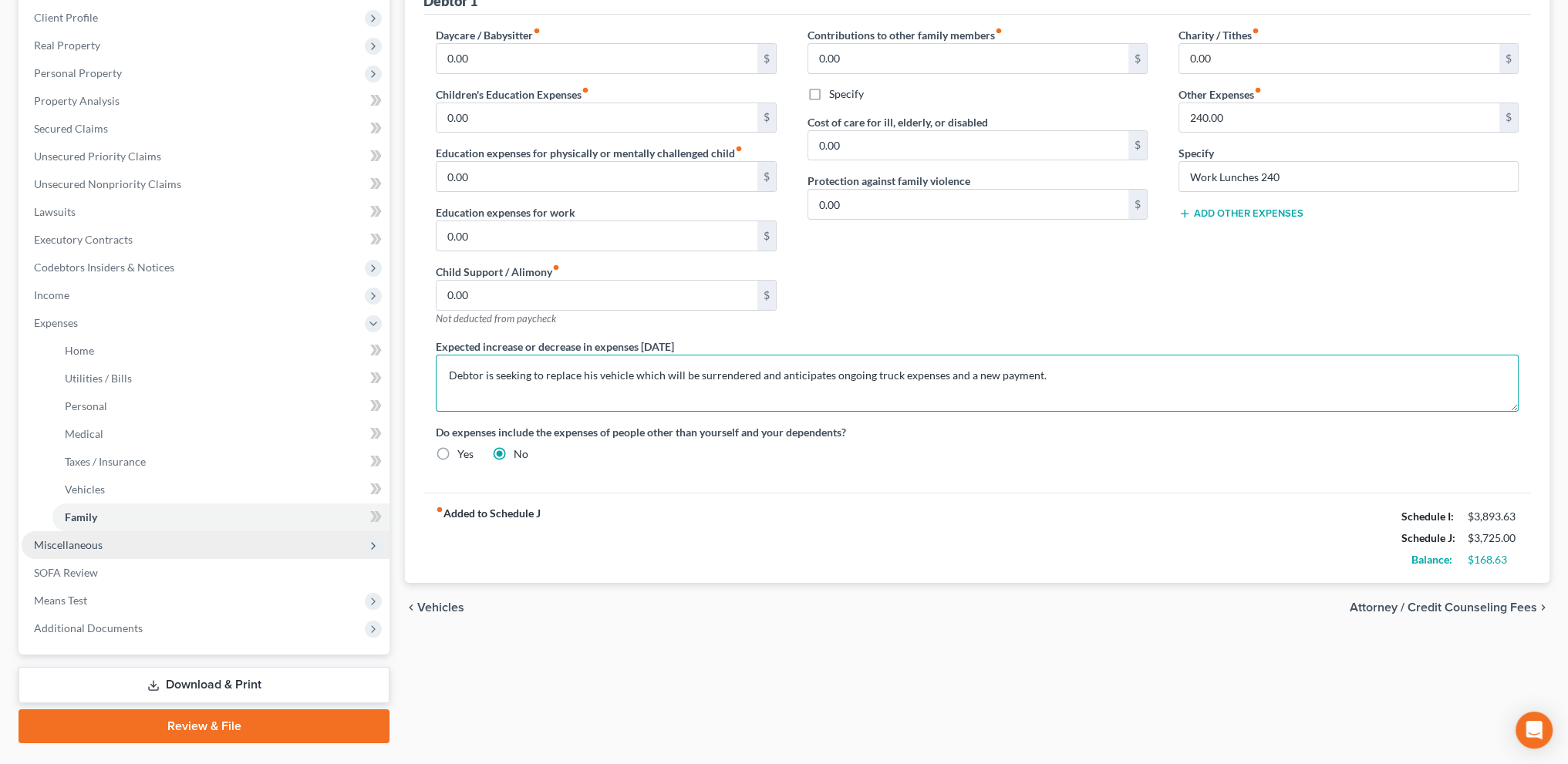
type textarea "Debtor is seeking to replace his vehicle which will be surrendered and anticipa…"
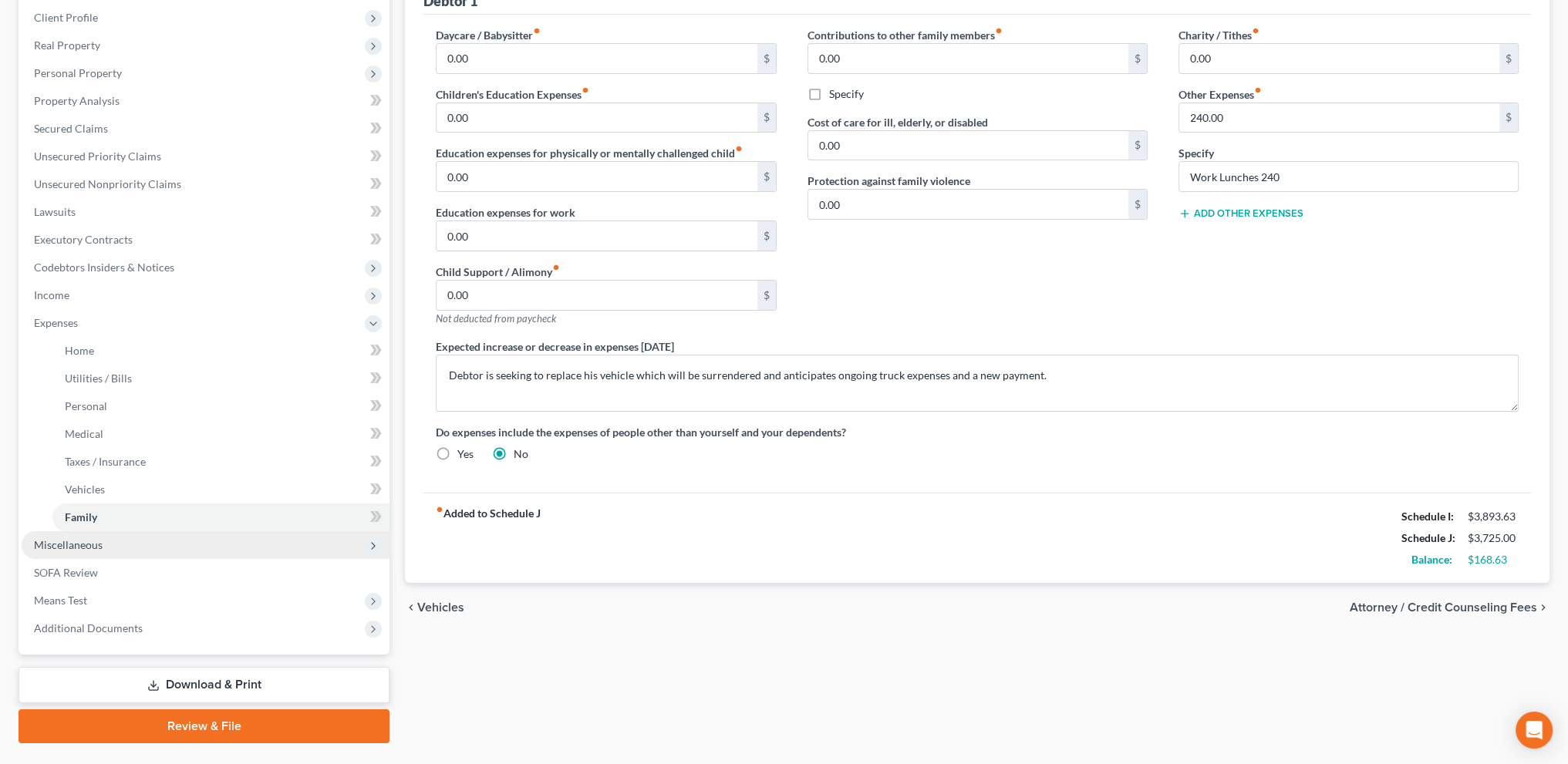
click at [90, 544] on span "Miscellaneous" at bounding box center [68, 545] width 68 height 13
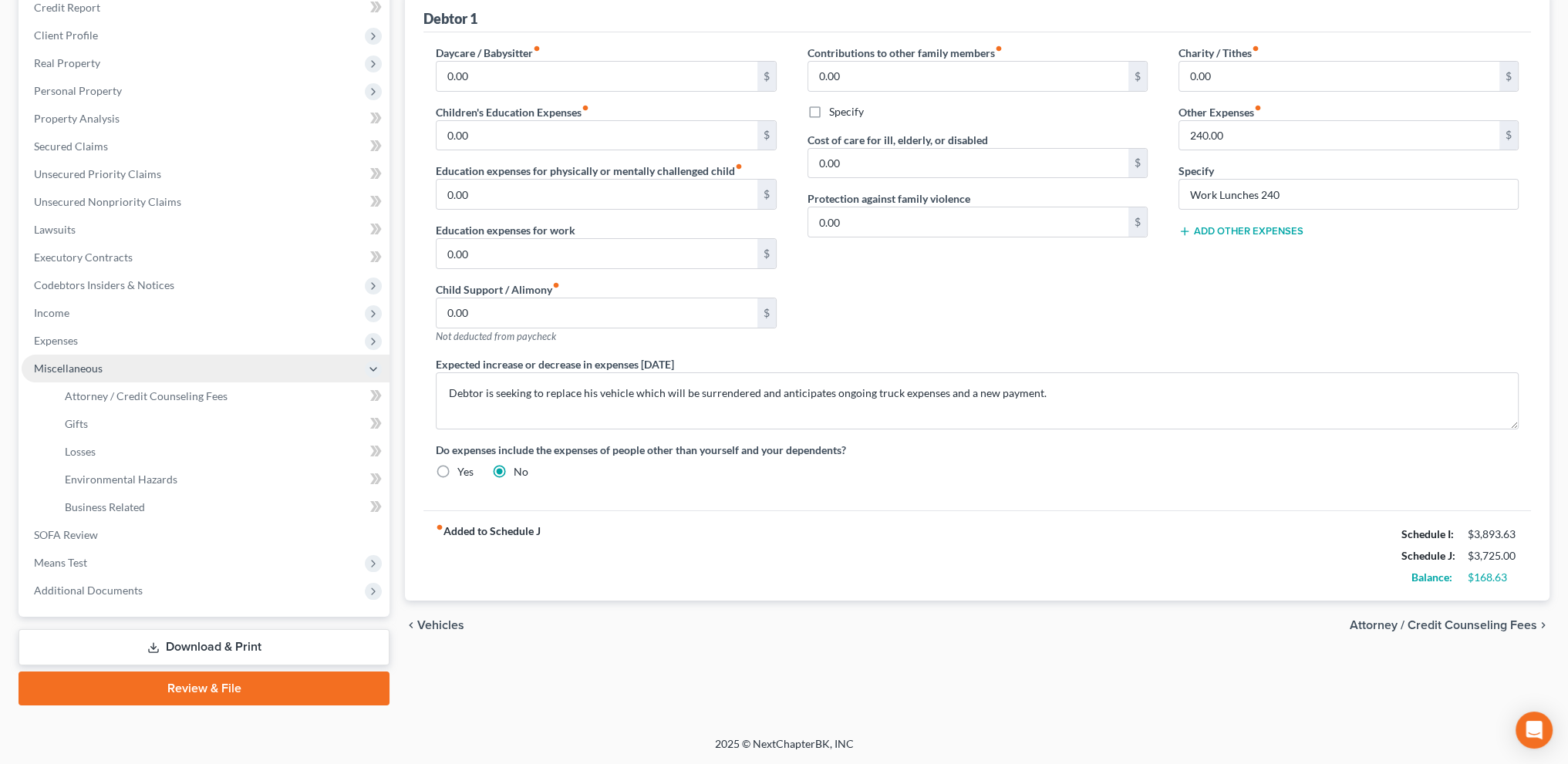
scroll to position [193, 0]
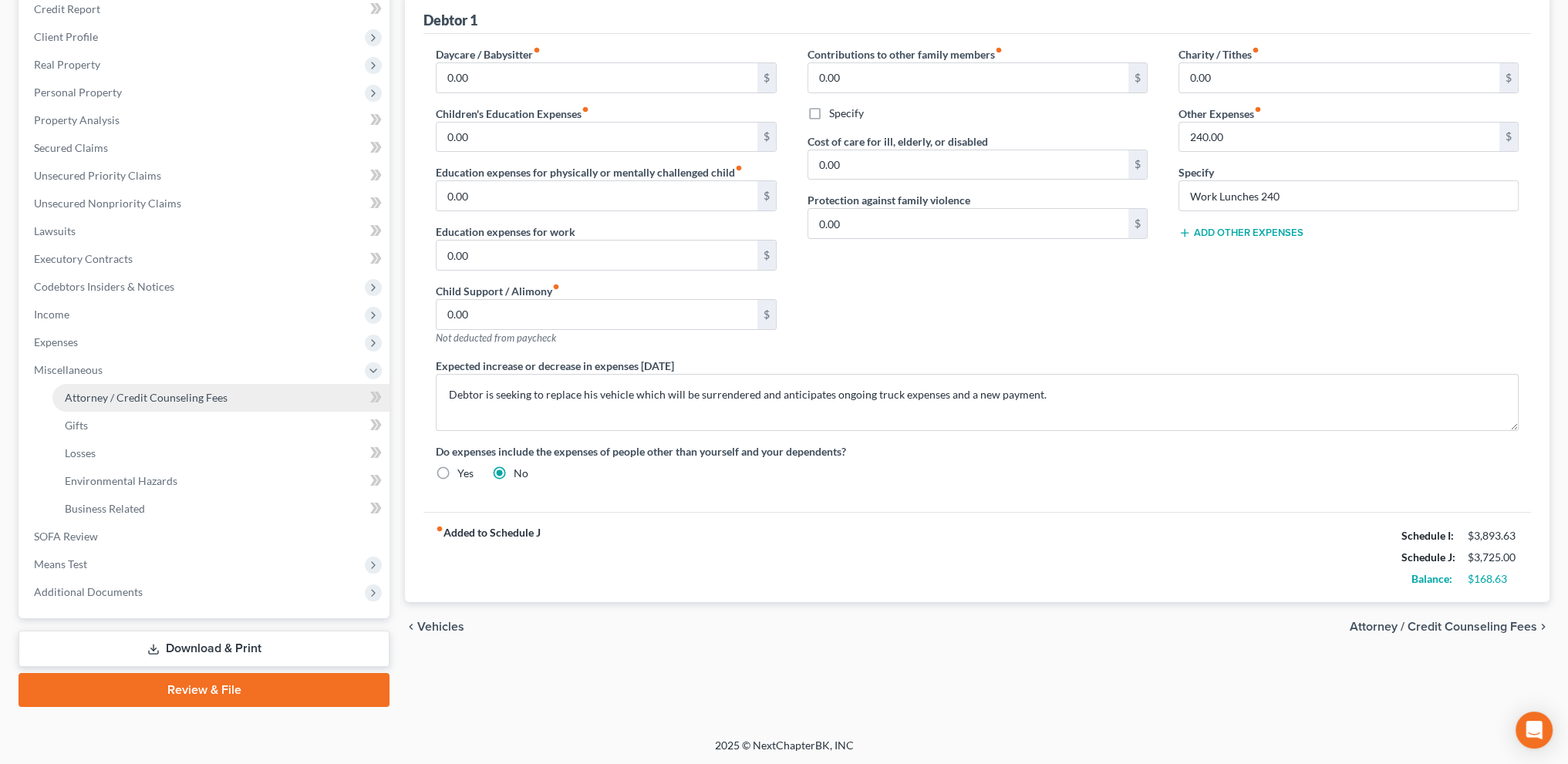
click at [101, 396] on span "Attorney / Credit Counseling Fees" at bounding box center [147, 397] width 163 height 13
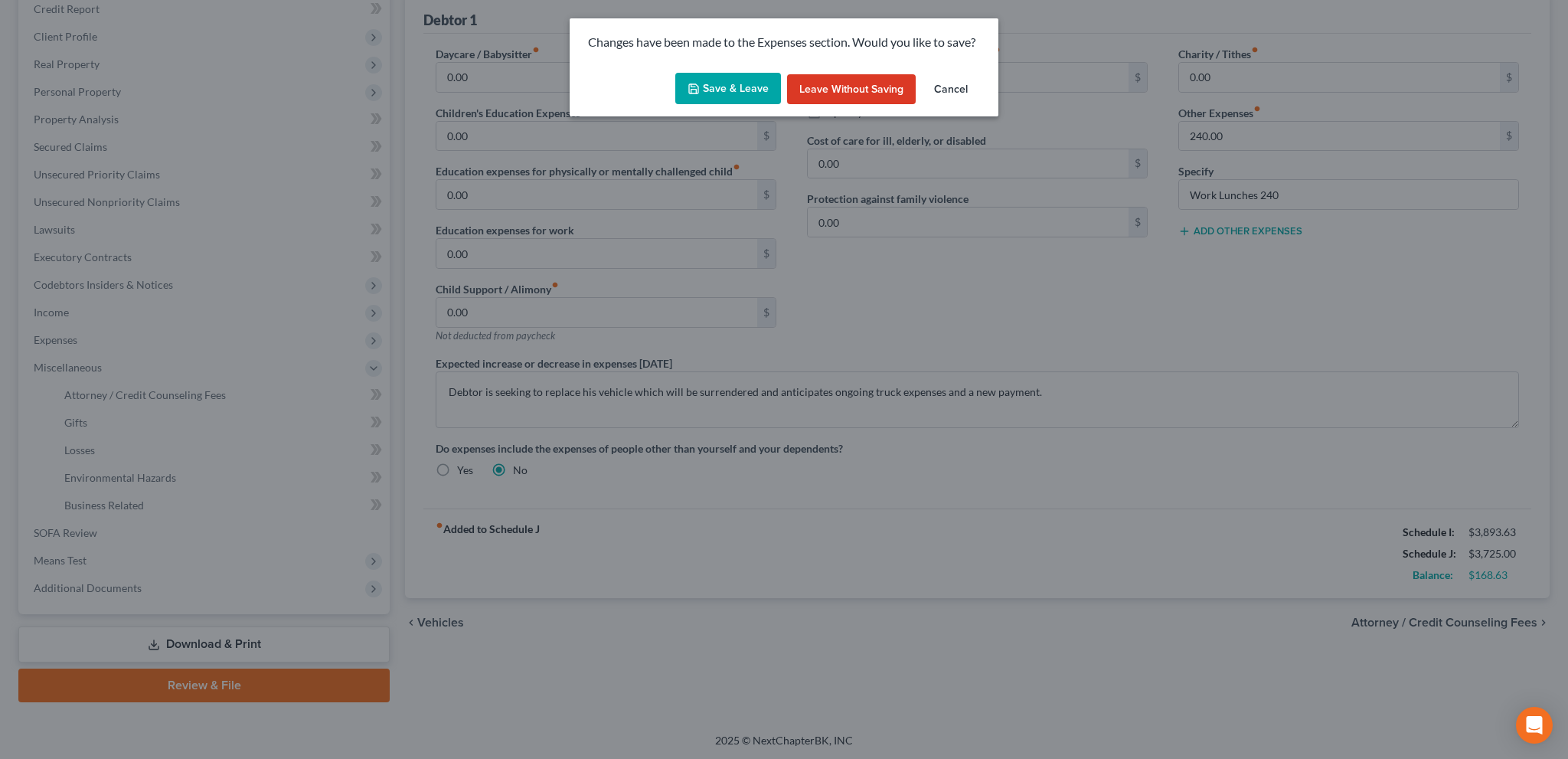
click at [723, 79] on button "Save & Leave" at bounding box center [728, 89] width 106 height 32
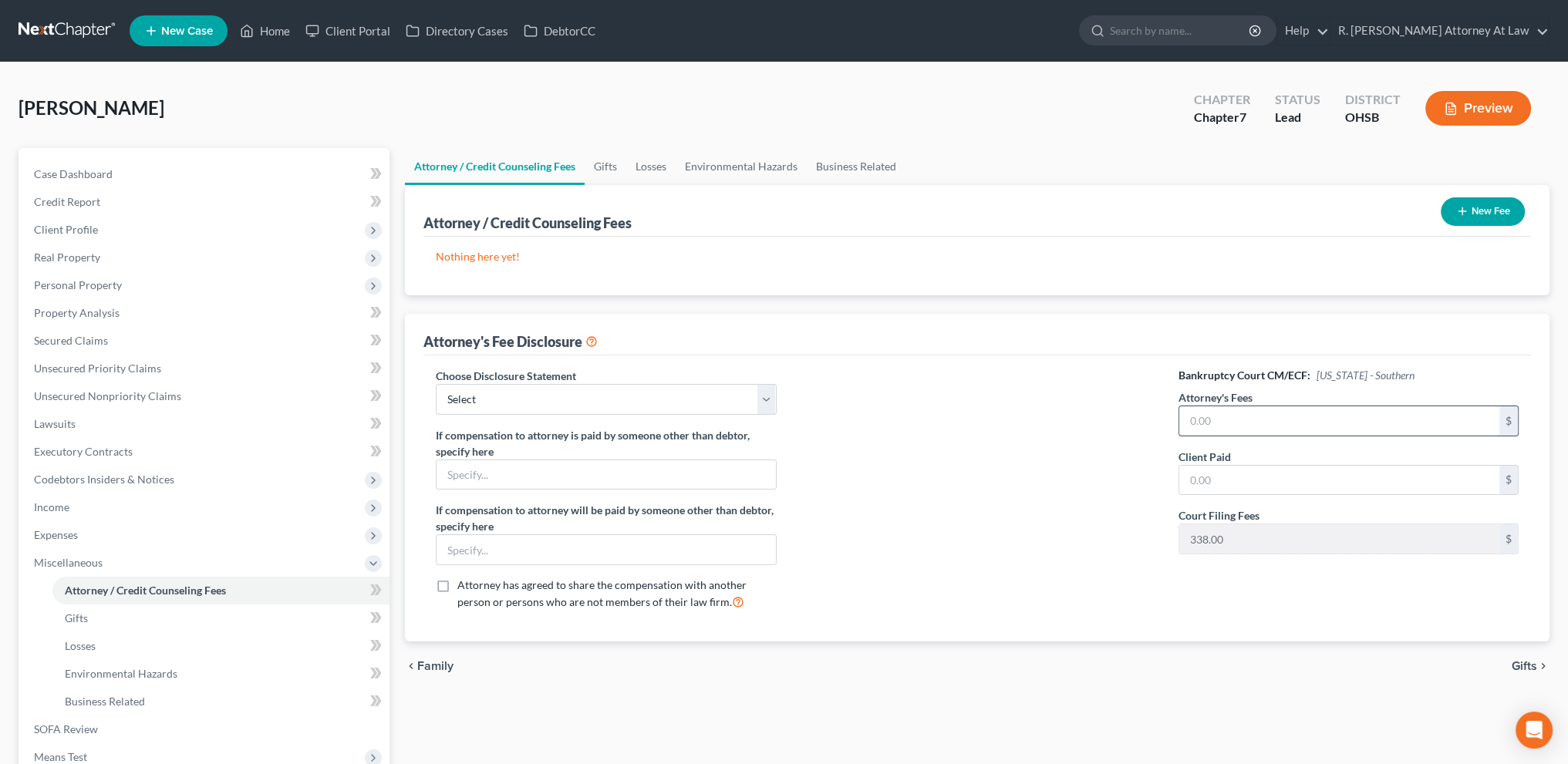
click at [1197, 413] on input "text" at bounding box center [1339, 421] width 320 height 29
type input "1,000"
click at [1250, 476] on input "text" at bounding box center [1339, 481] width 320 height 29
type input "1,000"
click at [1472, 204] on button "New Fee" at bounding box center [1482, 211] width 84 height 29
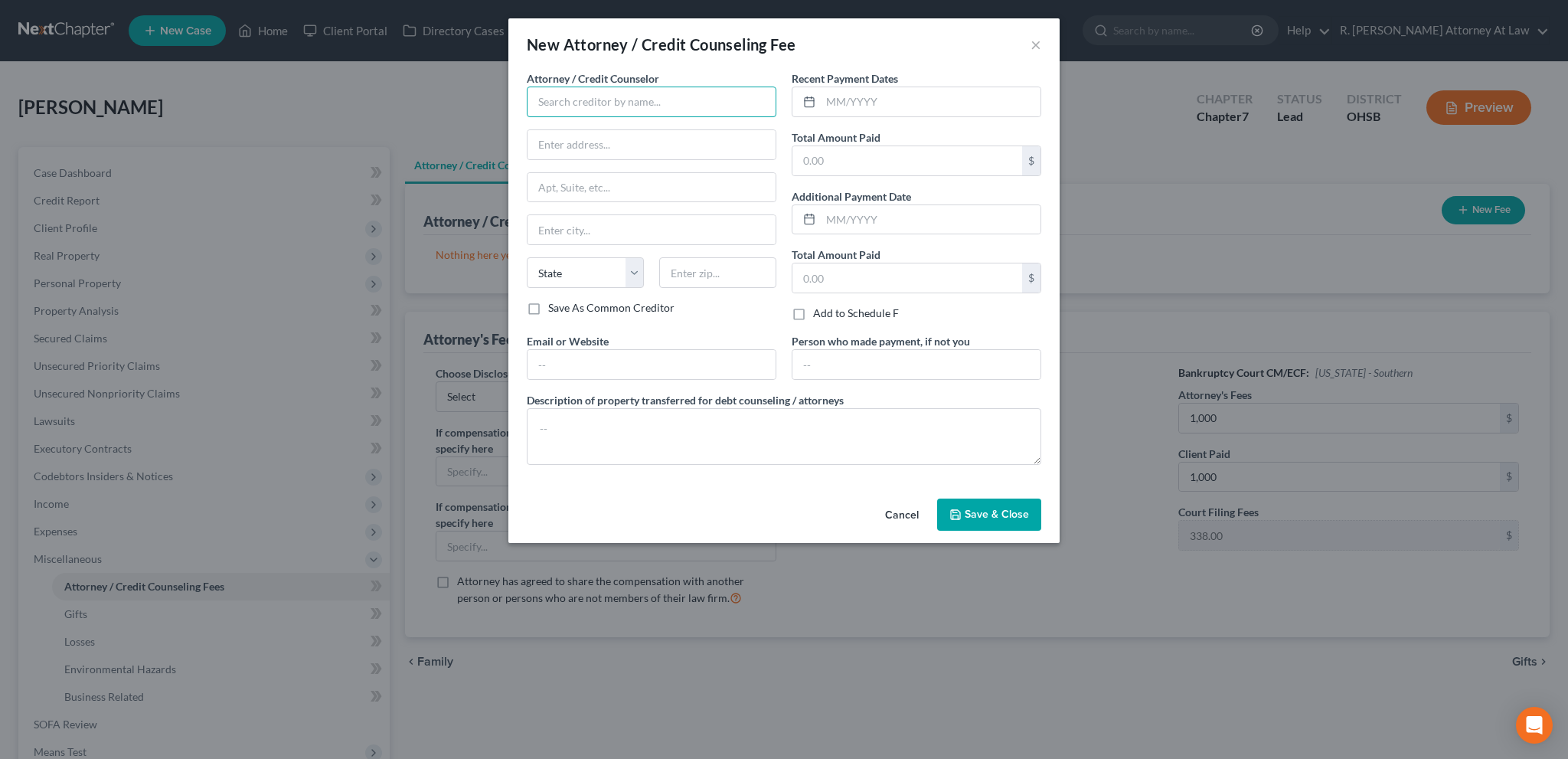
click at [619, 103] on input "text" at bounding box center [651, 102] width 250 height 31
type input "[PERSON_NAME]"
type input "[STREET_ADDRESS]"
type input "[GEOGRAPHIC_DATA]"
select select "36"
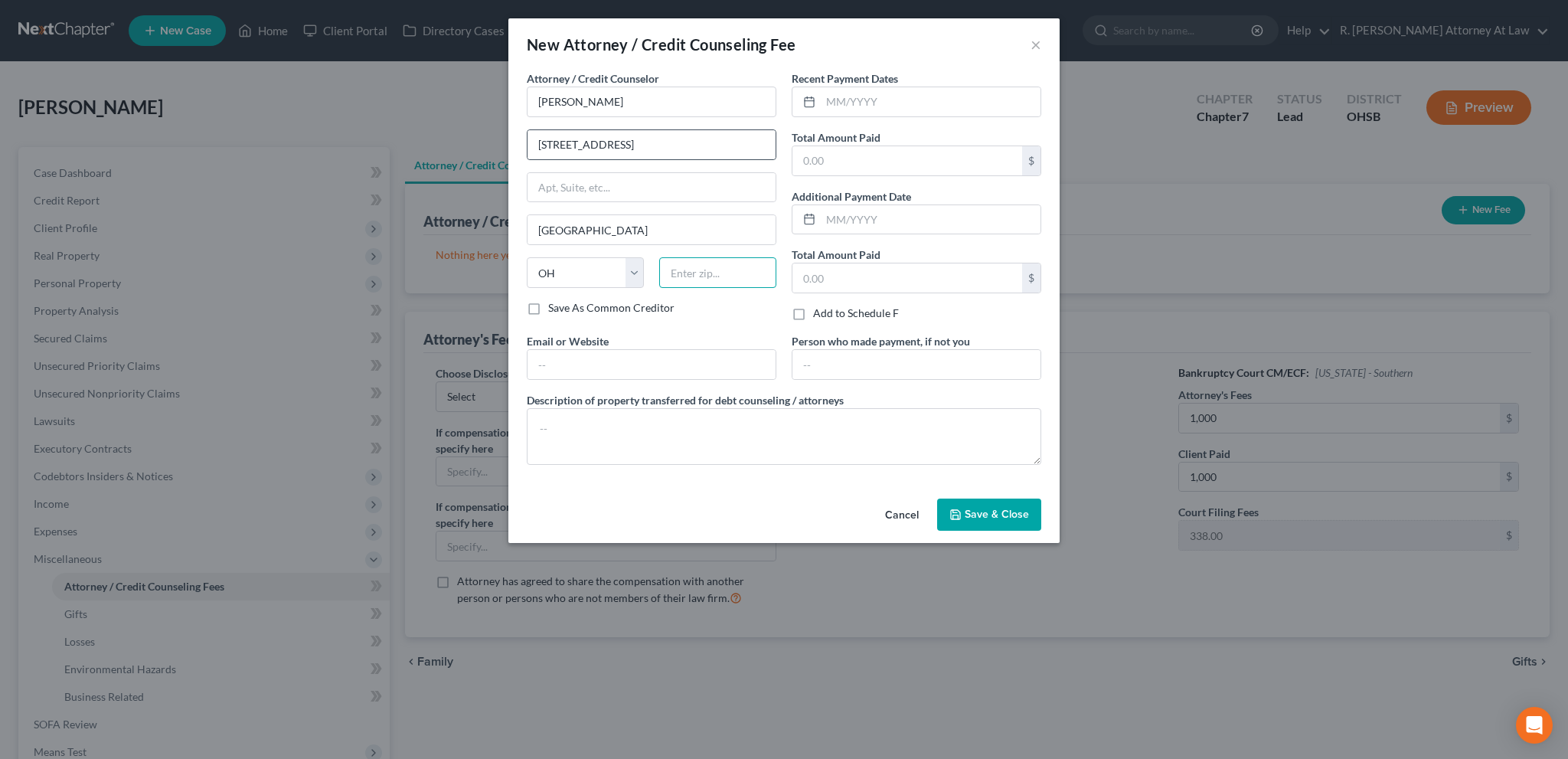
type input "45014"
click at [832, 106] on input "text" at bounding box center [931, 102] width 220 height 29
type input "[DATE]"
type input "1,000"
click at [646, 412] on textarea at bounding box center [784, 437] width 514 height 57
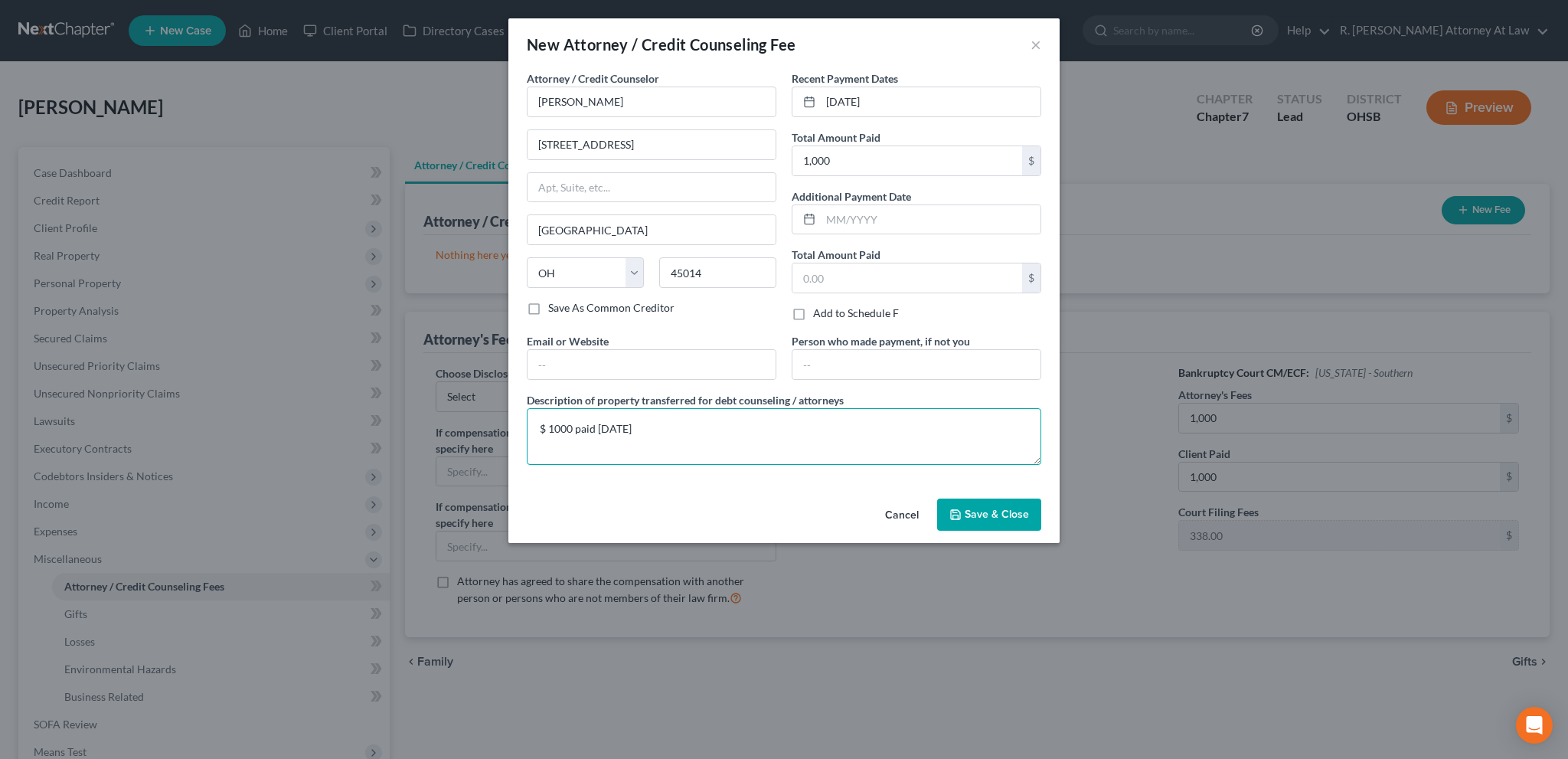
type textarea "$ 1000 paid [DATE]"
click at [995, 508] on span "Save & Close" at bounding box center [997, 515] width 65 height 13
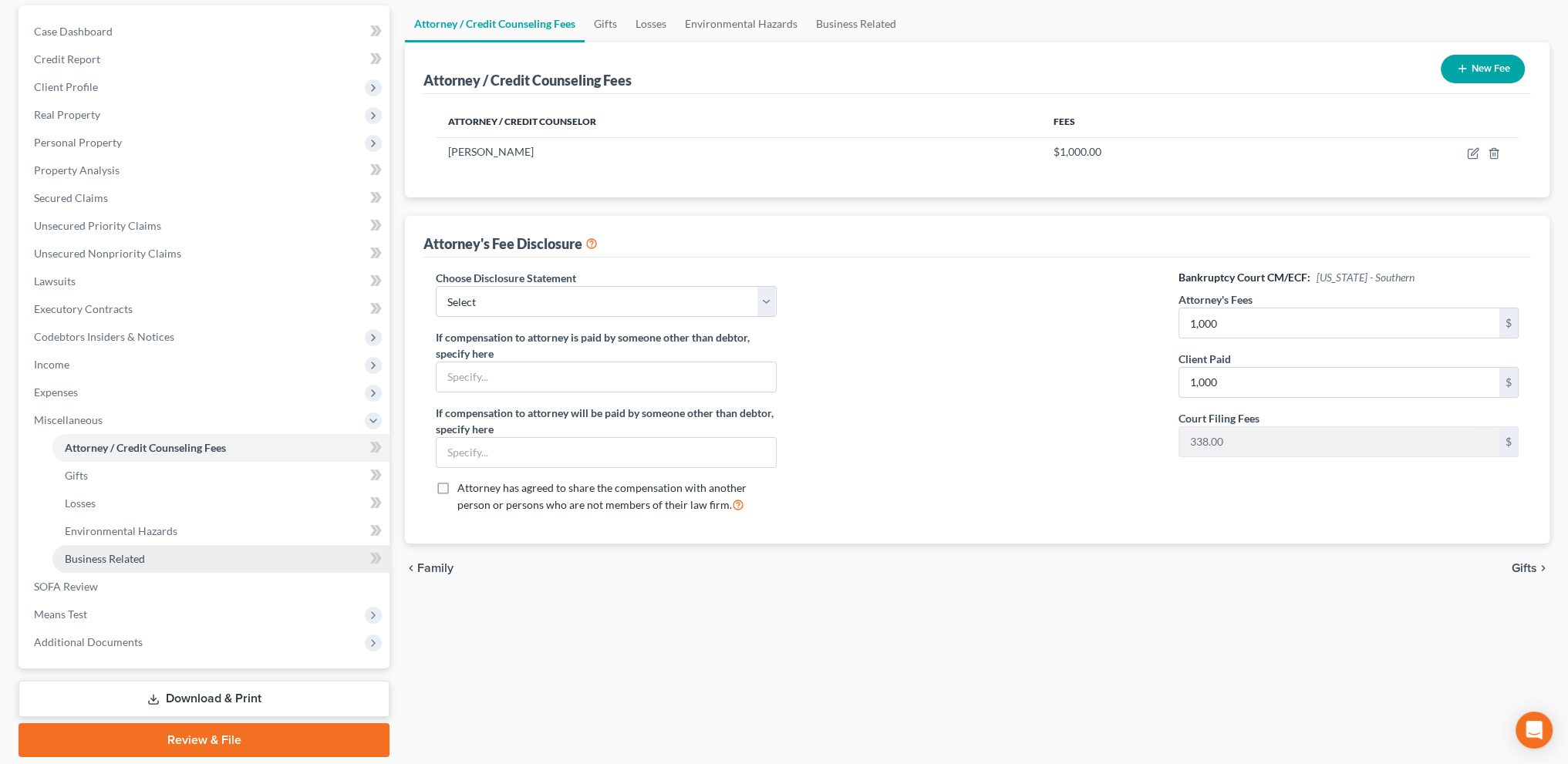
scroll to position [193, 0]
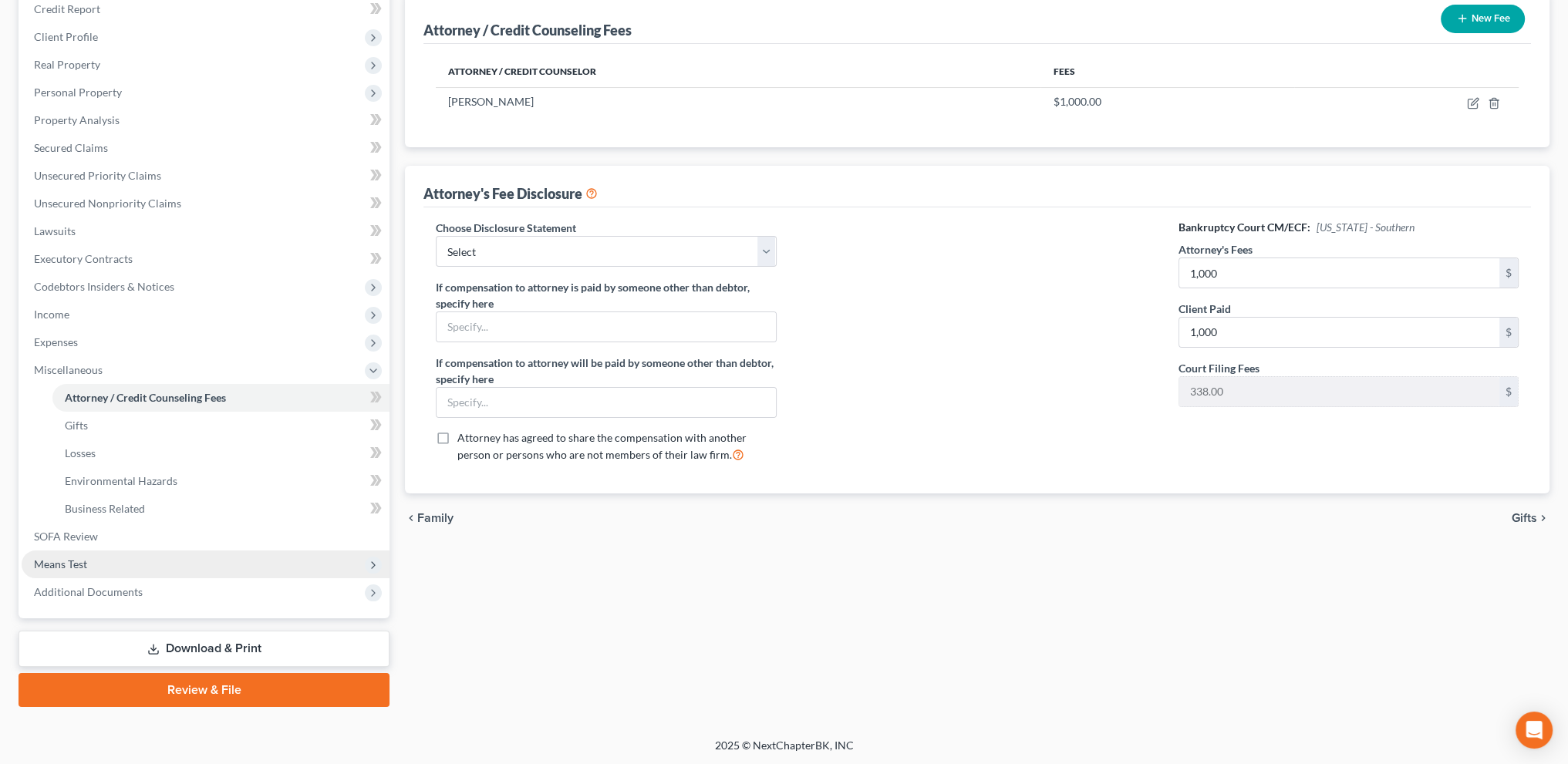
click at [76, 559] on span "Means Test" at bounding box center [60, 564] width 53 height 13
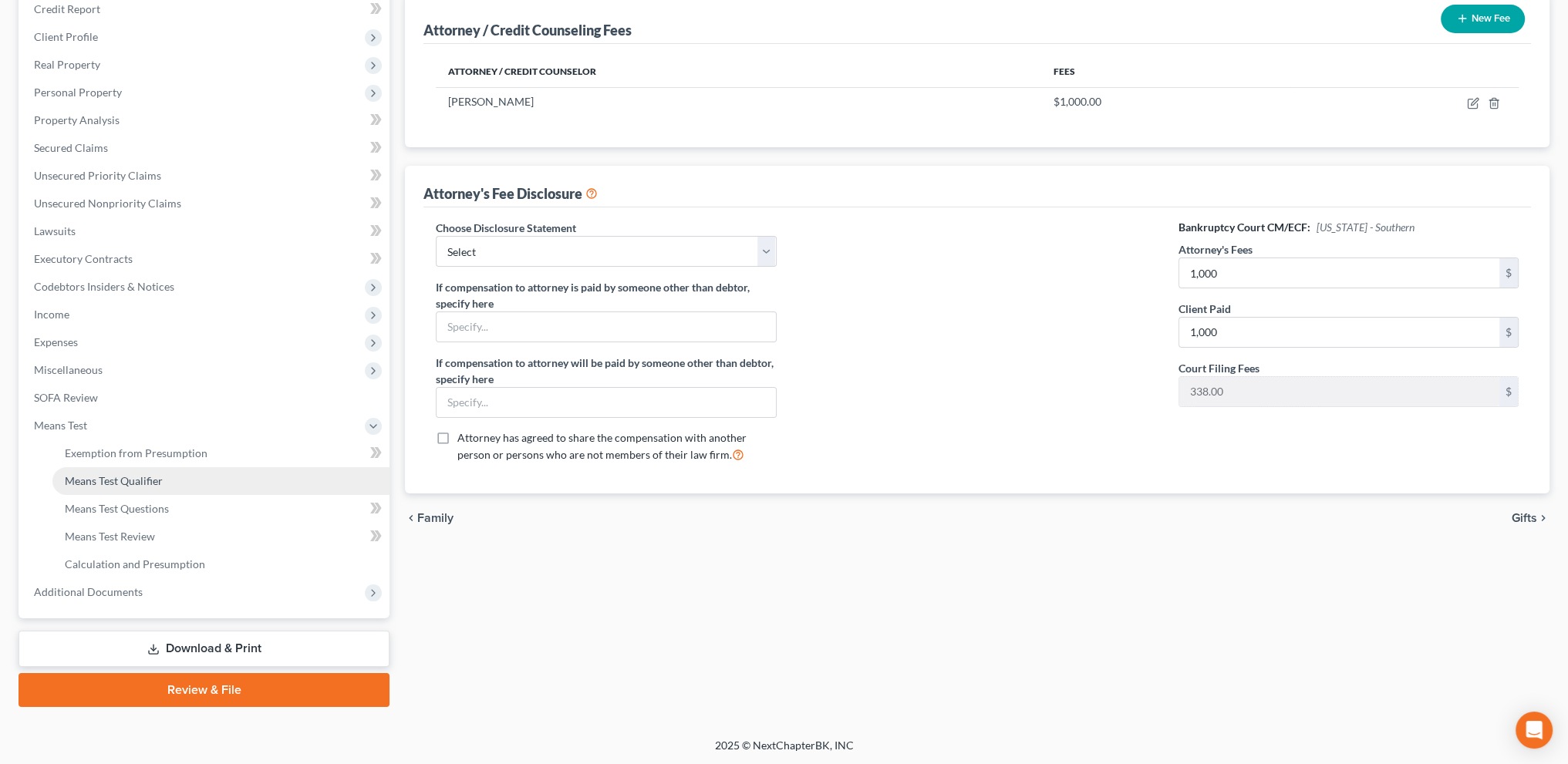
click at [98, 482] on span "Means Test Qualifier" at bounding box center [114, 481] width 98 height 13
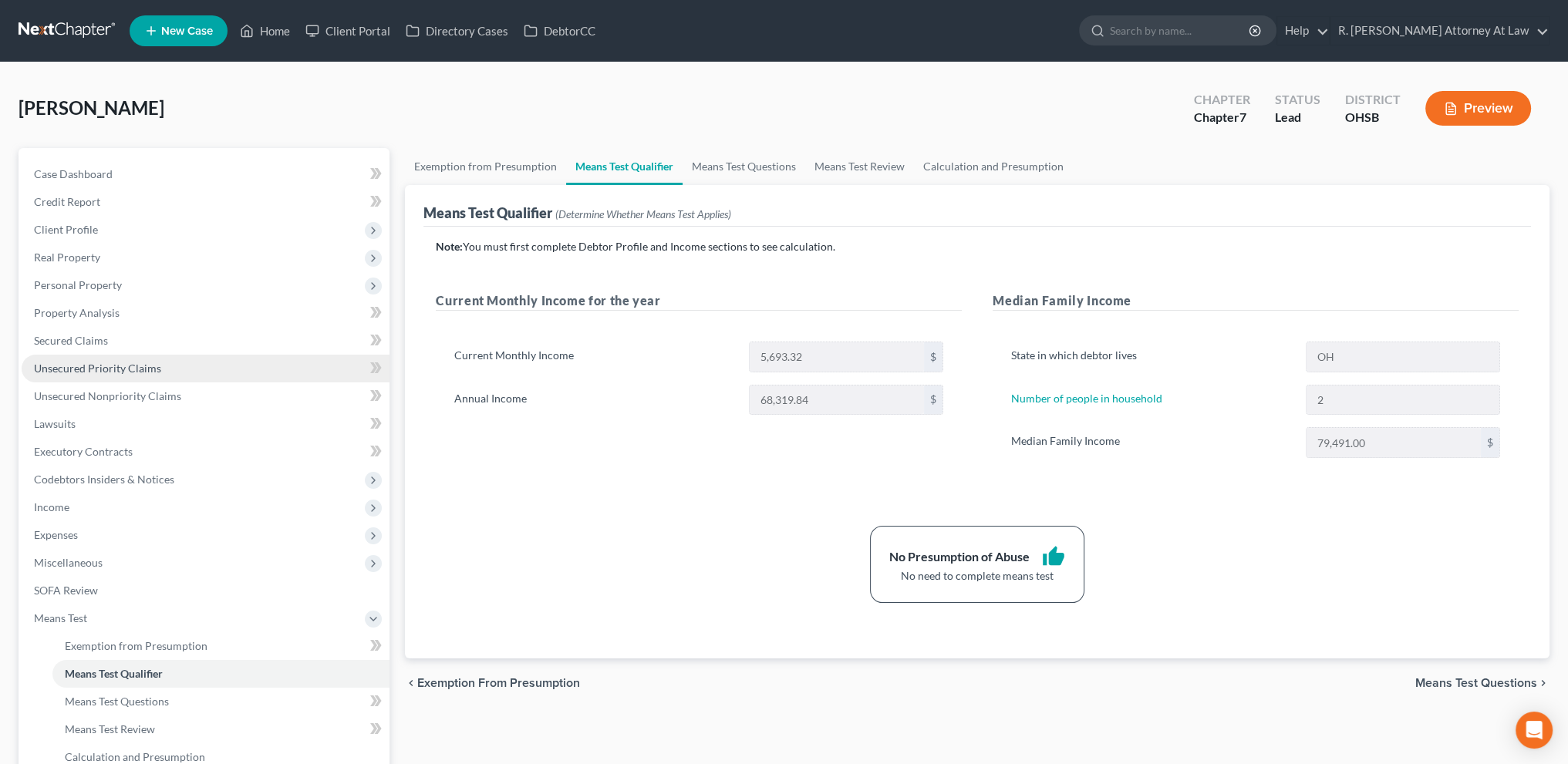
click at [65, 370] on span "Unsecured Priority Claims" at bounding box center [98, 368] width 127 height 13
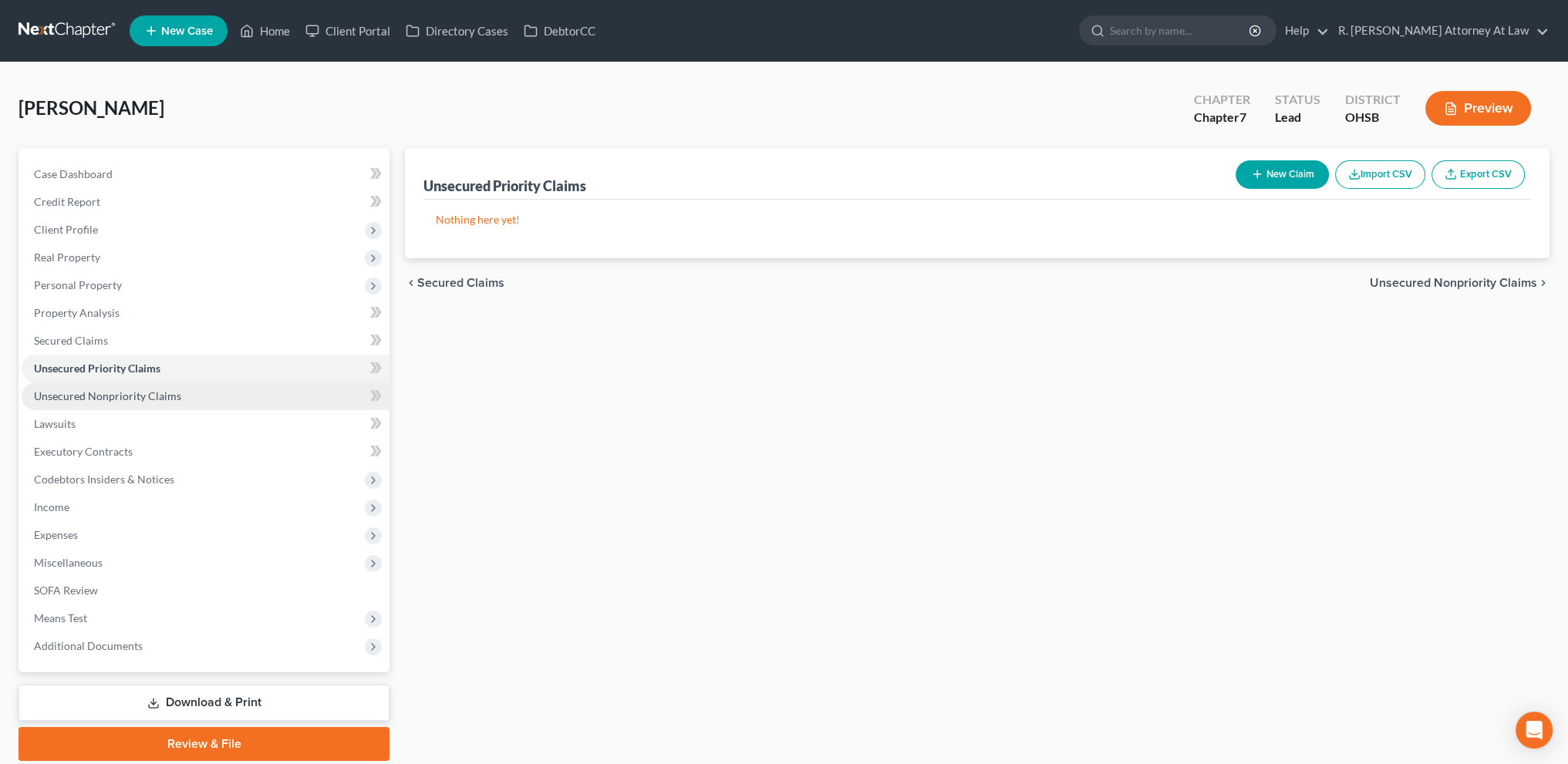
click at [129, 392] on span "Unsecured Nonpriority Claims" at bounding box center [108, 396] width 147 height 13
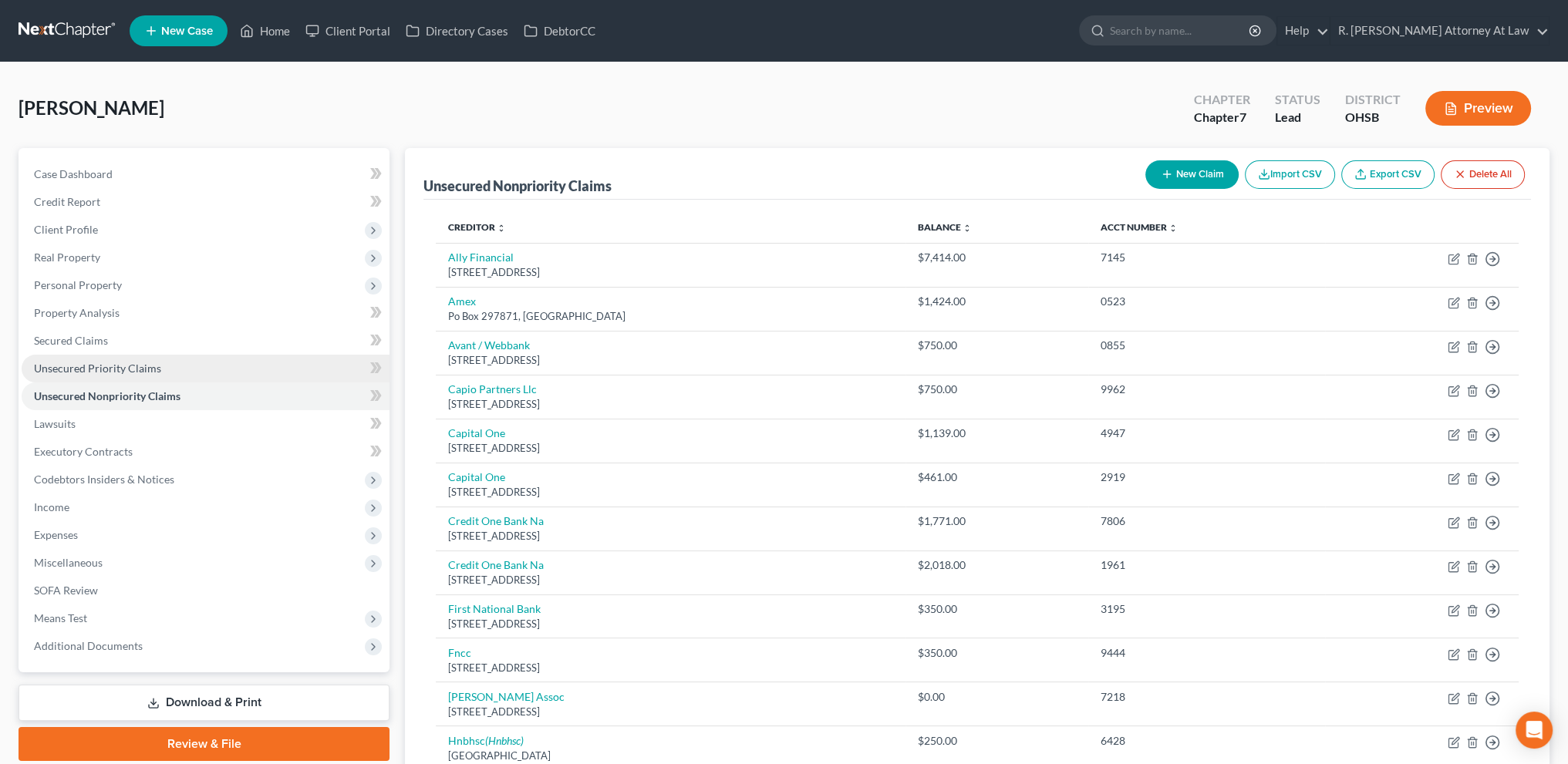
click at [102, 371] on span "Unsecured Priority Claims" at bounding box center [98, 368] width 127 height 13
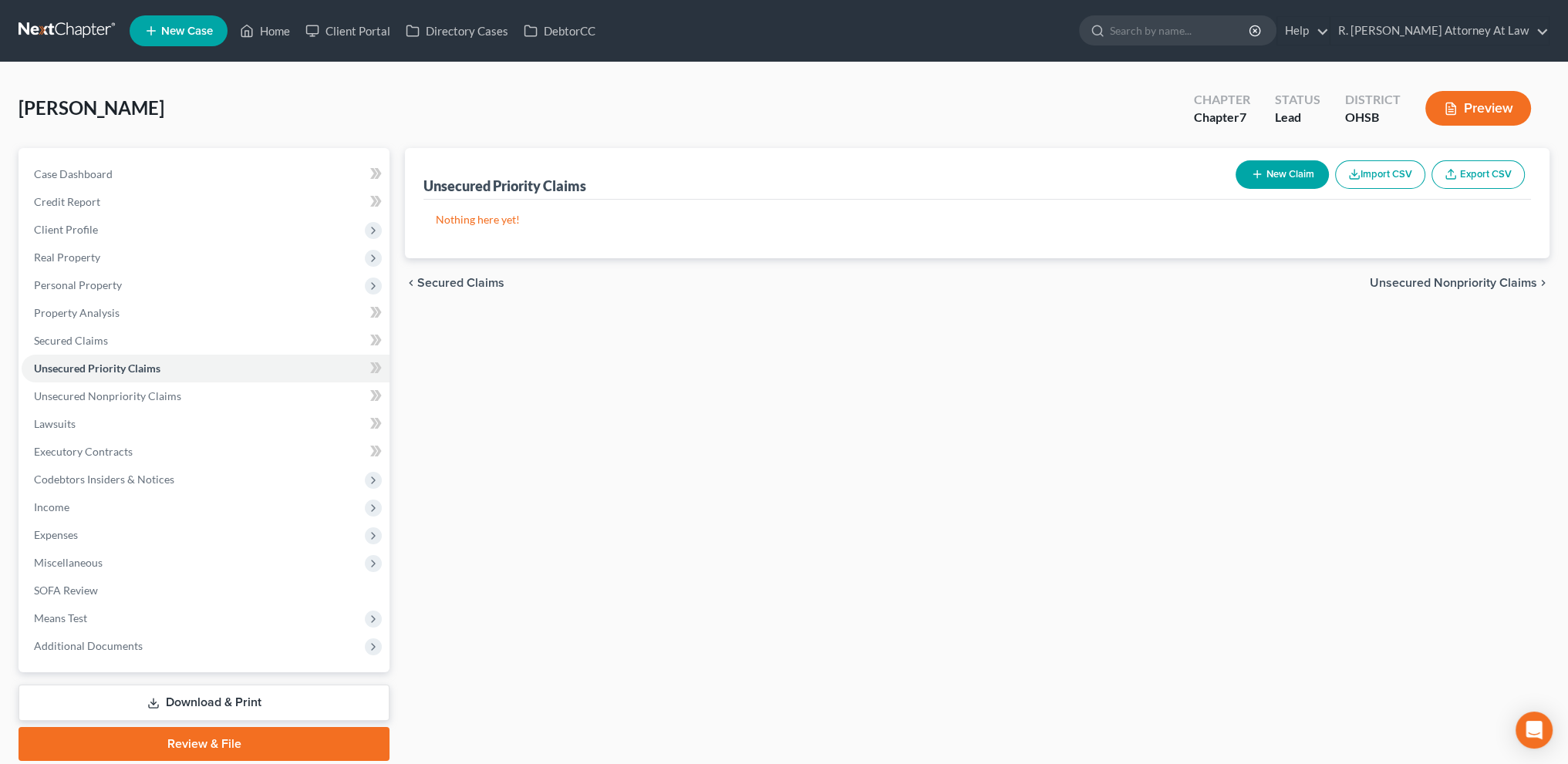
click at [1298, 173] on button "New Claim" at bounding box center [1282, 174] width 94 height 29
select select "0"
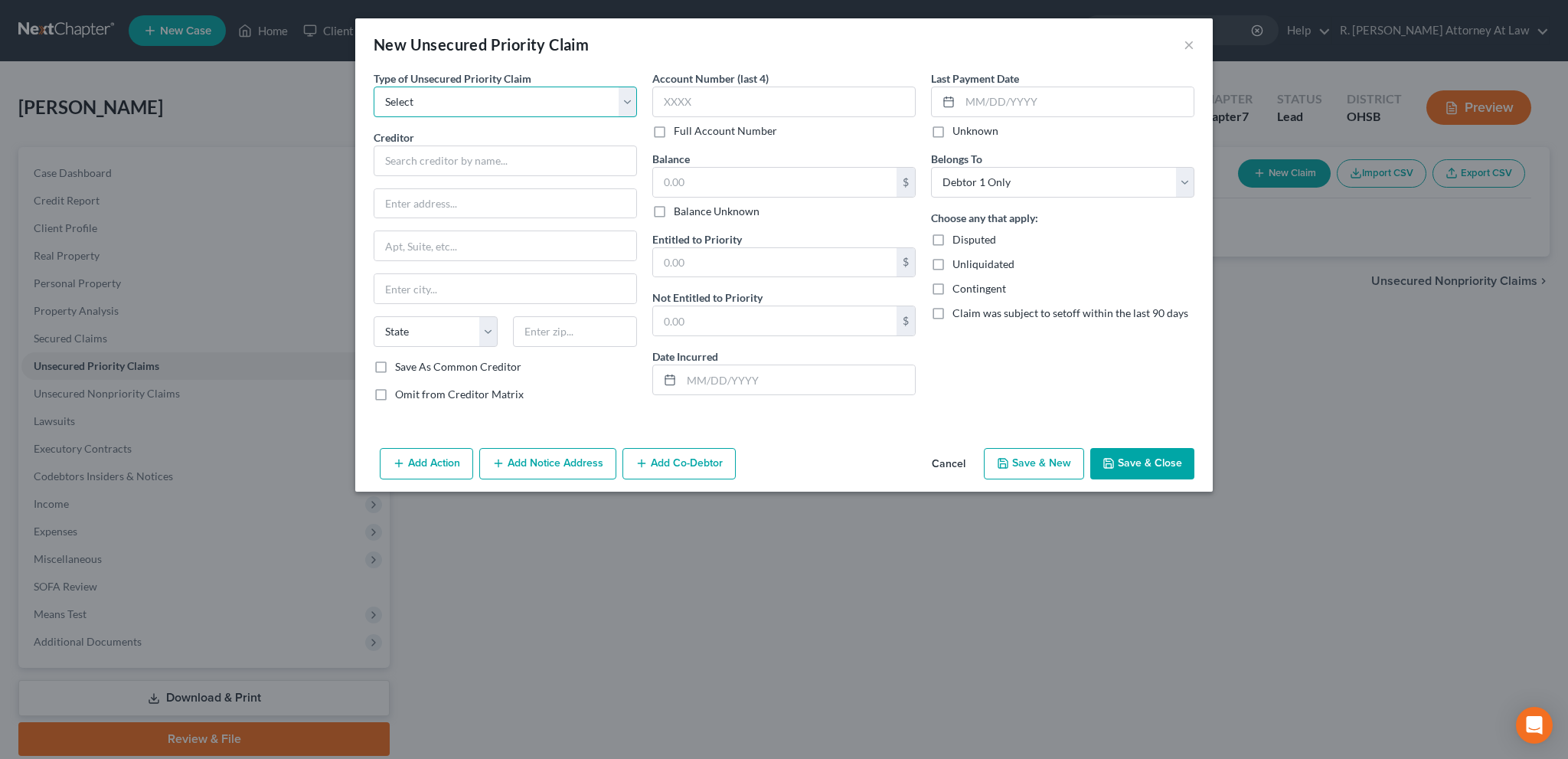
click at [423, 101] on select "Select Taxes & Other Government Units Domestic Support Obligations Extensions o…" at bounding box center [505, 102] width 264 height 31
select select "1"
click at [374, 87] on select "Select Taxes & Other Government Units Domestic Support Obligations Extensions o…" at bounding box center [505, 102] width 264 height 31
click at [413, 163] on input "text" at bounding box center [505, 161] width 264 height 31
type input "."
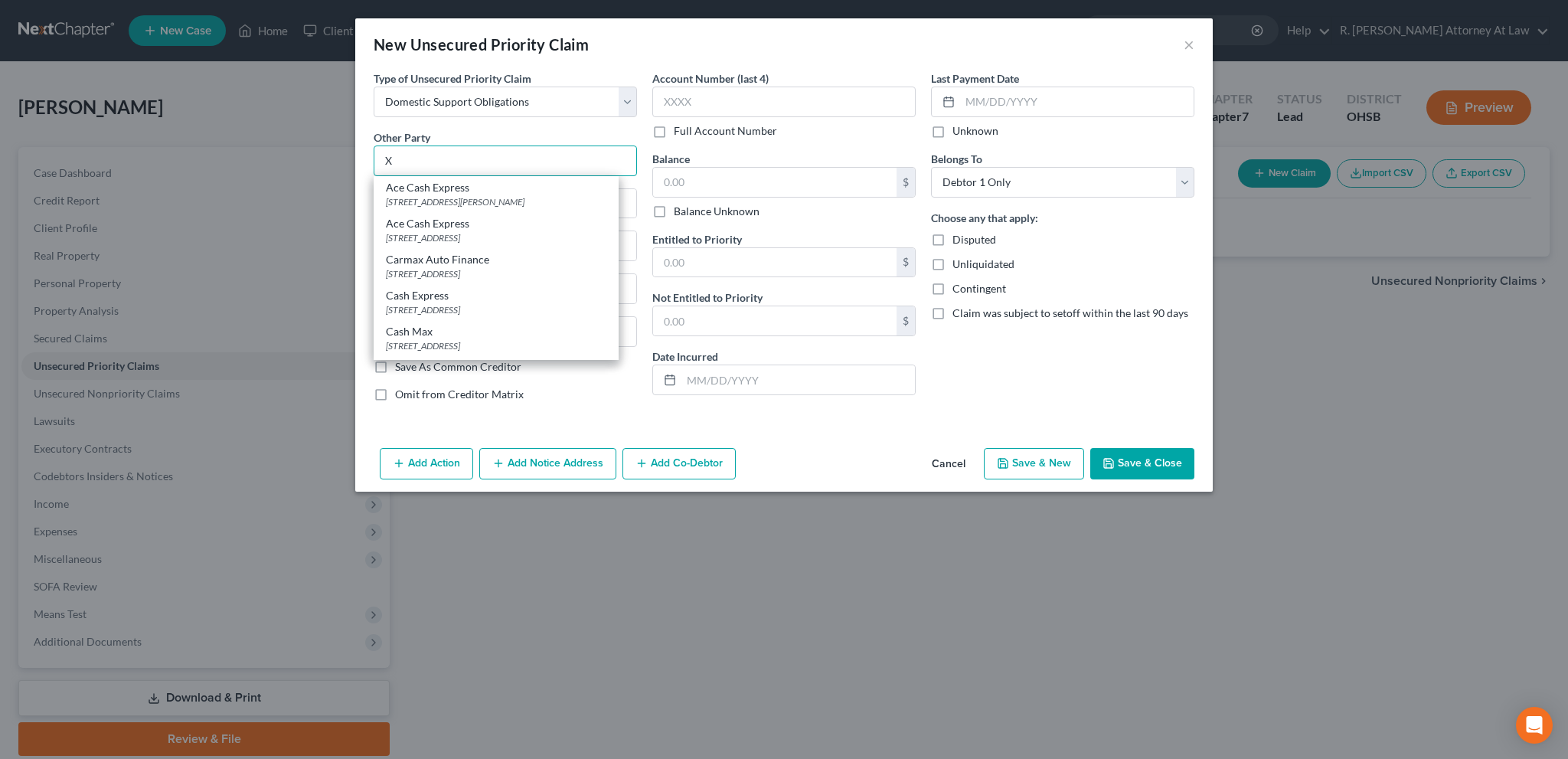
type input "X"
click at [1137, 466] on button "Save & Close" at bounding box center [1142, 464] width 104 height 32
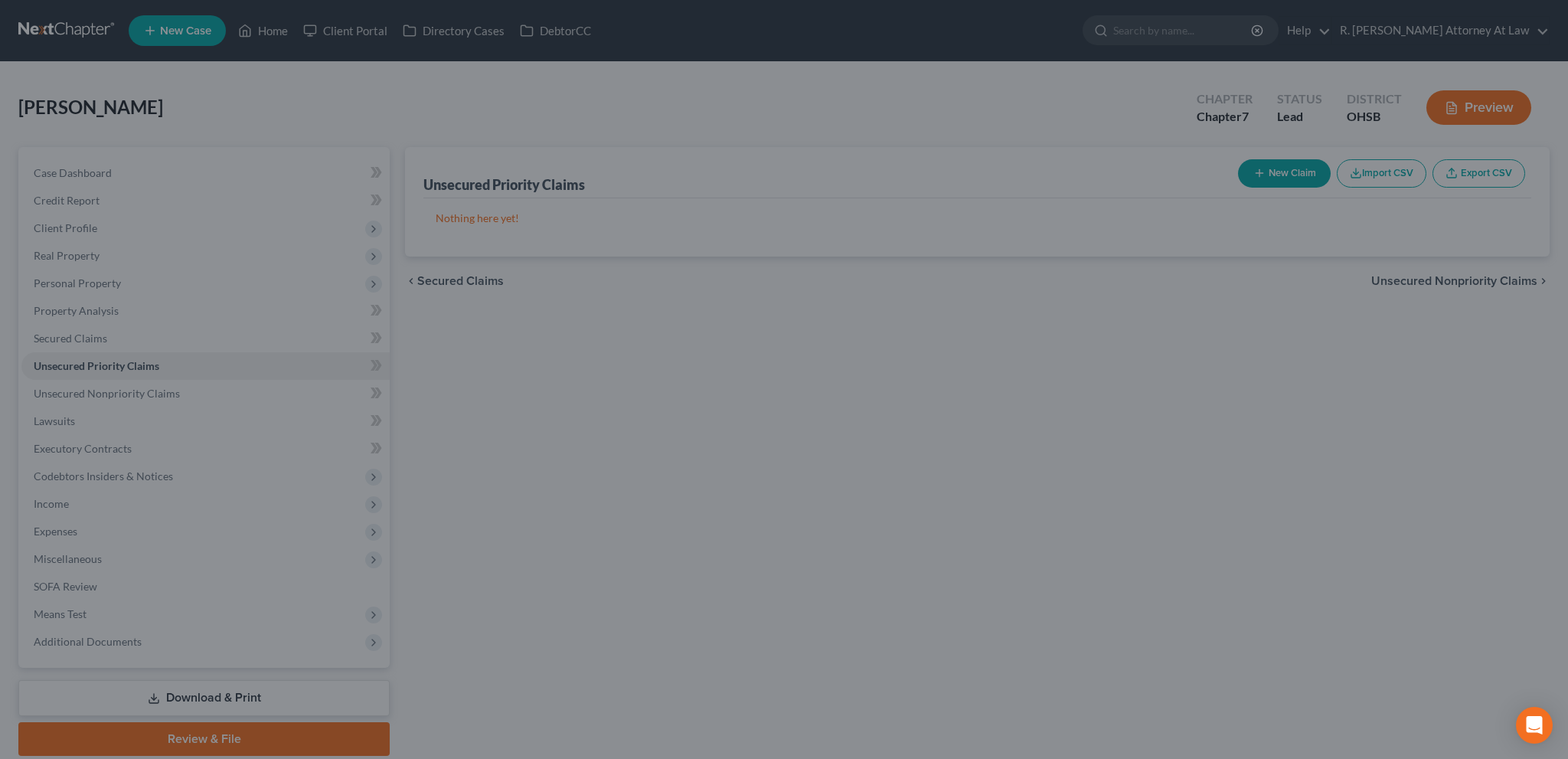
type input "0.00"
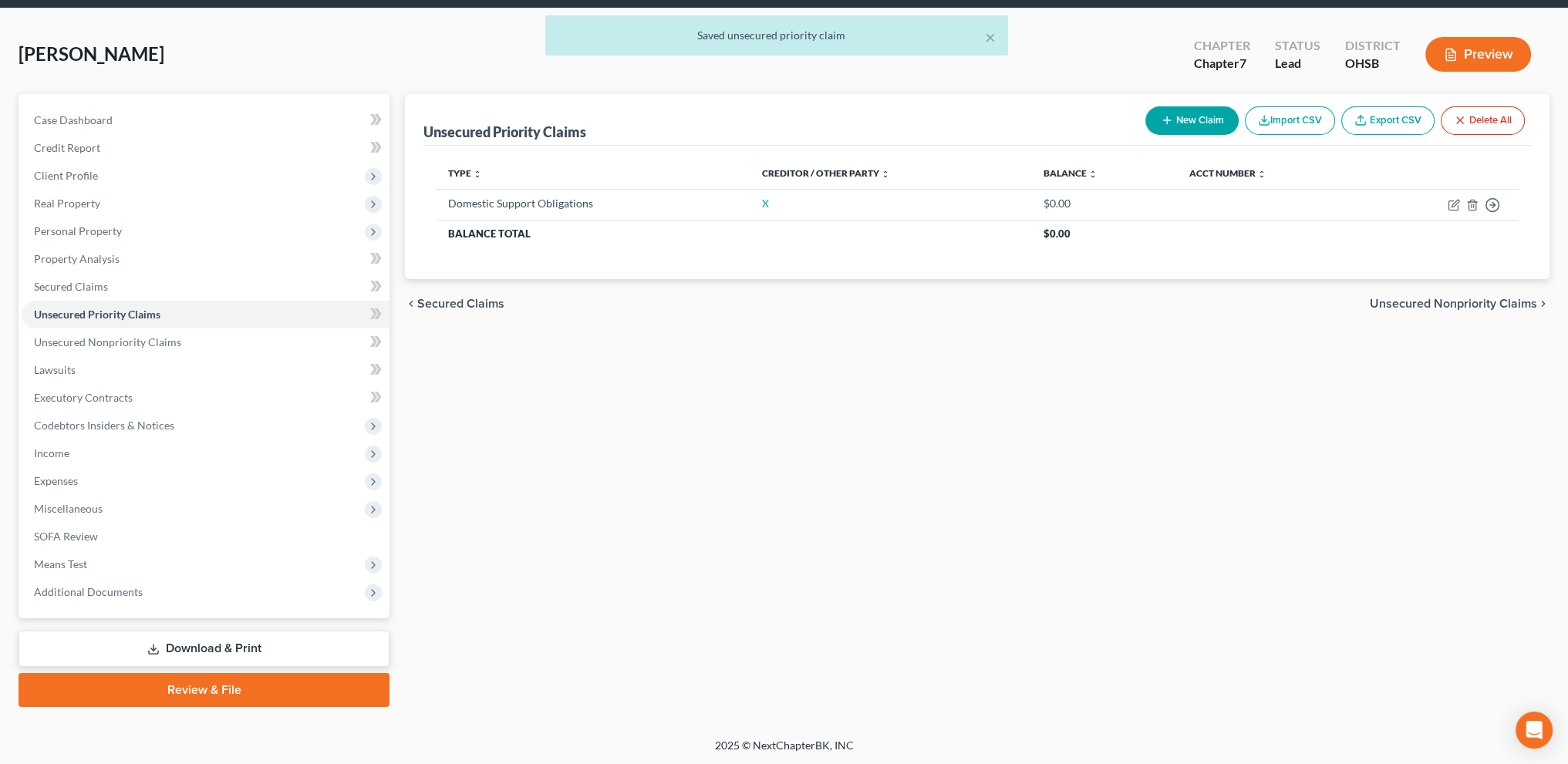
click at [197, 643] on link "Download & Print" at bounding box center [204, 649] width 371 height 37
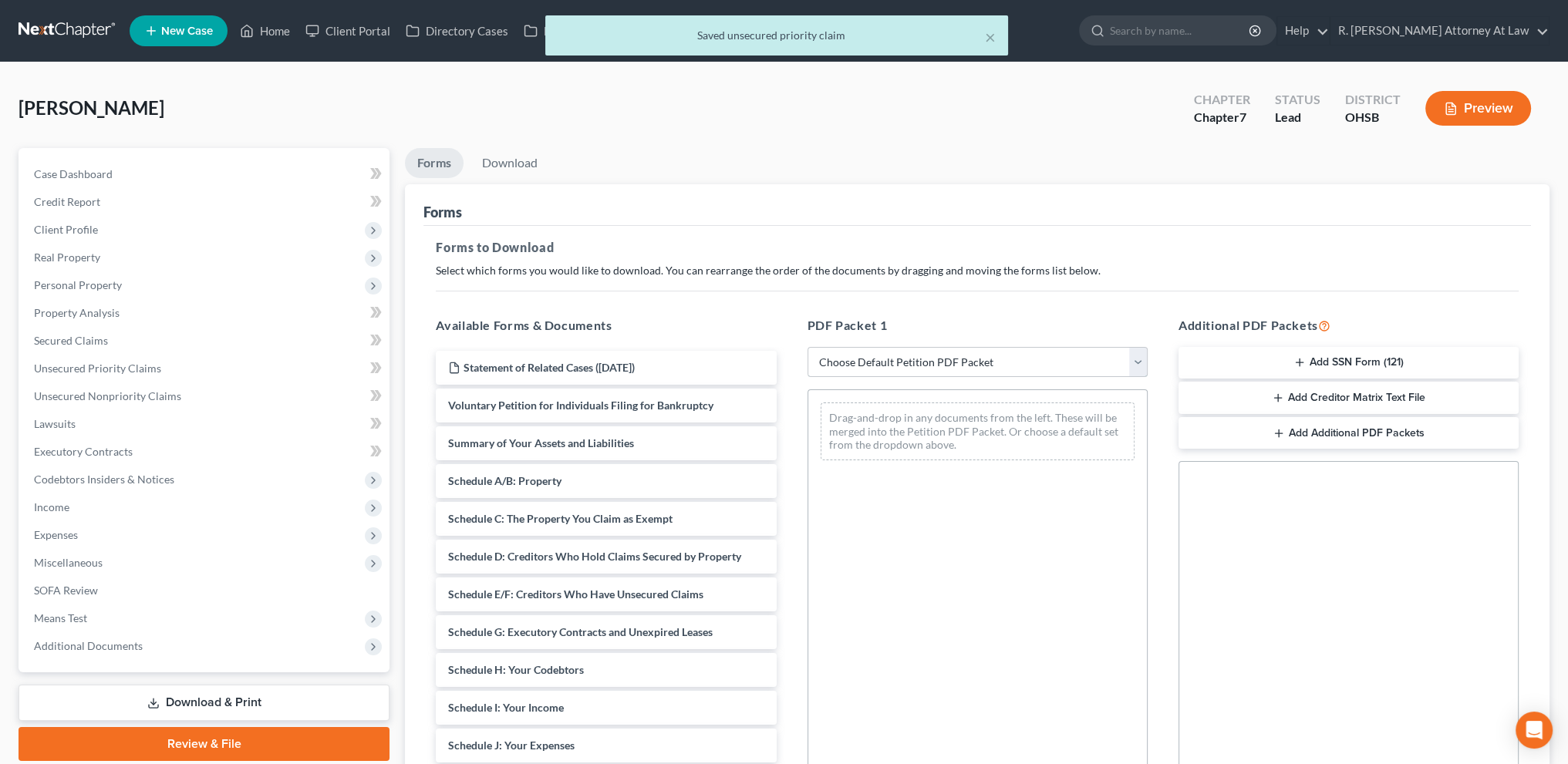
click at [860, 357] on select "Choose Default Petition PDF Packet Complete Bankruptcy Petition (all forms and …" at bounding box center [977, 362] width 340 height 31
select select "14"
click at [807, 347] on select "Choose Default Petition PDF Packet Complete Bankruptcy Petition (all forms and …" at bounding box center [977, 362] width 340 height 31
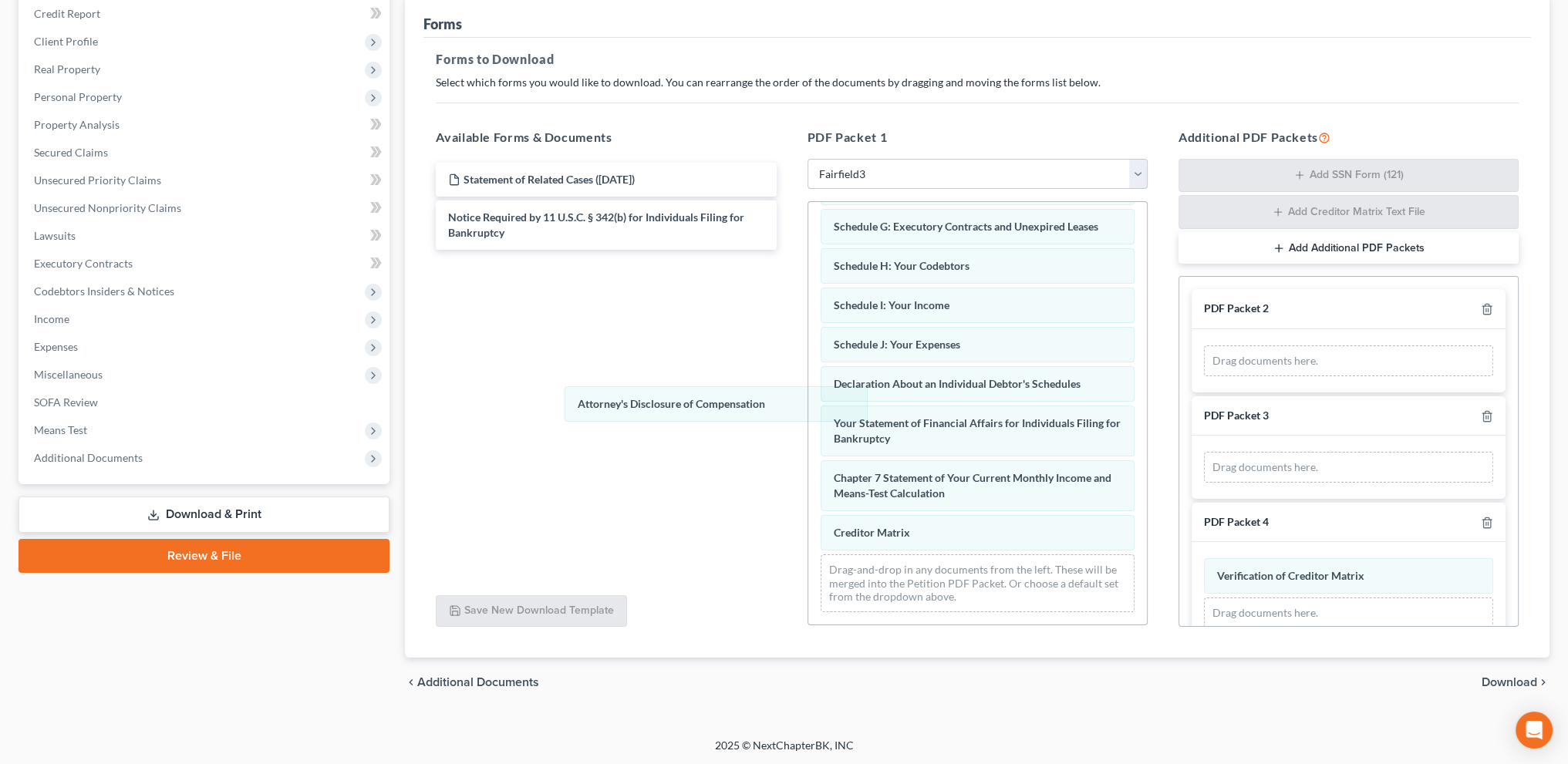
scroll to position [251, 0]
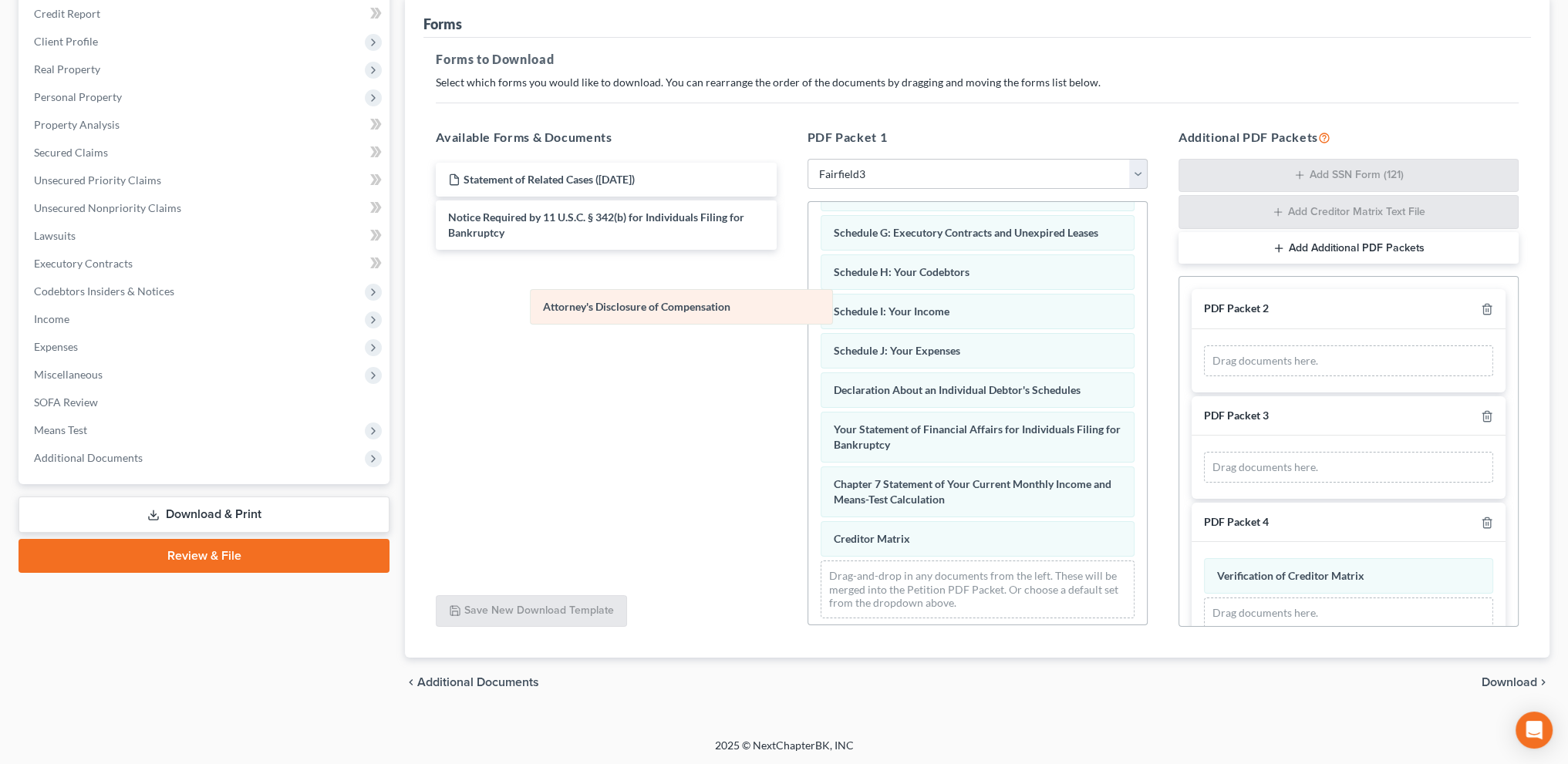
drag, startPoint x: 905, startPoint y: 527, endPoint x: 611, endPoint y: 291, distance: 377.0
click at [808, 291] on div "Attorney's Disclosure of Compensation Voluntary Petition for Individuals Filing…" at bounding box center [977, 291] width 339 height 679
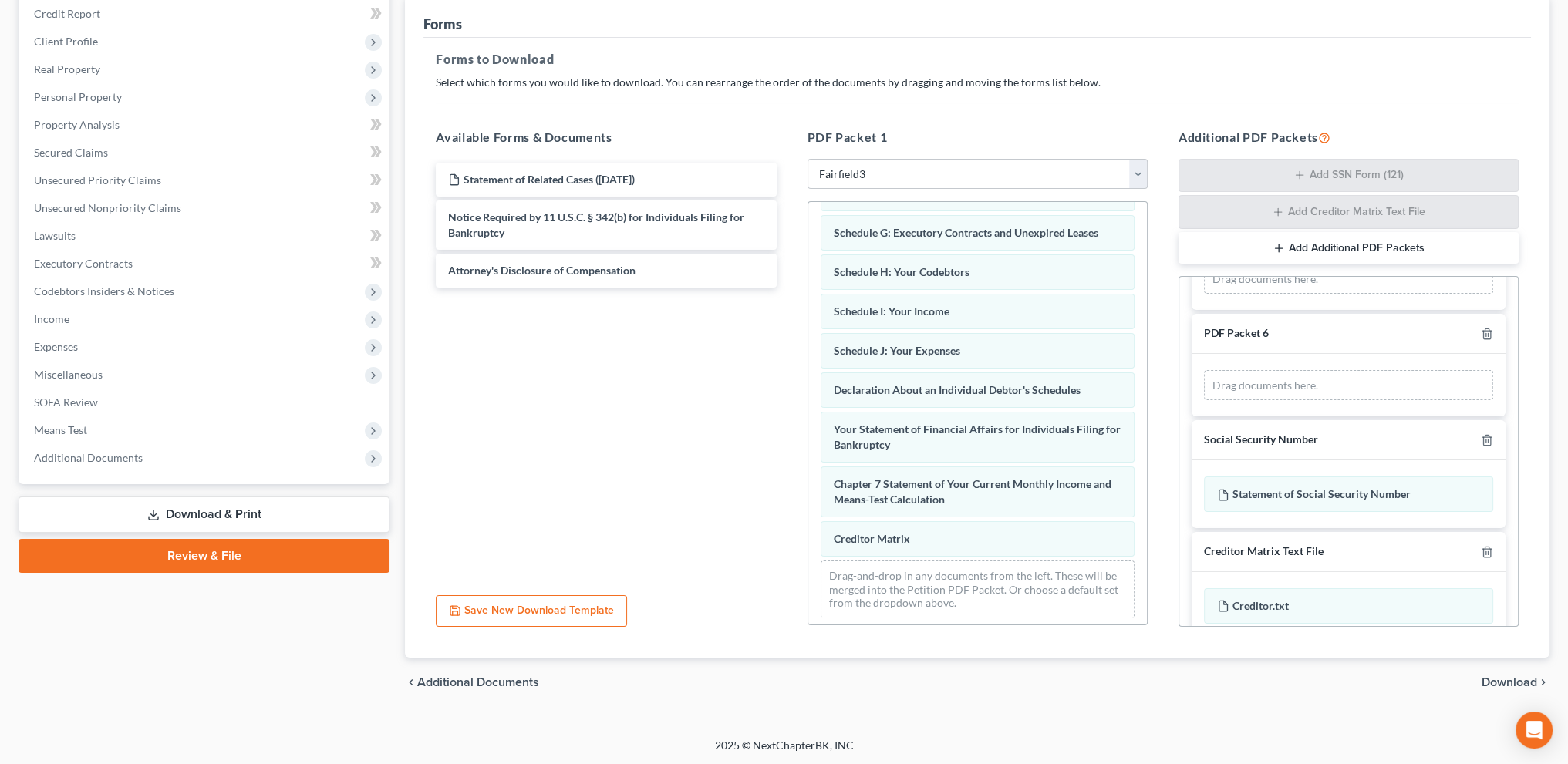
scroll to position [516, 0]
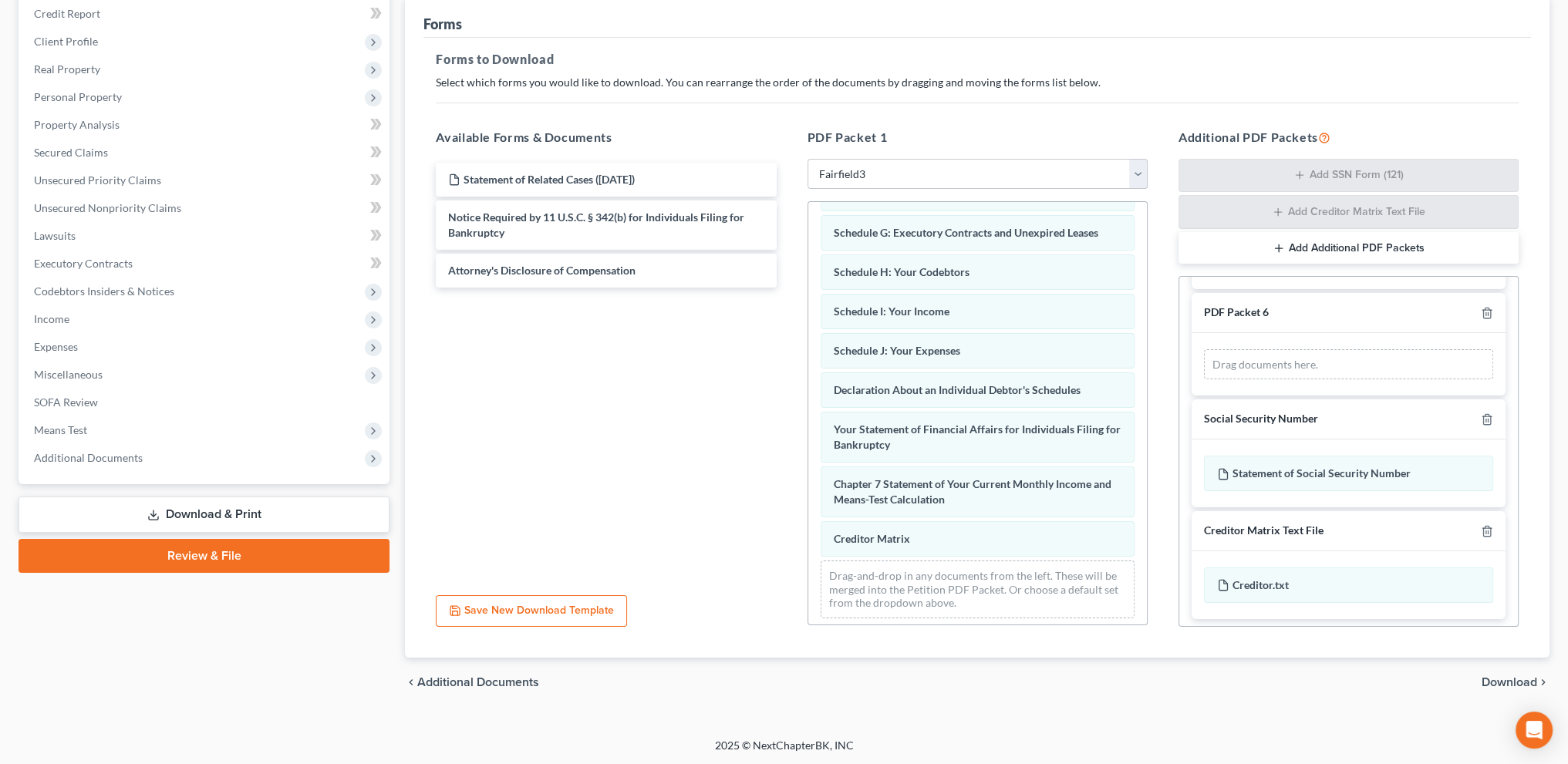
click at [1525, 677] on span "Download" at bounding box center [1509, 682] width 55 height 12
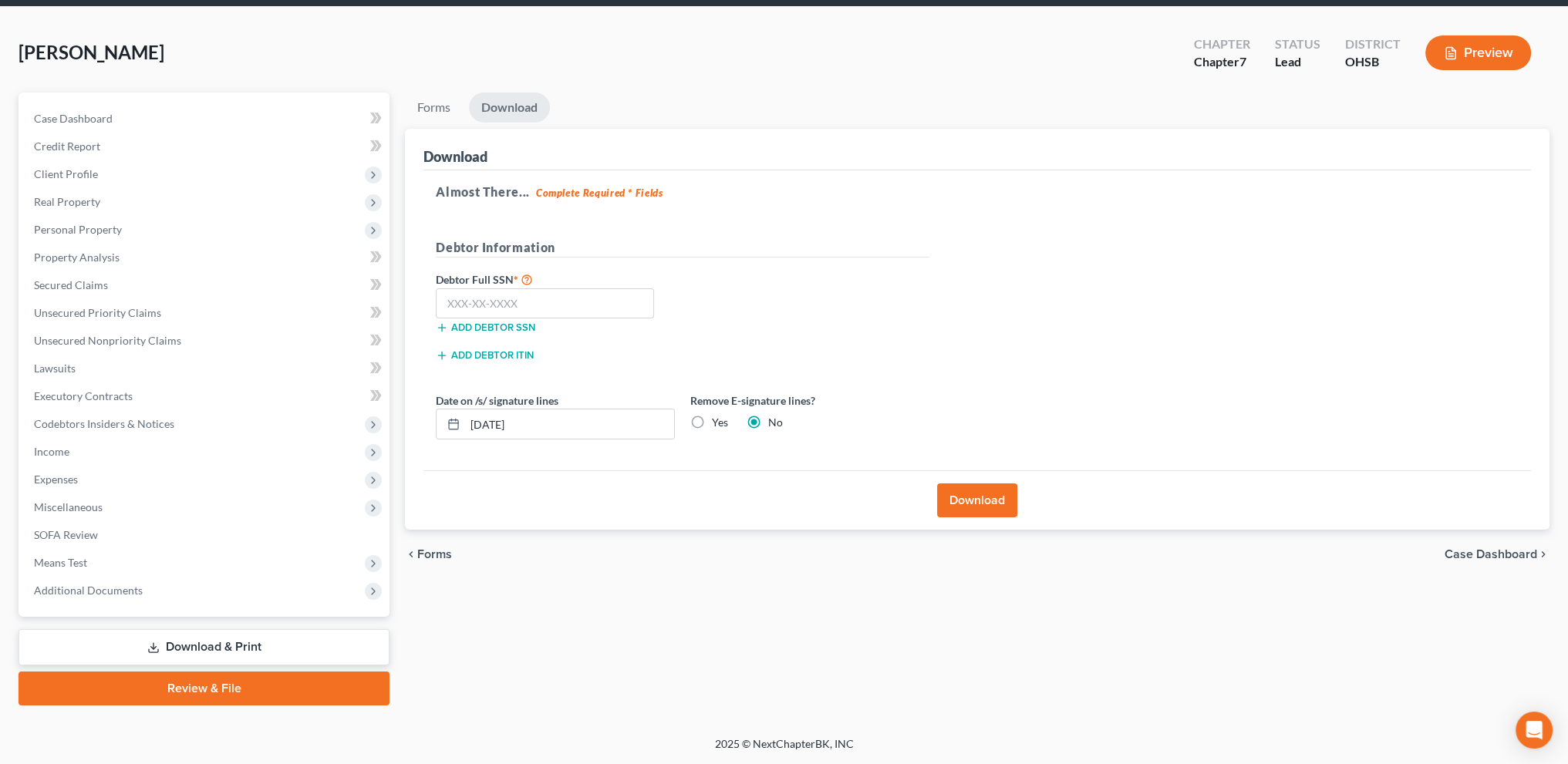
scroll to position [37, 0]
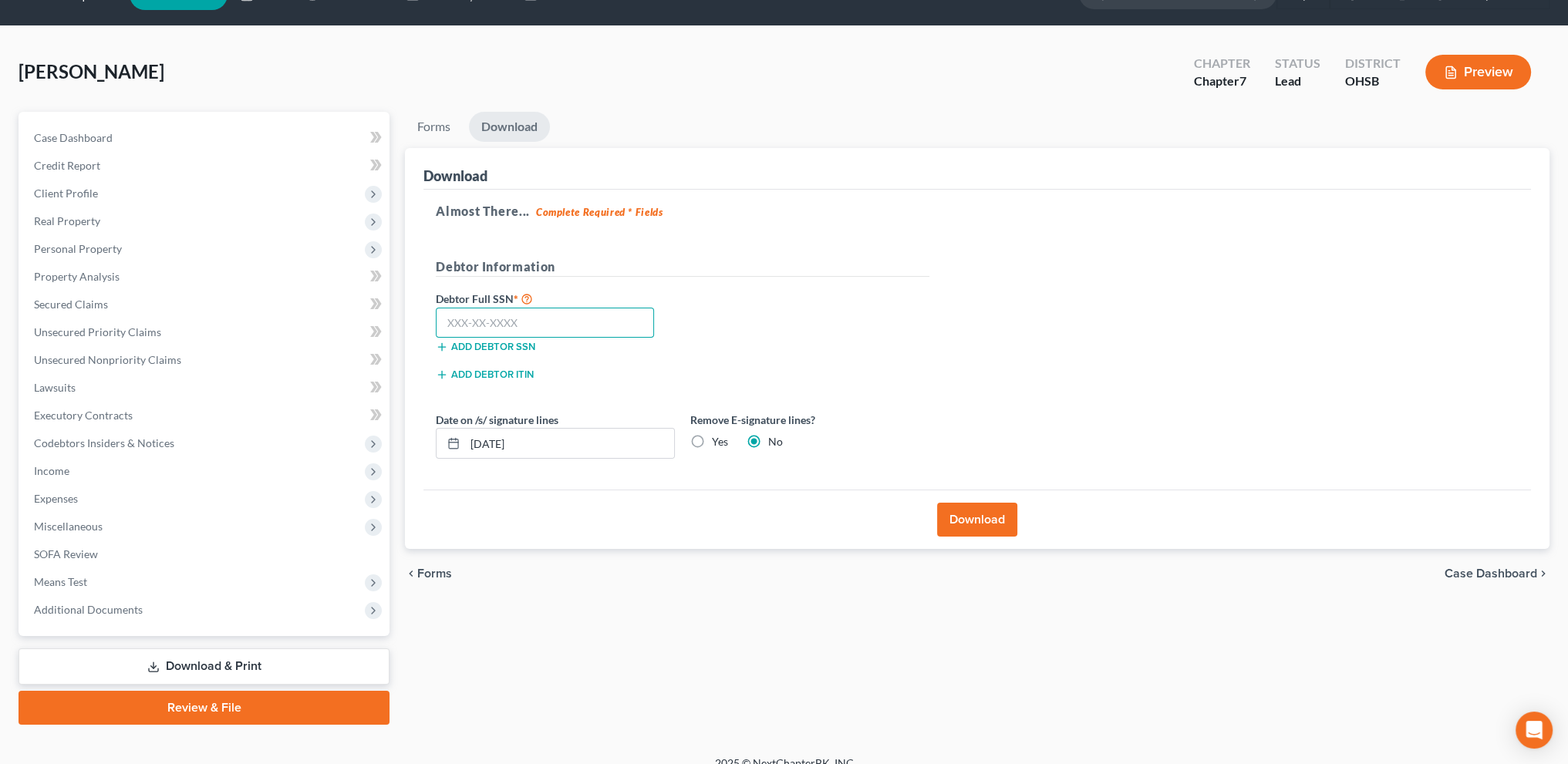
click at [485, 327] on input "text" at bounding box center [545, 323] width 218 height 31
type input "300-84-7330"
click at [967, 528] on button "Download" at bounding box center [977, 520] width 80 height 34
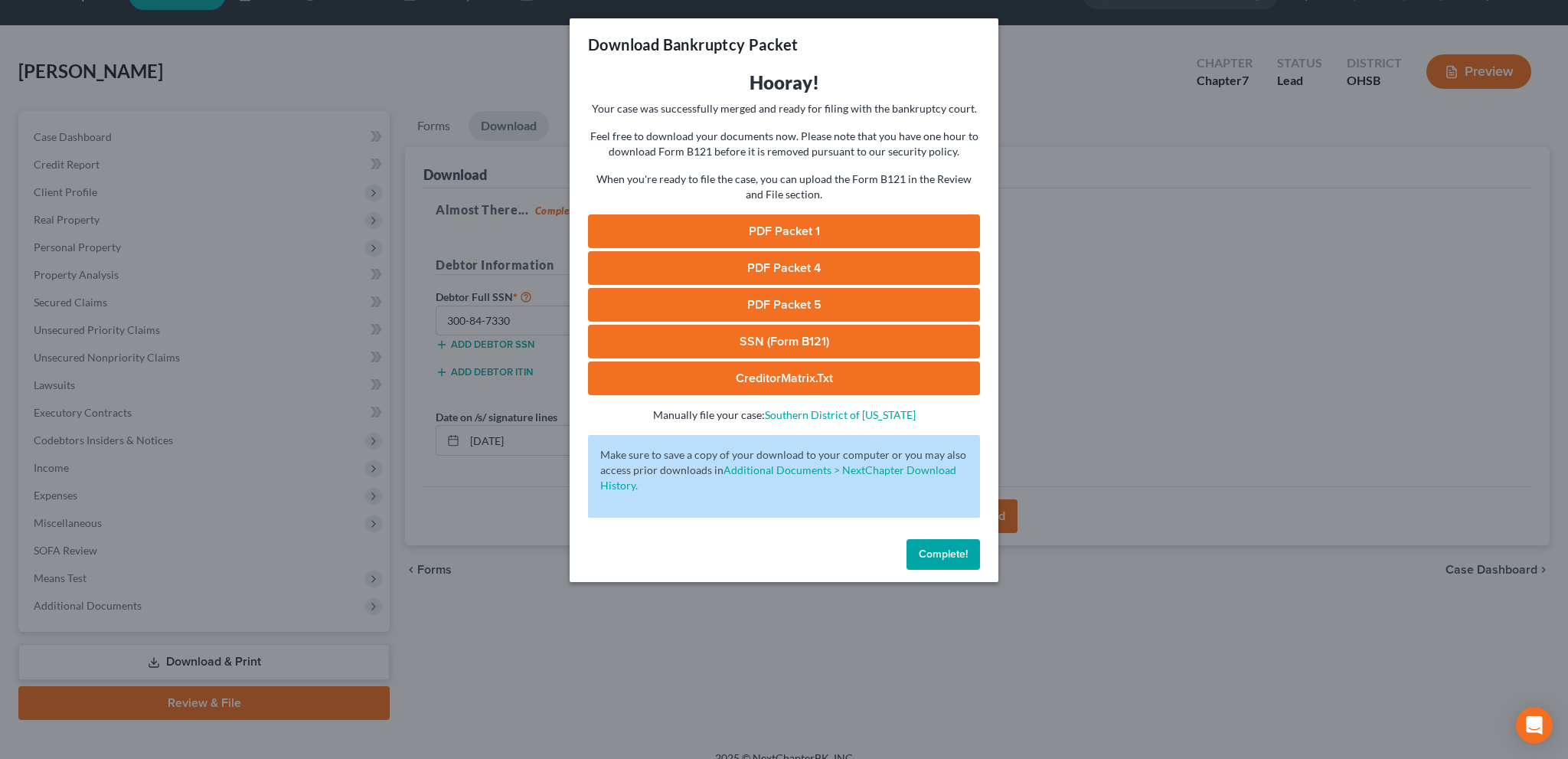
click at [763, 225] on link "PDF Packet 1" at bounding box center [784, 231] width 392 height 34
click at [793, 263] on link "PDF Packet 4" at bounding box center [784, 269] width 392 height 34
click at [764, 304] on link "PDF Packet 5" at bounding box center [784, 305] width 392 height 34
click at [787, 370] on link "CreditorMatrix.txt" at bounding box center [784, 379] width 392 height 34
click at [949, 558] on span "Complete!" at bounding box center [943, 554] width 49 height 13
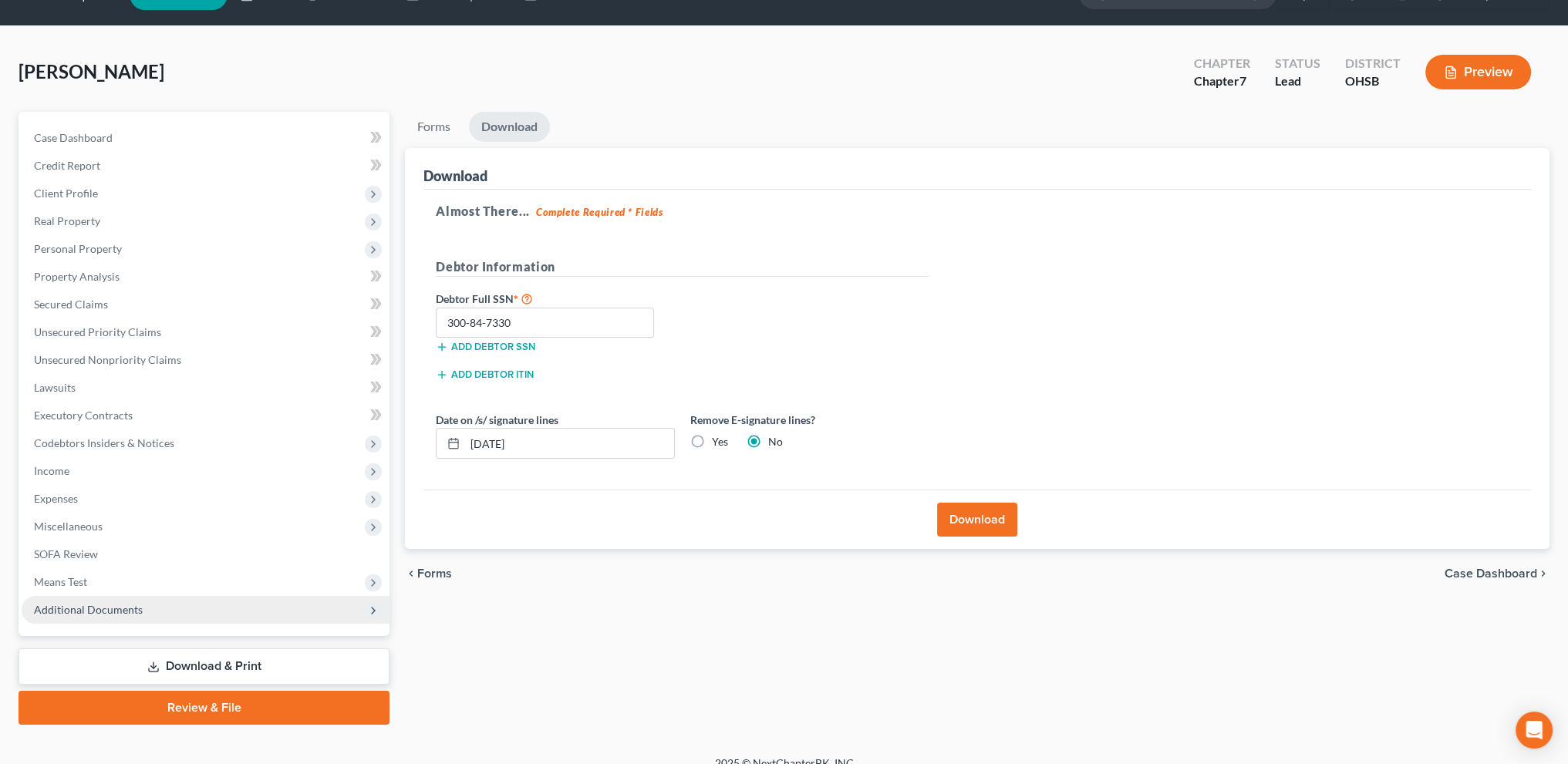
click at [78, 616] on span "Additional Documents" at bounding box center [89, 610] width 109 height 13
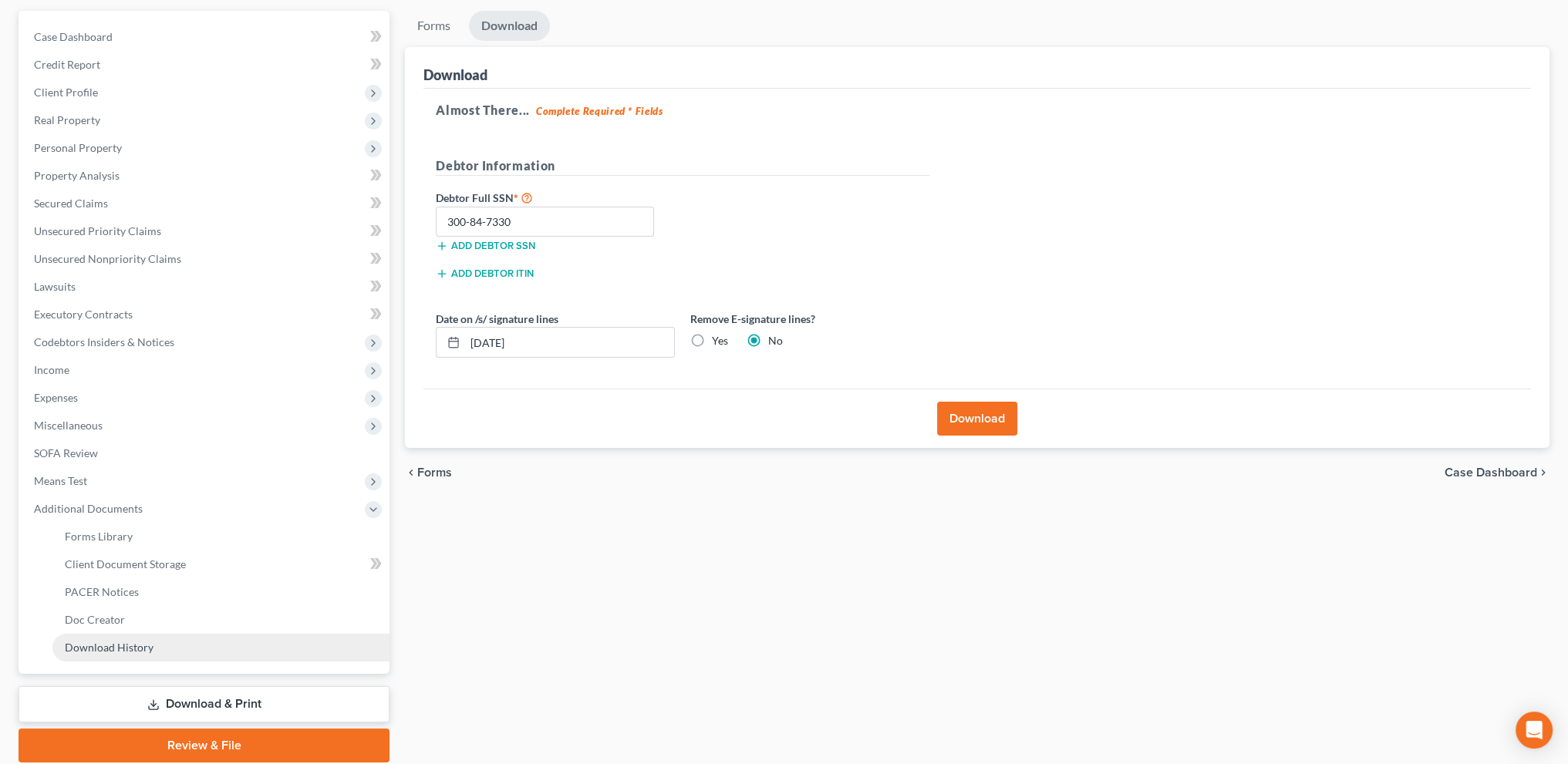
scroll to position [193, 0]
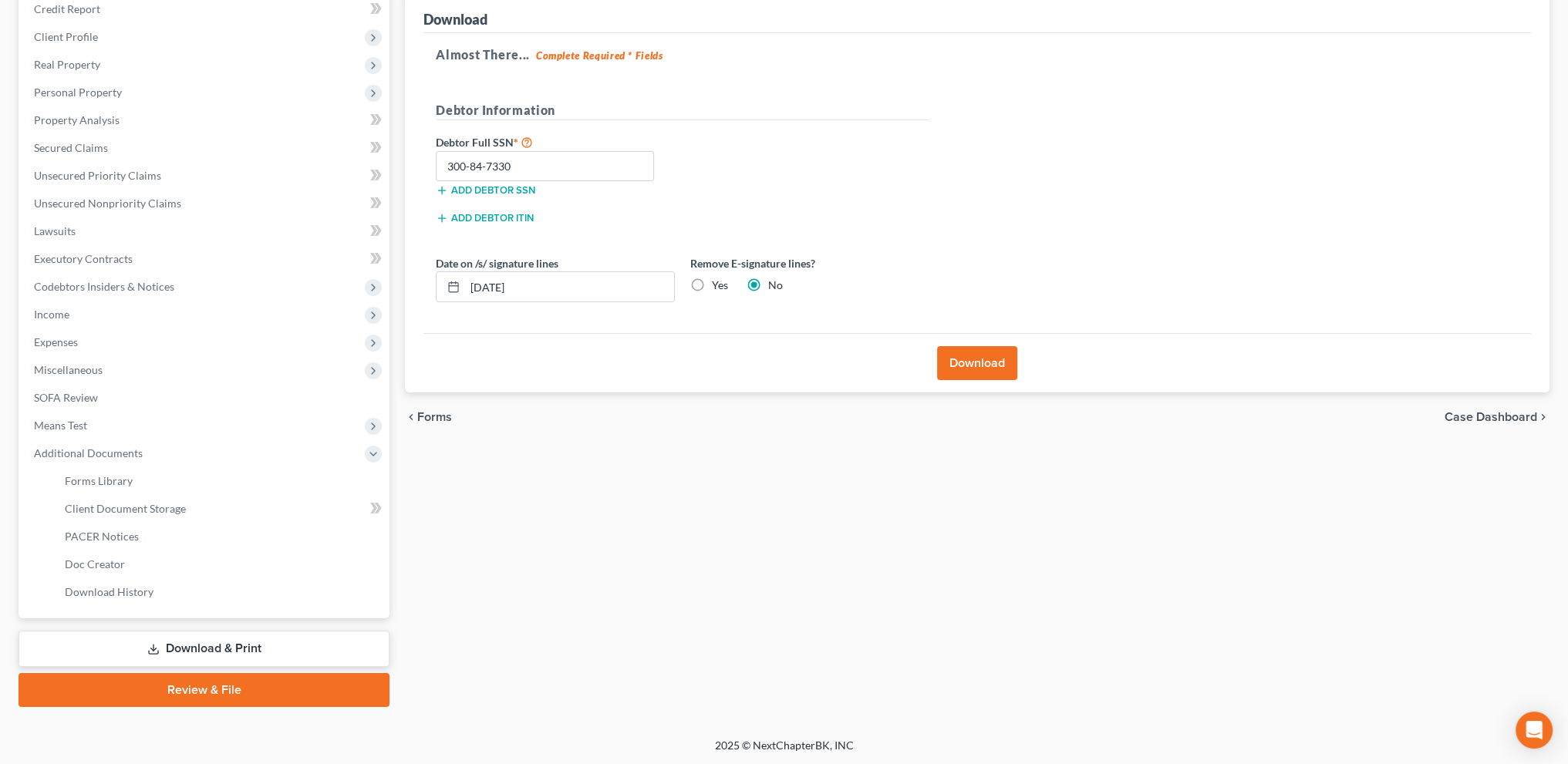
click at [492, 502] on div "Forms Download Forms Forms to Download Select which forms you would like to dow…" at bounding box center [977, 331] width 1160 height 752
click at [165, 644] on link "Download & Print" at bounding box center [204, 649] width 371 height 37
click at [80, 509] on span "Client Document Storage" at bounding box center [125, 508] width 121 height 13
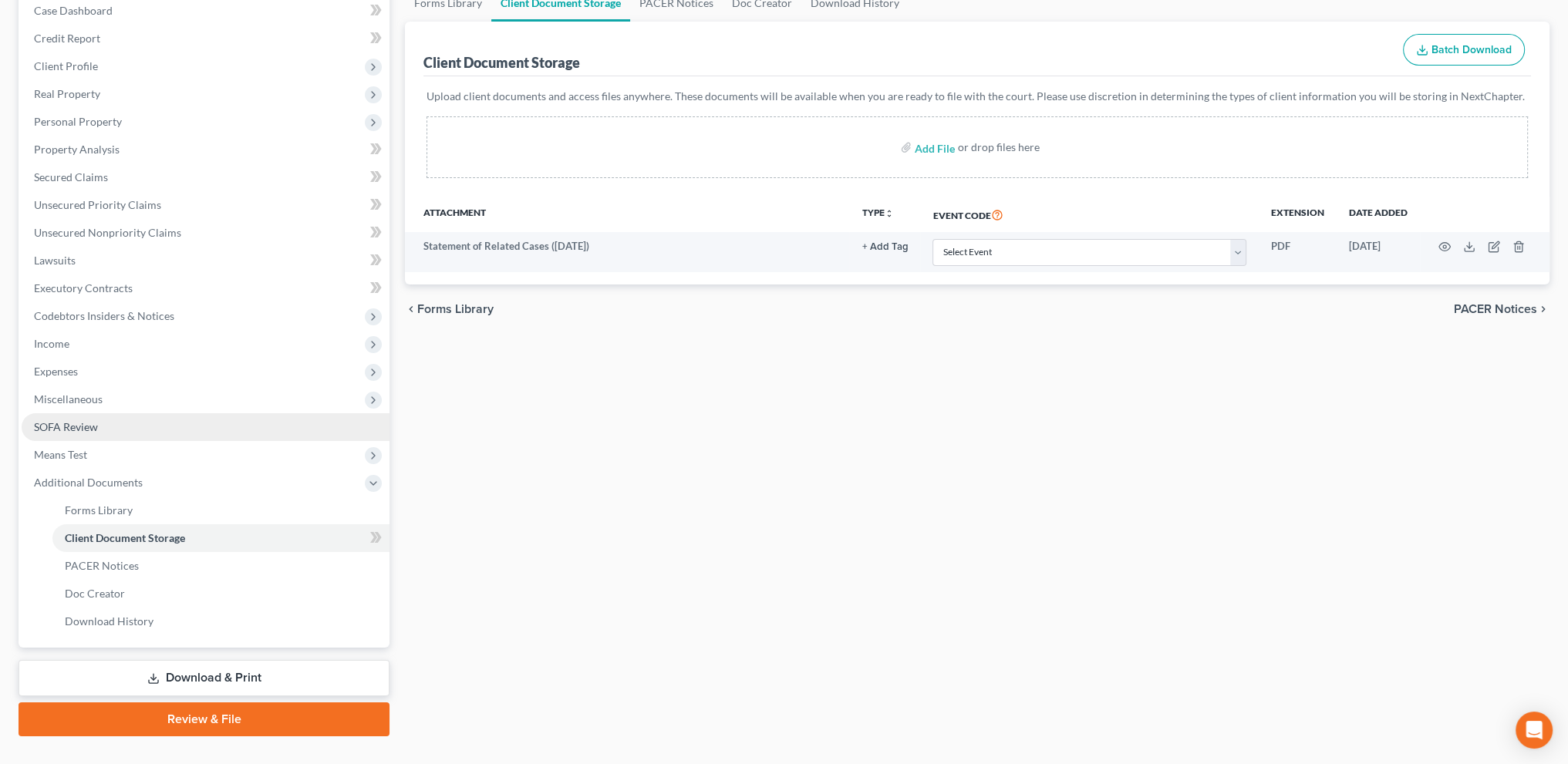
scroll to position [193, 0]
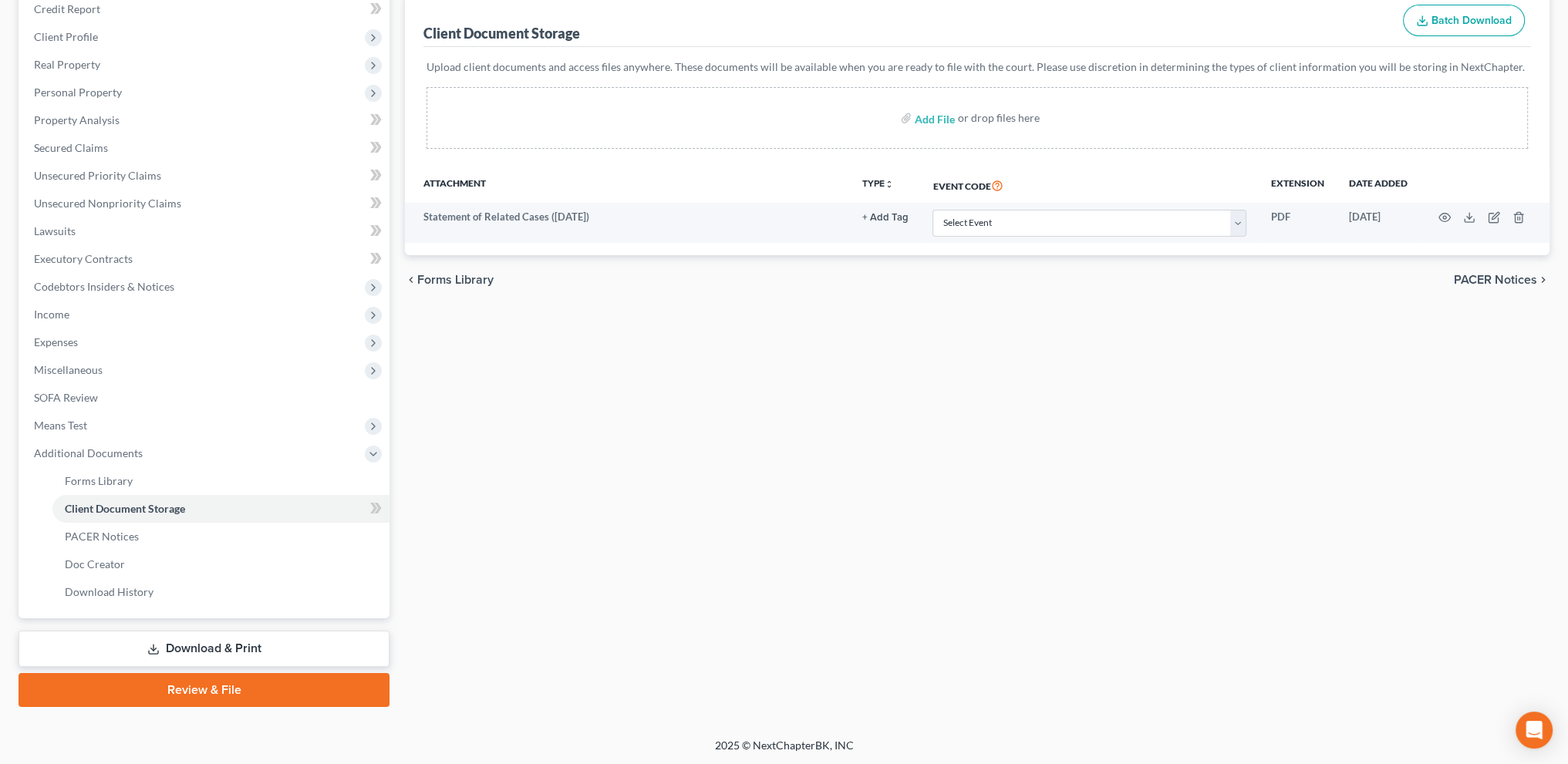
click at [193, 647] on link "Download & Print" at bounding box center [204, 649] width 371 height 37
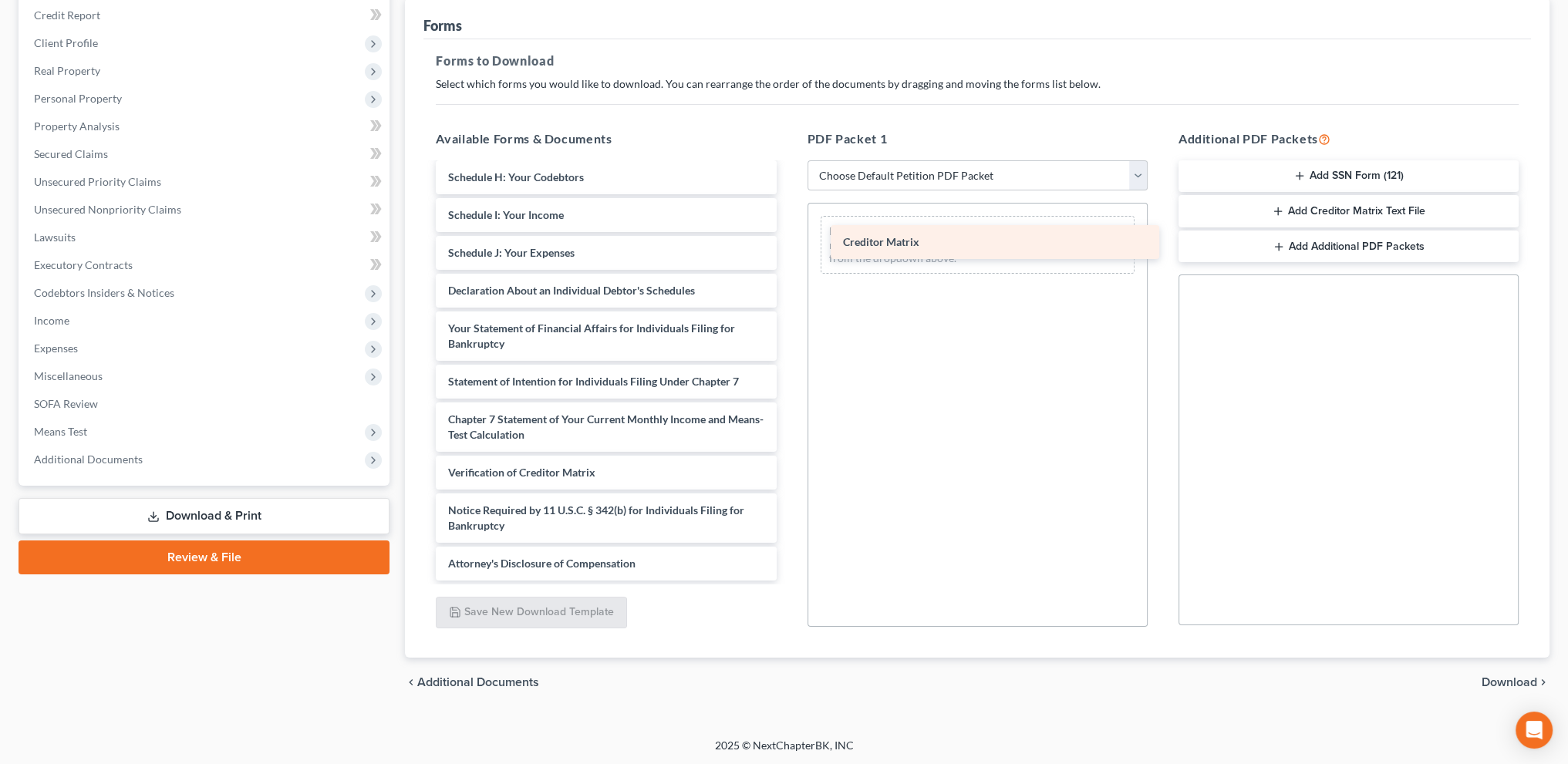
scroll to position [305, 0]
drag, startPoint x: 494, startPoint y: 437, endPoint x: 869, endPoint y: 252, distance: 418.2
click at [788, 252] on div "Creditor Matrix Statement of Related Cases ([DATE]) Voluntary Petition for Indi…" at bounding box center [606, 220] width 365 height 722
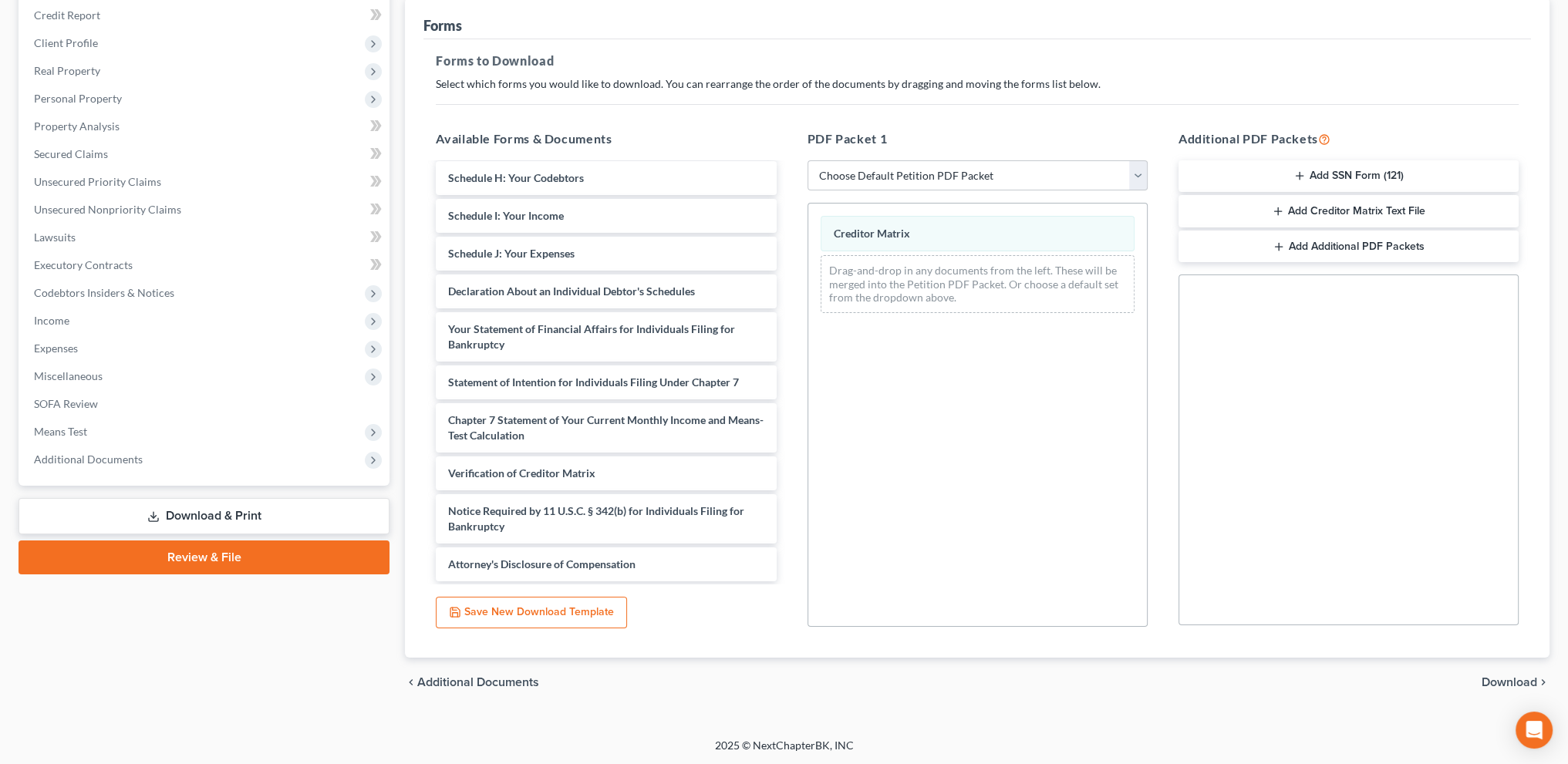
click at [1515, 676] on span "Download" at bounding box center [1509, 682] width 55 height 12
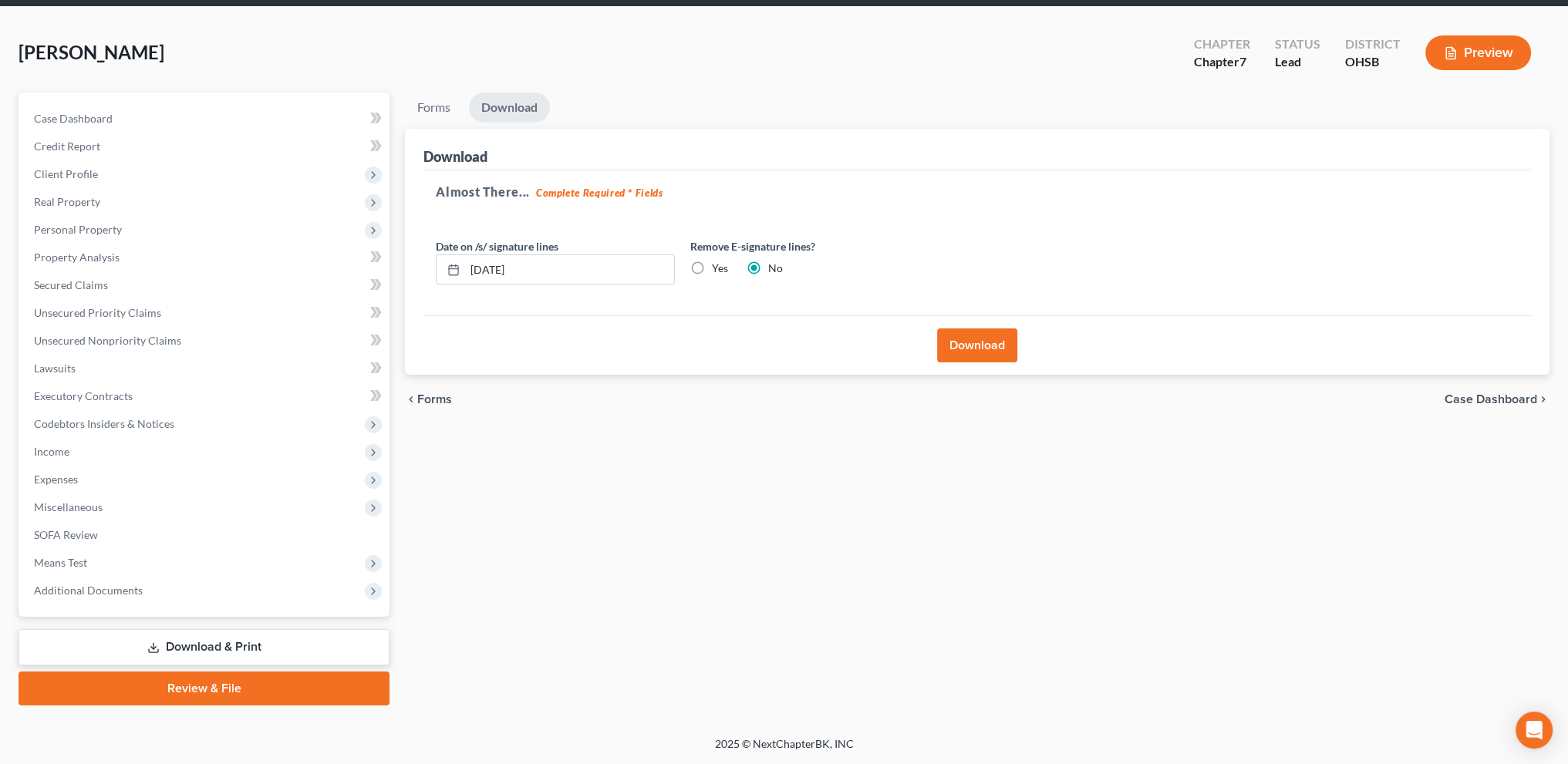
scroll to position [54, 0]
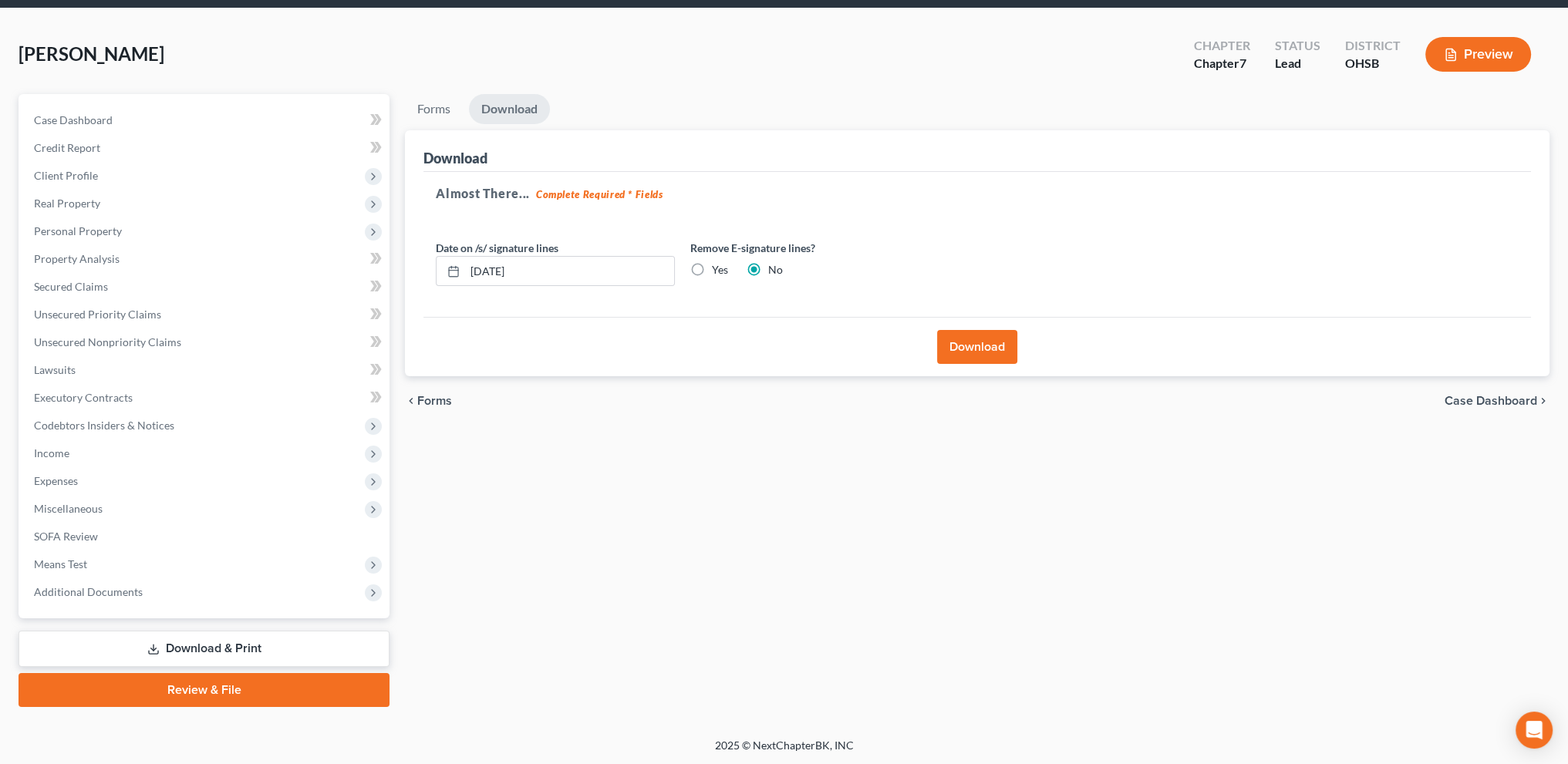
click at [967, 349] on button "Download" at bounding box center [977, 347] width 80 height 34
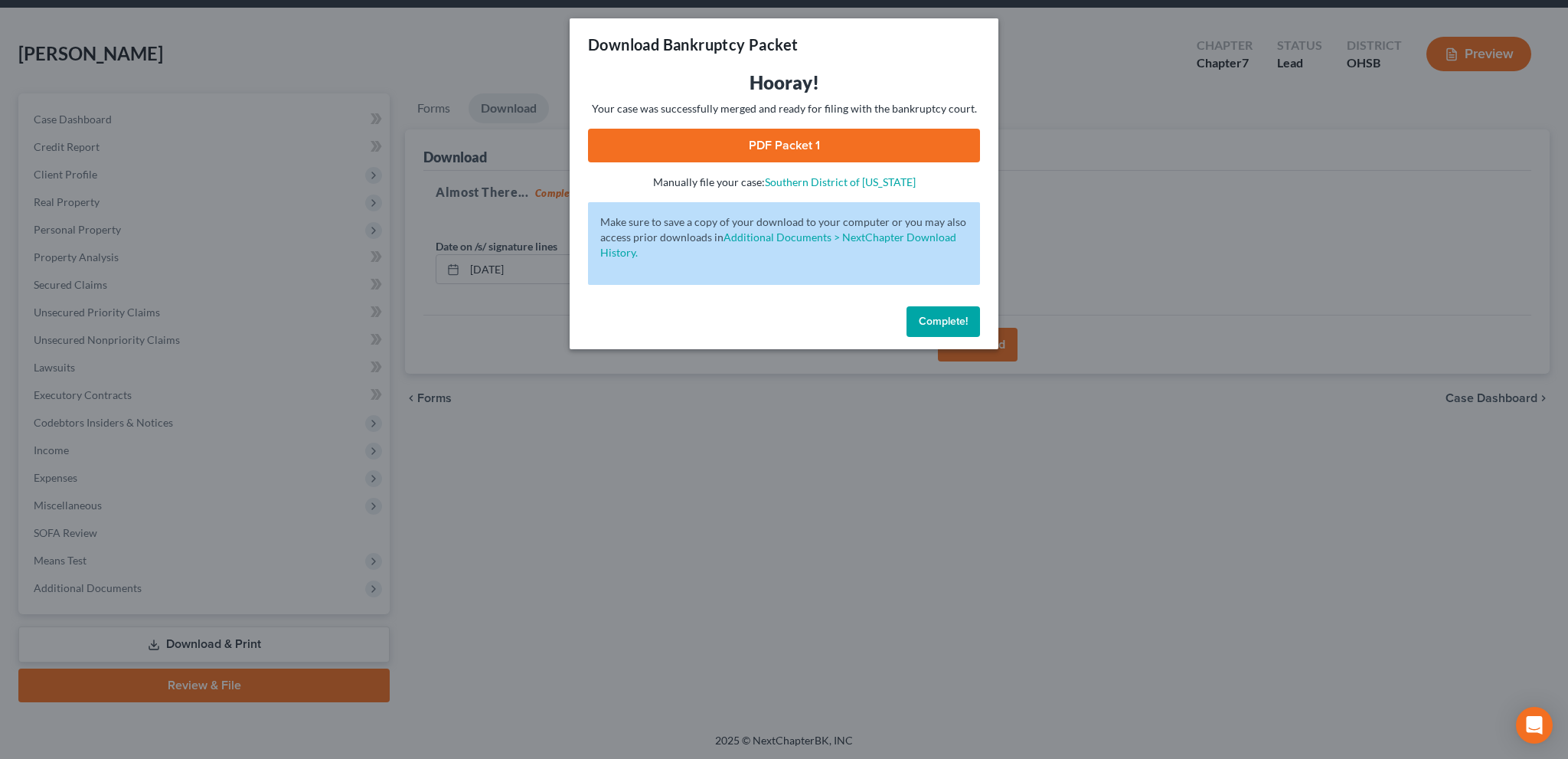
click at [788, 148] on link "PDF Packet 1" at bounding box center [784, 146] width 392 height 34
click at [815, 150] on link "PDF Packet 1" at bounding box center [784, 146] width 392 height 34
click at [958, 327] on span "Complete!" at bounding box center [943, 321] width 49 height 13
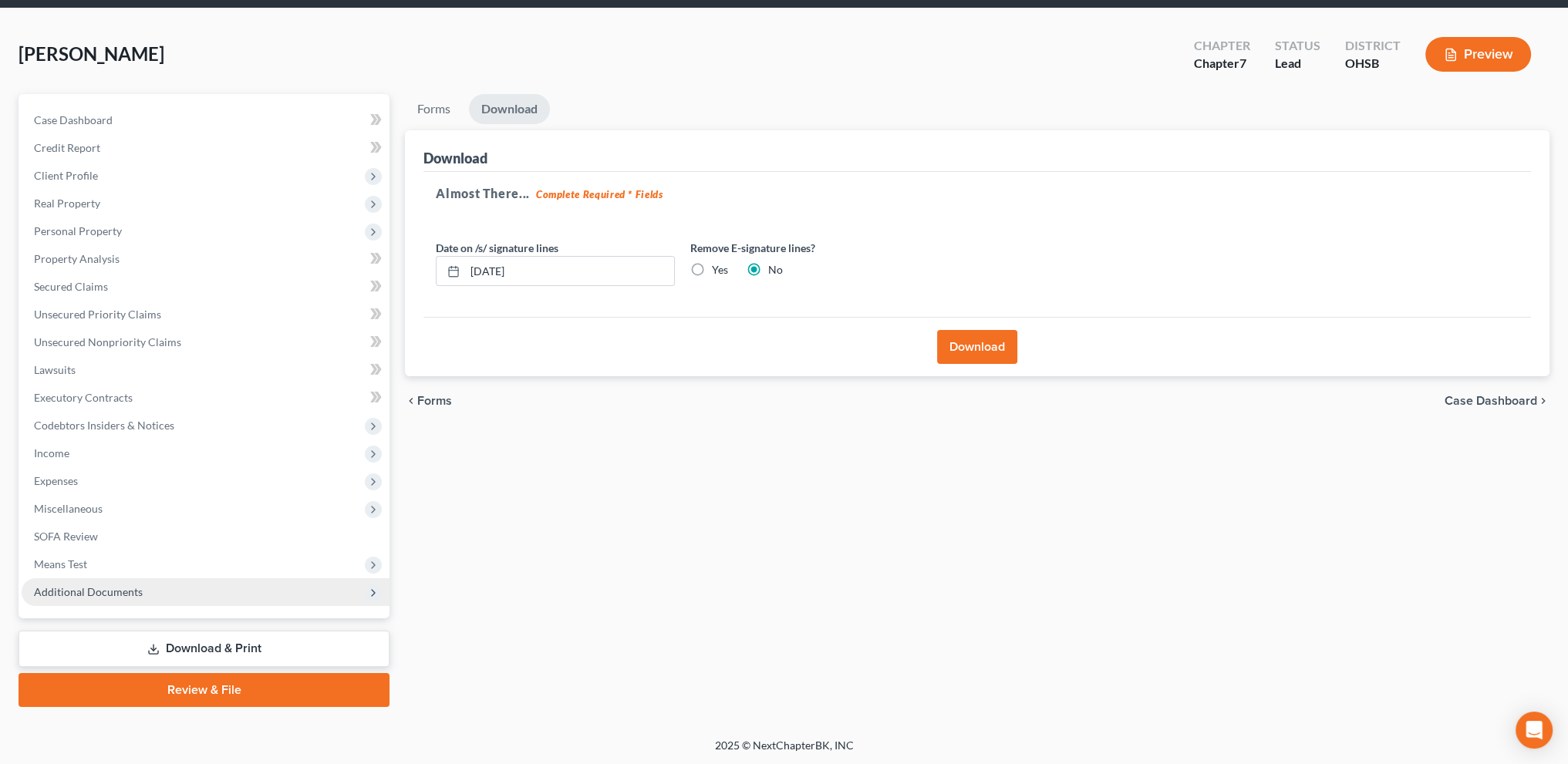
click at [95, 586] on span "Additional Documents" at bounding box center [89, 592] width 109 height 13
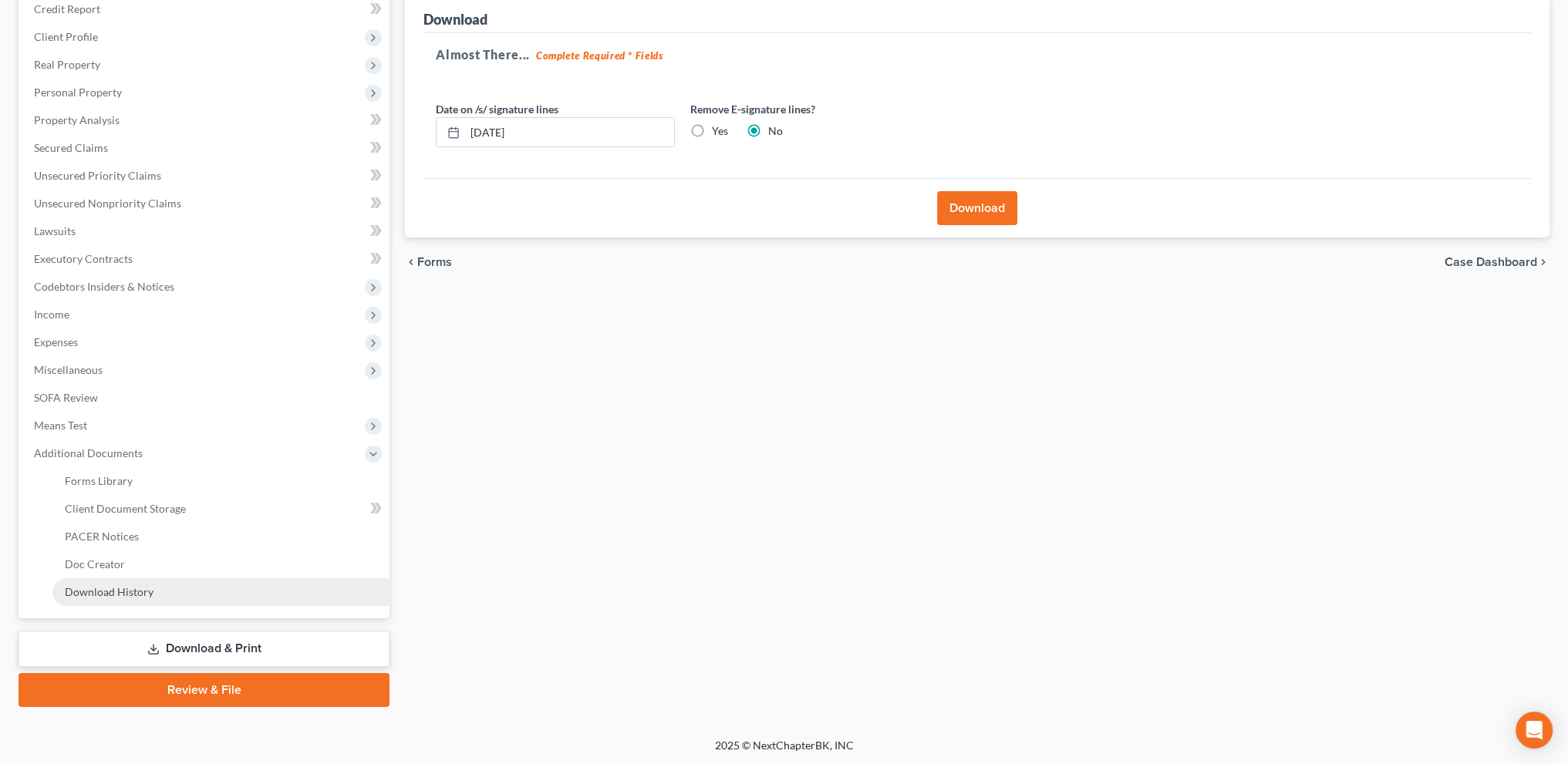
click at [116, 594] on span "Download History" at bounding box center [109, 592] width 89 height 13
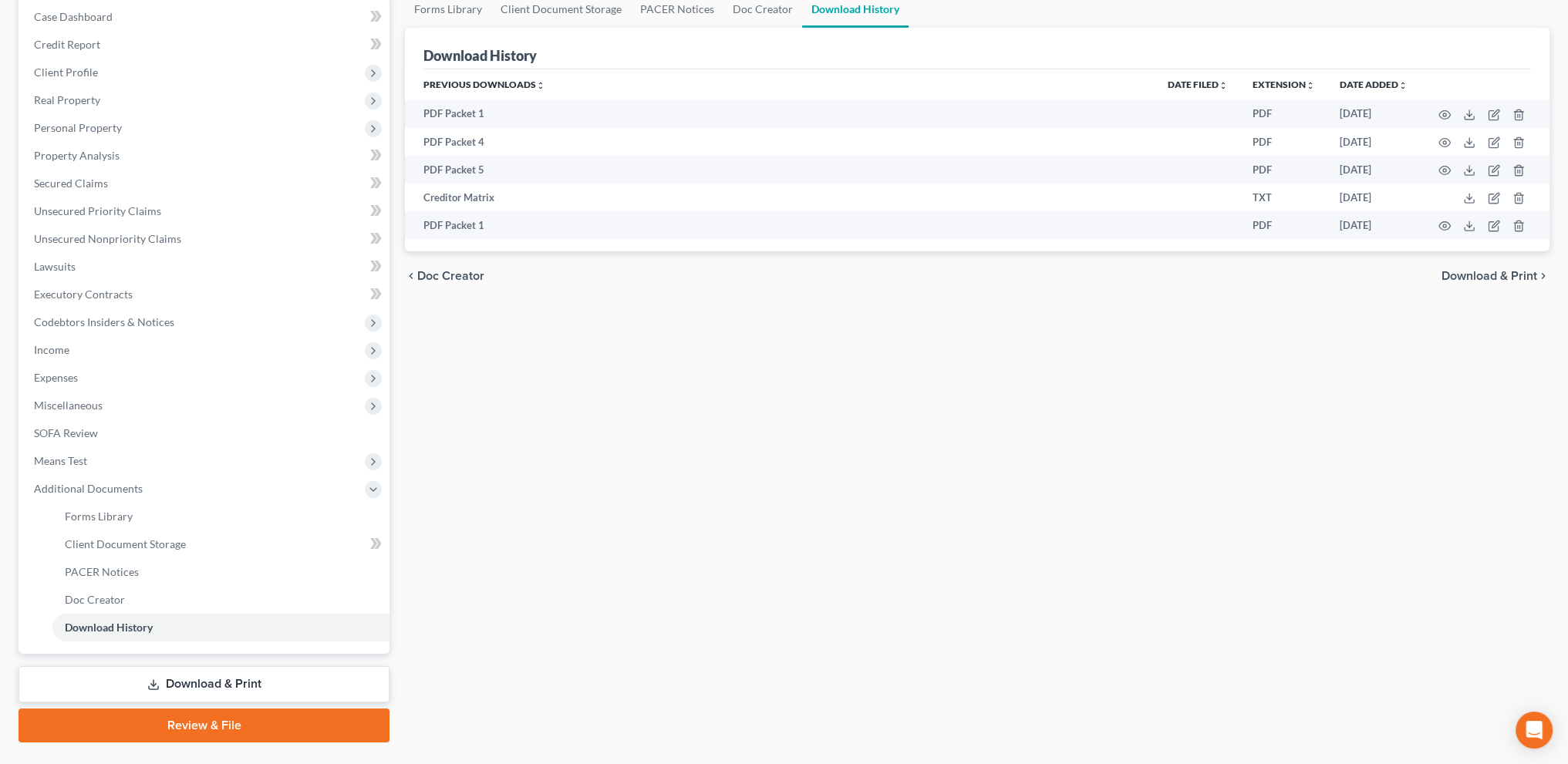
scroll to position [193, 0]
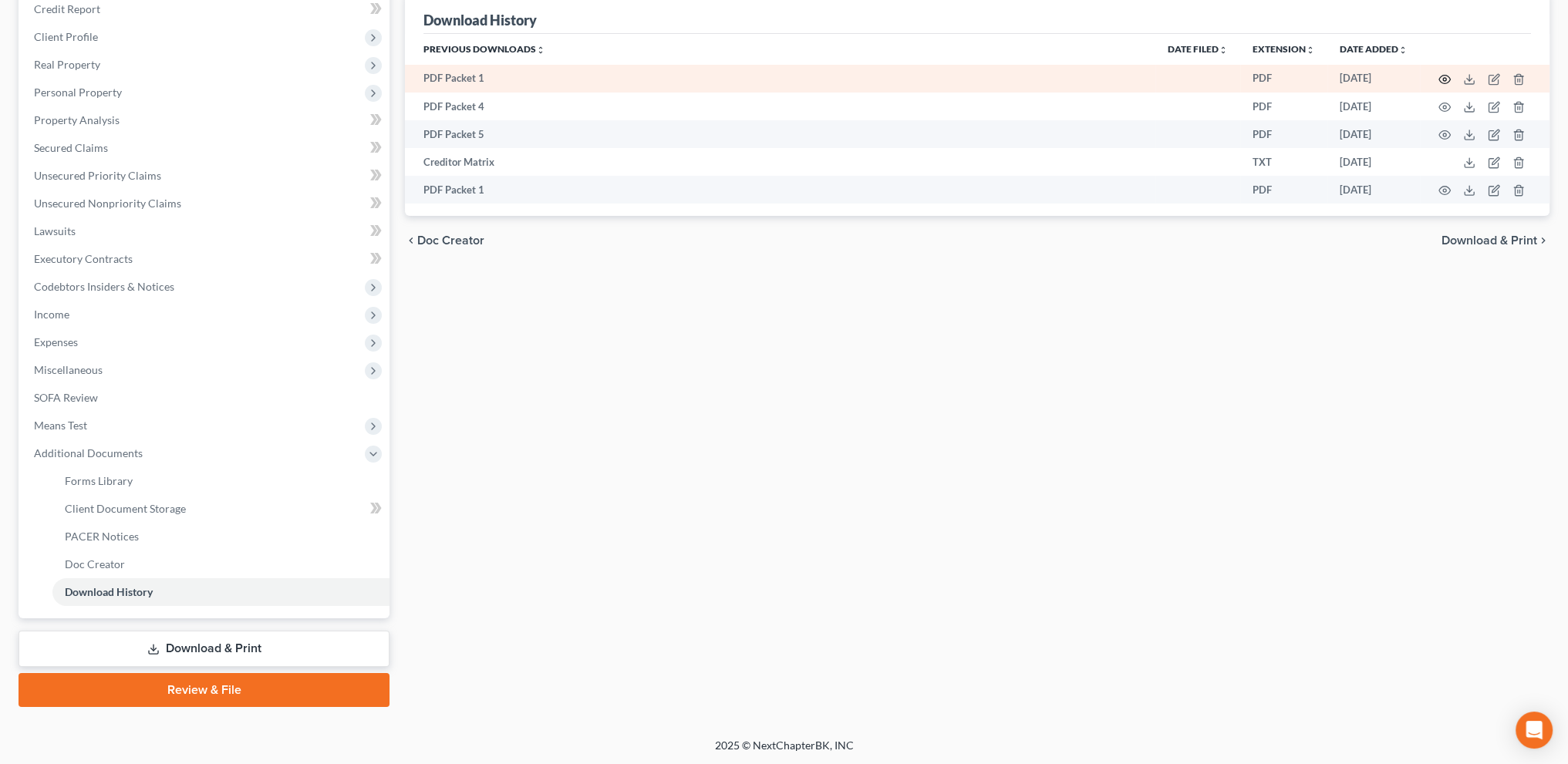
click at [1443, 78] on circle "button" at bounding box center [1445, 80] width 3 height 3
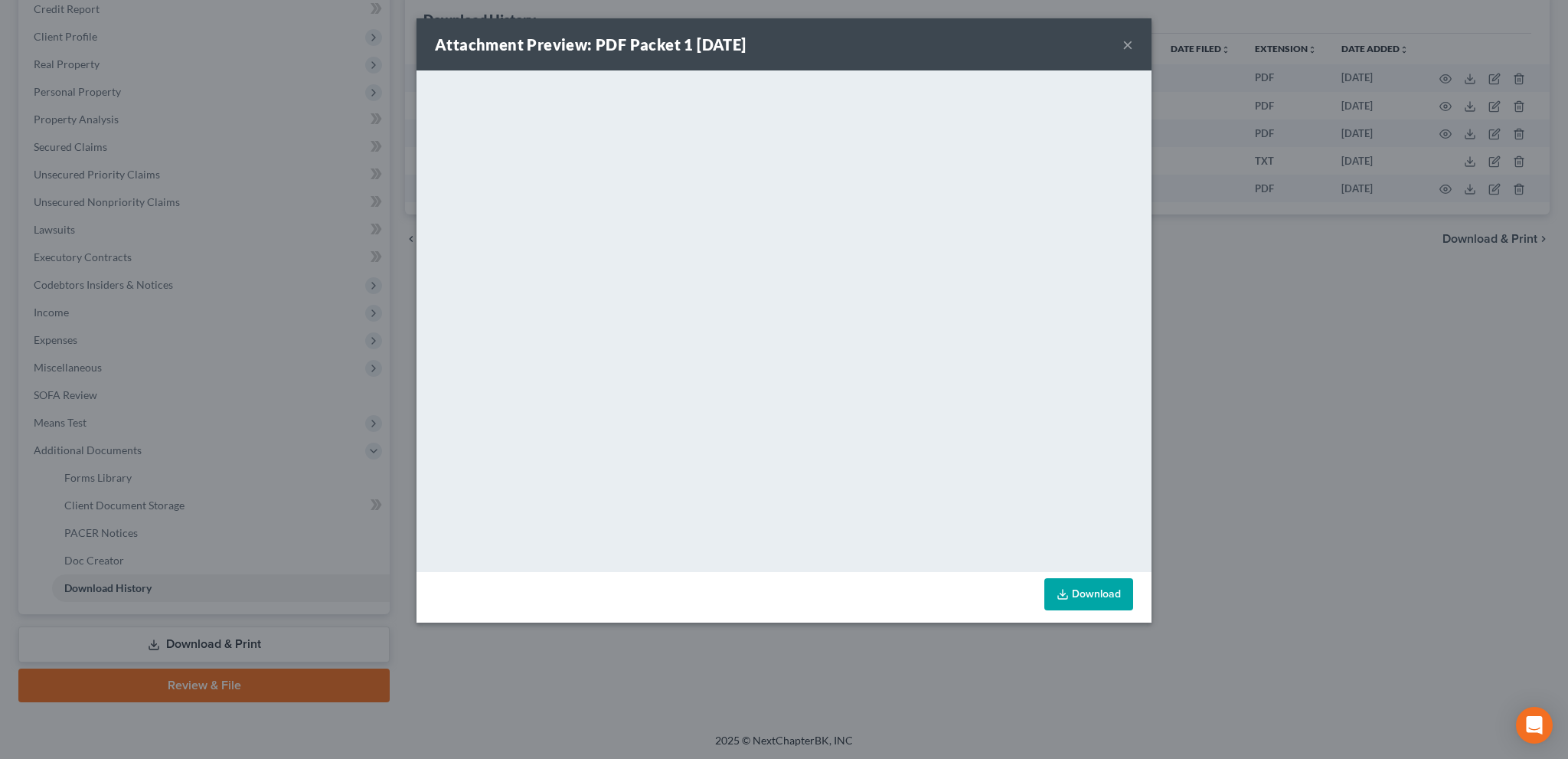
click at [1134, 52] on div "Attachment Preview: PDF Packet 1 [DATE] ×" at bounding box center [784, 45] width 735 height 52
click at [1127, 45] on button "×" at bounding box center [1127, 45] width 11 height 19
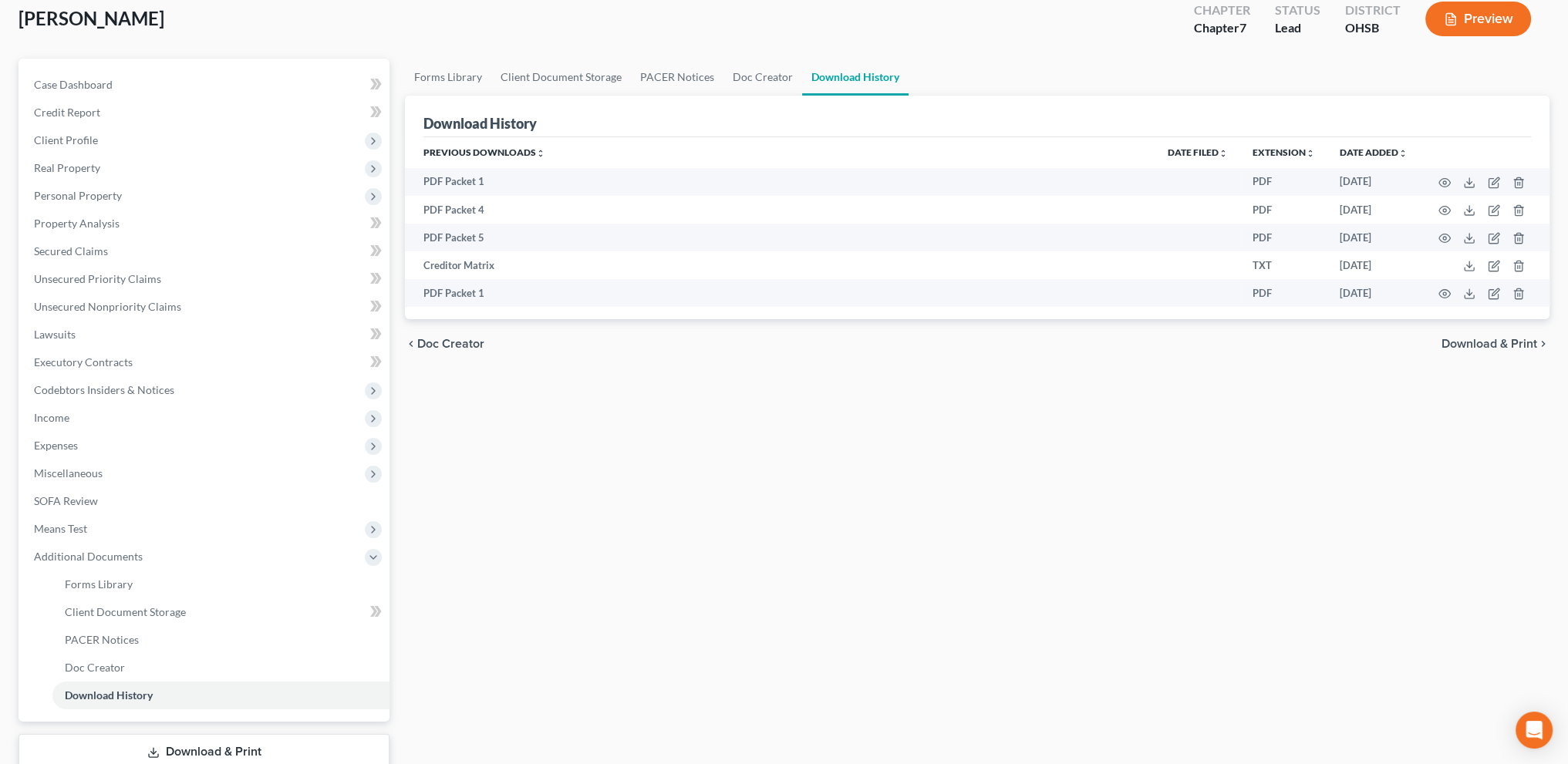
scroll to position [0, 0]
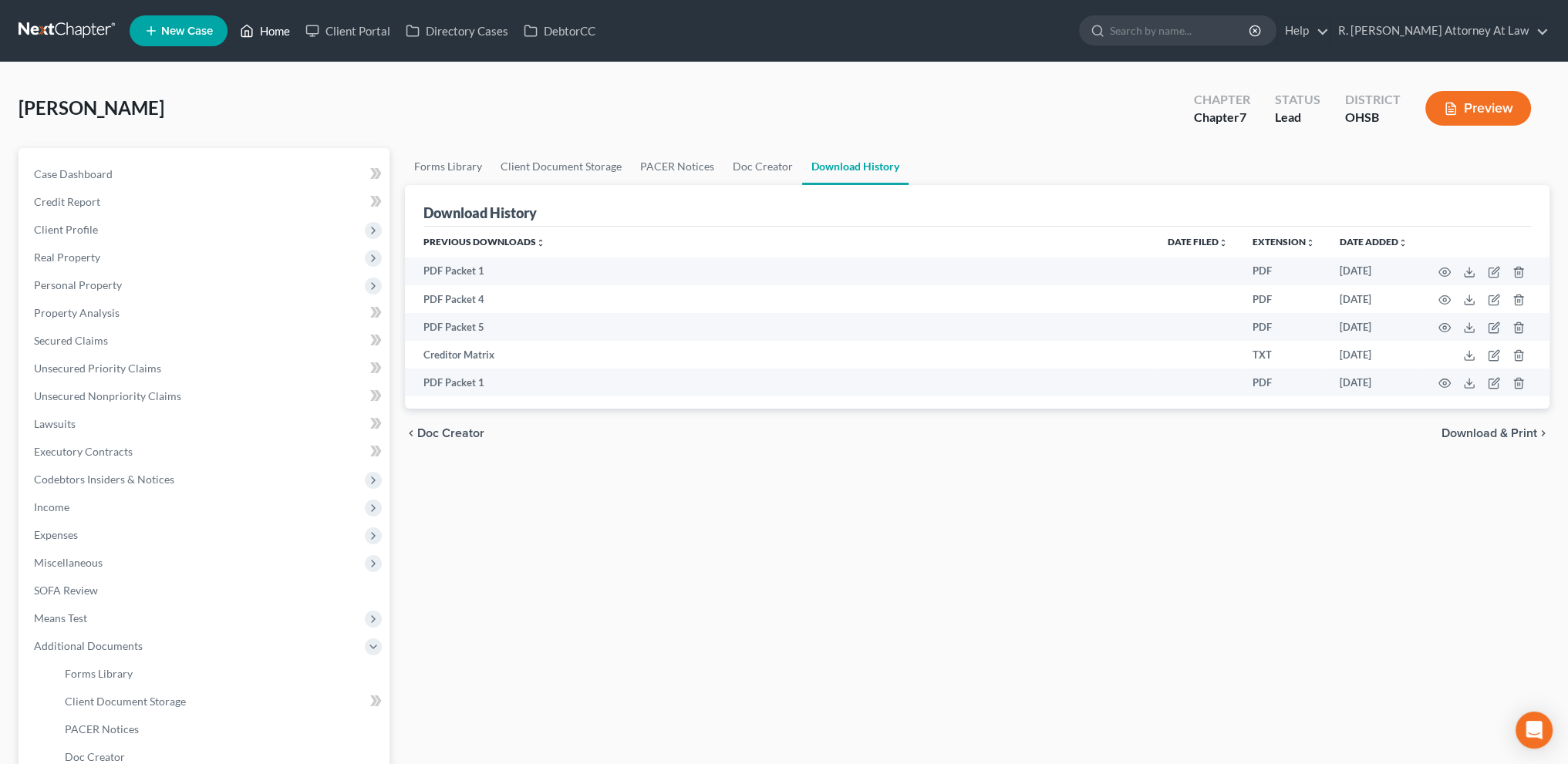
click at [275, 31] on link "Home" at bounding box center [265, 31] width 65 height 28
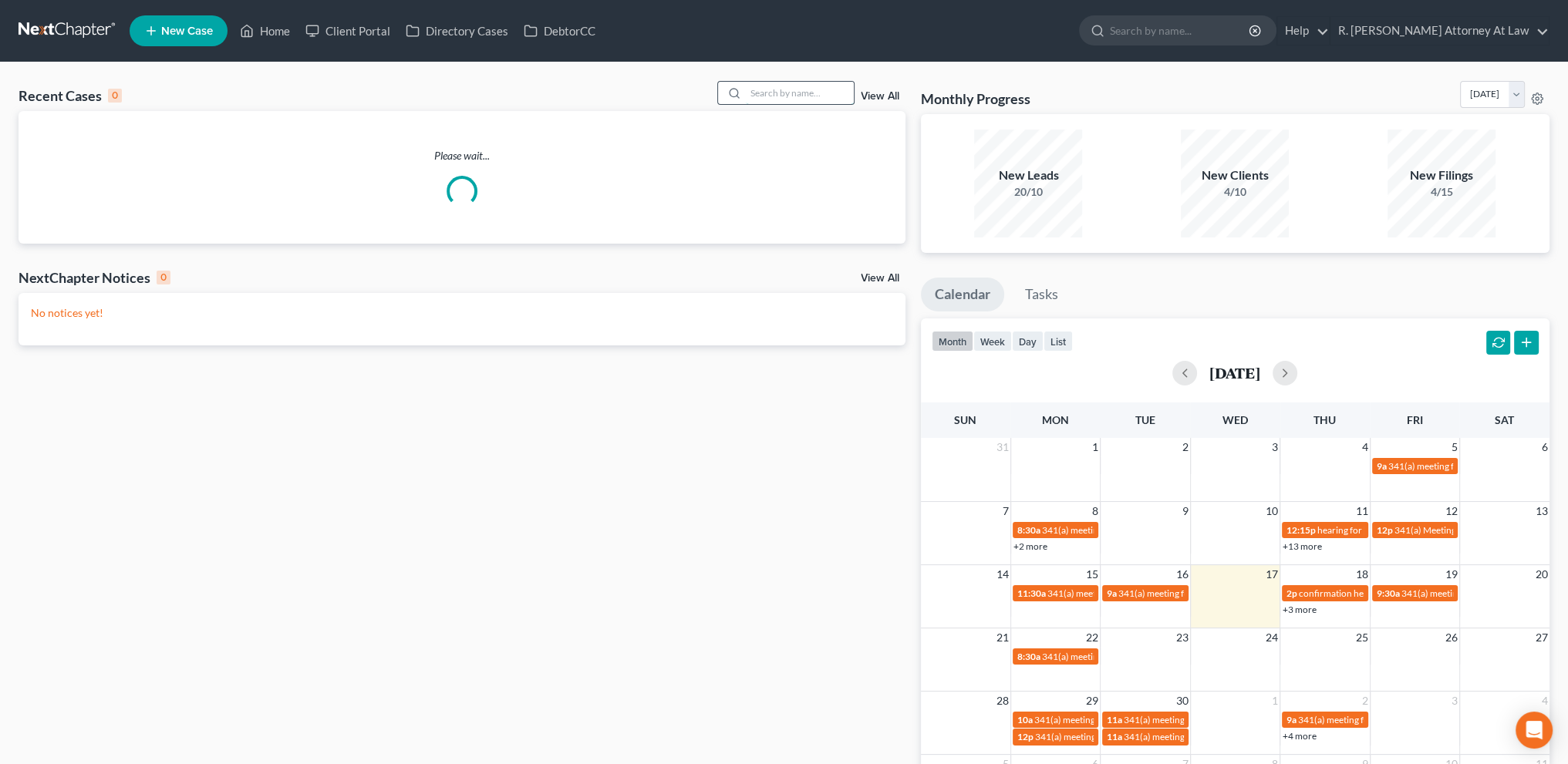
click at [749, 92] on input "search" at bounding box center [800, 92] width 108 height 22
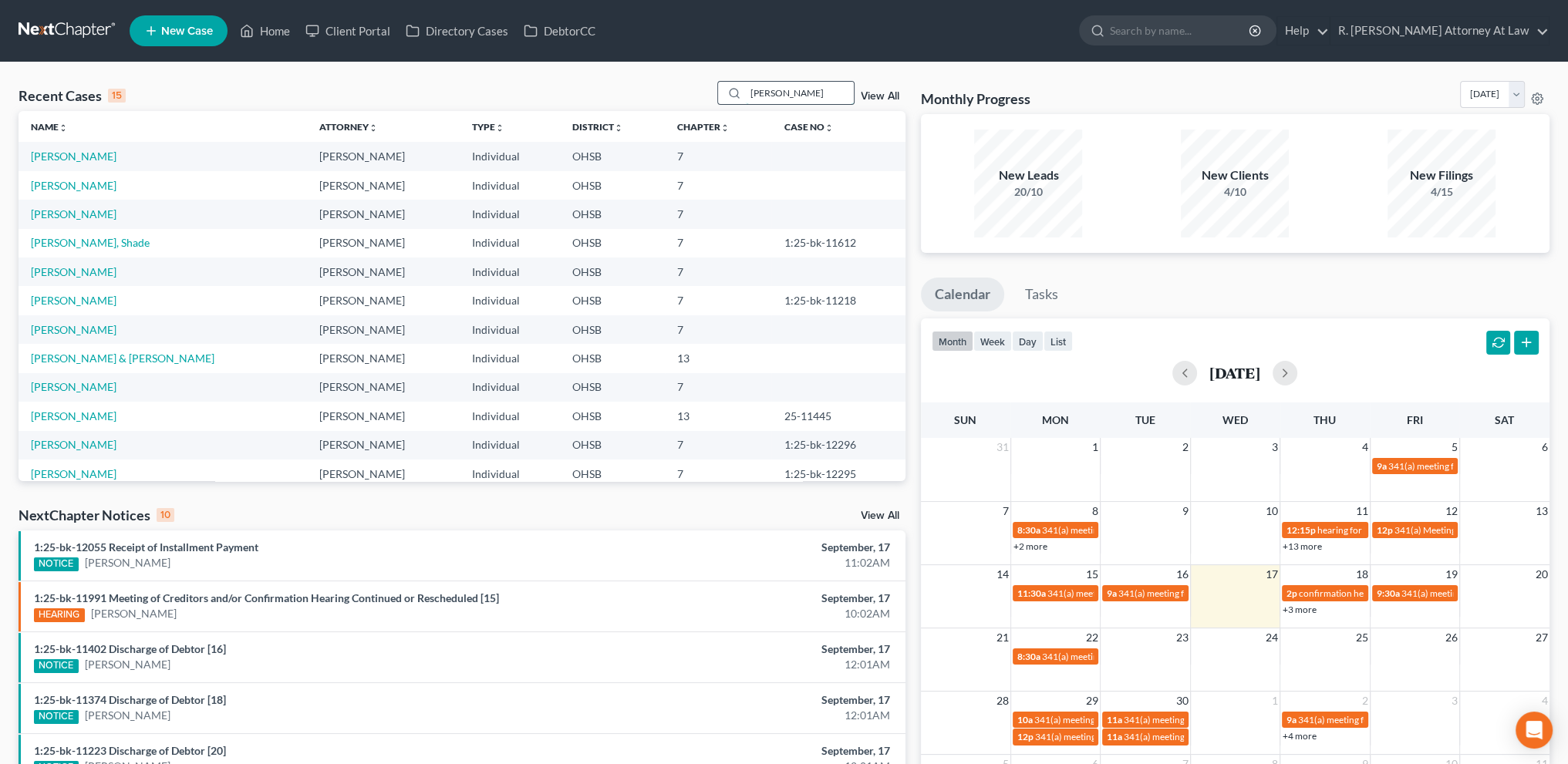
type input "[PERSON_NAME]"
click at [56, 152] on link "[PERSON_NAME]" at bounding box center [73, 156] width 86 height 13
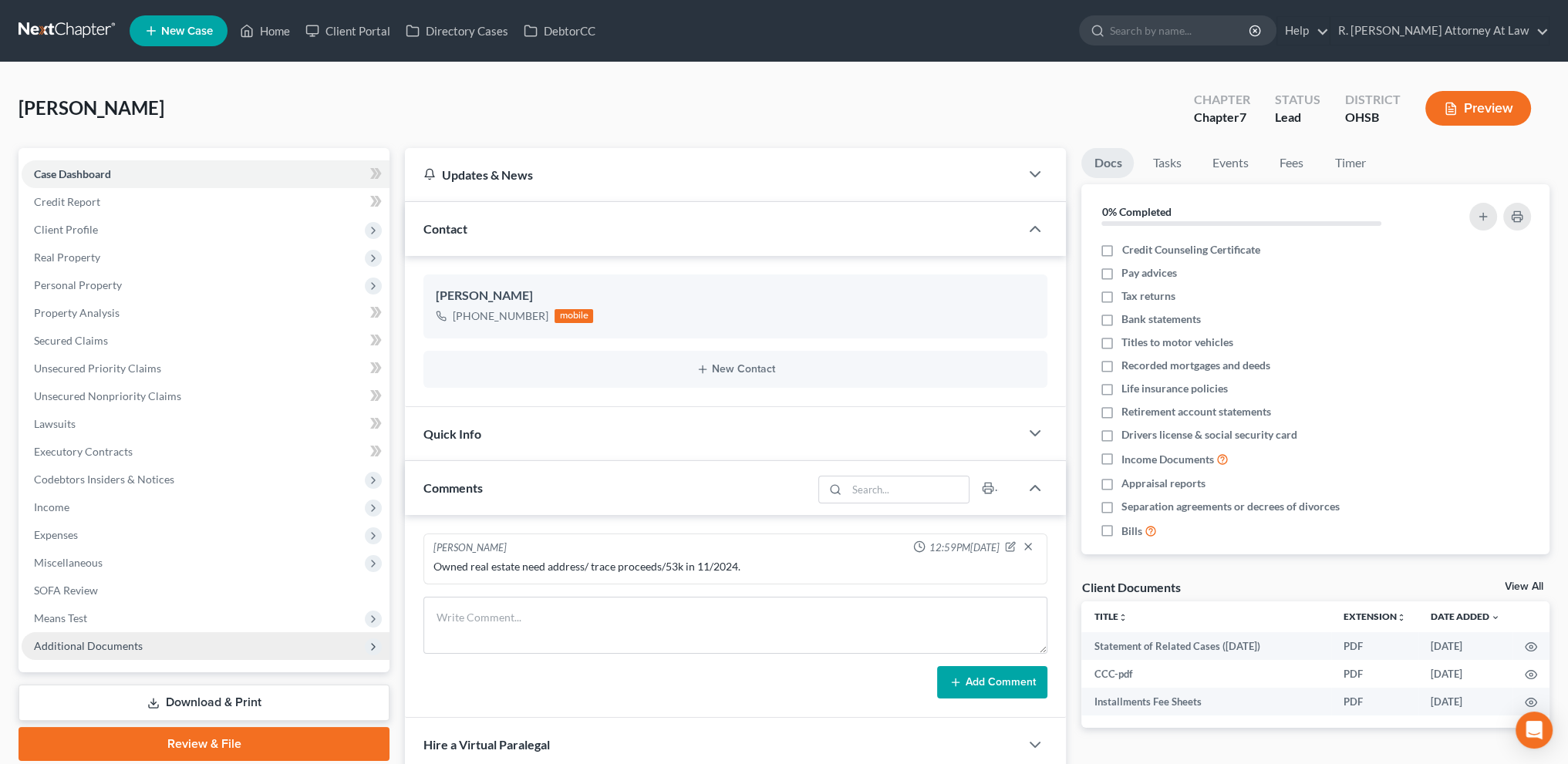
drag, startPoint x: 130, startPoint y: 637, endPoint x: 129, endPoint y: 630, distance: 7.1
click at [132, 638] on span "Additional Documents" at bounding box center [206, 646] width 368 height 28
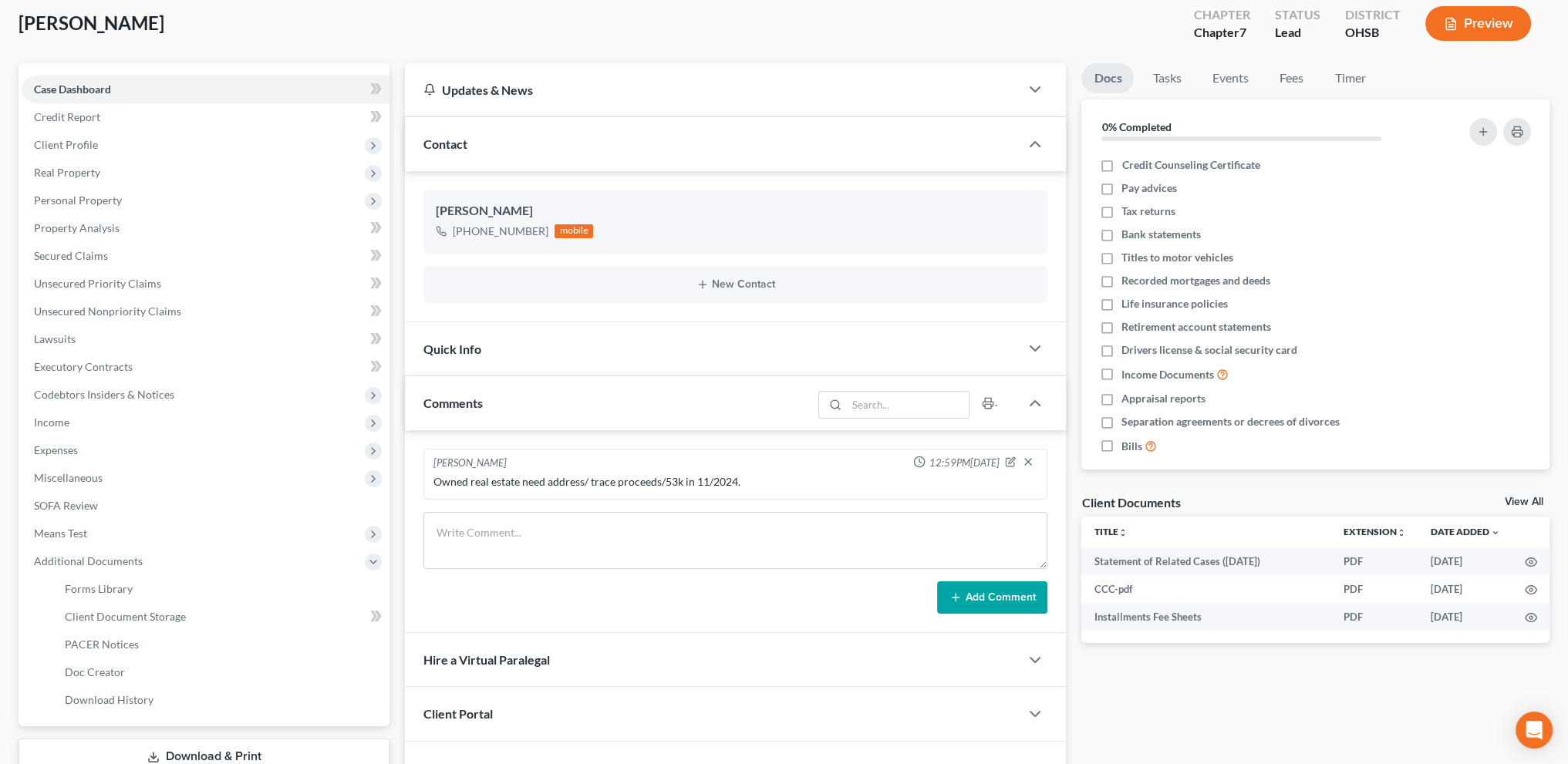
scroll to position [226, 0]
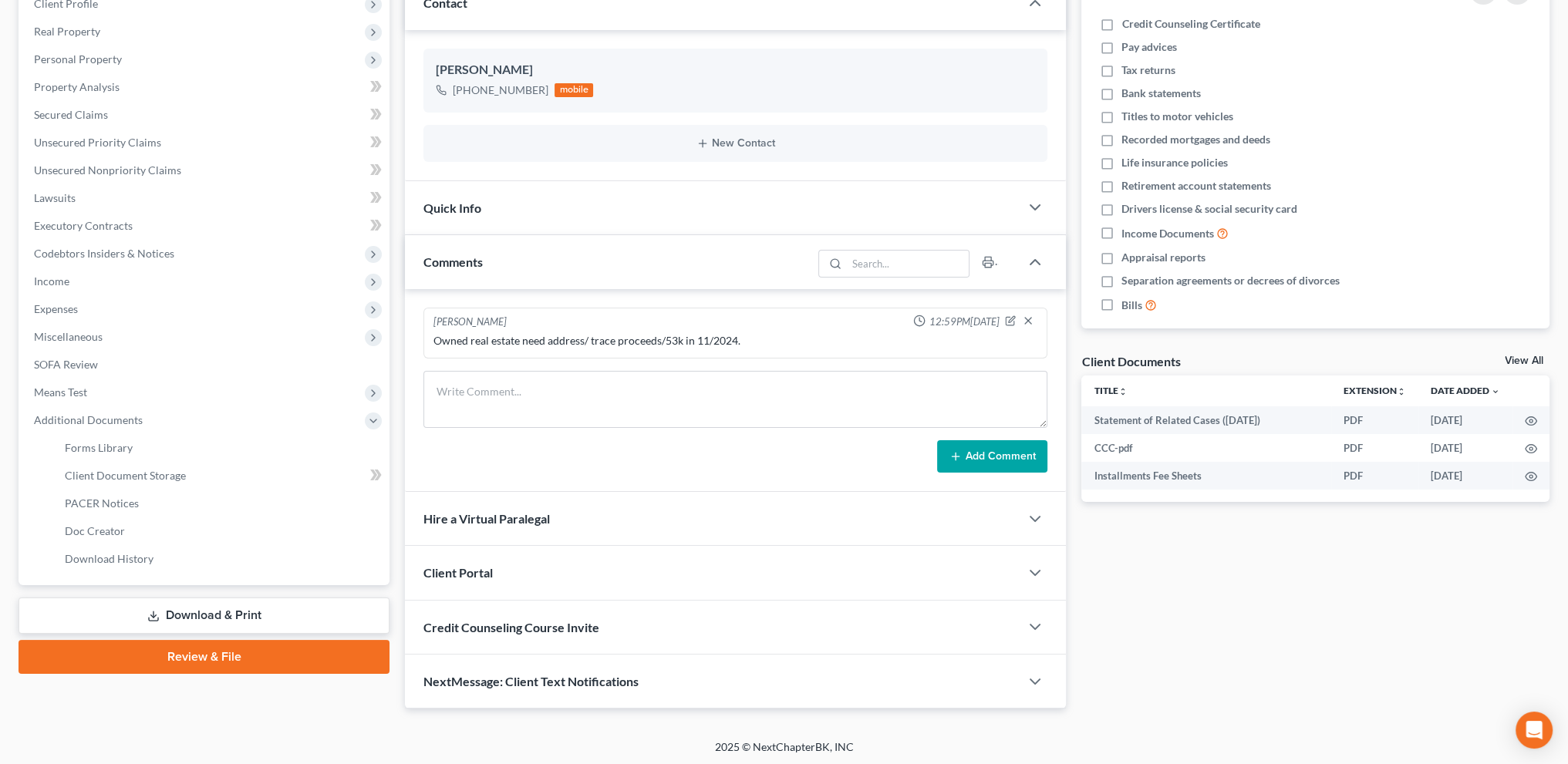
click at [185, 608] on link "Download & Print" at bounding box center [204, 616] width 371 height 37
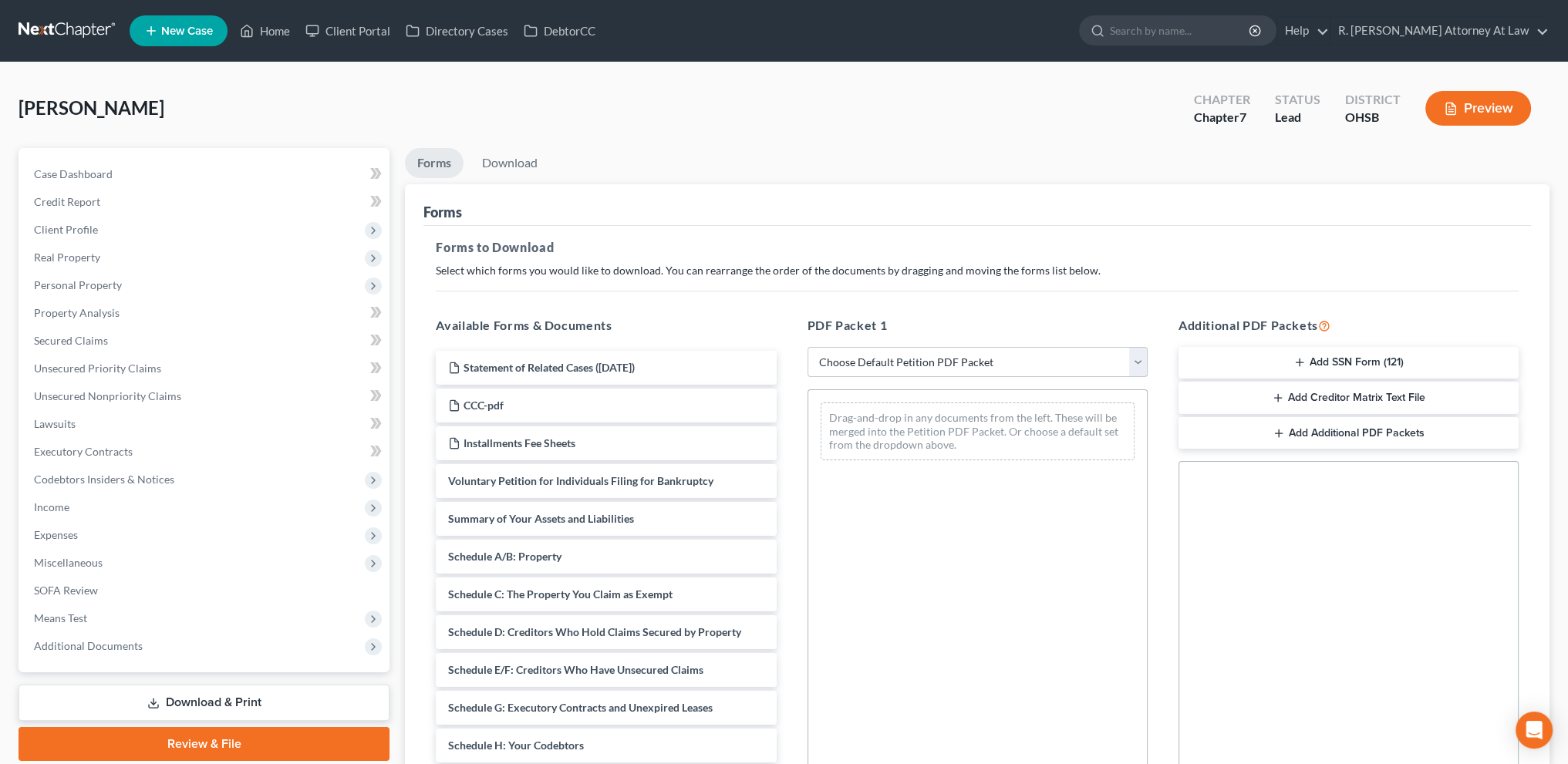
click at [894, 367] on select "Choose Default Petition PDF Packet Complete Bankruptcy Petition (all forms and …" at bounding box center [977, 362] width 340 height 31
select select "14"
click at [807, 347] on select "Choose Default Petition PDF Packet Complete Bankruptcy Petition (all forms and …" at bounding box center [977, 362] width 340 height 31
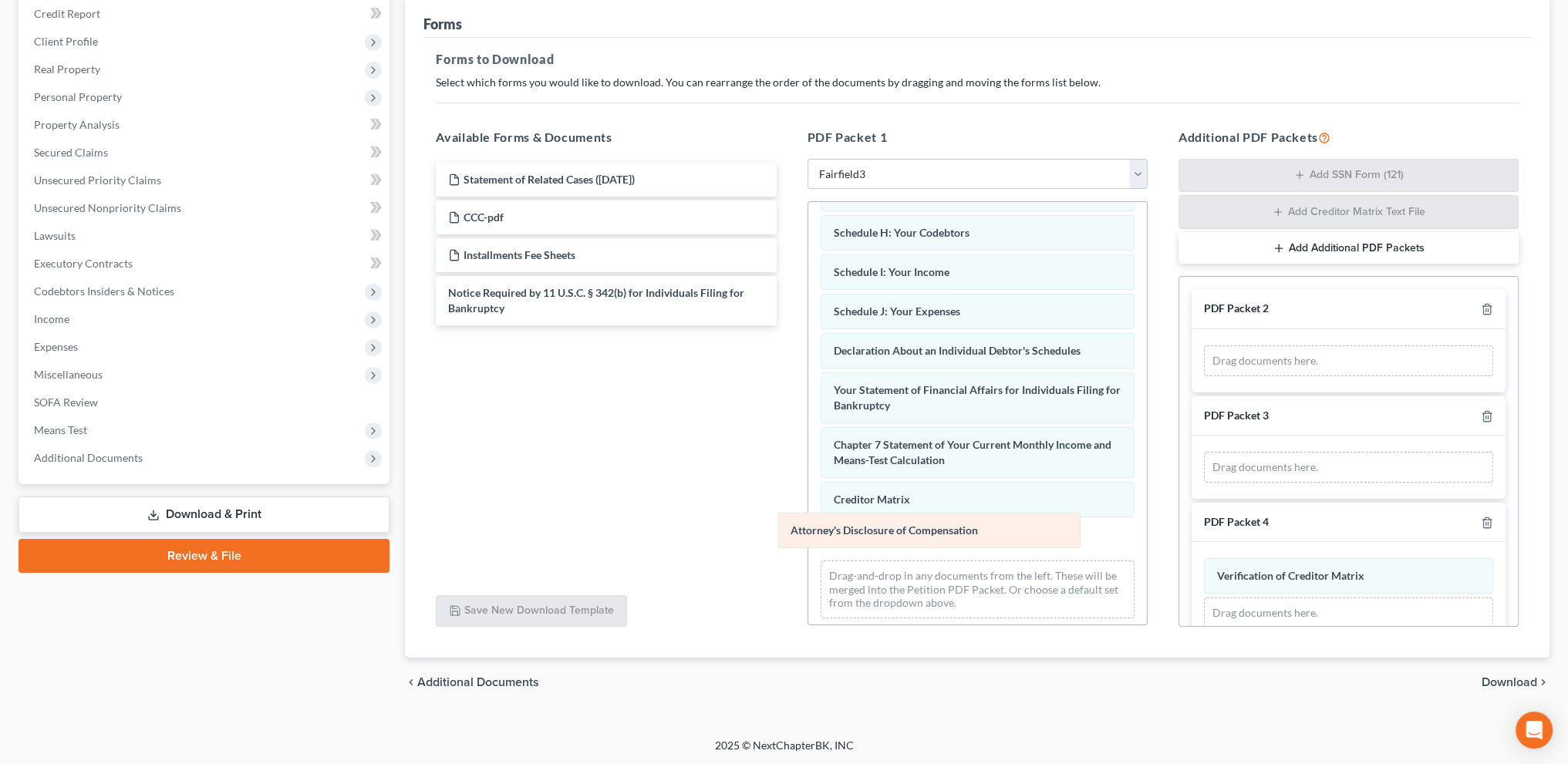
scroll to position [251, 0]
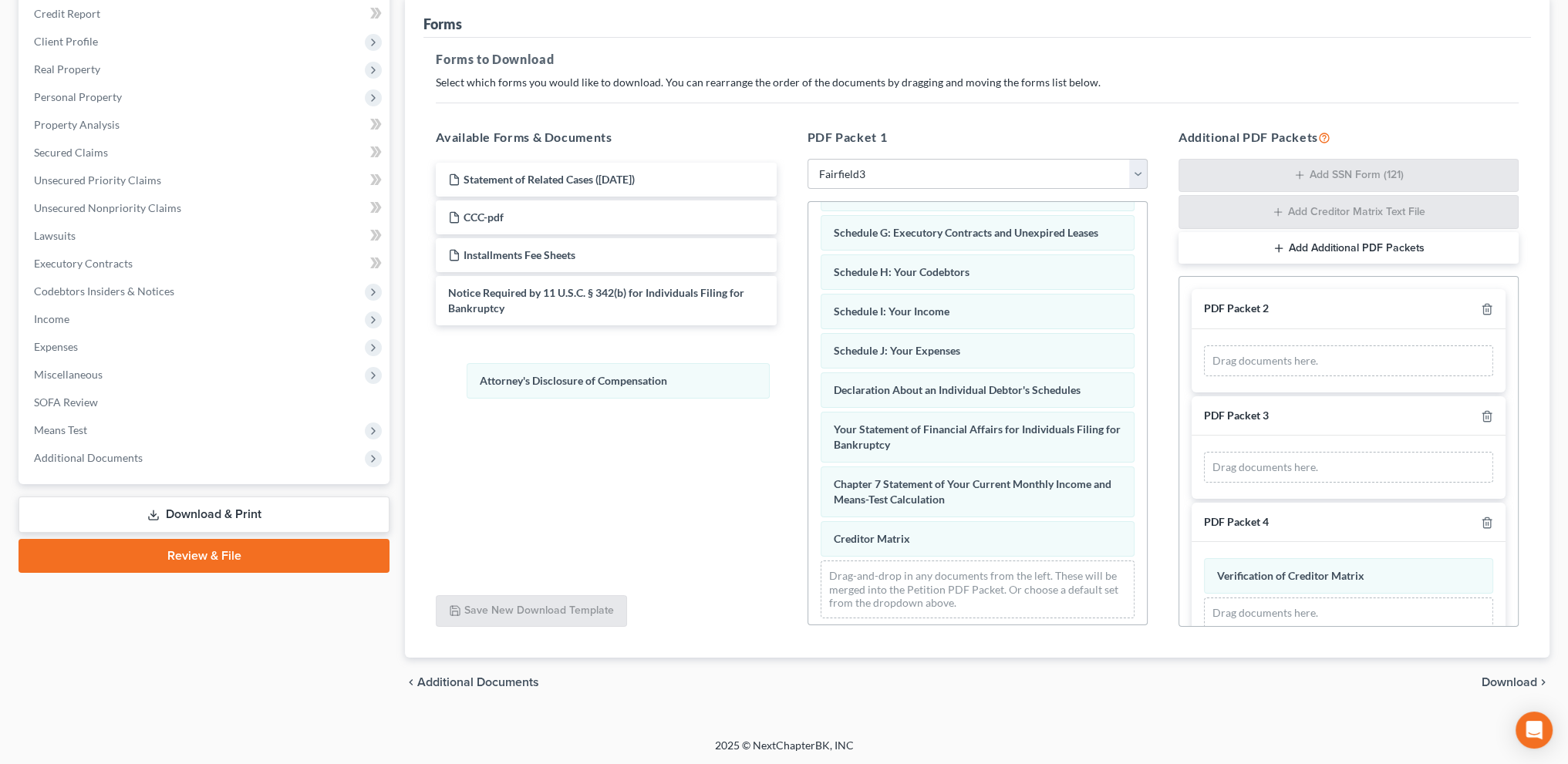
drag, startPoint x: 921, startPoint y: 541, endPoint x: 636, endPoint y: 422, distance: 308.8
click at [808, 375] on div "Attorney's Disclosure of Compensation Voluntary Petition for Individuals Filing…" at bounding box center [977, 291] width 339 height 679
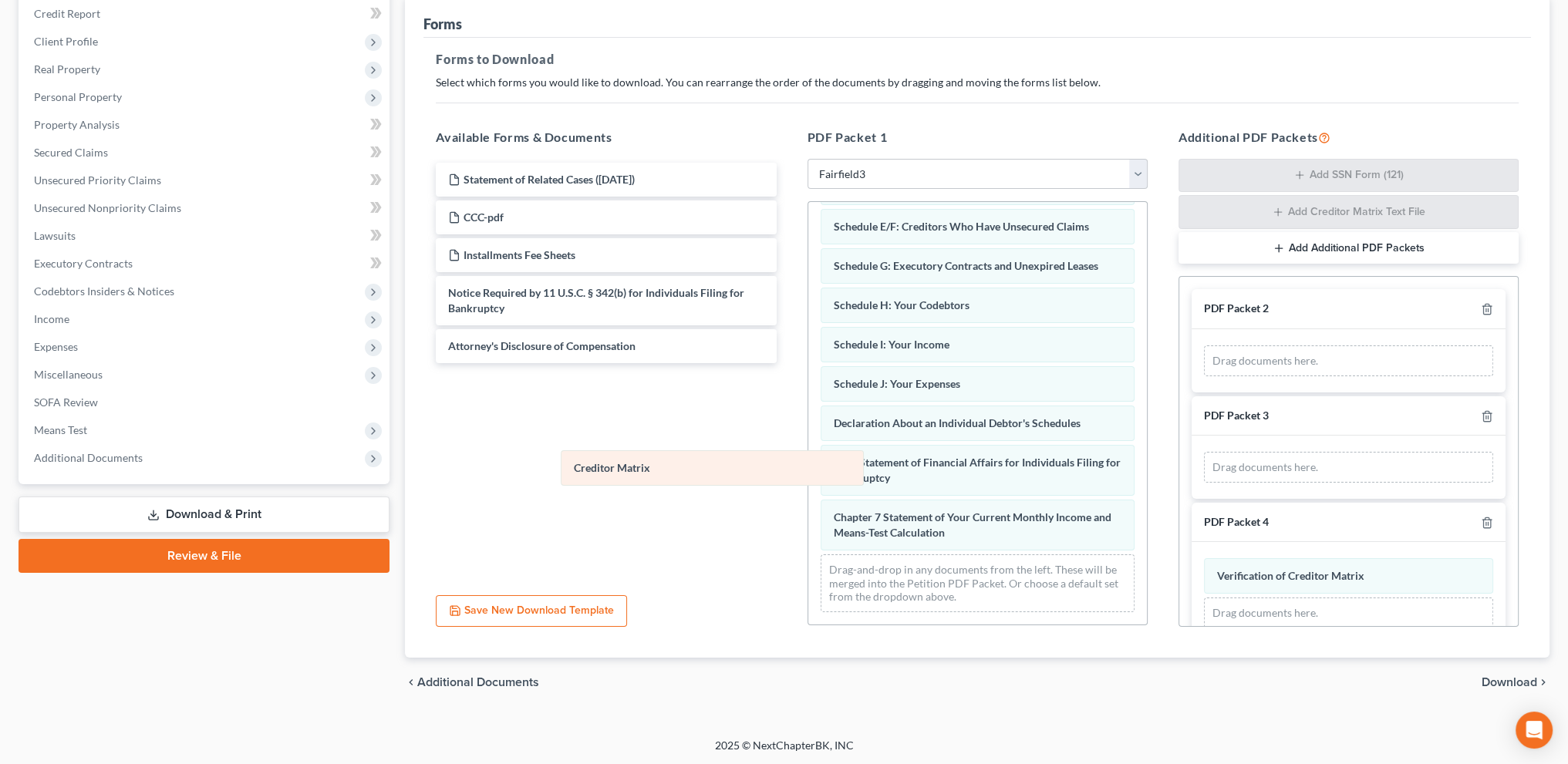
scroll to position [212, 0]
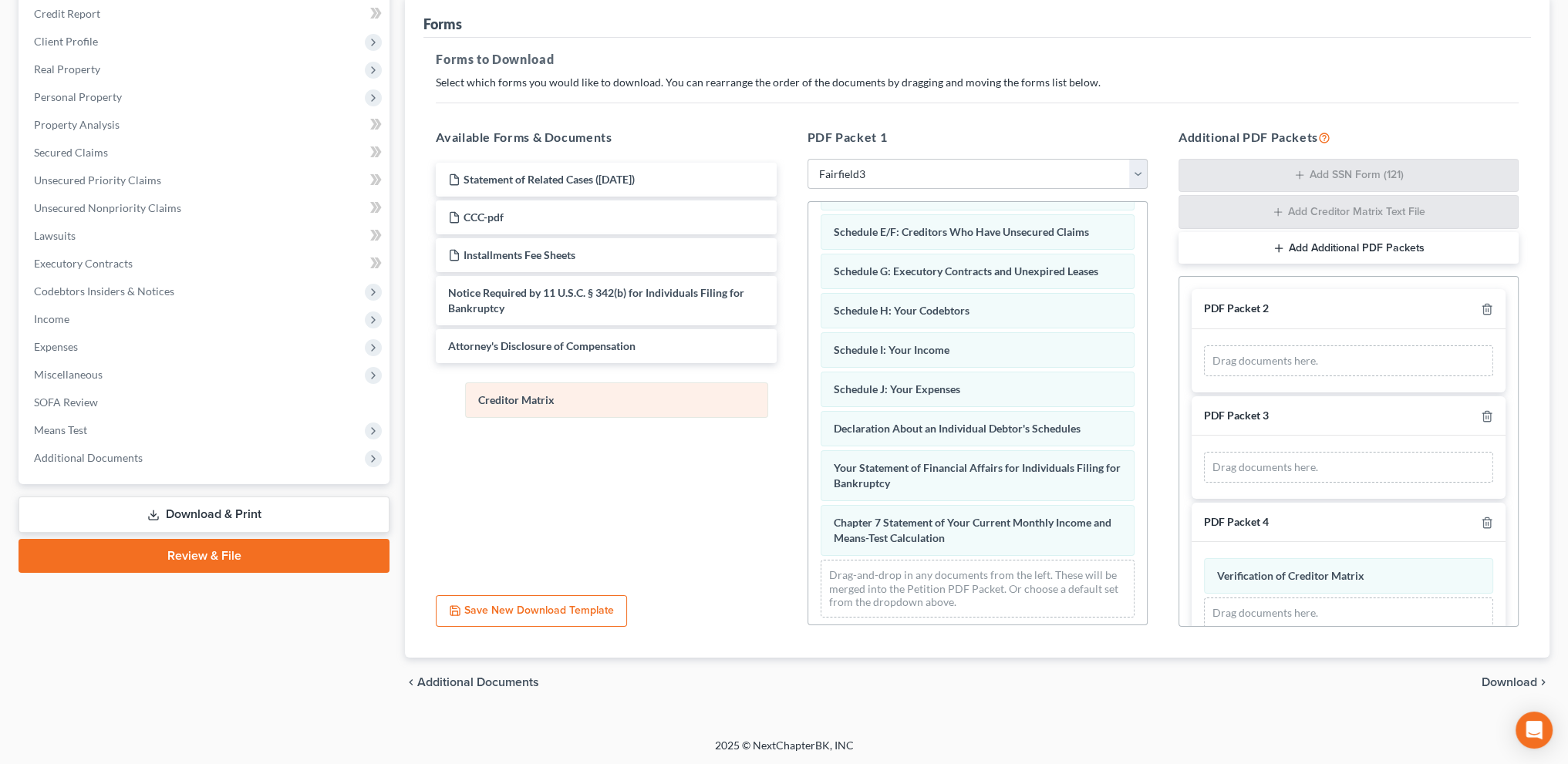
drag, startPoint x: 885, startPoint y: 534, endPoint x: 530, endPoint y: 401, distance: 379.1
click at [808, 401] on div "Creditor Matrix Voluntary Petition for Individuals Filing for Bankruptcy Summar…" at bounding box center [977, 310] width 339 height 640
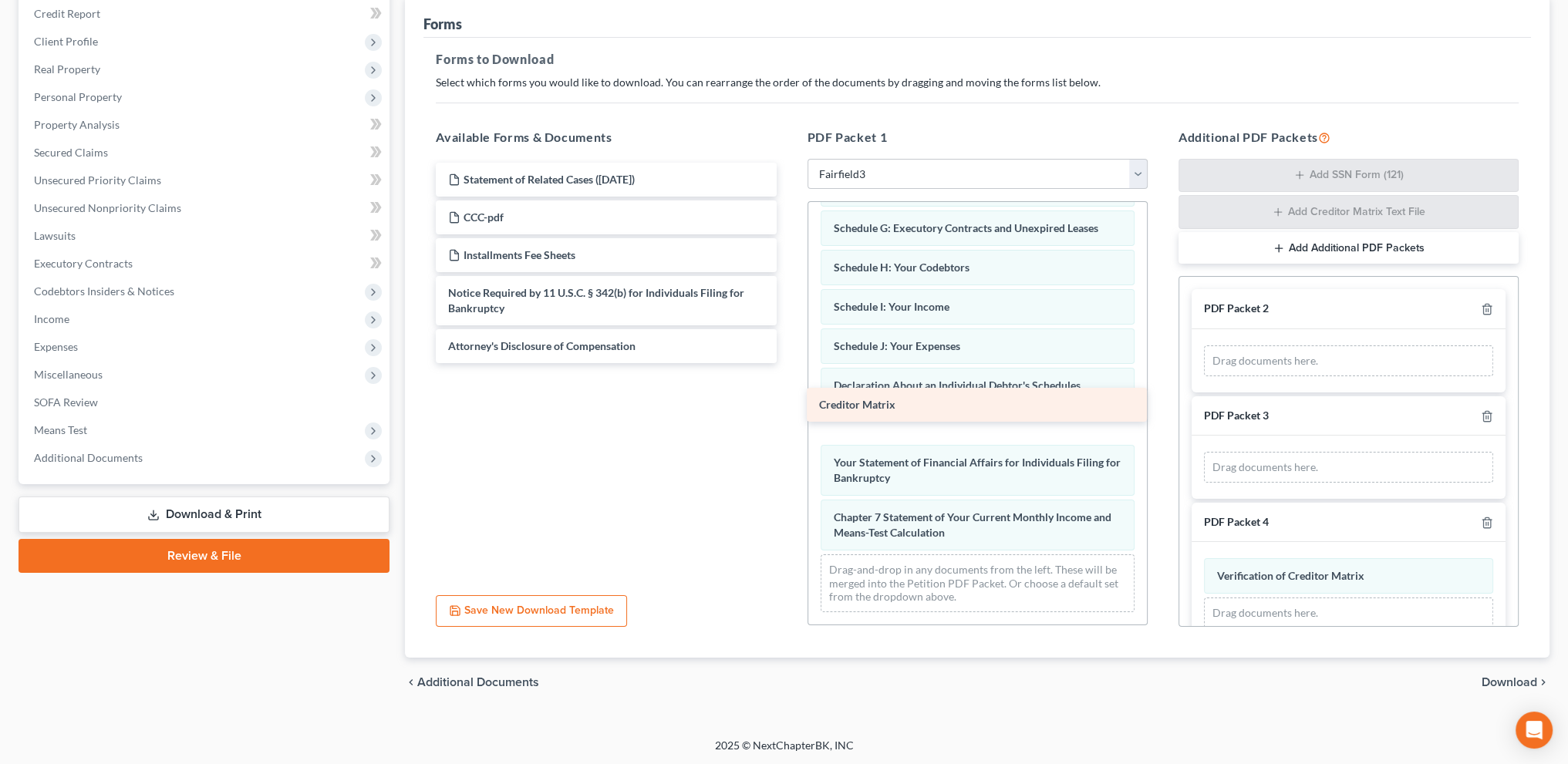
drag, startPoint x: 558, startPoint y: 380, endPoint x: 933, endPoint y: 406, distance: 375.9
click at [788, 363] on div "Creditor Matrix Statement of Related Cases ([DATE]) CCC-pdf Installments Fee Sh…" at bounding box center [606, 263] width 365 height 200
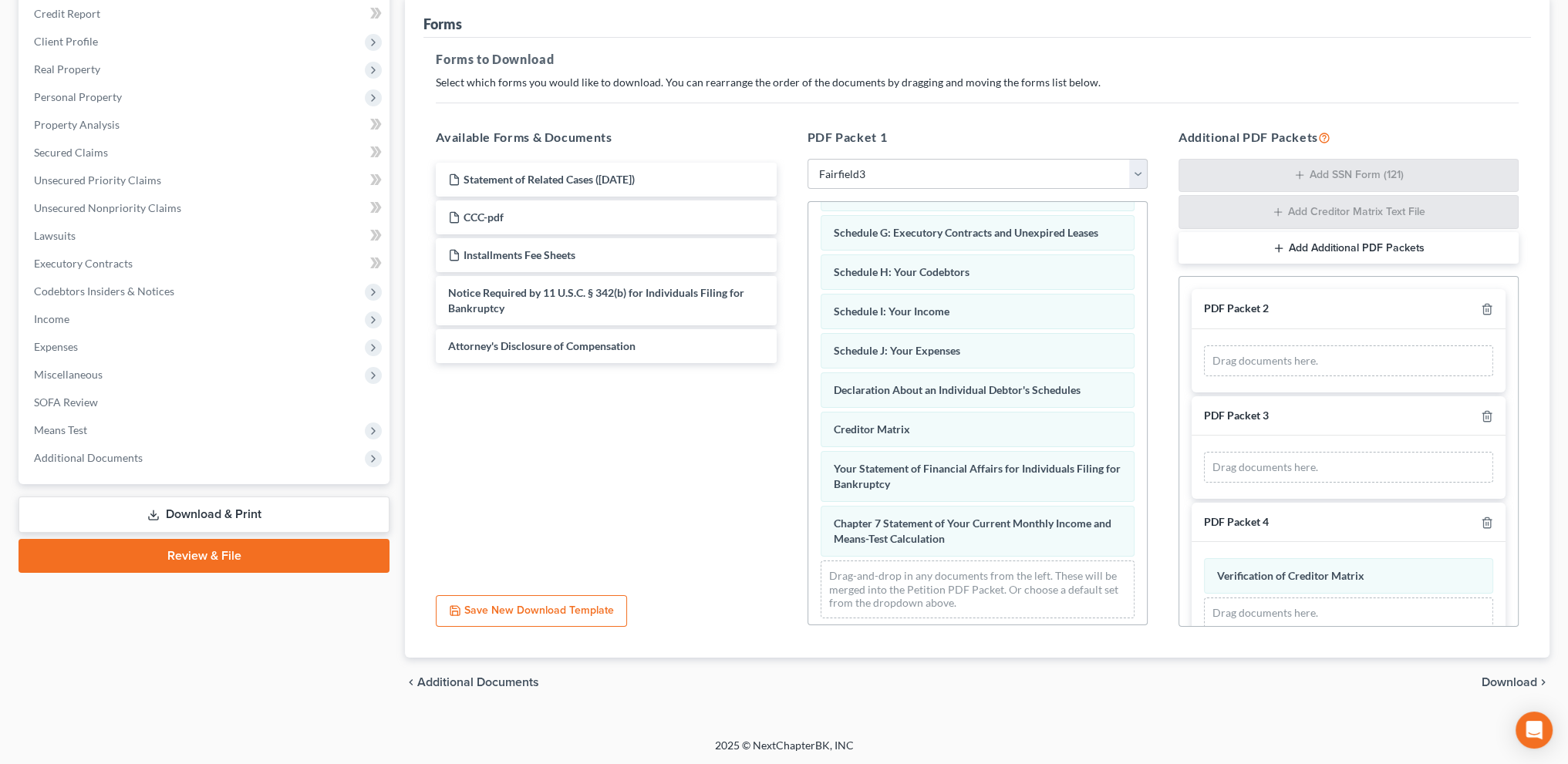
click at [1496, 677] on span "Download" at bounding box center [1509, 682] width 55 height 12
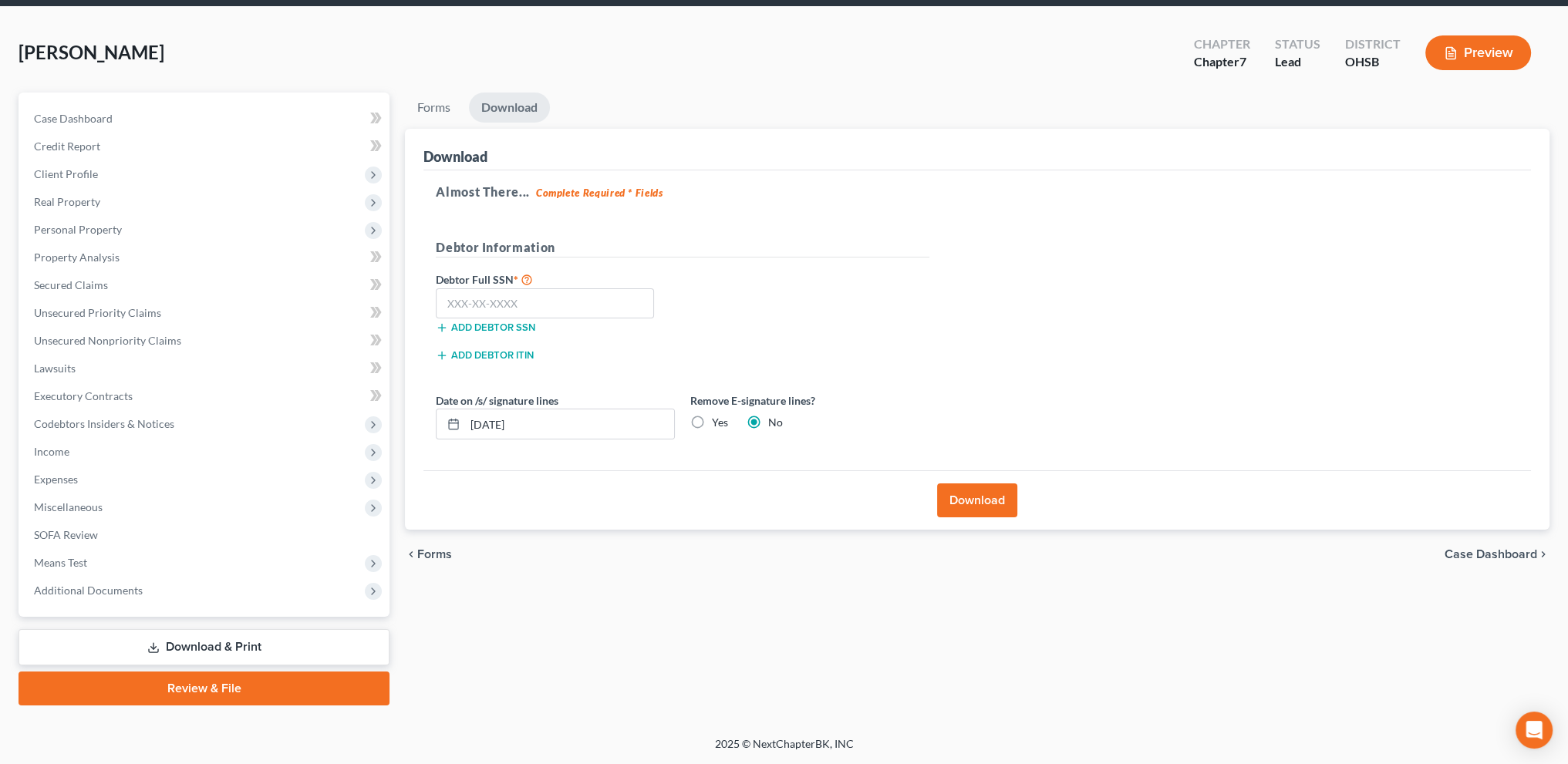
scroll to position [54, 0]
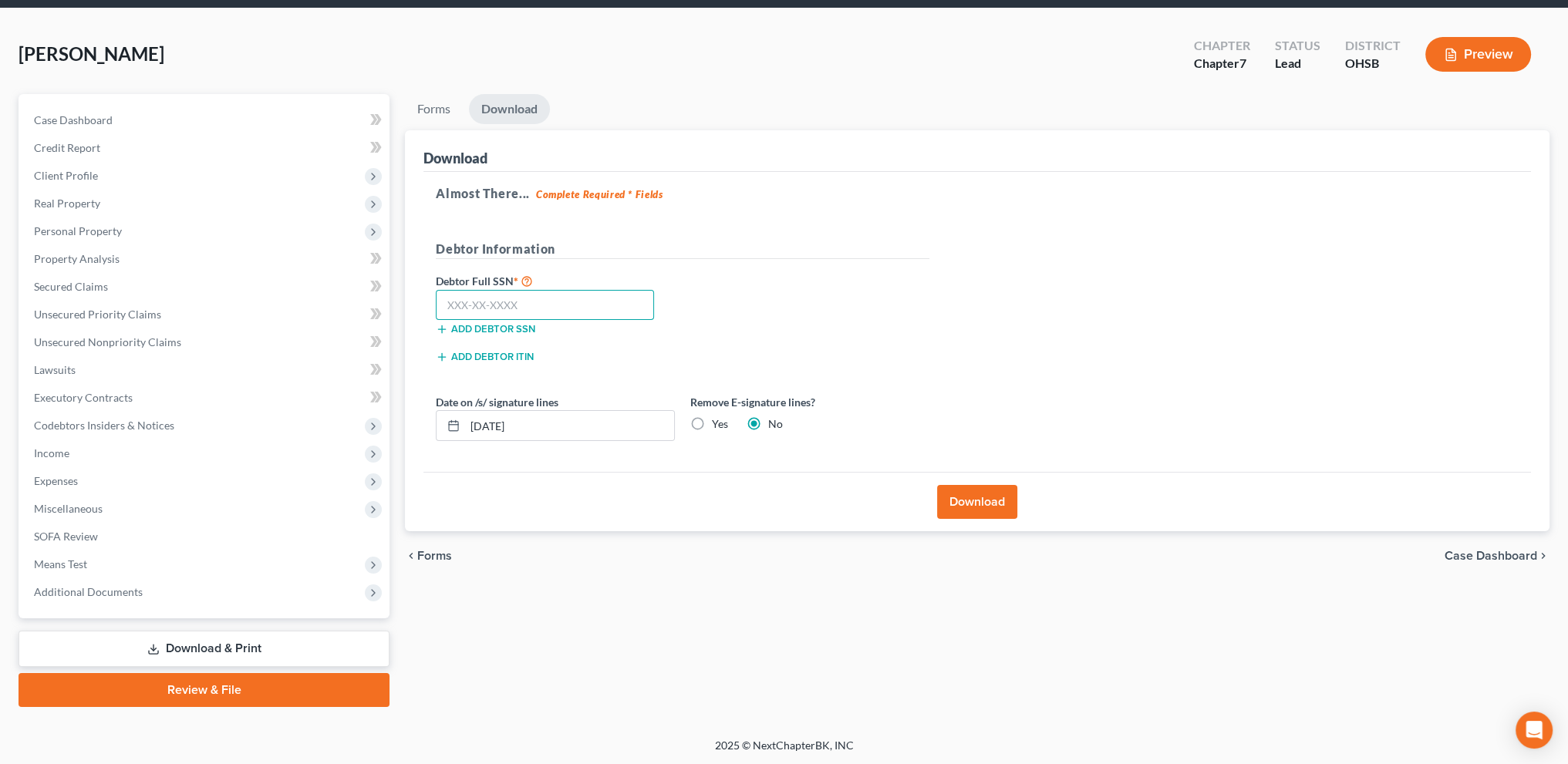
click at [472, 301] on input "text" at bounding box center [545, 305] width 218 height 31
type input "051-80-8211"
click at [956, 493] on button "Download" at bounding box center [977, 503] width 80 height 34
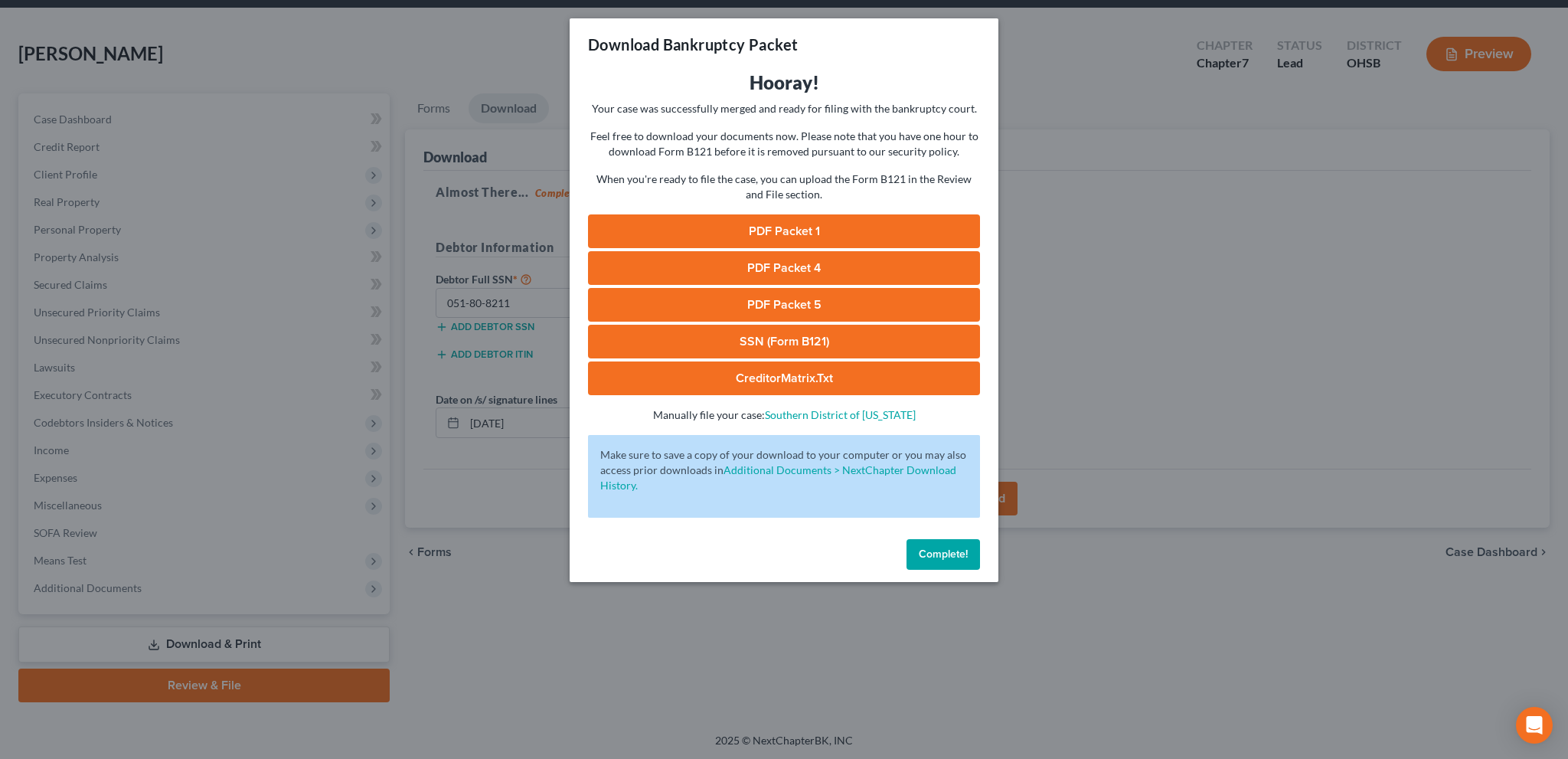
click at [781, 231] on link "PDF Packet 1" at bounding box center [784, 231] width 392 height 34
click at [929, 555] on span "Complete!" at bounding box center [943, 554] width 49 height 13
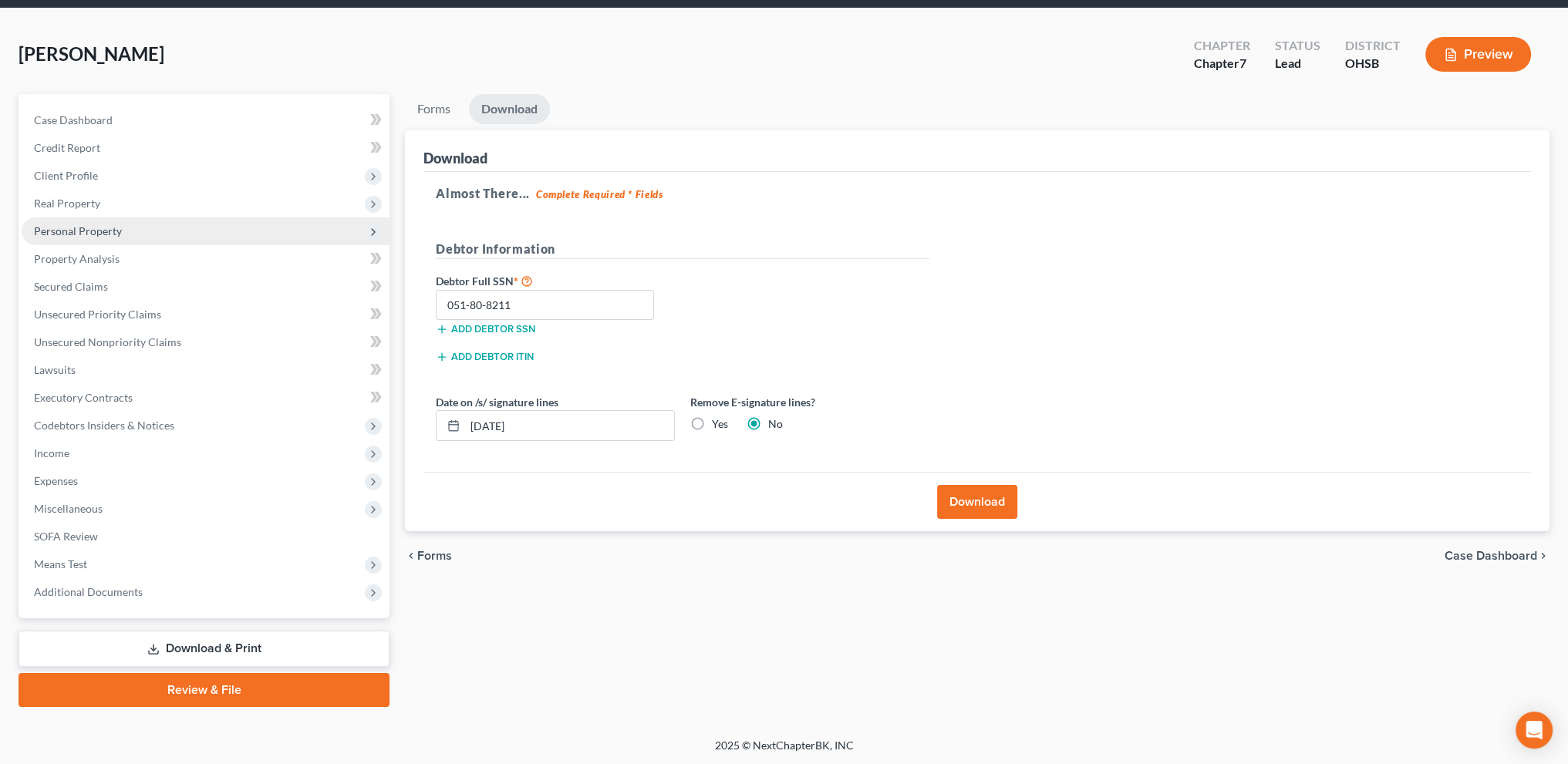
click at [53, 227] on span "Personal Property" at bounding box center [78, 231] width 88 height 13
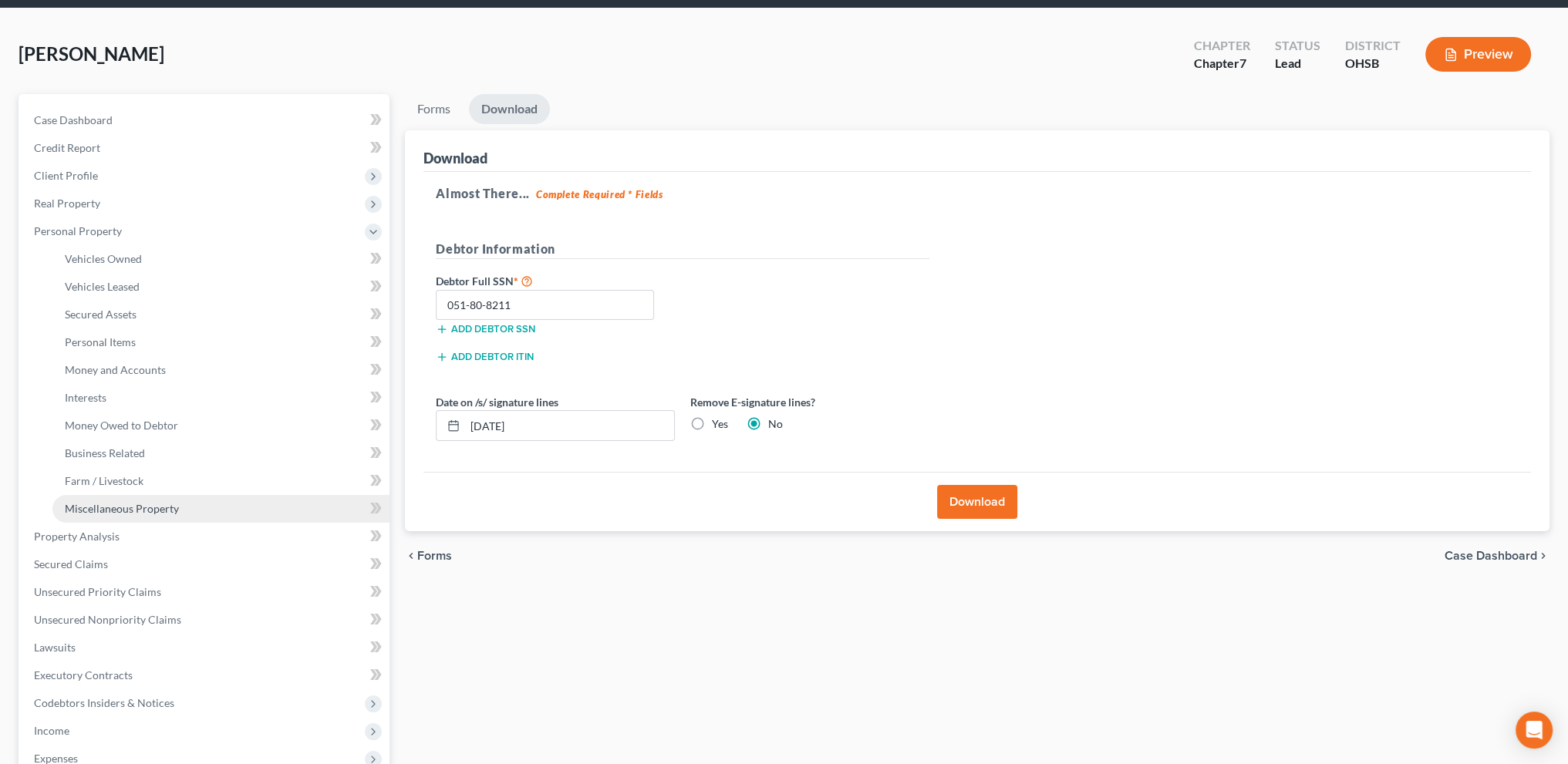
click at [108, 506] on span "Miscellaneous Property" at bounding box center [122, 508] width 114 height 13
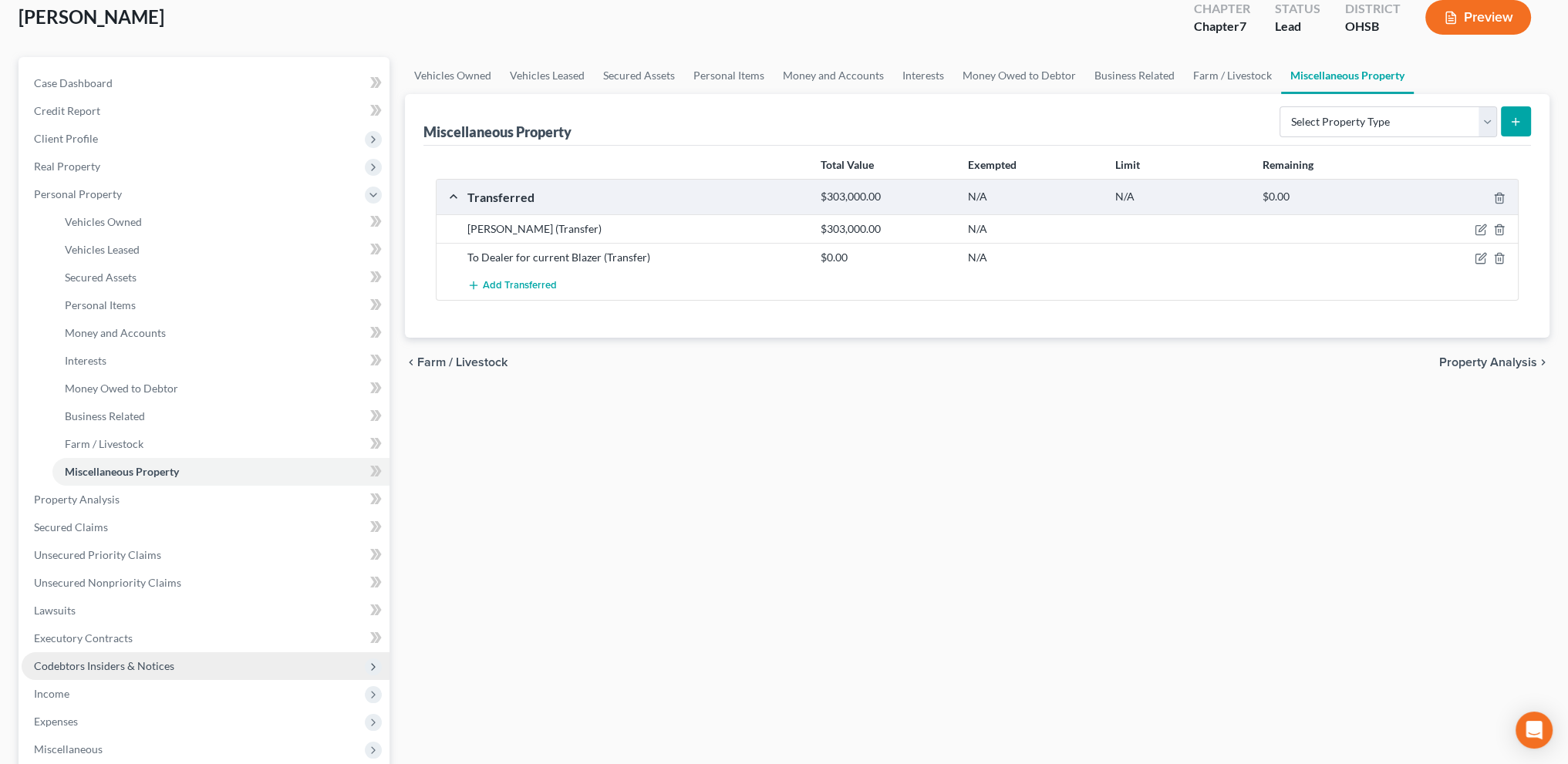
scroll to position [270, 0]
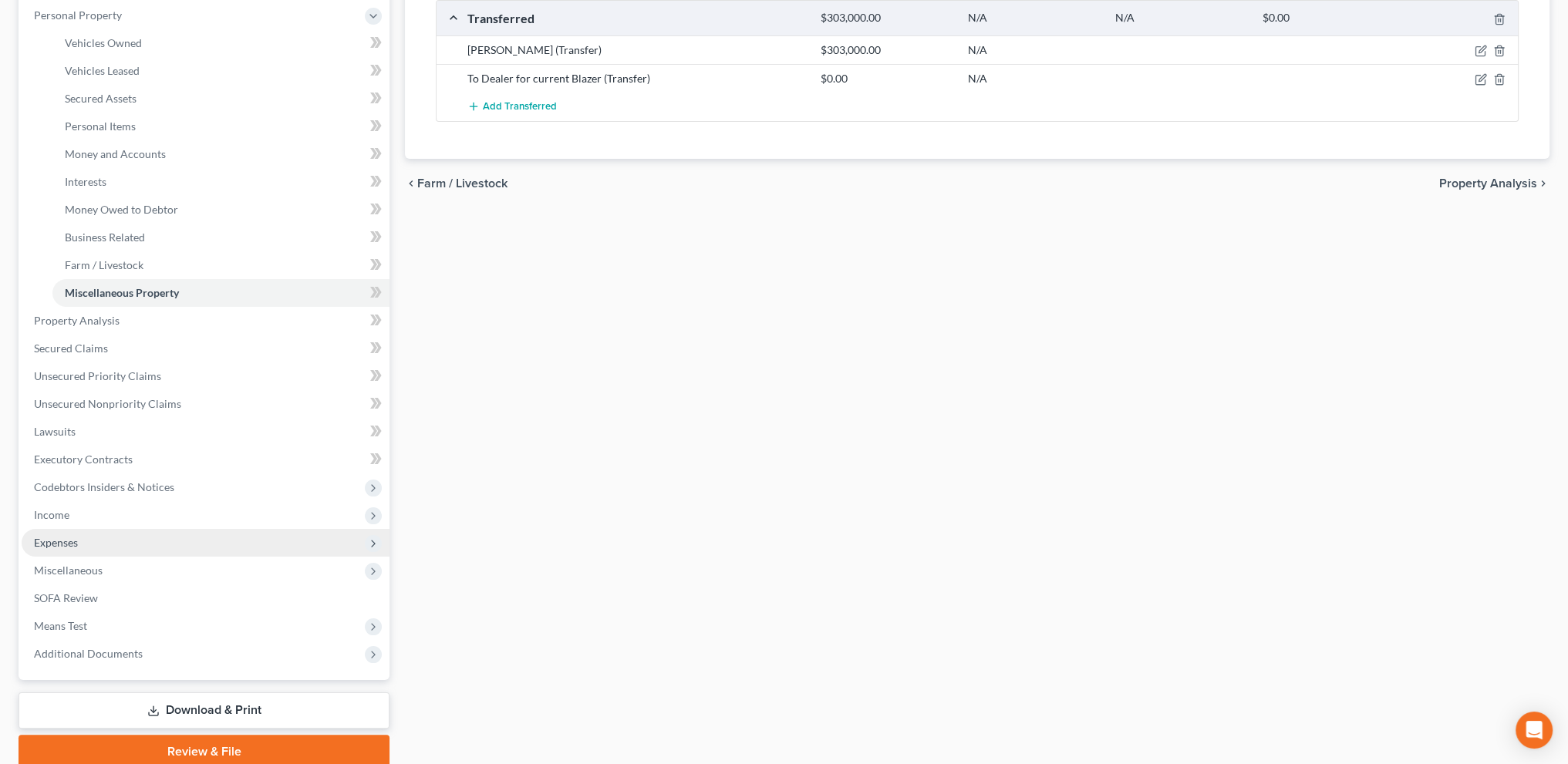
click at [55, 534] on span "Expenses" at bounding box center [206, 543] width 368 height 28
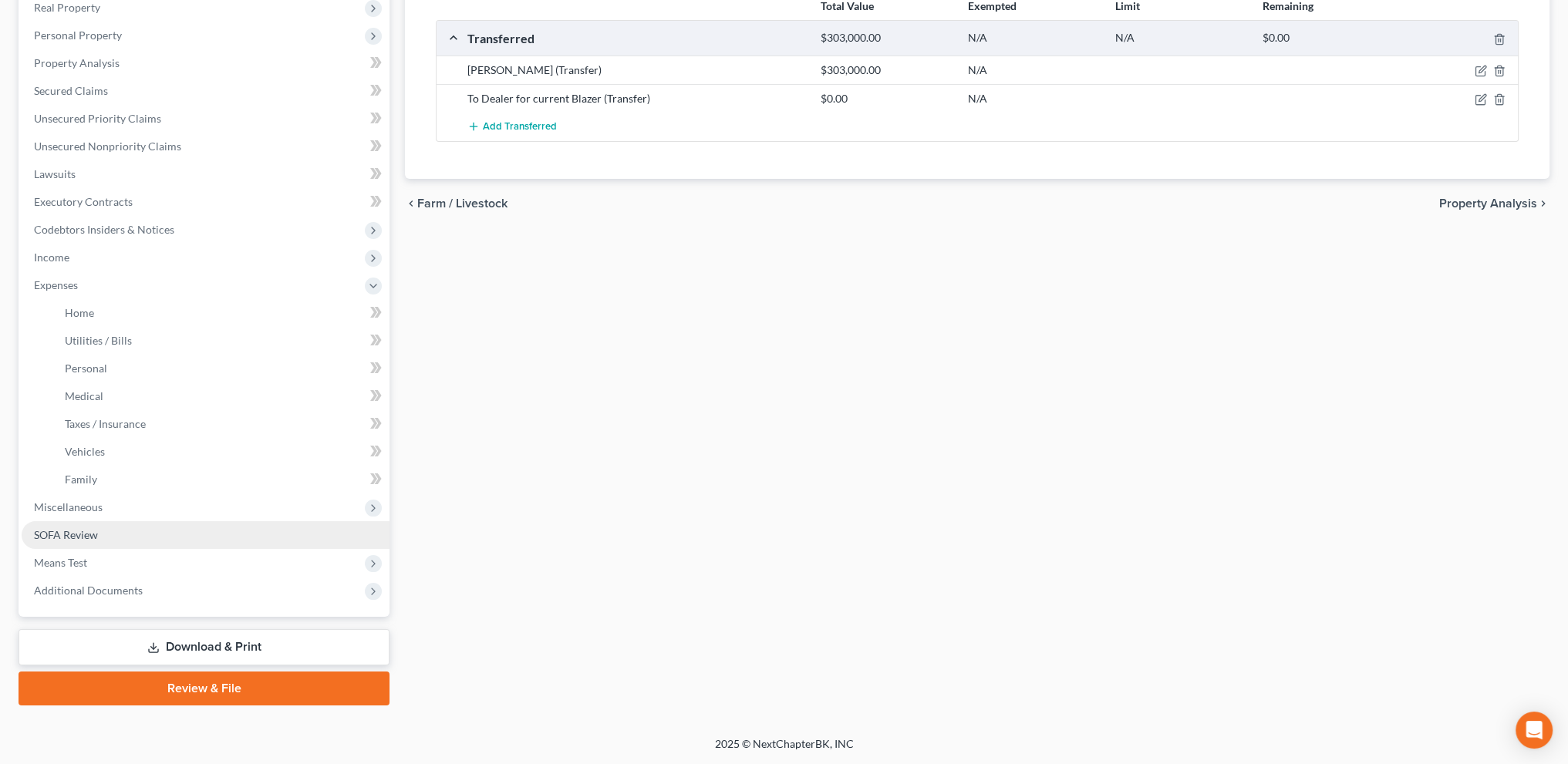
scroll to position [248, 0]
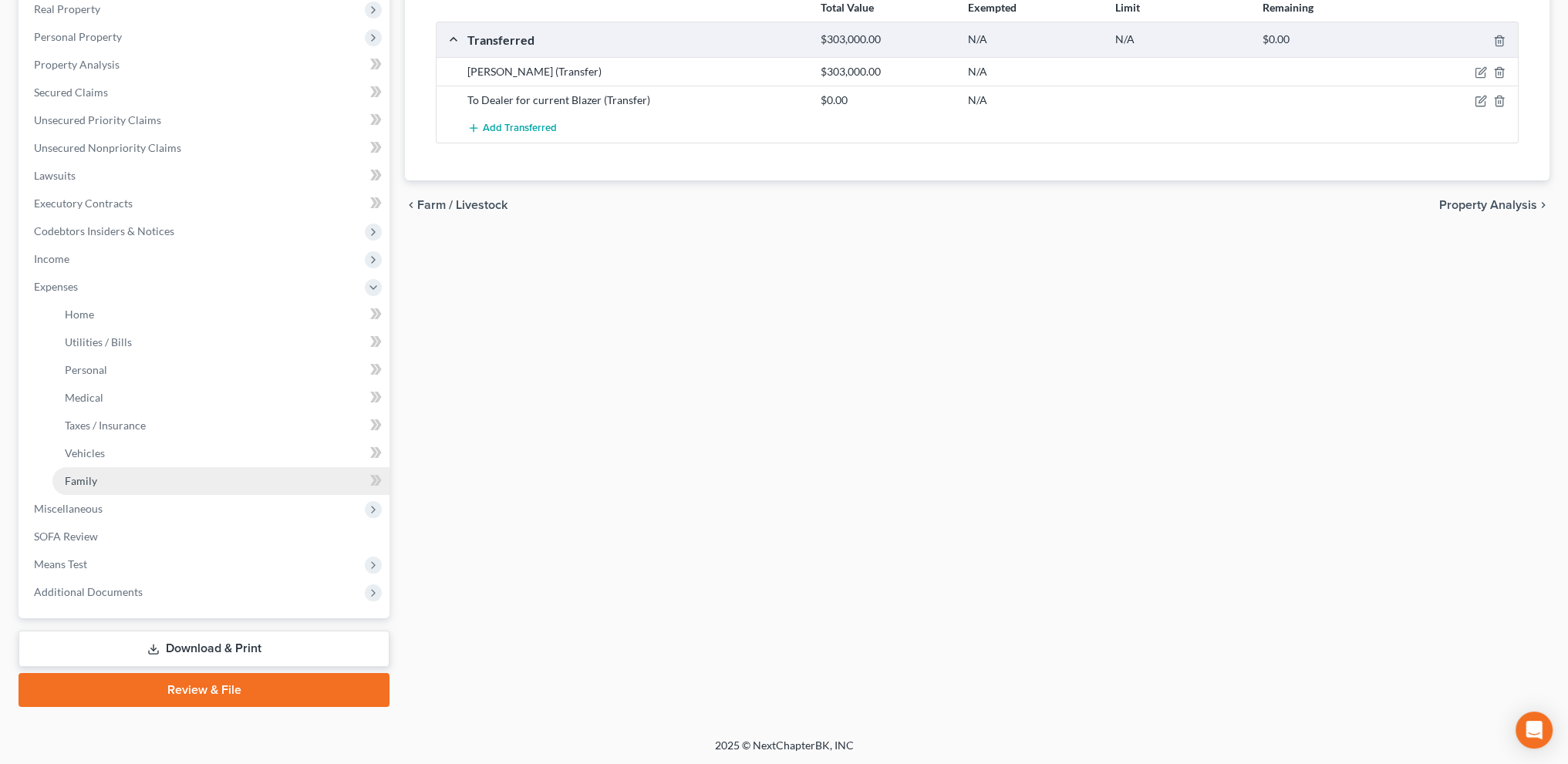
drag, startPoint x: 72, startPoint y: 478, endPoint x: 86, endPoint y: 467, distance: 17.8
click at [73, 477] on span "Family" at bounding box center [81, 481] width 33 height 13
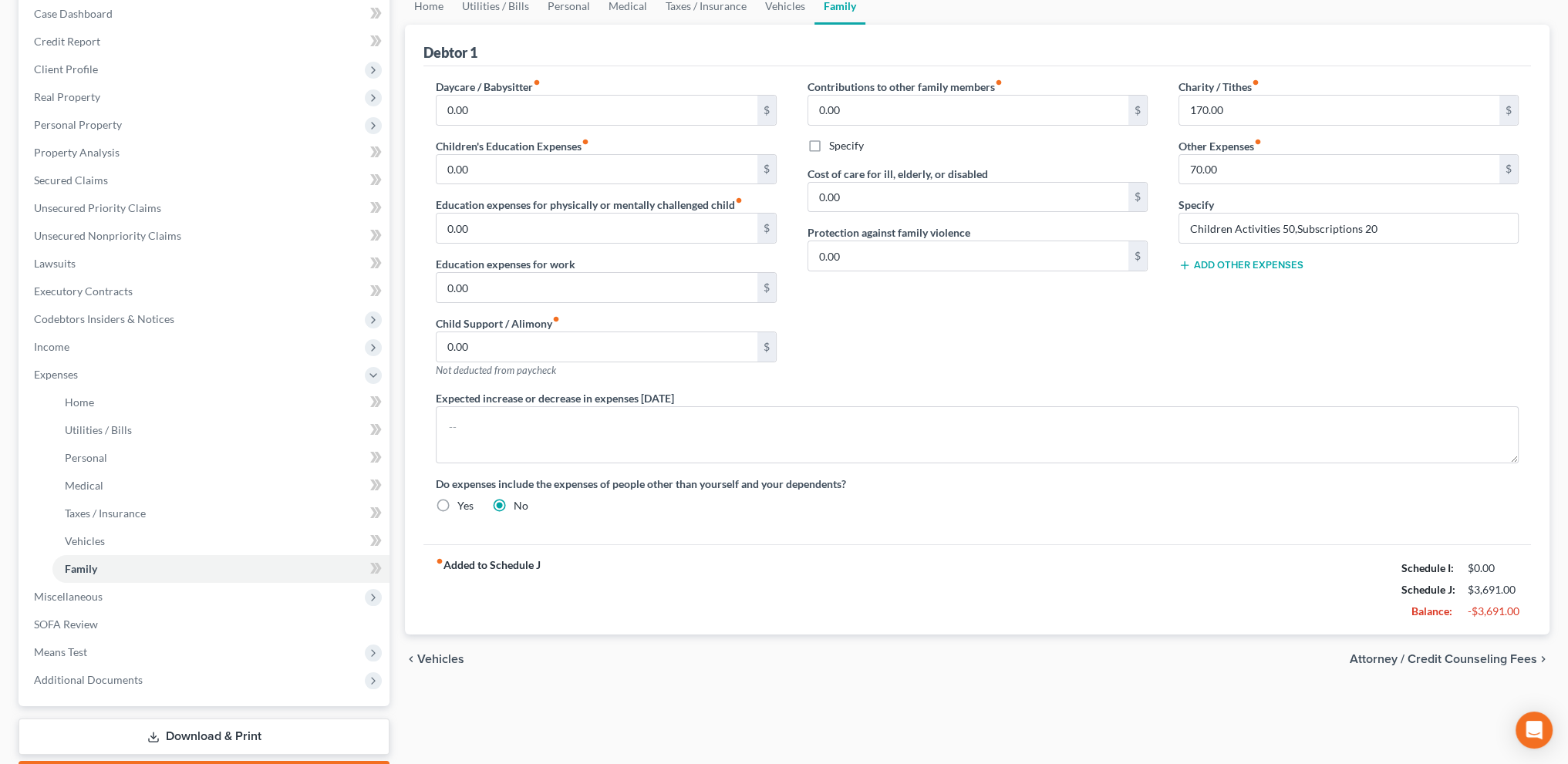
scroll to position [212, 0]
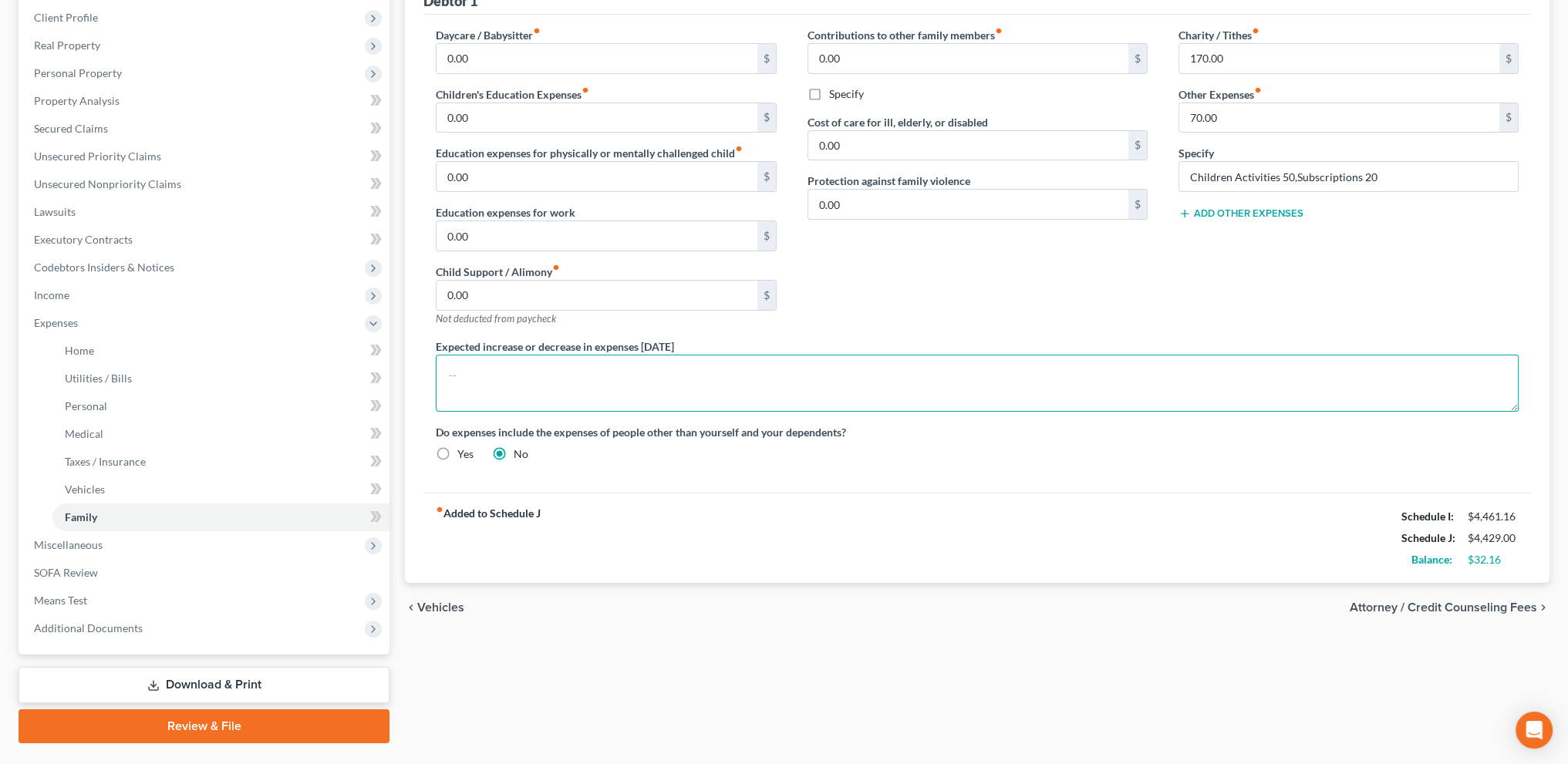
click at [489, 380] on textarea at bounding box center [977, 384] width 1083 height 57
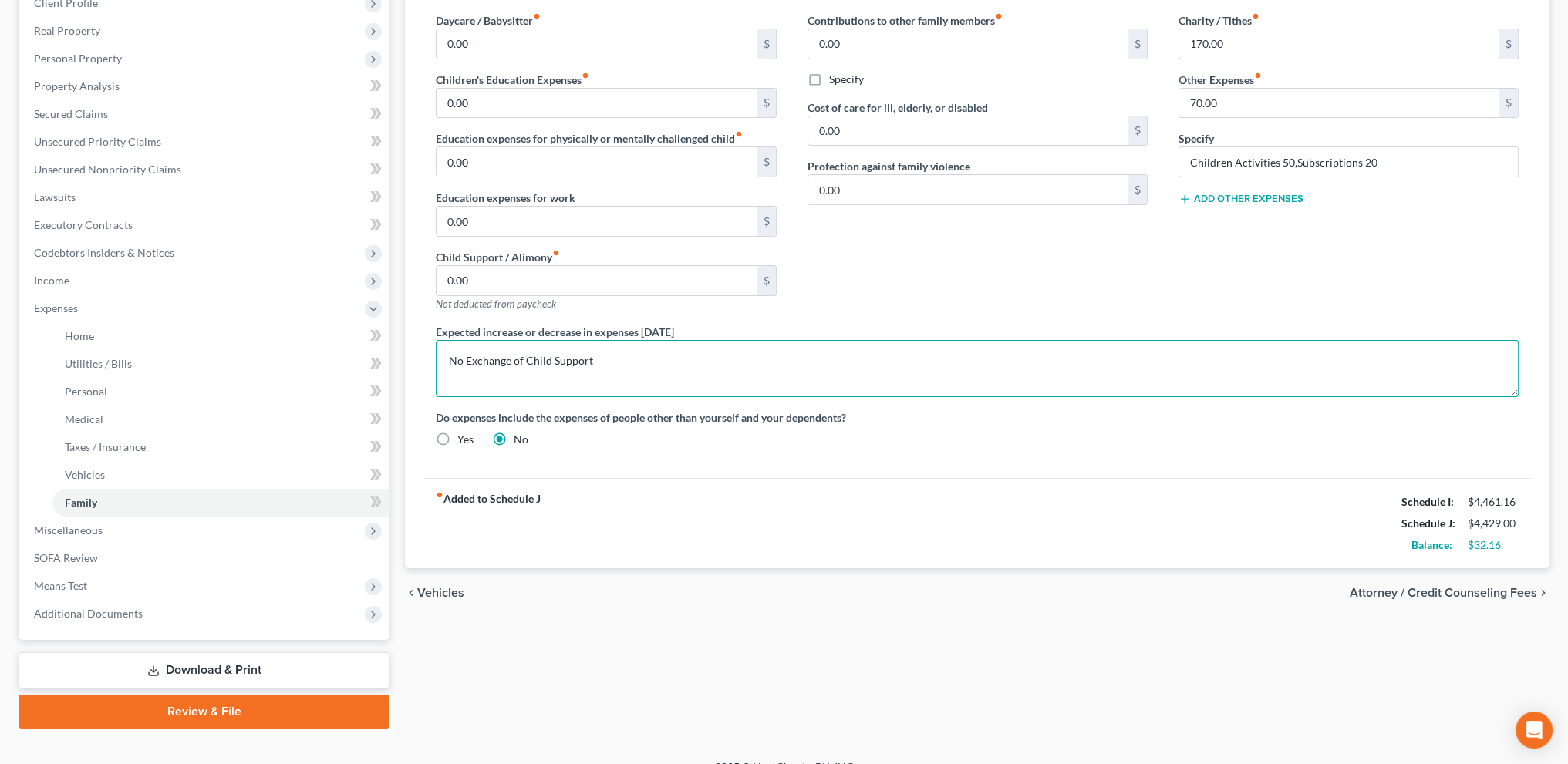
scroll to position [248, 0]
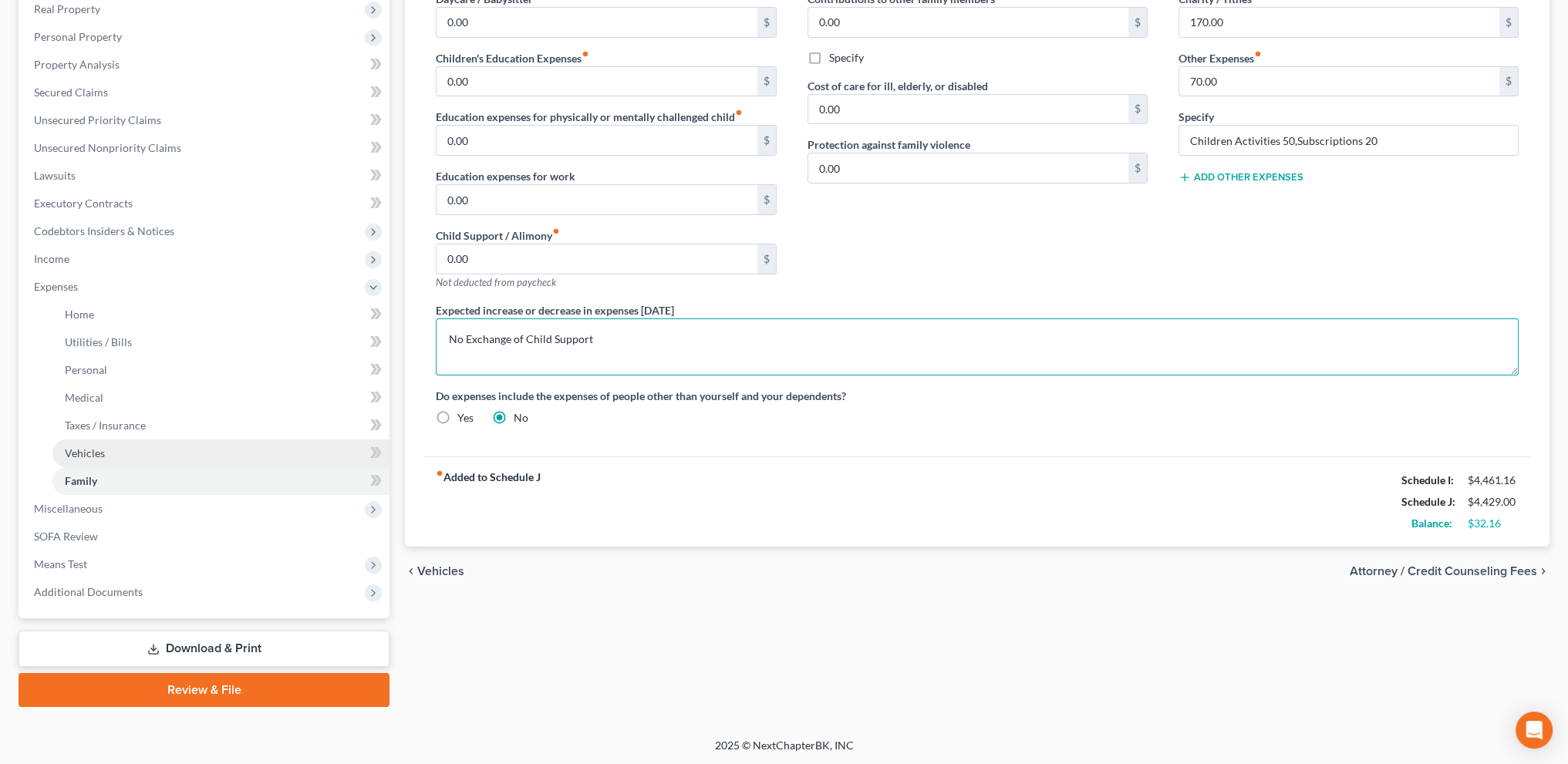
type textarea "No Exchange of Child Support"
click at [77, 450] on span "Vehicles" at bounding box center [85, 453] width 40 height 13
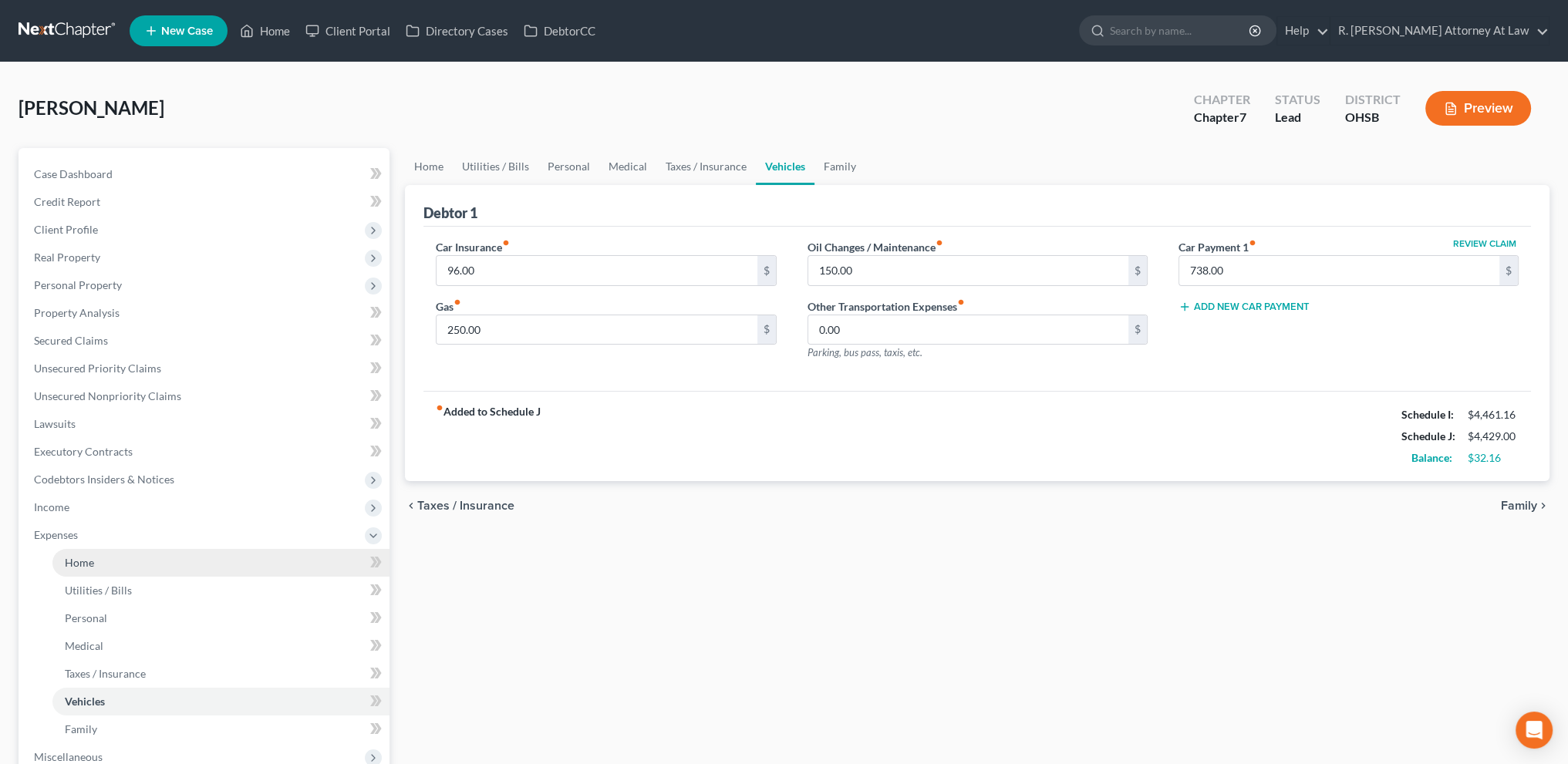
click at [67, 561] on span "Home" at bounding box center [80, 563] width 29 height 13
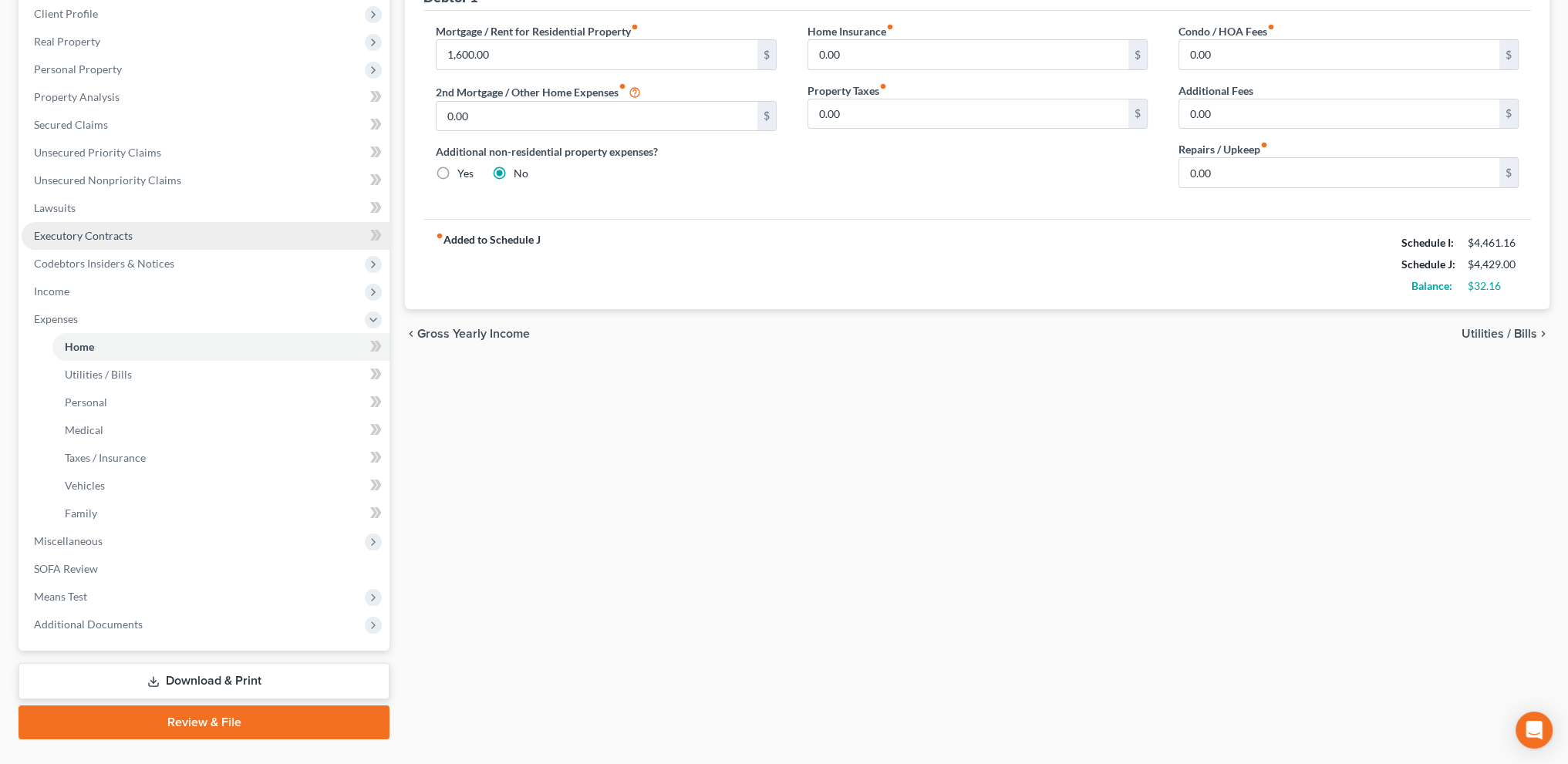
scroll to position [248, 0]
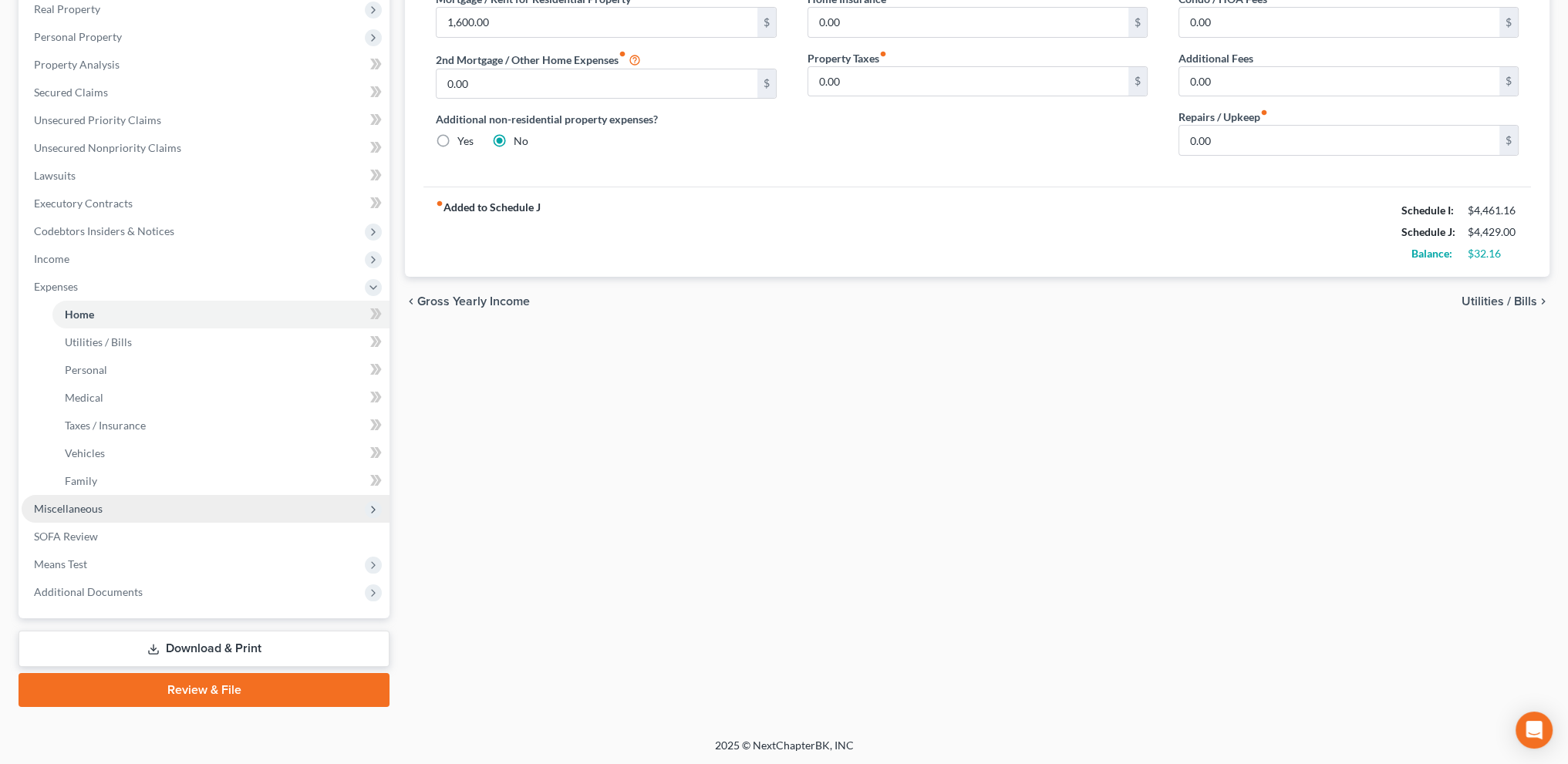
click at [68, 501] on span "Miscellaneous" at bounding box center [206, 509] width 368 height 28
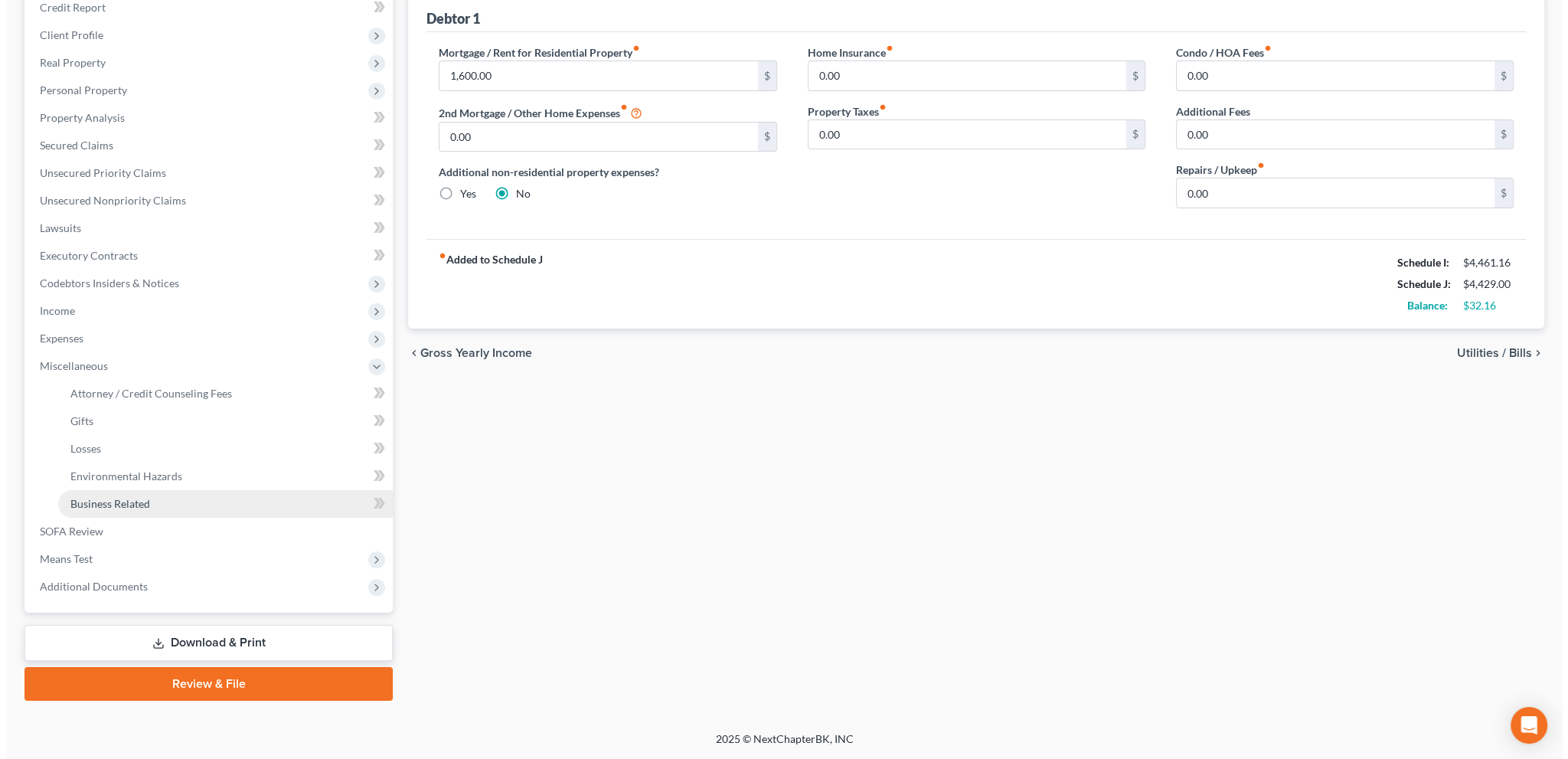
scroll to position [192, 0]
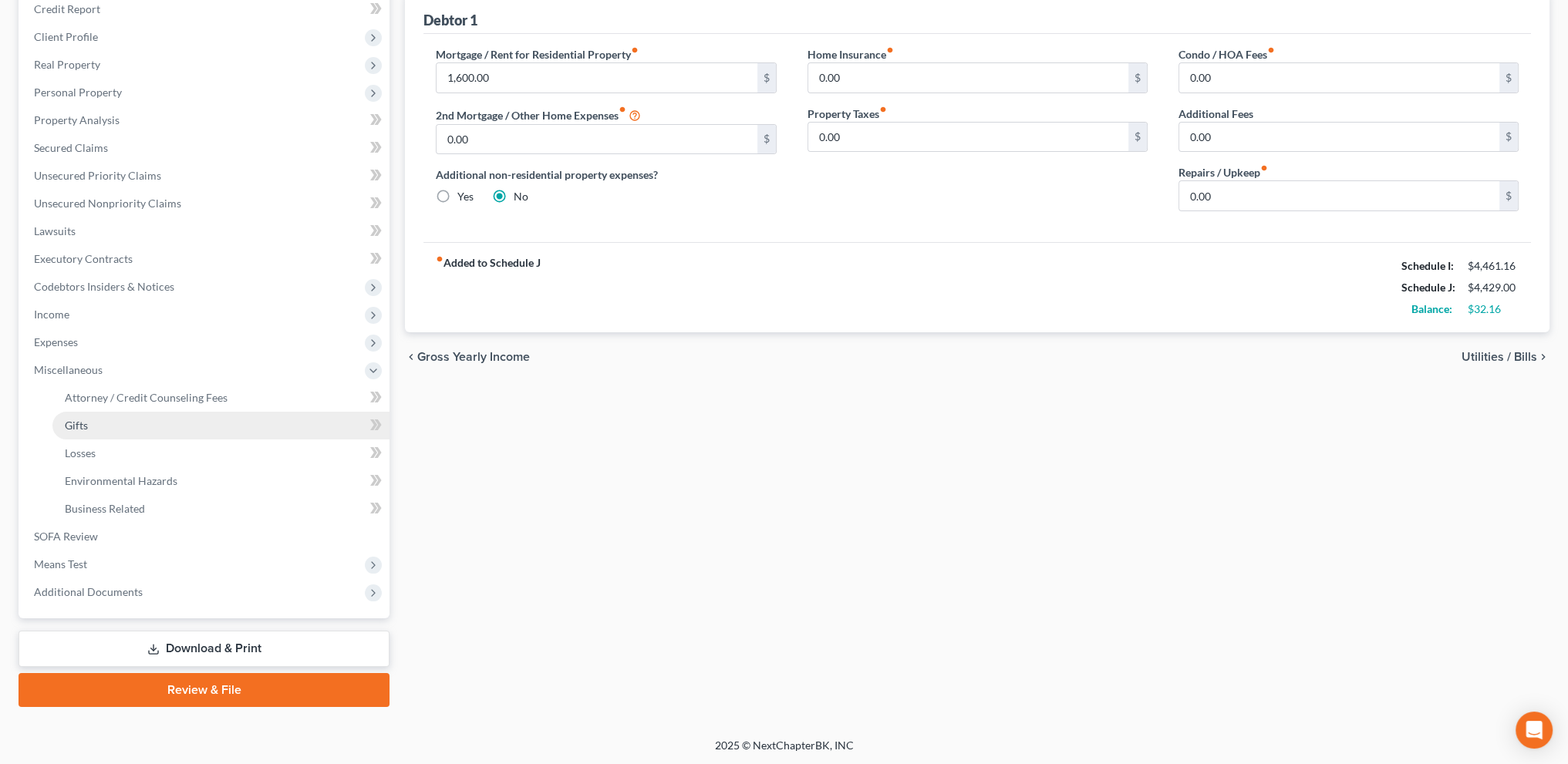
click at [68, 419] on span "Gifts" at bounding box center [77, 425] width 23 height 13
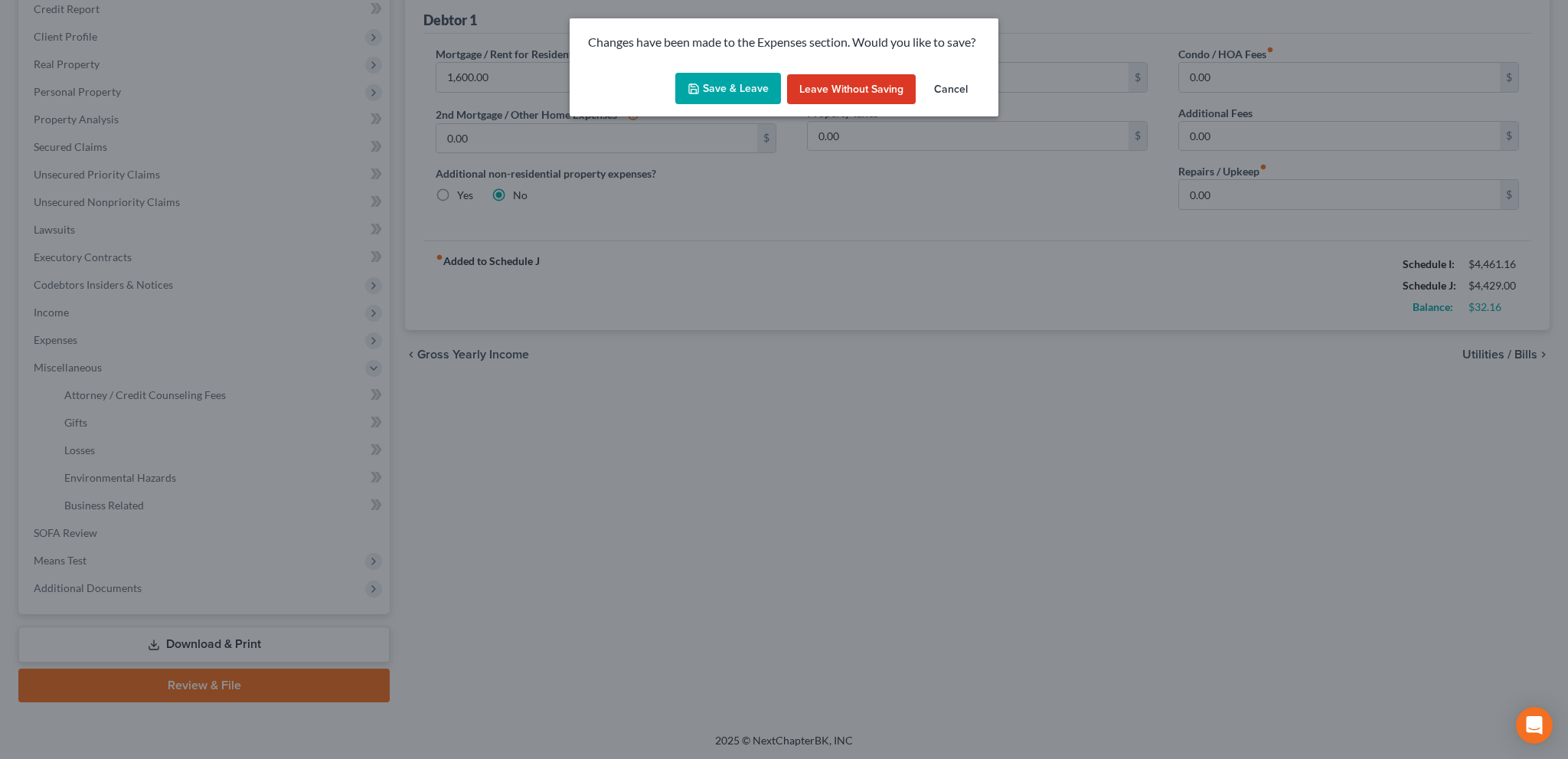
click at [734, 91] on button "Save & Leave" at bounding box center [728, 89] width 106 height 32
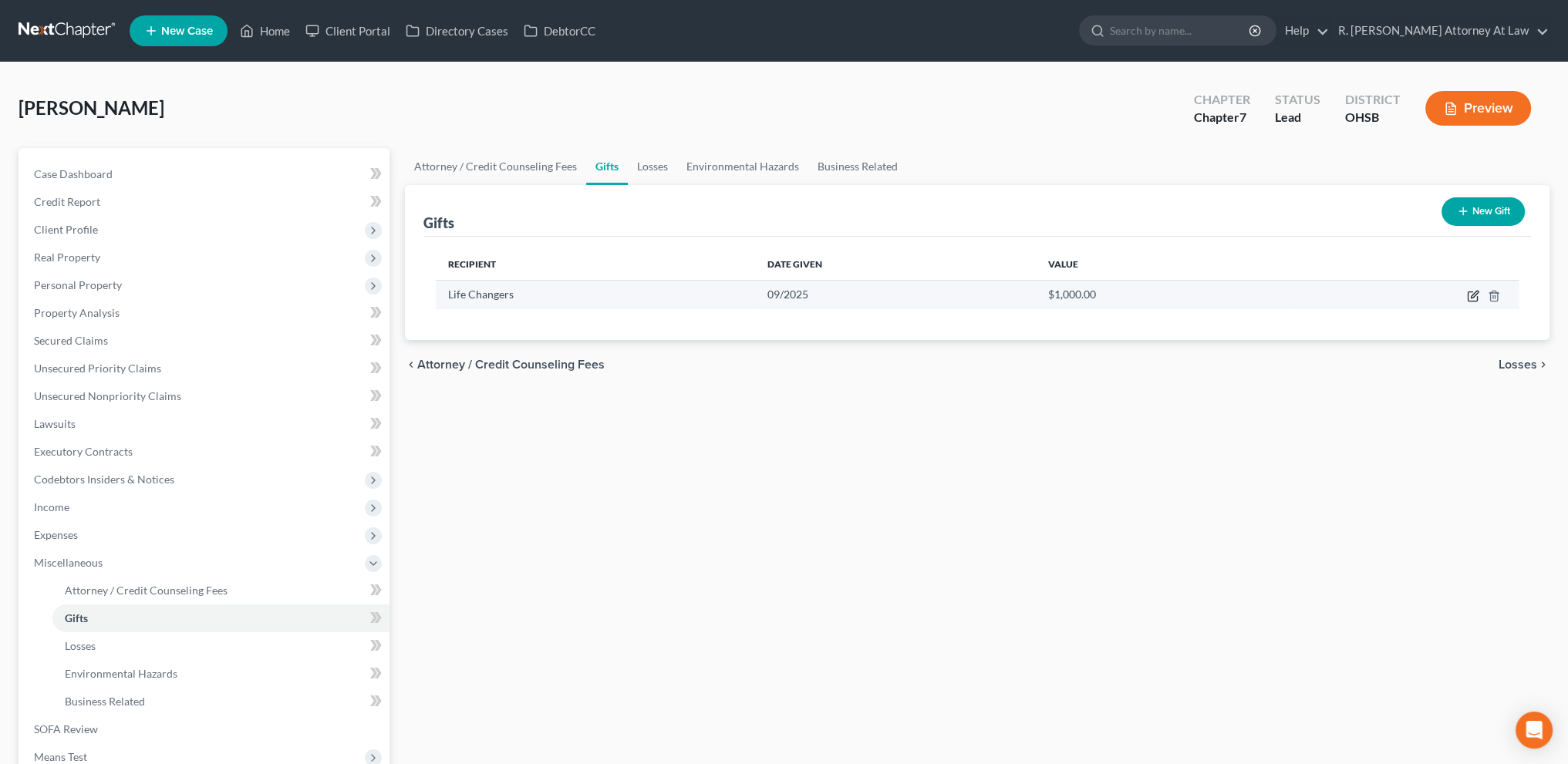
click at [1473, 298] on icon "button" at bounding box center [1473, 296] width 12 height 12
select select "36"
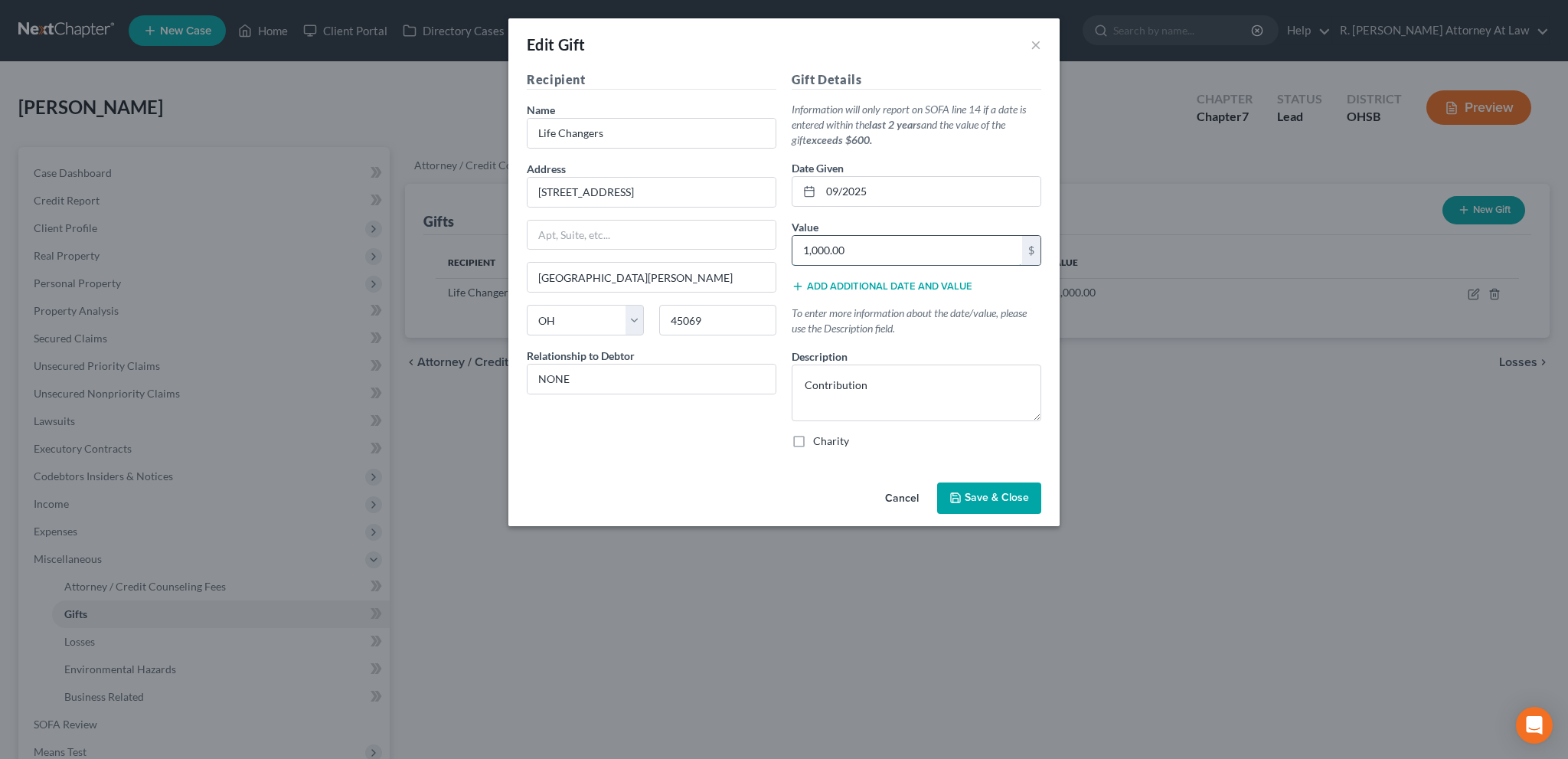
click at [852, 257] on input "1,000.00" at bounding box center [907, 251] width 230 height 29
type input "170"
click at [874, 376] on textarea "Contribution" at bounding box center [916, 393] width 250 height 57
type textarea "Contribution/ 170-340 per month"
click at [980, 488] on button "Save & Close" at bounding box center [989, 499] width 104 height 32
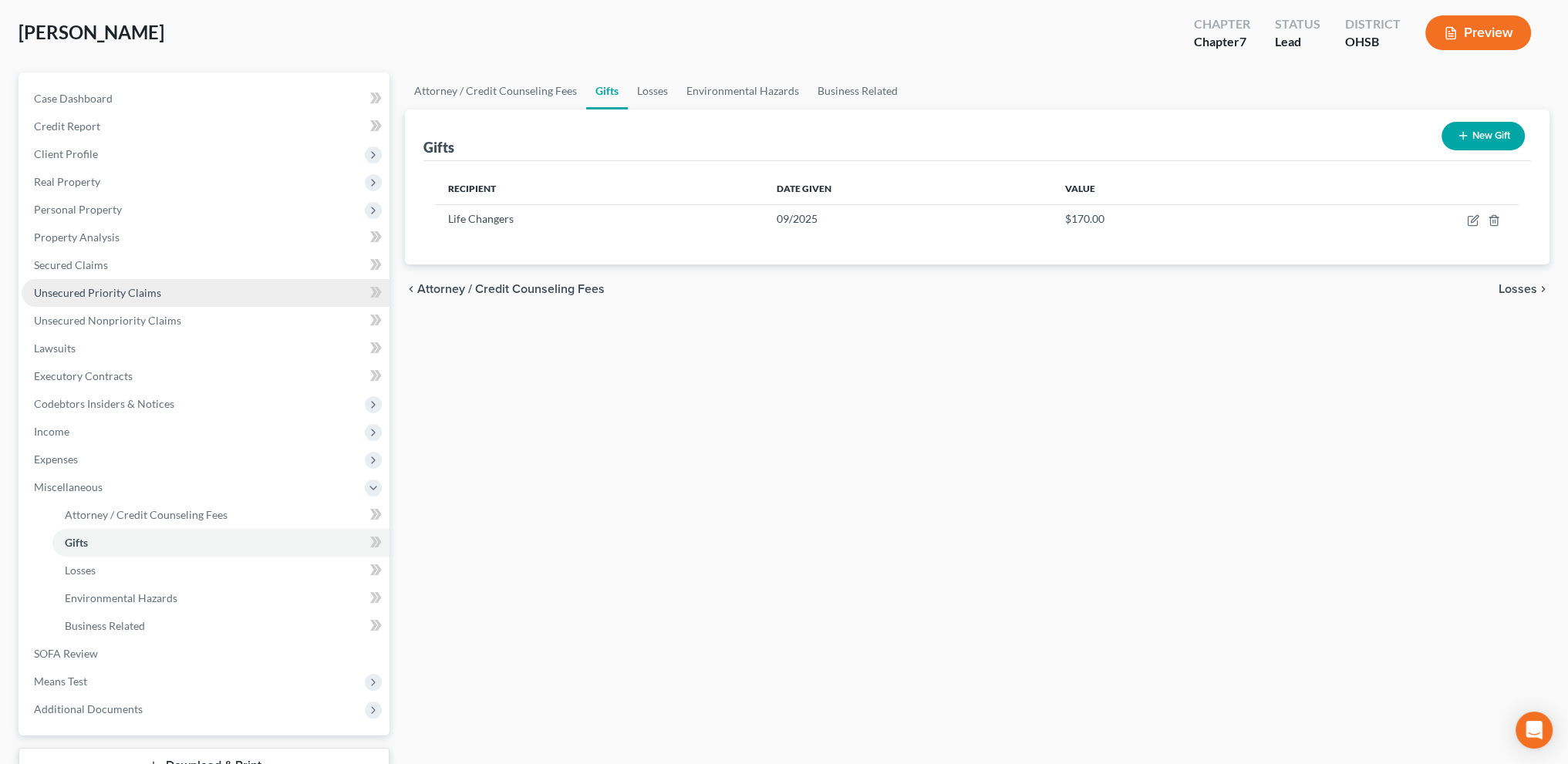
scroll to position [193, 0]
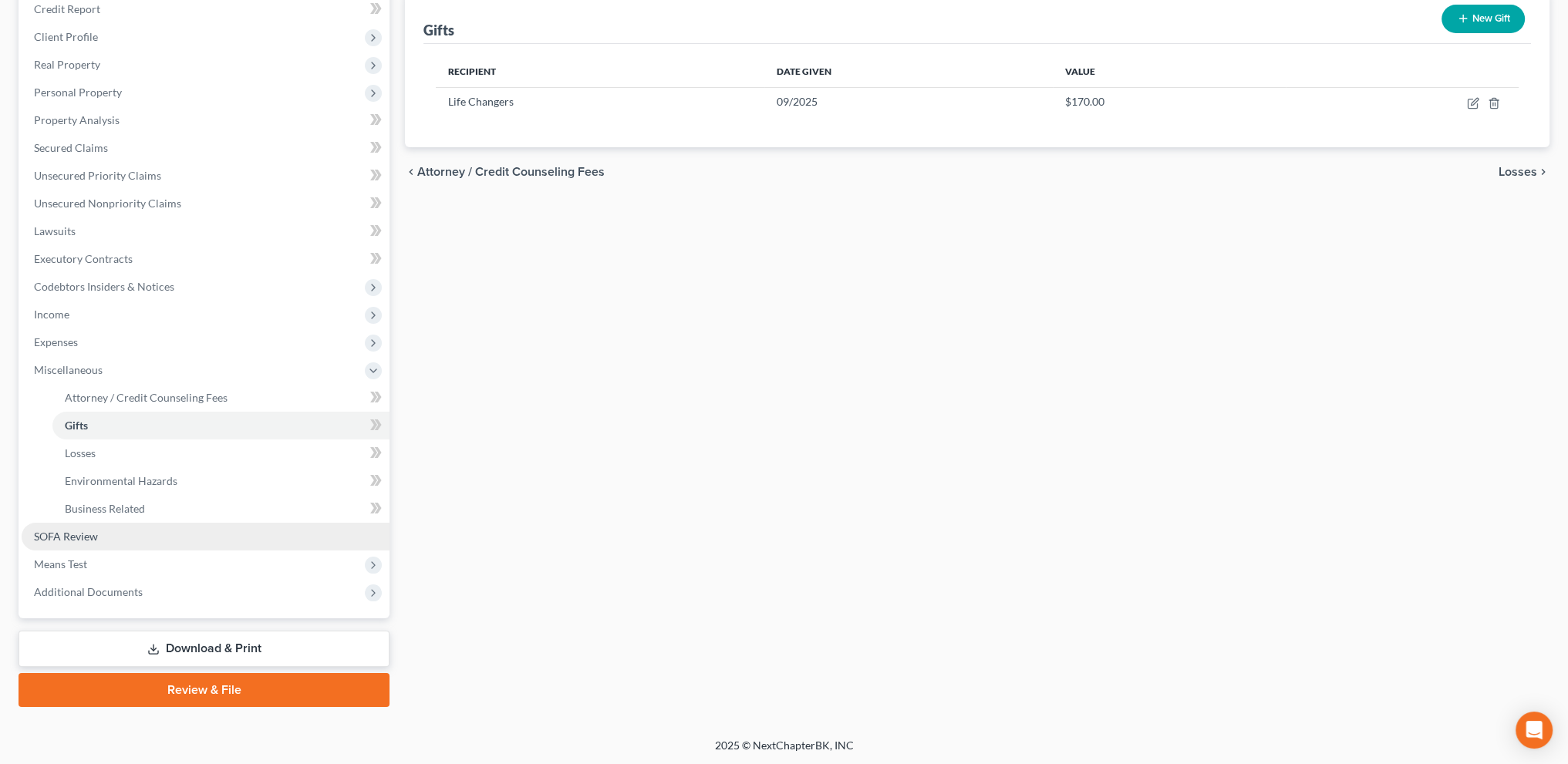
click at [61, 536] on span "SOFA Review" at bounding box center [66, 537] width 64 height 13
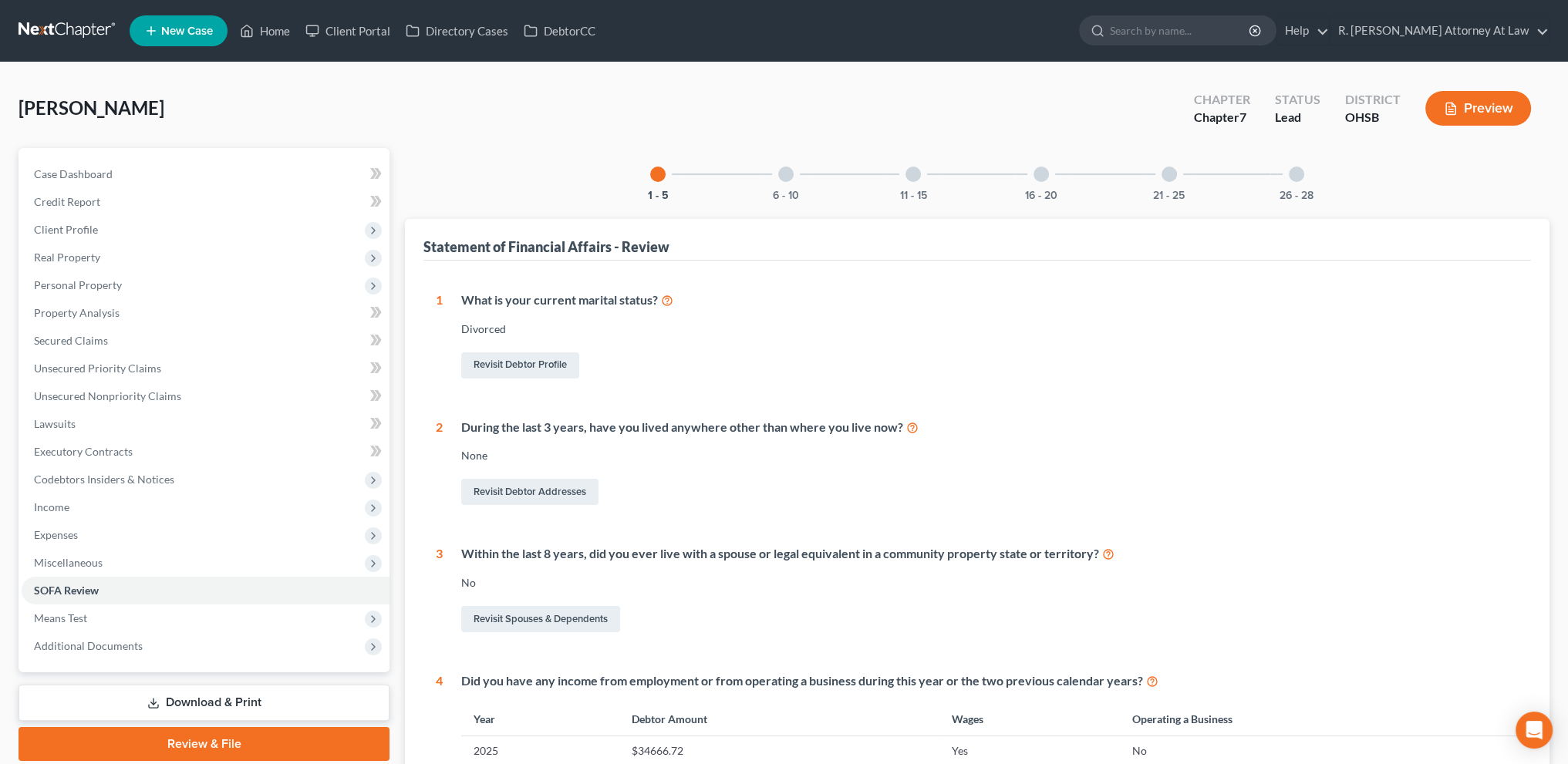
click at [1039, 169] on div at bounding box center [1041, 174] width 15 height 15
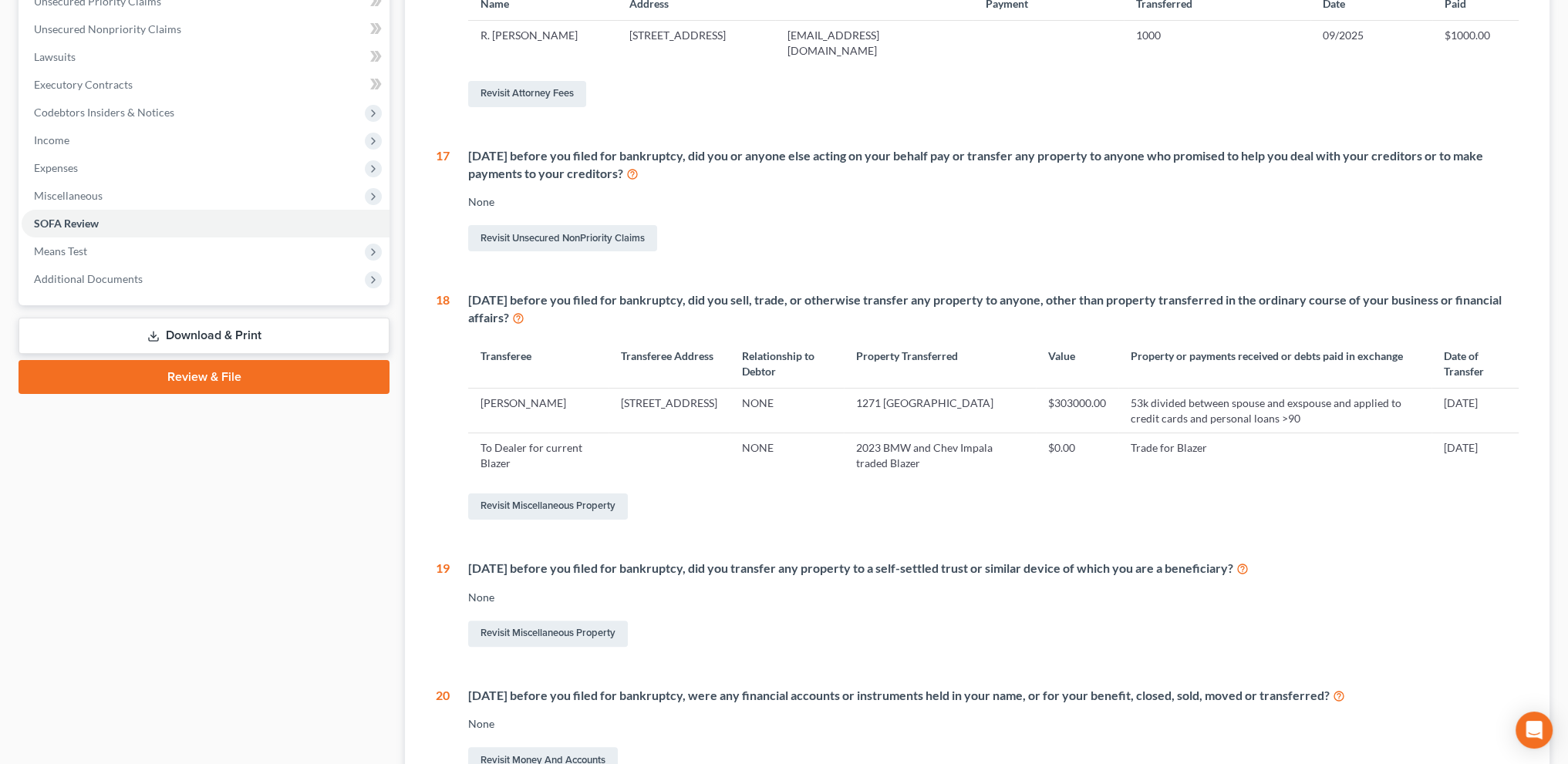
scroll to position [404, 0]
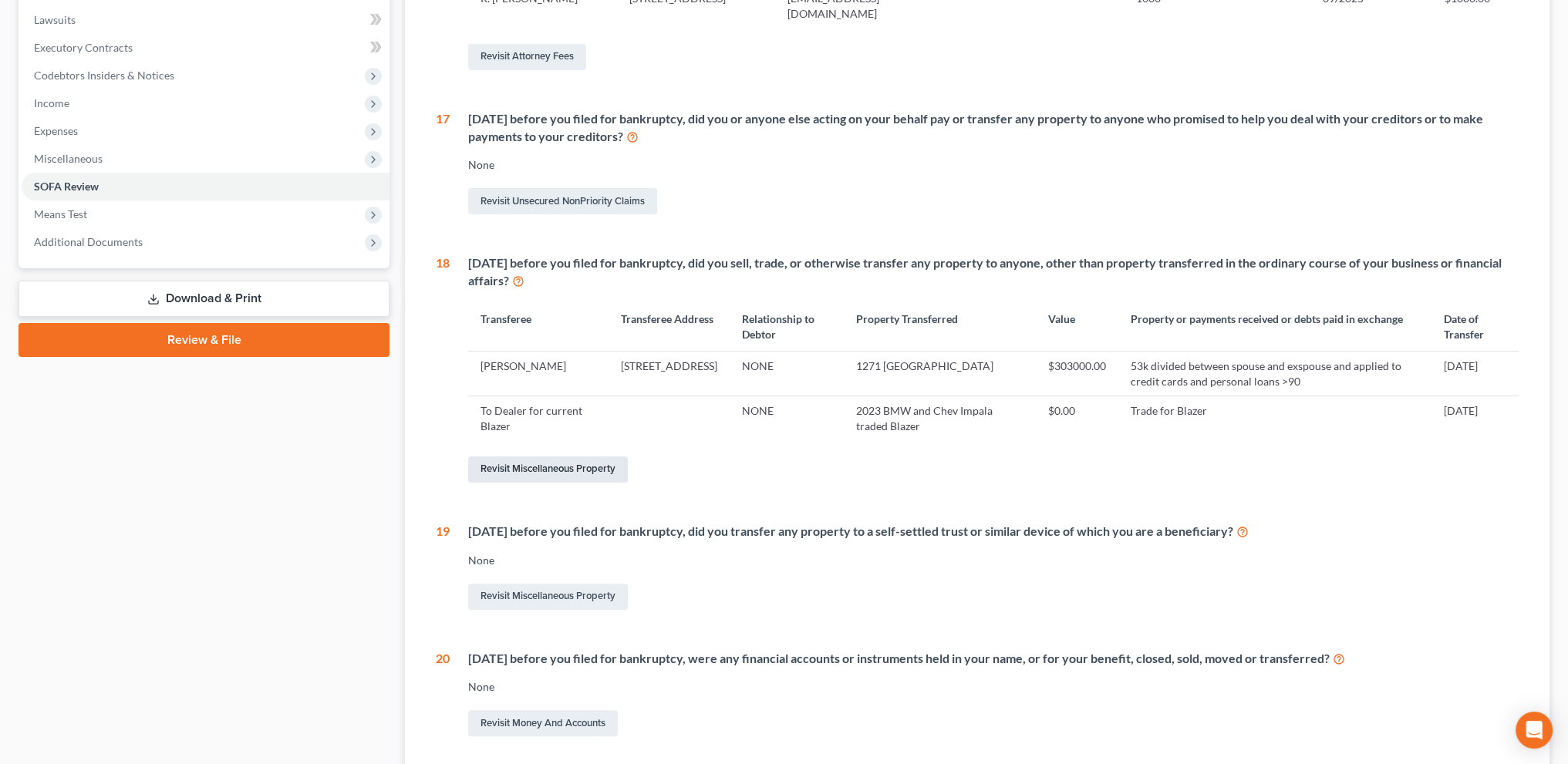
click at [537, 472] on link "Revisit Miscellaneous Property" at bounding box center [548, 470] width 160 height 26
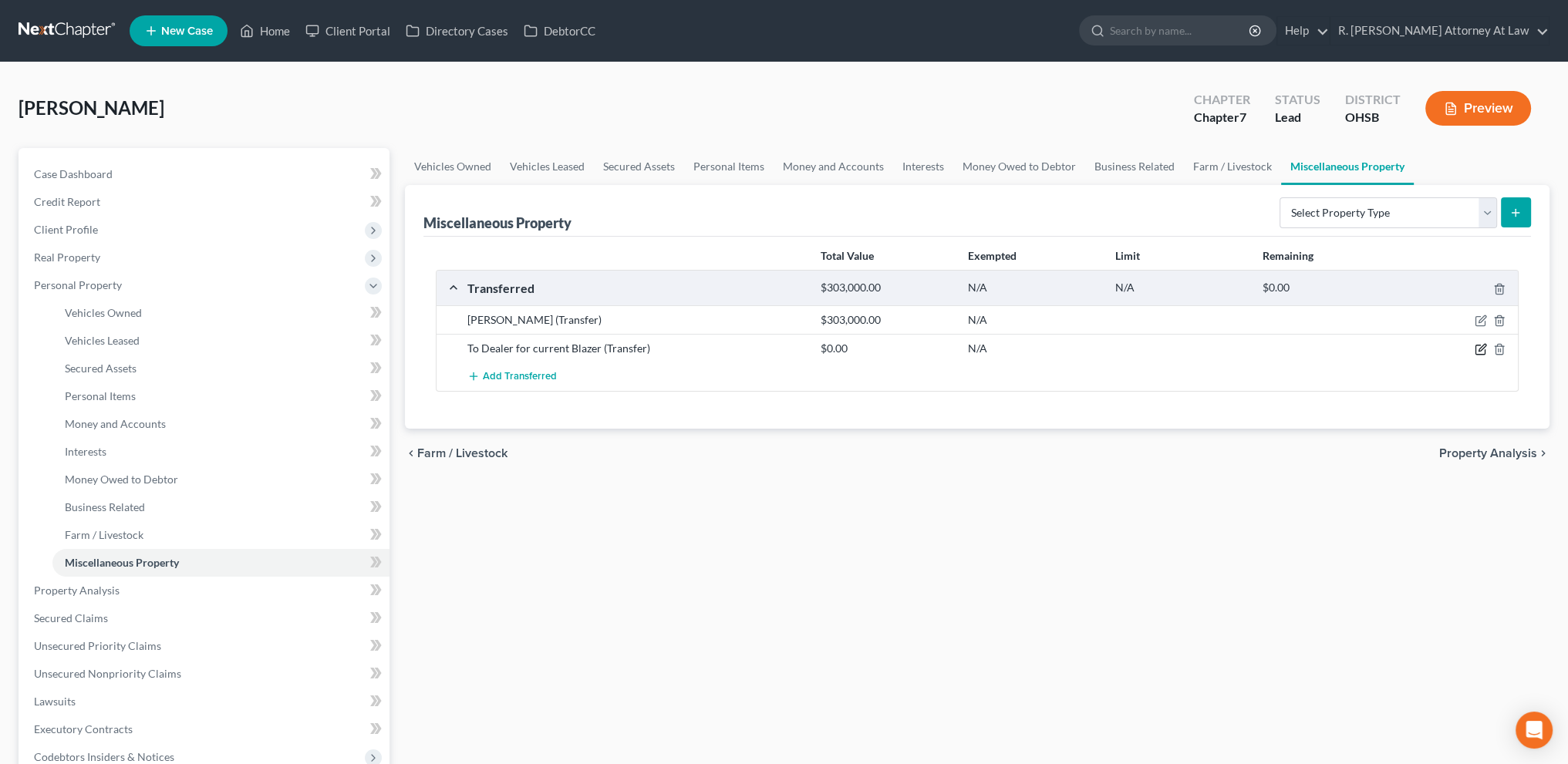
click at [1478, 348] on icon "button" at bounding box center [1481, 349] width 12 height 12
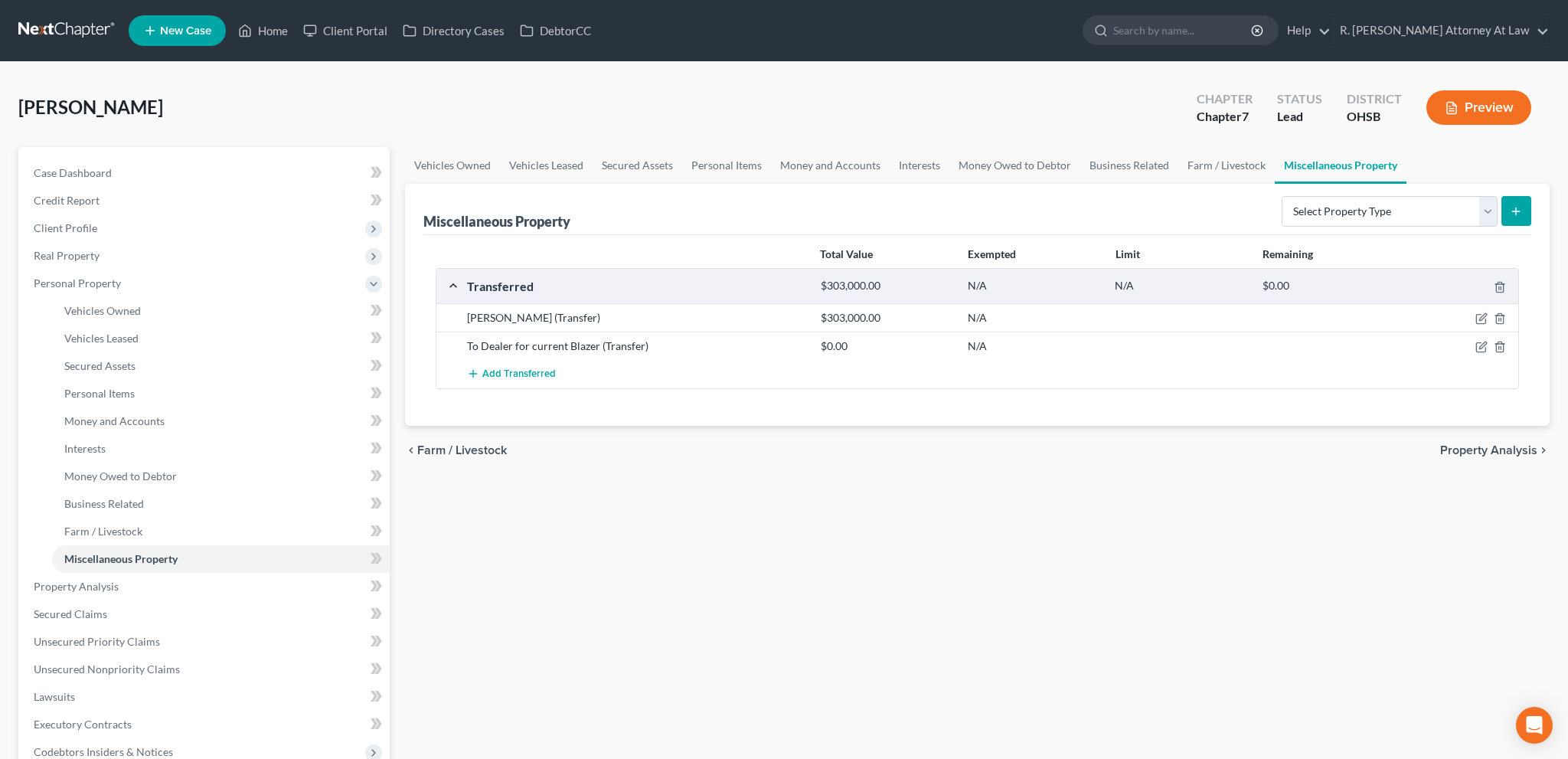
select select "Ordinary ([DATE])"
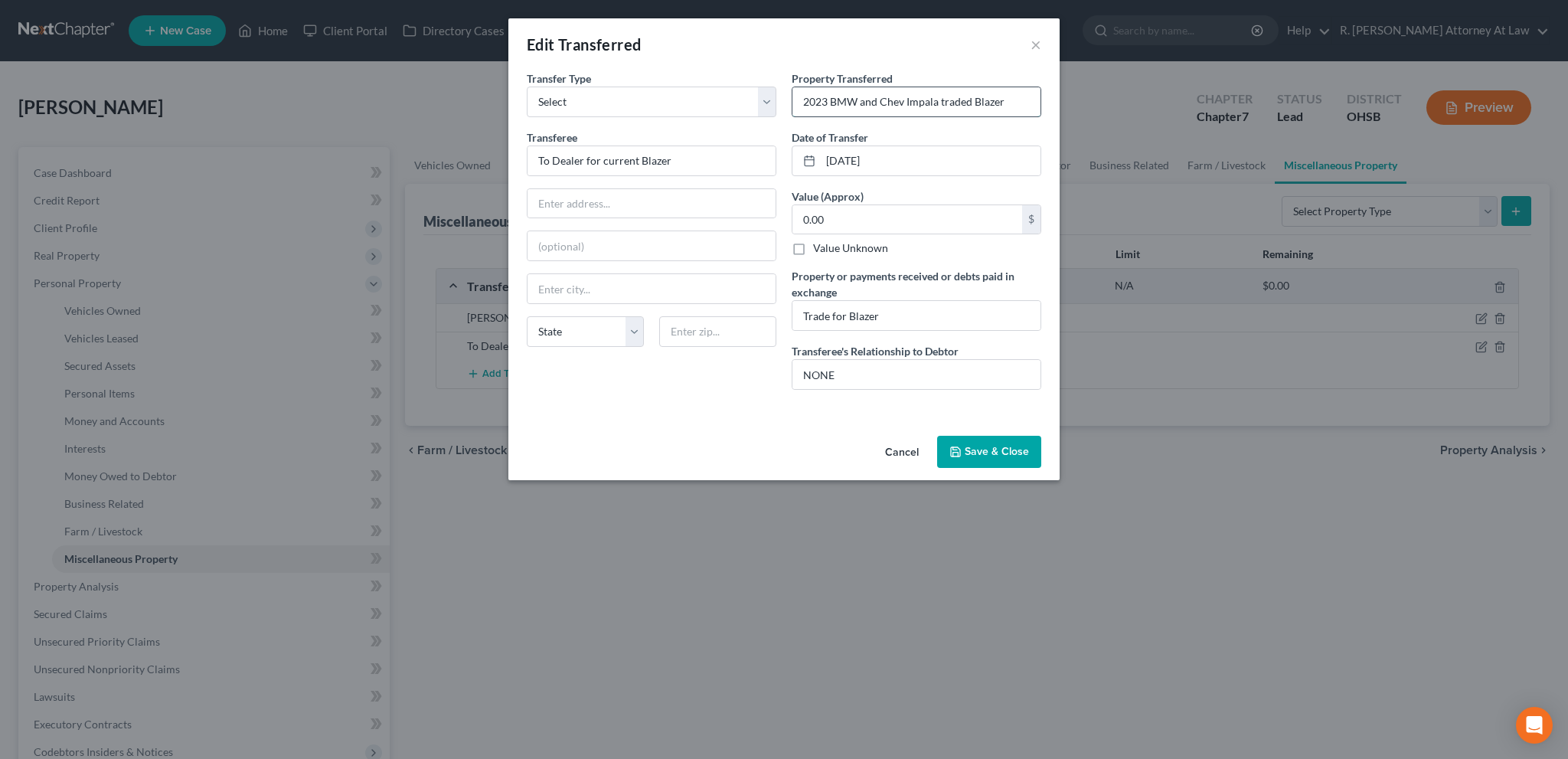
click at [856, 100] on input "2023 BMW and Chev Impala traded Blazer" at bounding box center [916, 102] width 248 height 29
click at [964, 101] on input "2023 BMW with loan and [PERSON_NAME] traded Blazer" at bounding box center [916, 102] width 248 height 29
click at [1000, 100] on input "2023 BMW with loan and [PERSON_NAME] traded Blazer" at bounding box center [916, 102] width 248 height 29
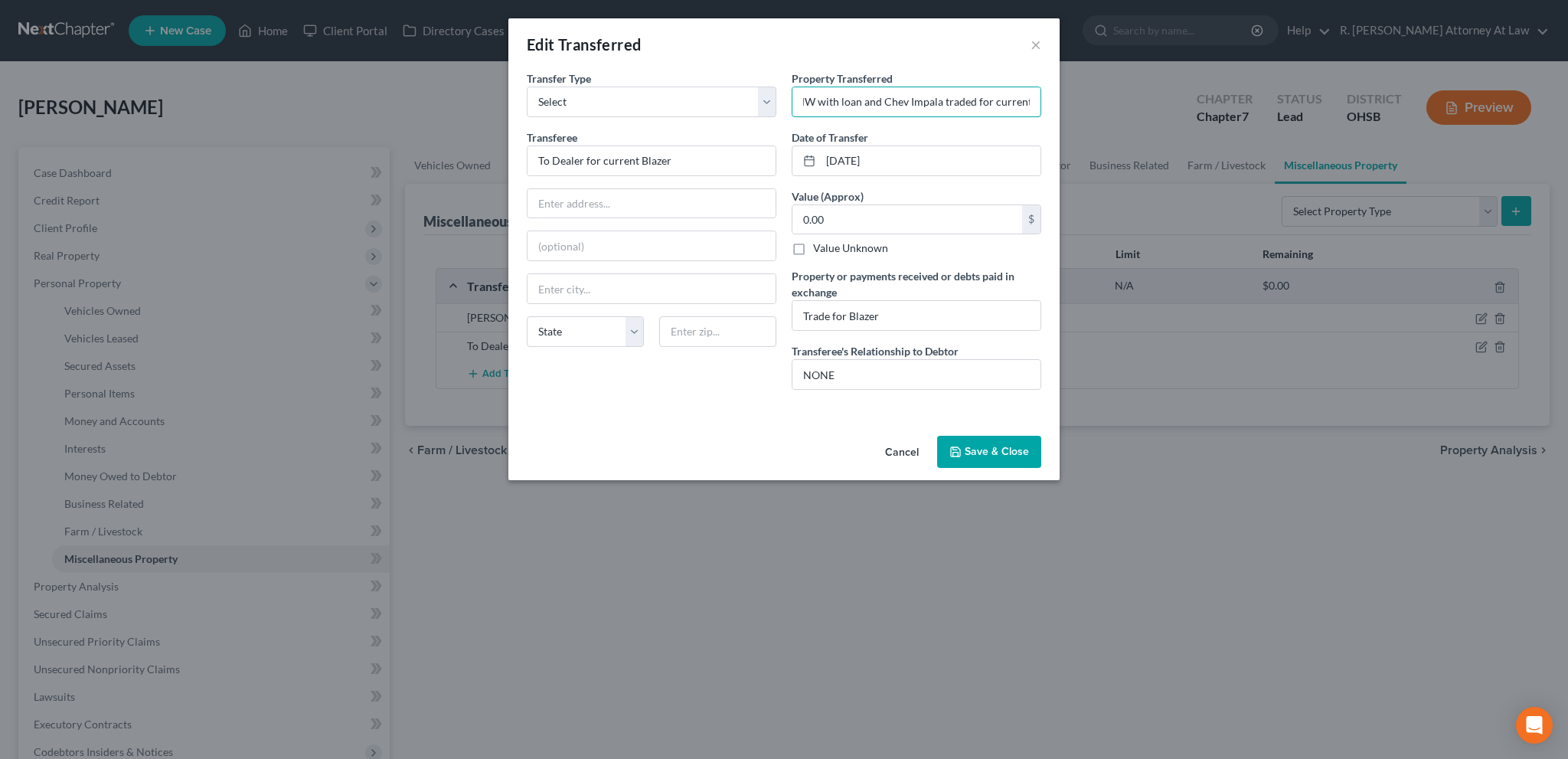
type input "2023 BMW with loan and Chev Impala traded for current Blazer"
click at [977, 452] on button "Save & Close" at bounding box center [989, 452] width 104 height 32
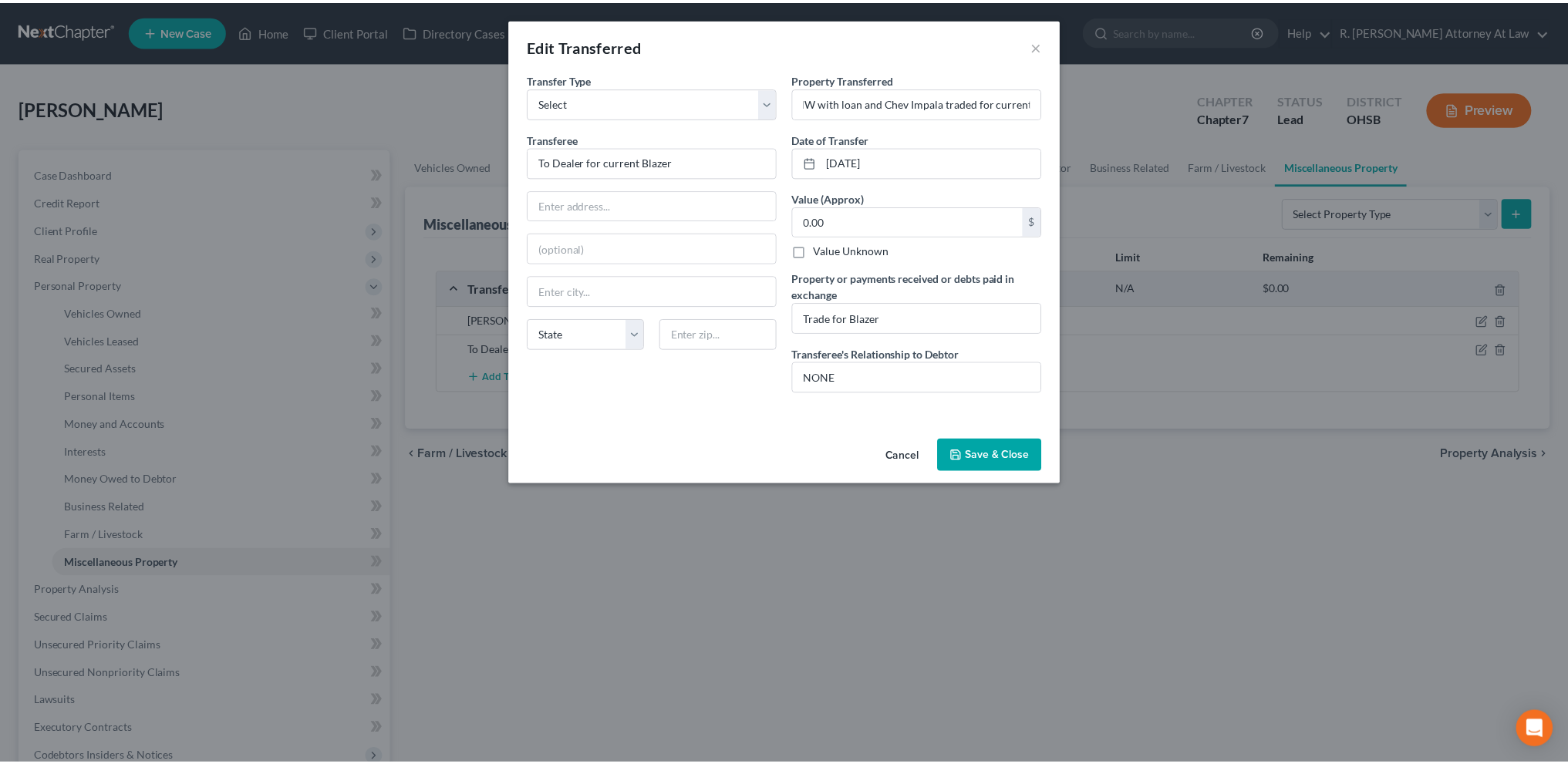
scroll to position [0, 0]
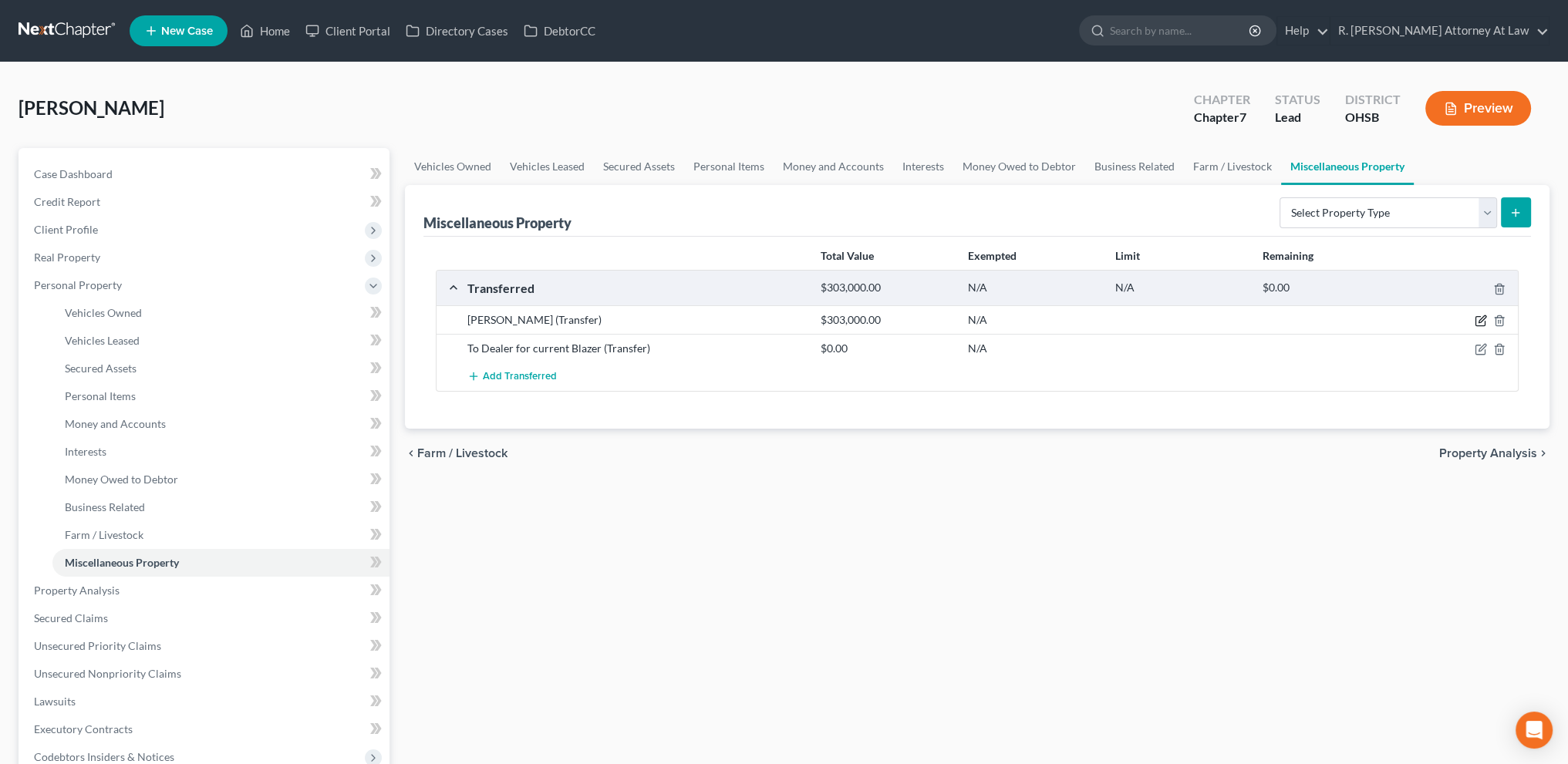
click at [1481, 318] on icon "button" at bounding box center [1482, 319] width 7 height 7
select select "Ordinary ([DATE])"
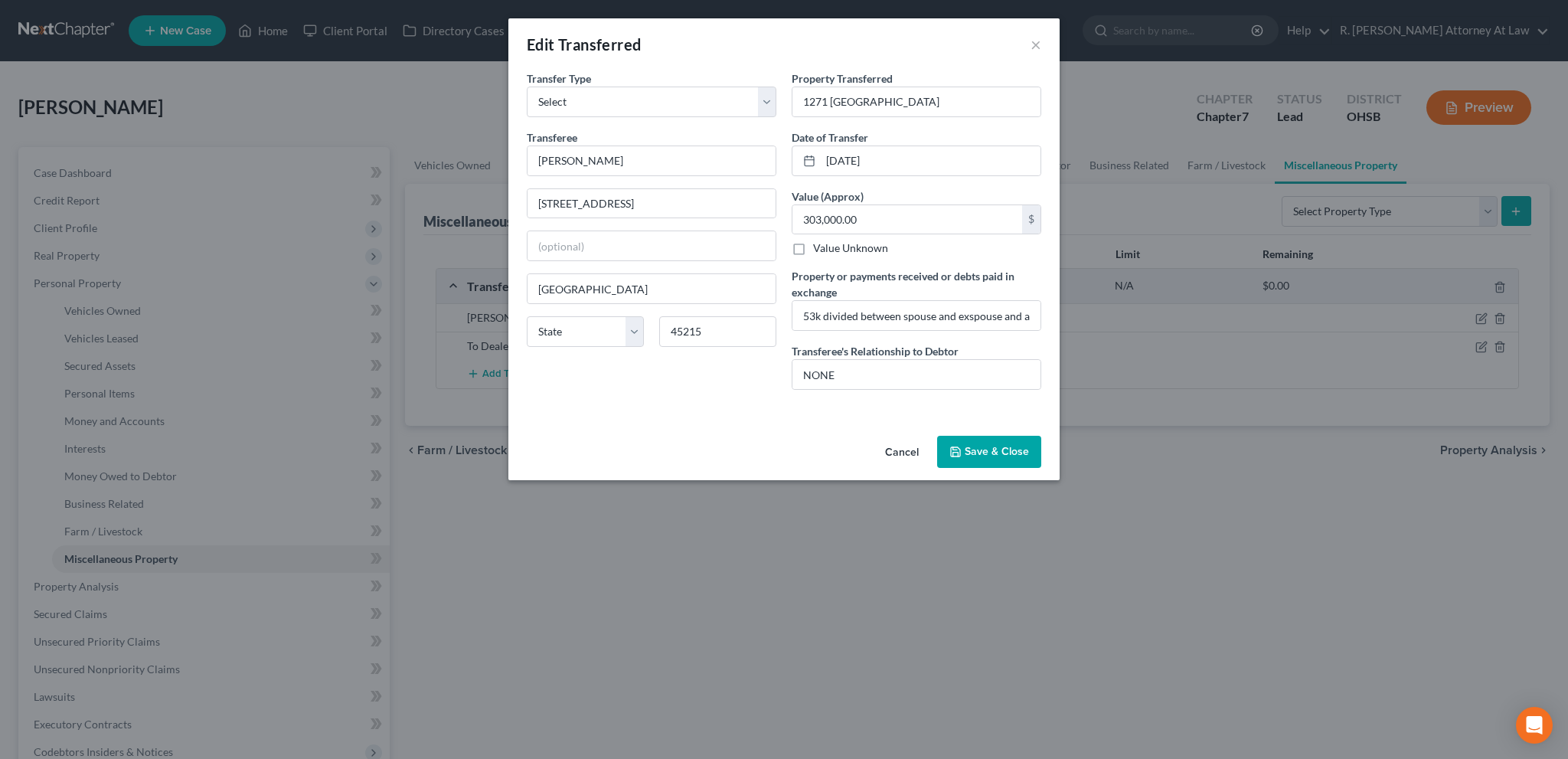
click at [959, 443] on button "Save & Close" at bounding box center [989, 452] width 104 height 32
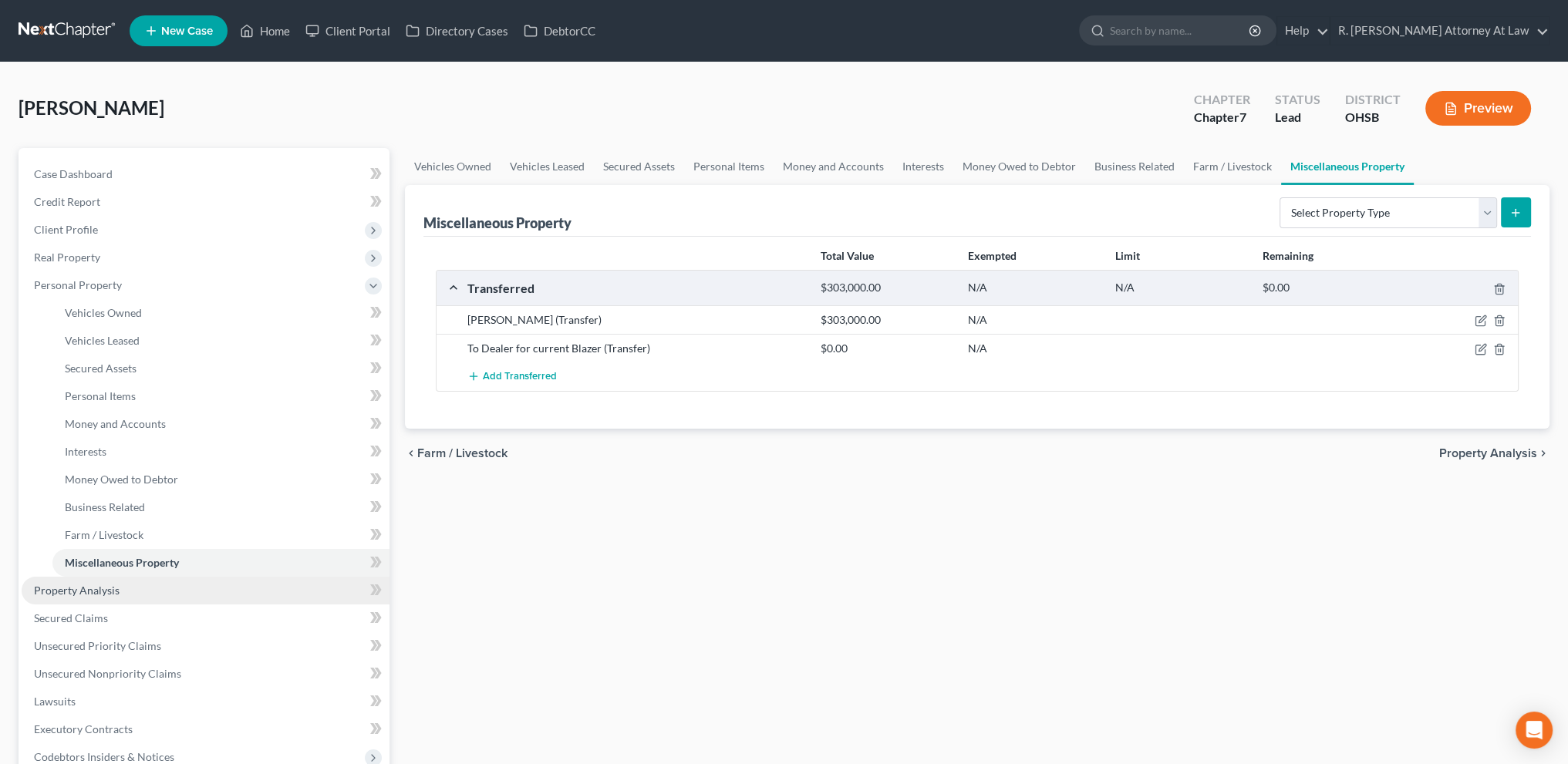
click at [92, 582] on link "Property Analysis" at bounding box center [206, 591] width 368 height 28
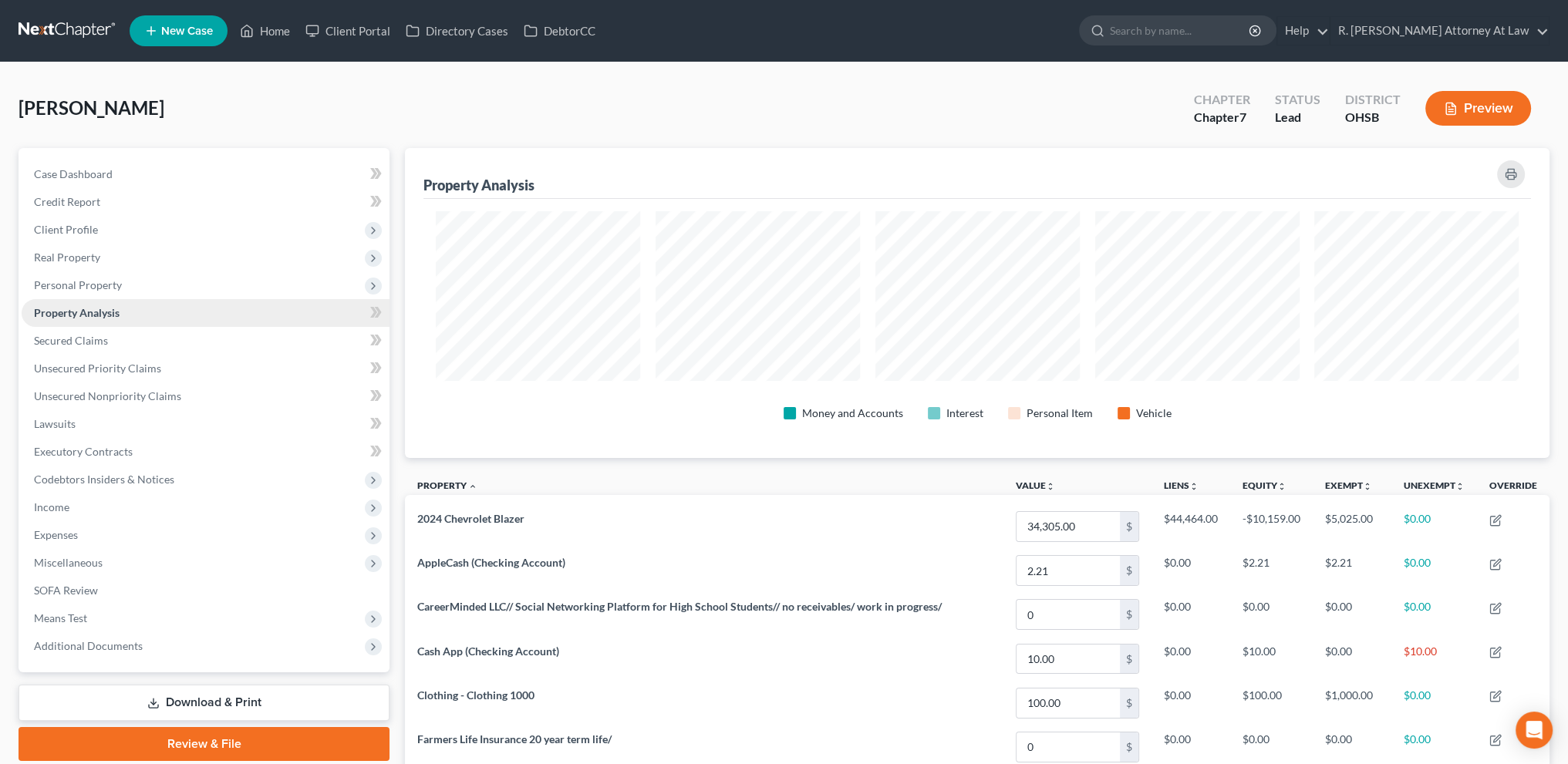
scroll to position [310, 1144]
click at [83, 283] on span "Personal Property" at bounding box center [78, 285] width 88 height 13
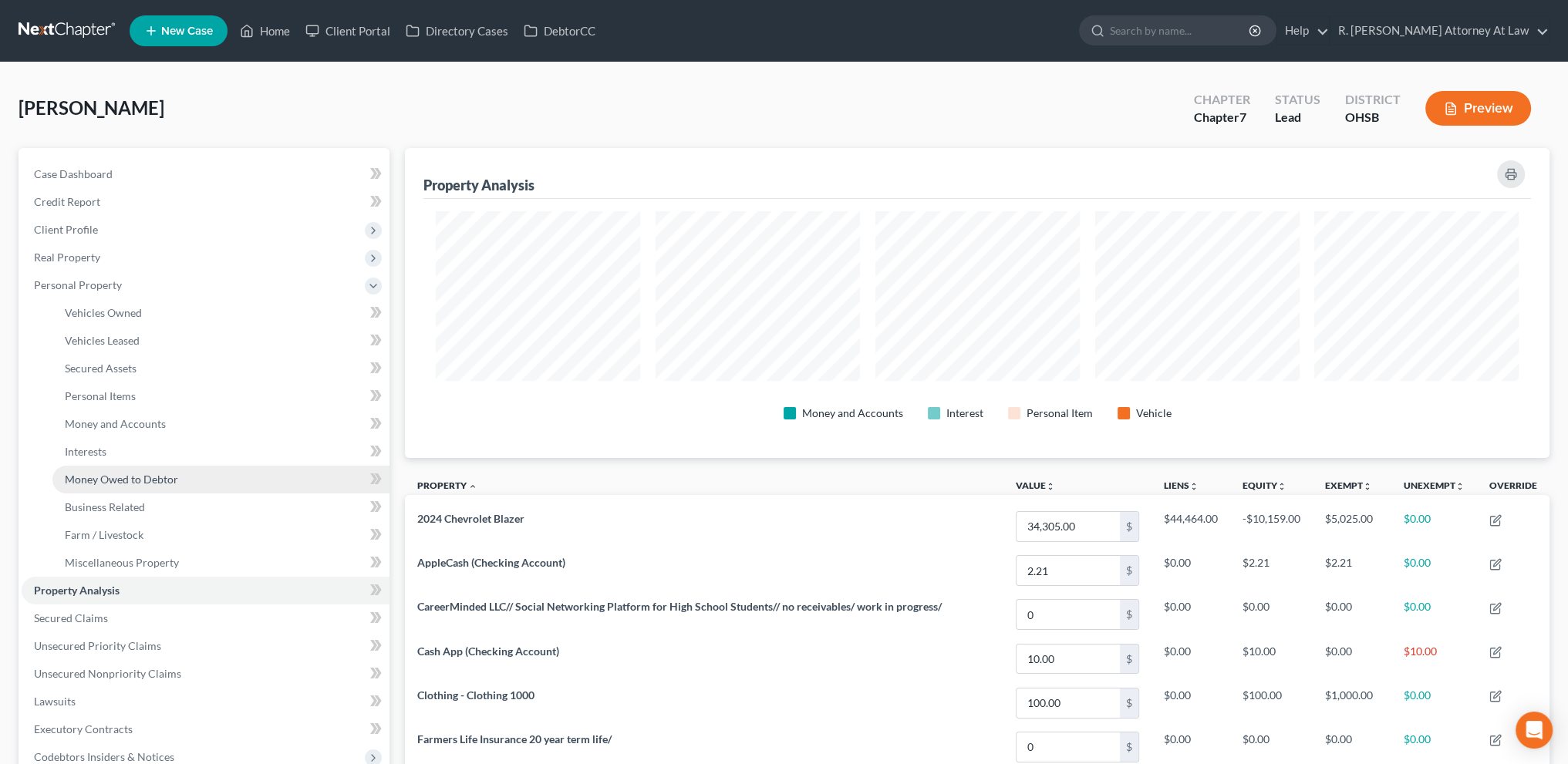
click at [132, 477] on span "Money Owed to Debtor" at bounding box center [121, 479] width 113 height 13
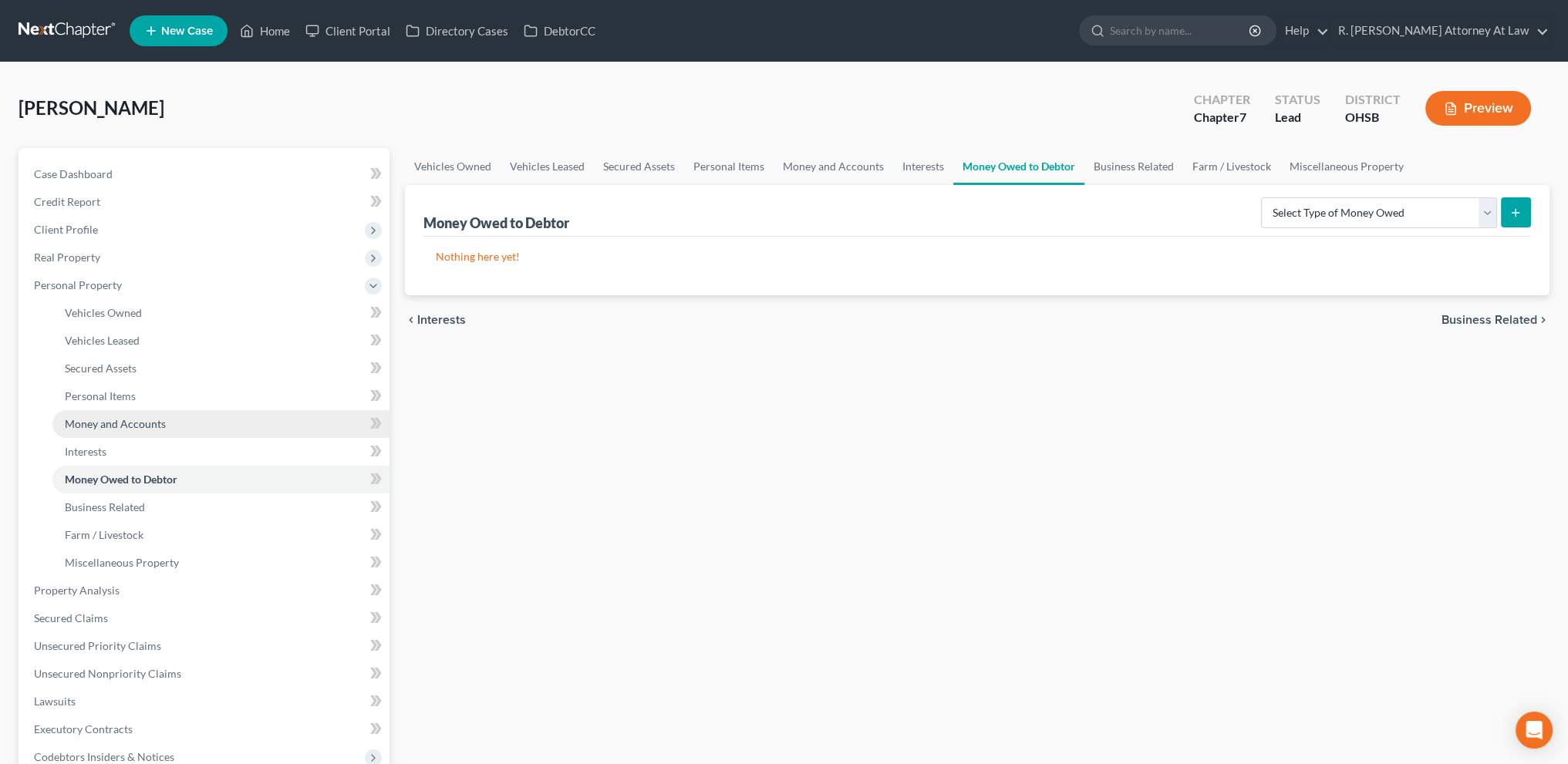
click at [111, 419] on span "Money and Accounts" at bounding box center [116, 424] width 101 height 13
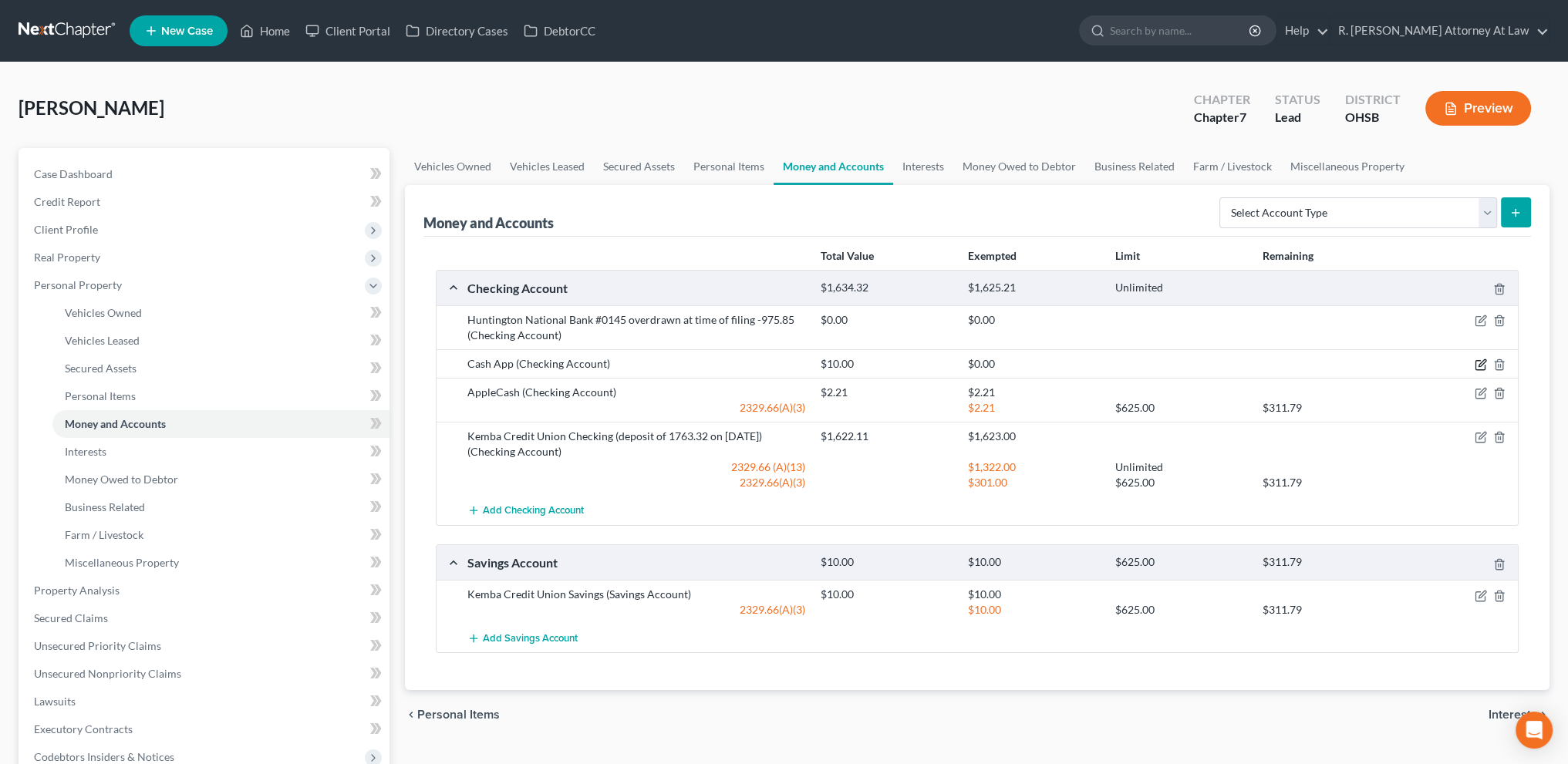
click at [1481, 362] on icon "button" at bounding box center [1482, 363] width 7 height 7
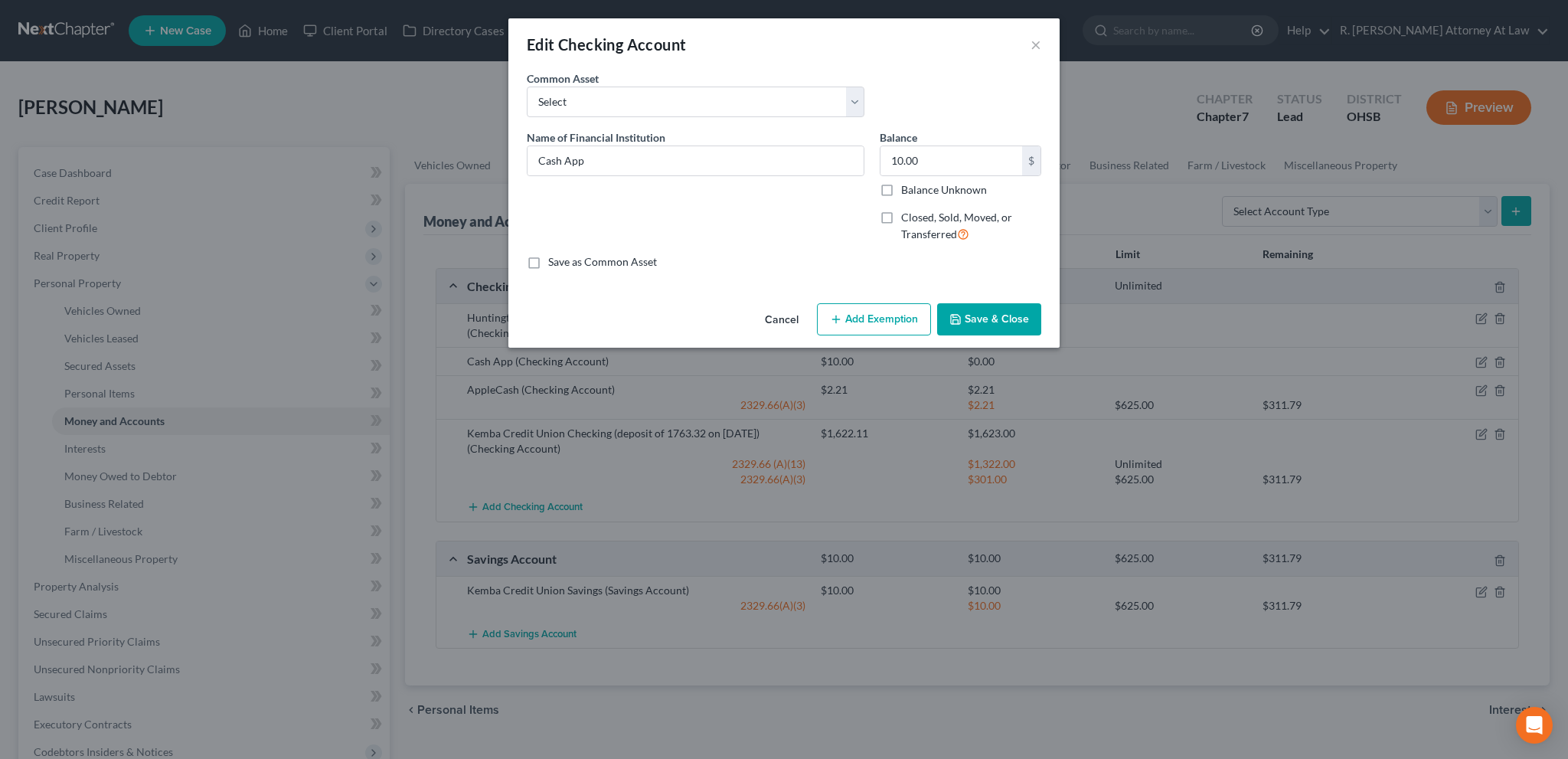
click at [883, 319] on button "Add Exemption" at bounding box center [873, 320] width 114 height 32
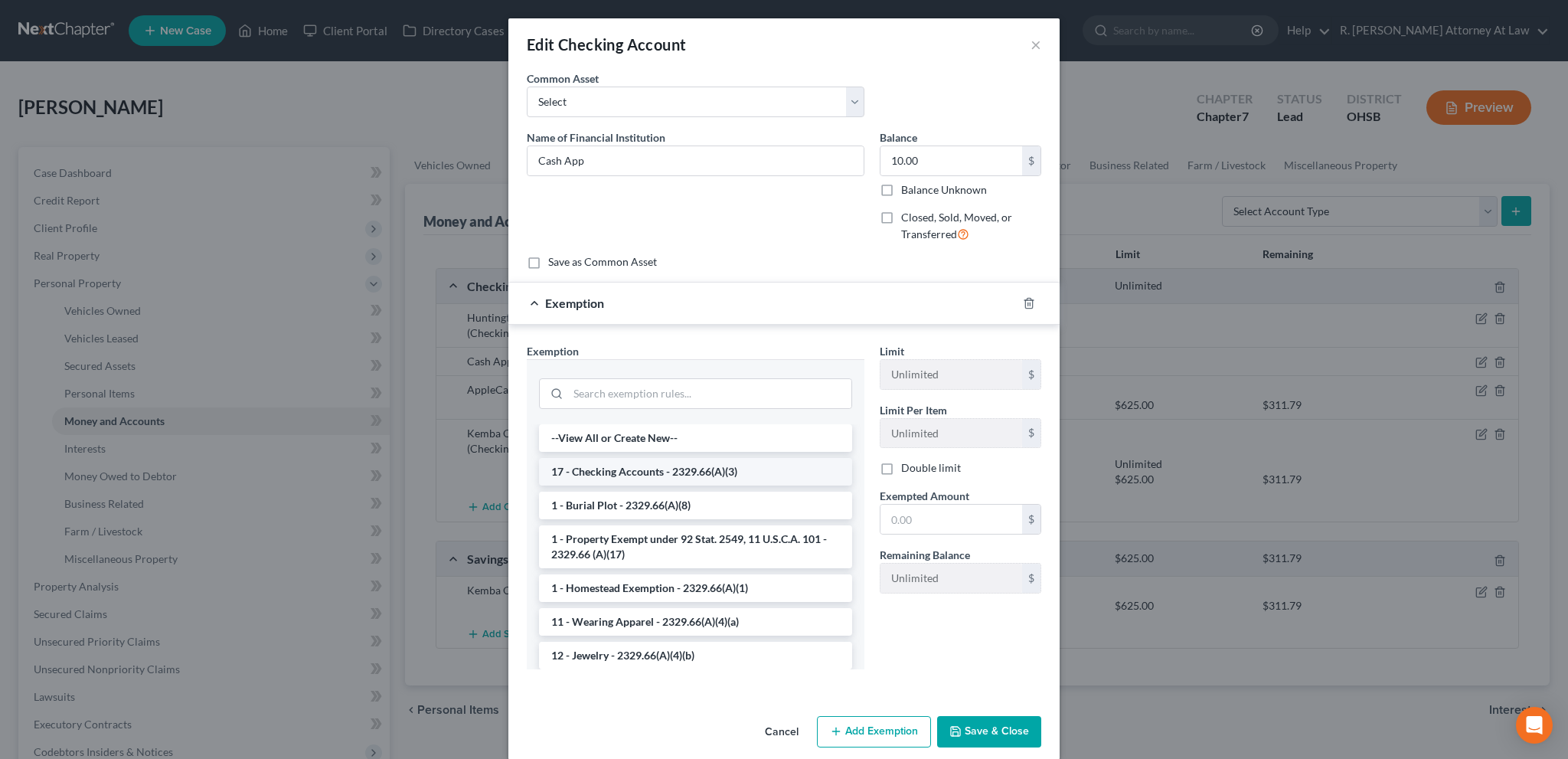
click at [592, 468] on li "17 - Checking Accounts - 2329.66(A)(3)" at bounding box center [695, 472] width 313 height 28
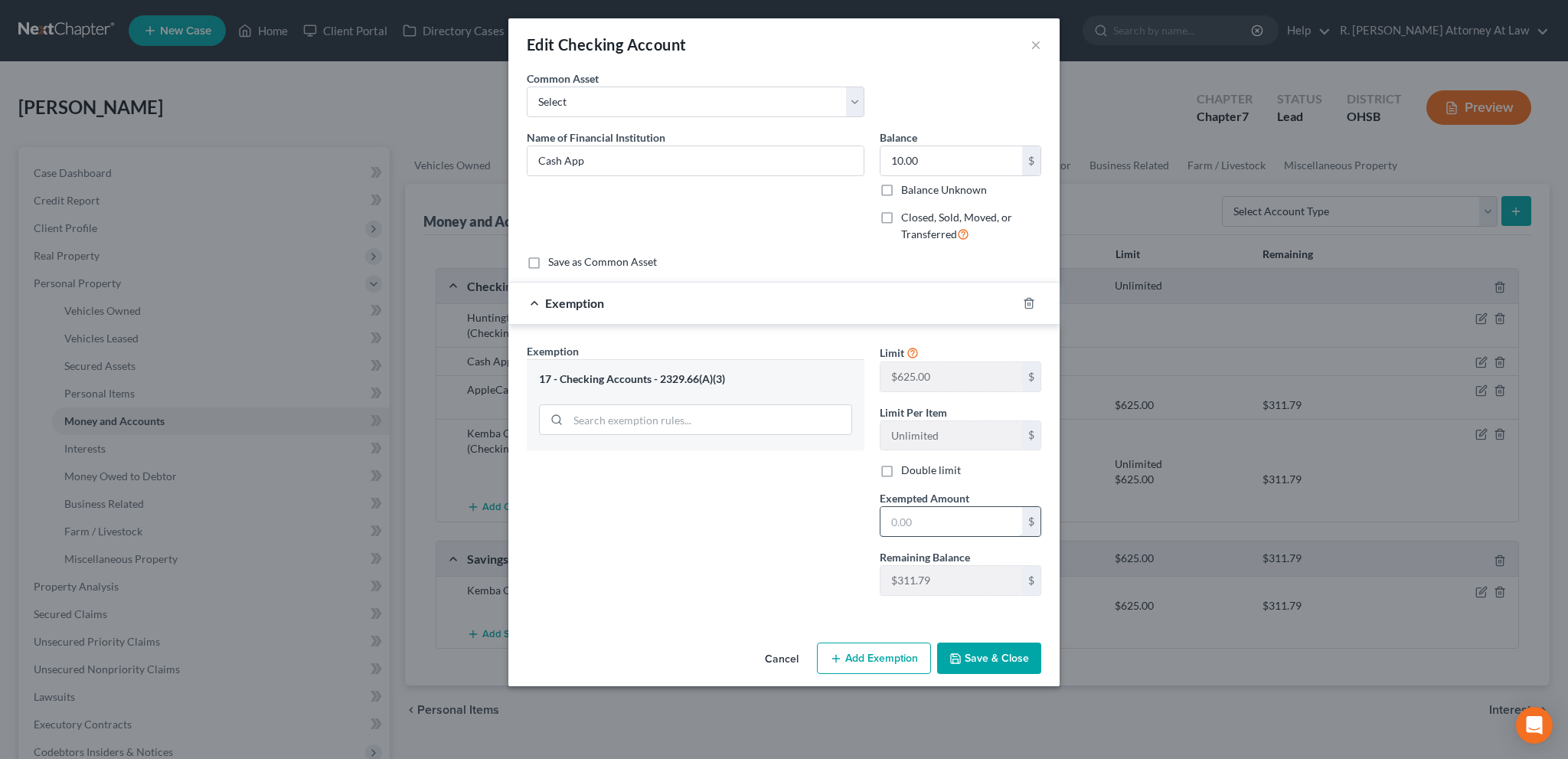
click at [915, 526] on input "text" at bounding box center [951, 522] width 142 height 29
type input "10"
click at [856, 600] on div "Exemption Set must be selected for CA. Exemption * 17 - Checking Accounts - 232…" at bounding box center [695, 476] width 353 height 265
click at [991, 661] on button "Save & Close" at bounding box center [989, 659] width 104 height 32
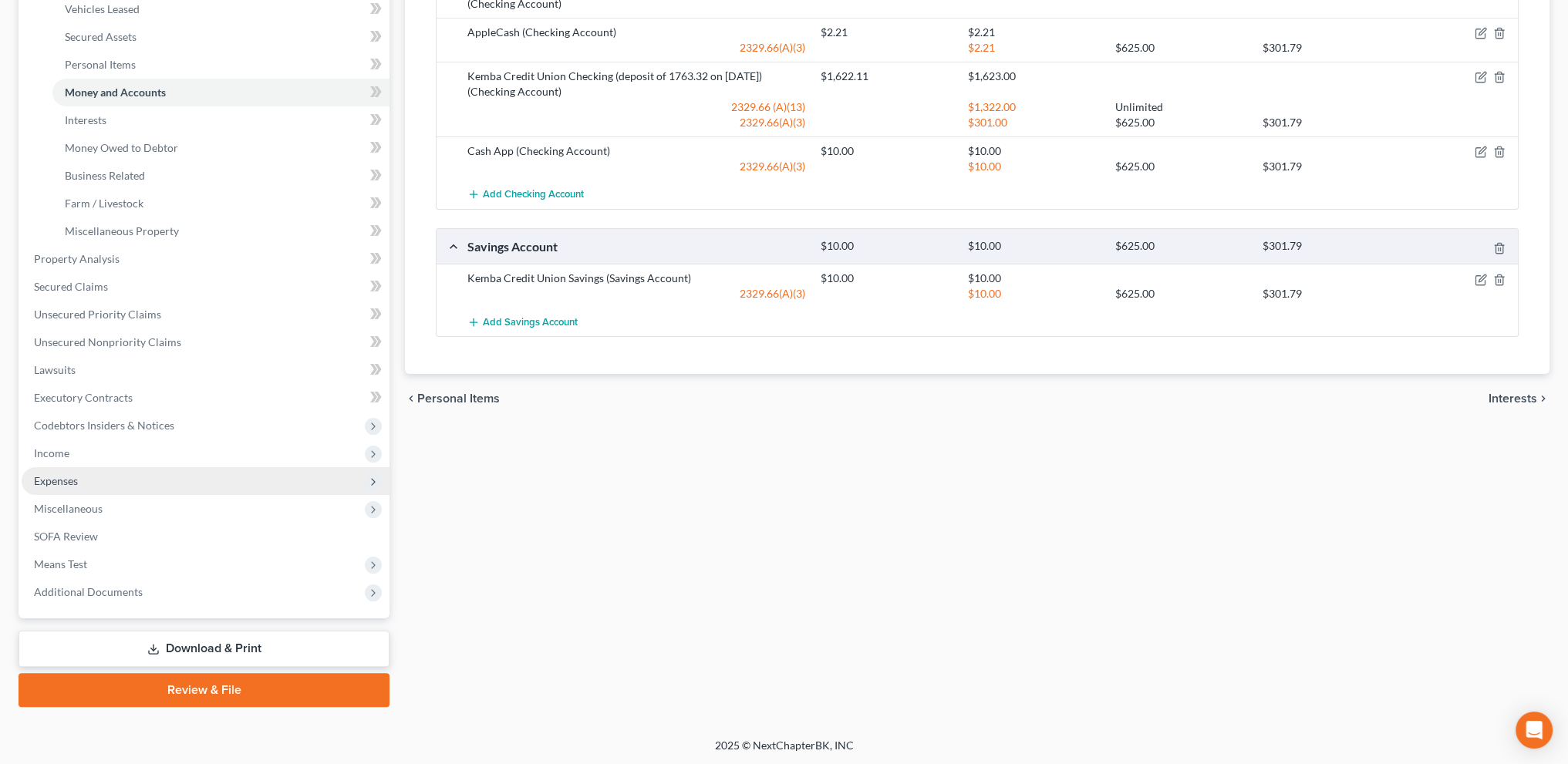
click at [75, 478] on span "Expenses" at bounding box center [56, 481] width 44 height 13
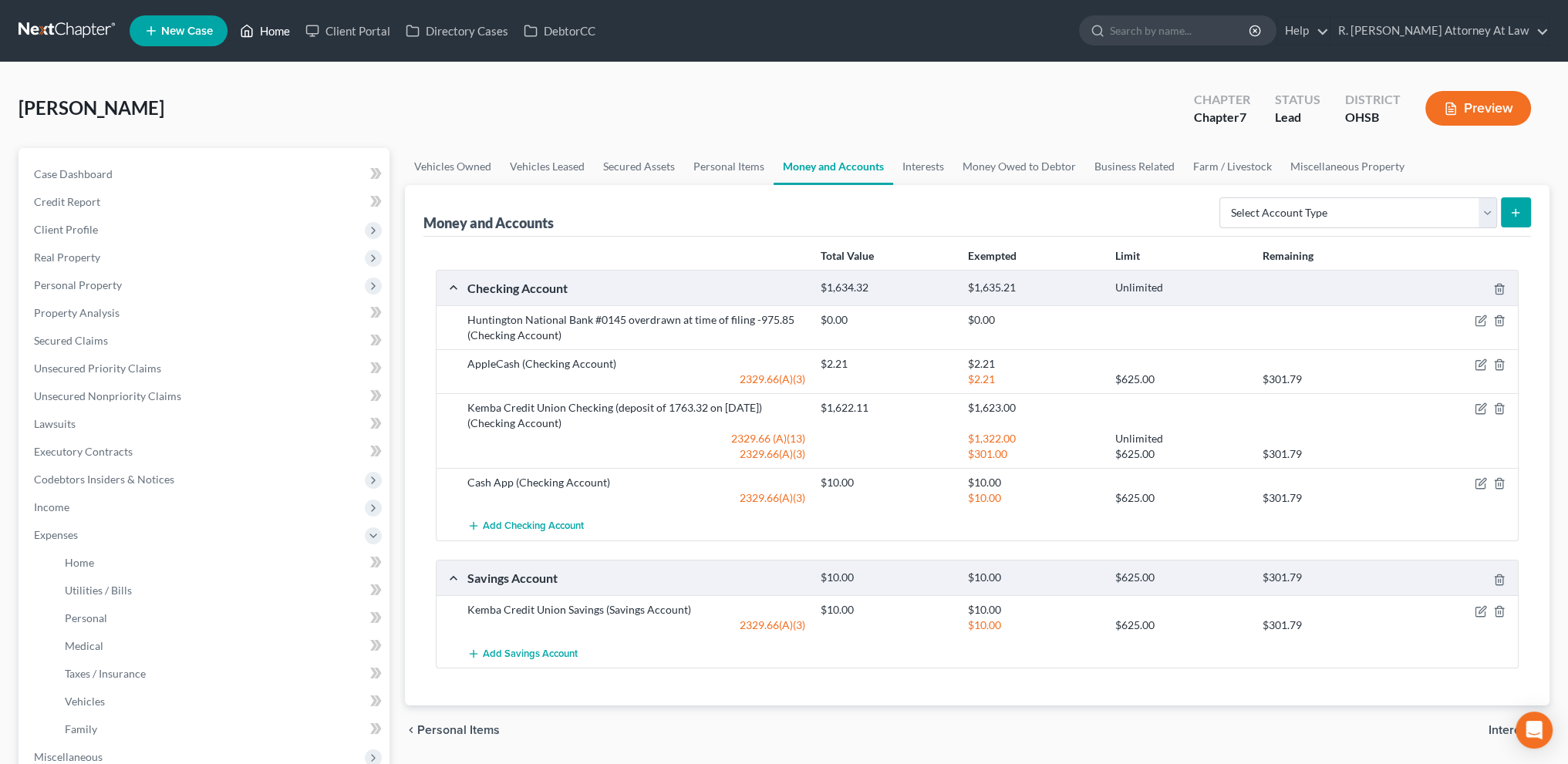
click at [280, 26] on link "Home" at bounding box center [265, 31] width 65 height 28
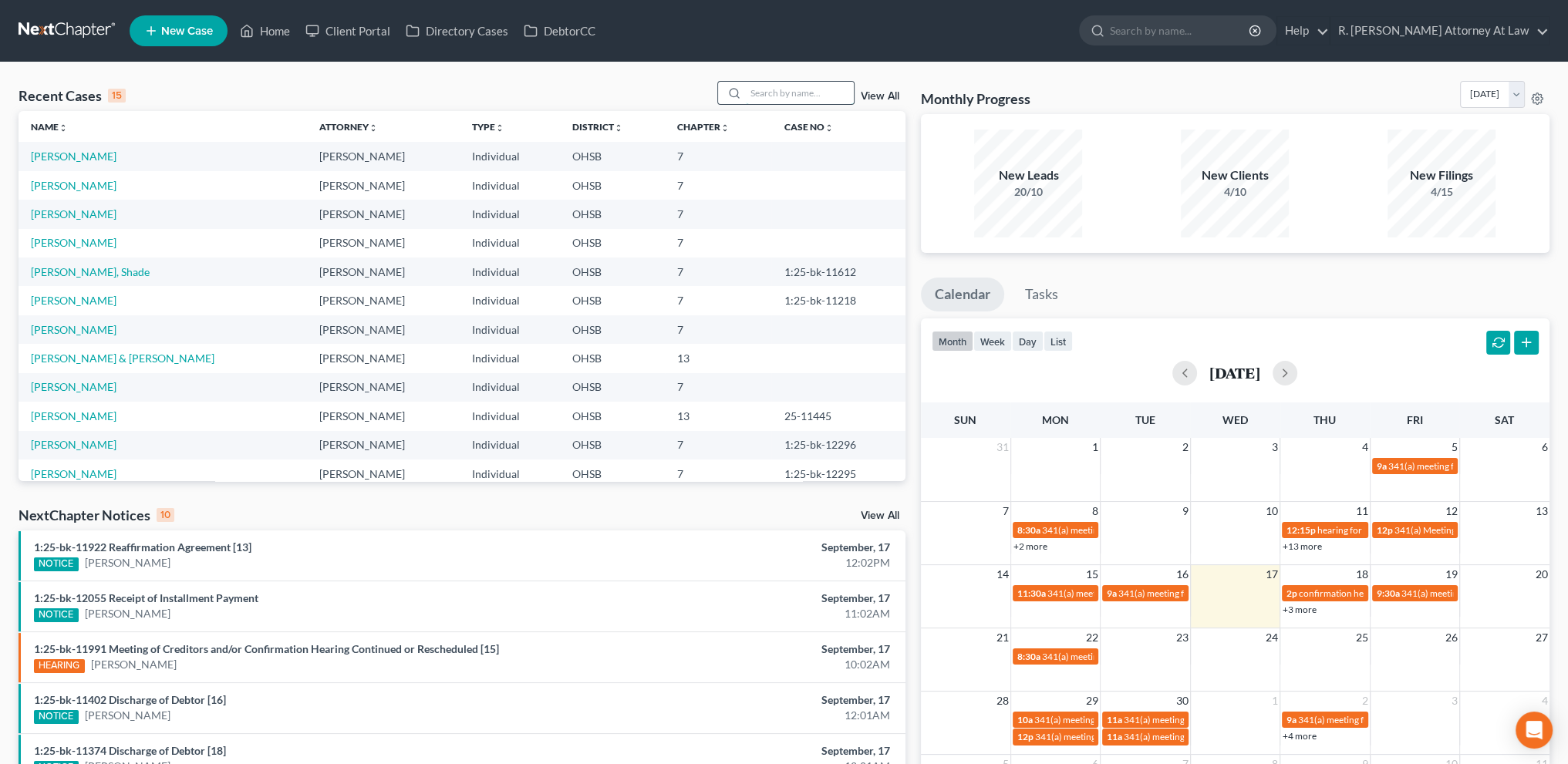
click at [758, 93] on input "search" at bounding box center [800, 92] width 108 height 22
type input "queen"
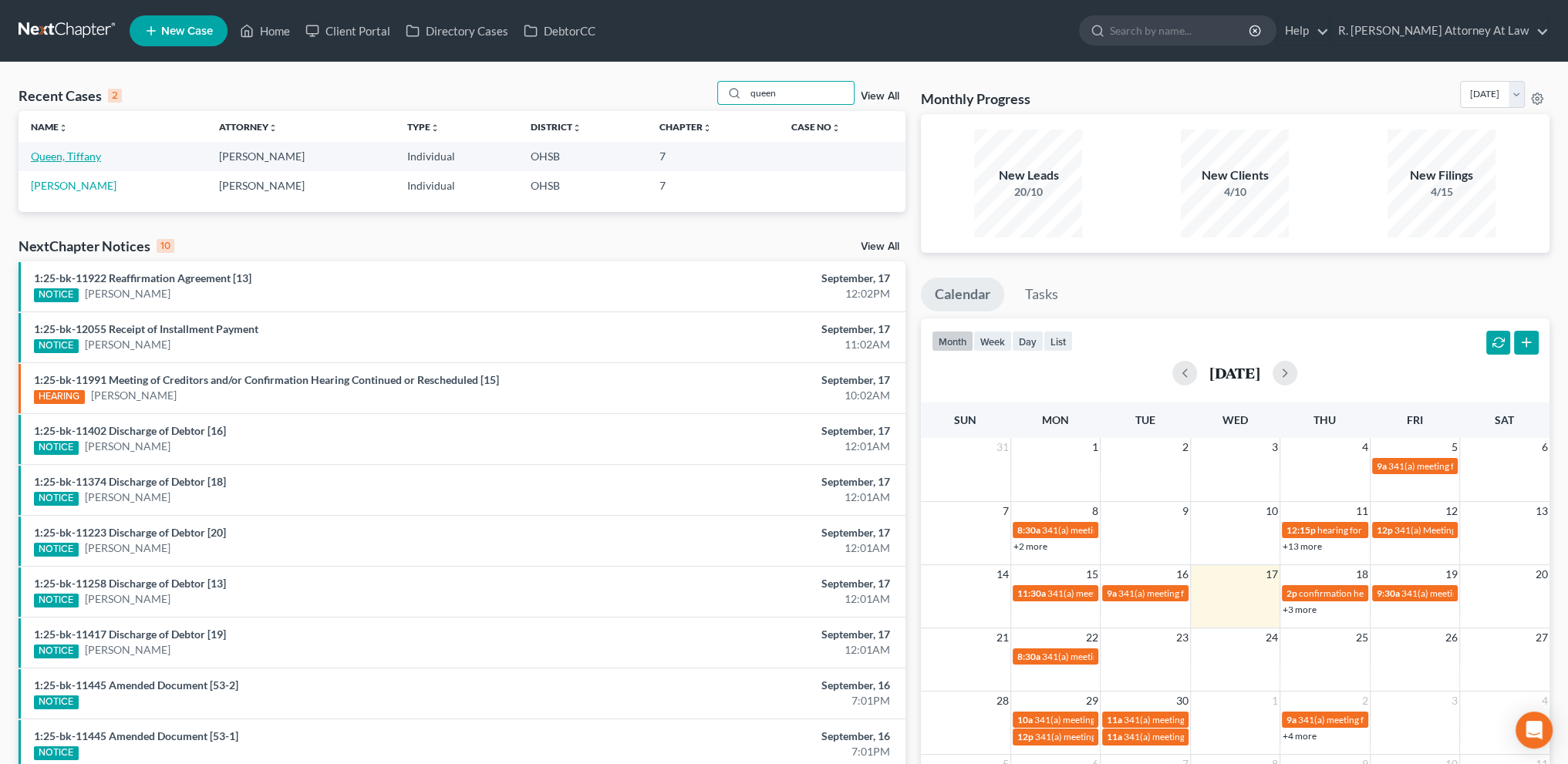
click at [60, 154] on link "Queen, Tiffany" at bounding box center [66, 156] width 70 height 13
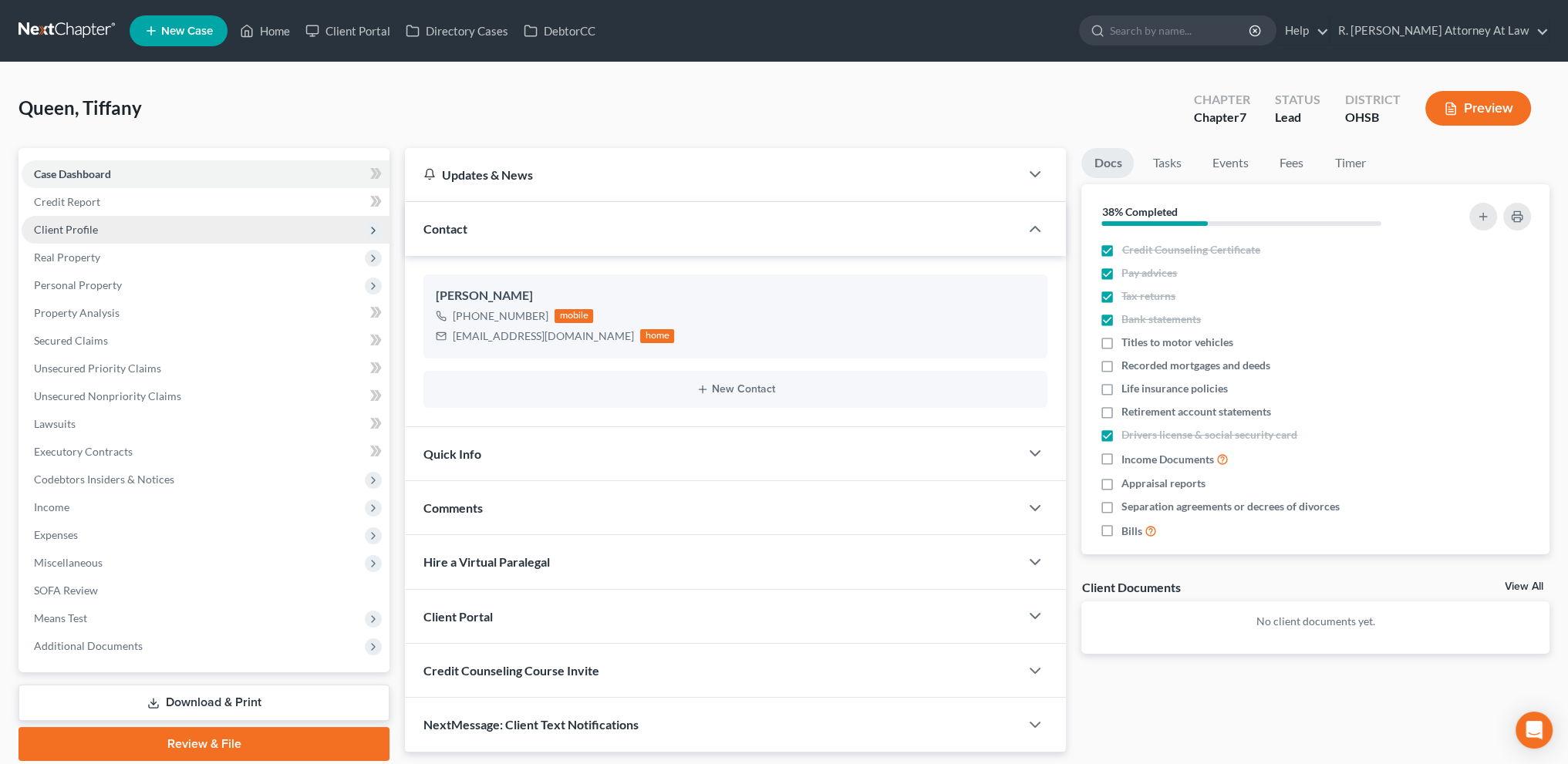
click at [62, 229] on span "Client Profile" at bounding box center [66, 230] width 64 height 13
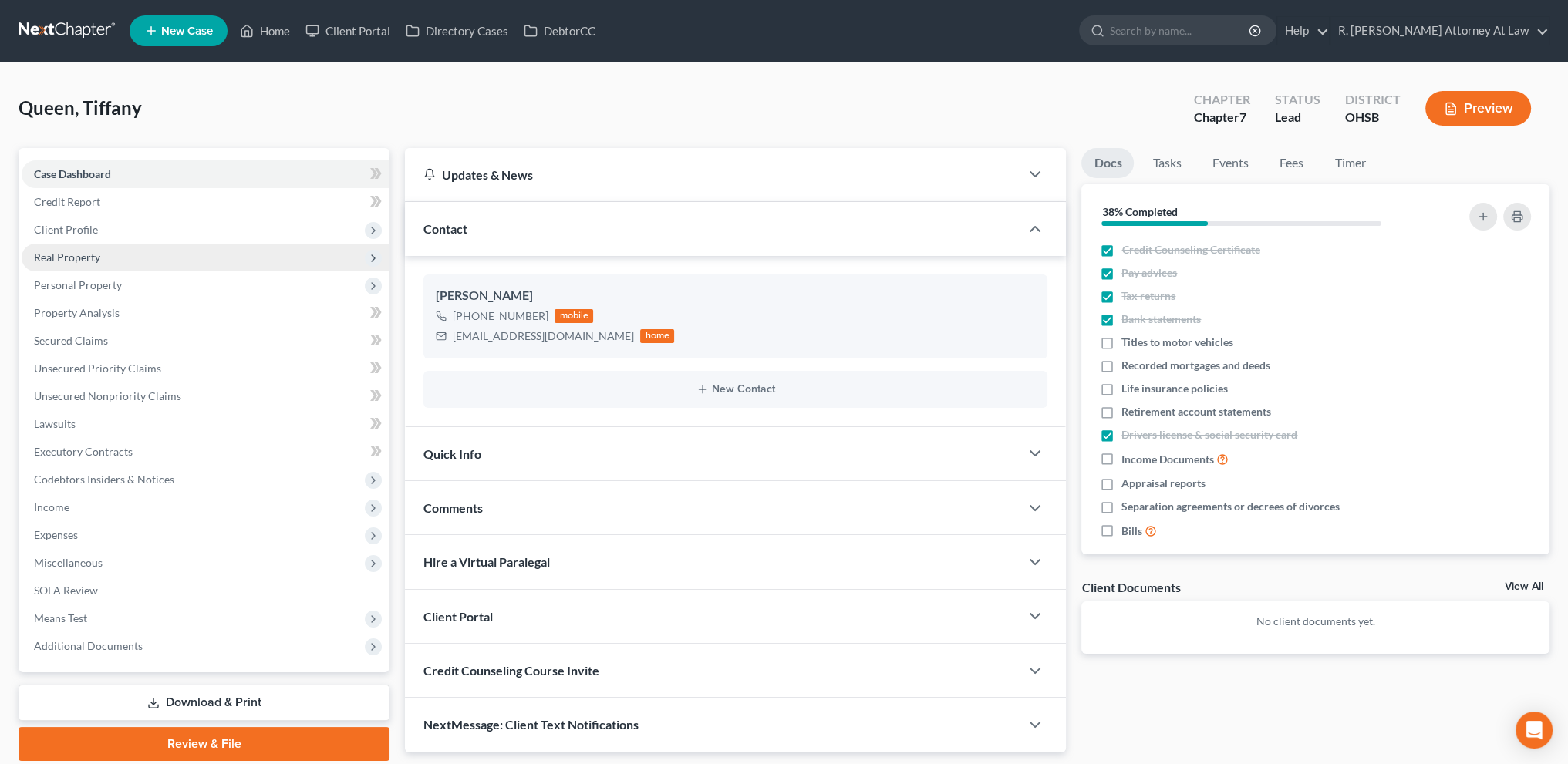
click at [75, 258] on span "Real Property" at bounding box center [67, 257] width 66 height 13
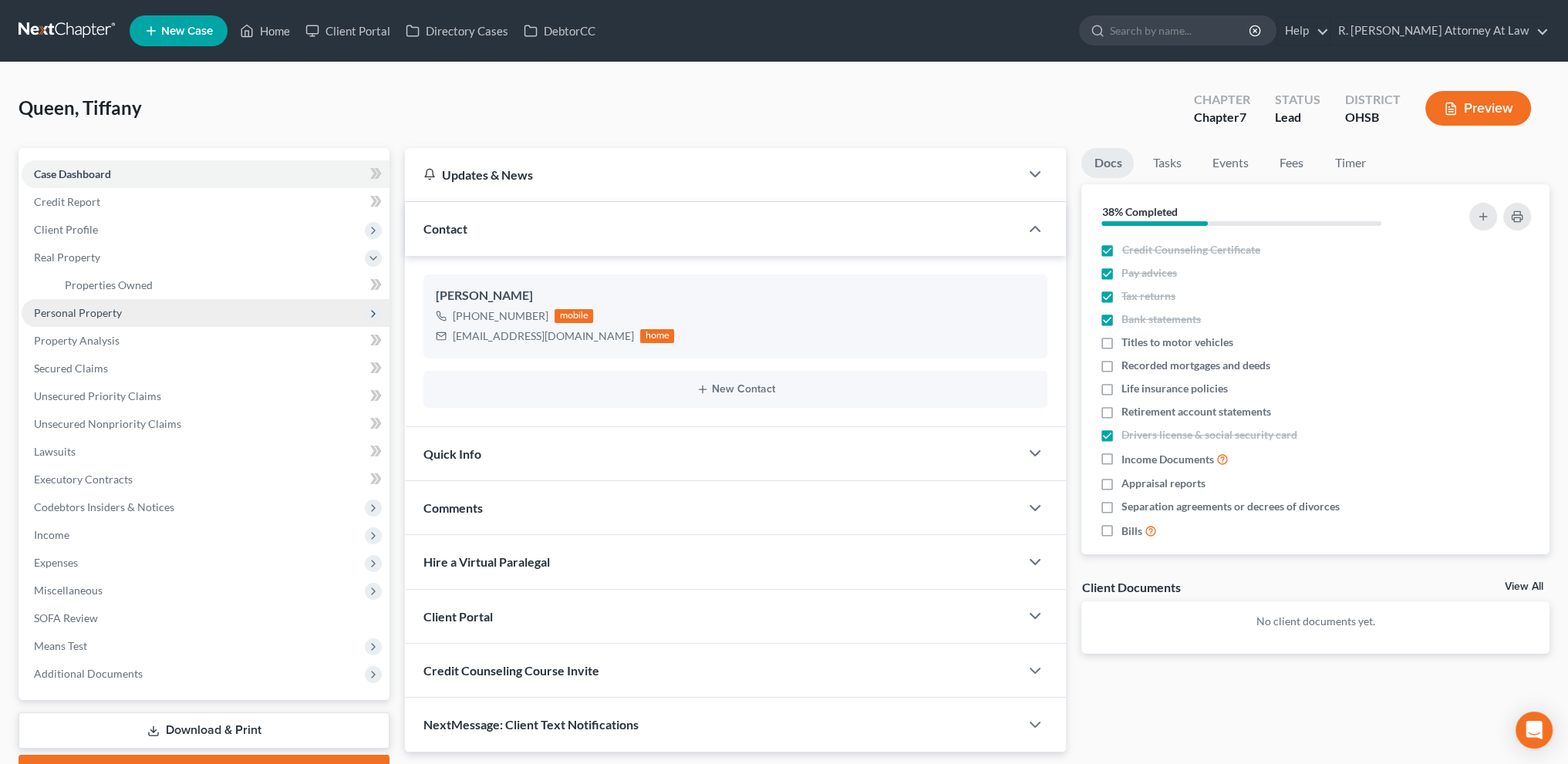
click at [84, 314] on span "Personal Property" at bounding box center [78, 313] width 88 height 13
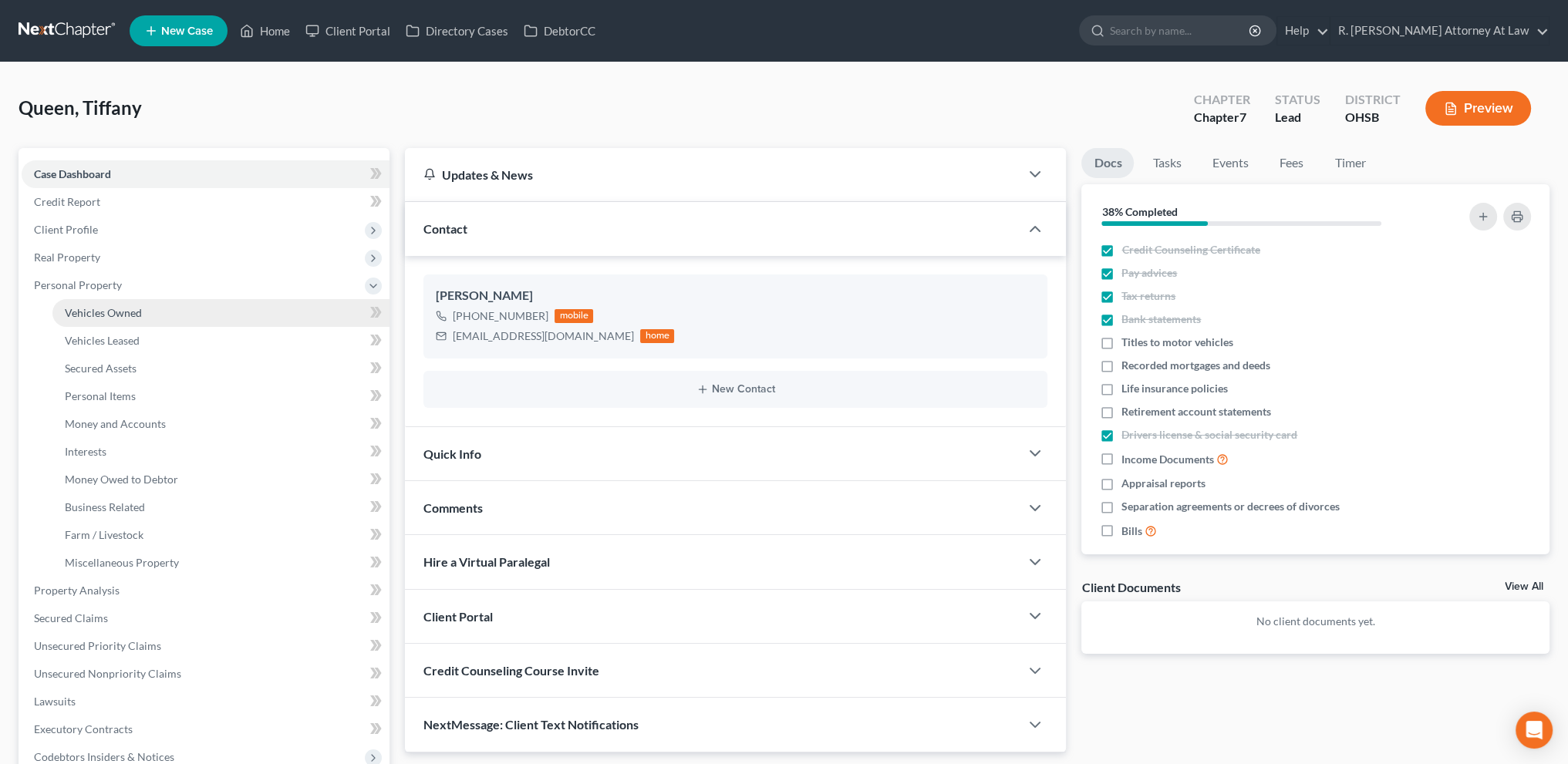
click at [91, 314] on span "Vehicles Owned" at bounding box center [103, 313] width 77 height 13
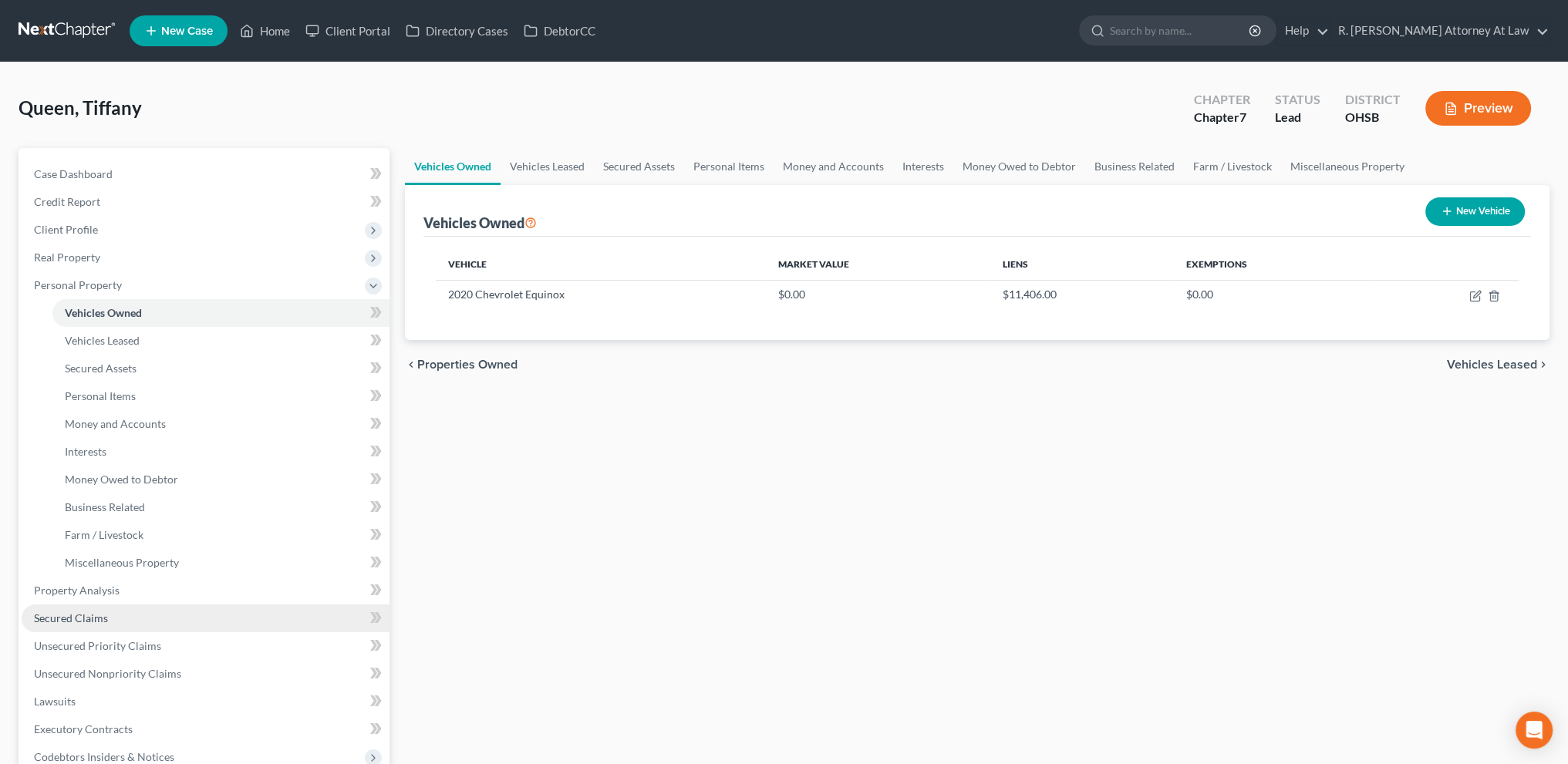
click at [92, 612] on span "Secured Claims" at bounding box center [71, 618] width 74 height 13
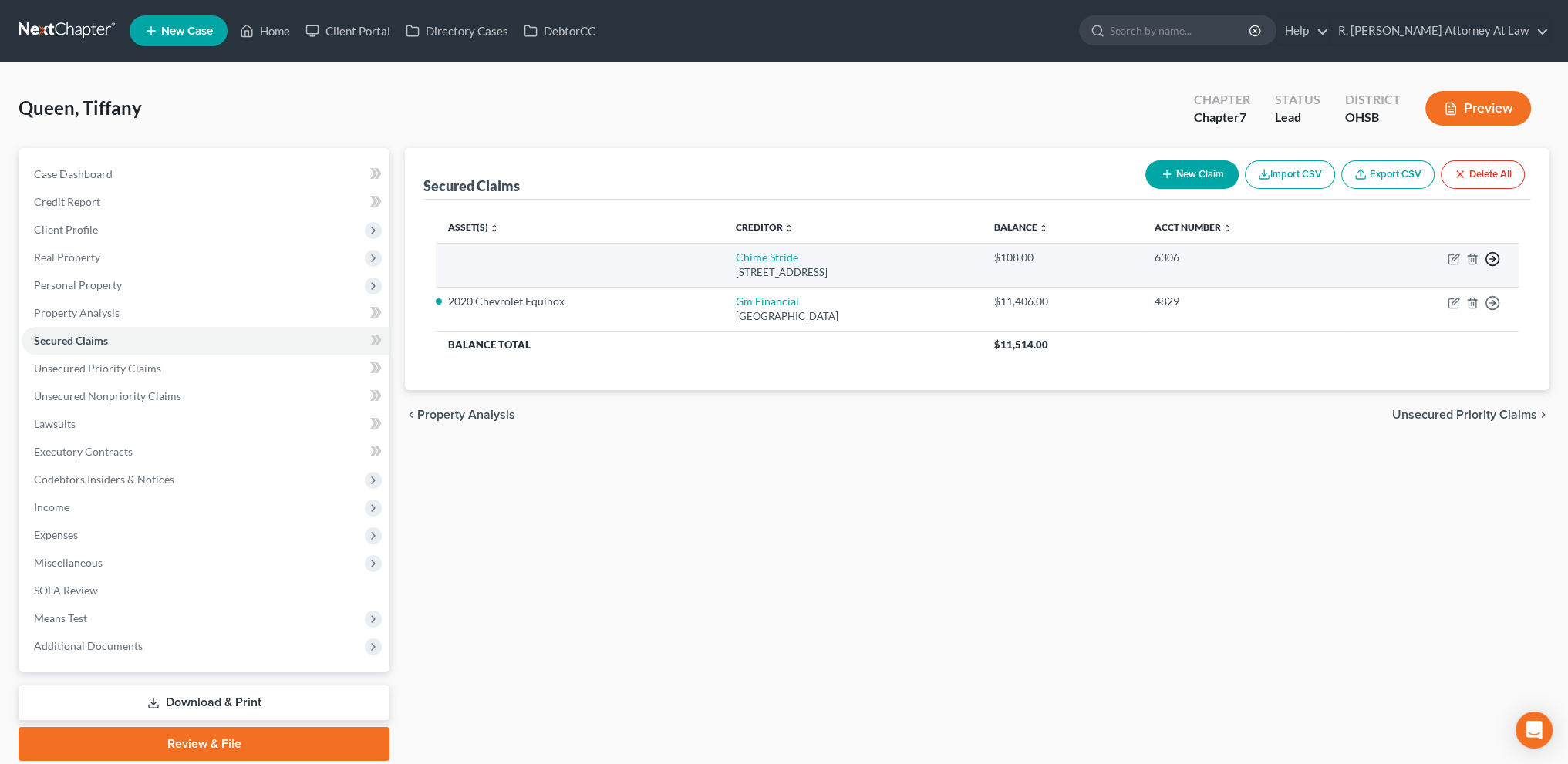
click at [1491, 257] on icon "button" at bounding box center [1492, 259] width 15 height 15
click at [1383, 289] on link "Move to F" at bounding box center [1422, 296] width 129 height 26
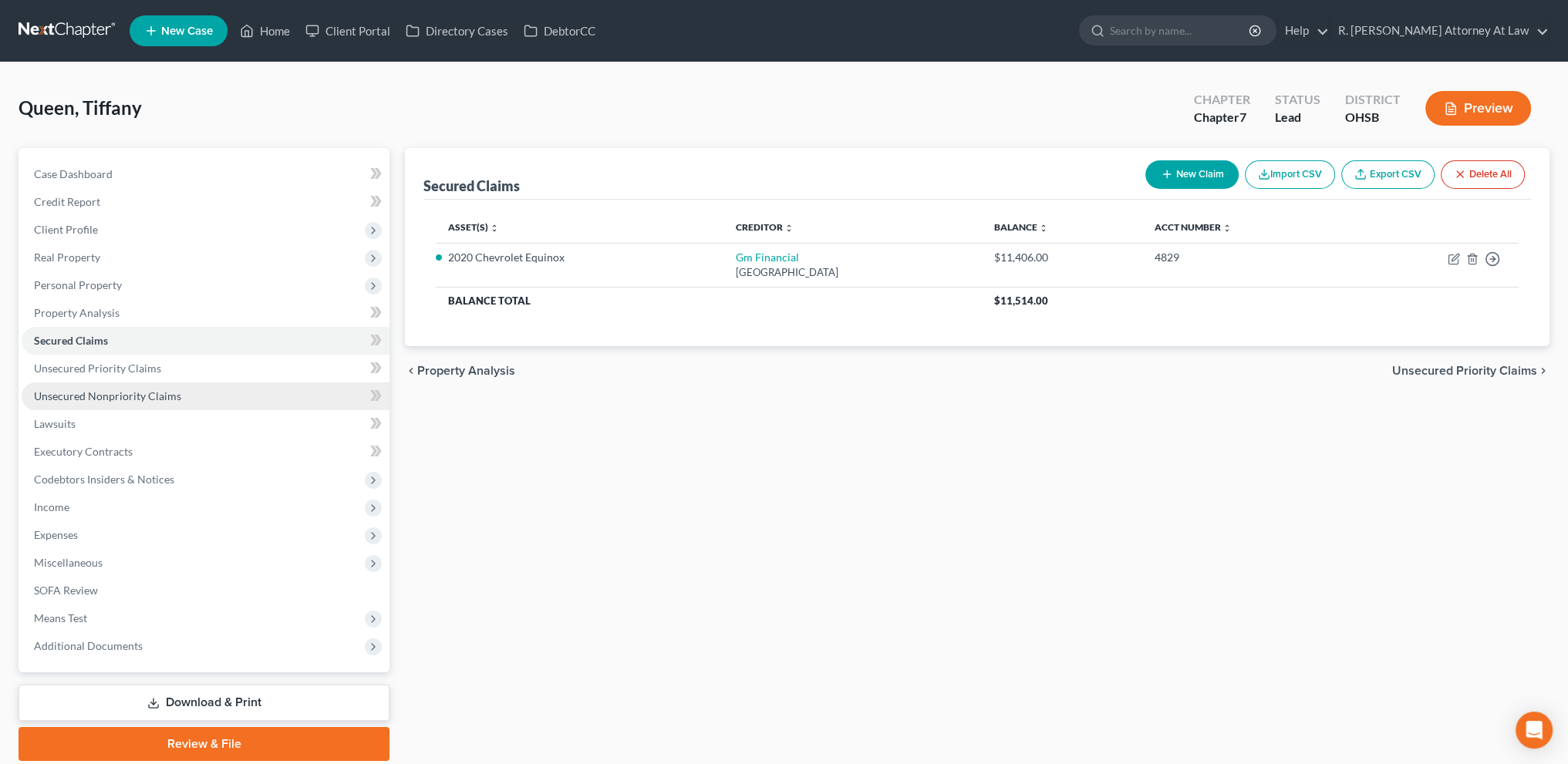
click at [83, 400] on span "Unsecured Nonpriority Claims" at bounding box center [108, 396] width 147 height 13
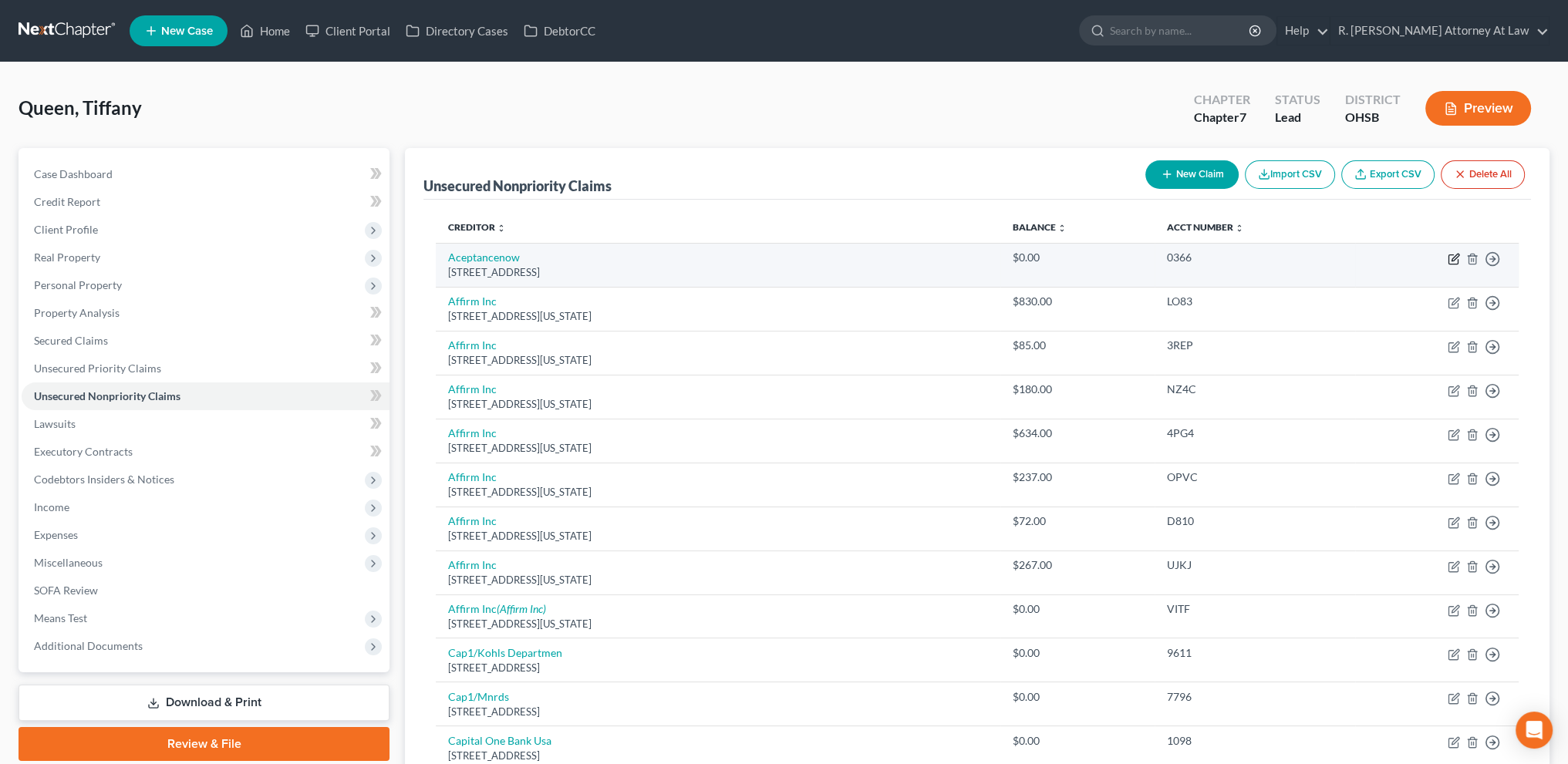
click at [1452, 261] on icon "button" at bounding box center [1453, 259] width 12 height 12
select select "45"
select select "0"
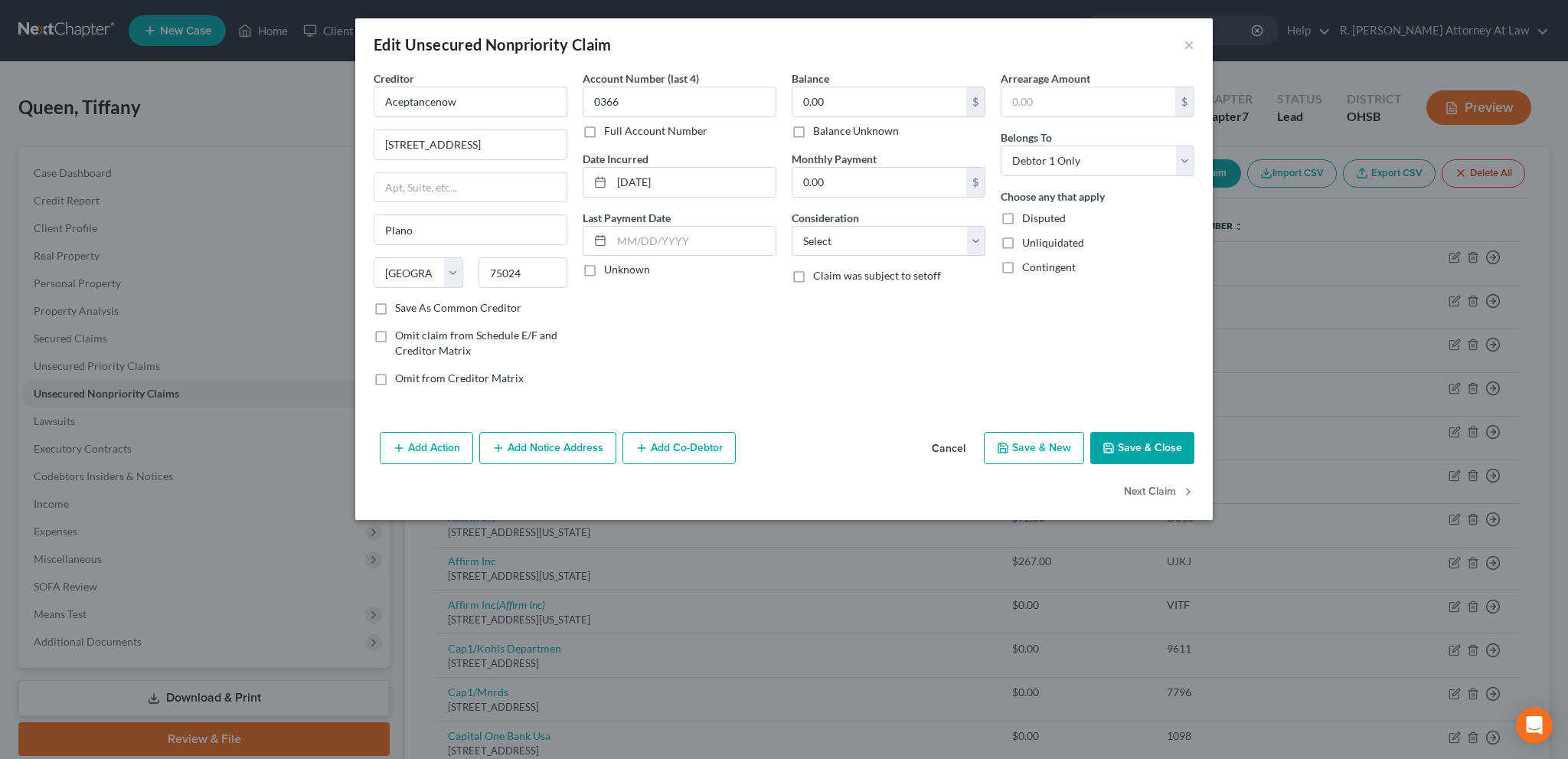
click at [814, 128] on label "Balance Unknown" at bounding box center [856, 130] width 86 height 15
click at [819, 128] on input "Balance Unknown" at bounding box center [824, 128] width 10 height 10
checkbox input "true"
click at [875, 235] on select "Select Cable / Satellite Services Collection Agency Credit Card Debt Debt Couns…" at bounding box center [889, 241] width 194 height 31
select select "10"
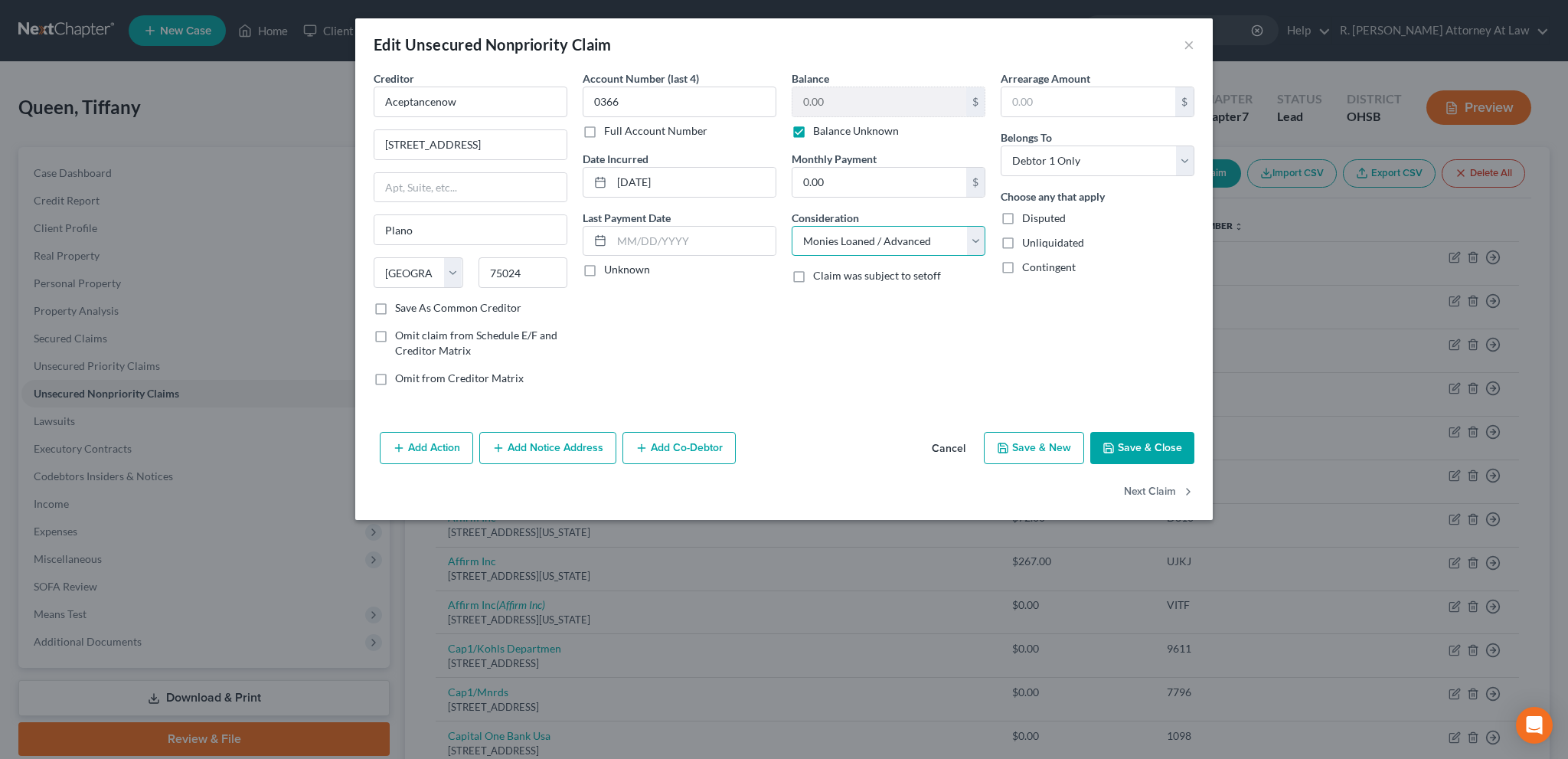
click at [792, 226] on select "Select Cable / Satellite Services Collection Agency Credit Card Debt Debt Couns…" at bounding box center [889, 241] width 194 height 31
click at [1125, 455] on button "Save & Close" at bounding box center [1142, 448] width 104 height 32
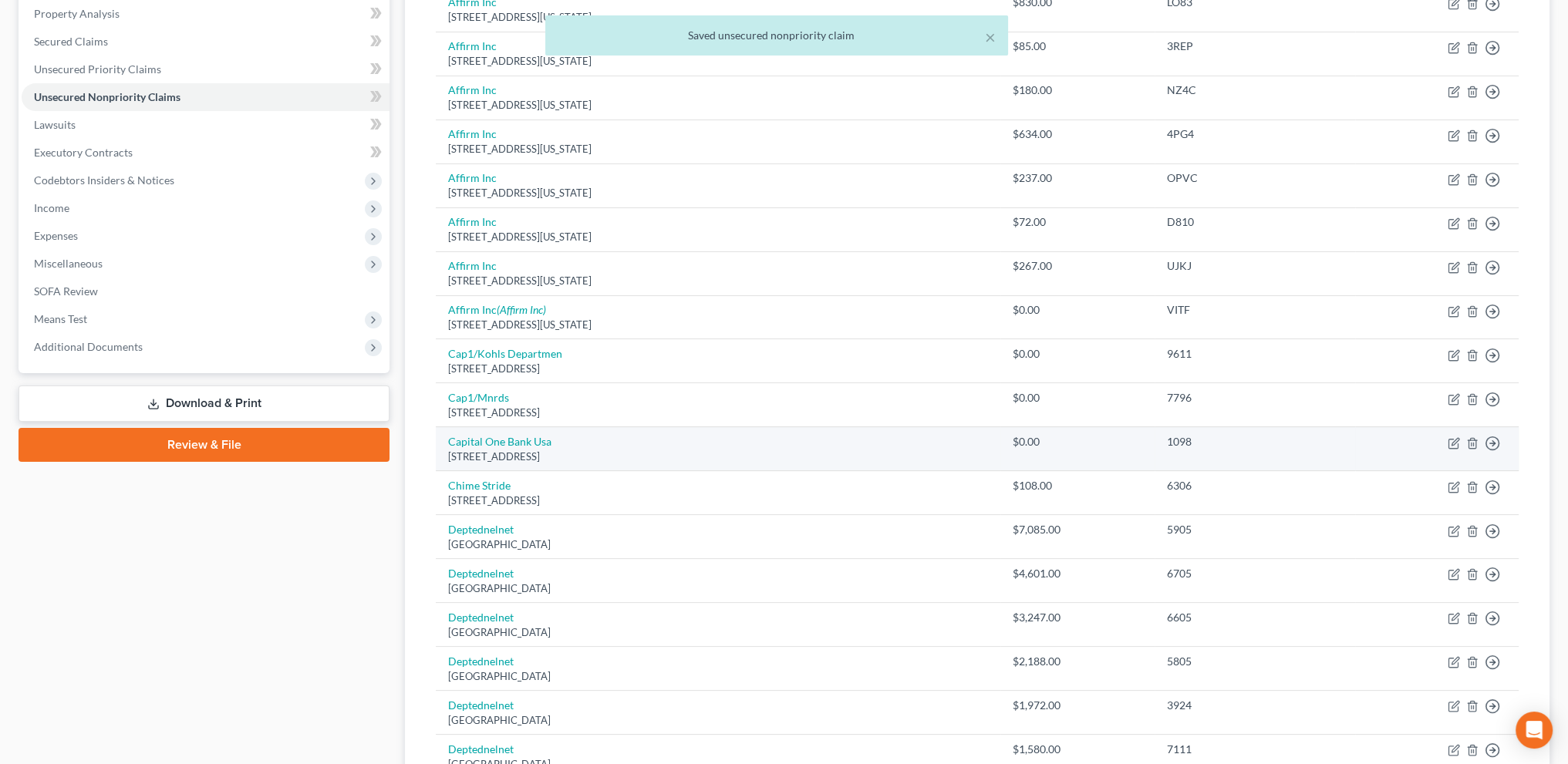
scroll to position [309, 0]
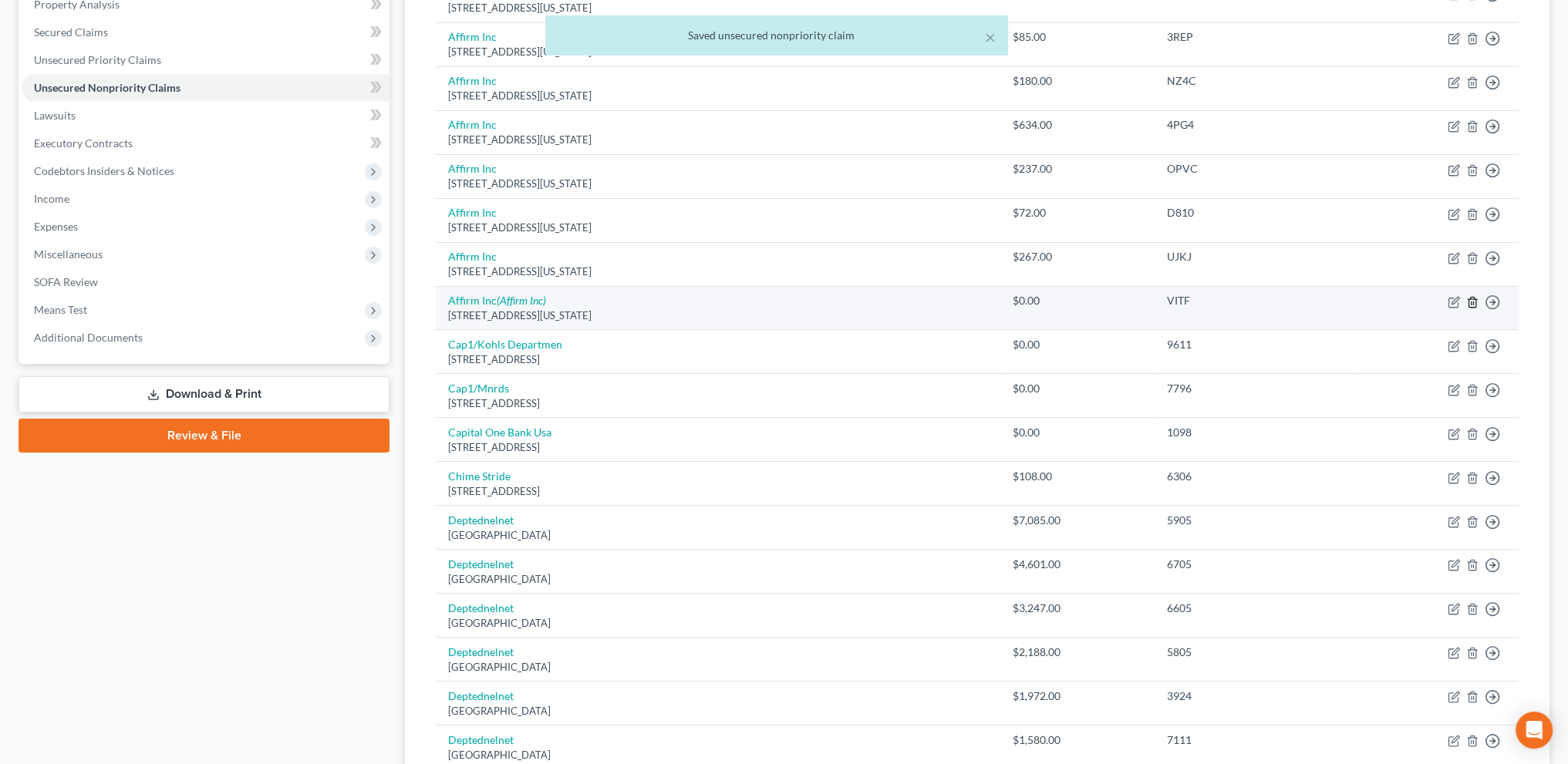
click at [1474, 296] on icon "button" at bounding box center [1472, 302] width 12 height 12
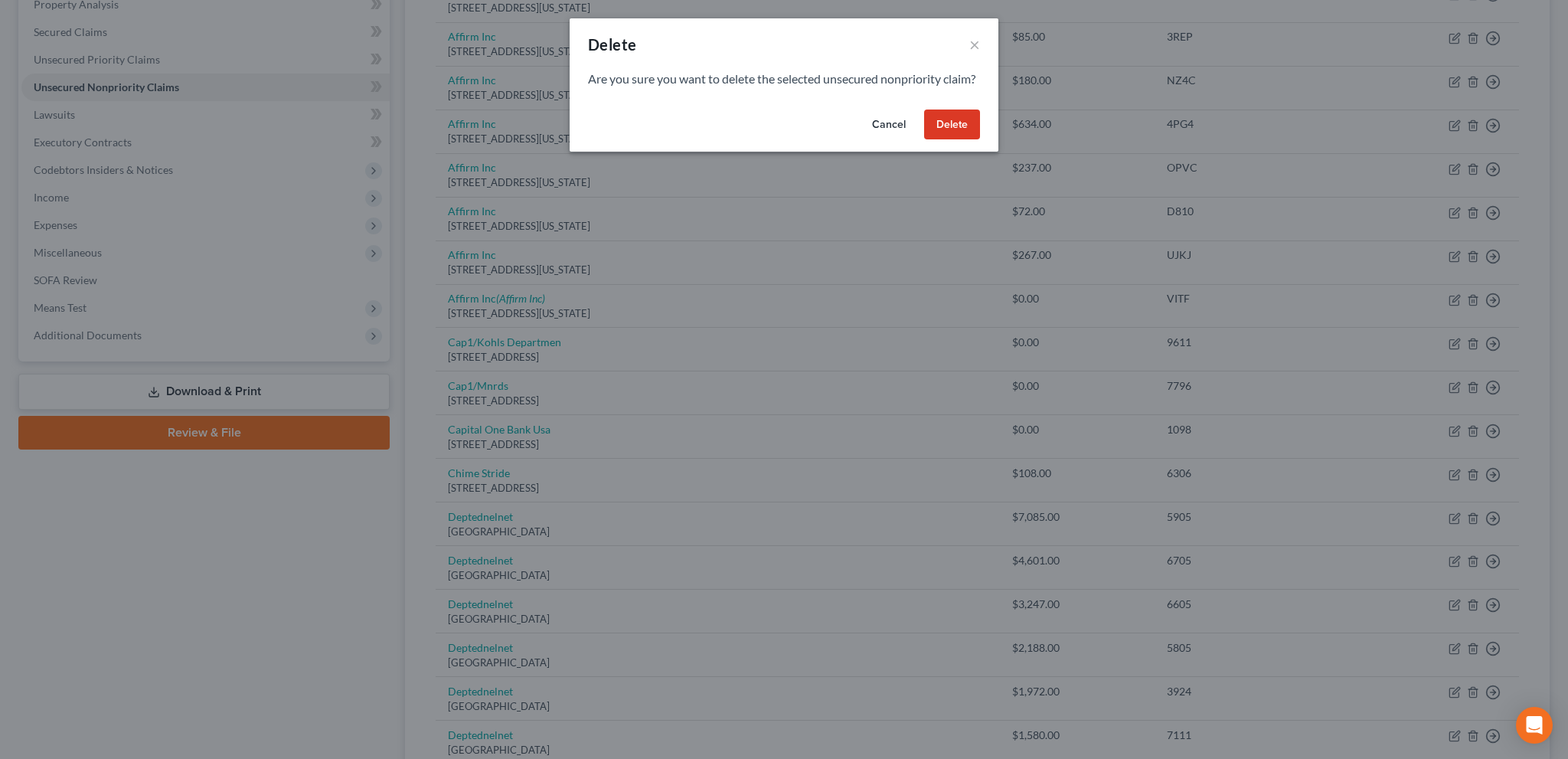
click at [962, 140] on button "Delete" at bounding box center [952, 125] width 56 height 31
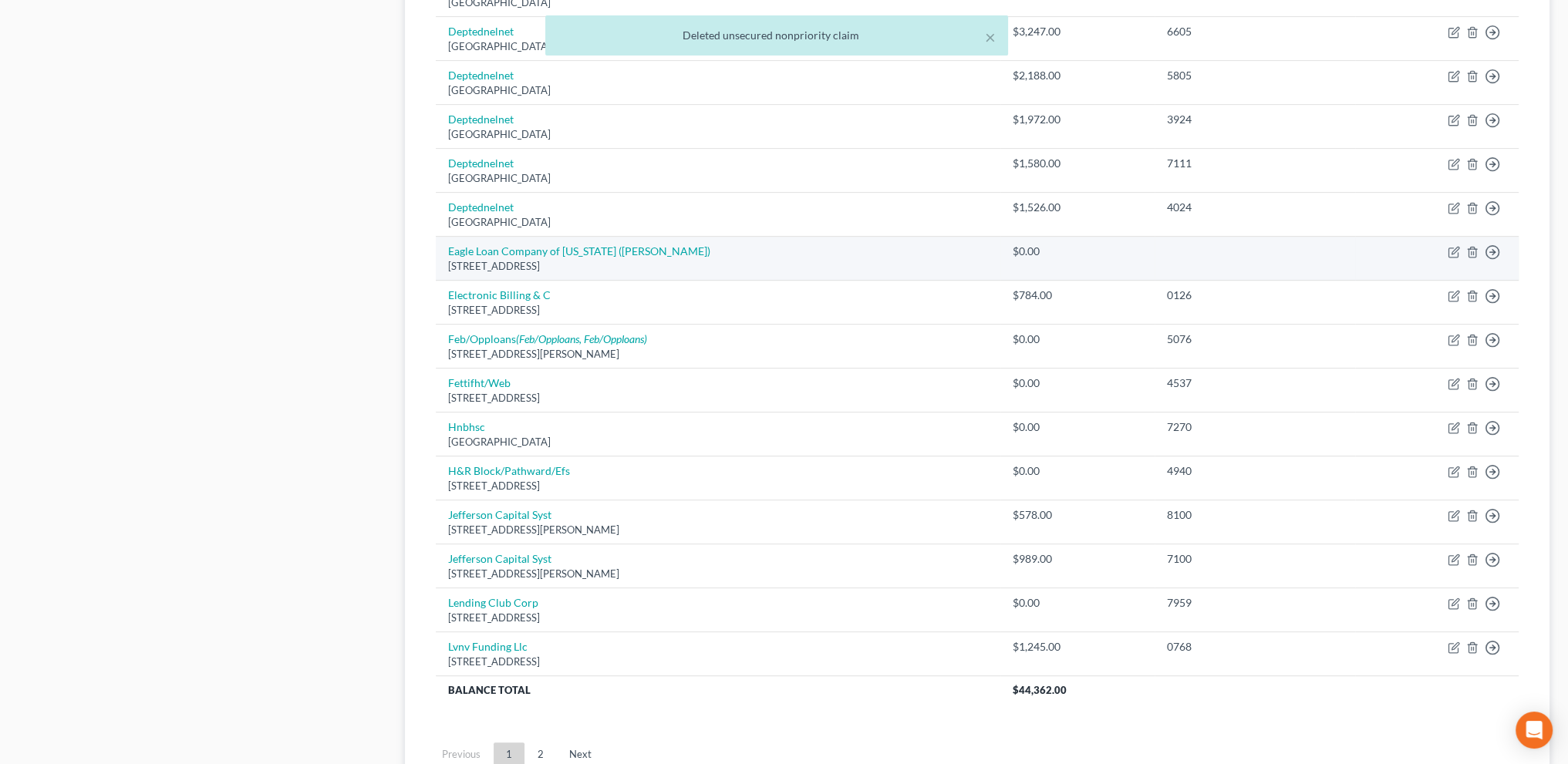
scroll to position [967, 0]
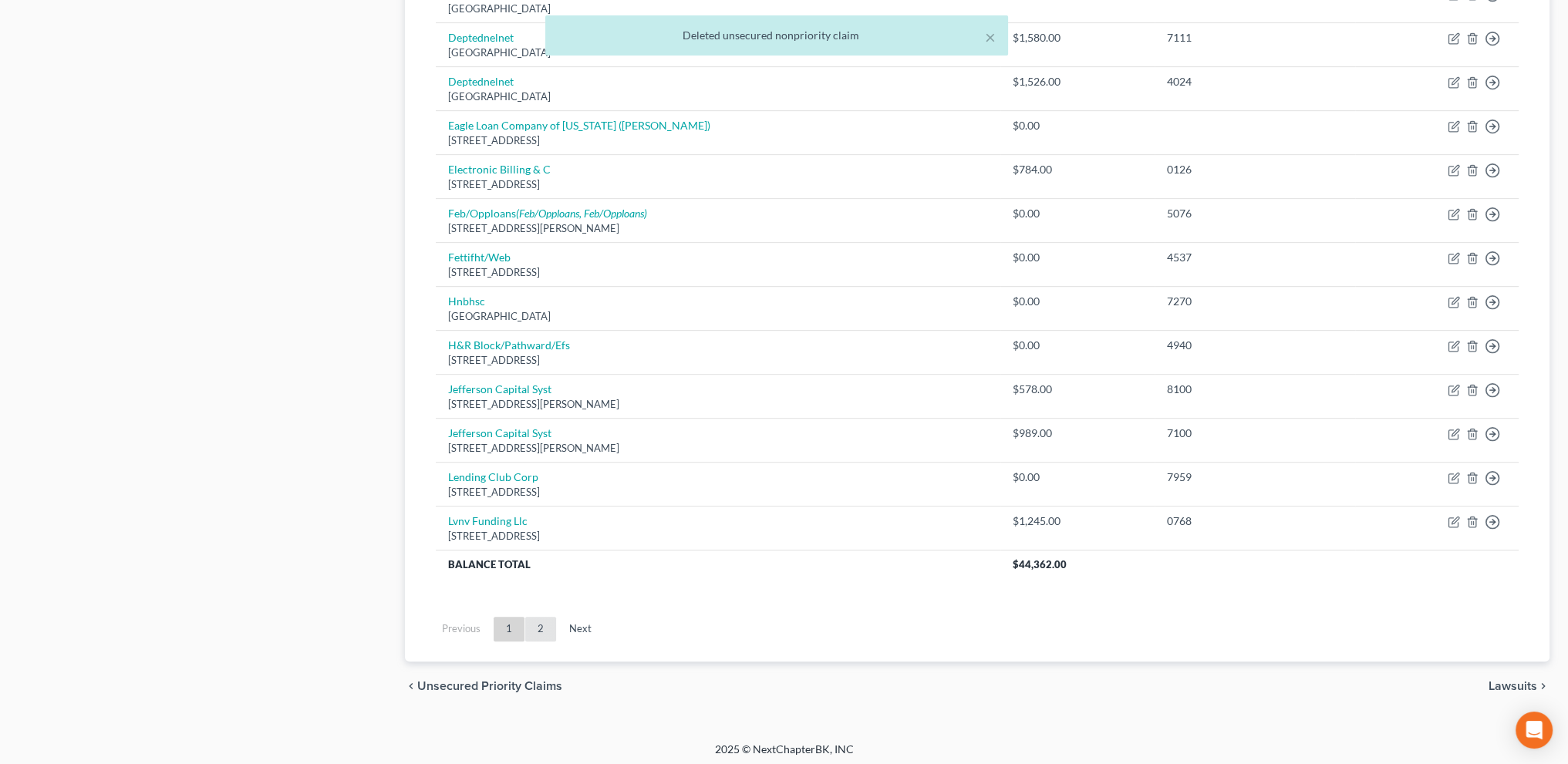
click at [532, 622] on link "2" at bounding box center [541, 630] width 31 height 24
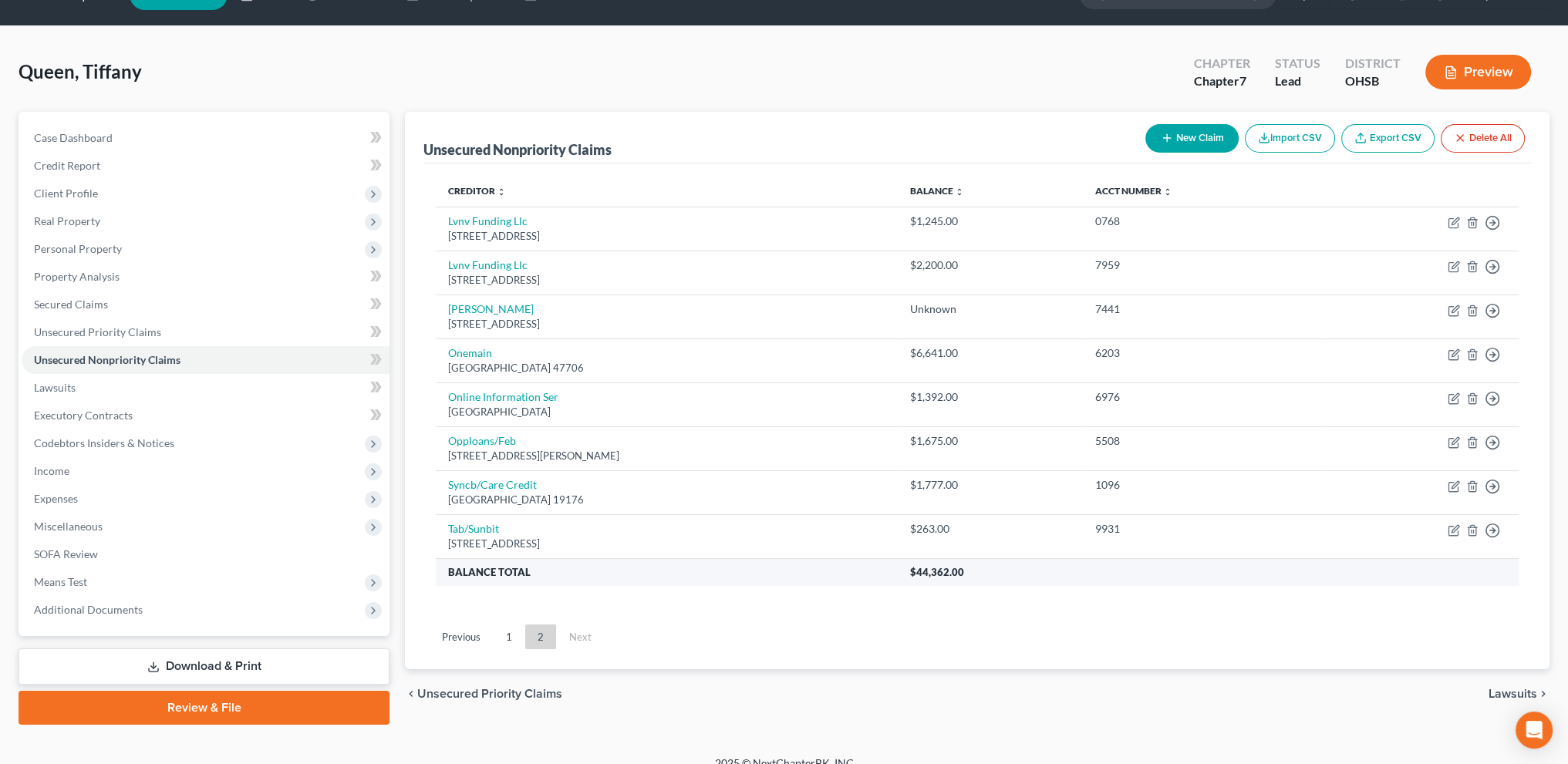
scroll to position [0, 0]
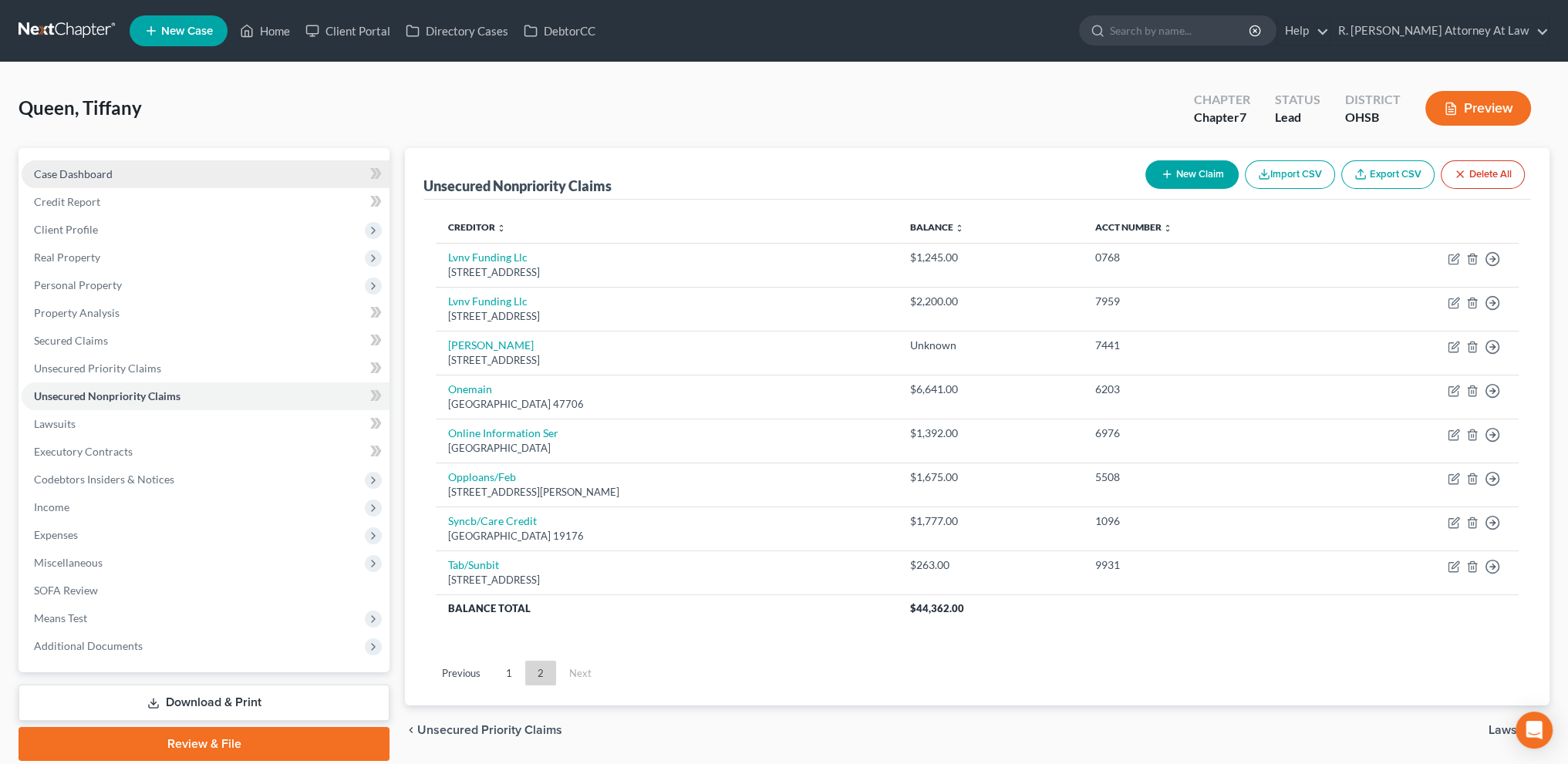
click at [53, 169] on span "Case Dashboard" at bounding box center [73, 173] width 79 height 13
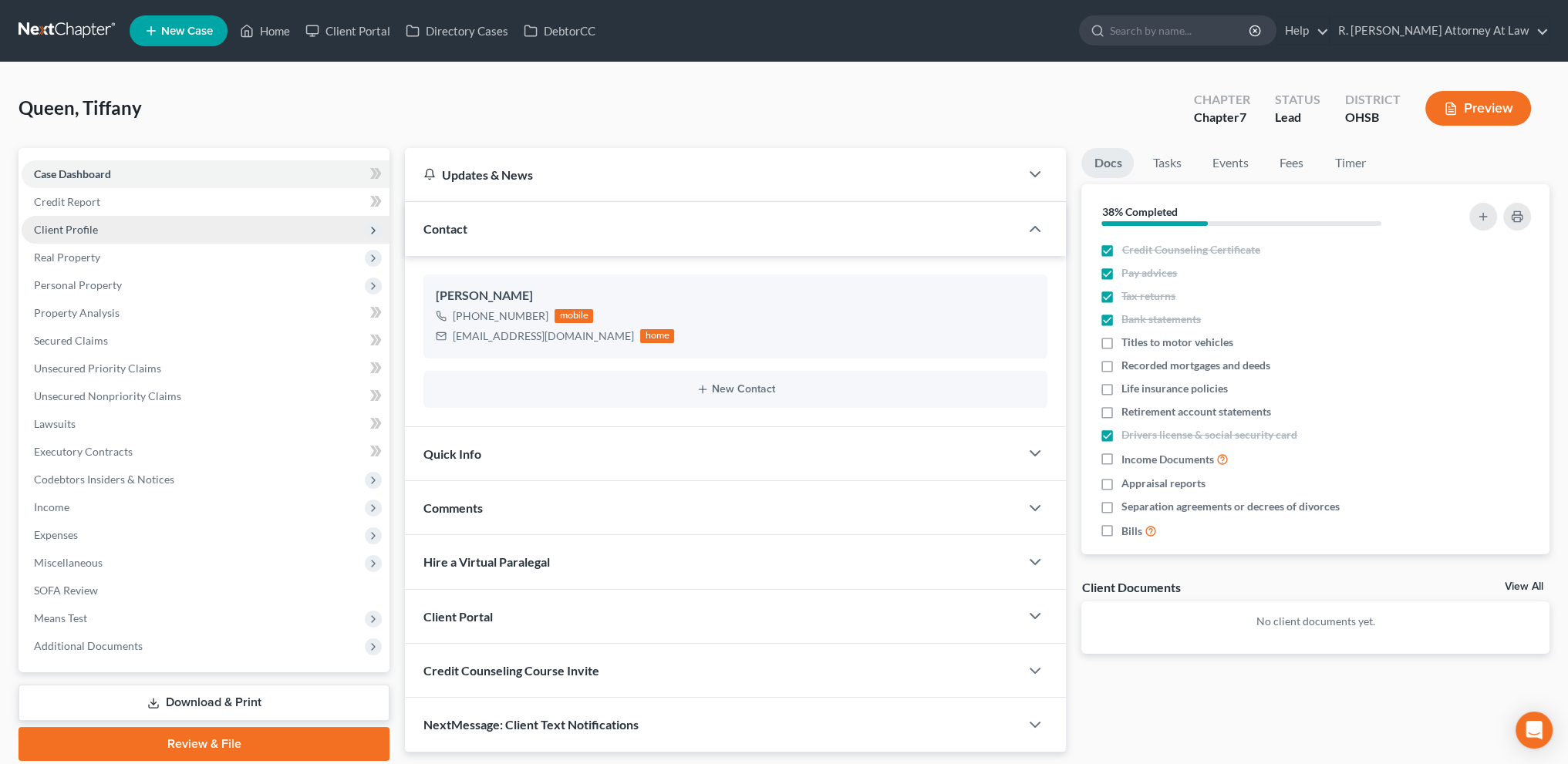
click at [68, 217] on span "Client Profile" at bounding box center [206, 230] width 368 height 28
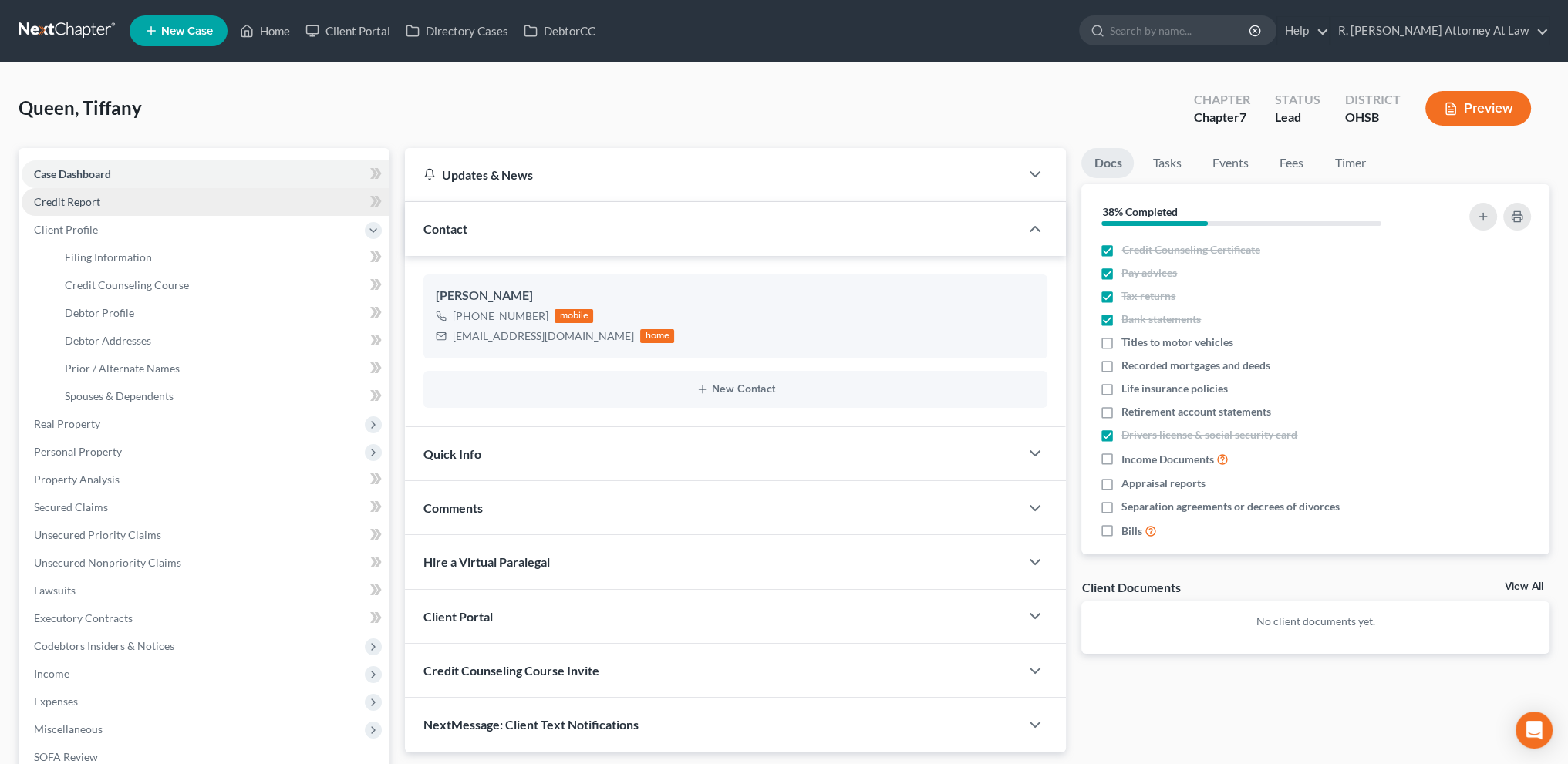
click at [64, 203] on span "Credit Report" at bounding box center [67, 202] width 66 height 13
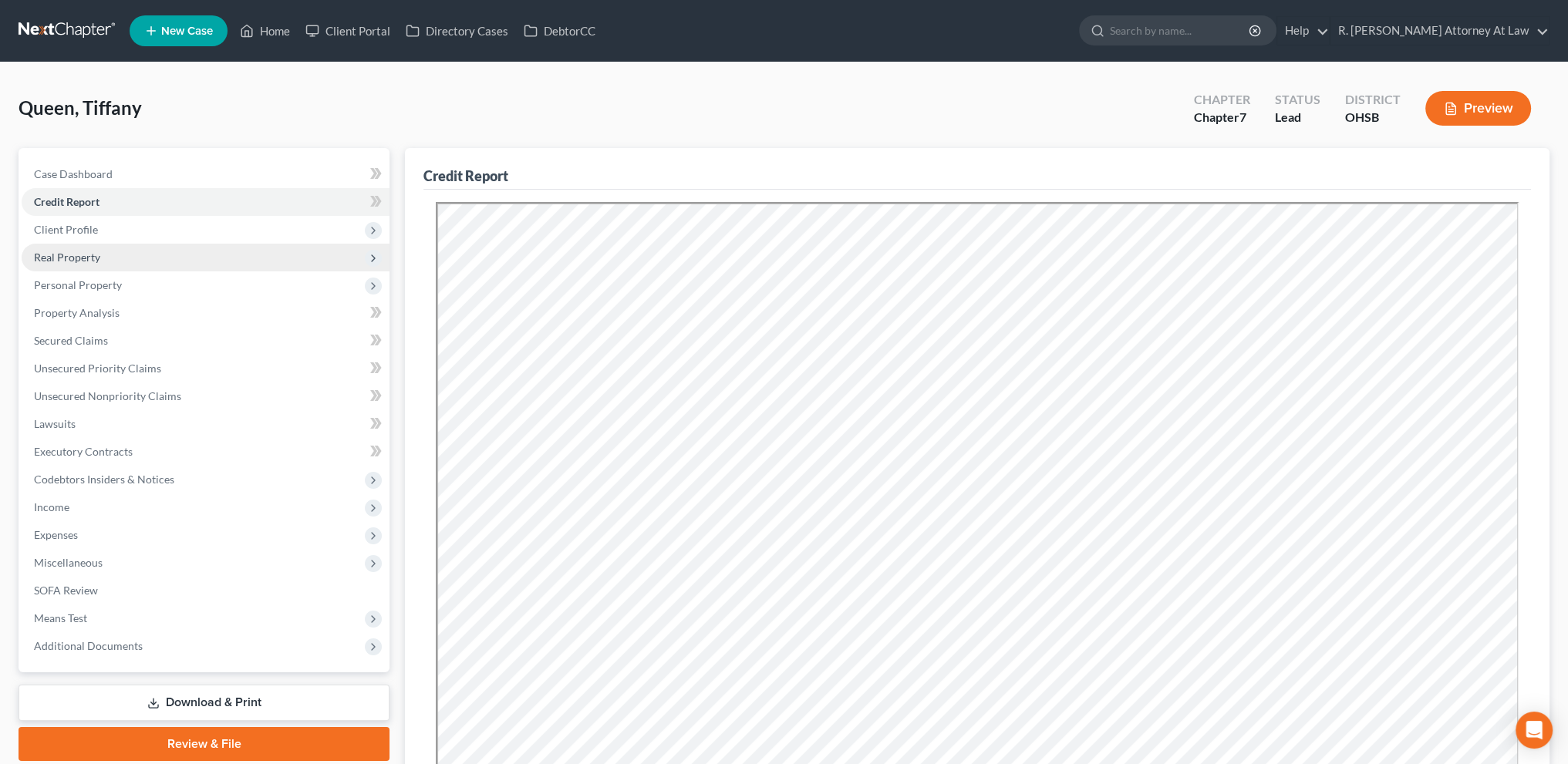
click at [59, 258] on span "Real Property" at bounding box center [67, 257] width 66 height 13
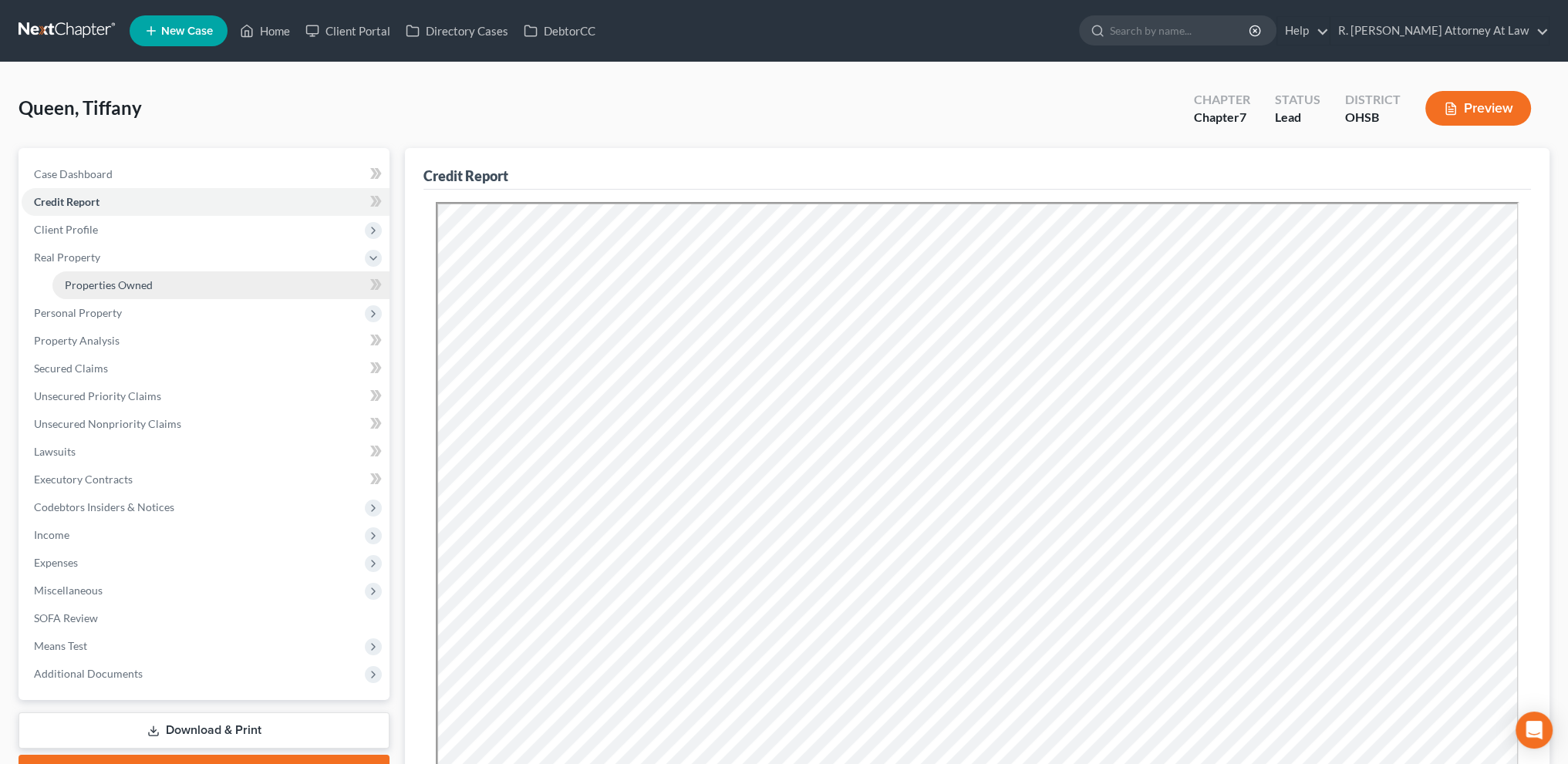
click at [77, 284] on span "Properties Owned" at bounding box center [109, 285] width 88 height 13
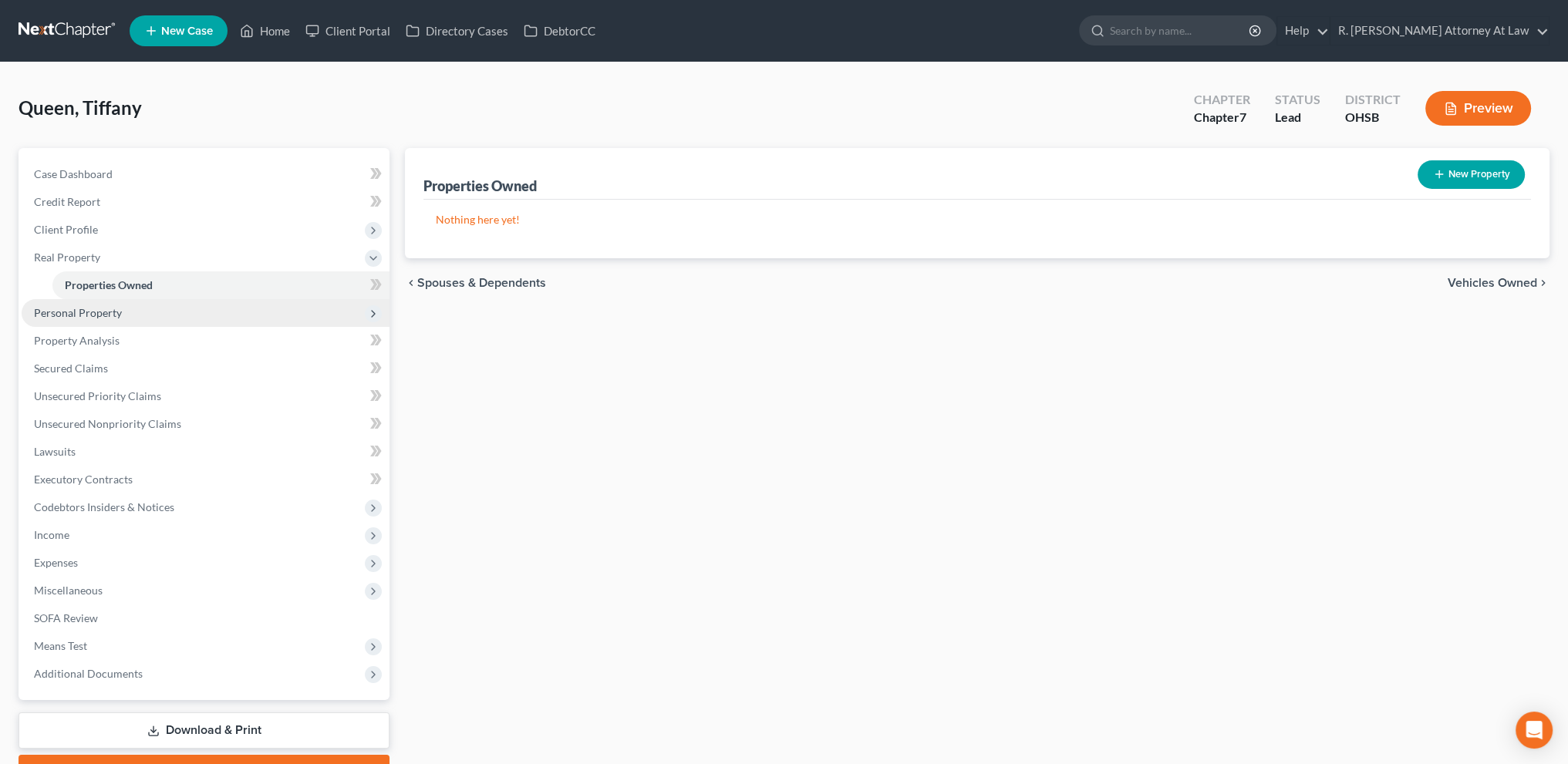
click at [87, 309] on span "Personal Property" at bounding box center [78, 313] width 88 height 13
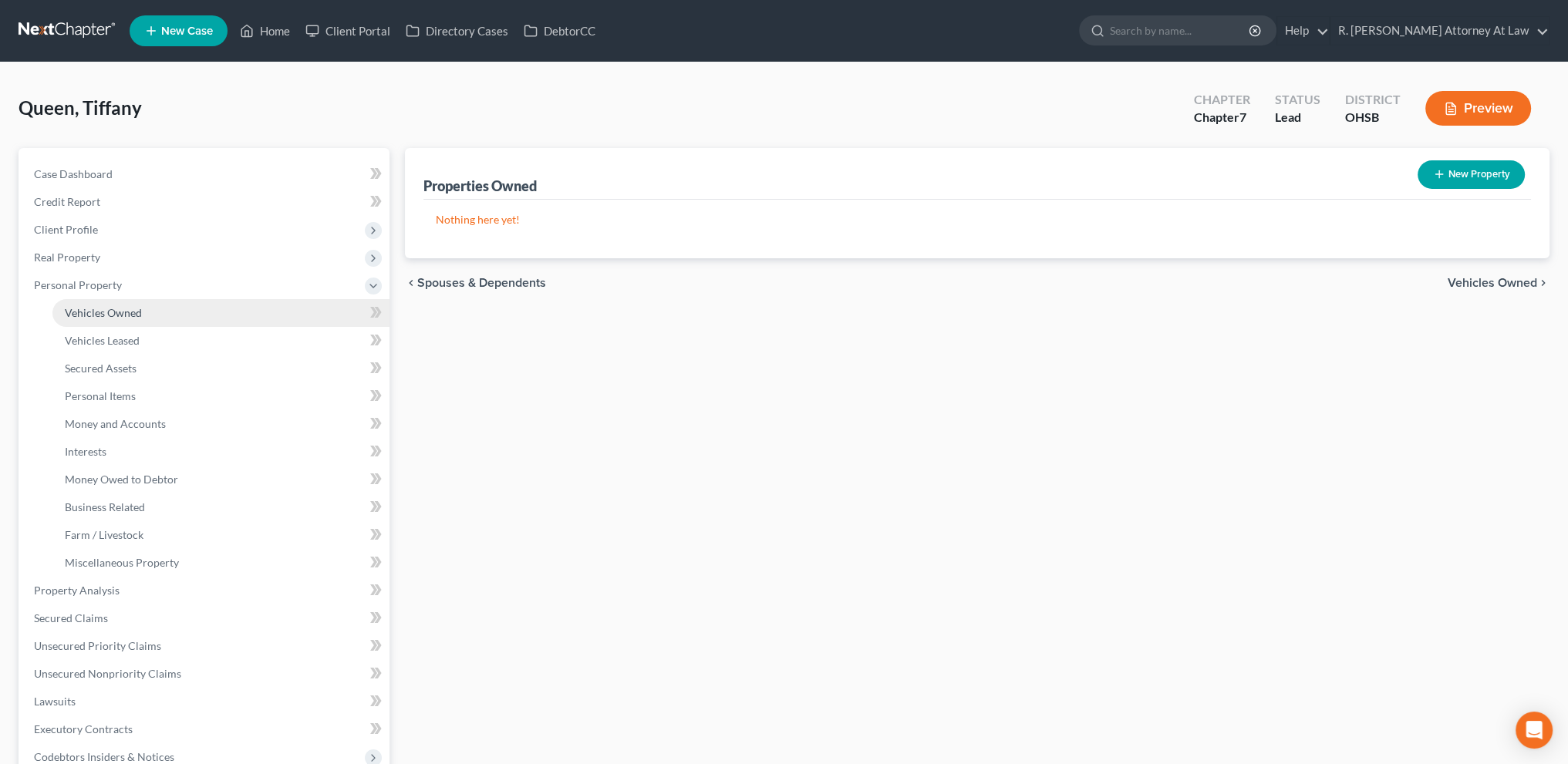
click at [82, 314] on span "Vehicles Owned" at bounding box center [103, 313] width 77 height 13
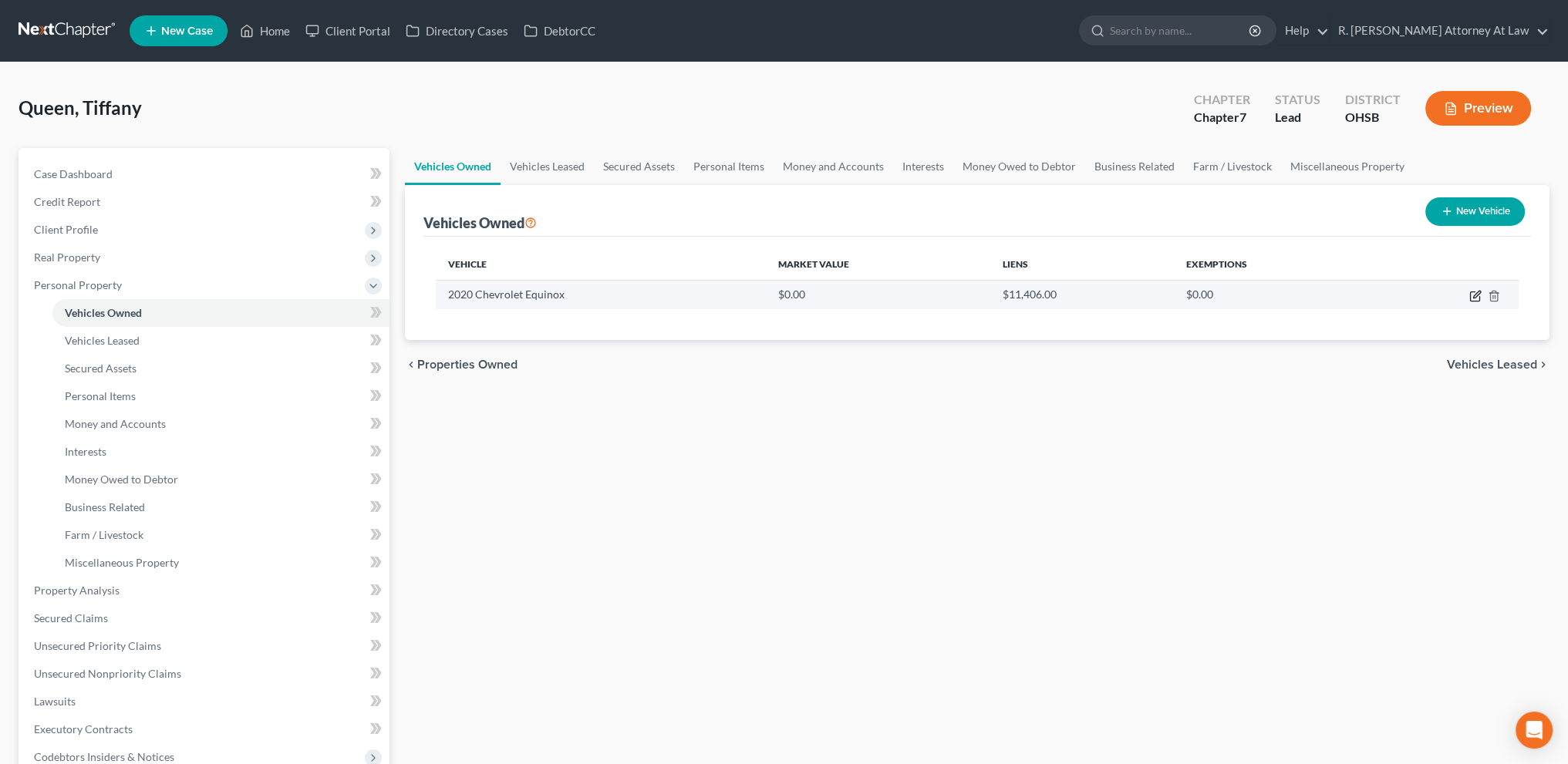
click at [1474, 296] on icon "button" at bounding box center [1477, 294] width 7 height 7
select select "0"
select select "6"
select select "0"
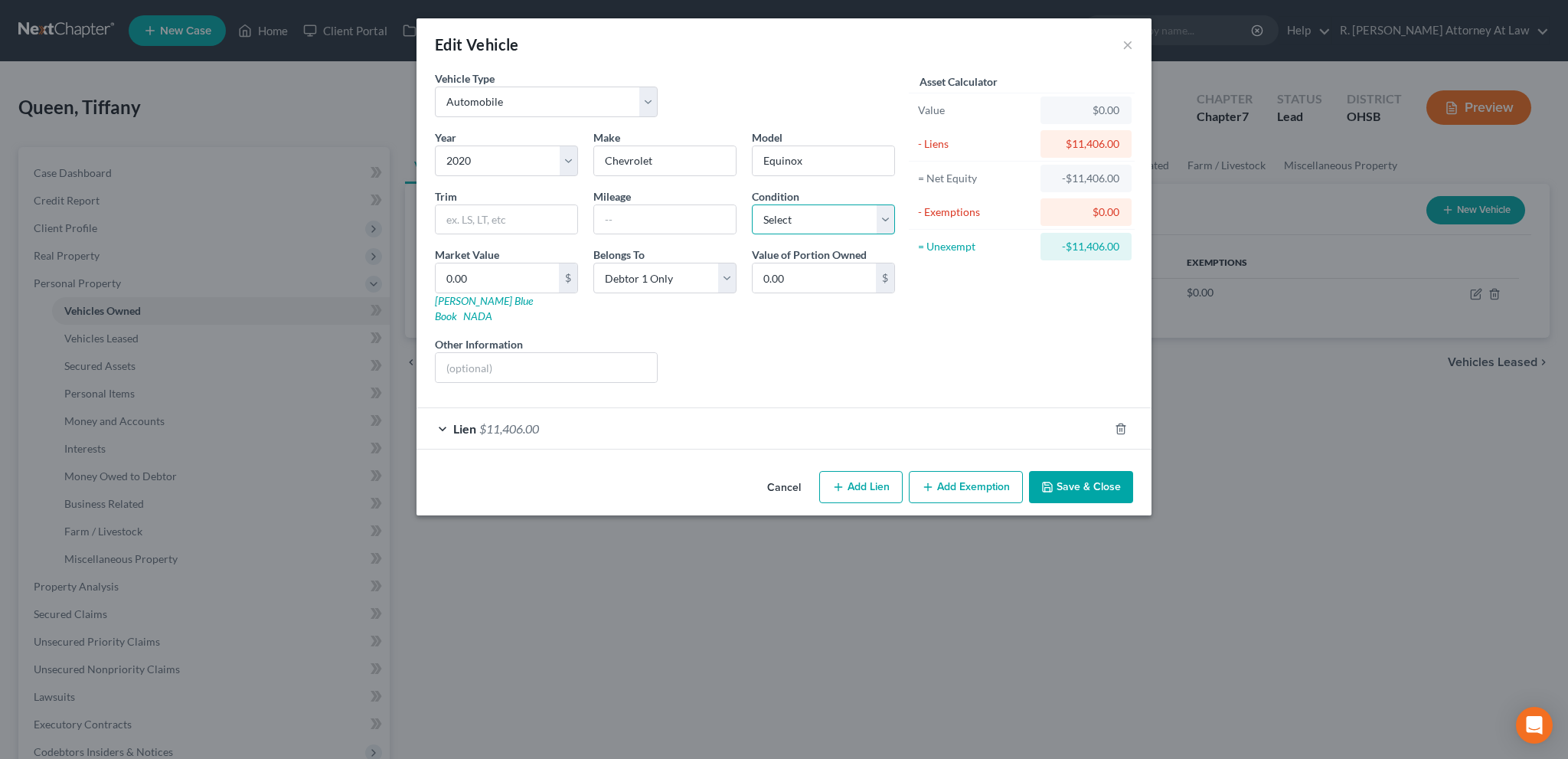
drag, startPoint x: 772, startPoint y: 224, endPoint x: 775, endPoint y: 231, distance: 7.6
click at [772, 224] on select "Select Excellent Very Good Good Fair Poor" at bounding box center [823, 220] width 143 height 31
drag, startPoint x: 557, startPoint y: 362, endPoint x: 708, endPoint y: 350, distance: 151.5
click at [557, 362] on input "text" at bounding box center [547, 368] width 222 height 29
click at [1061, 471] on button "Save & Close" at bounding box center [1081, 487] width 104 height 32
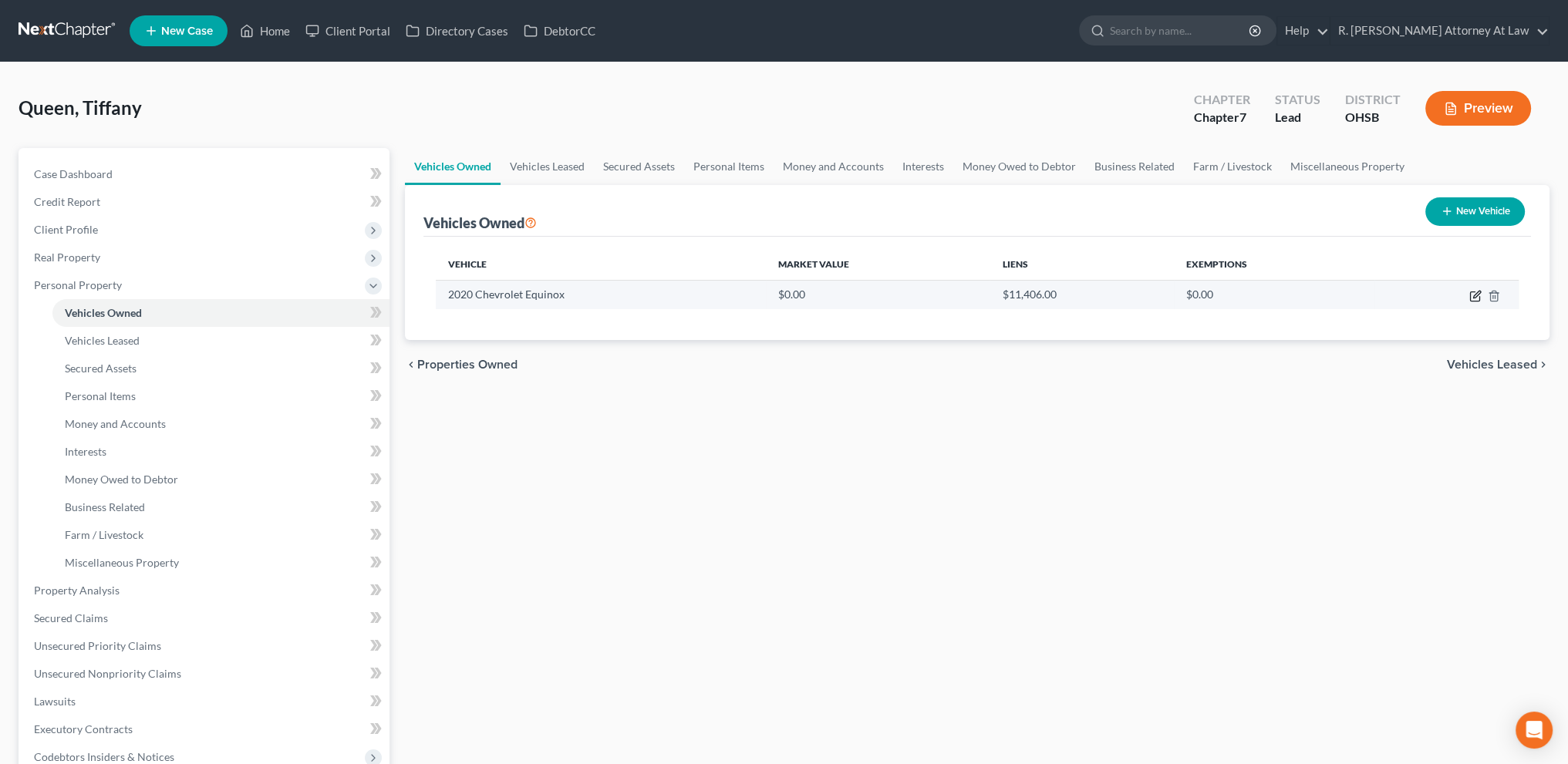
click at [1477, 296] on icon "button" at bounding box center [1477, 294] width 7 height 7
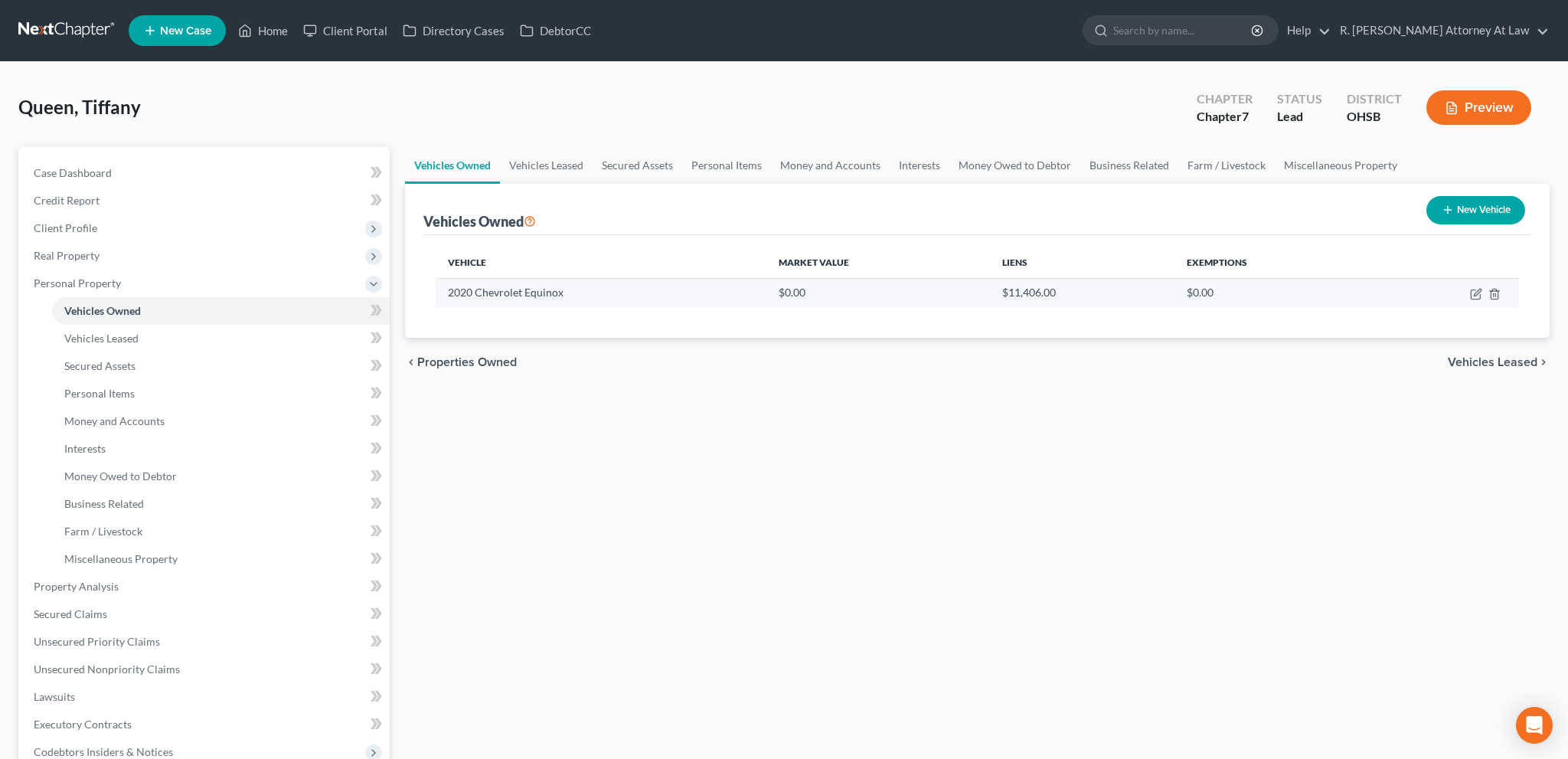
select select "0"
select select "6"
select select "0"
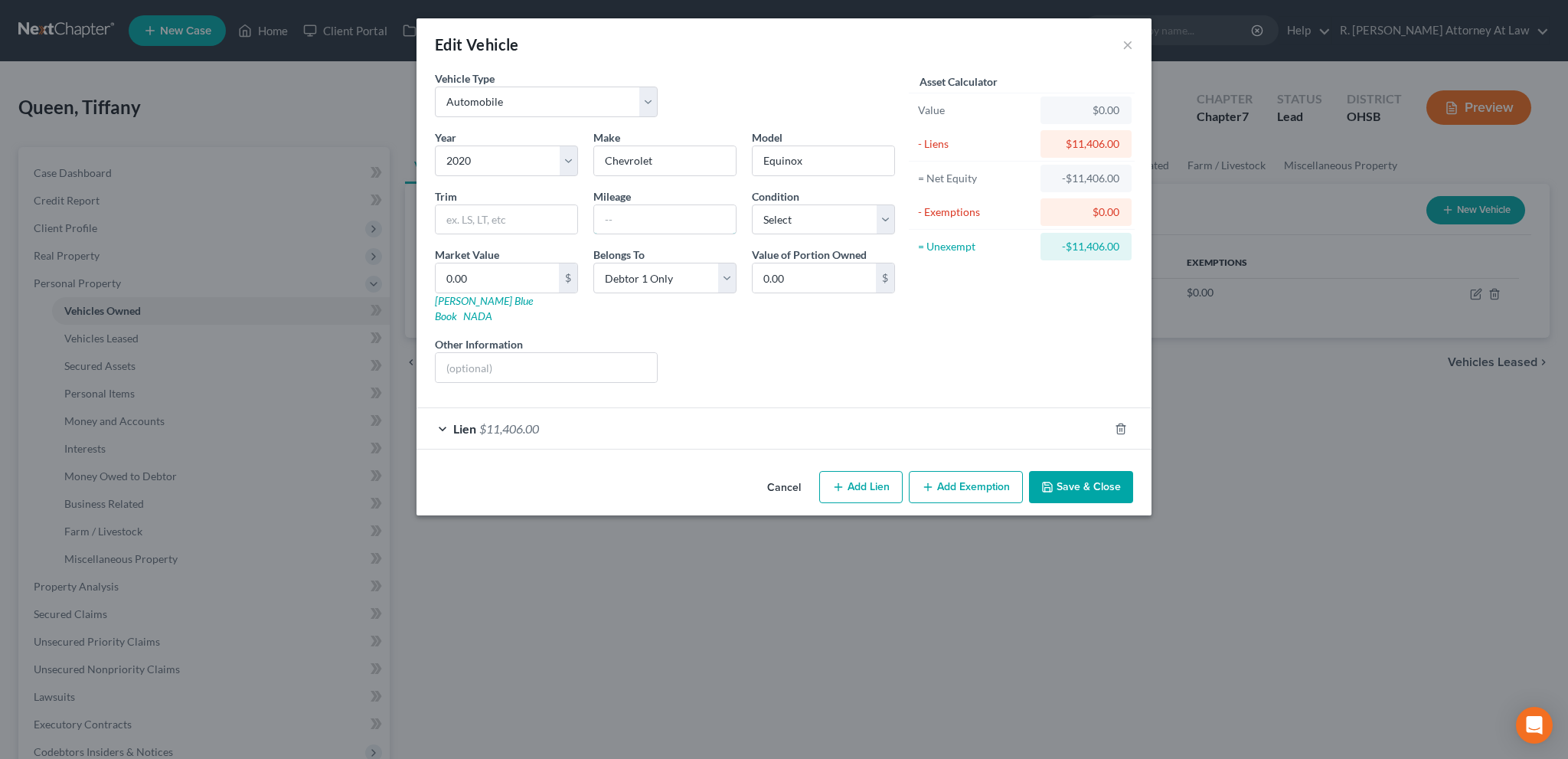
drag, startPoint x: 599, startPoint y: 219, endPoint x: 588, endPoint y: 210, distance: 14.2
click at [599, 219] on input "text" at bounding box center [665, 220] width 142 height 29
type input "125000"
click at [945, 471] on button "Add Exemption" at bounding box center [966, 487] width 114 height 32
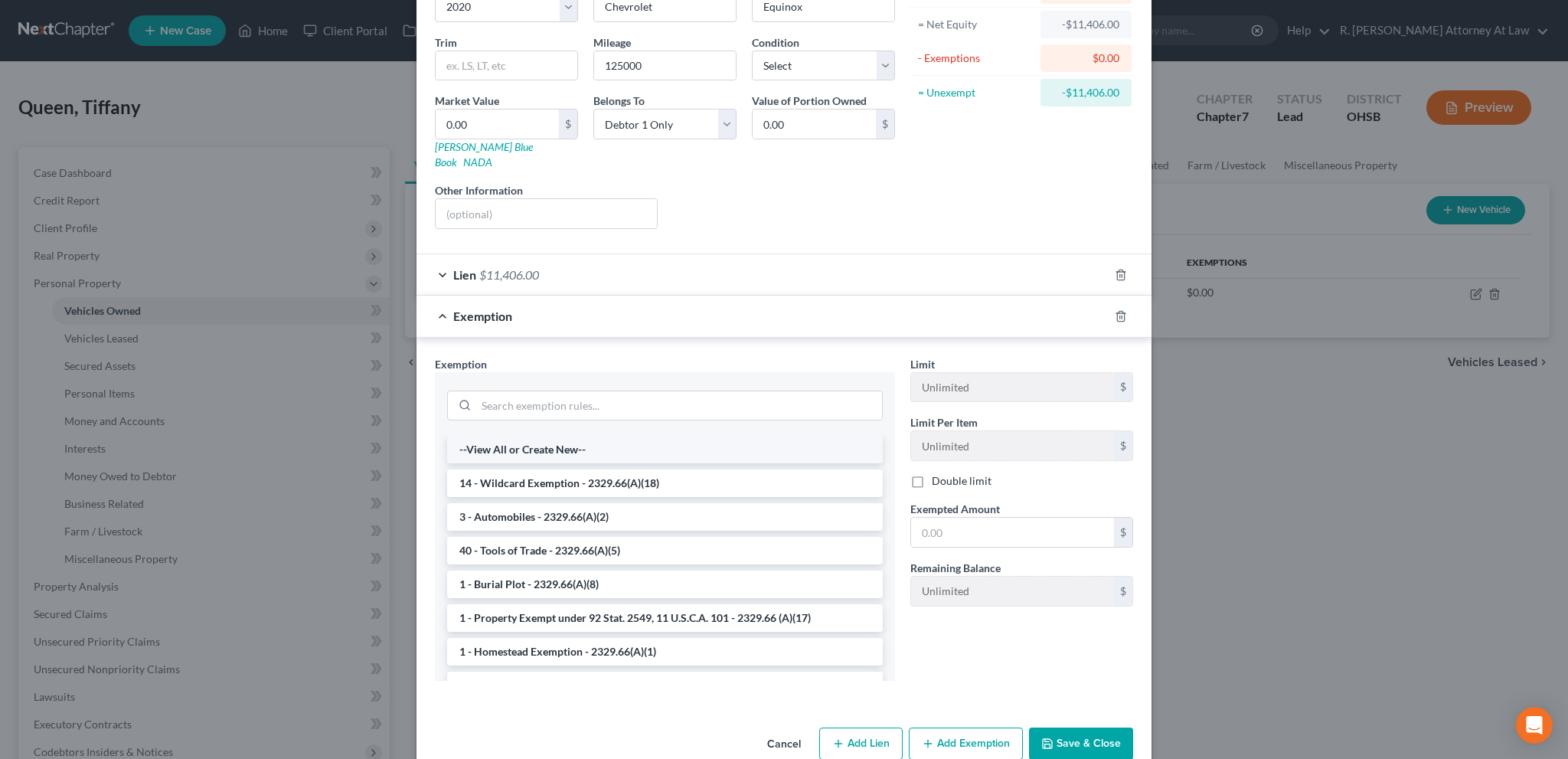
scroll to position [167, 0]
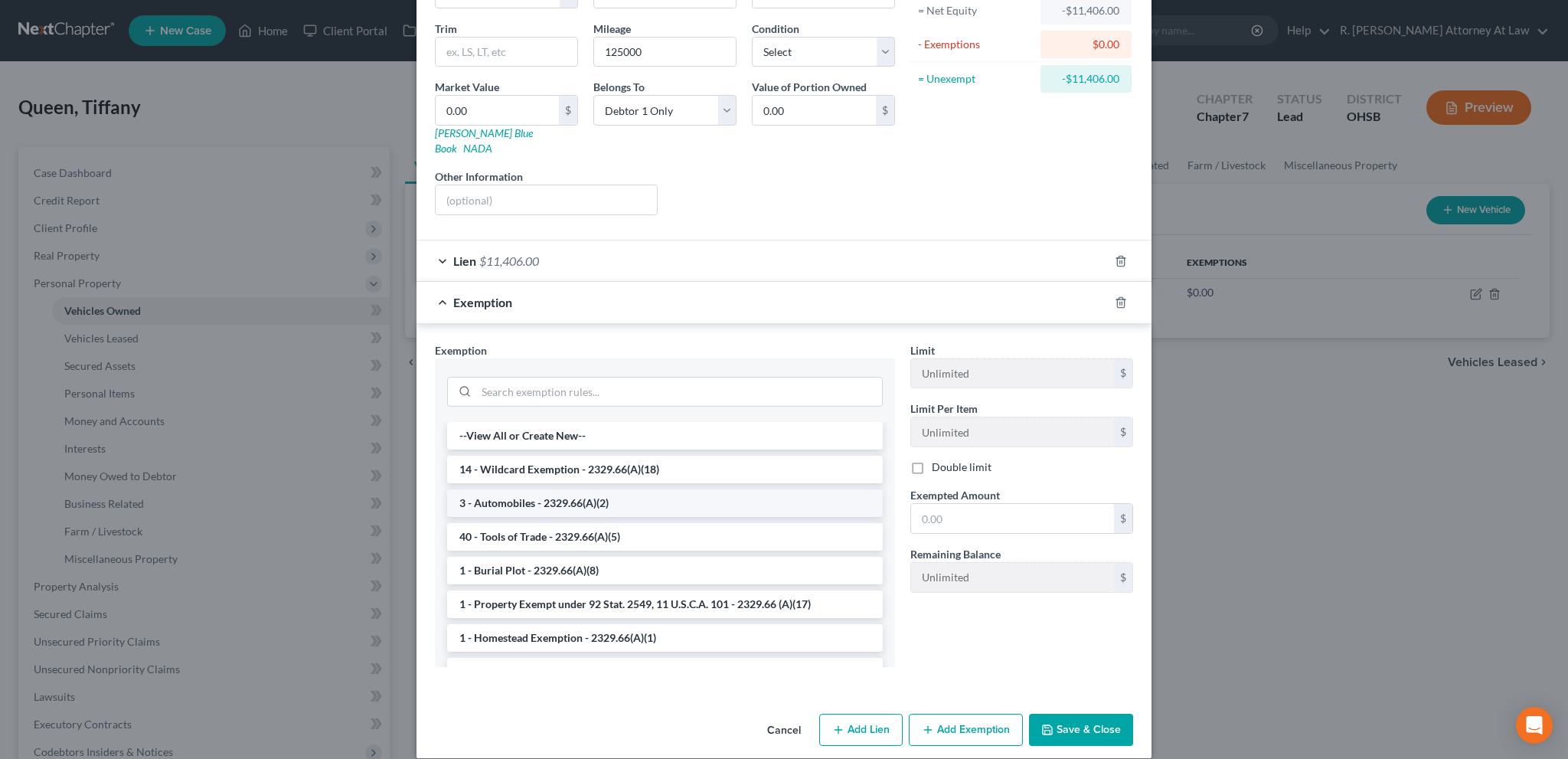
click at [512, 490] on li "3 - Automobiles - 2329.66(A)(2)" at bounding box center [665, 503] width 436 height 28
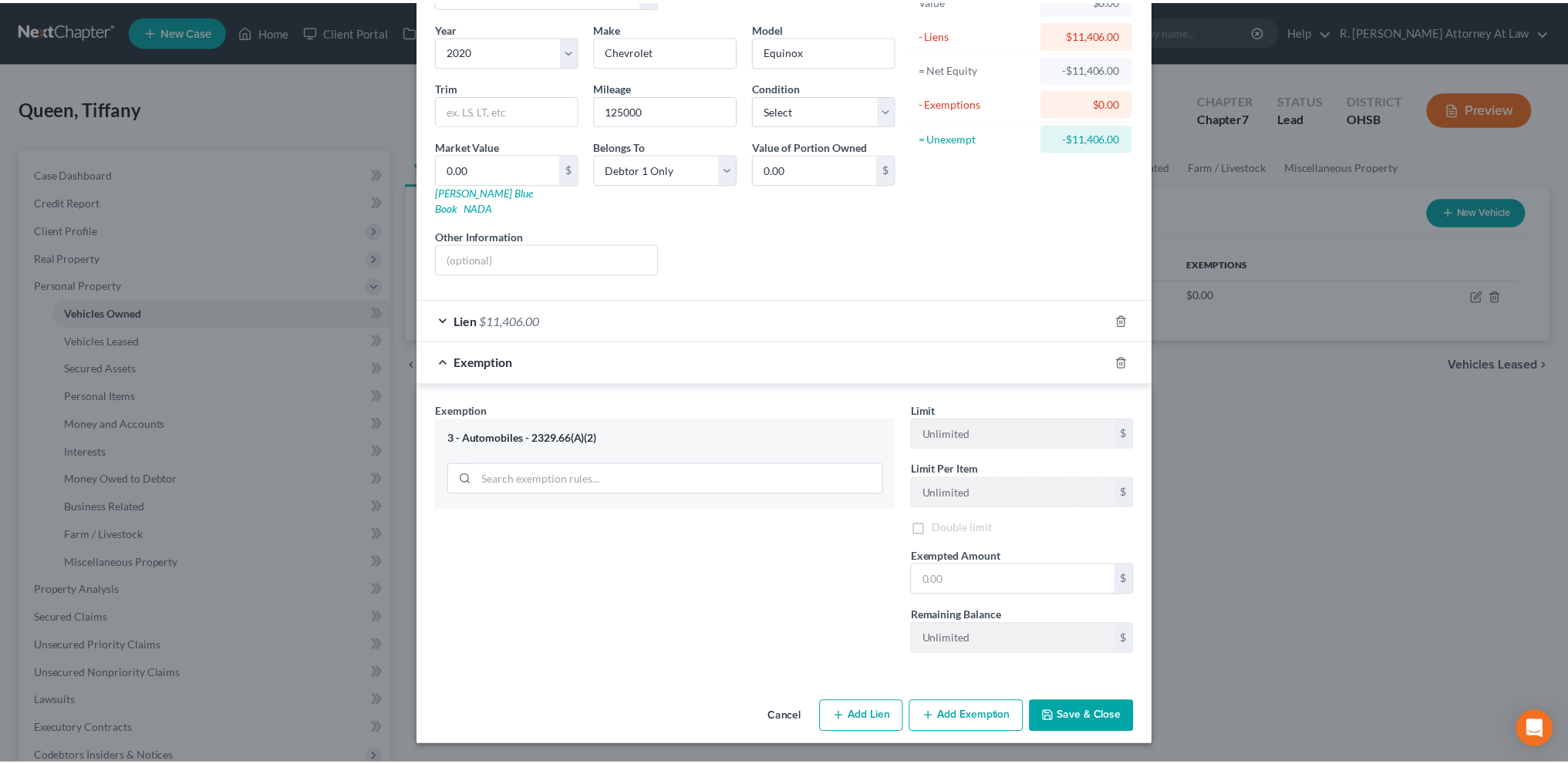
scroll to position [94, 0]
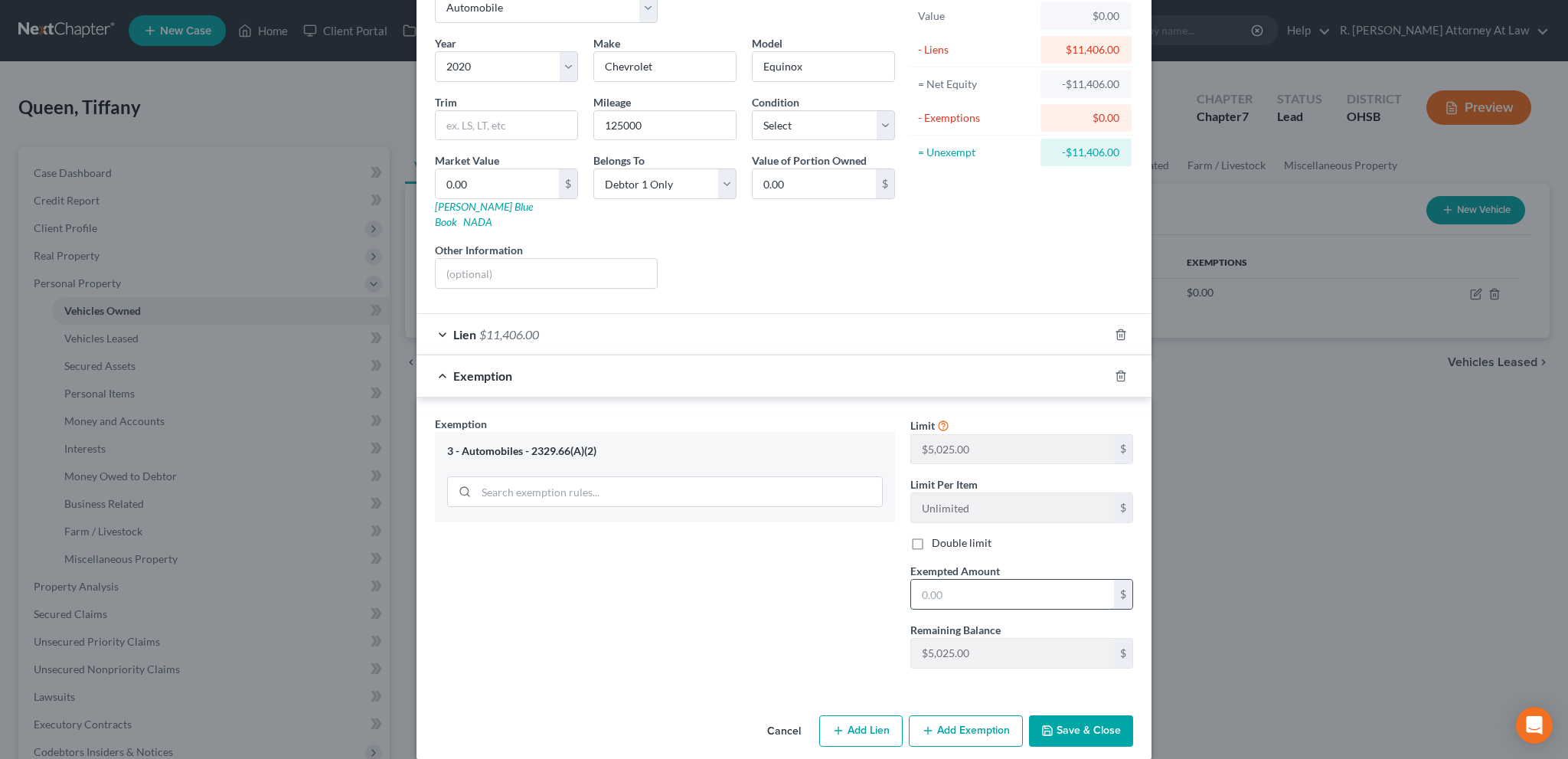
click at [932, 580] on input "text" at bounding box center [1012, 595] width 203 height 29
type input "5,025"
click at [1072, 715] on button "Save & Close" at bounding box center [1081, 731] width 104 height 32
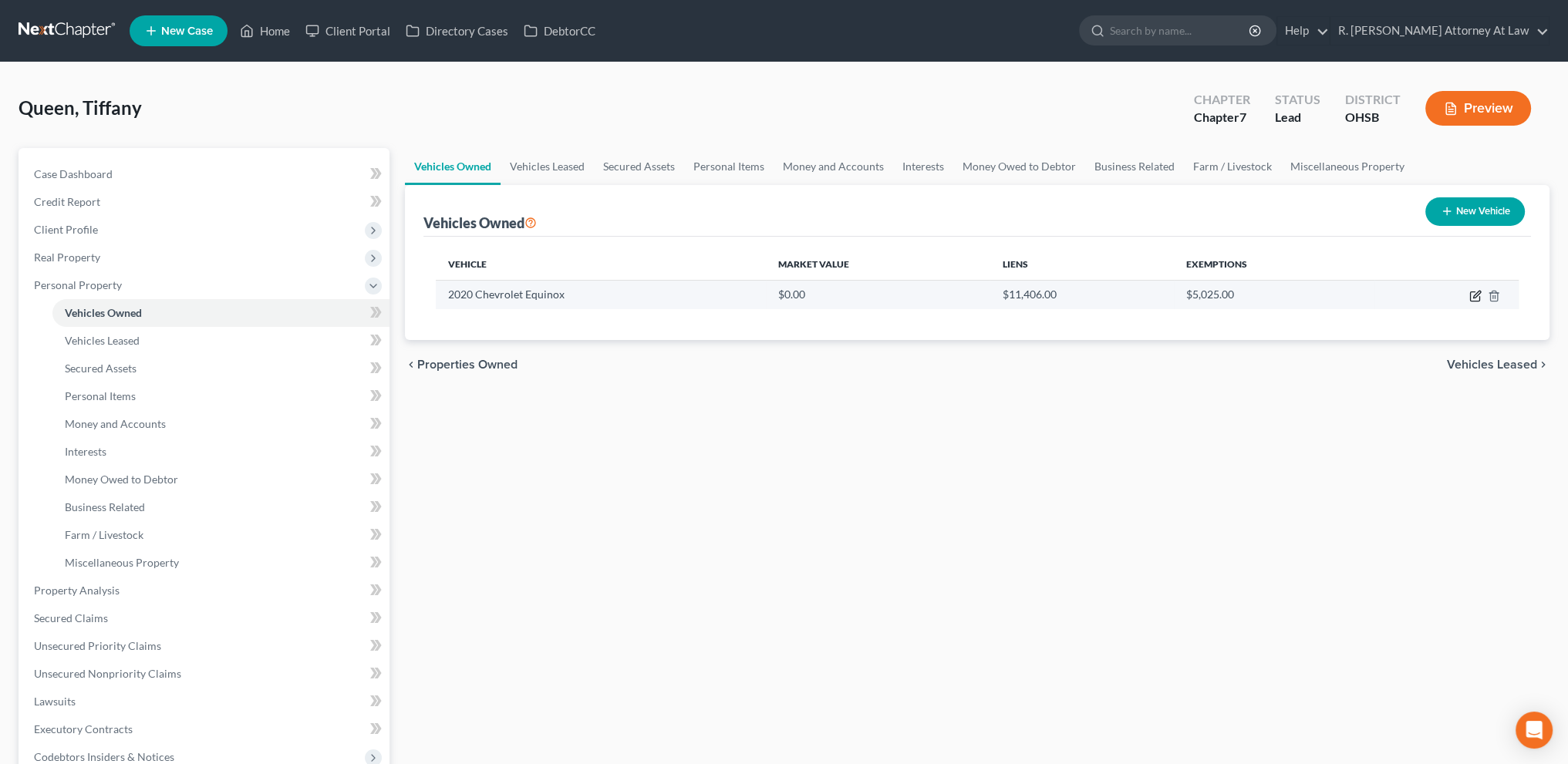
click at [1478, 298] on icon "button" at bounding box center [1475, 296] width 12 height 12
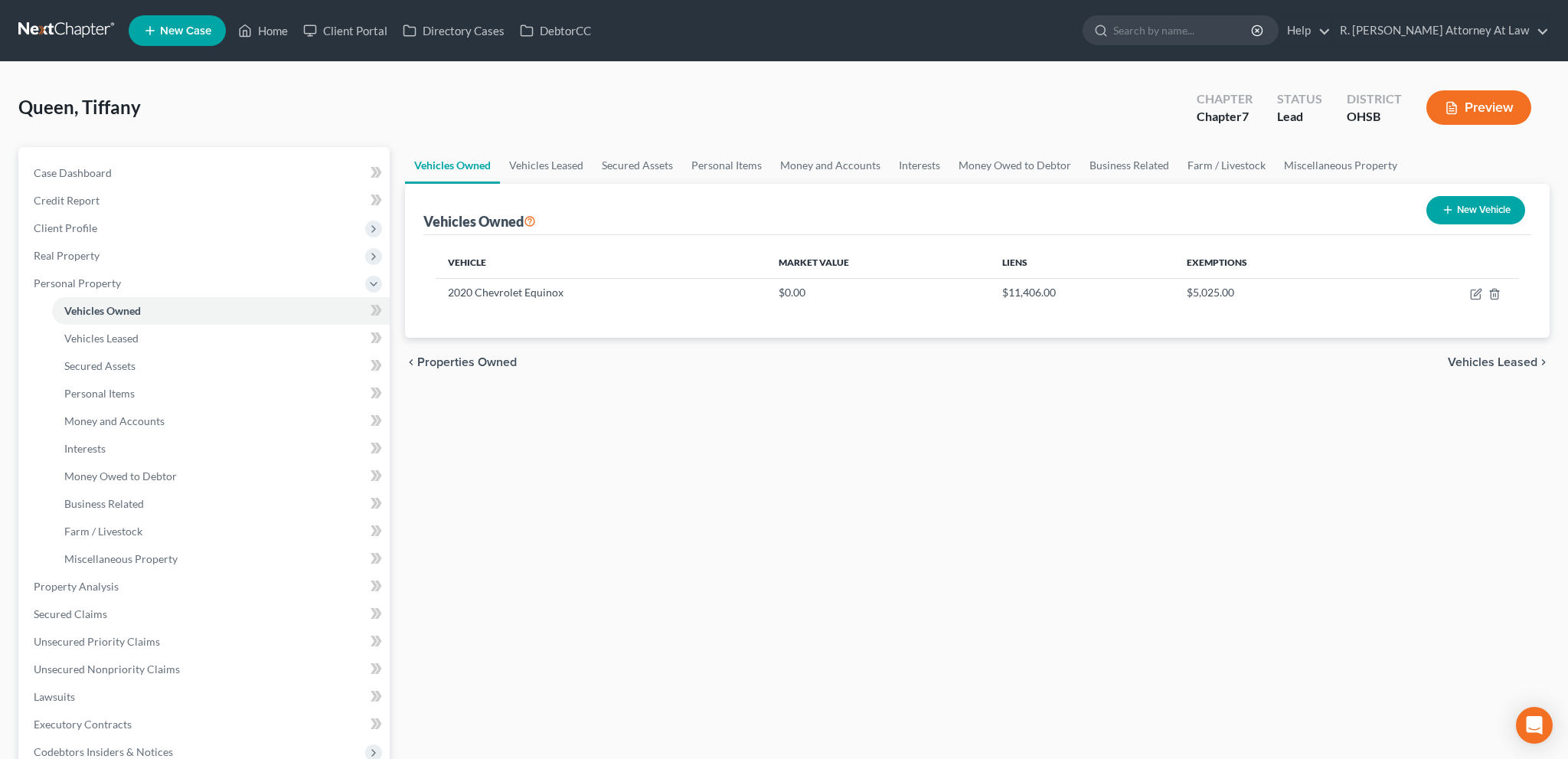
select select "0"
select select "6"
select select "0"
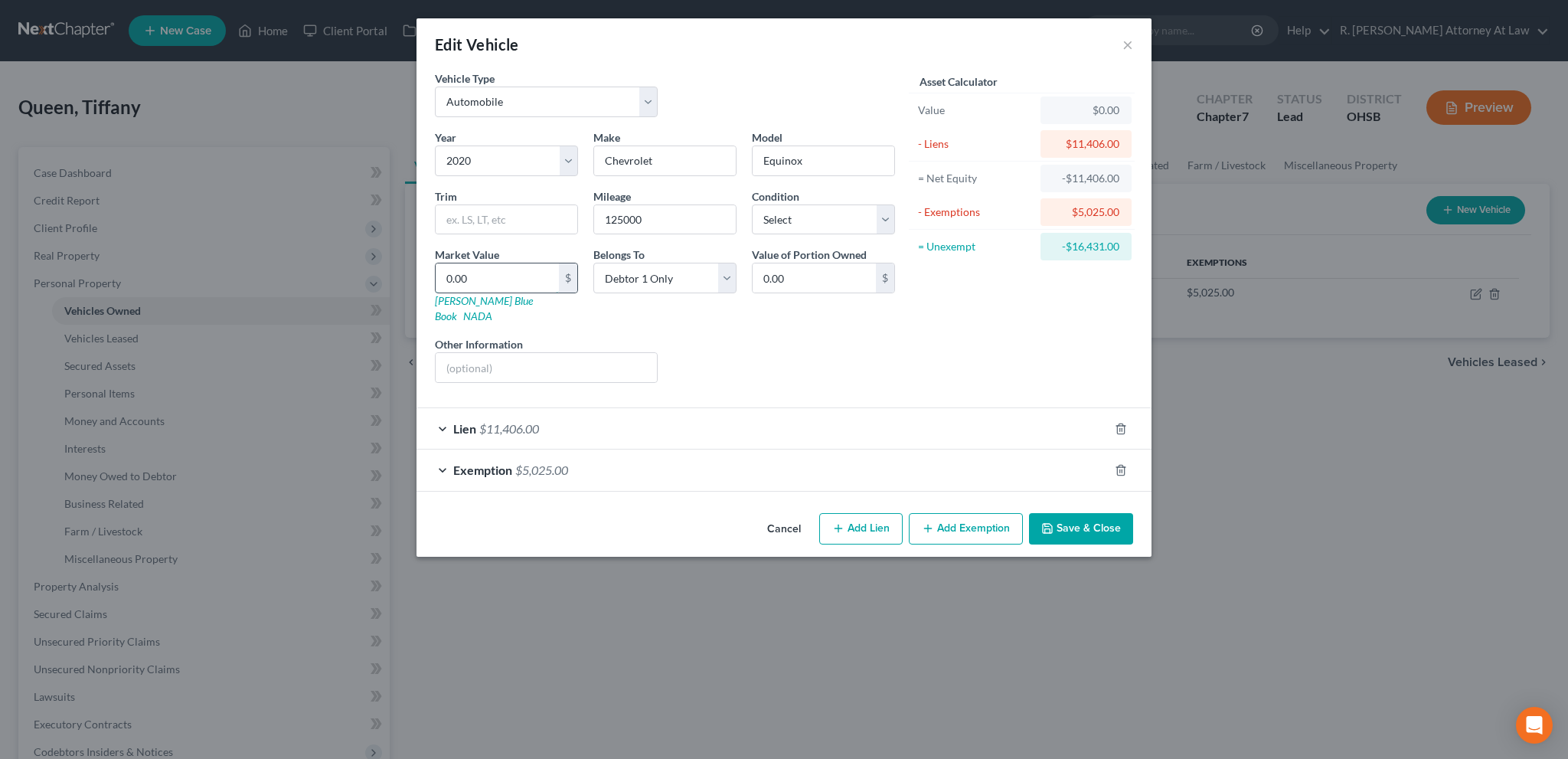
click at [518, 283] on input "0.00" at bounding box center [497, 278] width 123 height 29
type input "1"
type input "1.00"
type input "10"
type input "10.00"
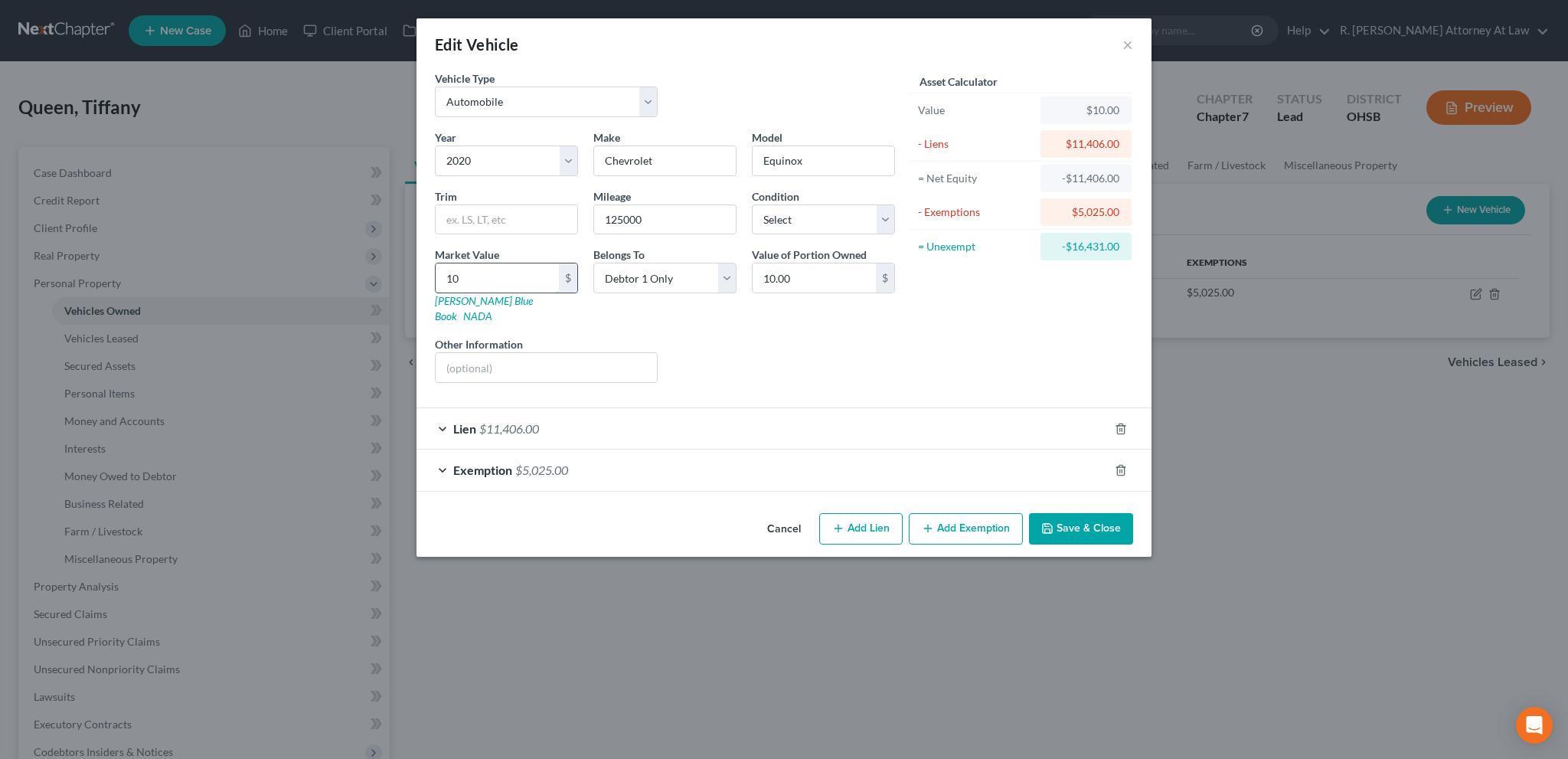
type input "100"
type input "100.00"
type input "1000"
type input "1,000.00"
type input "1,0002"
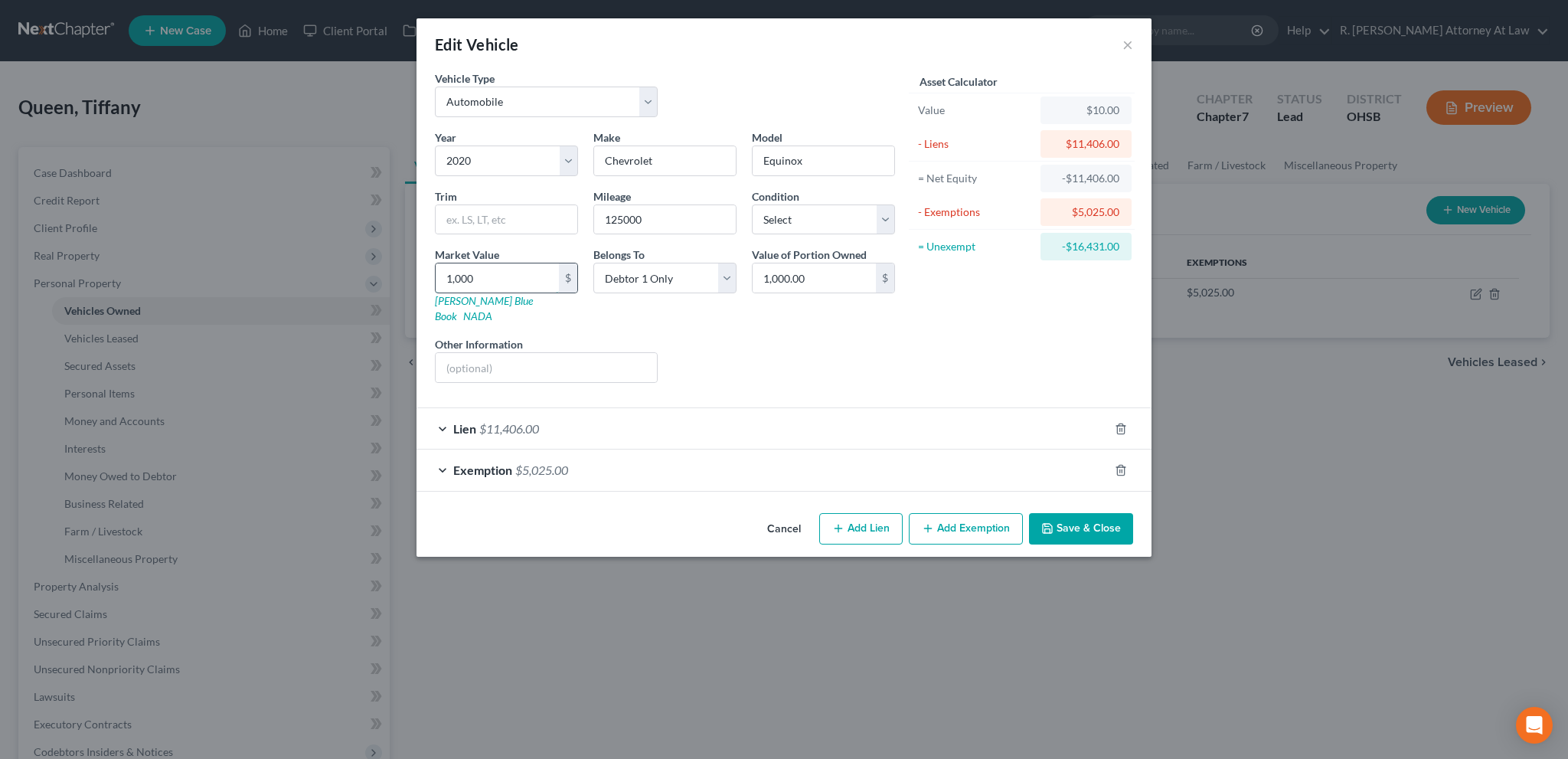
type input "10,002.00"
type input "10,002"
click at [483, 354] on input "text" at bounding box center [547, 368] width 222 height 29
type input "kbb private sale"
click at [703, 354] on div "Liens Select" at bounding box center [784, 360] width 238 height 47
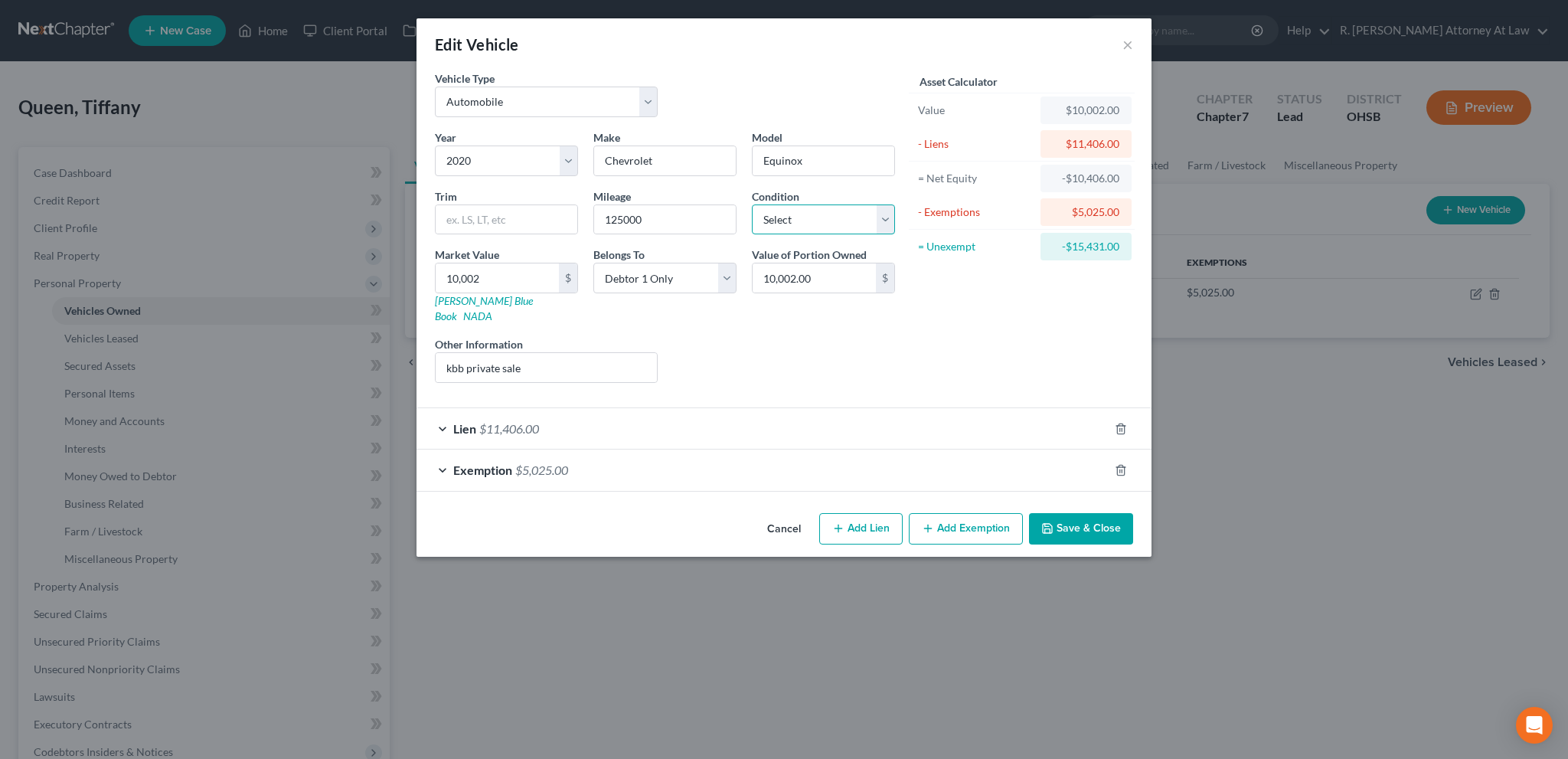
drag, startPoint x: 772, startPoint y: 215, endPoint x: 773, endPoint y: 232, distance: 17.0
click at [772, 215] on select "Select Excellent Very Good Good Fair Poor" at bounding box center [823, 220] width 143 height 31
select select "2"
click at [752, 205] on select "Select Excellent Very Good Good Fair Poor" at bounding box center [823, 220] width 143 height 31
click at [1069, 513] on button "Save & Close" at bounding box center [1081, 529] width 104 height 32
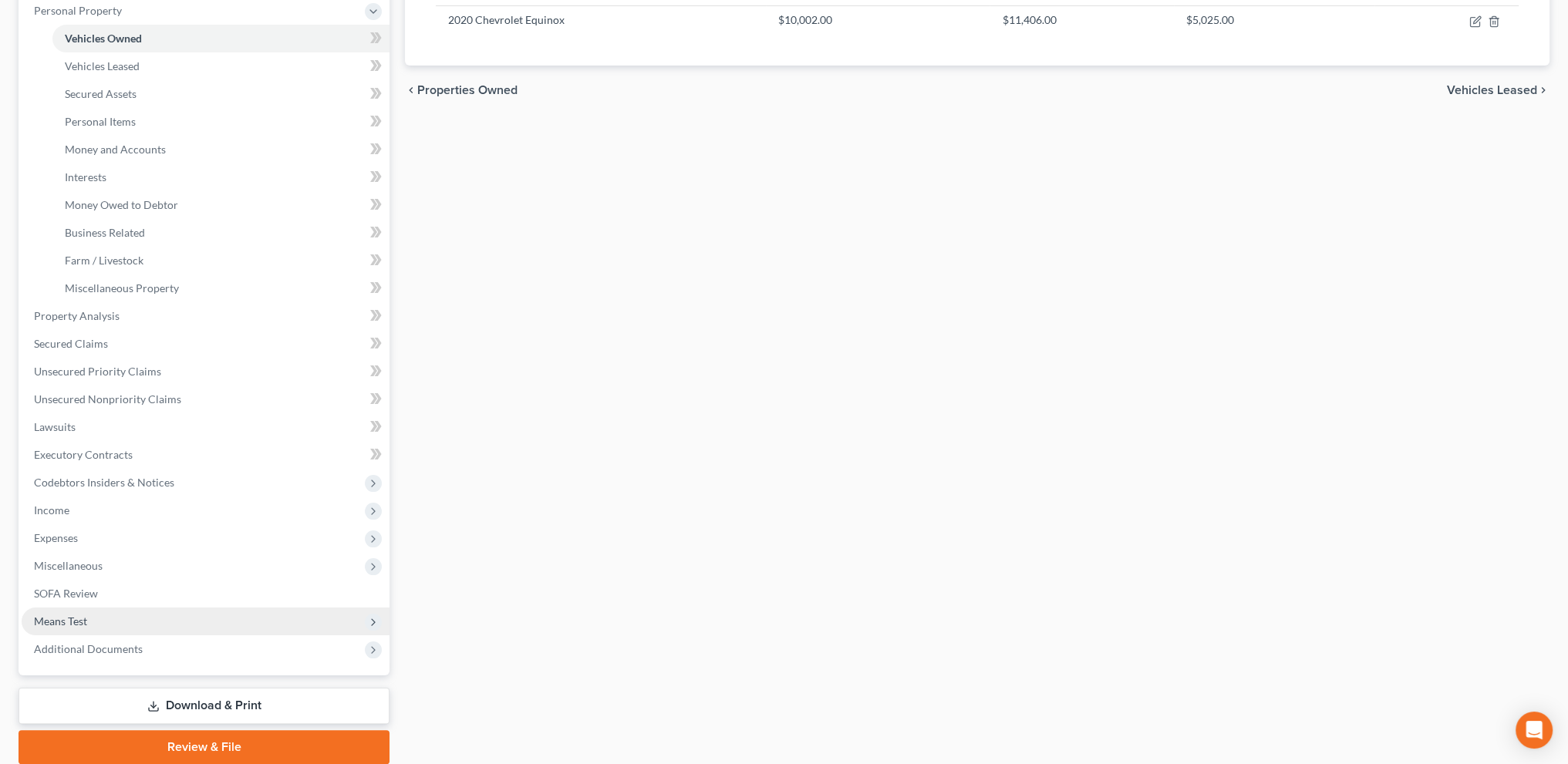
scroll to position [309, 0]
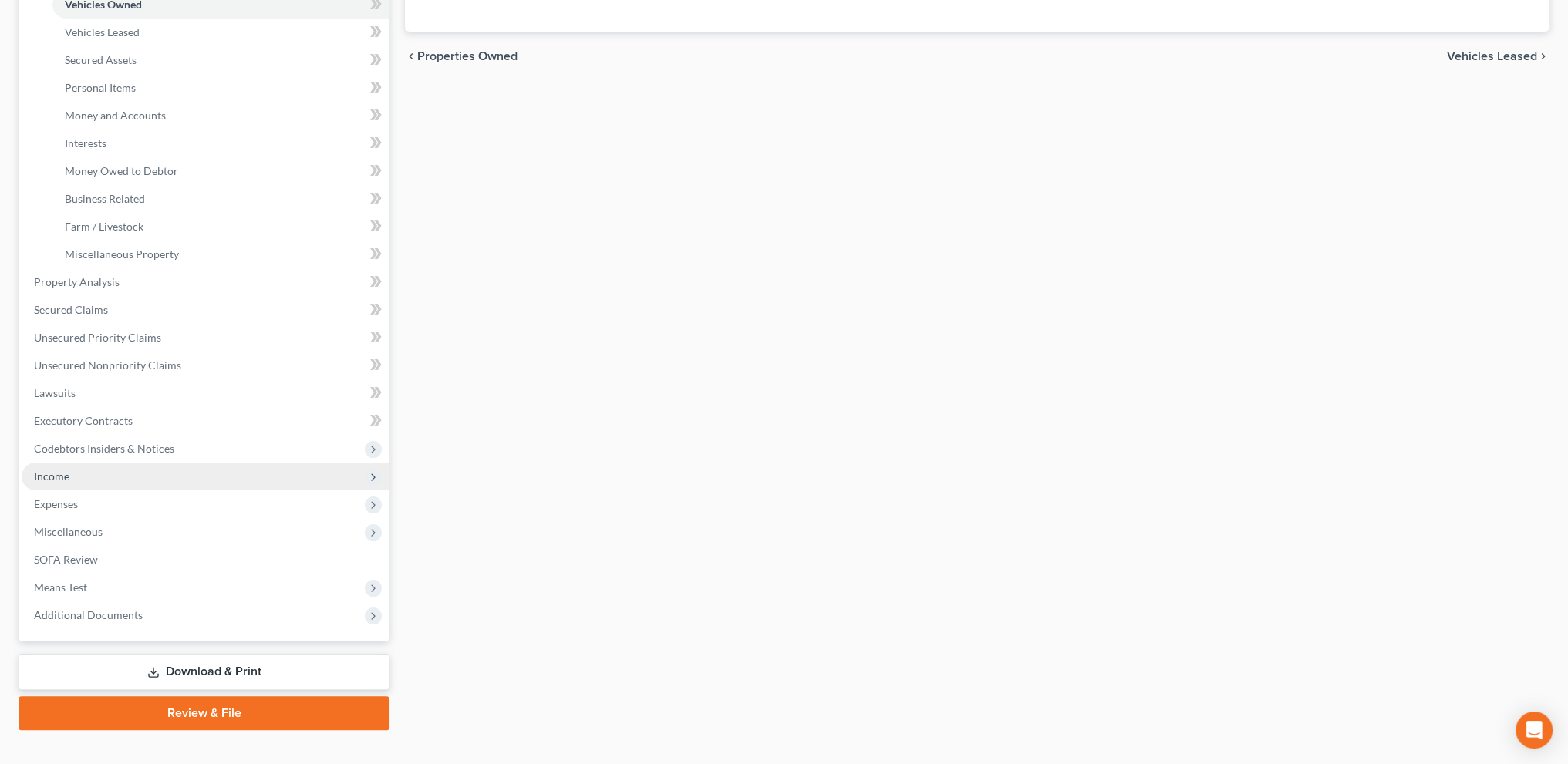
click at [64, 479] on span "Income" at bounding box center [52, 476] width 36 height 13
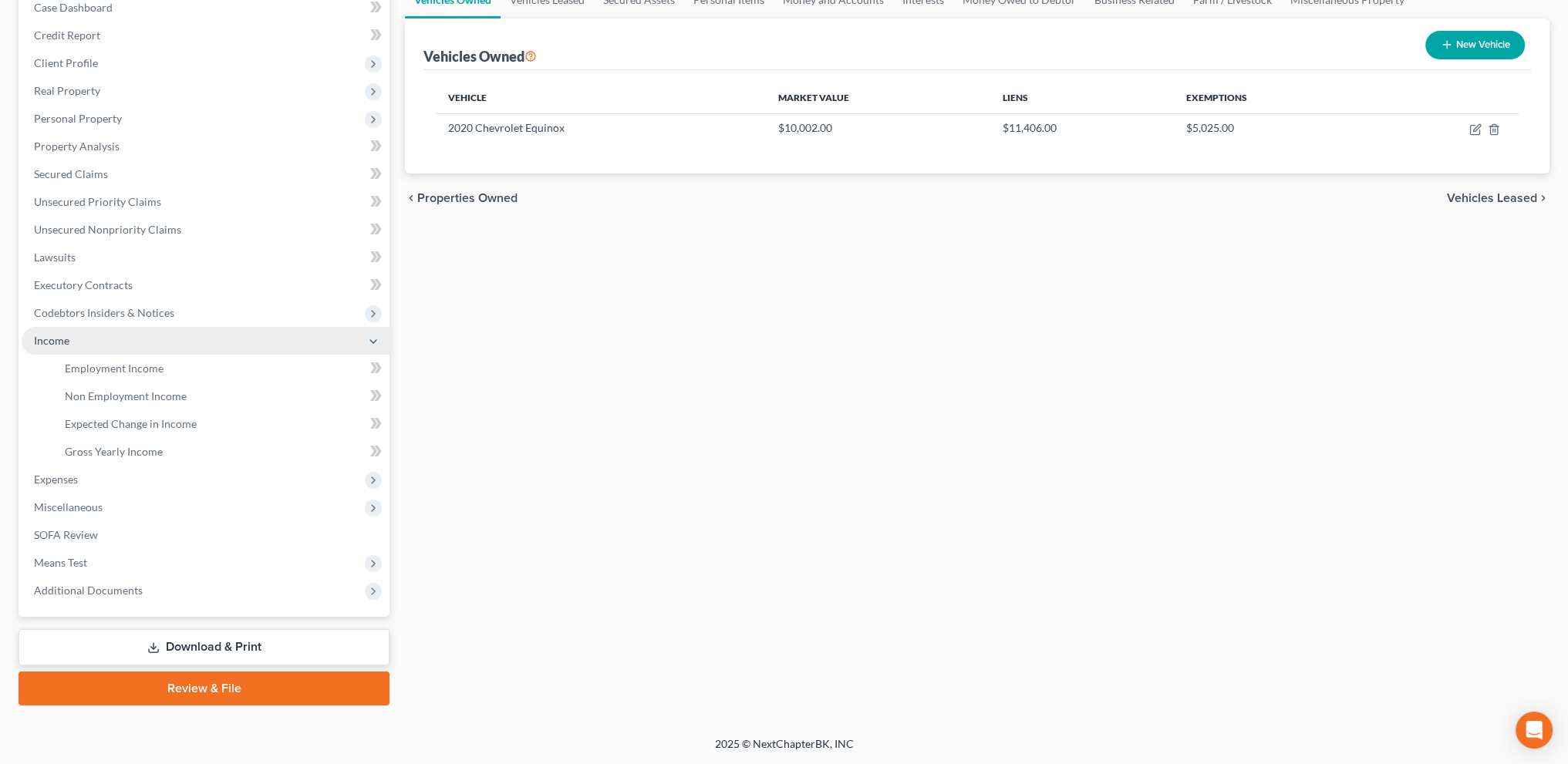
scroll to position [165, 0]
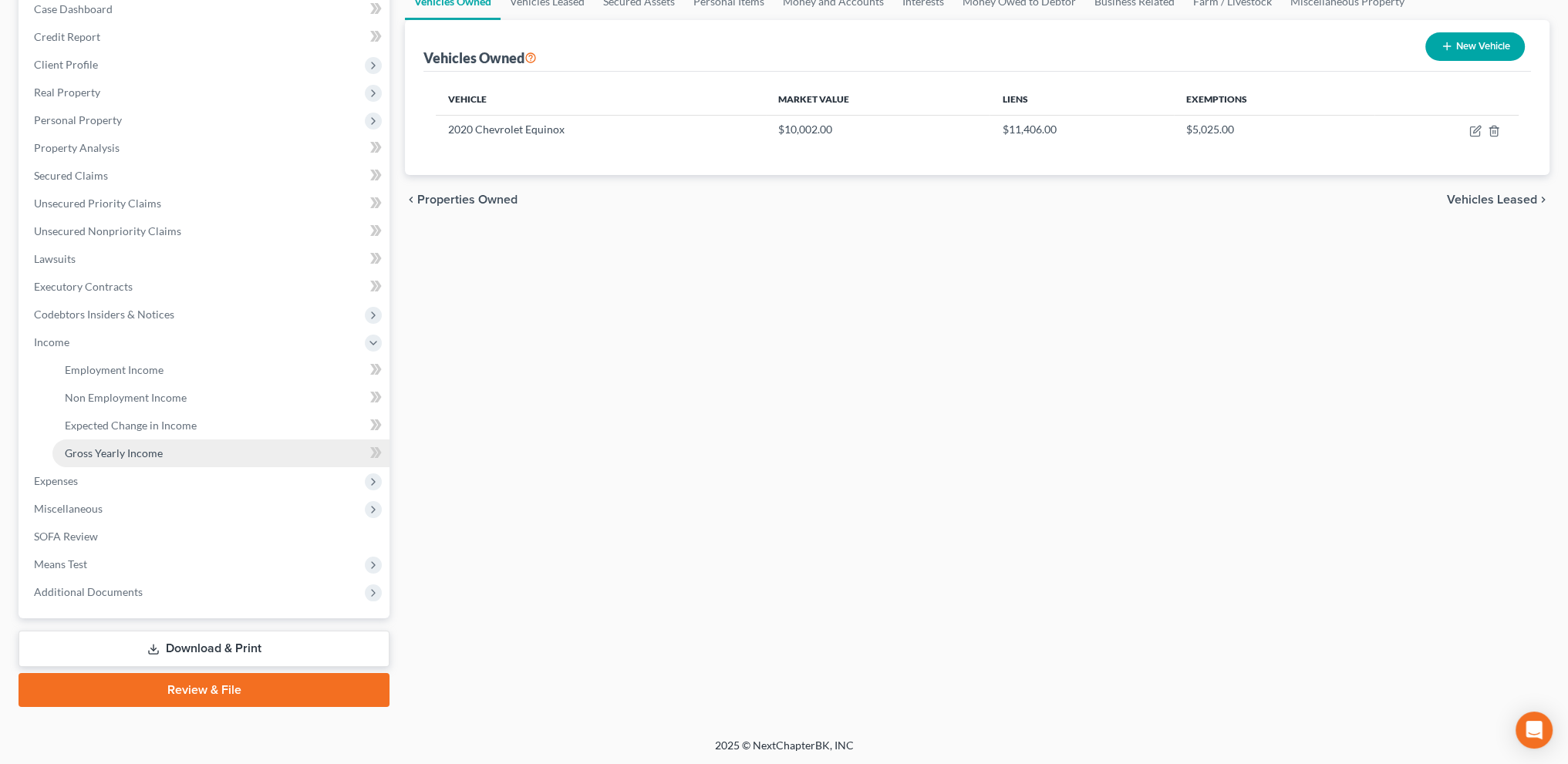
click at [95, 450] on span "Gross Yearly Income" at bounding box center [114, 453] width 98 height 13
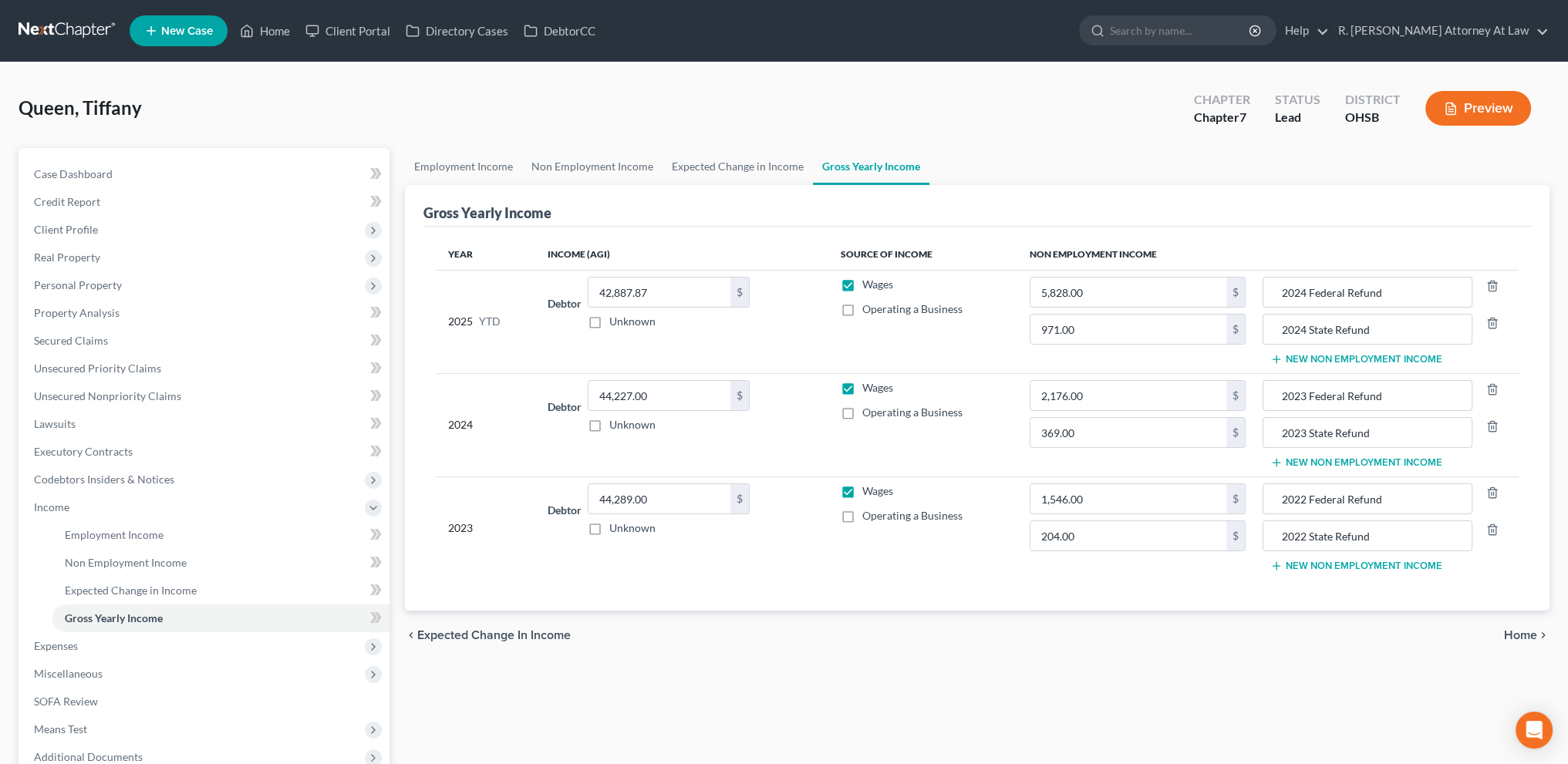
click at [863, 412] on label "Operating a Business" at bounding box center [912, 412] width 100 height 15
click at [868, 412] on input "Operating a Business" at bounding box center [873, 410] width 10 height 10
checkbox input "true"
click at [671, 397] on input "44,227.00" at bounding box center [660, 396] width 142 height 29
type input "45,657"
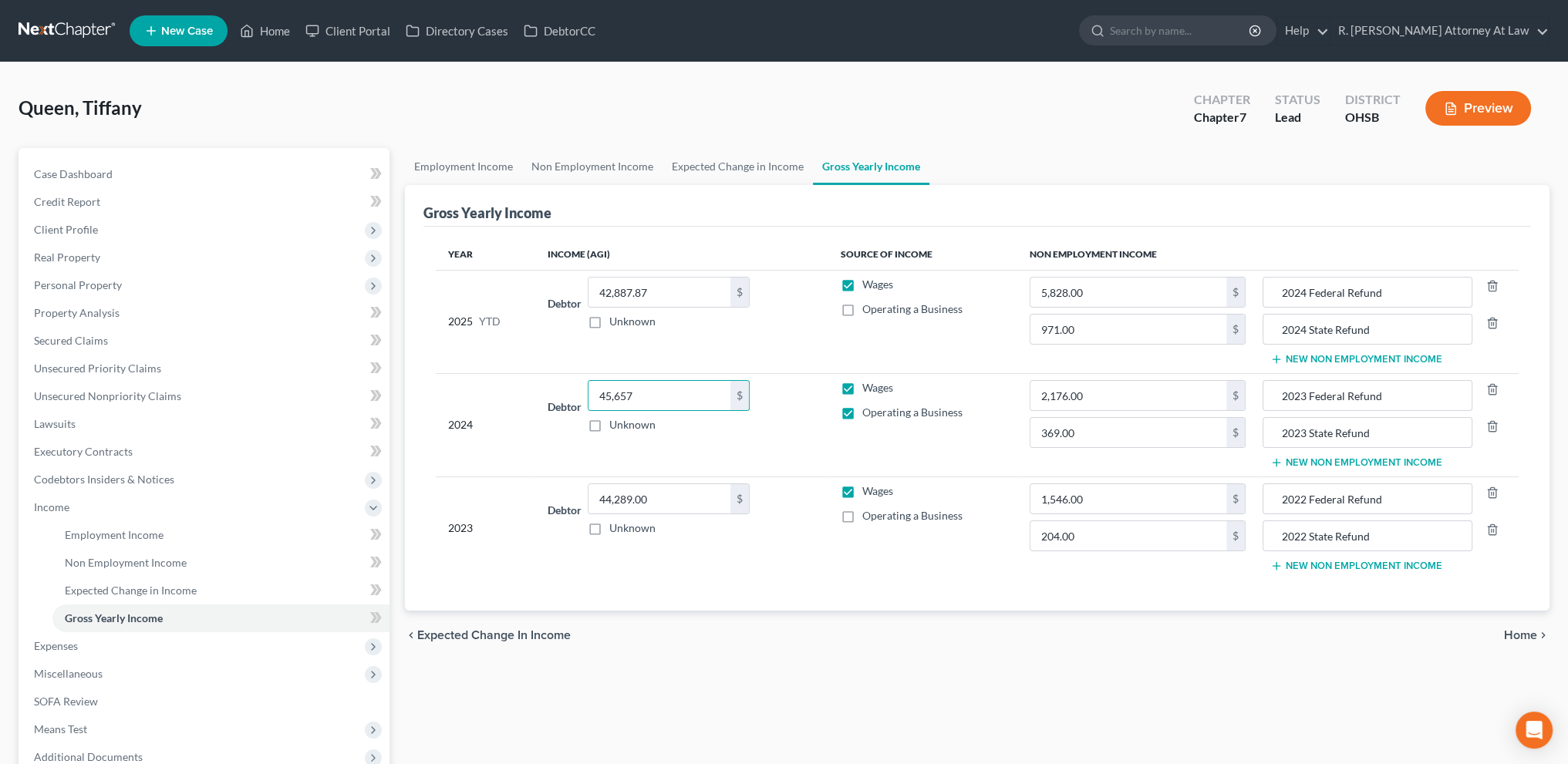
drag, startPoint x: 645, startPoint y: 434, endPoint x: 561, endPoint y: 550, distance: 143.2
click at [648, 439] on td "Debtor 45,657.00 $ Unknown Balance Undetermined 45,657 $ Unknown" at bounding box center [681, 424] width 292 height 103
click at [66, 199] on span "Credit Report" at bounding box center [67, 202] width 66 height 13
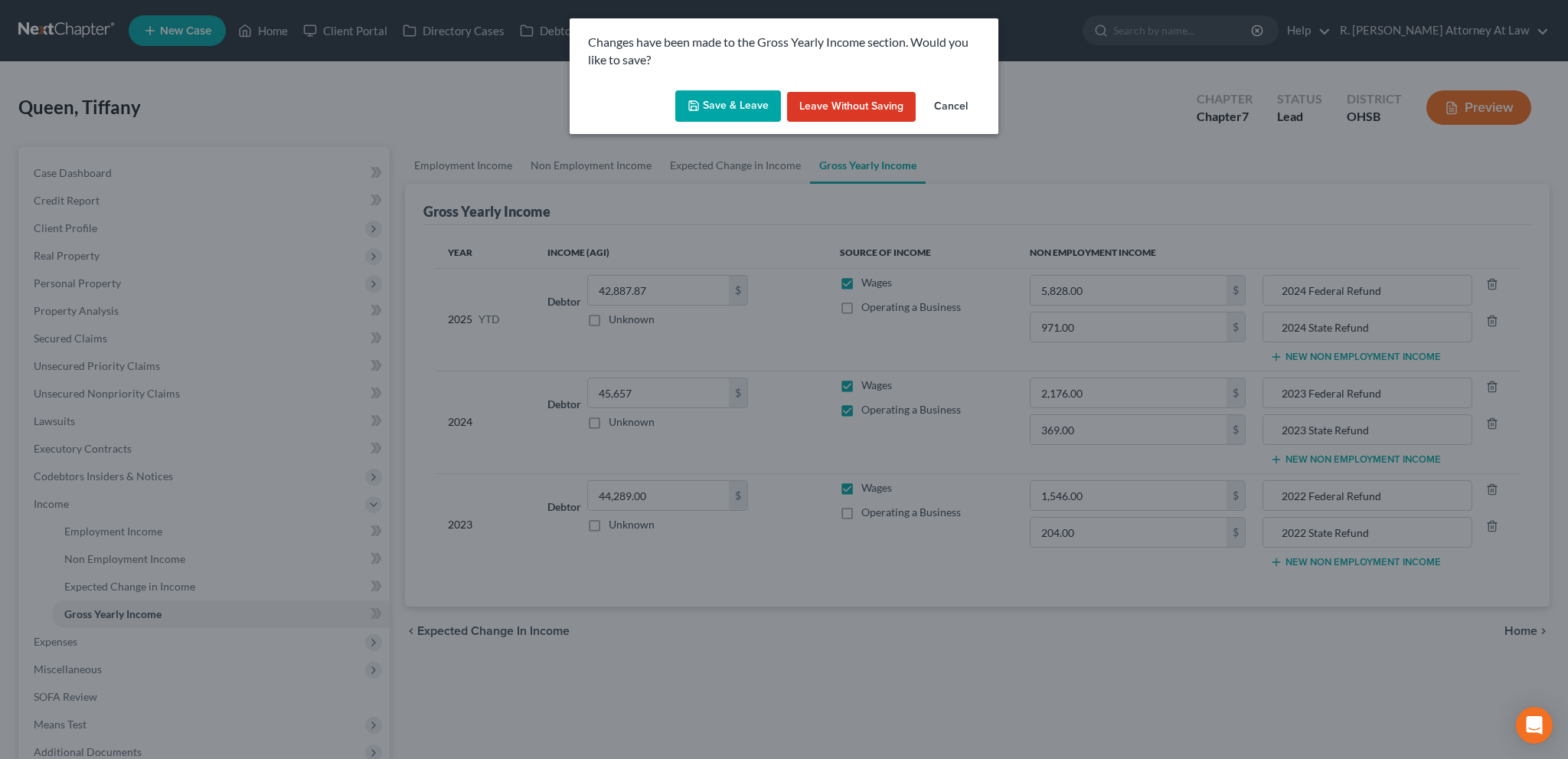
drag, startPoint x: 61, startPoint y: 229, endPoint x: 330, endPoint y: 138, distance: 284.0
click at [61, 229] on div "Changes have been made to the Gross Yearly Income section. Would you like to sa…" at bounding box center [784, 380] width 1568 height 759
drag, startPoint x: 959, startPoint y: 108, endPoint x: 894, endPoint y: 100, distance: 65.5
click at [960, 107] on button "Cancel" at bounding box center [951, 108] width 58 height 31
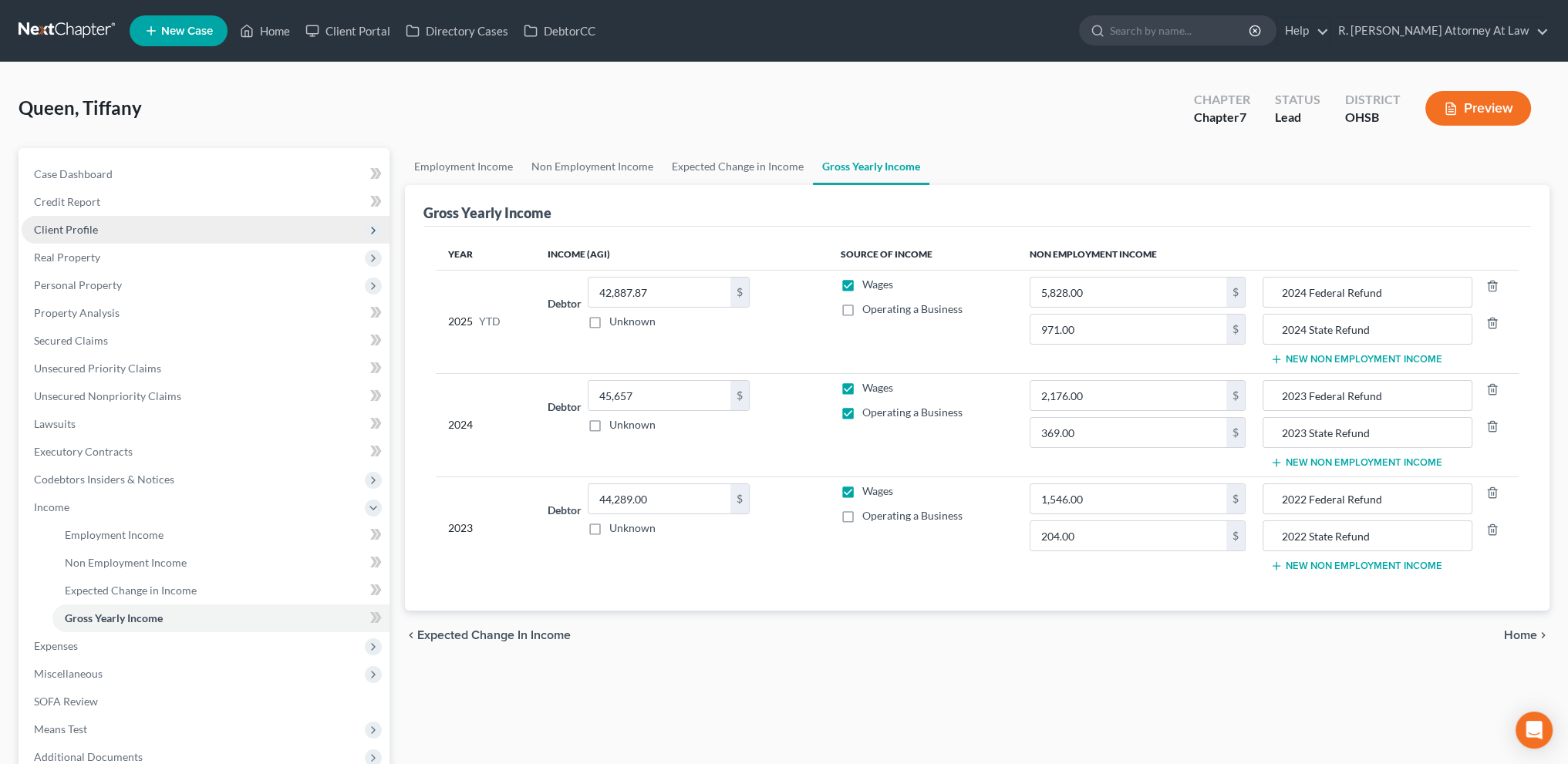
click at [90, 235] on span "Client Profile" at bounding box center [66, 230] width 64 height 13
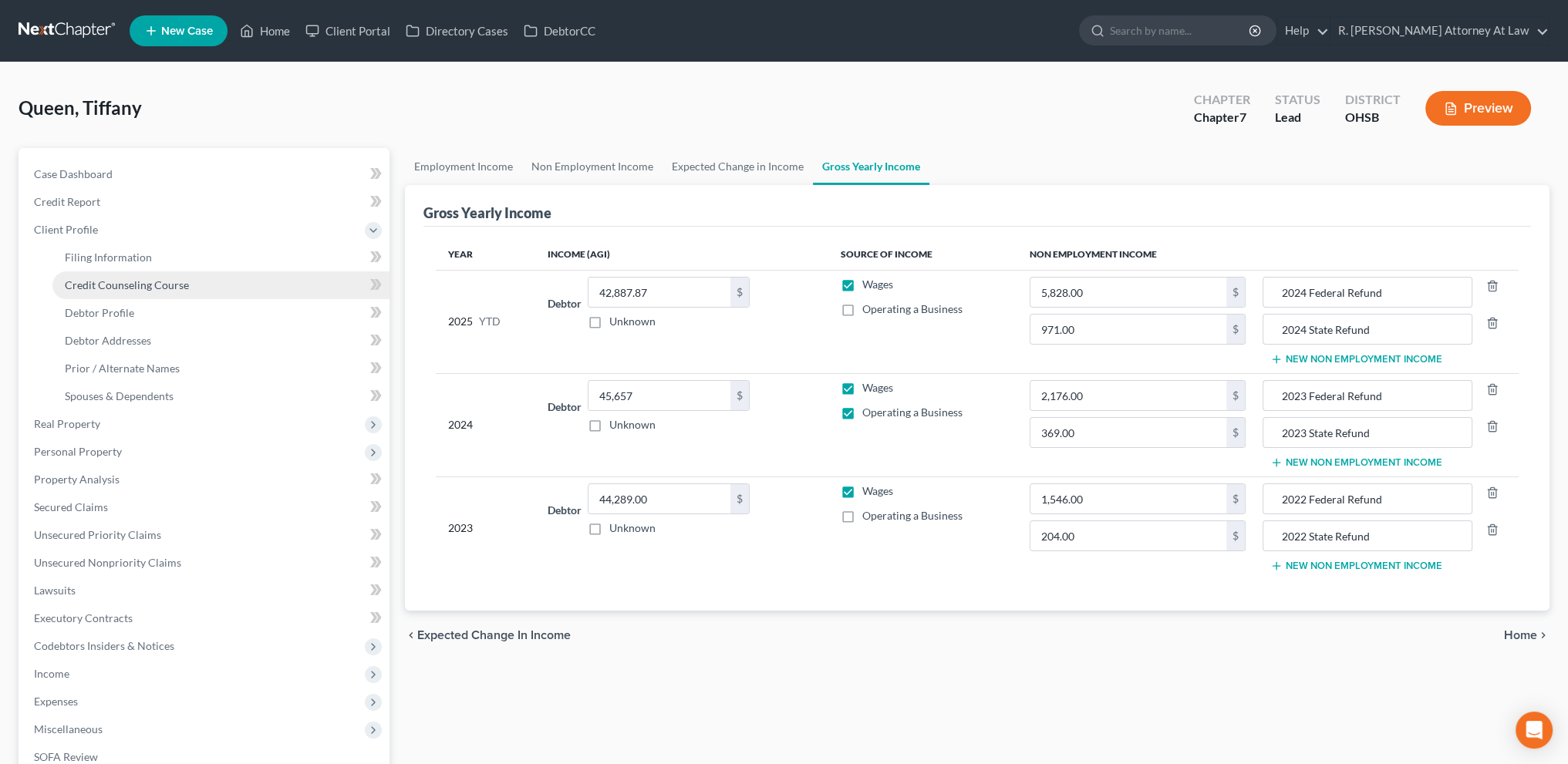
click at [94, 279] on span "Credit Counseling Course" at bounding box center [127, 285] width 124 height 13
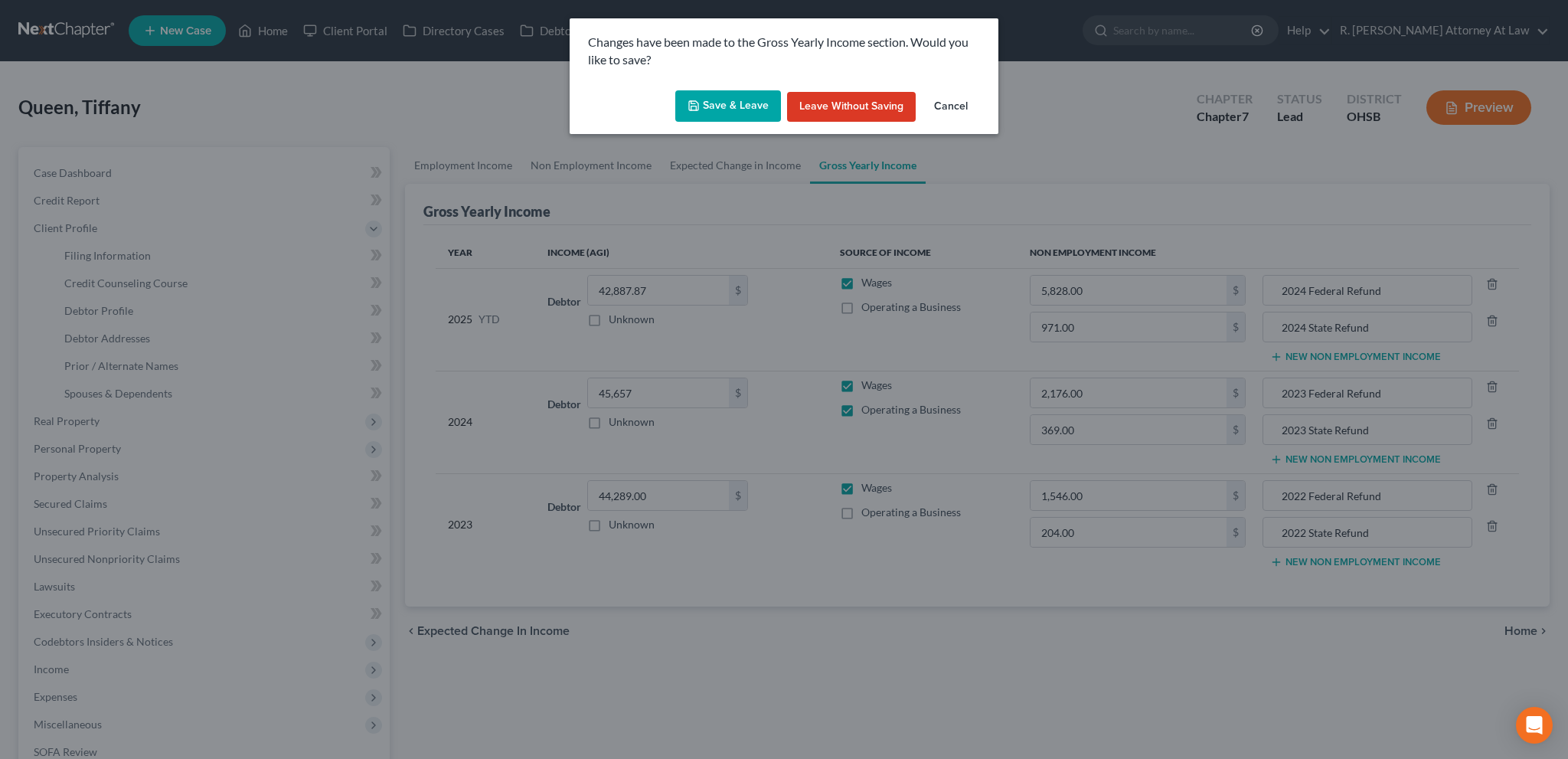
click at [720, 112] on button "Save & Leave" at bounding box center [728, 107] width 106 height 32
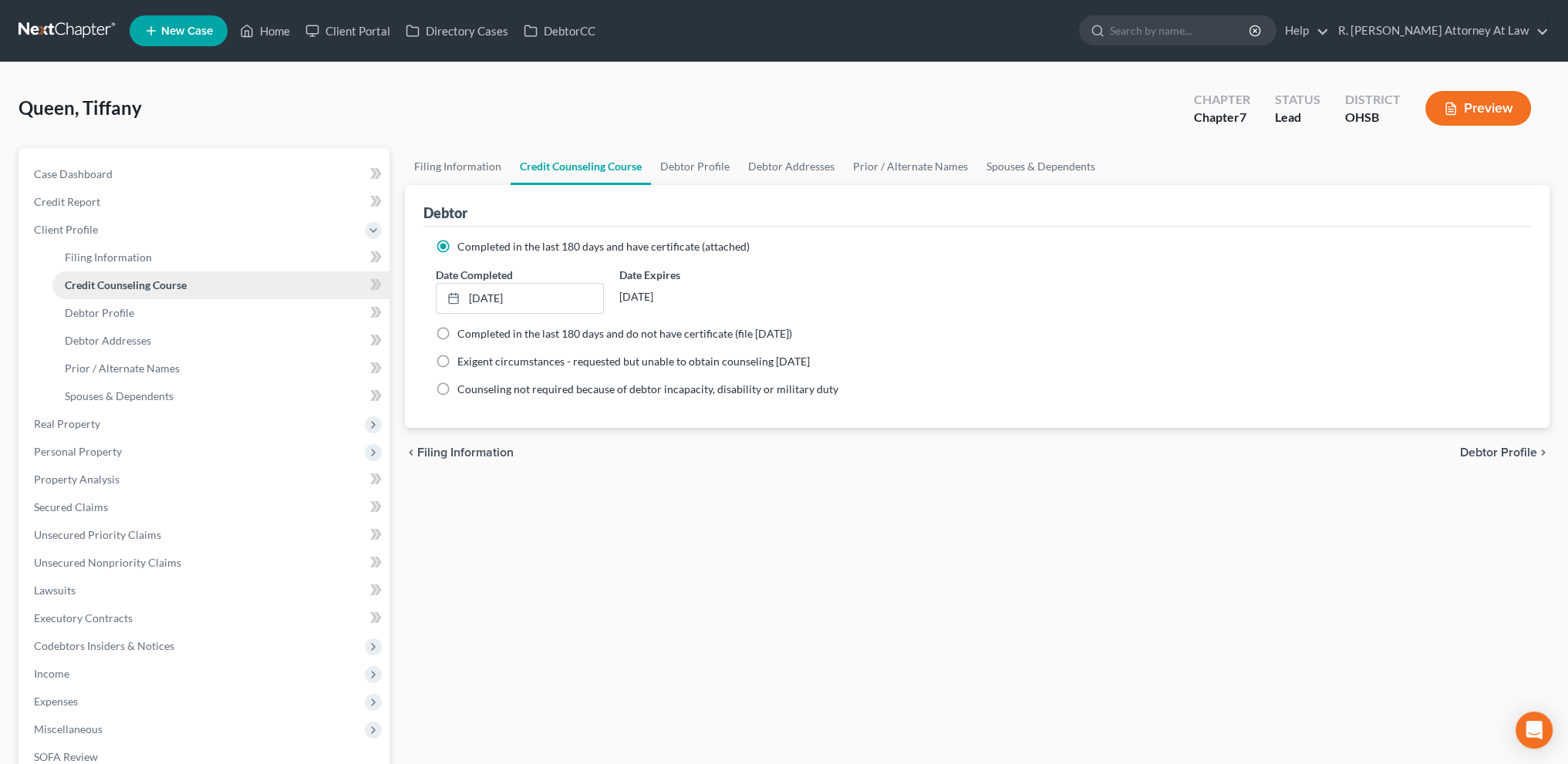
click at [132, 279] on span "Credit Counseling Course" at bounding box center [126, 285] width 122 height 13
click at [116, 261] on span "Filing Information" at bounding box center [108, 257] width 87 height 13
select select "1"
select select "0"
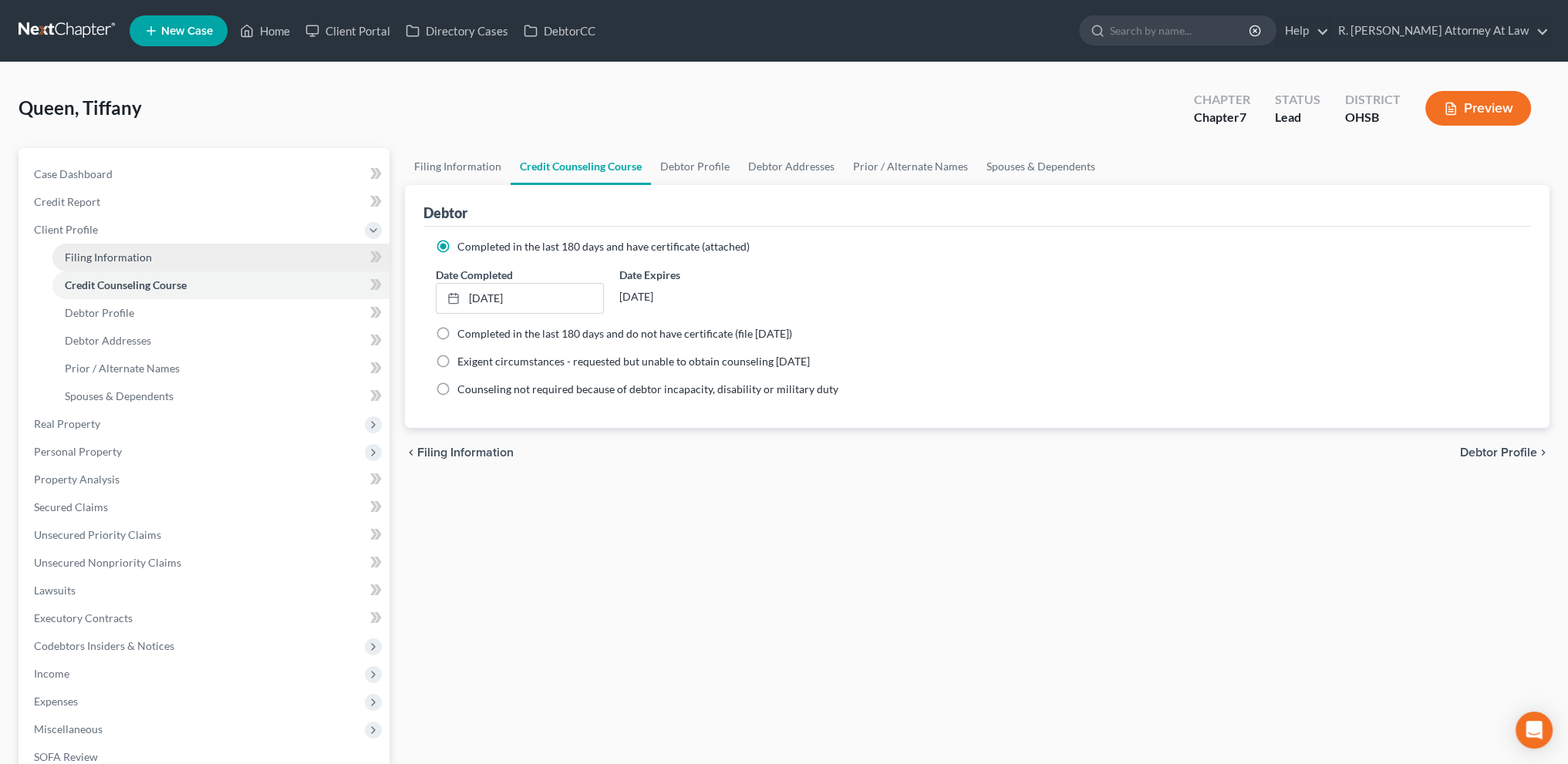
select select "62"
select select "0"
select select "36"
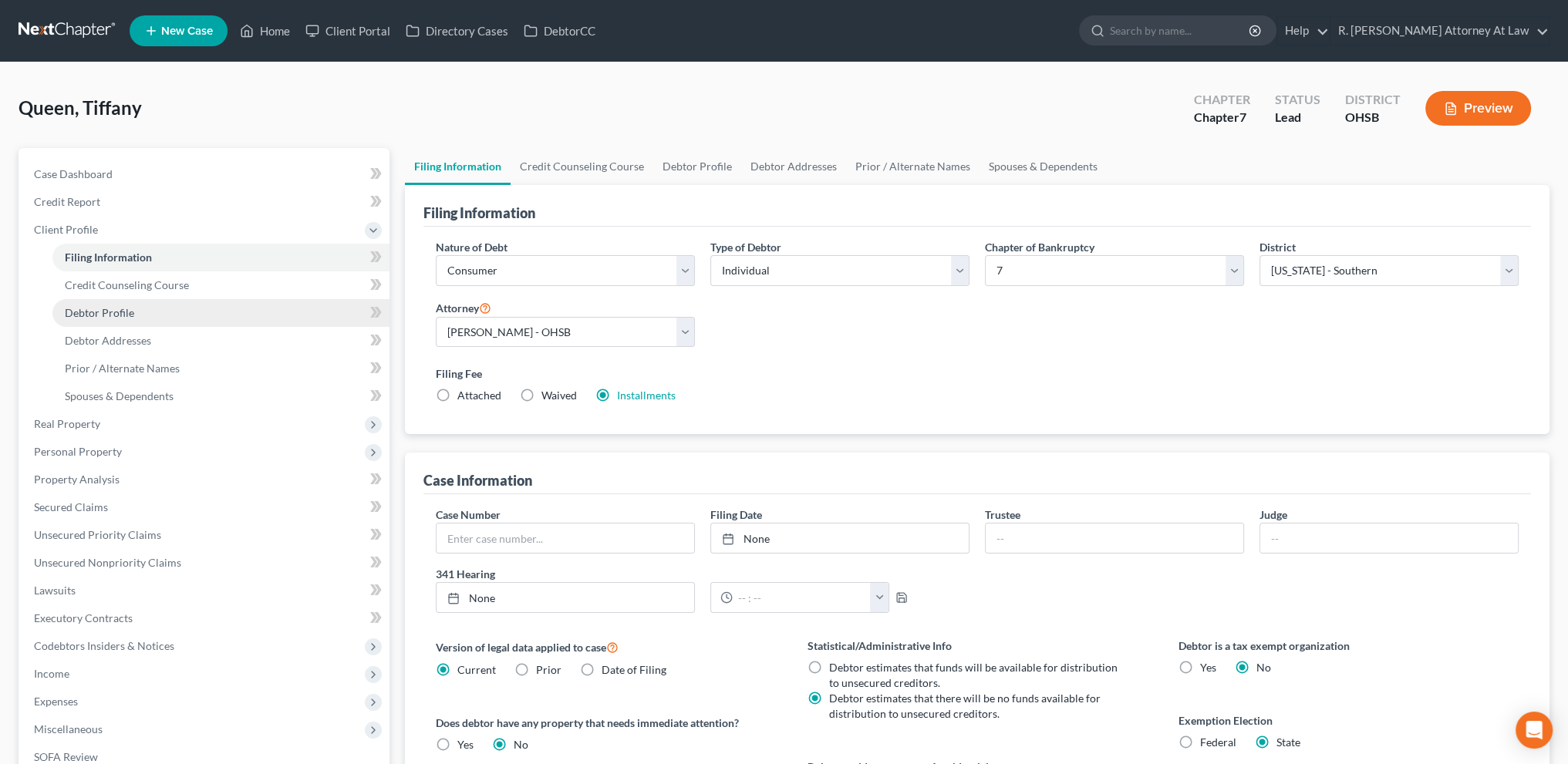
click at [108, 314] on span "Debtor Profile" at bounding box center [99, 313] width 69 height 13
select select "3"
select select "2"
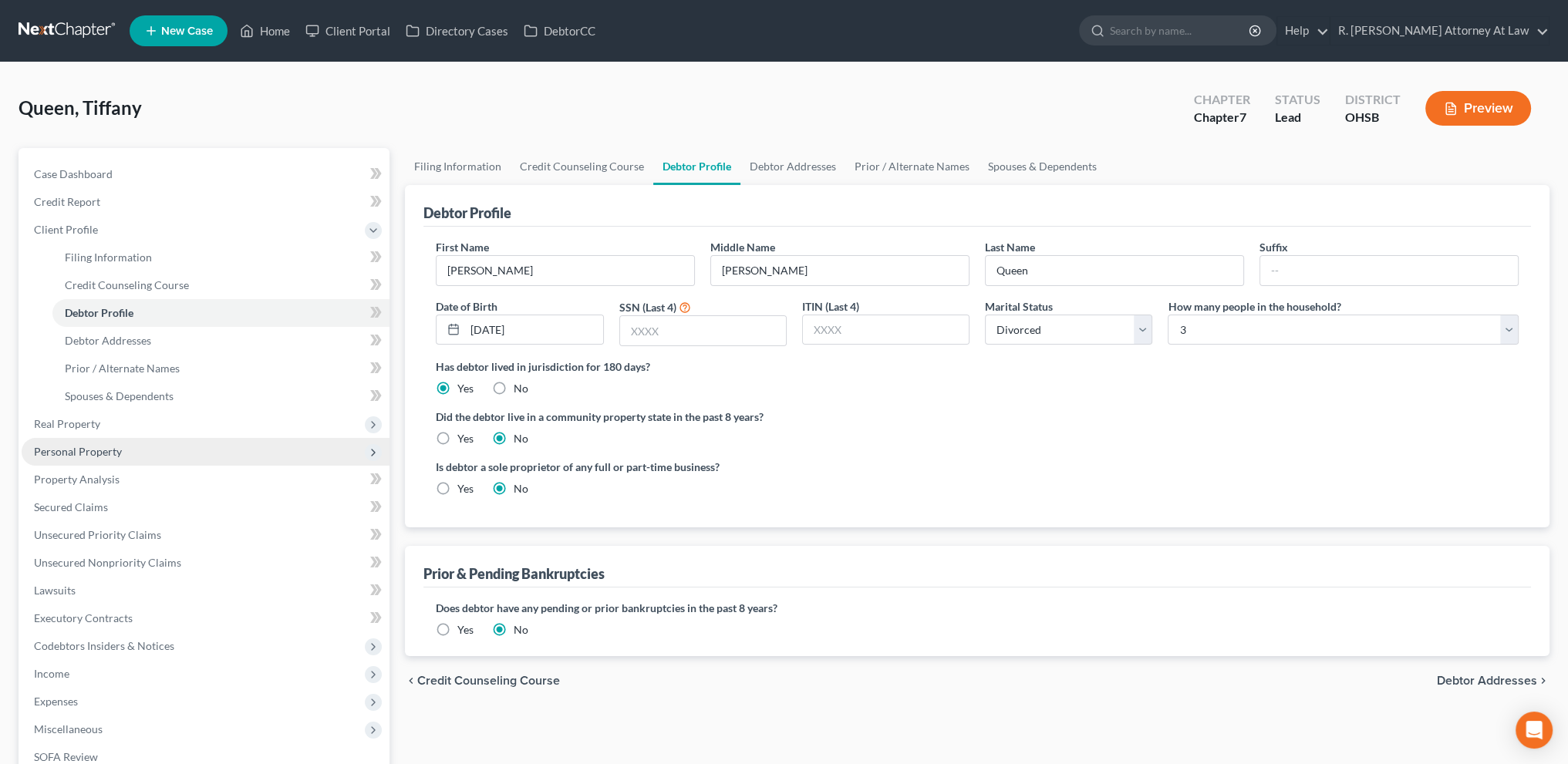
click at [84, 447] on span "Personal Property" at bounding box center [78, 451] width 88 height 13
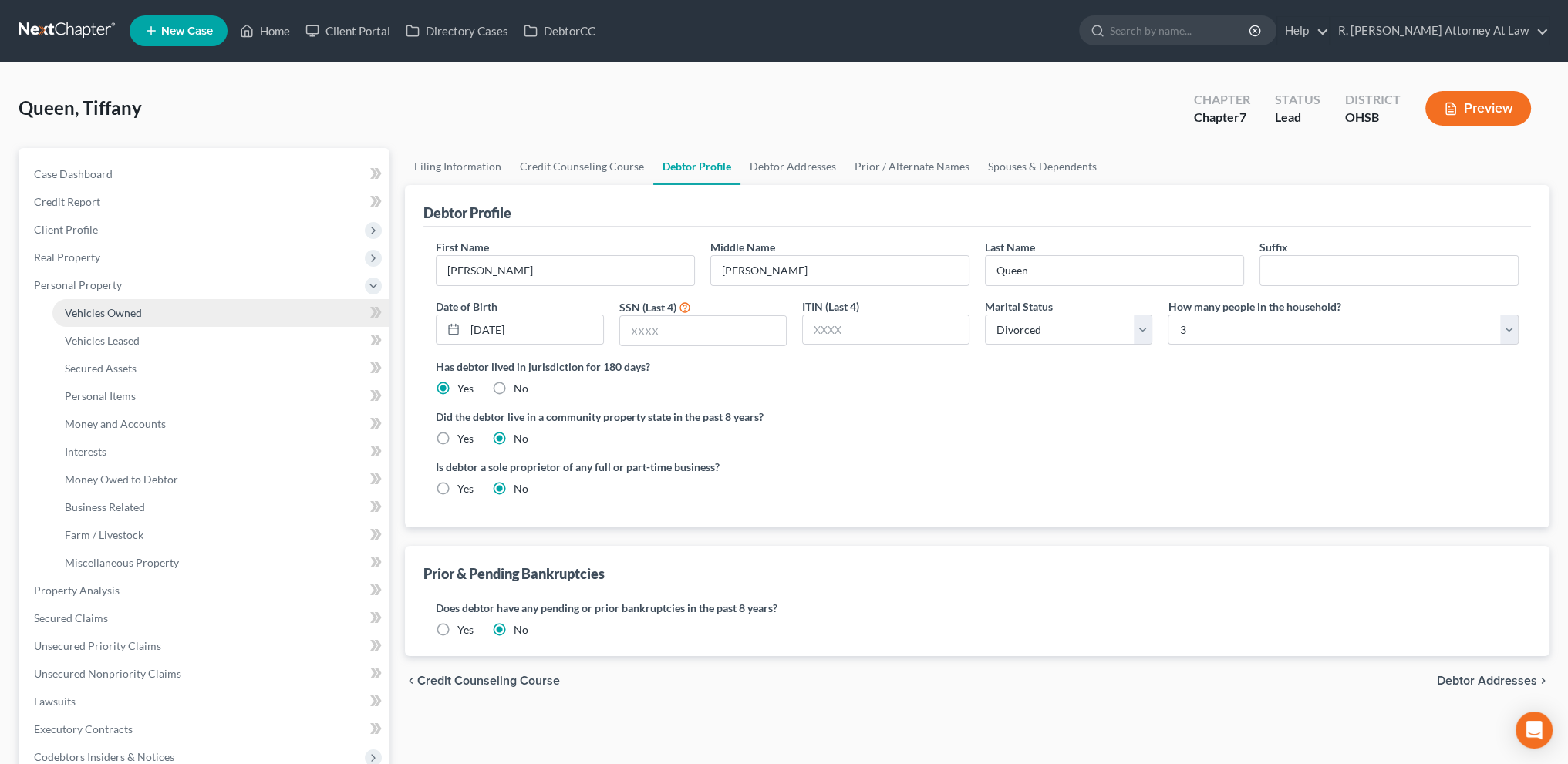
click at [81, 308] on span "Vehicles Owned" at bounding box center [103, 313] width 77 height 13
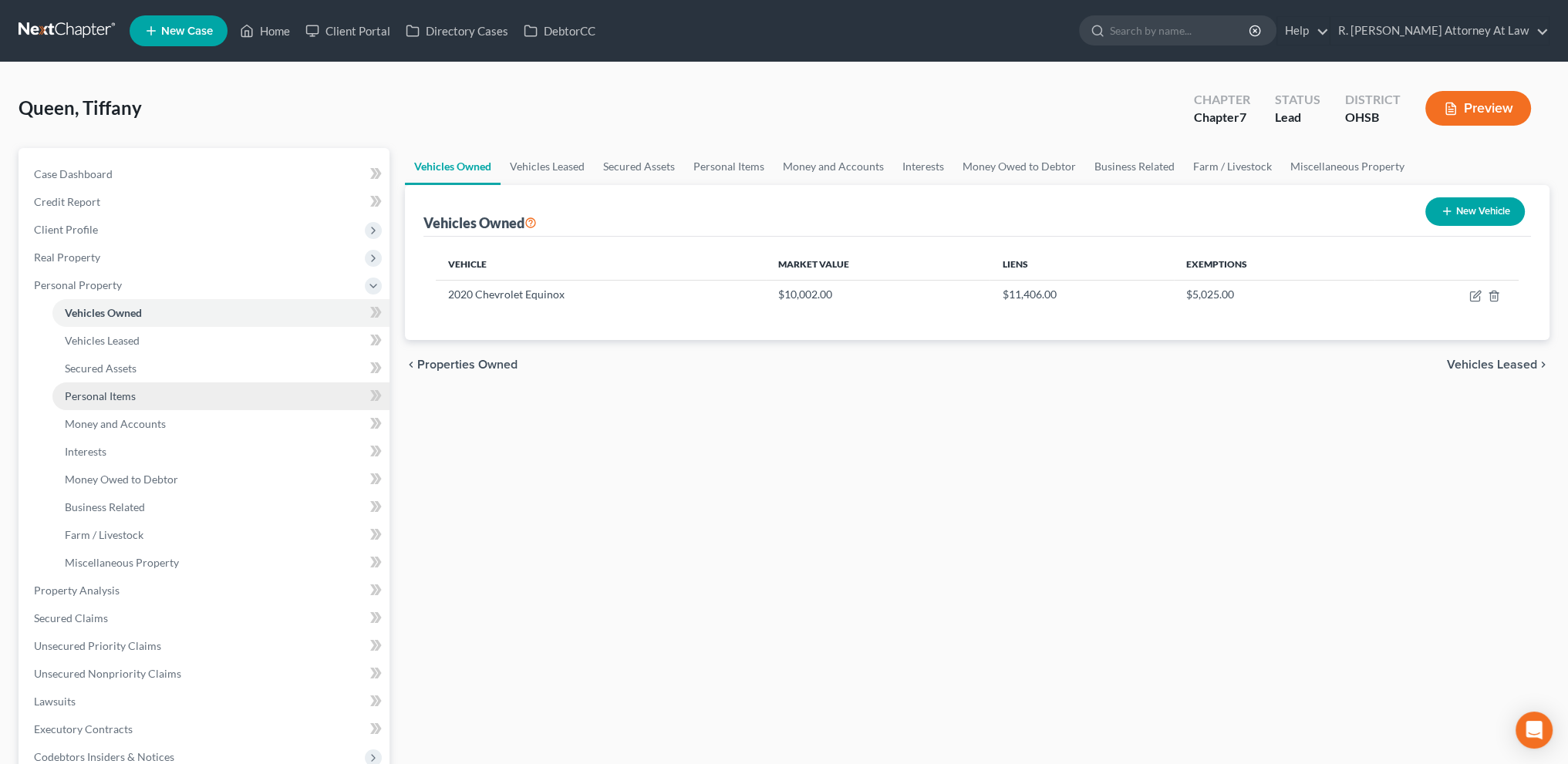
click at [102, 393] on span "Personal Items" at bounding box center [100, 396] width 71 height 13
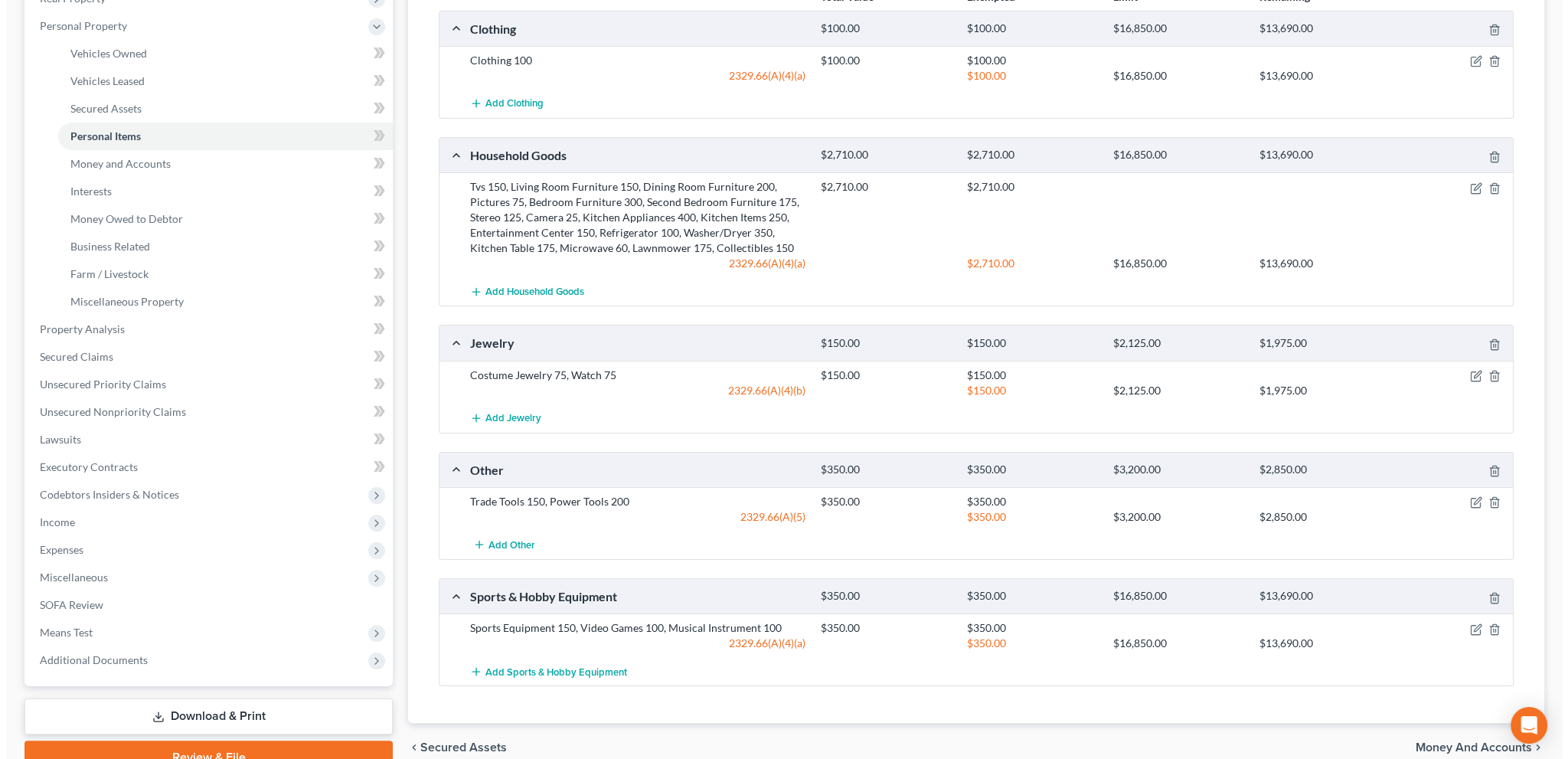
scroll to position [252, 0]
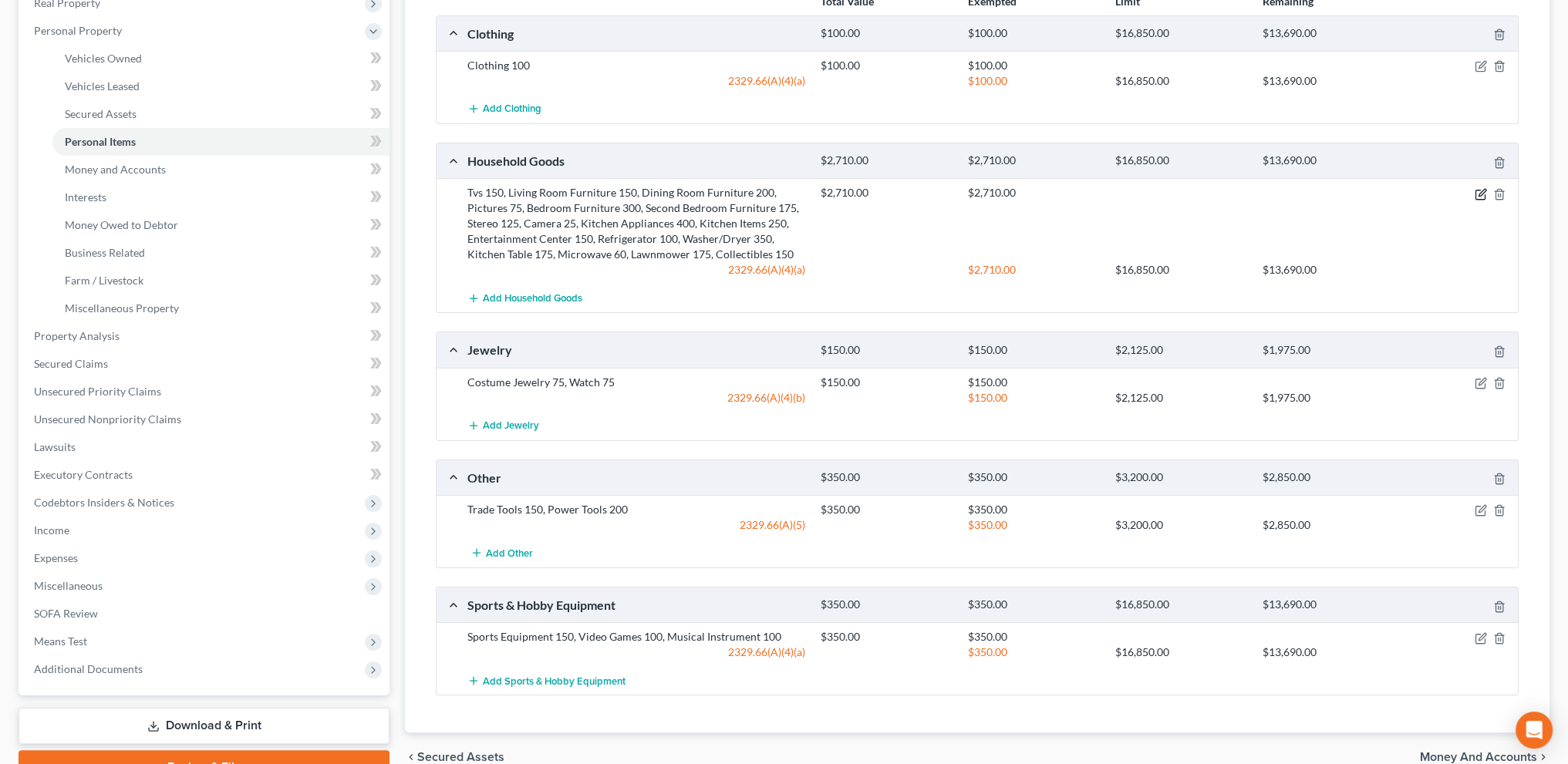
click at [1480, 189] on icon "button" at bounding box center [1481, 194] width 12 height 12
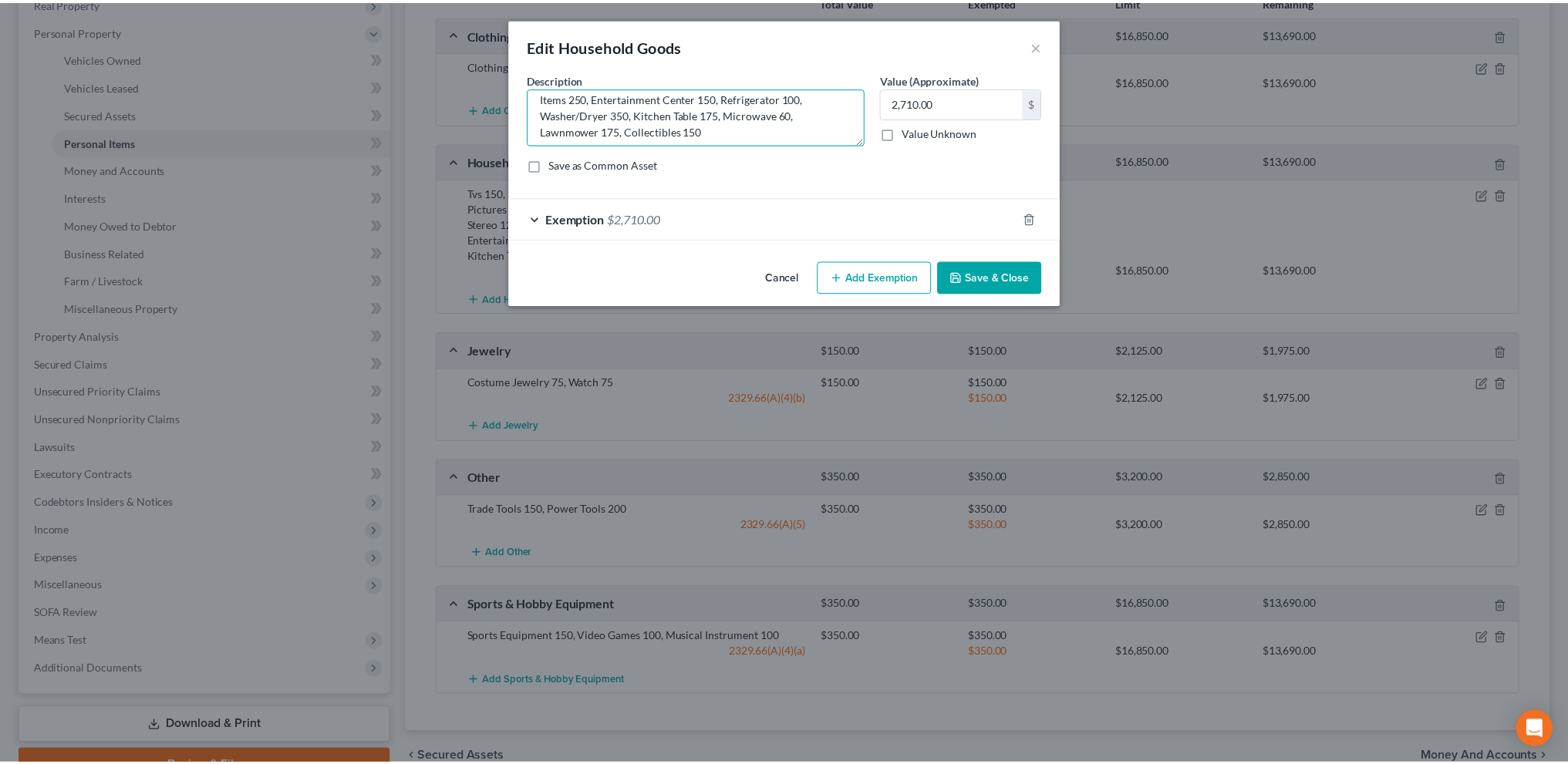
scroll to position [62, 0]
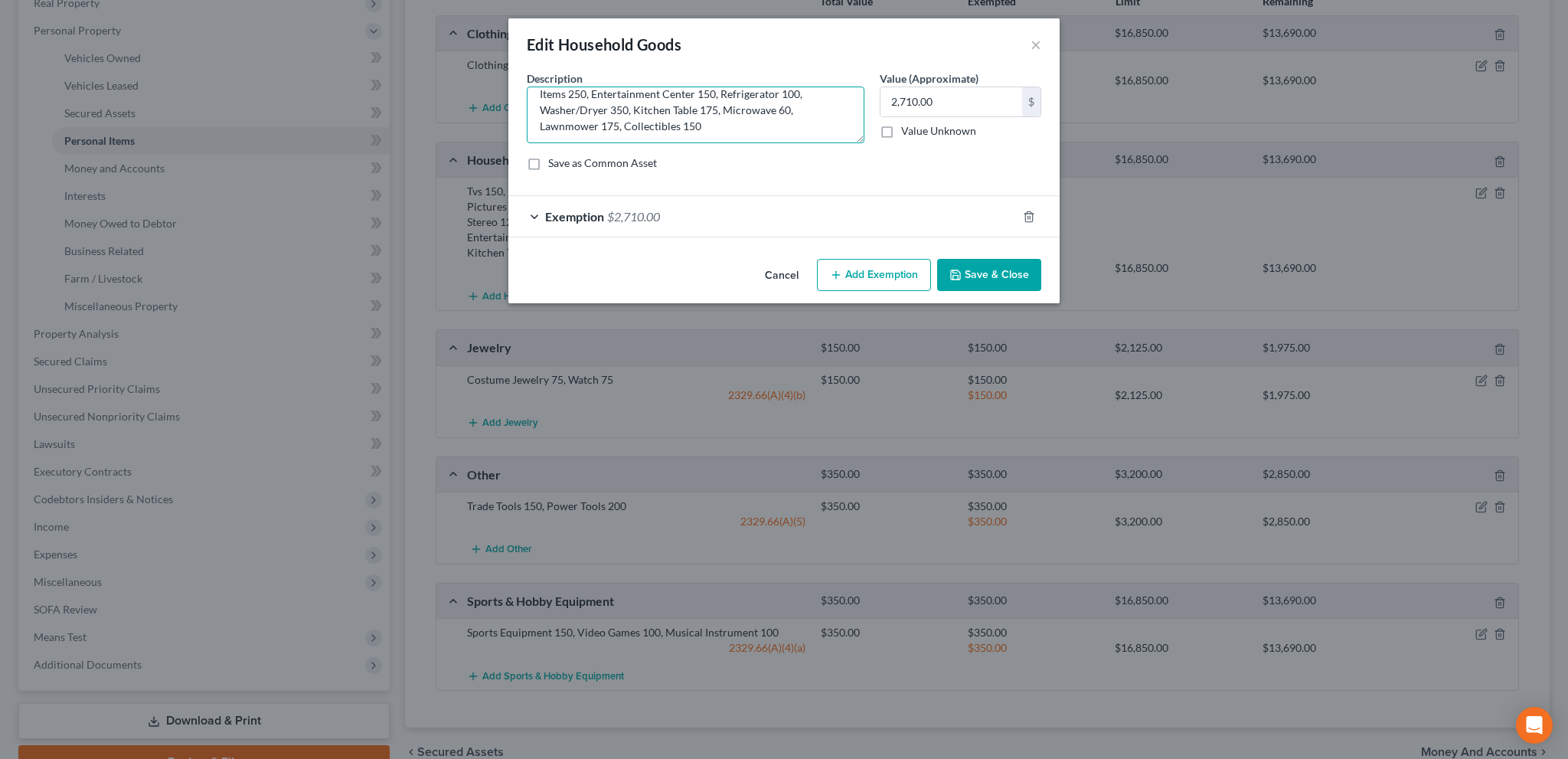
click at [699, 122] on textarea "Tvs 150, Living Room Furniture 150, Dining Room Furniture 200, Pictures 75, Bed…" at bounding box center [695, 115] width 338 height 57
type textarea "Tvs 150, Living Room Furniture 150, Dining Room Furniture 200, Pictures 75, Bed…"
click at [980, 275] on button "Save & Close" at bounding box center [989, 275] width 104 height 32
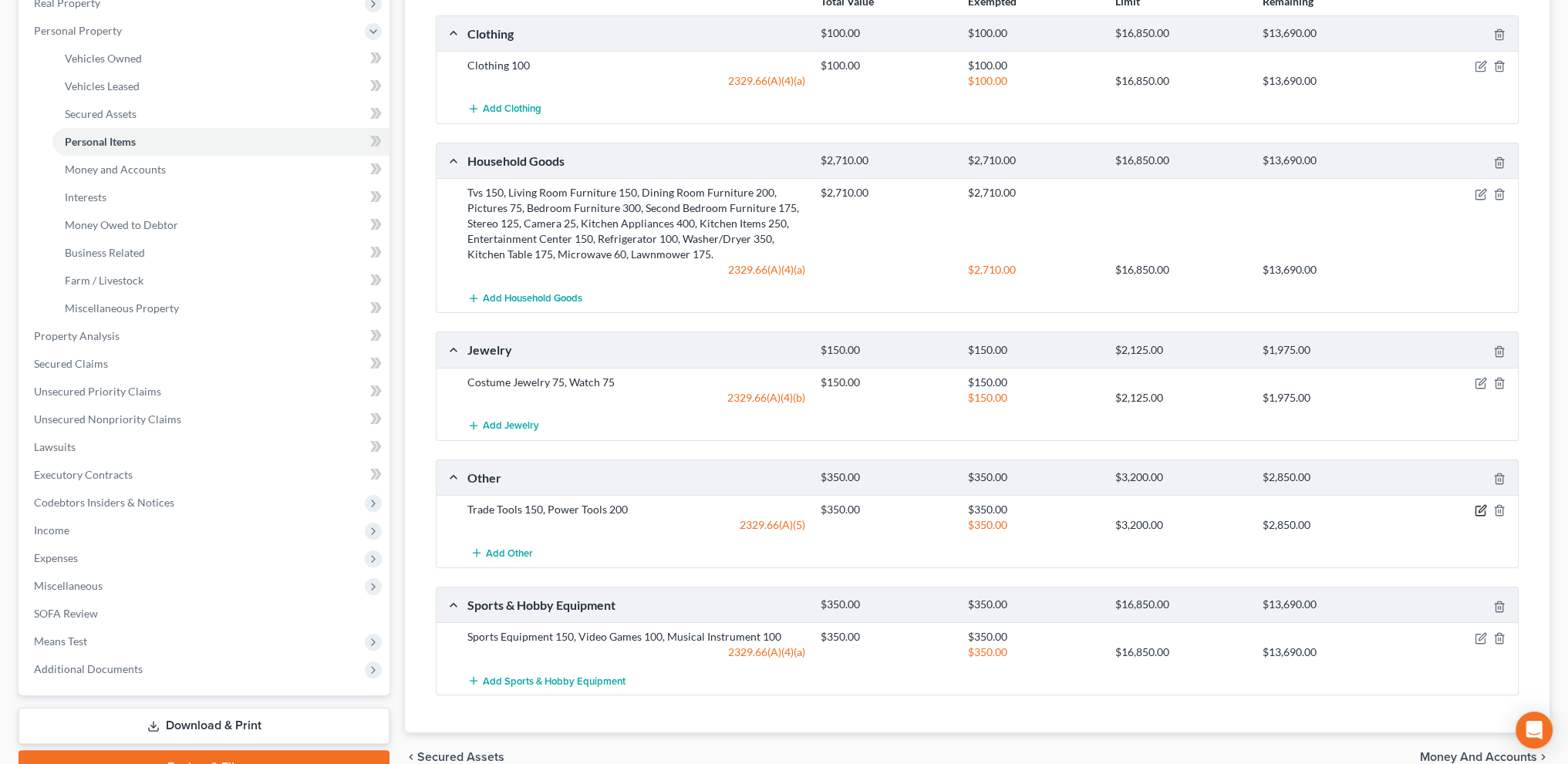
click at [1479, 507] on icon "button" at bounding box center [1482, 509] width 7 height 7
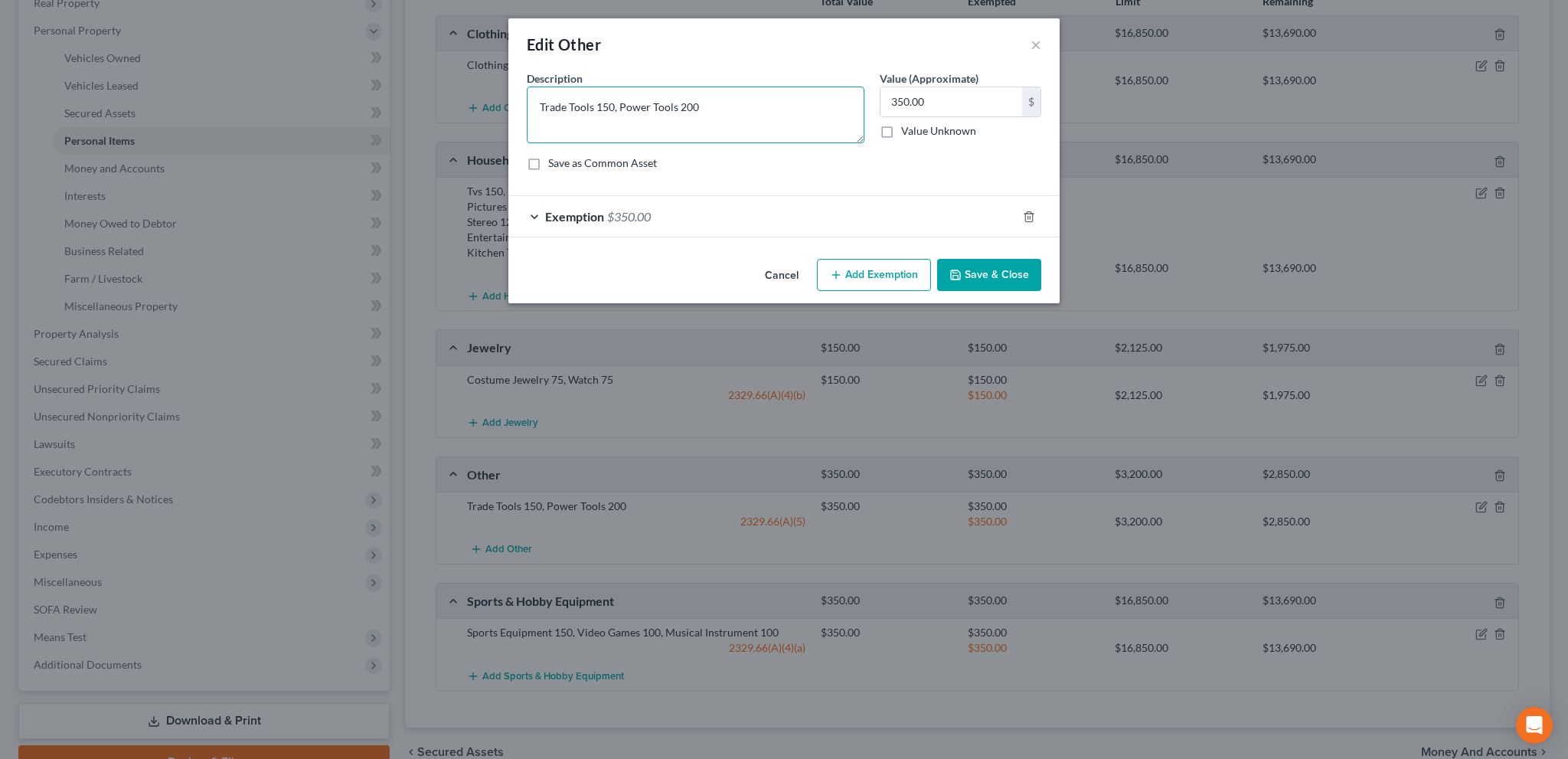
click at [616, 108] on textarea "Trade Tools 150, Power Tools 200" at bounding box center [695, 115] width 338 height 57
type textarea "Power Tools 200"
click at [964, 104] on input "350.00" at bounding box center [951, 102] width 142 height 29
drag, startPoint x: 628, startPoint y: 100, endPoint x: 628, endPoint y: 109, distance: 9.0
click at [628, 101] on textarea "Power Tools 200" at bounding box center [695, 115] width 338 height 57
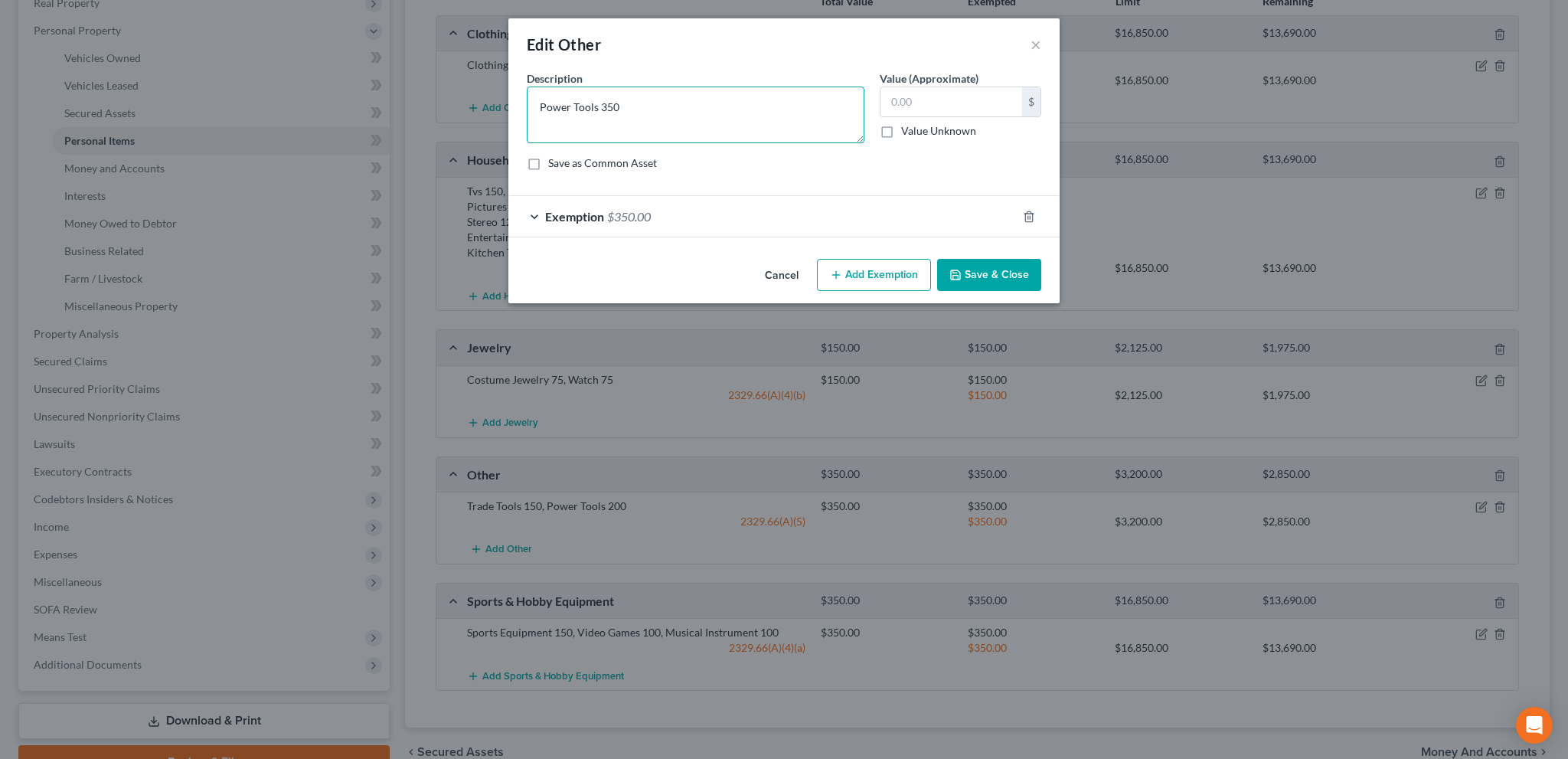
type textarea "Power Tools 350"
click at [957, 265] on button "Save & Close" at bounding box center [989, 275] width 104 height 32
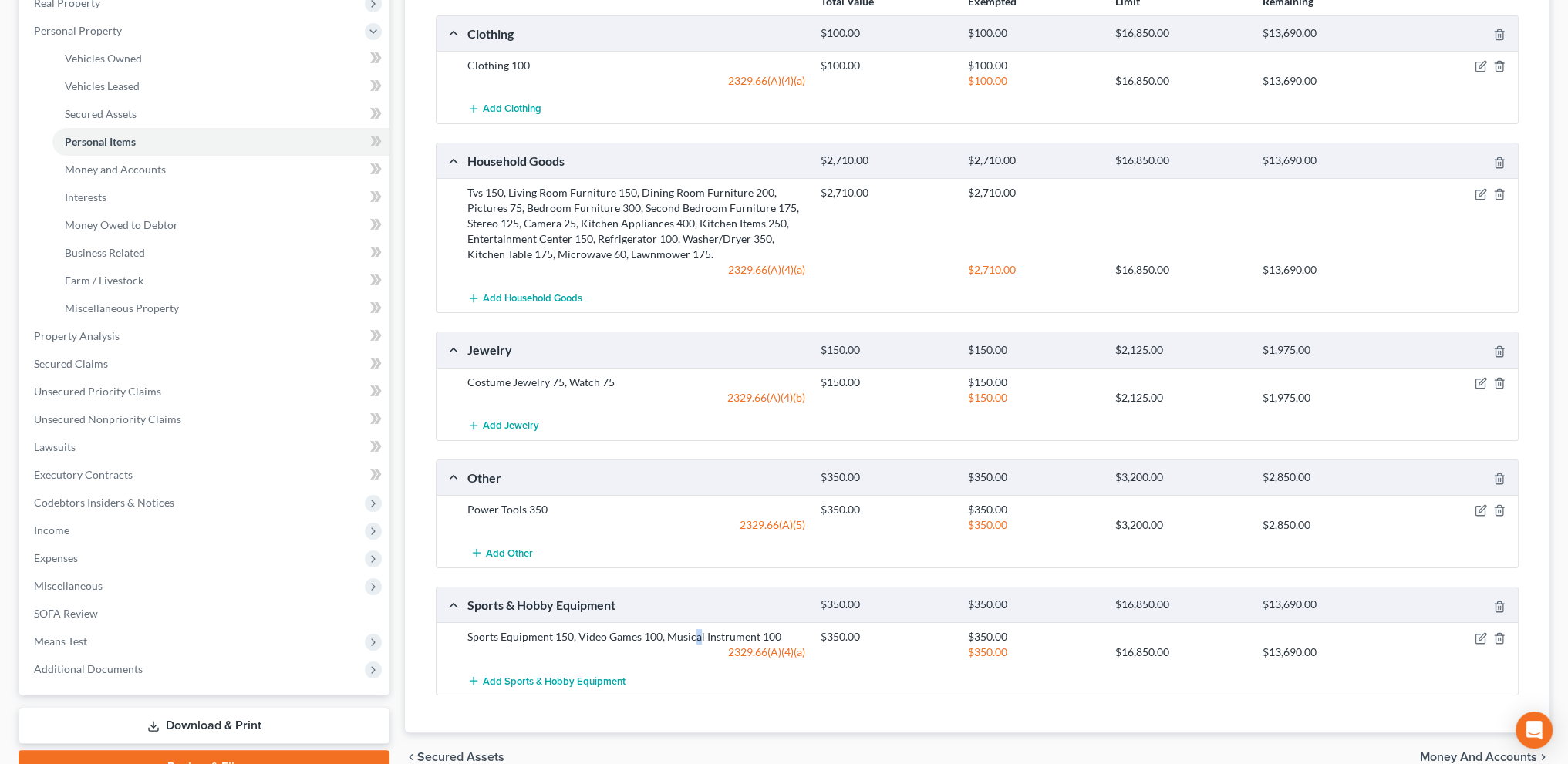
click at [696, 634] on div "Sports Equipment 150, Video Games 100, Musical Instrument 100" at bounding box center [636, 637] width 354 height 15
click at [1481, 633] on icon "button" at bounding box center [1482, 636] width 7 height 7
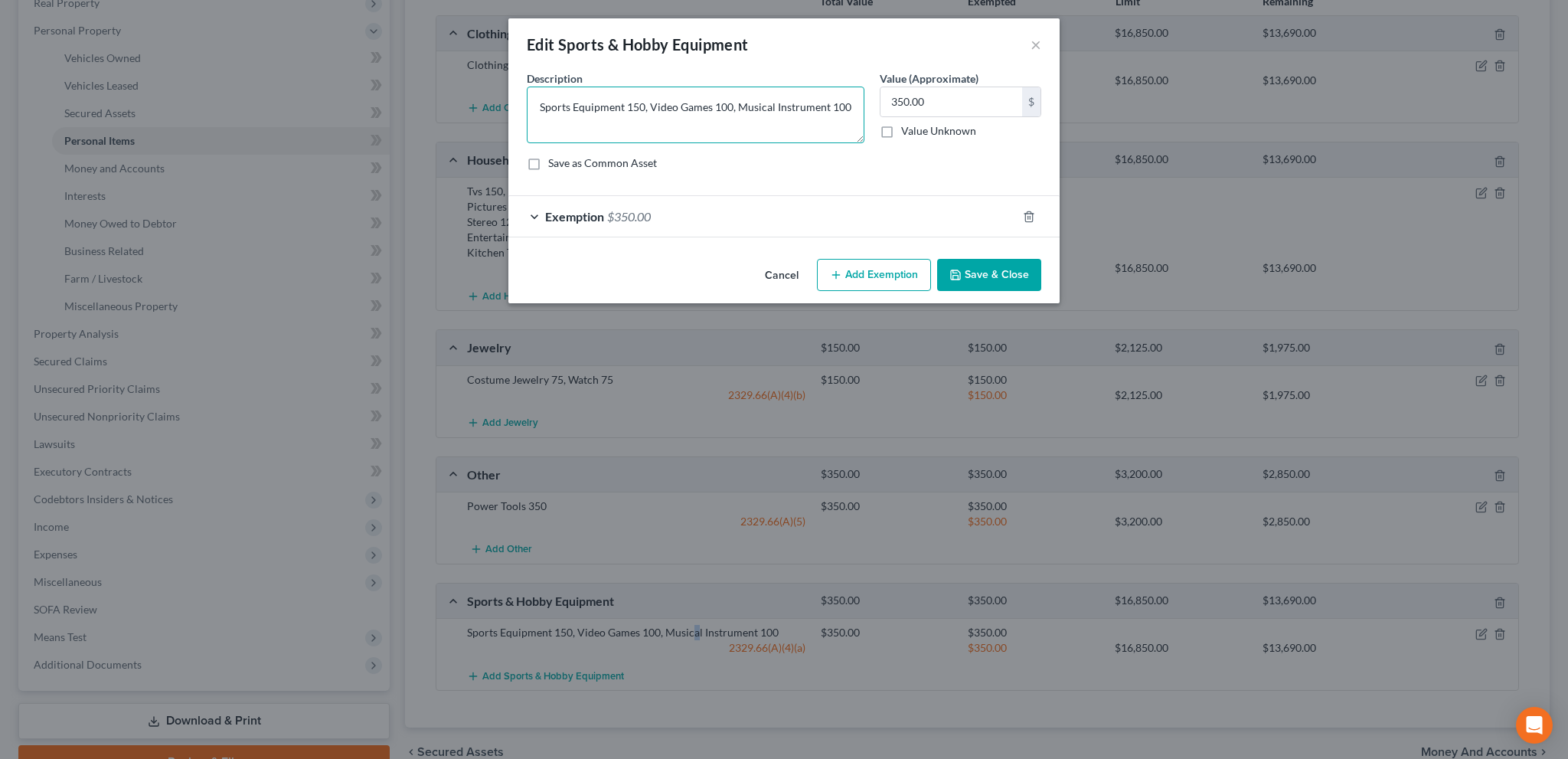
click at [848, 106] on textarea "Sports Equipment 150, Video Games 100, Musical Instrument 100" at bounding box center [695, 115] width 338 height 57
drag, startPoint x: 824, startPoint y: 186, endPoint x: 829, endPoint y: 199, distance: 13.9
click at [826, 186] on form "An exemption set must first be selected from the Filing Information section. Co…" at bounding box center [784, 154] width 514 height 167
click at [830, 224] on div "Exemption $350.00" at bounding box center [763, 216] width 509 height 40
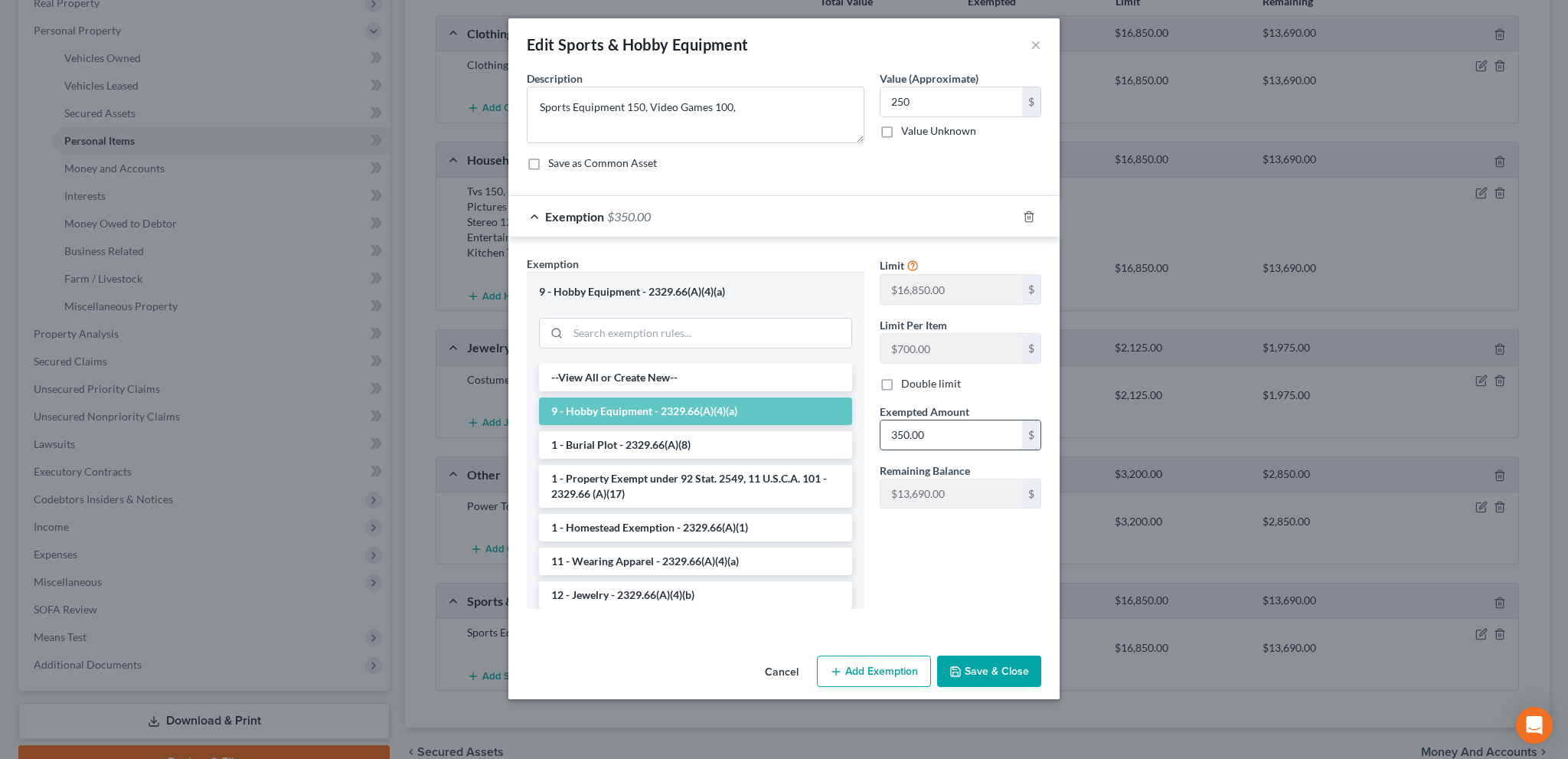
click at [952, 439] on input "350.00" at bounding box center [951, 435] width 142 height 29
click at [976, 671] on button "Save & Close" at bounding box center [989, 672] width 104 height 32
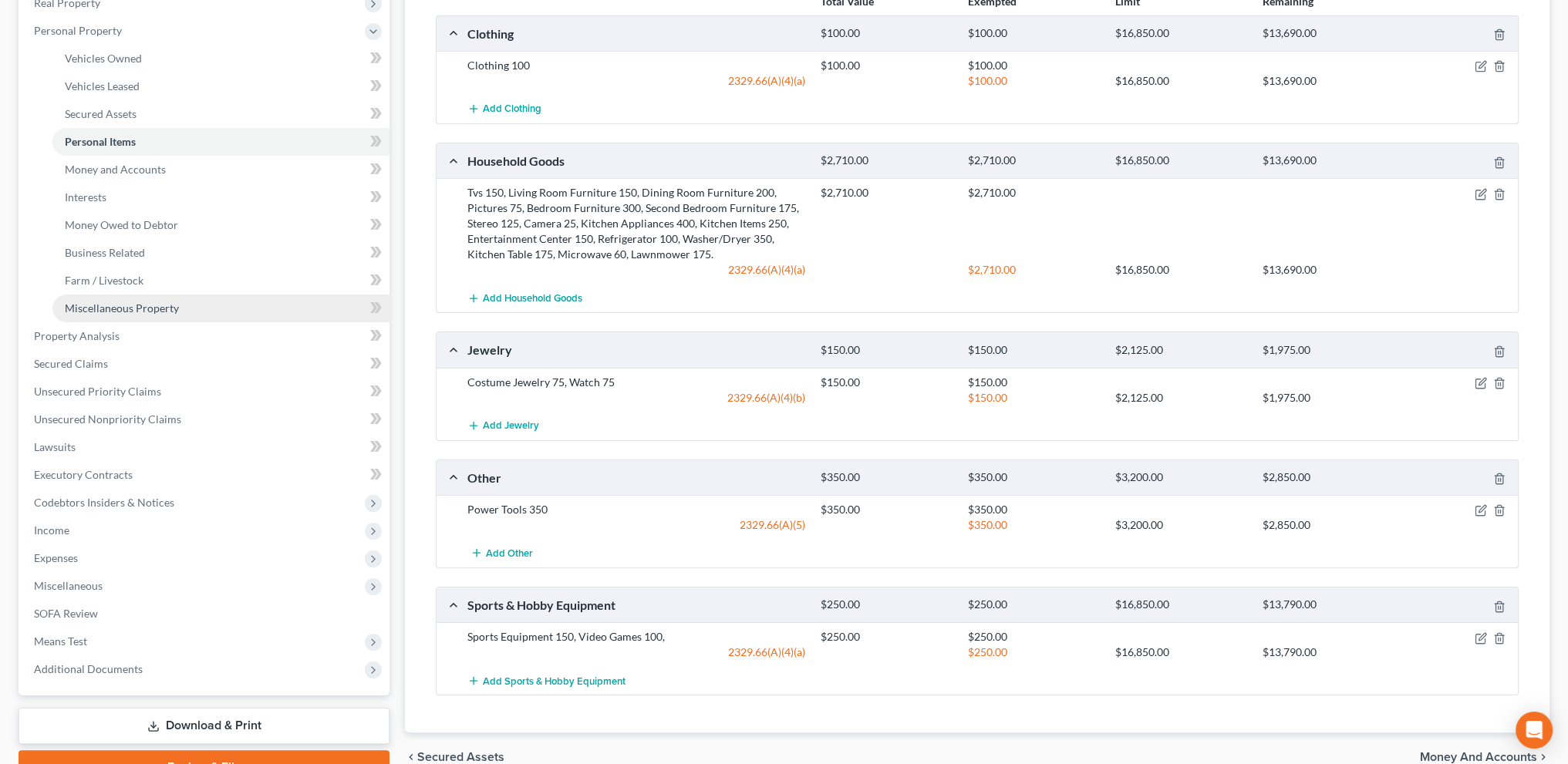
click at [66, 306] on span "Miscellaneous Property" at bounding box center [122, 308] width 114 height 13
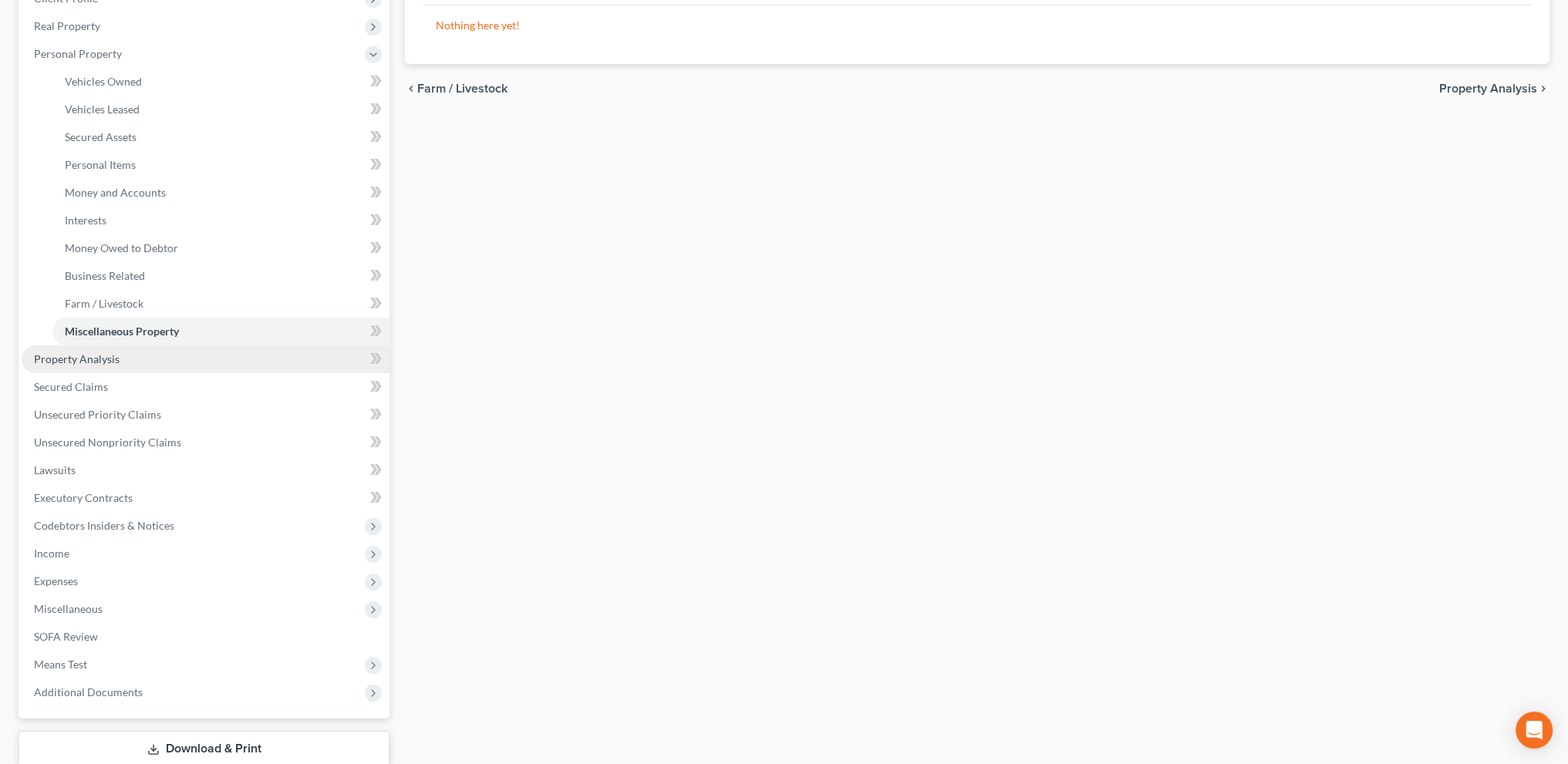
click at [62, 353] on span "Property Analysis" at bounding box center [77, 359] width 86 height 13
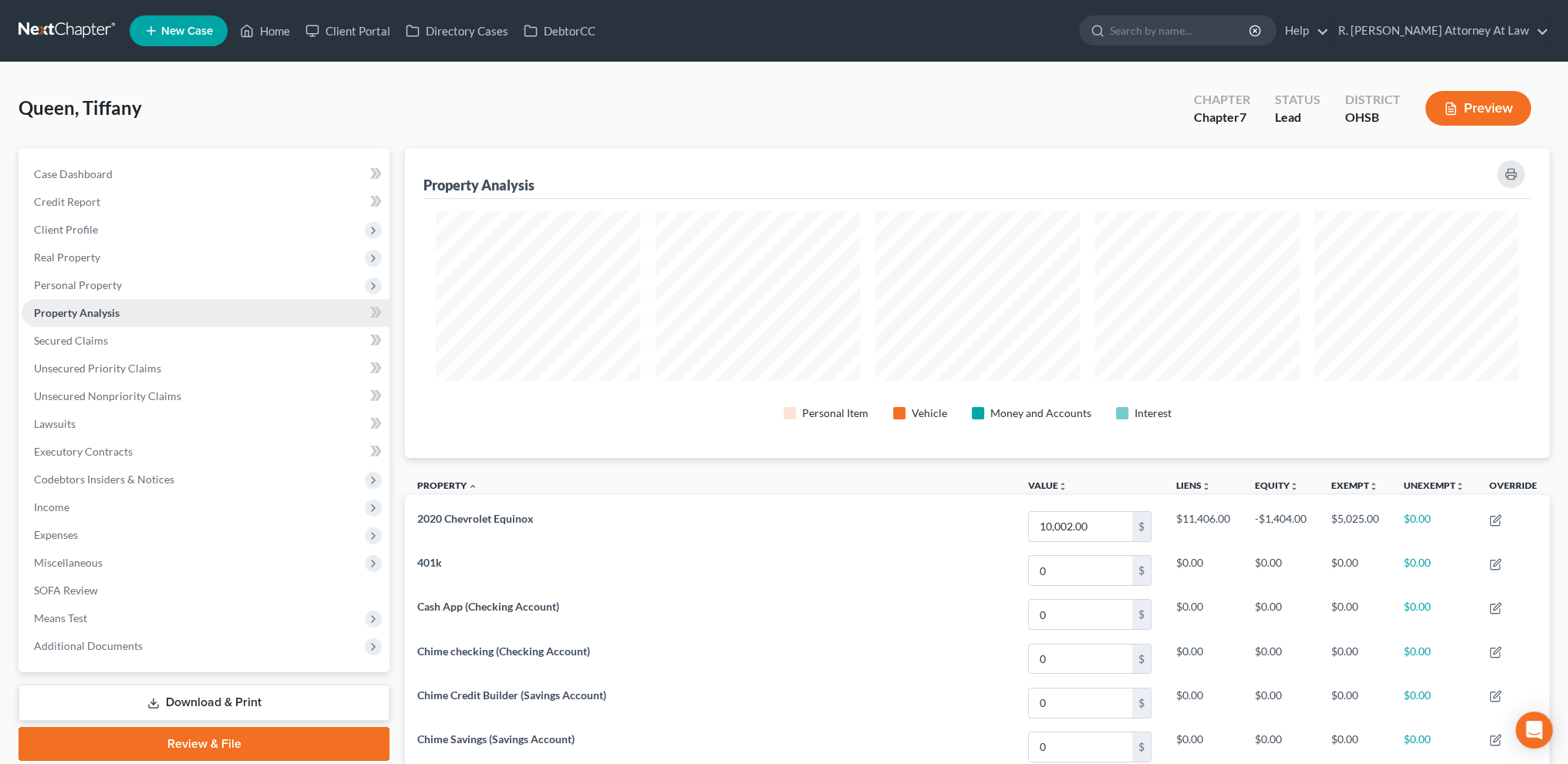
scroll to position [310, 1144]
click at [52, 342] on span "Secured Claims" at bounding box center [71, 340] width 74 height 13
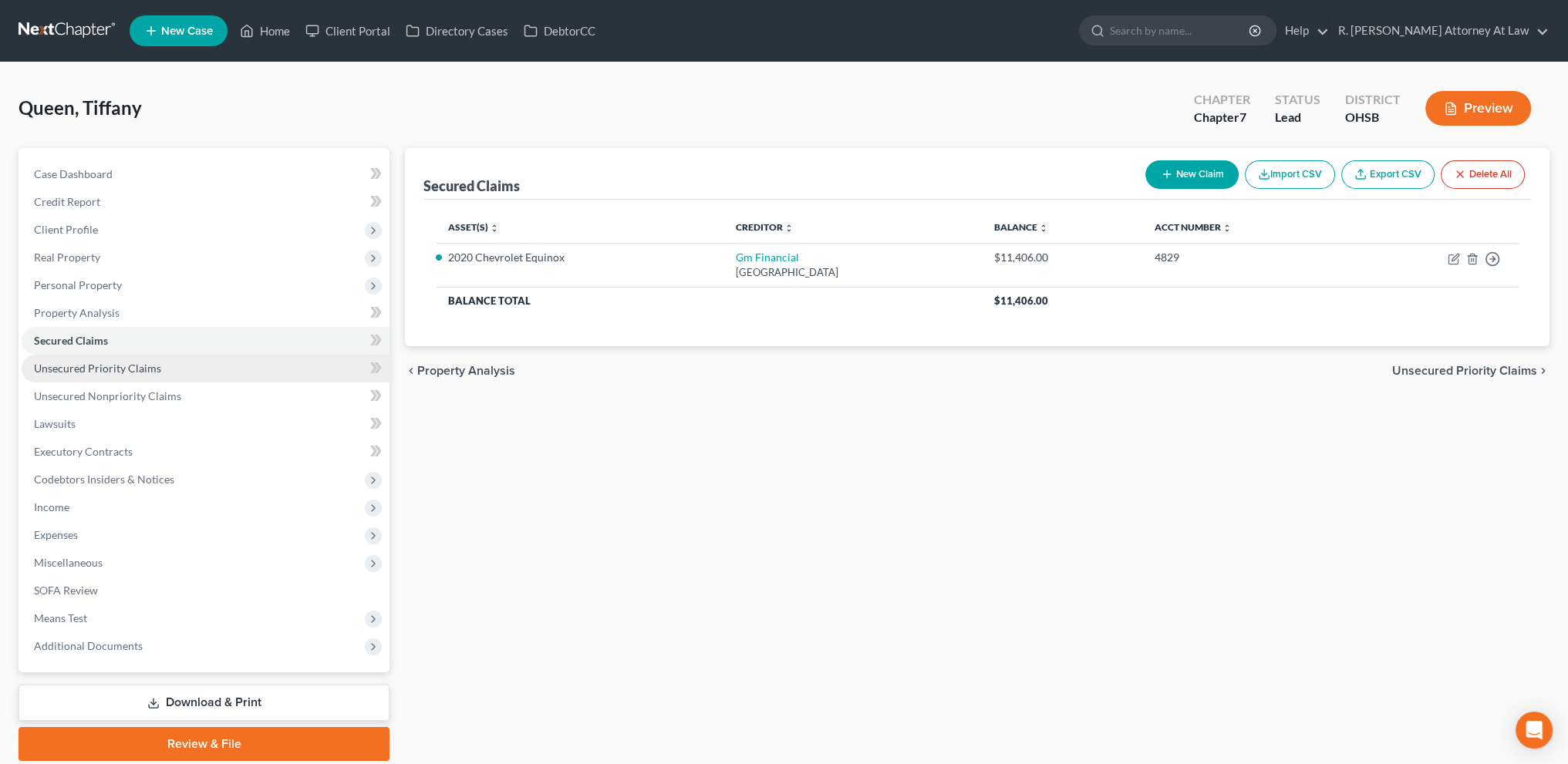
click at [54, 371] on span "Unsecured Priority Claims" at bounding box center [98, 368] width 127 height 13
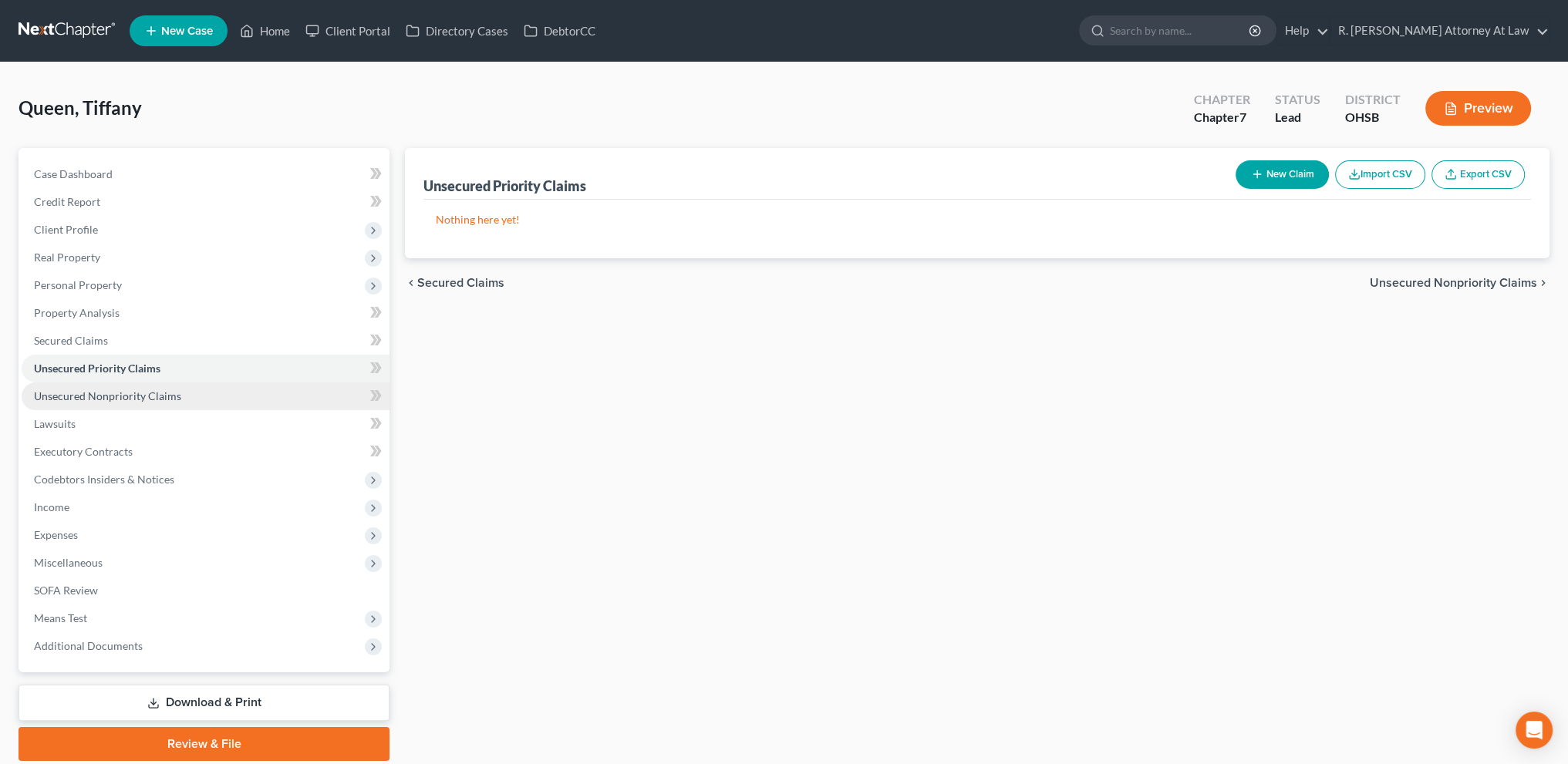
click at [58, 397] on span "Unsecured Nonpriority Claims" at bounding box center [108, 396] width 147 height 13
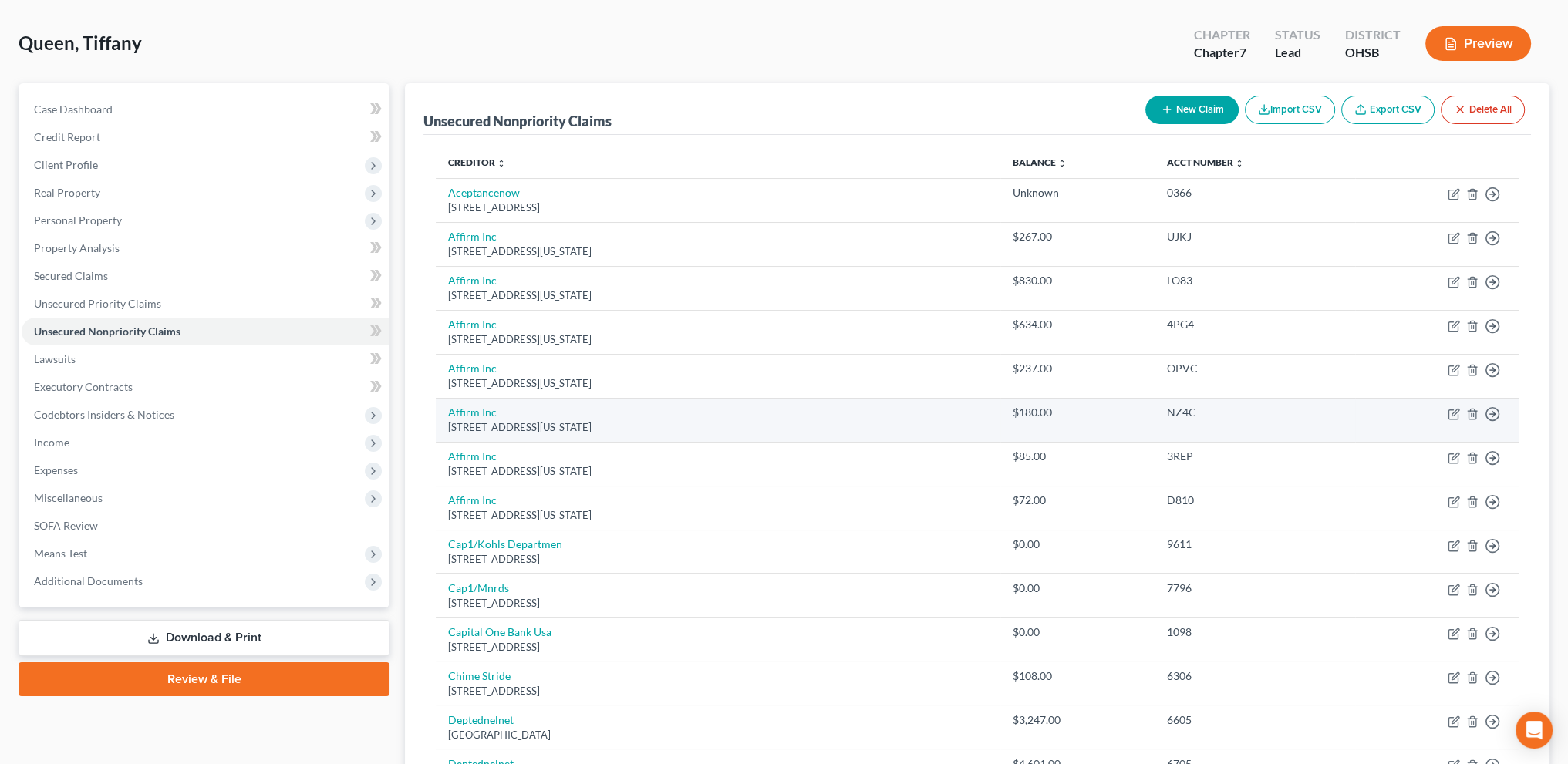
scroll to position [77, 0]
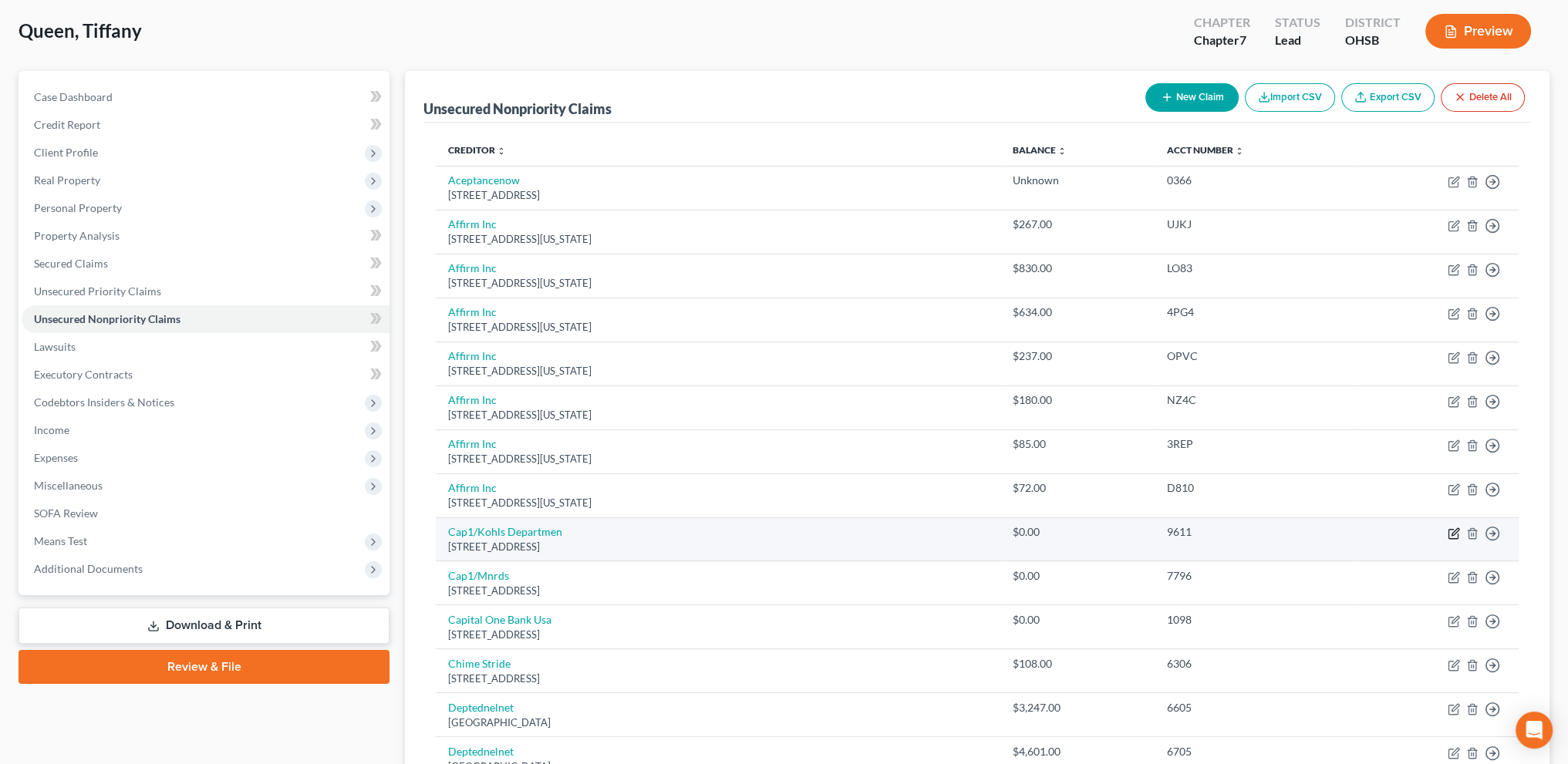
click at [1451, 530] on icon "button" at bounding box center [1453, 533] width 12 height 12
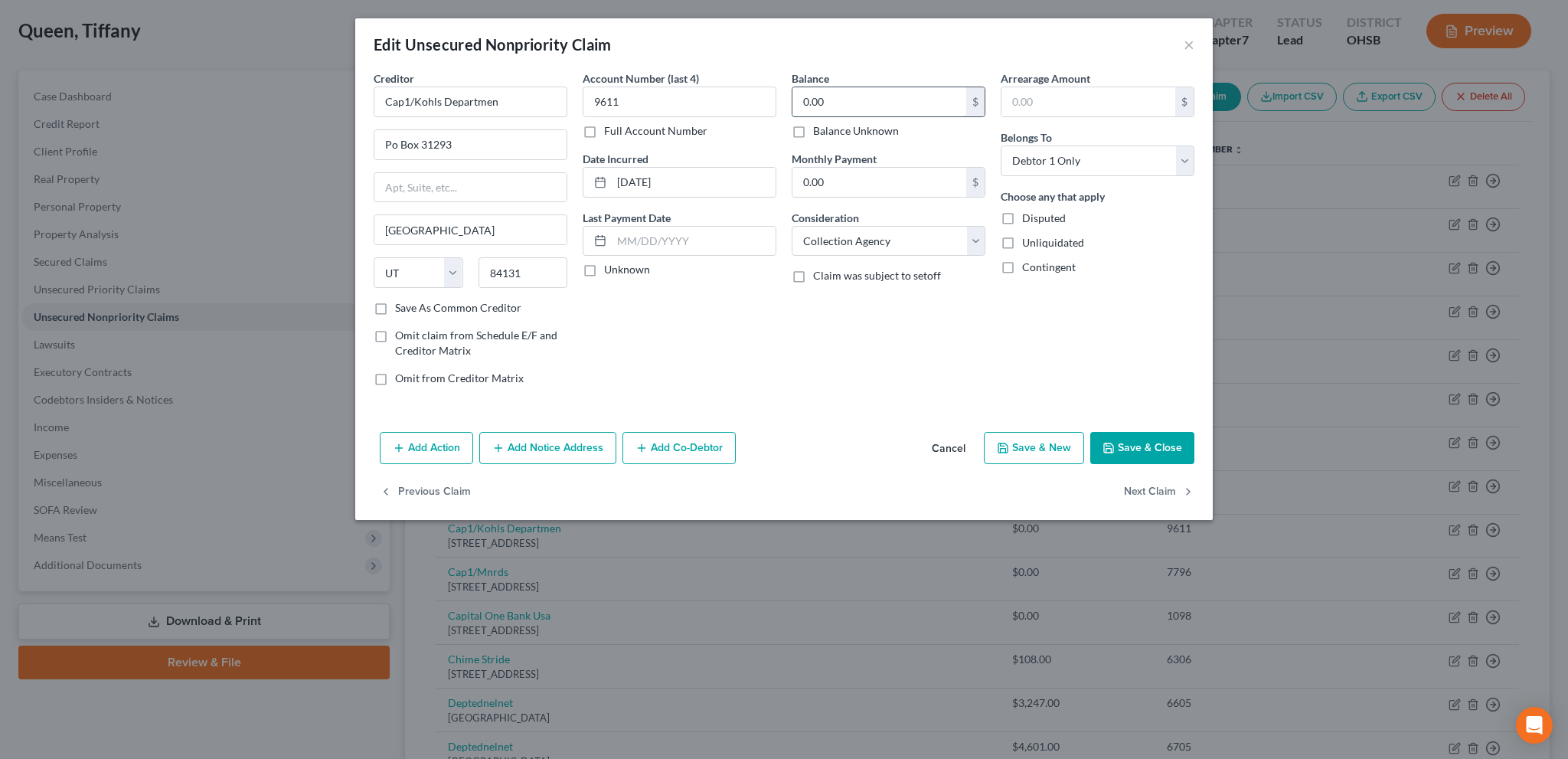
click at [823, 106] on input "0.00" at bounding box center [879, 102] width 174 height 29
click at [1108, 448] on polyline "button" at bounding box center [1109, 450] width 6 height 4
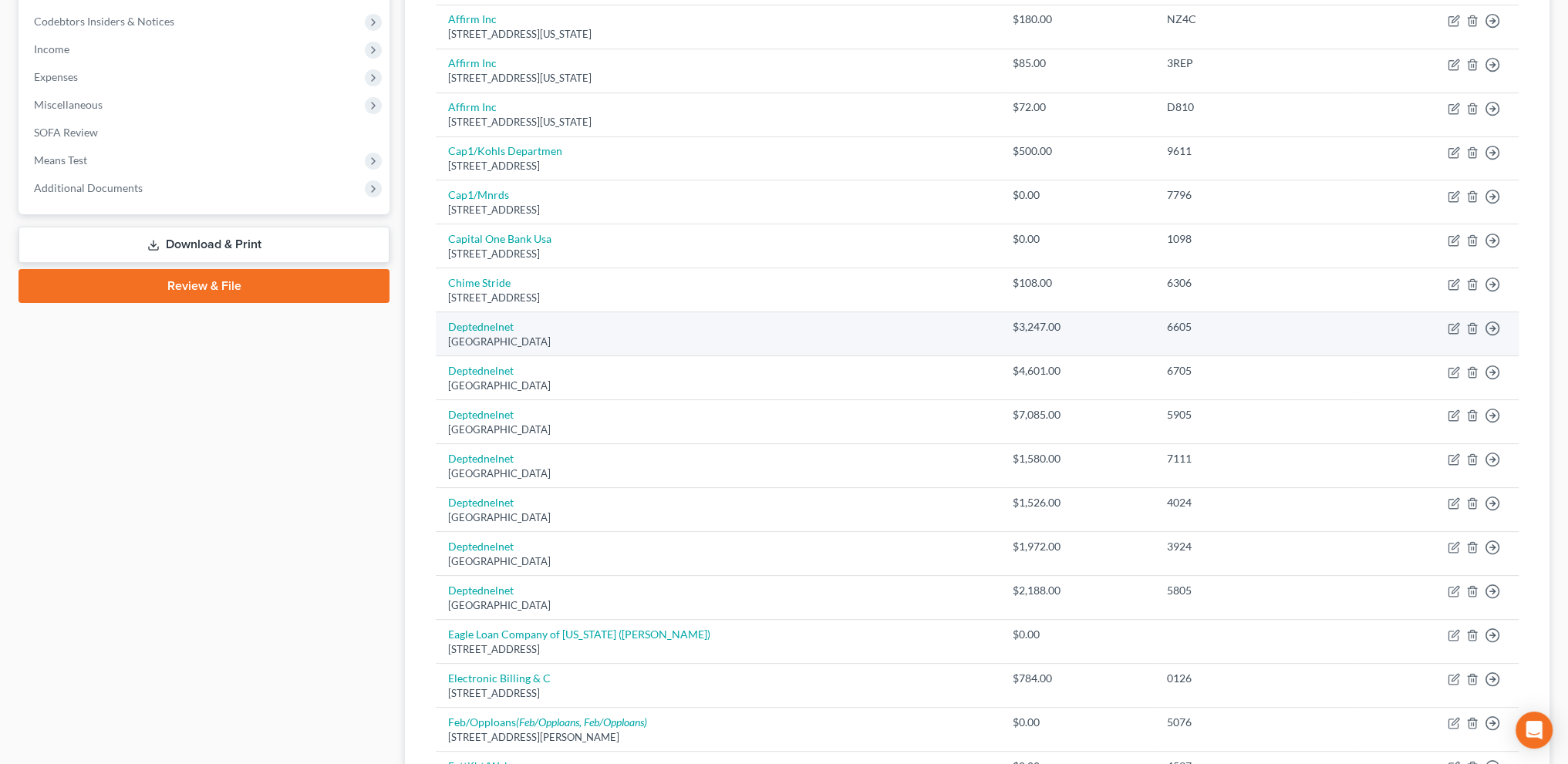
scroll to position [502, 0]
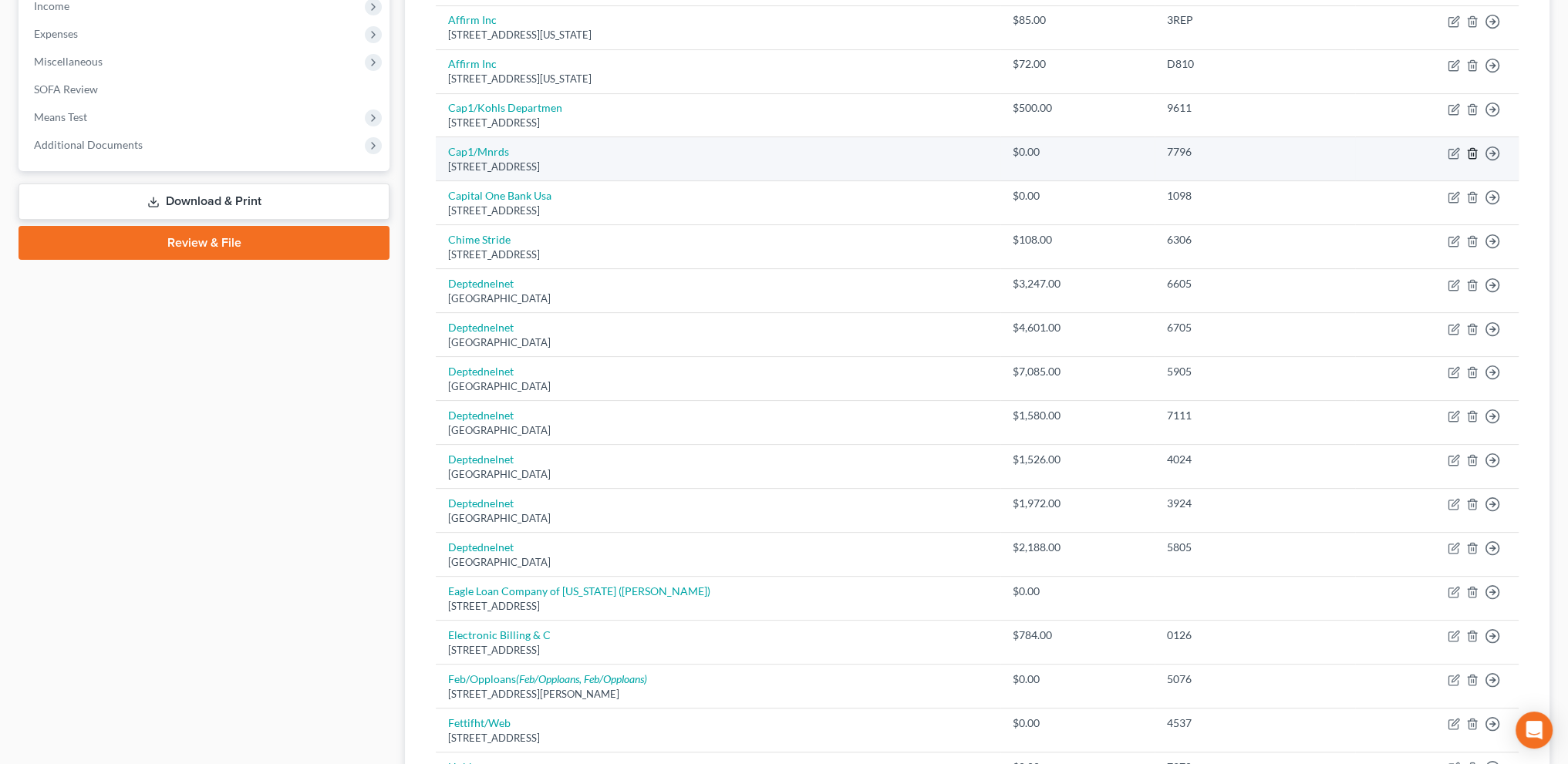
click at [1472, 153] on icon "button" at bounding box center [1472, 153] width 12 height 12
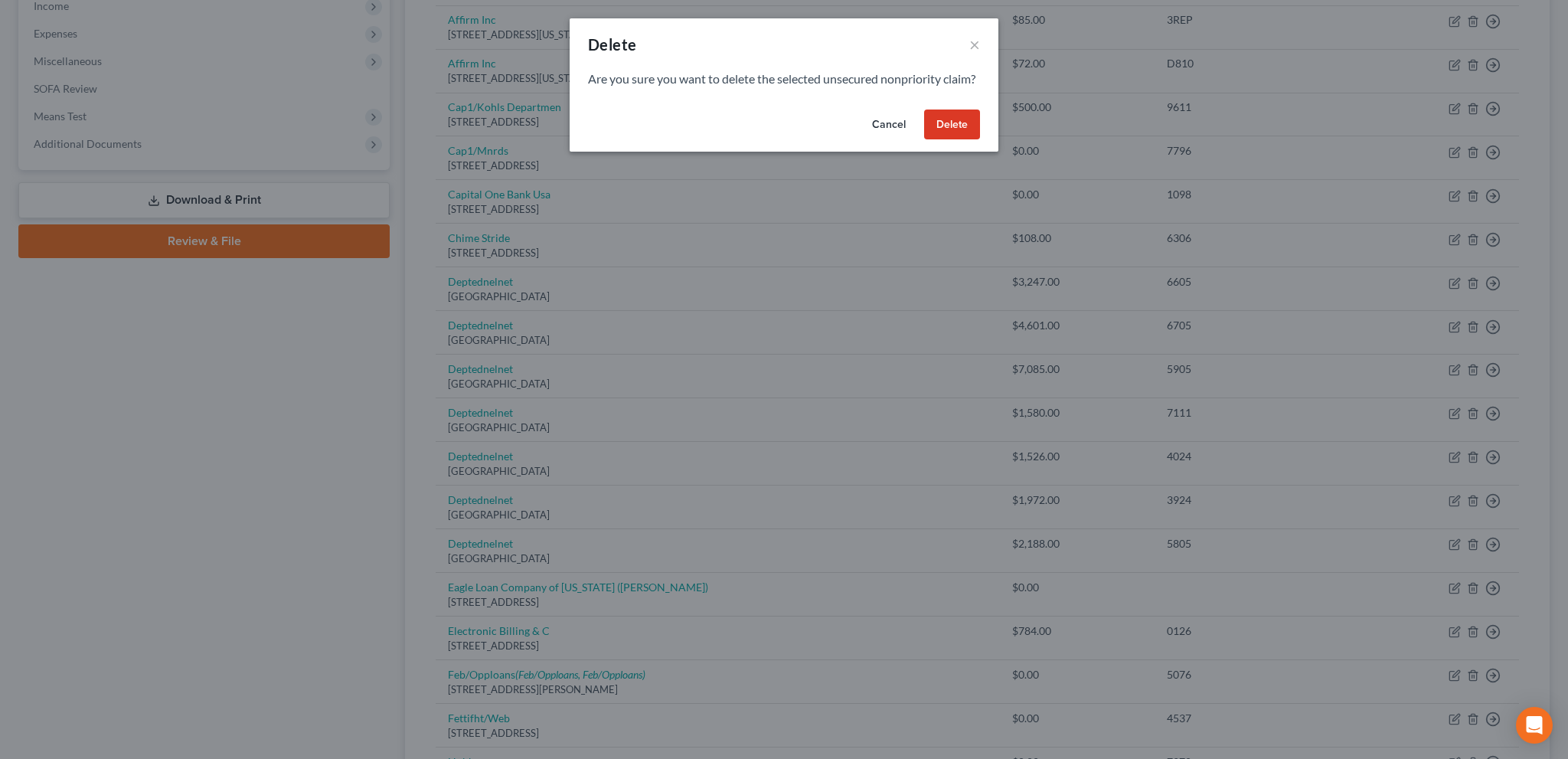
click at [949, 140] on button "Delete" at bounding box center [952, 125] width 56 height 31
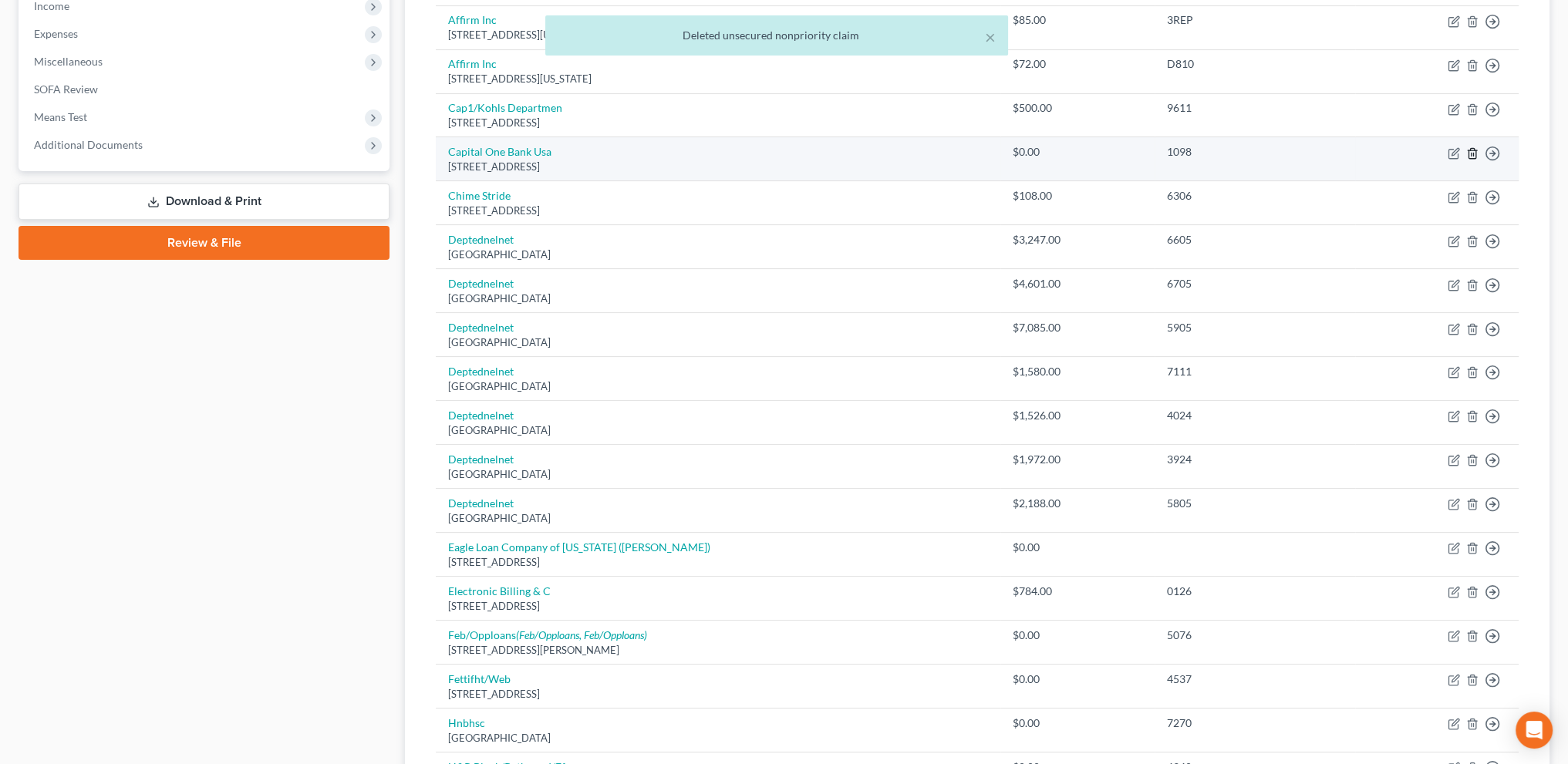
click at [1472, 152] on line "button" at bounding box center [1472, 154] width 0 height 3
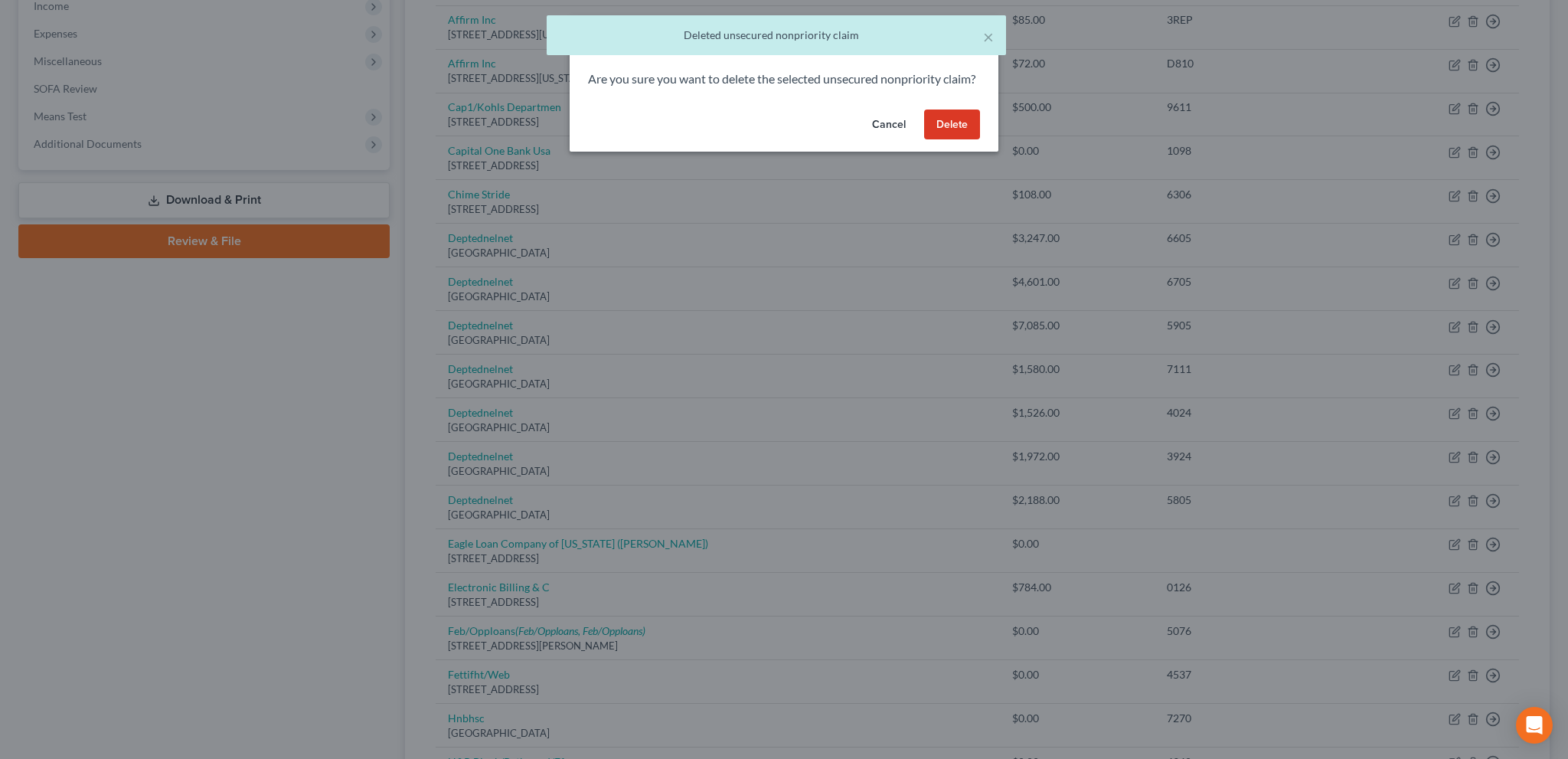
click at [966, 140] on button "Delete" at bounding box center [952, 125] width 56 height 31
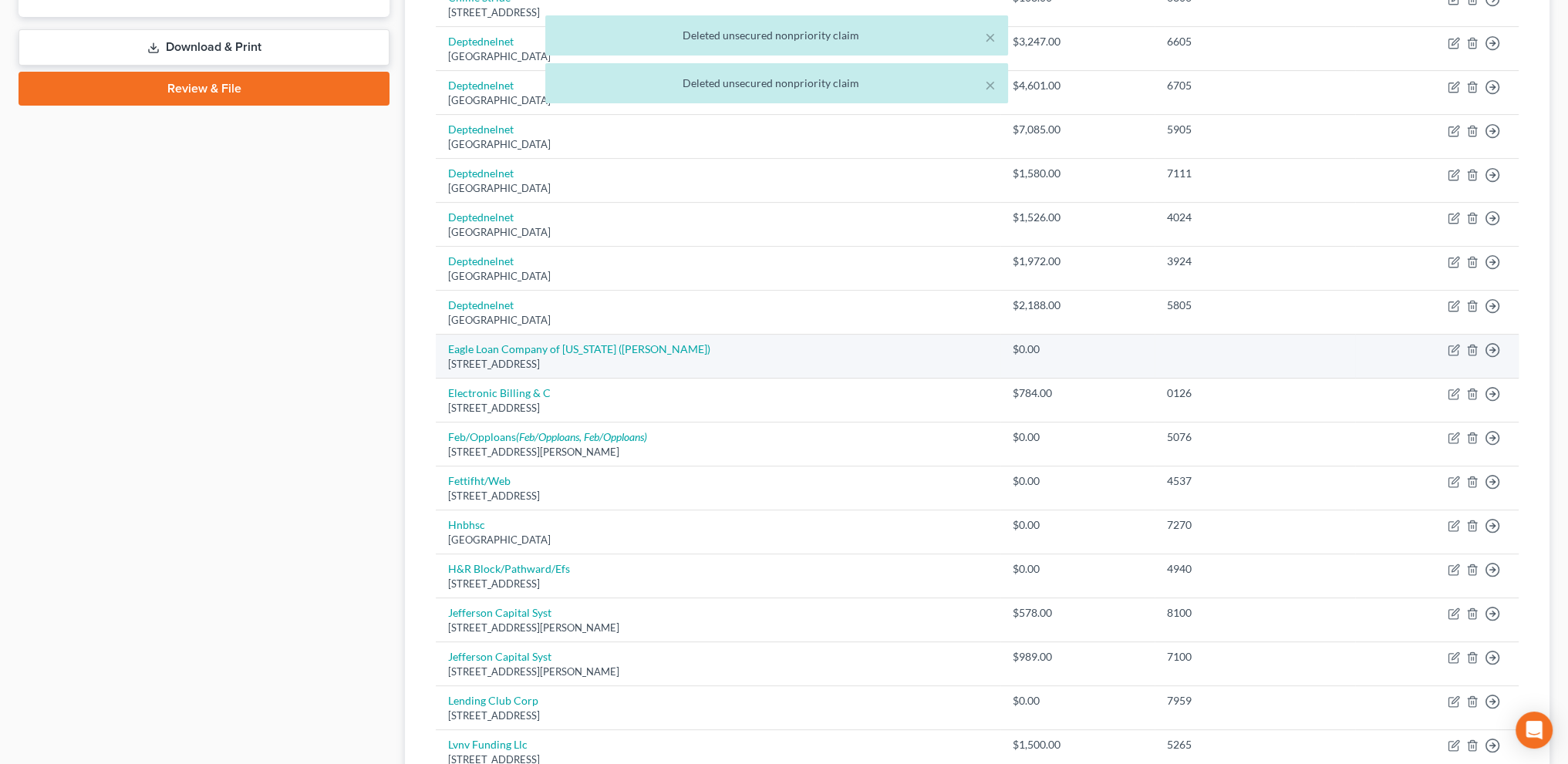
scroll to position [713, 0]
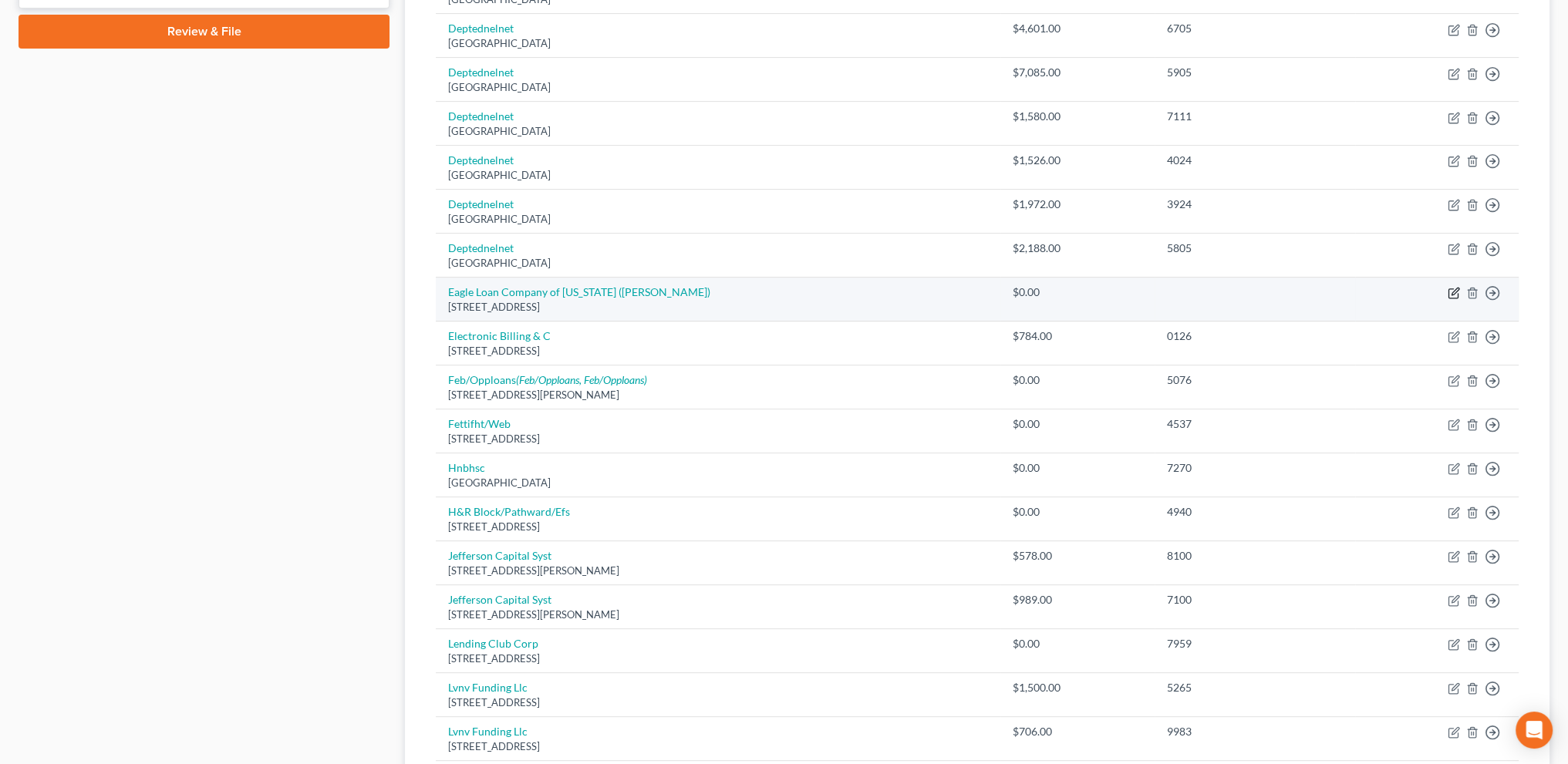
click at [1449, 290] on icon "button" at bounding box center [1453, 292] width 12 height 12
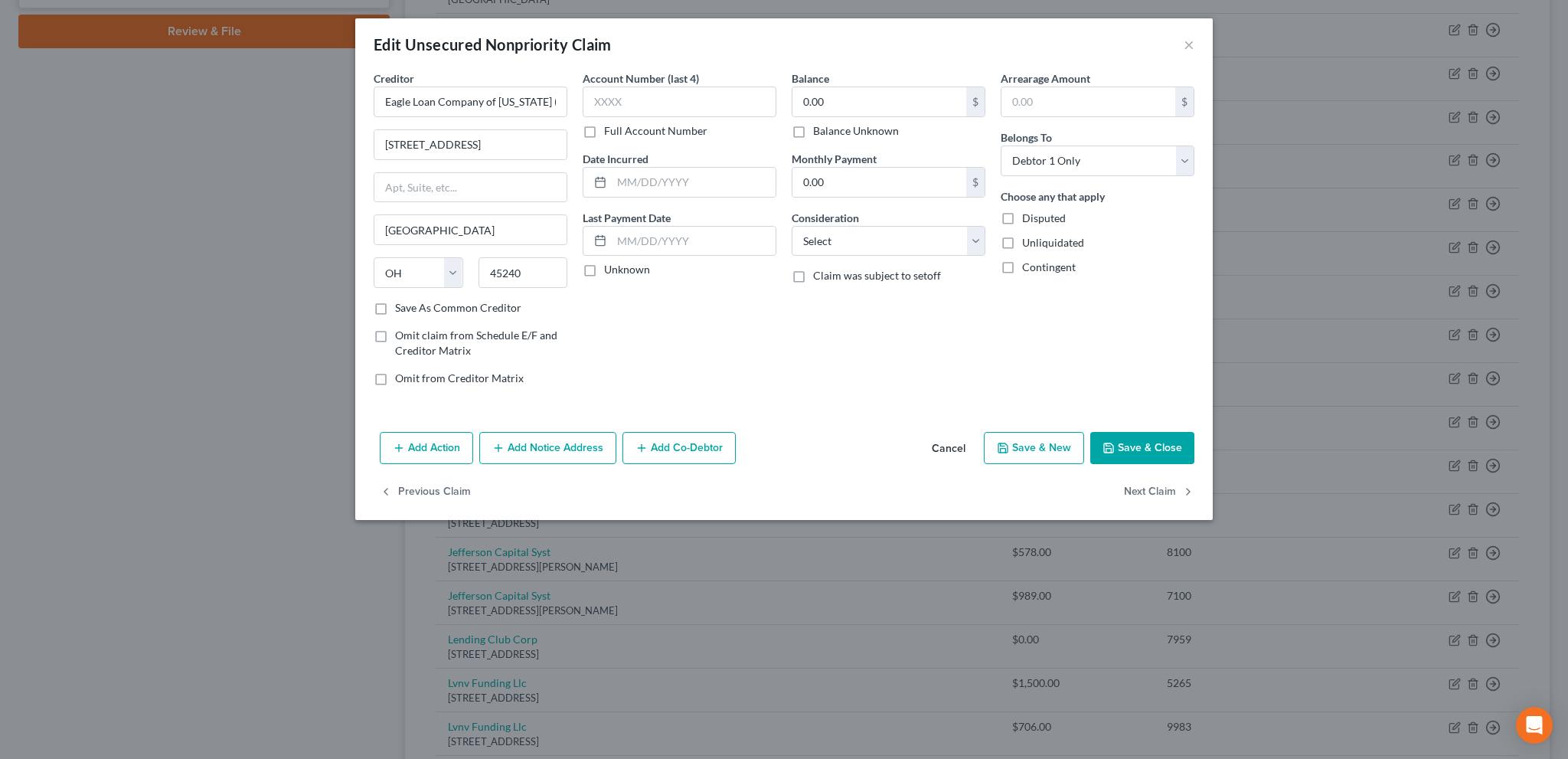
click at [814, 129] on label "Balance Unknown" at bounding box center [856, 130] width 86 height 15
click at [819, 129] on input "Balance Unknown" at bounding box center [824, 128] width 10 height 10
click at [616, 176] on input "text" at bounding box center [694, 182] width 164 height 29
click at [604, 272] on label "Unknown" at bounding box center [627, 269] width 46 height 15
click at [611, 272] on input "Unknown" at bounding box center [615, 267] width 10 height 10
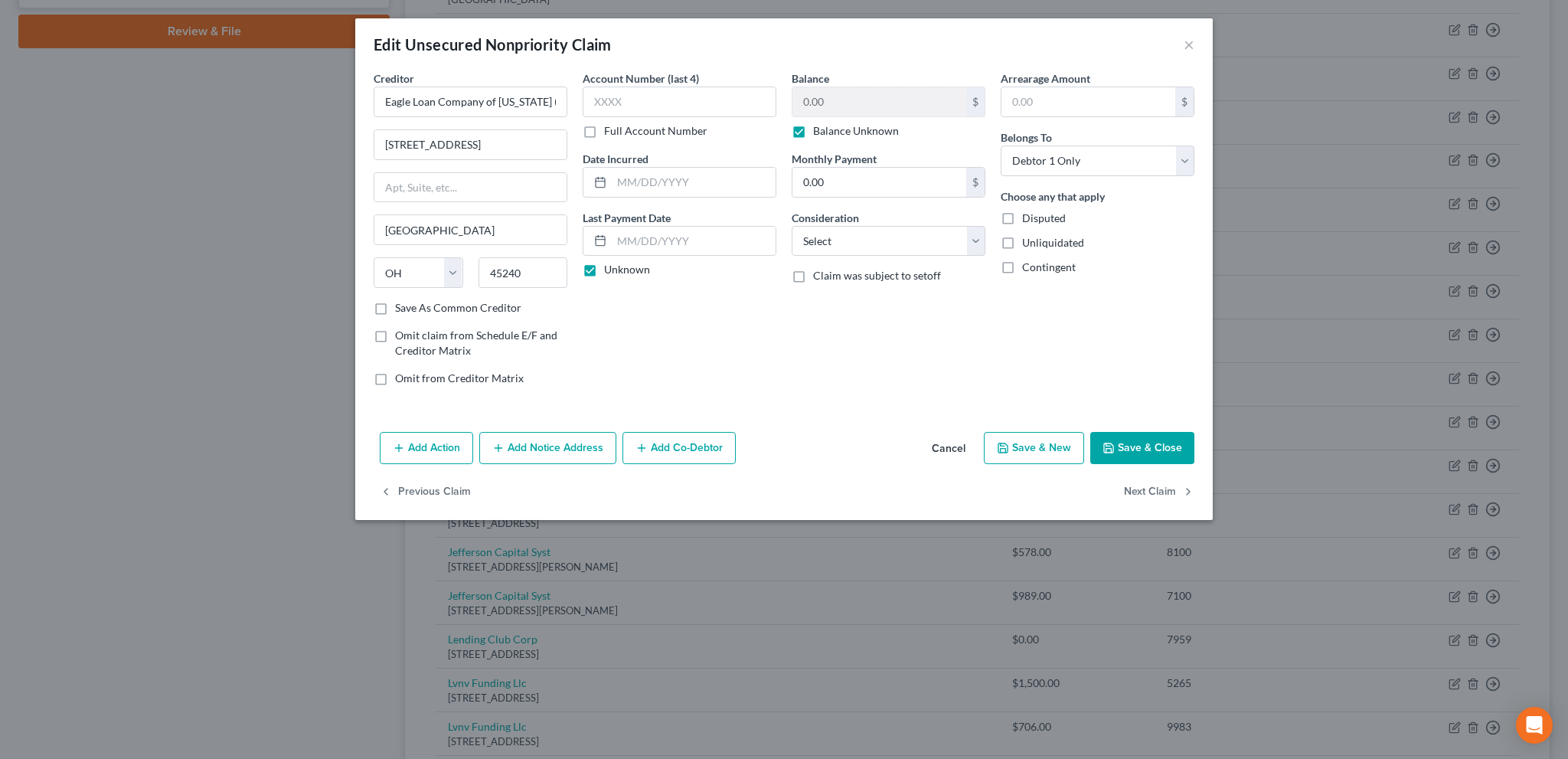
click at [1169, 452] on button "Save & Close" at bounding box center [1142, 448] width 104 height 32
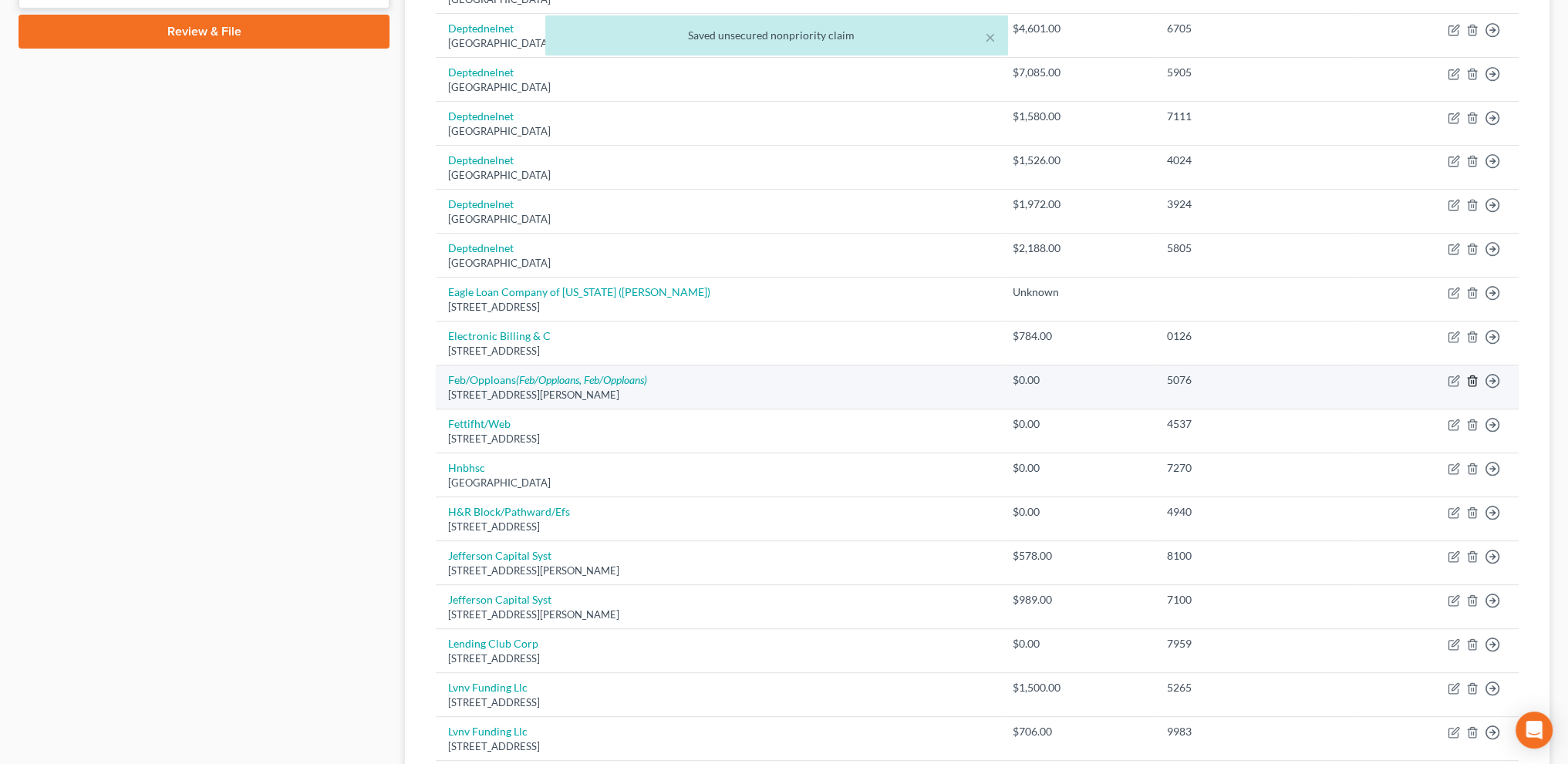
click at [1470, 376] on icon "button" at bounding box center [1472, 381] width 7 height 10
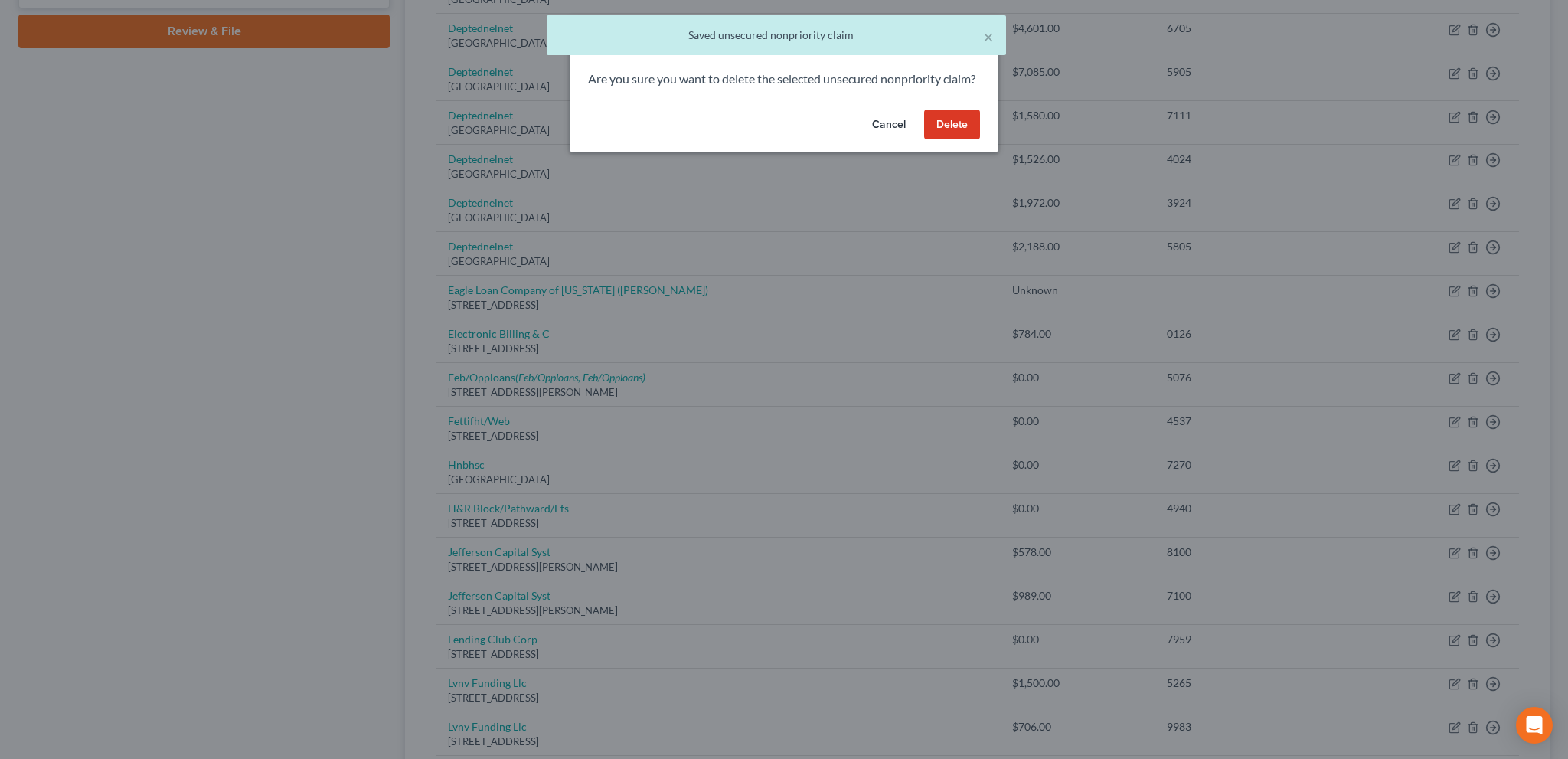
click at [929, 138] on button "Delete" at bounding box center [952, 125] width 56 height 31
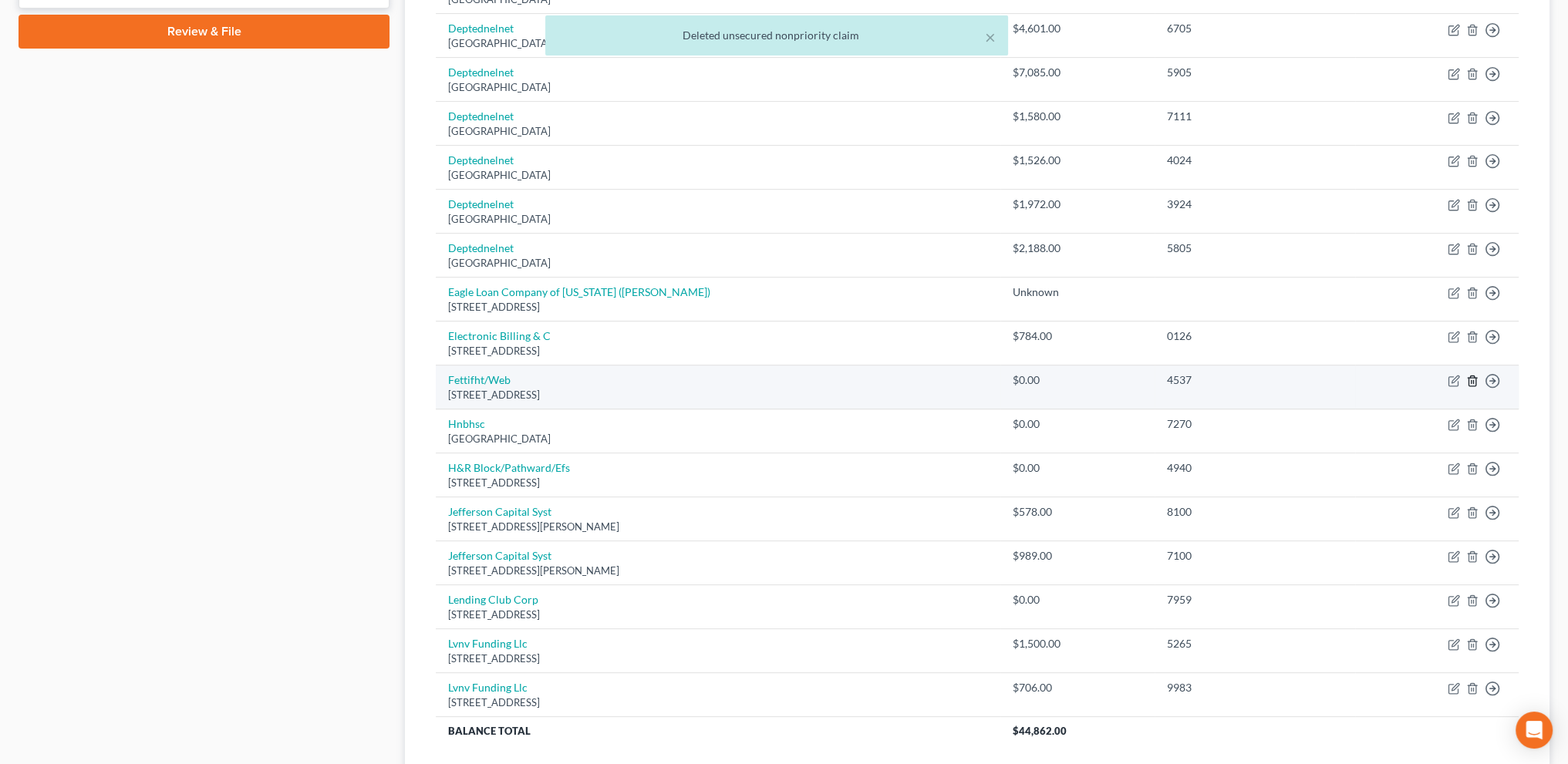
click at [1470, 376] on icon "button" at bounding box center [1472, 381] width 7 height 10
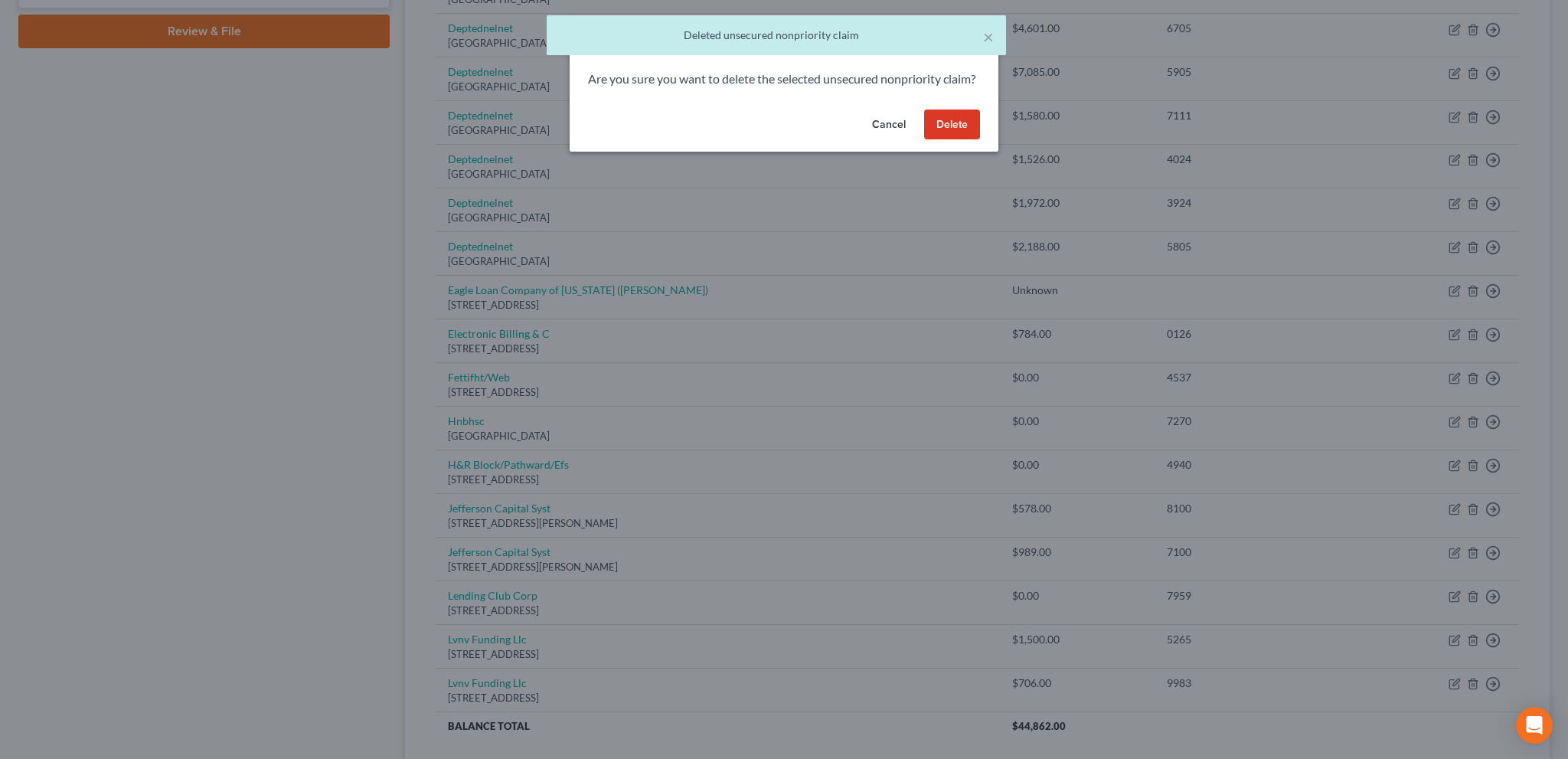
click at [931, 129] on button "Delete" at bounding box center [952, 125] width 56 height 31
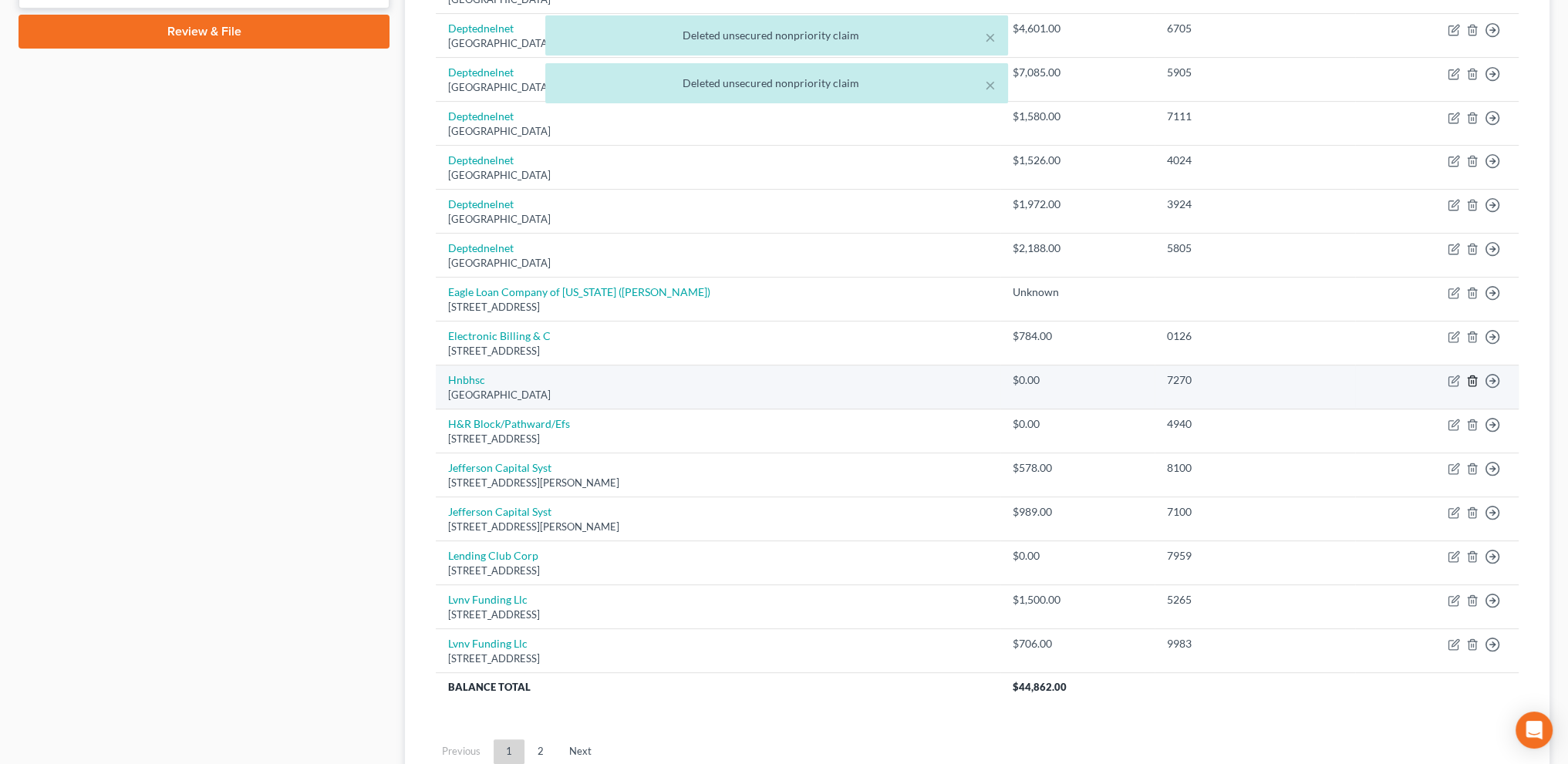
click at [1474, 375] on icon "button" at bounding box center [1472, 380] width 12 height 12
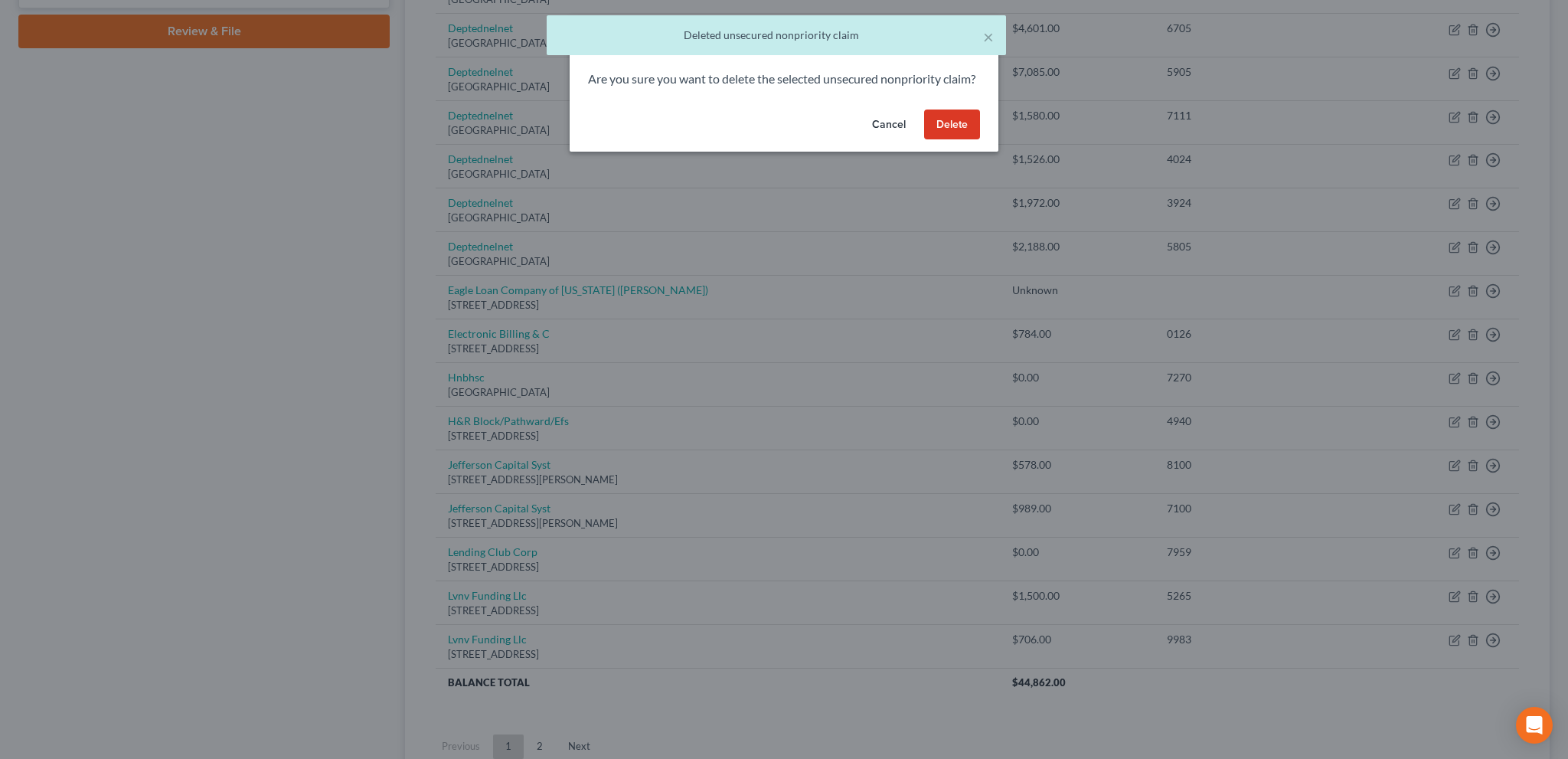
click at [948, 140] on button "Delete" at bounding box center [952, 125] width 56 height 31
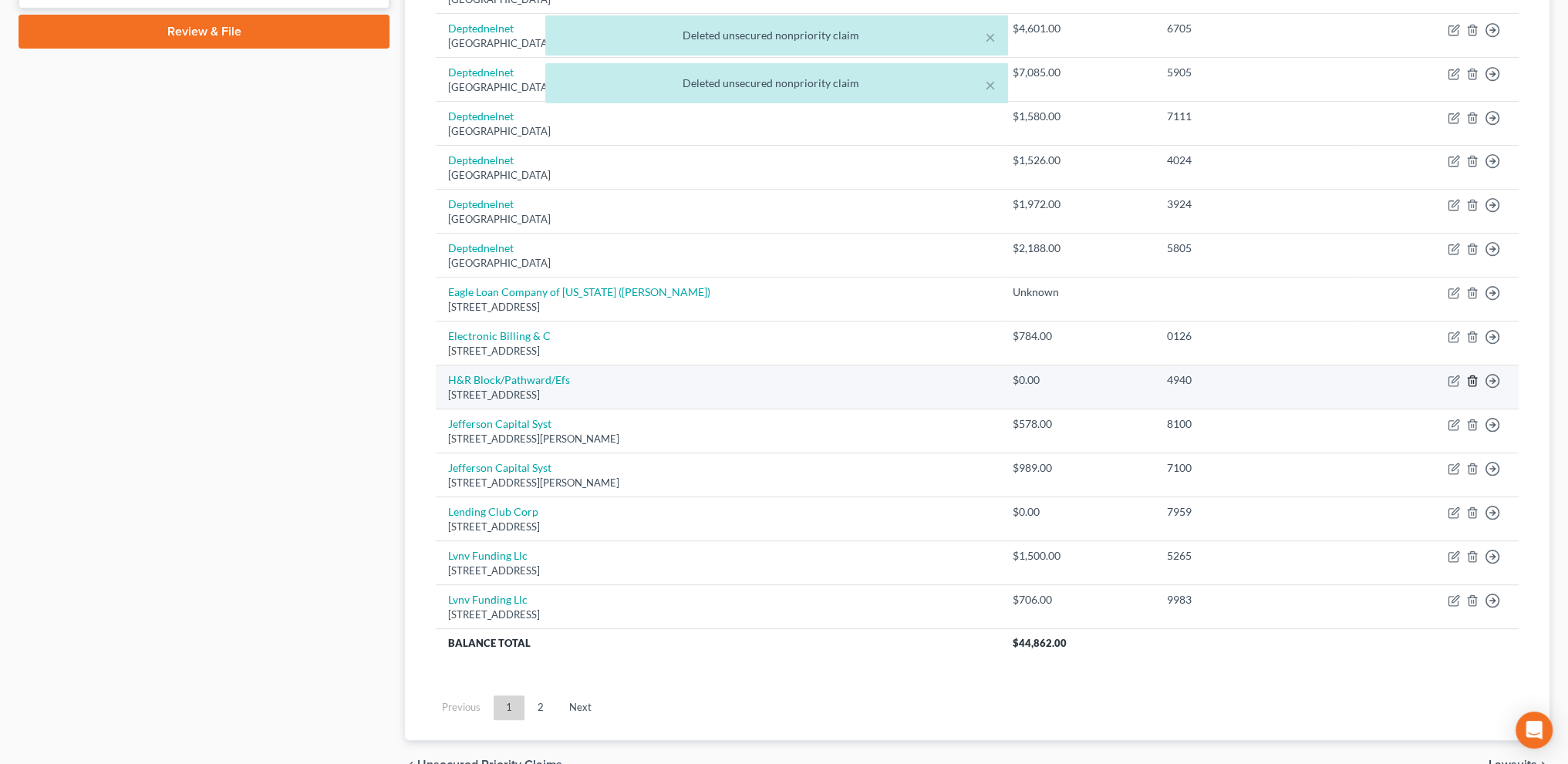
click at [1469, 378] on icon "button" at bounding box center [1472, 381] width 7 height 10
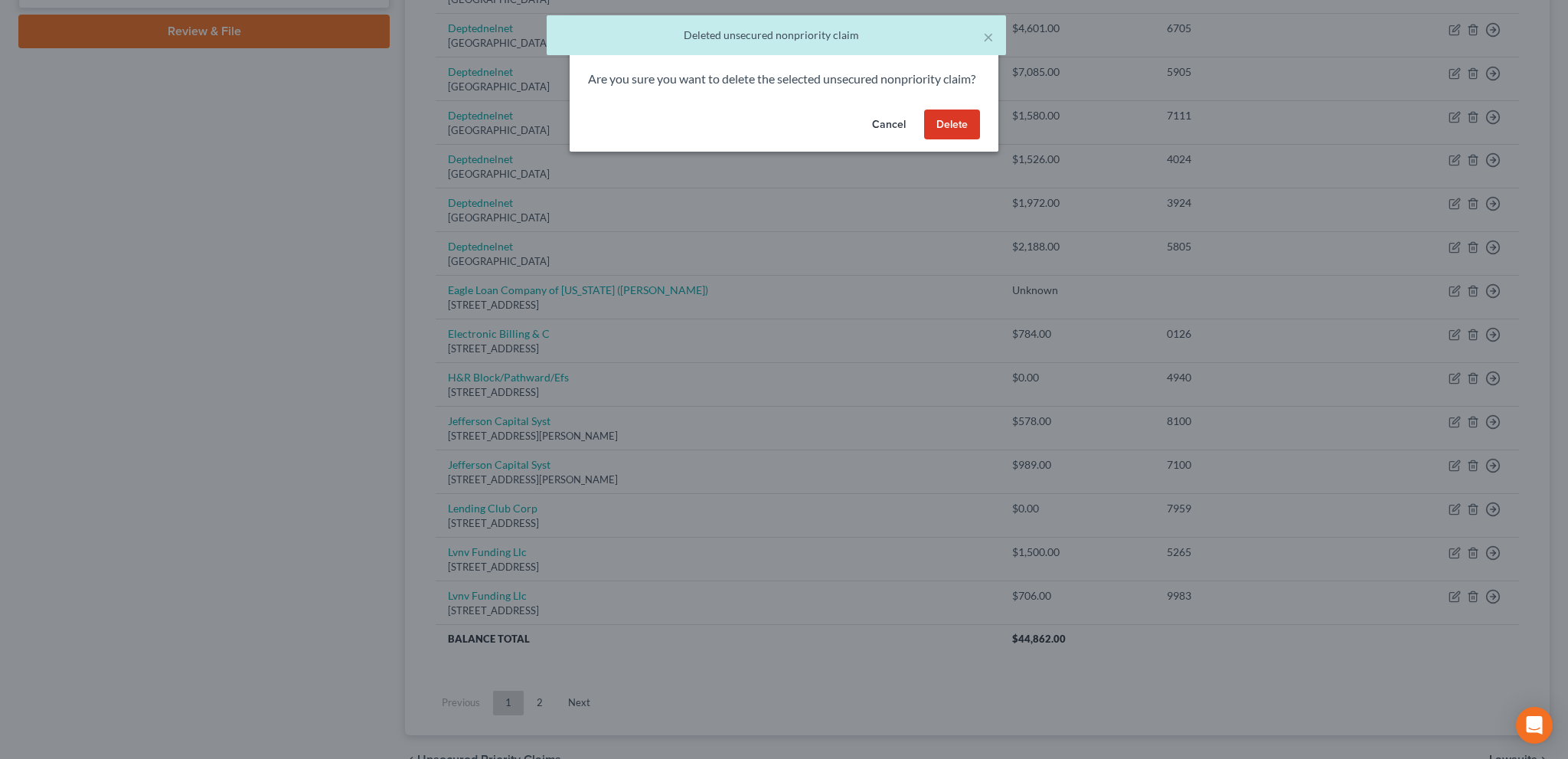
click at [948, 131] on button "Delete" at bounding box center [952, 125] width 56 height 31
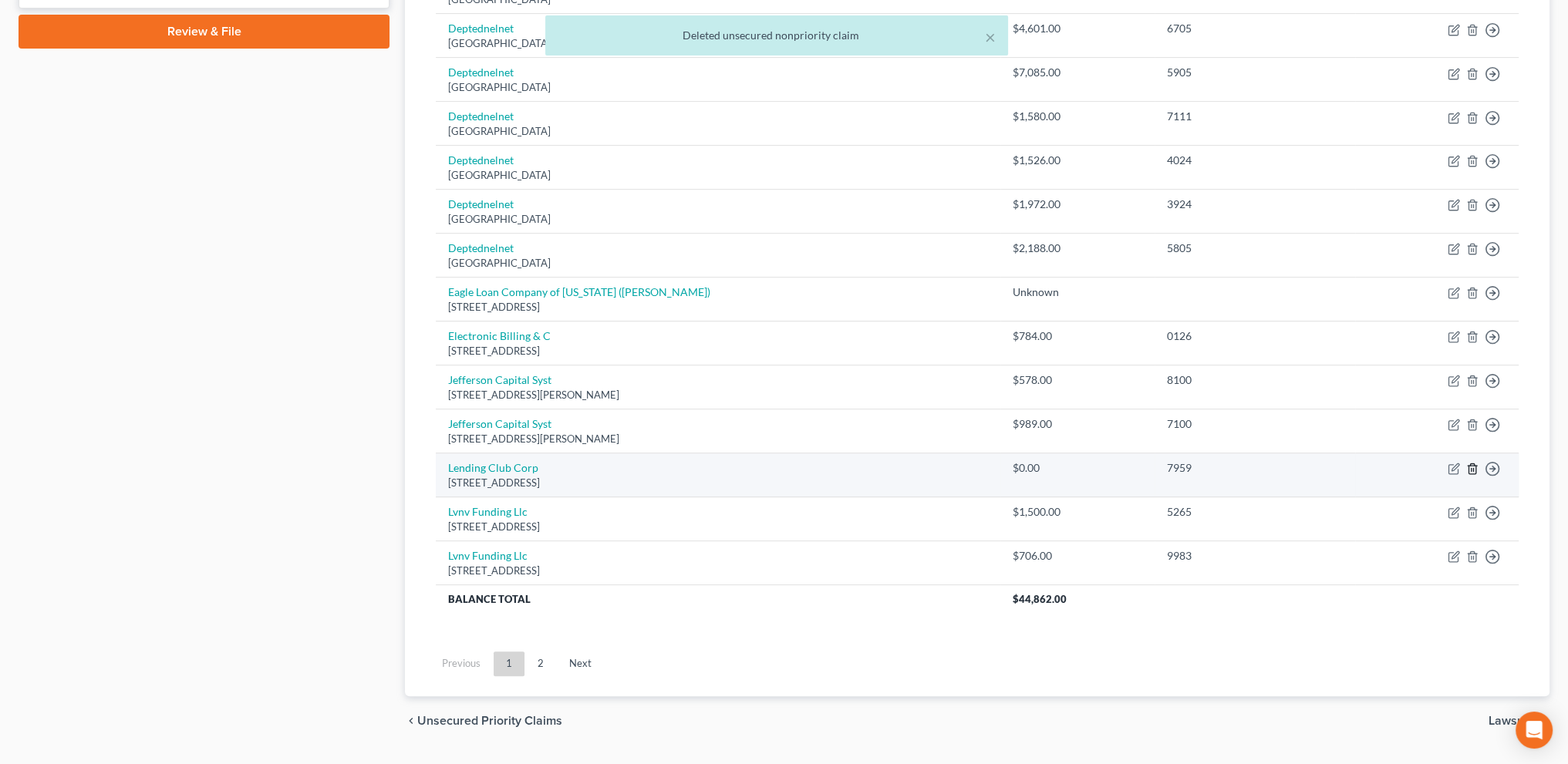
click at [1471, 466] on polyline "button" at bounding box center [1472, 466] width 9 height 0
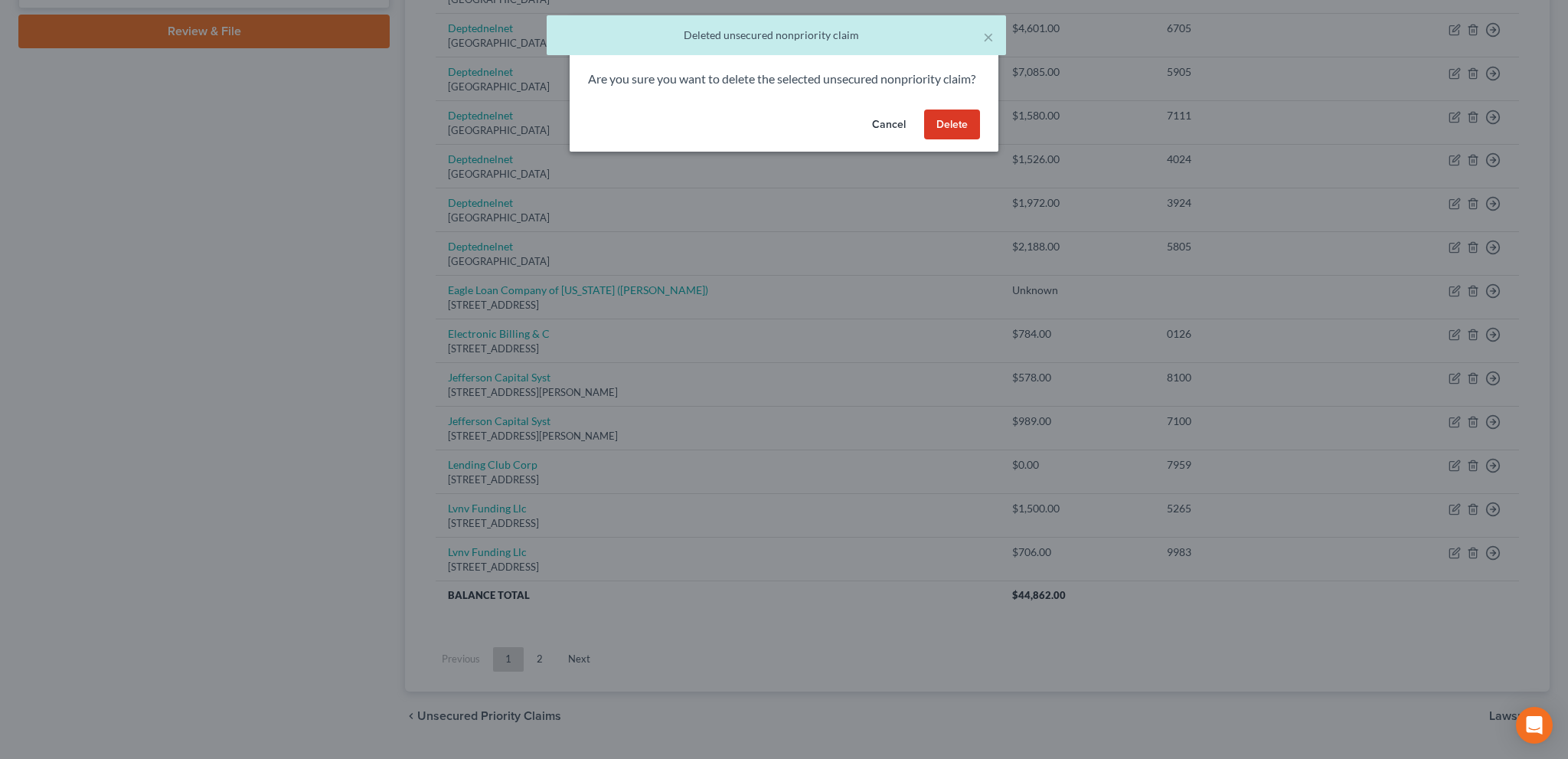
click at [956, 138] on button "Delete" at bounding box center [952, 125] width 56 height 31
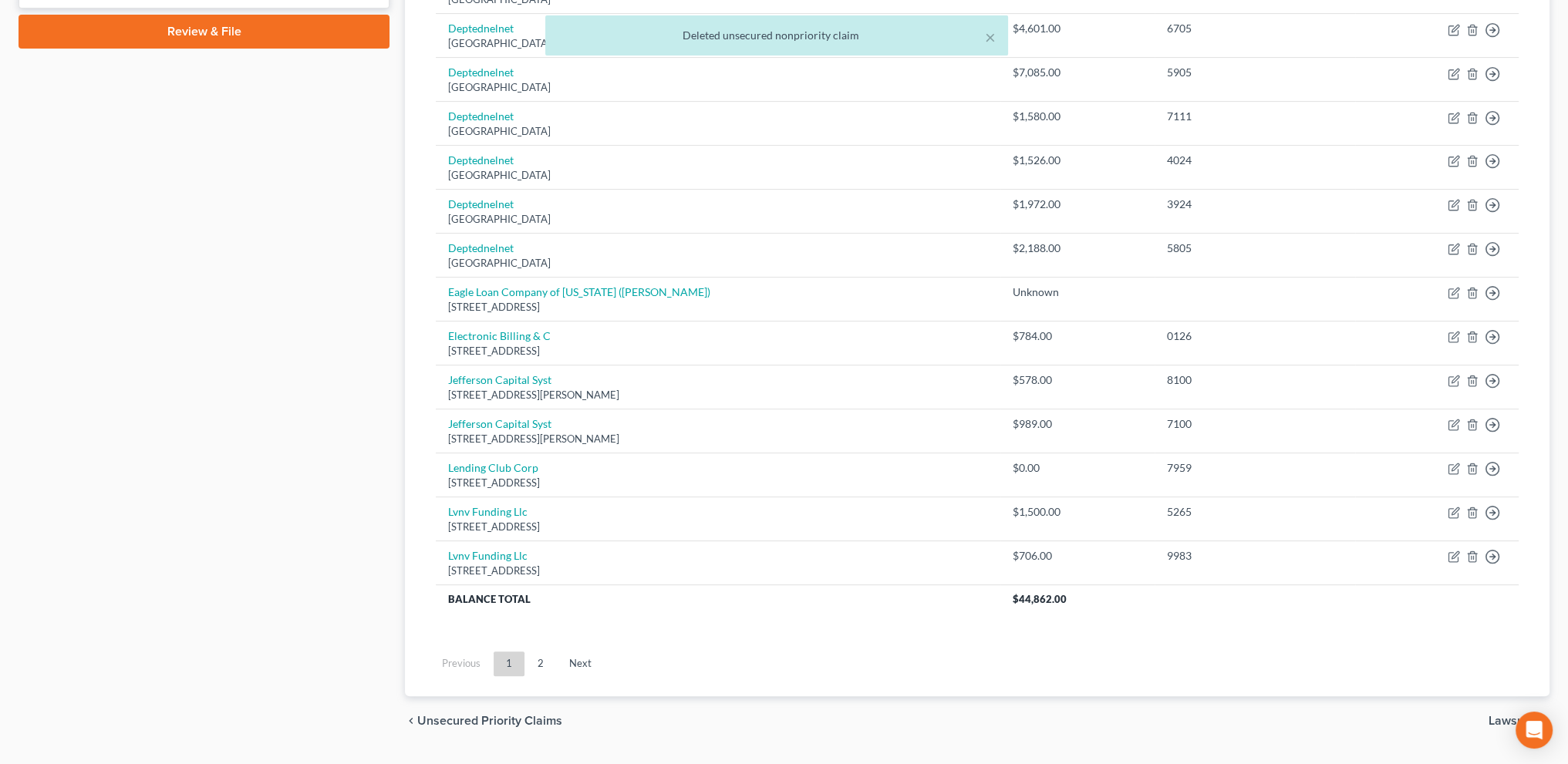
scroll to position [705, 0]
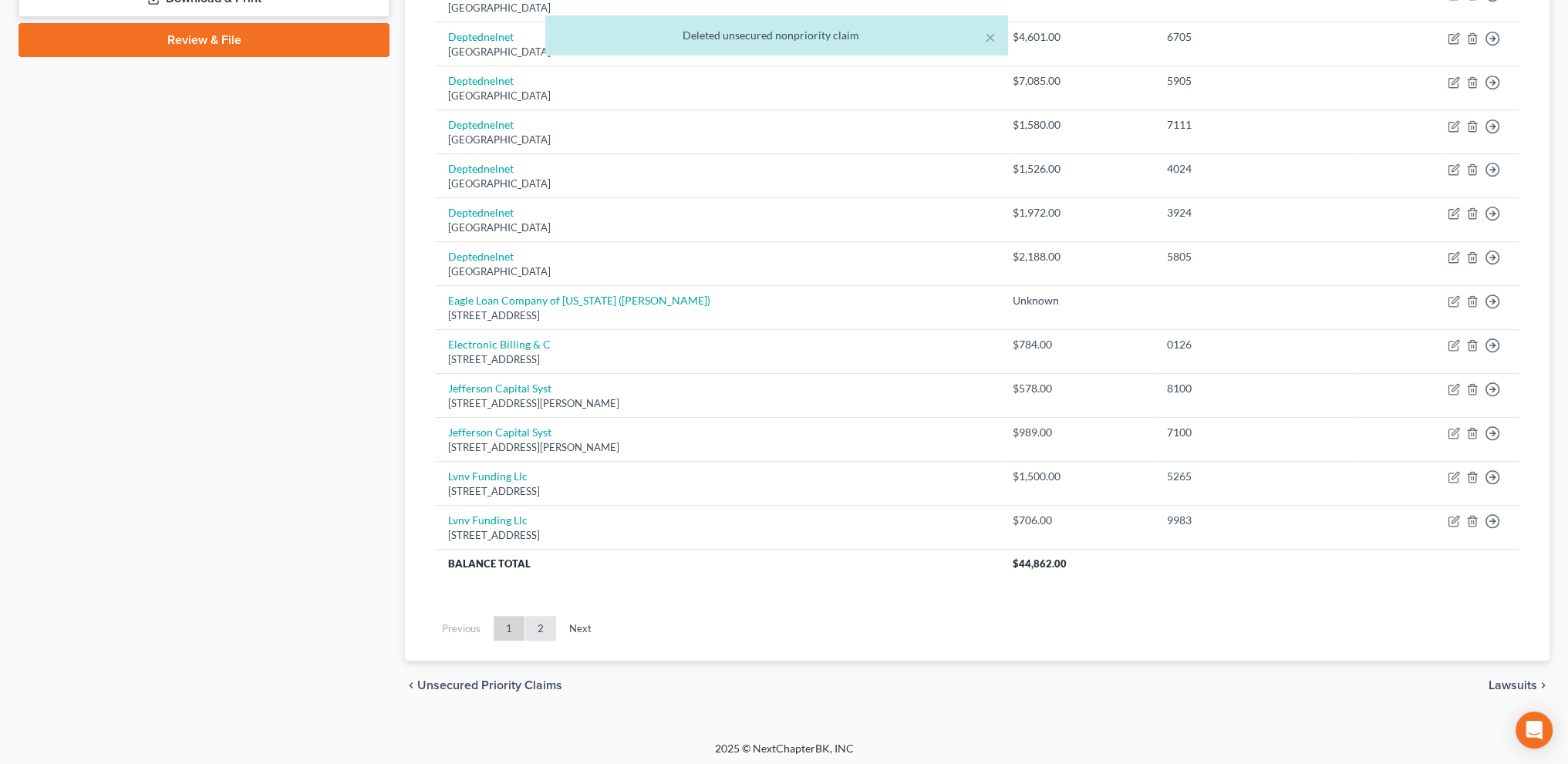
click at [556, 626] on link "2" at bounding box center [541, 629] width 31 height 24
click at [556, 626] on div "Unsecured Nonpriority Claims New Claim Import CSV Export CSV Delete All Credito…" at bounding box center [977, 77] width 1160 height 1267
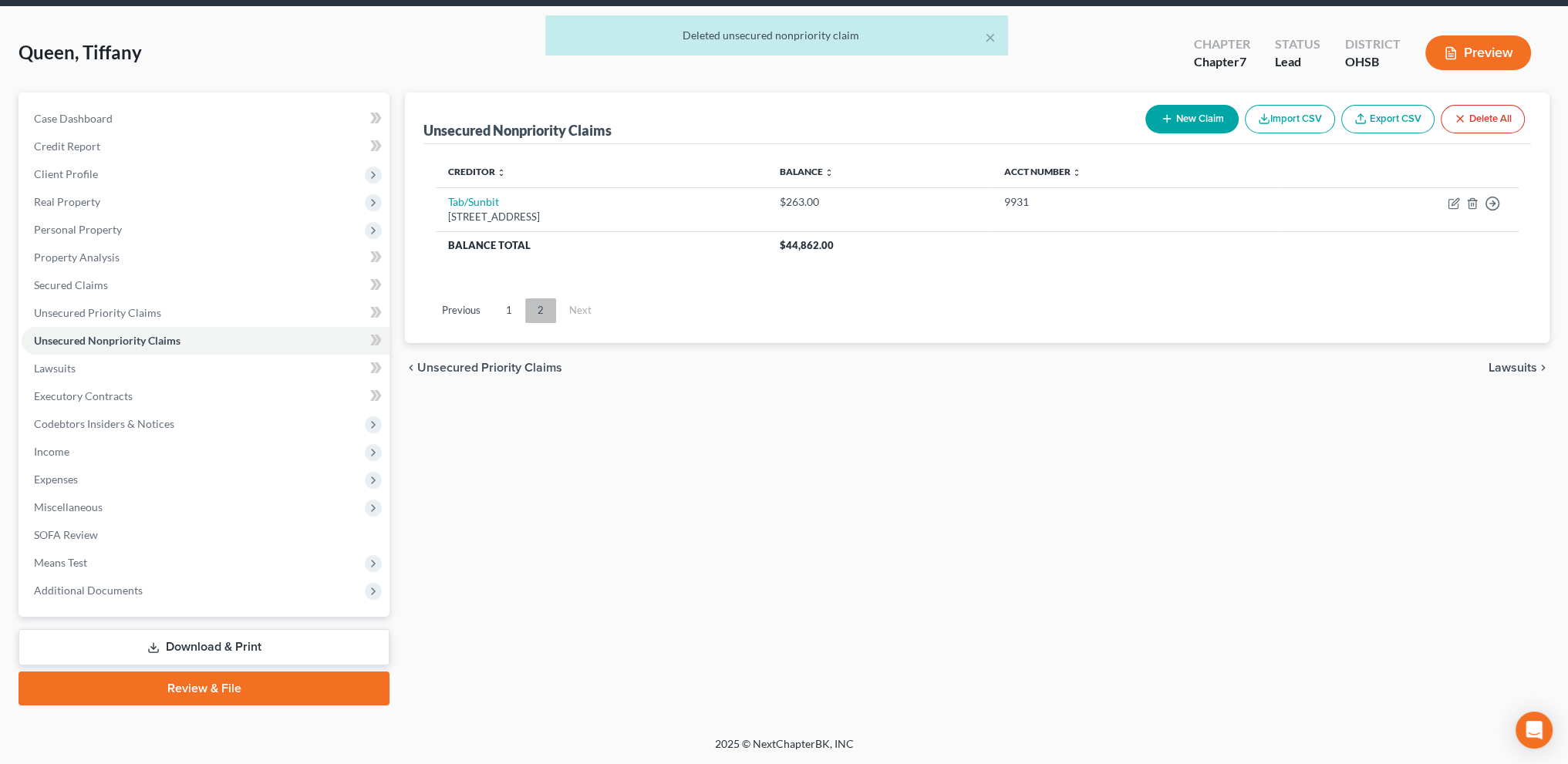
scroll to position [54, 0]
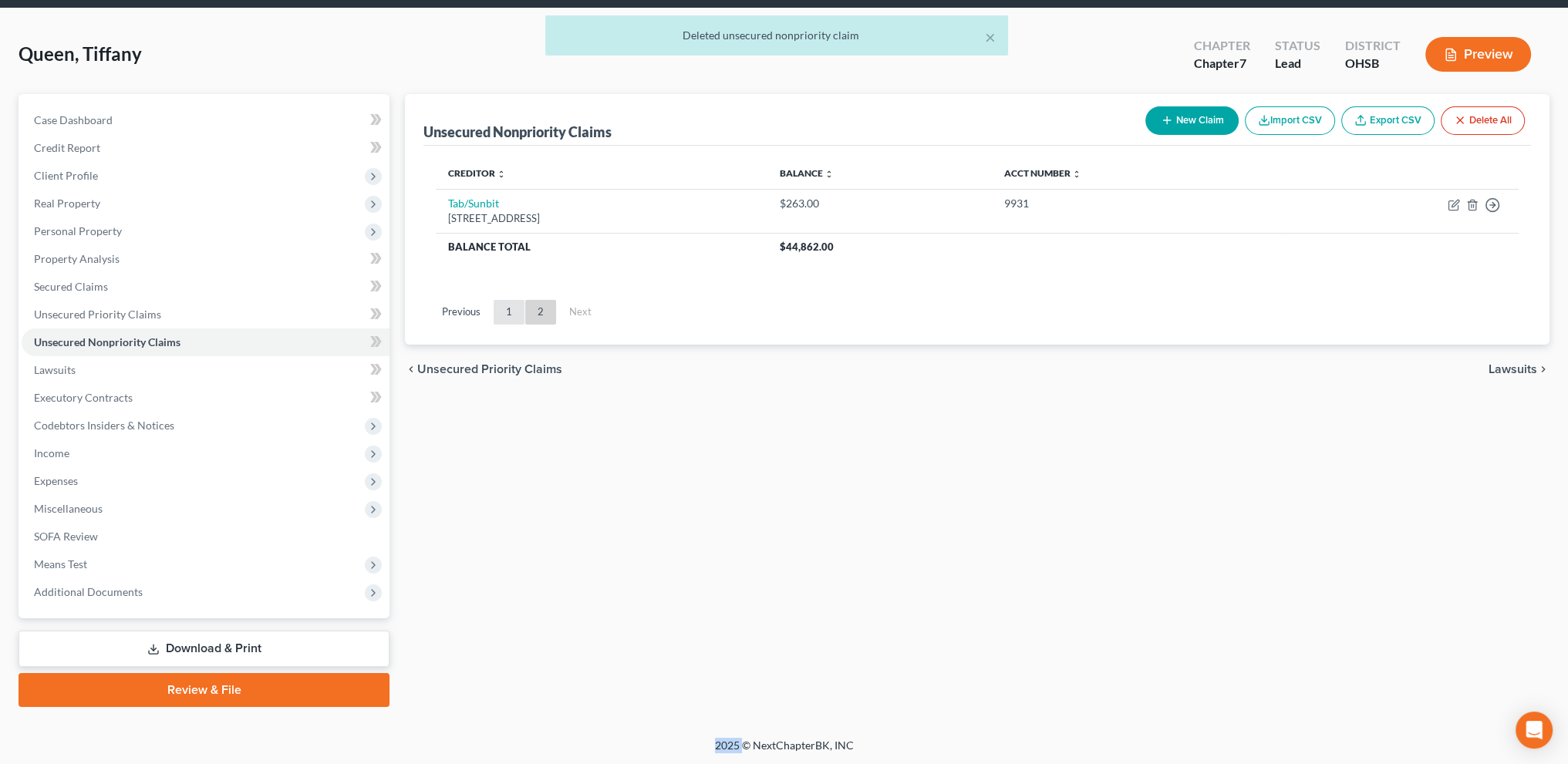
click at [516, 307] on link "1" at bounding box center [509, 312] width 31 height 24
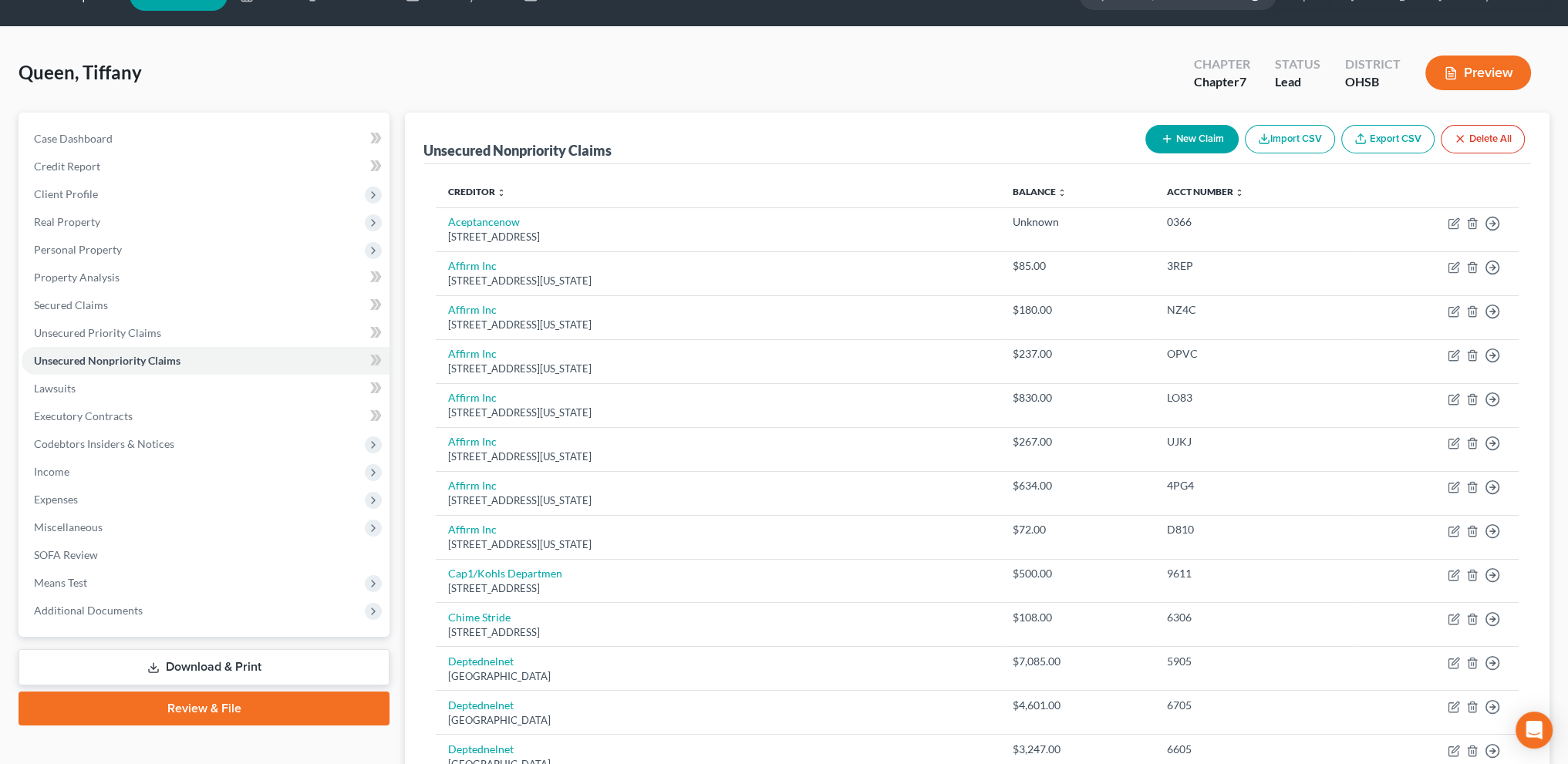
scroll to position [35, 0]
click at [1170, 135] on icon "button" at bounding box center [1166, 139] width 12 height 12
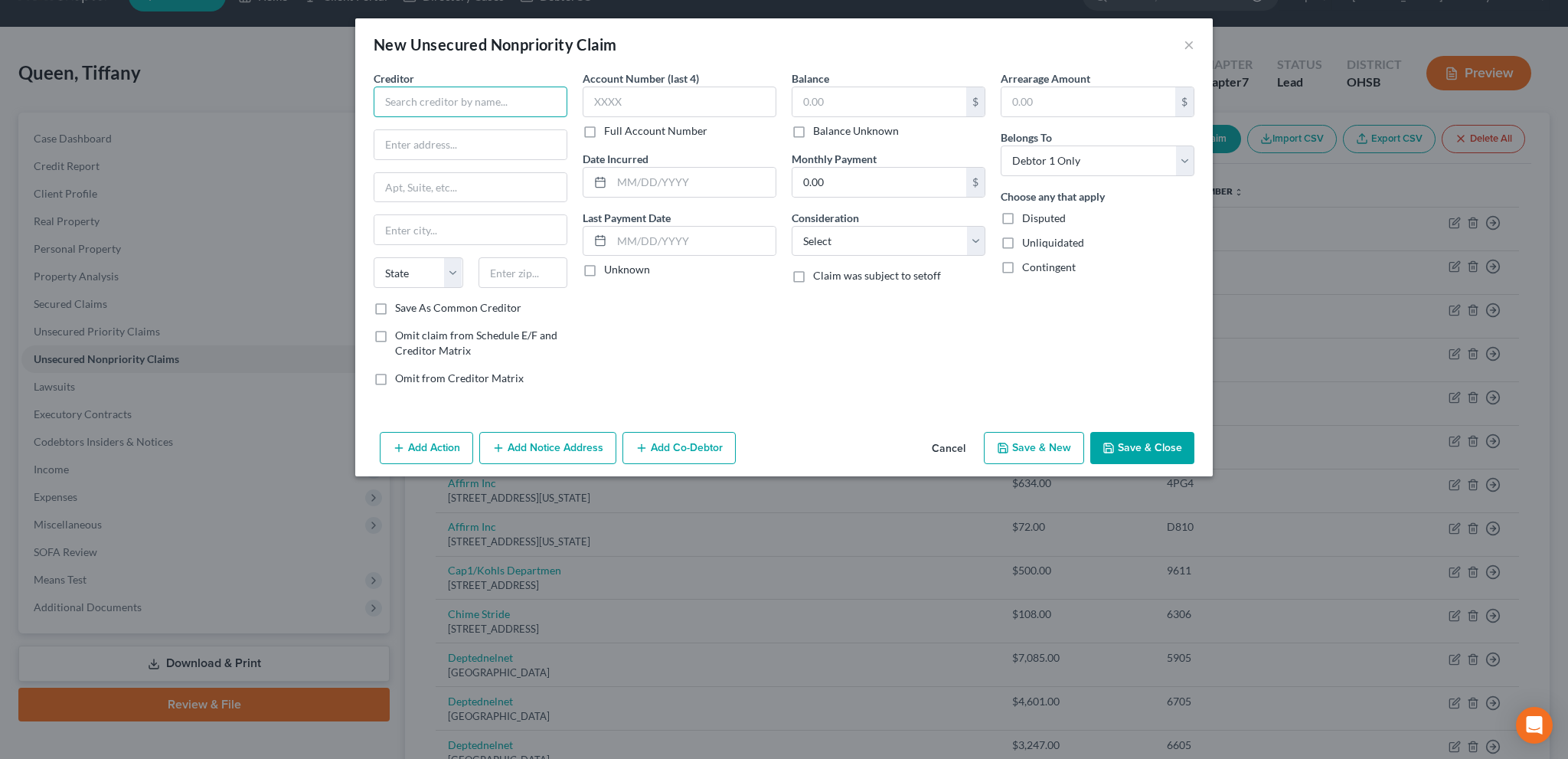
click at [462, 112] on input "text" at bounding box center [471, 102] width 194 height 31
click at [500, 276] on input "text" at bounding box center [523, 273] width 90 height 31
drag, startPoint x: 387, startPoint y: 147, endPoint x: 374, endPoint y: 143, distance: 13.6
click at [387, 147] on input "text" at bounding box center [471, 145] width 192 height 29
click at [523, 273] on input "8431" at bounding box center [523, 273] width 90 height 31
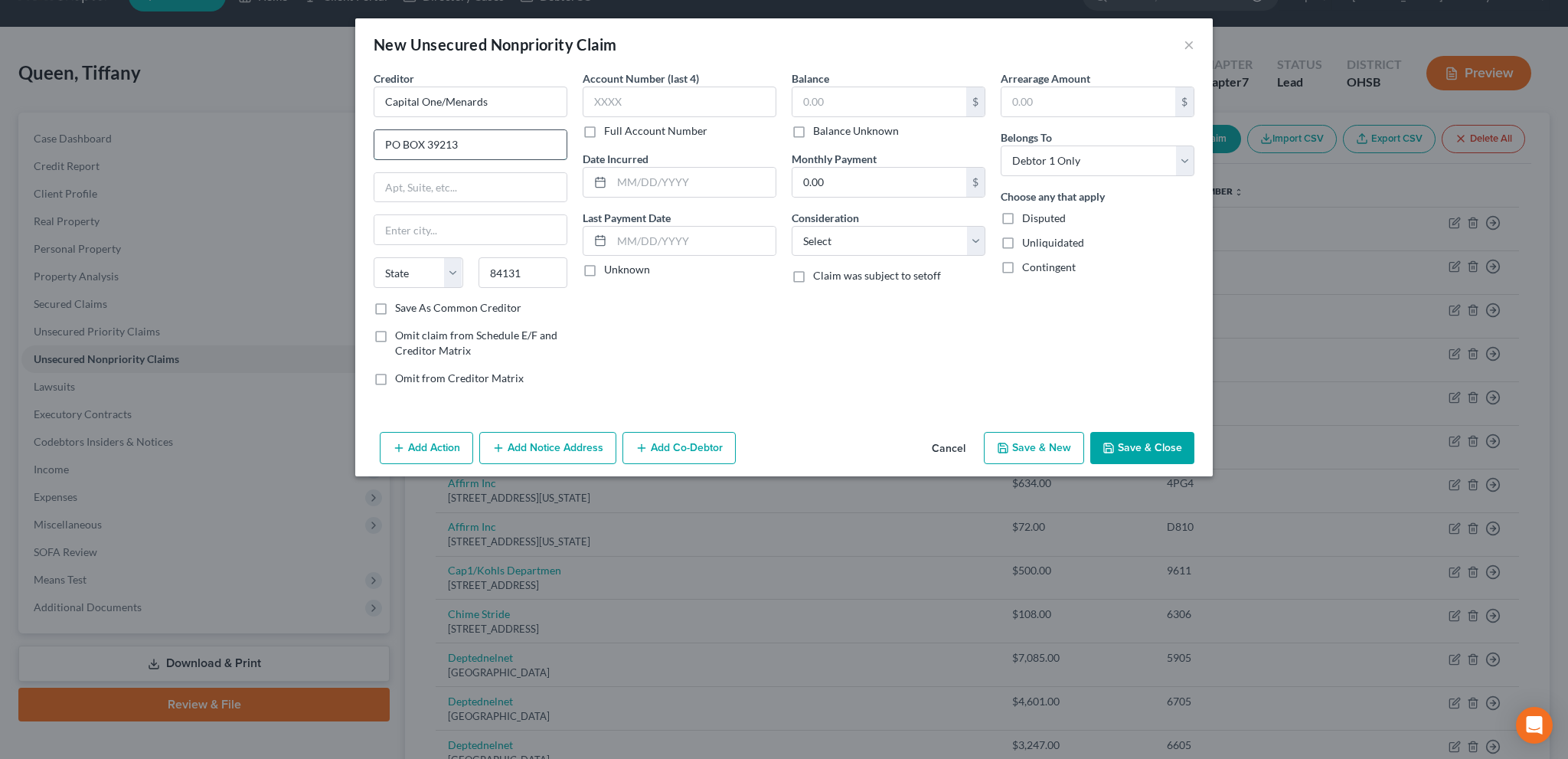
click at [463, 139] on input "PO BOX 39213" at bounding box center [471, 145] width 192 height 29
click at [602, 331] on div "Account Number (last 4) Full Account Number Date Incurred Last Payment Date Unk…" at bounding box center [679, 234] width 209 height 328
click at [628, 178] on input "text" at bounding box center [694, 182] width 164 height 29
click at [619, 172] on input "text" at bounding box center [694, 182] width 164 height 29
click at [628, 180] on input "text" at bounding box center [694, 182] width 164 height 29
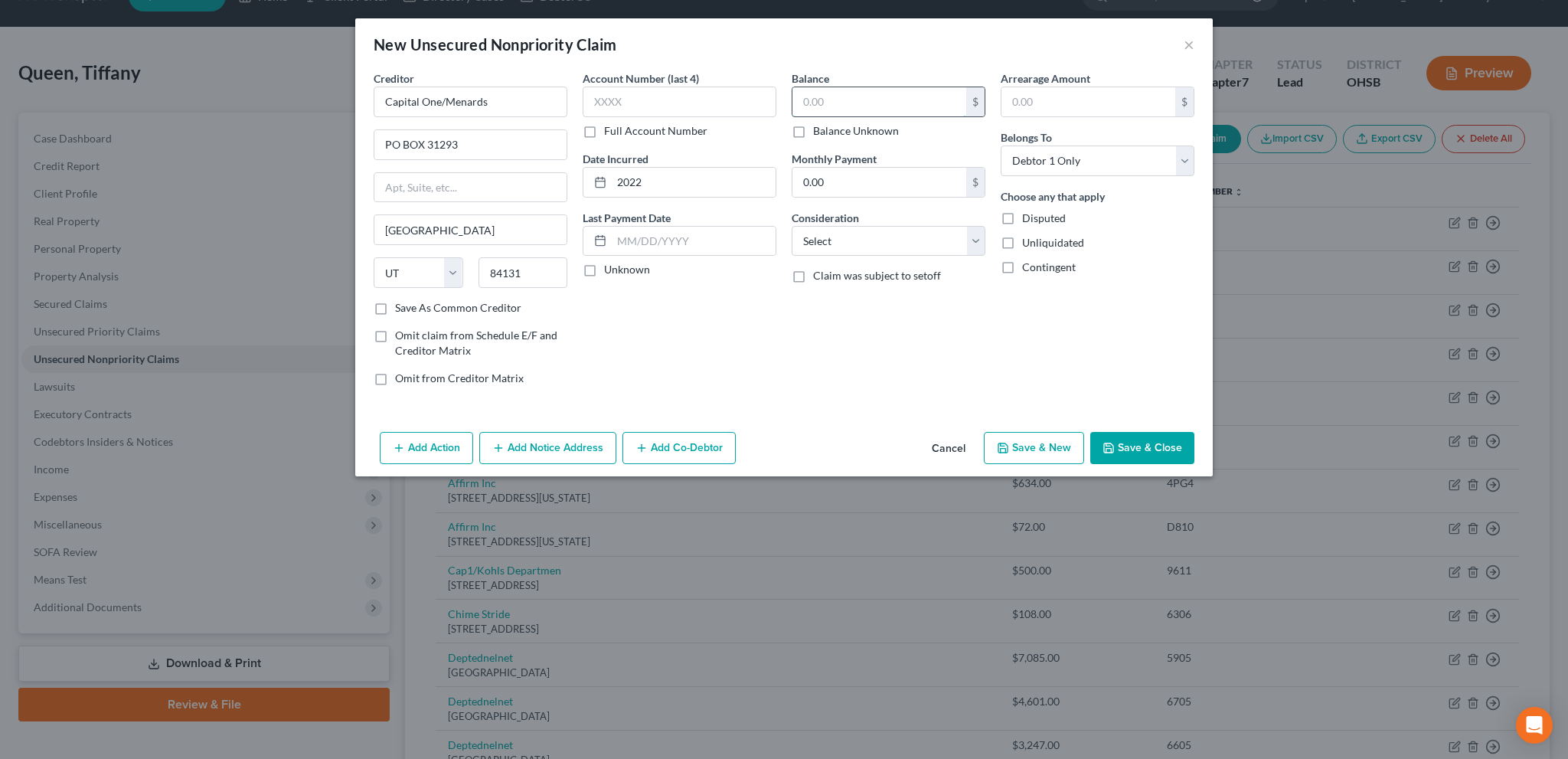
click at [850, 108] on input "text" at bounding box center [879, 102] width 174 height 29
click at [867, 249] on select "Select Cable / Satellite Services Collection Agency Credit Card Debt Debt Couns…" at bounding box center [889, 241] width 194 height 31
drag, startPoint x: 867, startPoint y: 249, endPoint x: 827, endPoint y: 258, distance: 41.0
click at [867, 249] on select "Select Cable / Satellite Services Collection Agency Credit Card Debt Debt Couns…" at bounding box center [889, 241] width 194 height 31
drag, startPoint x: 814, startPoint y: 239, endPoint x: 821, endPoint y: 252, distance: 14.8
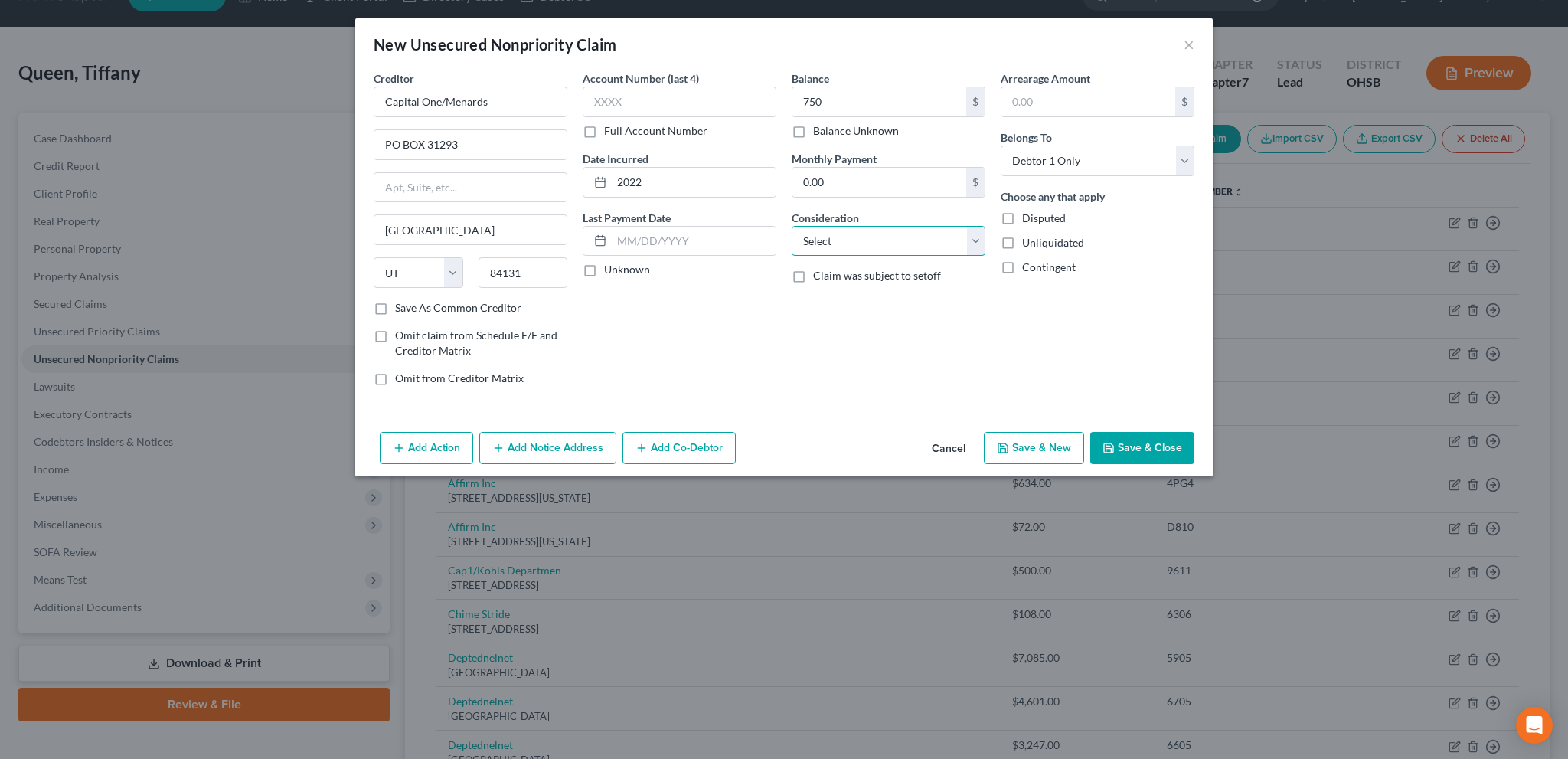
click at [814, 239] on select "Select Cable / Satellite Services Collection Agency Credit Card Debt Debt Couns…" at bounding box center [889, 241] width 194 height 31
click at [792, 226] on select "Select Cable / Satellite Services Collection Agency Credit Card Debt Debt Couns…" at bounding box center [889, 241] width 194 height 31
click at [1131, 445] on button "Save & Close" at bounding box center [1142, 448] width 104 height 32
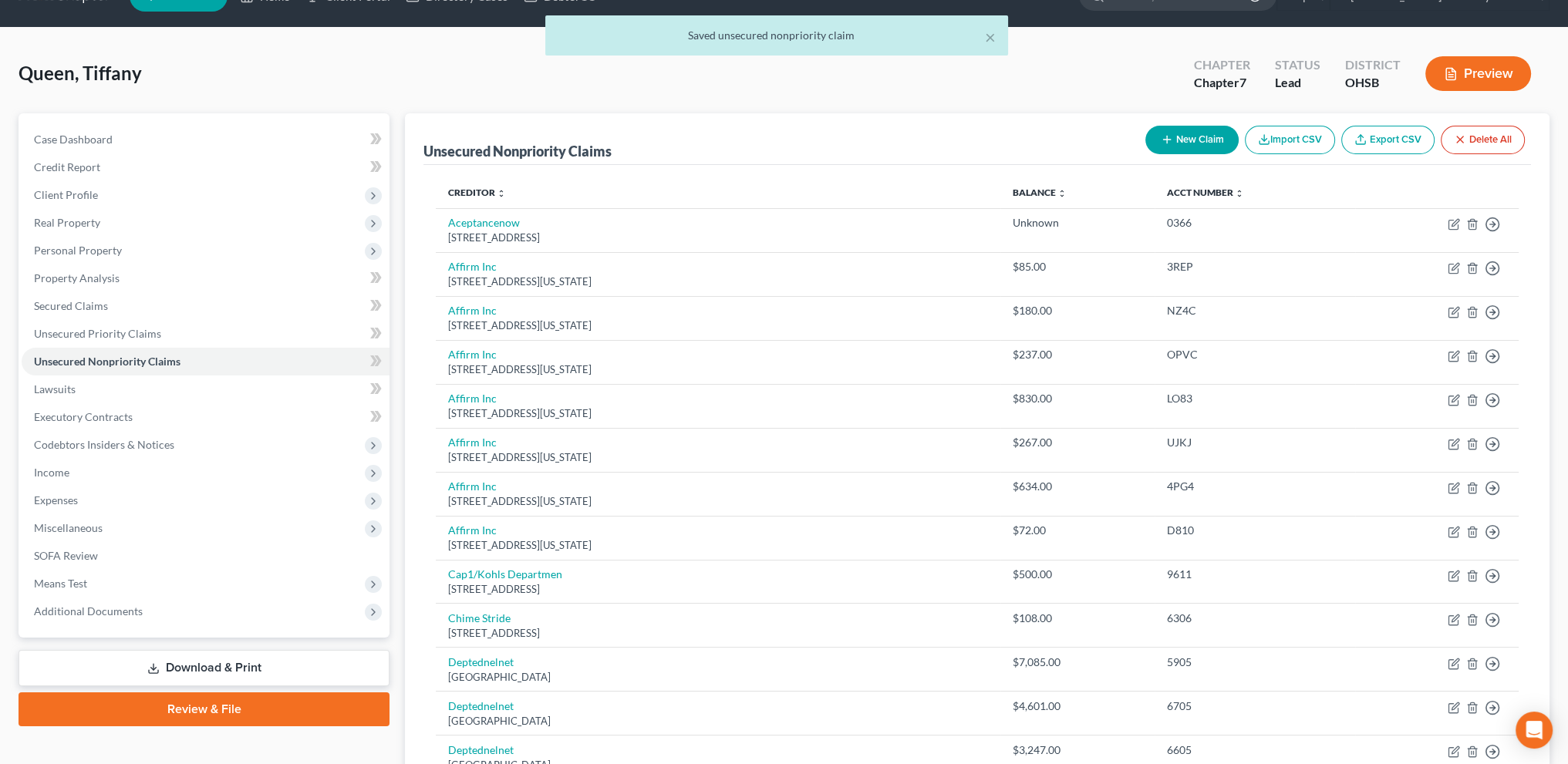
click at [1149, 138] on button "New Claim" at bounding box center [1192, 139] width 94 height 29
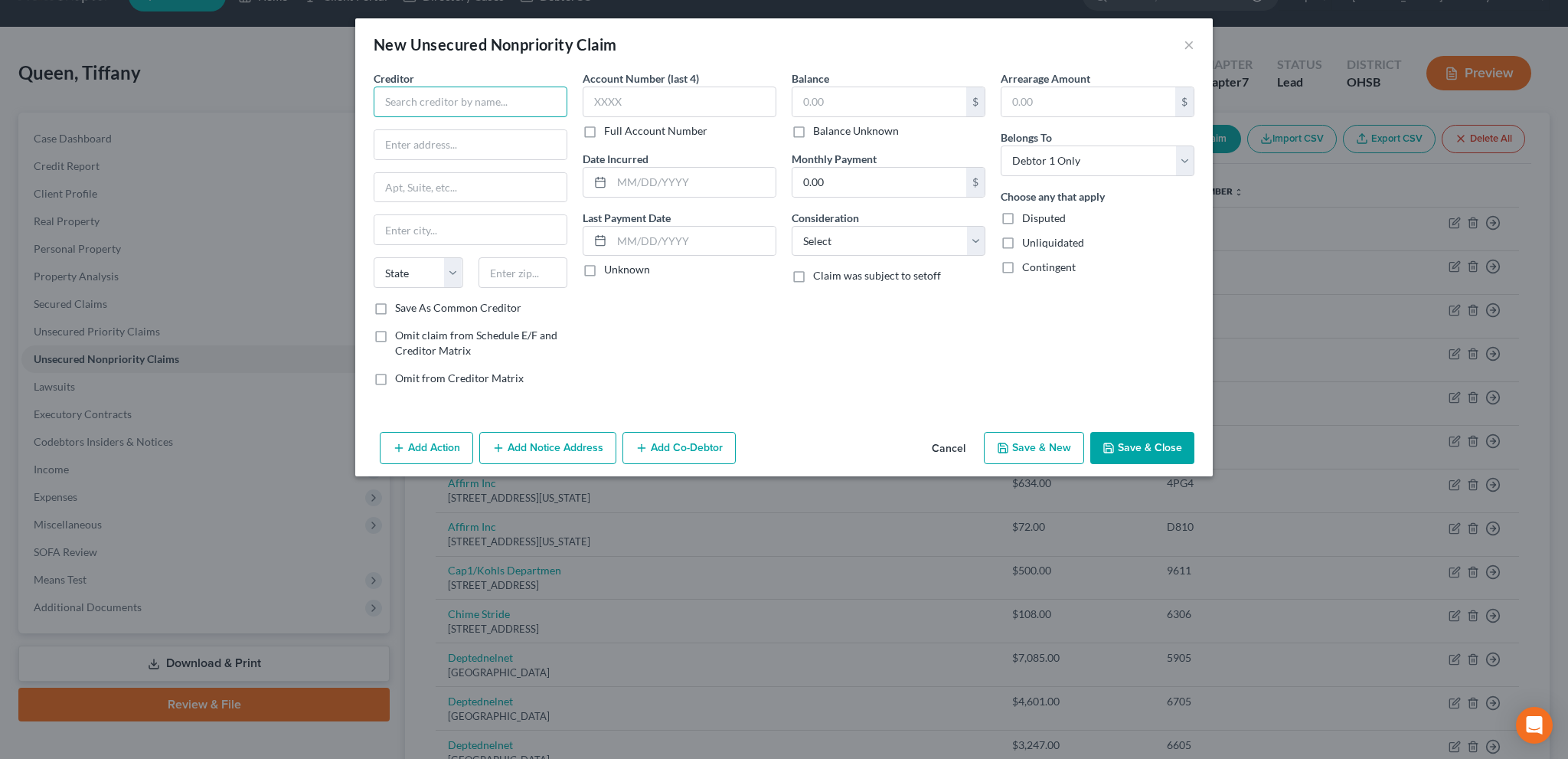
drag, startPoint x: 404, startPoint y: 104, endPoint x: 397, endPoint y: 97, distance: 9.9
click at [404, 104] on input "text" at bounding box center [471, 102] width 194 height 31
drag, startPoint x: 658, startPoint y: 180, endPoint x: 639, endPoint y: 178, distance: 19.1
click at [658, 180] on input "text" at bounding box center [694, 182] width 164 height 29
drag, startPoint x: 814, startPoint y: 241, endPoint x: 815, endPoint y: 252, distance: 11.0
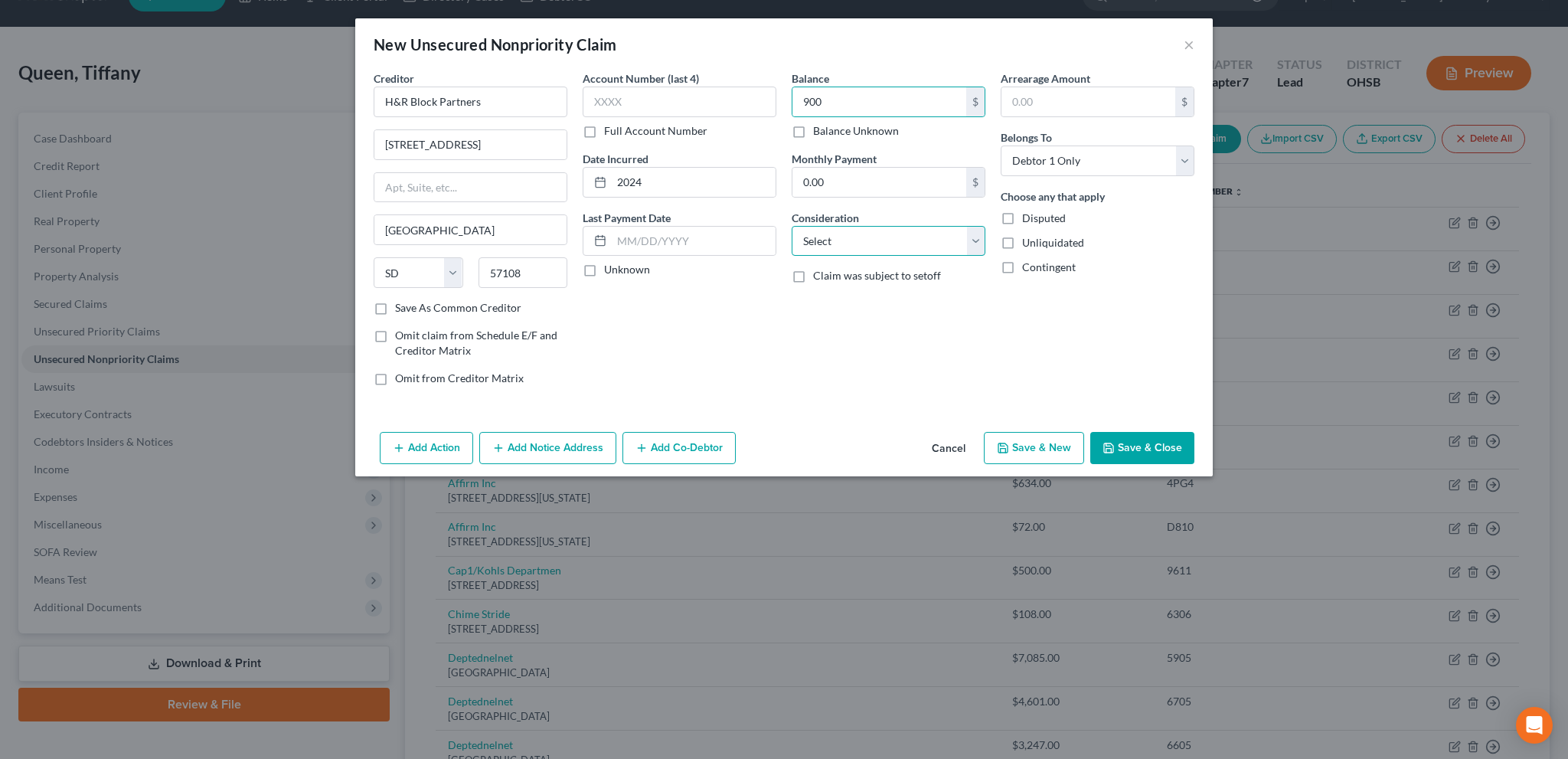
click at [814, 241] on select "Select Cable / Satellite Services Collection Agency Credit Card Debt Debt Couns…" at bounding box center [889, 241] width 194 height 31
click at [792, 226] on select "Select Cable / Satellite Services Collection Agency Credit Card Debt Debt Couns…" at bounding box center [889, 241] width 194 height 31
click at [1143, 447] on button "Save & Close" at bounding box center [1142, 448] width 104 height 32
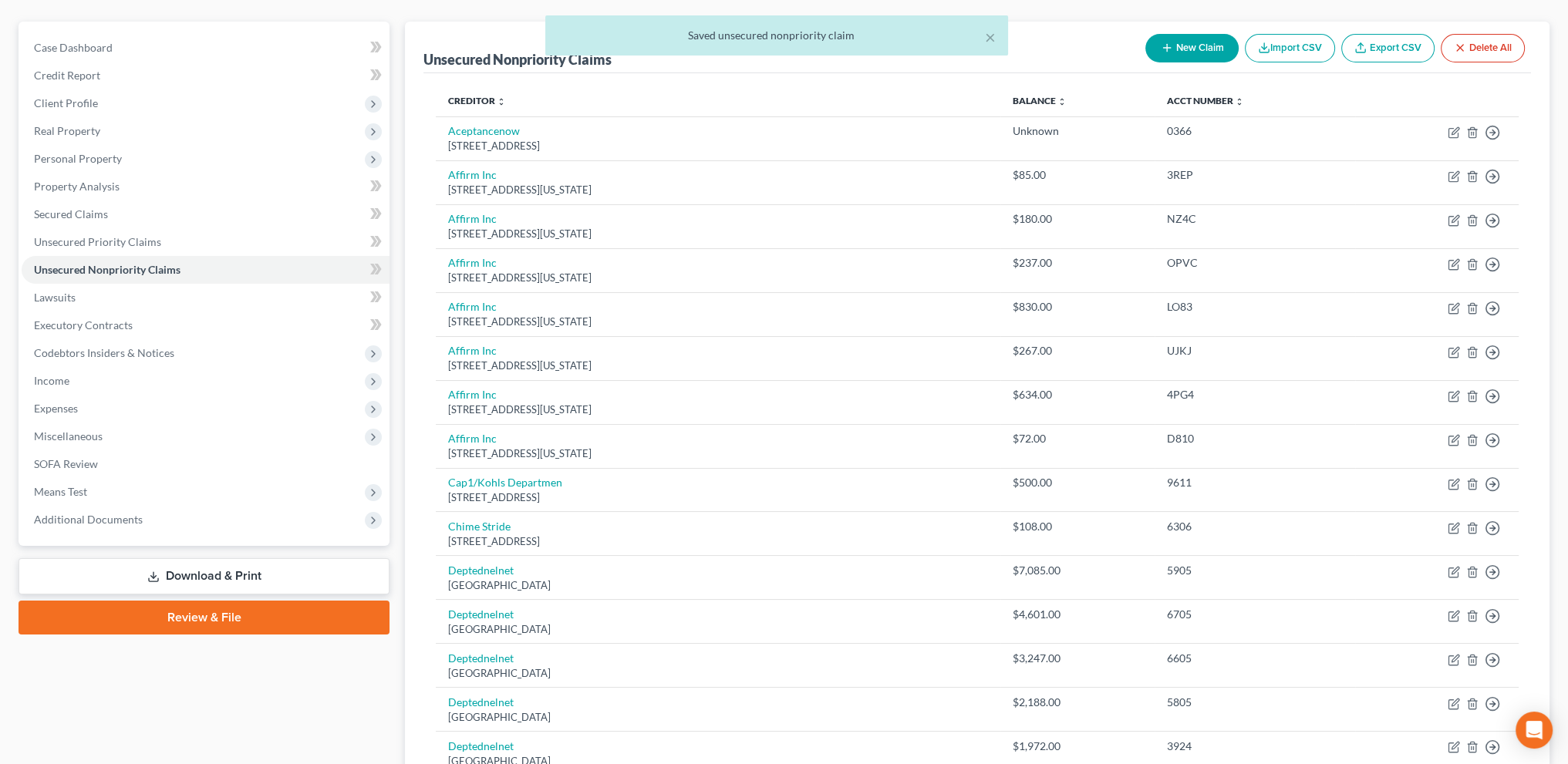
scroll to position [0, 0]
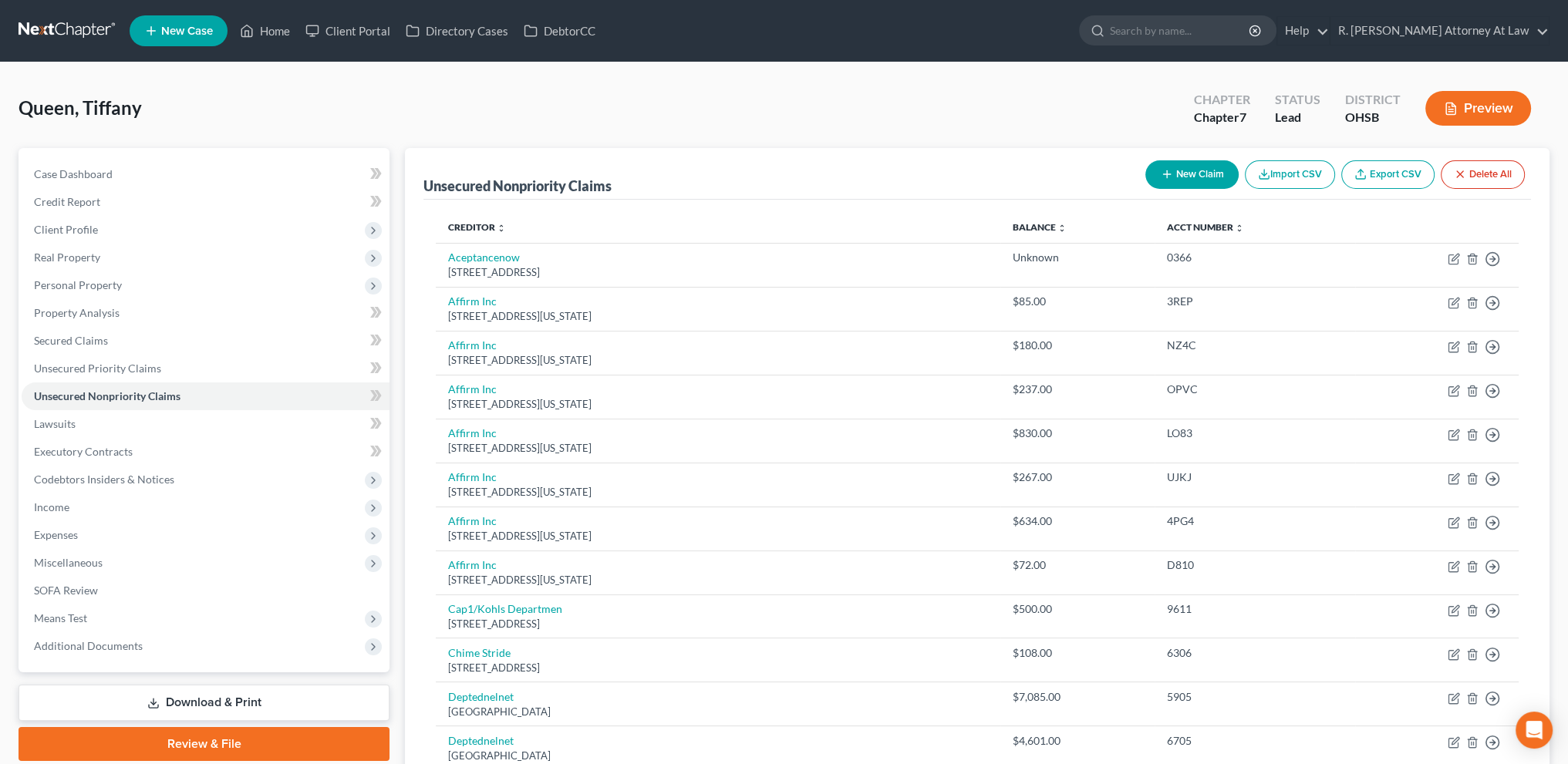
click at [1162, 178] on icon "button" at bounding box center [1166, 173] width 12 height 12
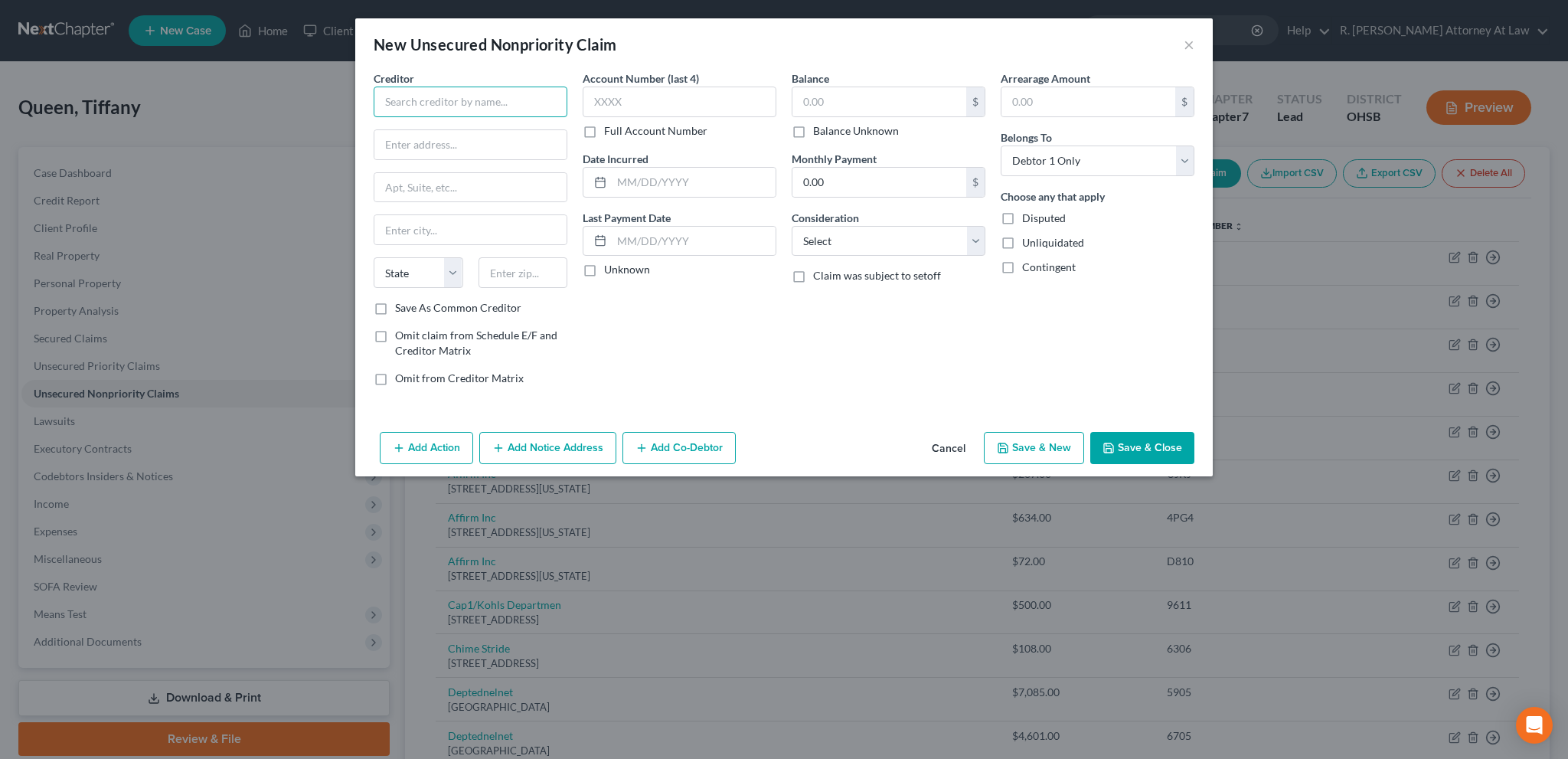
click at [412, 101] on input "text" at bounding box center [471, 102] width 194 height 31
click at [420, 150] on input "text" at bounding box center [471, 145] width 192 height 29
click at [830, 249] on select "Select Cable / Satellite Services Collection Agency Credit Card Debt Debt Couns…" at bounding box center [889, 241] width 194 height 31
click at [792, 226] on select "Select Cable / Satellite Services Collection Agency Credit Card Debt Debt Couns…" at bounding box center [889, 241] width 194 height 31
click at [1112, 444] on icon "button" at bounding box center [1109, 447] width 12 height 12
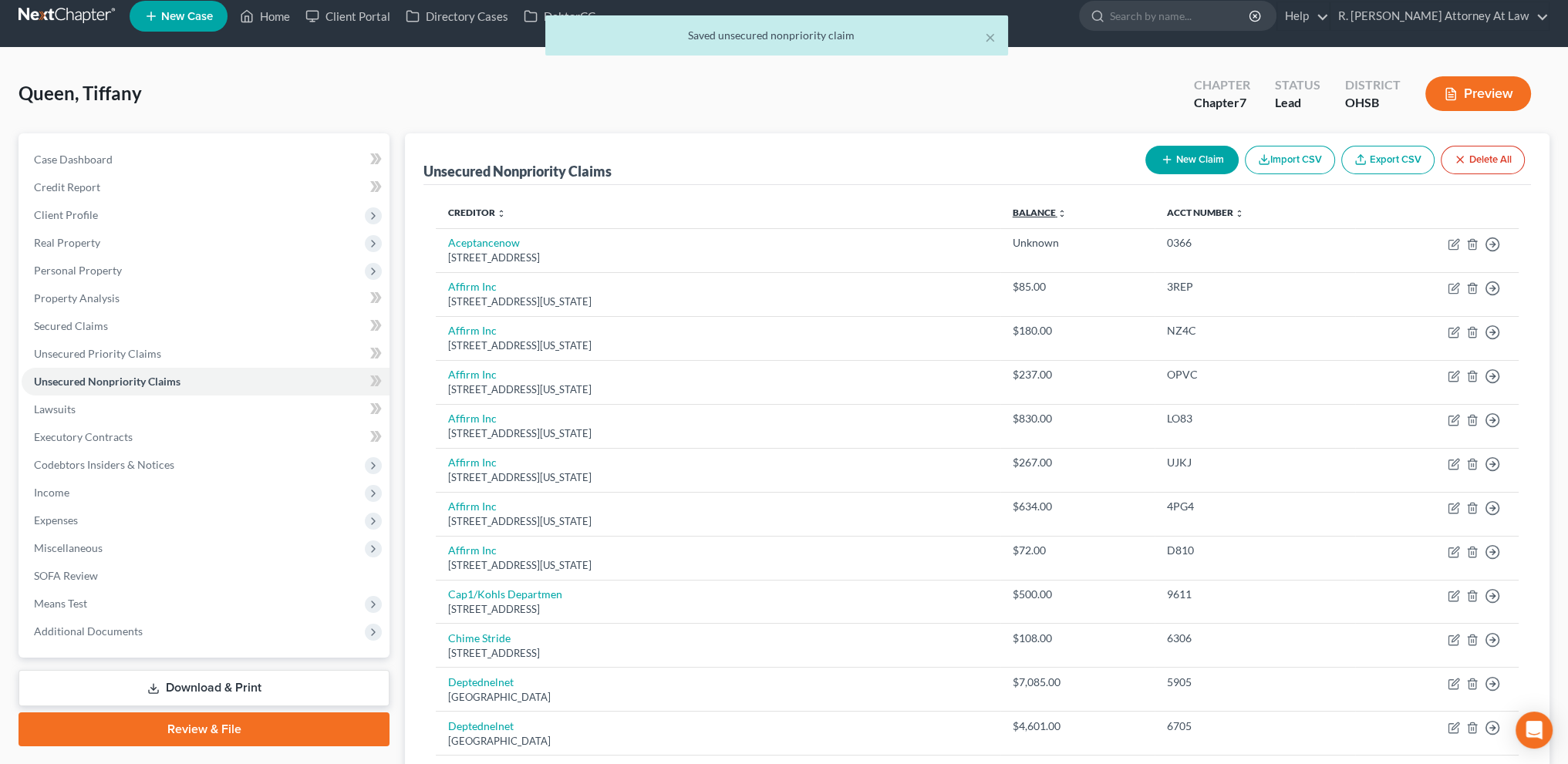
scroll to position [19, 0]
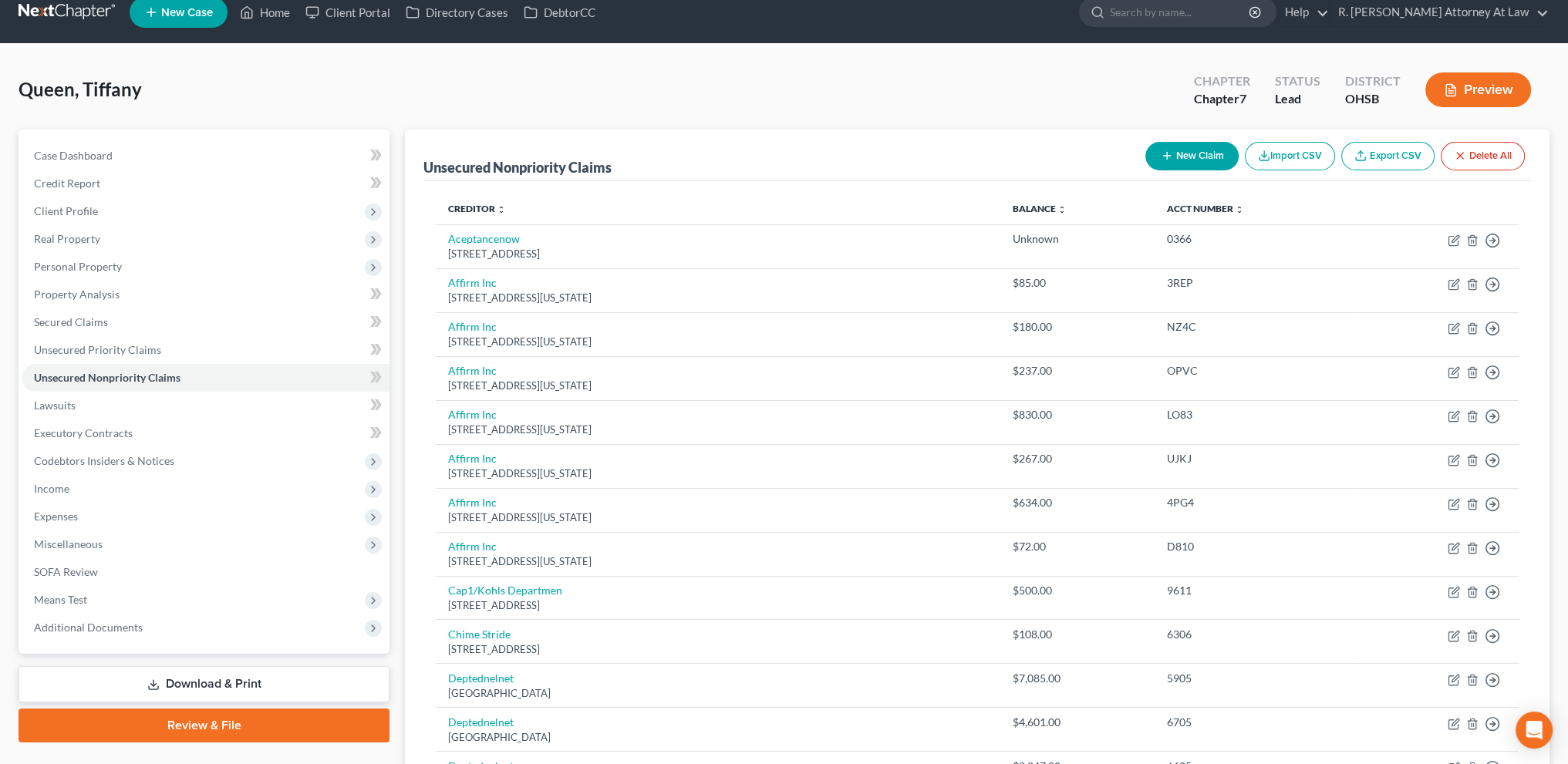
click at [1172, 146] on button "New Claim" at bounding box center [1192, 156] width 94 height 29
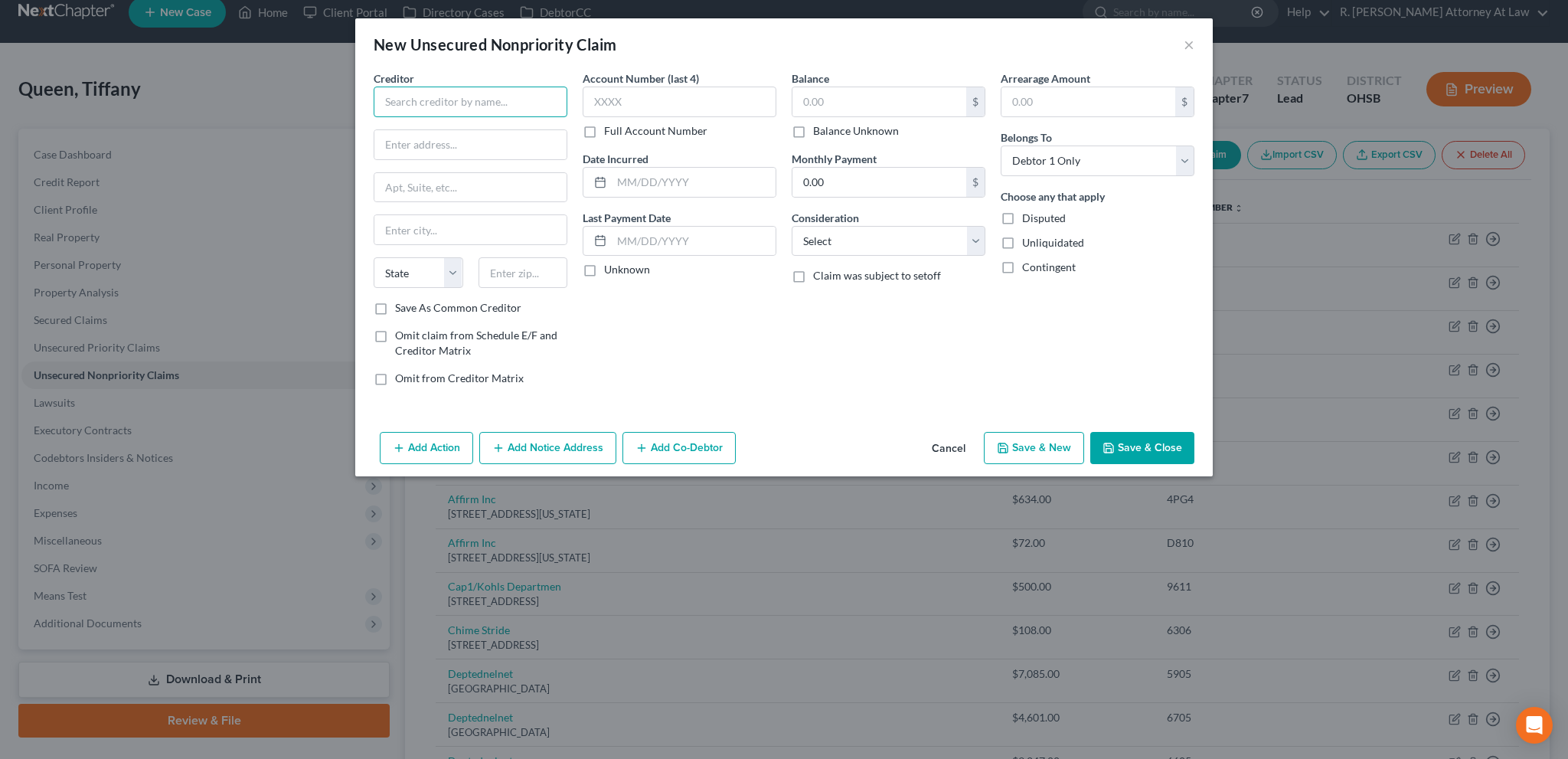
click at [478, 106] on input "text" at bounding box center [471, 102] width 194 height 31
click at [514, 269] on input "text" at bounding box center [523, 273] width 90 height 31
click at [440, 143] on input "text" at bounding box center [471, 145] width 192 height 29
click at [634, 186] on input "text" at bounding box center [694, 182] width 164 height 29
click at [876, 252] on select "Select Cable / Satellite Services Collection Agency Credit Card Debt Debt Couns…" at bounding box center [889, 241] width 194 height 31
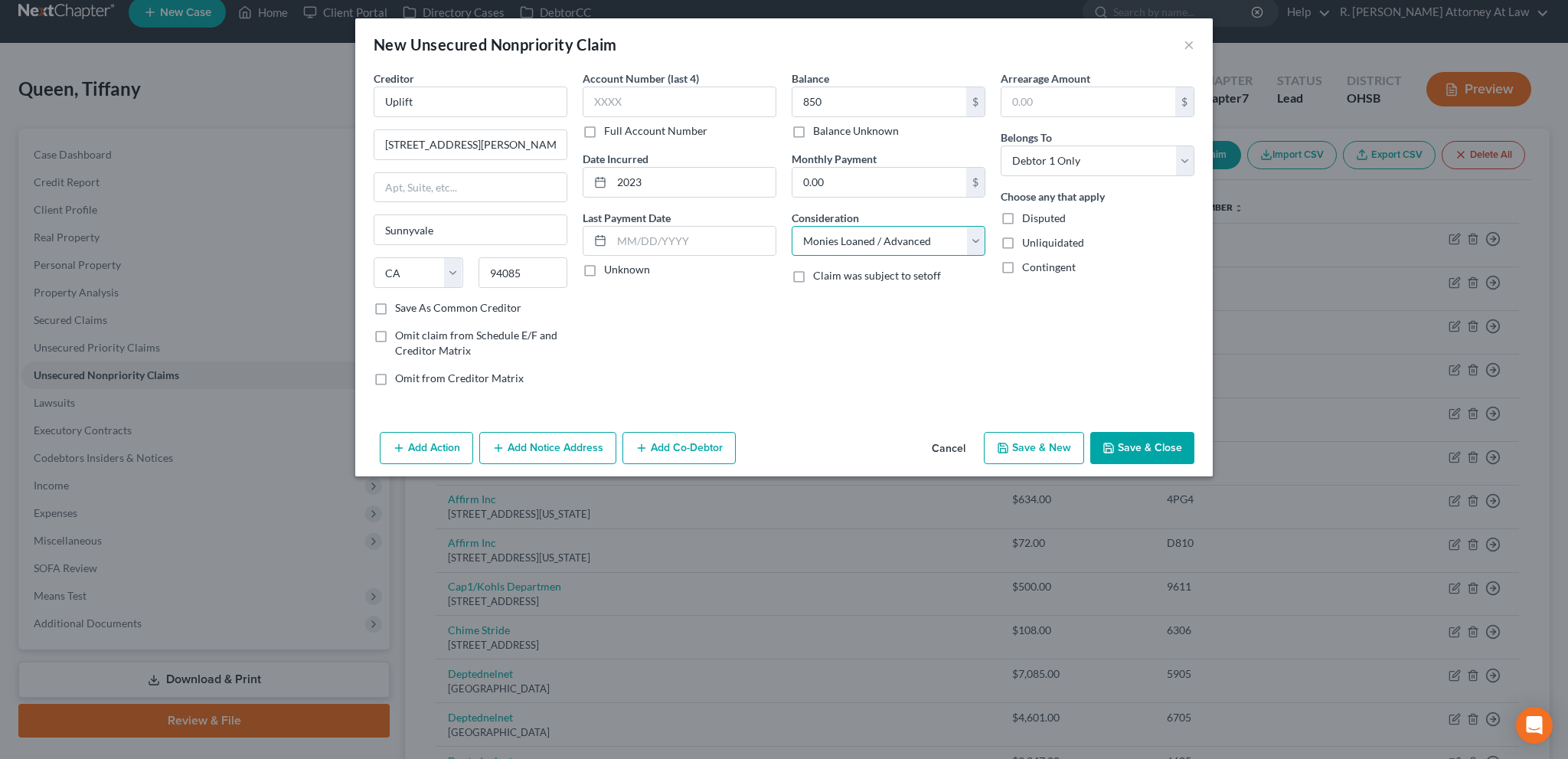
click at [792, 226] on select "Select Cable / Satellite Services Collection Agency Credit Card Debt Debt Couns…" at bounding box center [889, 241] width 194 height 31
click at [792, 374] on div "Balance 850.00 $ Balance Unknown Balance Undetermined 850 $ Balance Unknown Mon…" at bounding box center [889, 234] width 209 height 328
click at [1114, 439] on button "Save & Close" at bounding box center [1142, 448] width 104 height 32
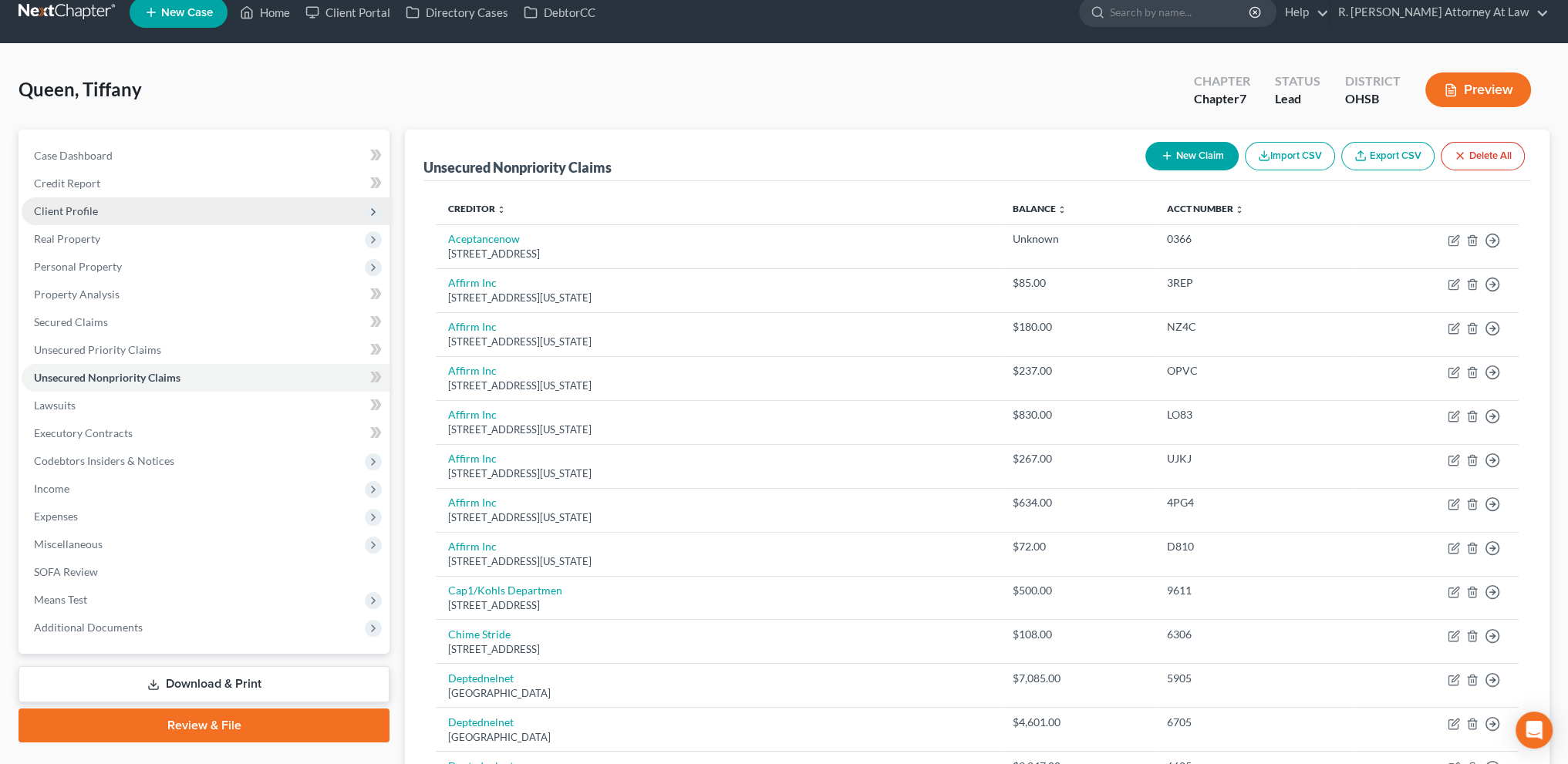
click at [86, 211] on span "Client Profile" at bounding box center [66, 211] width 64 height 13
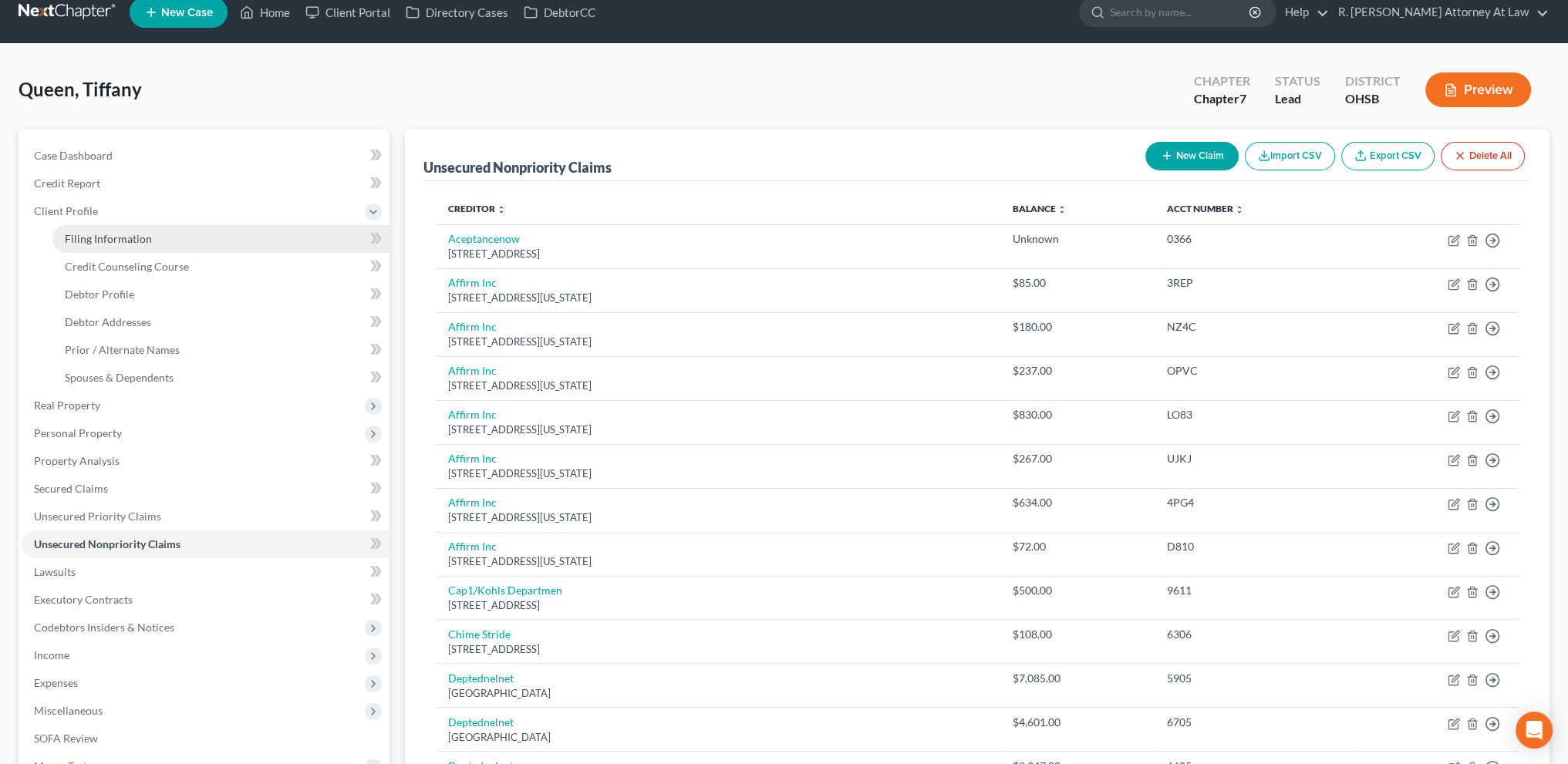
click at [100, 237] on span "Filing Information" at bounding box center [108, 239] width 87 height 13
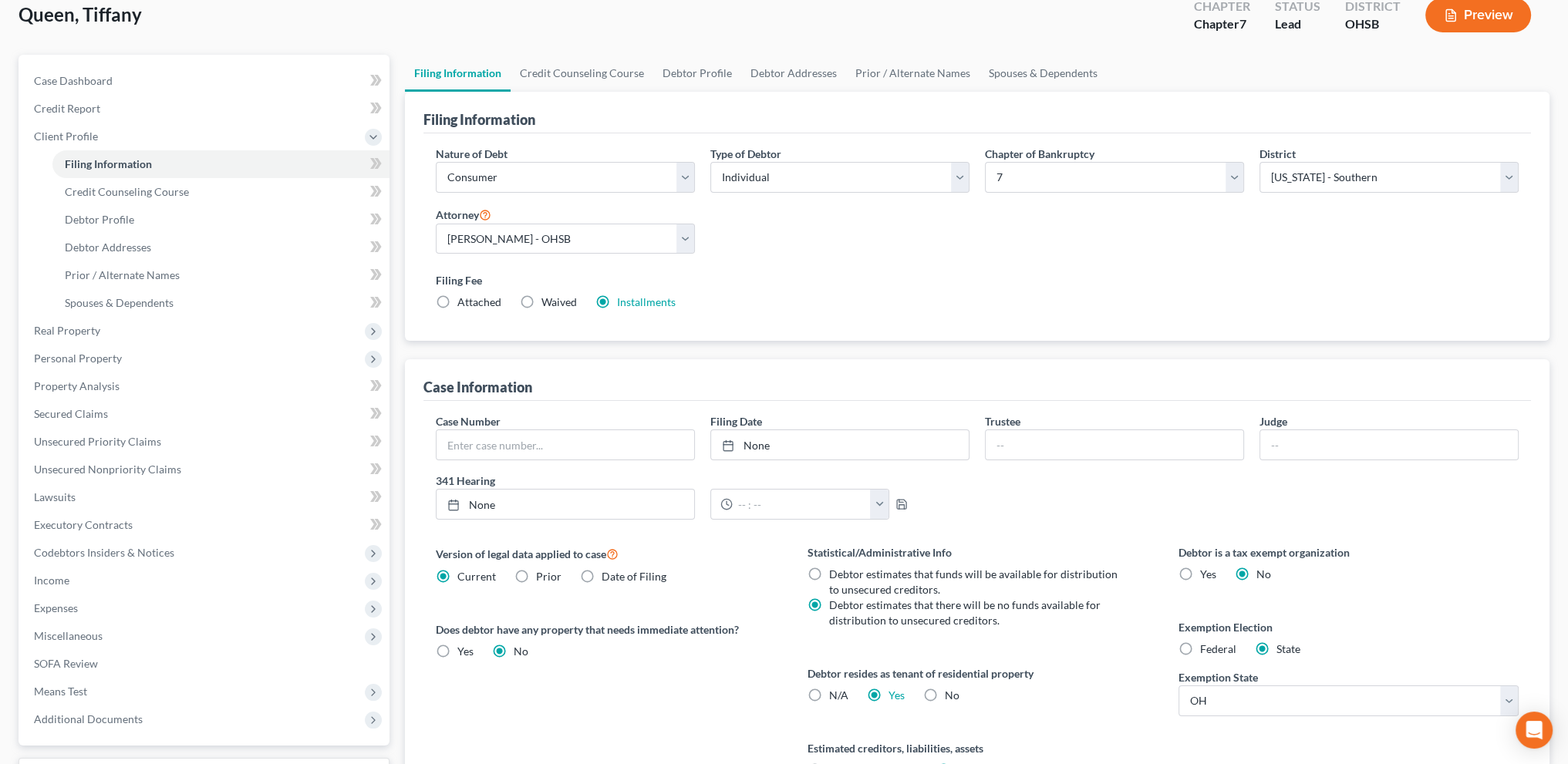
scroll to position [250, 0]
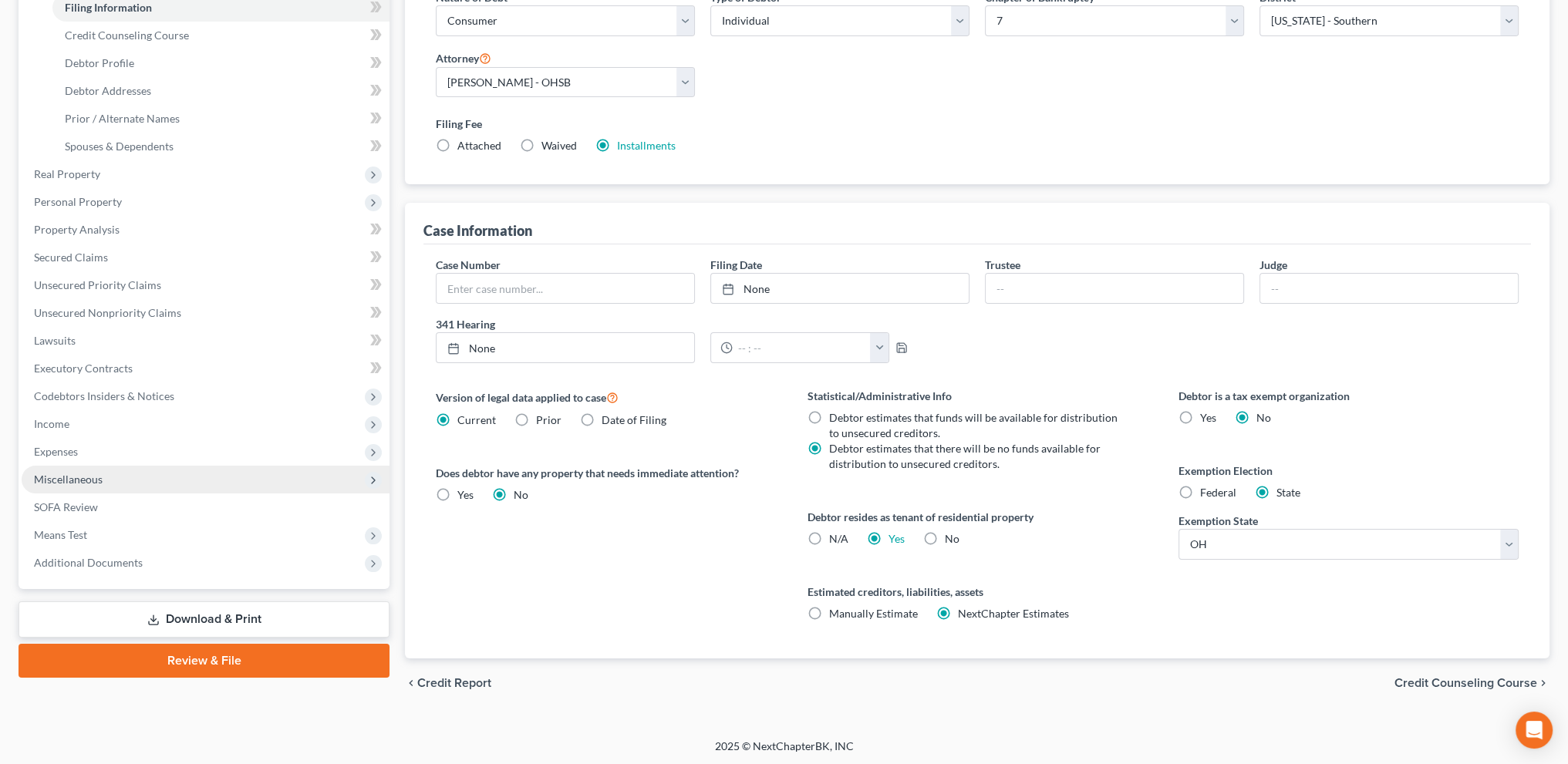
click at [81, 485] on span "Miscellaneous" at bounding box center [68, 479] width 68 height 13
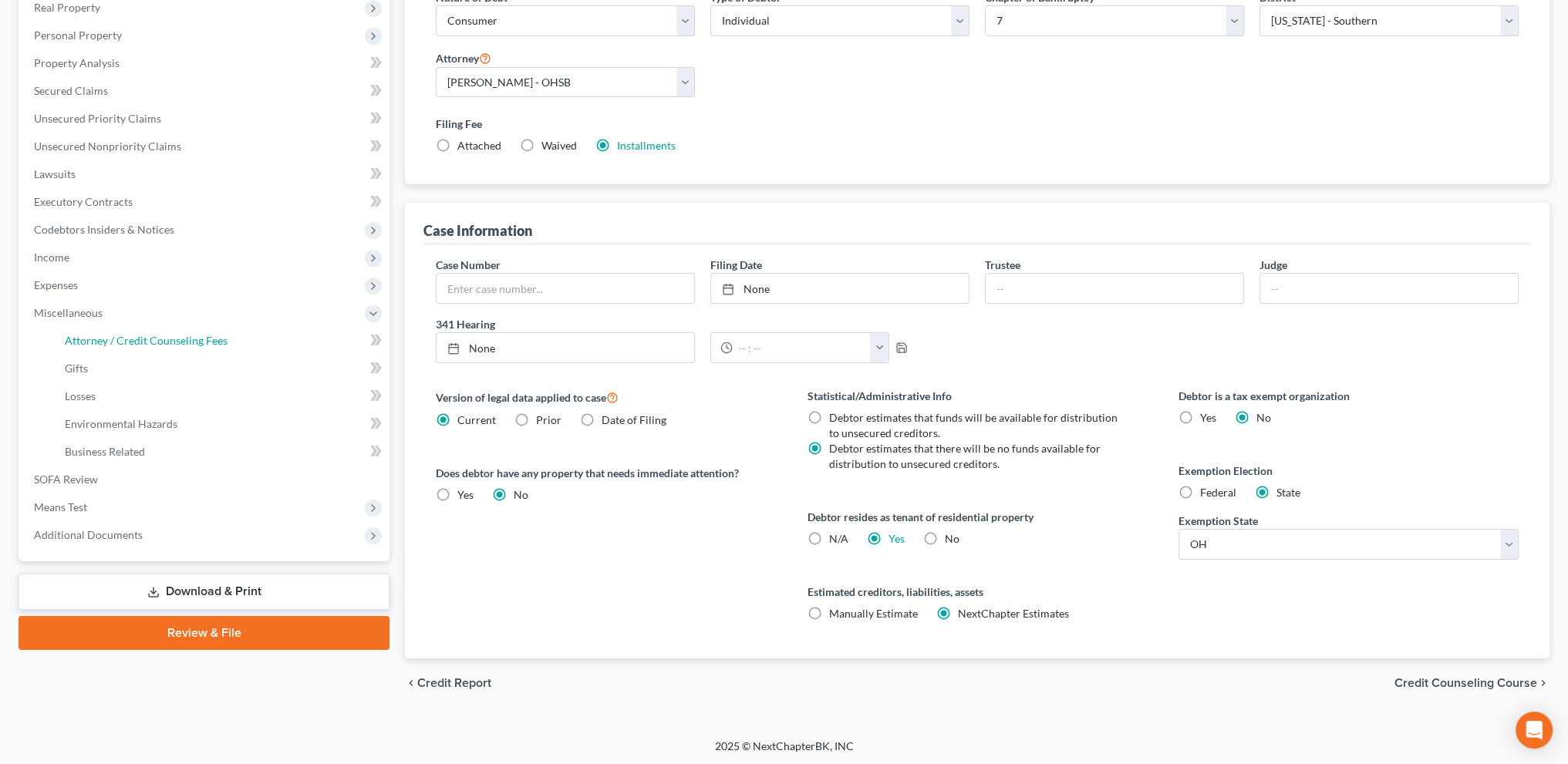
click at [80, 341] on span "Attorney / Credit Counseling Fees" at bounding box center [147, 340] width 163 height 13
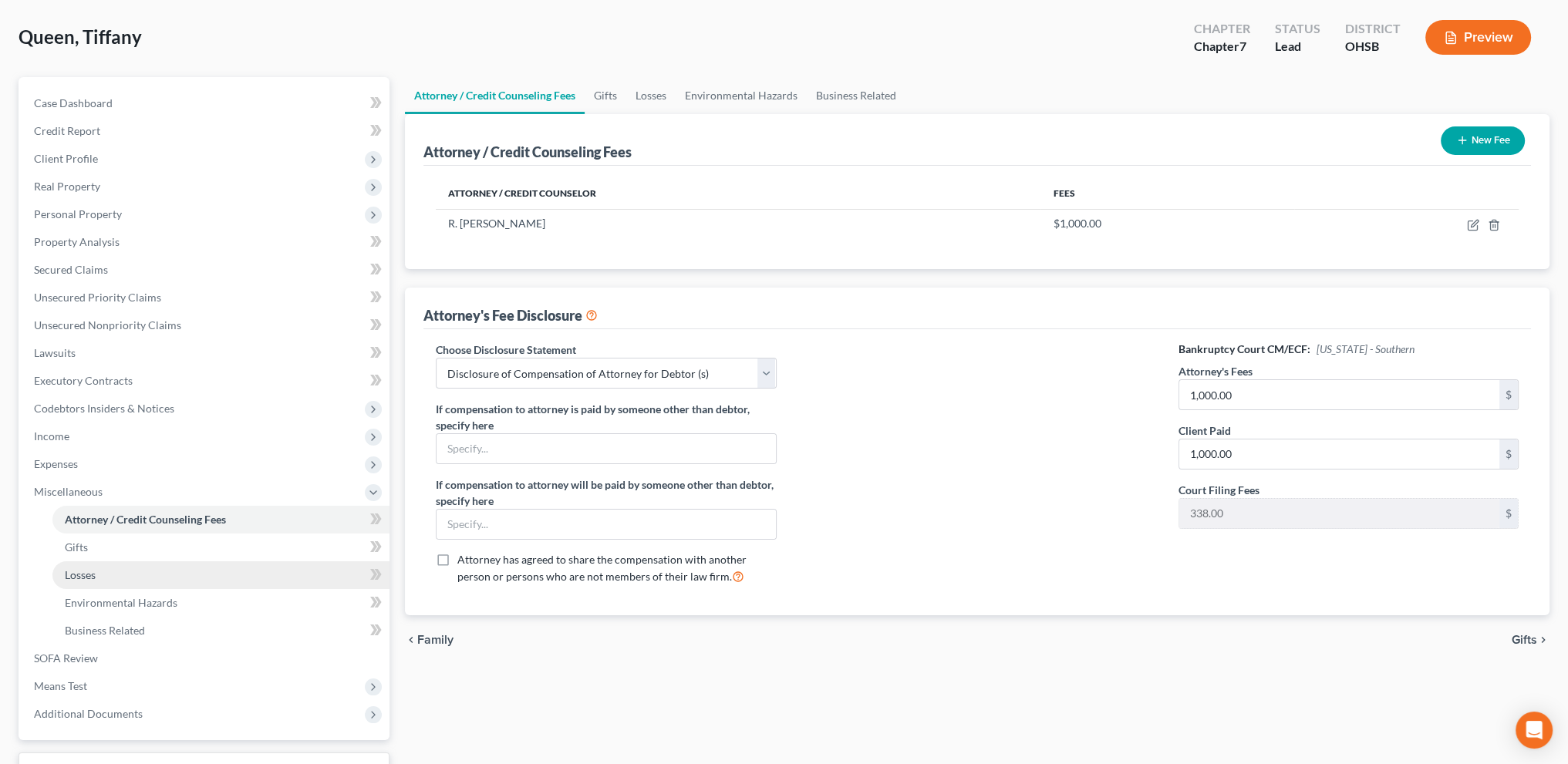
scroll to position [193, 0]
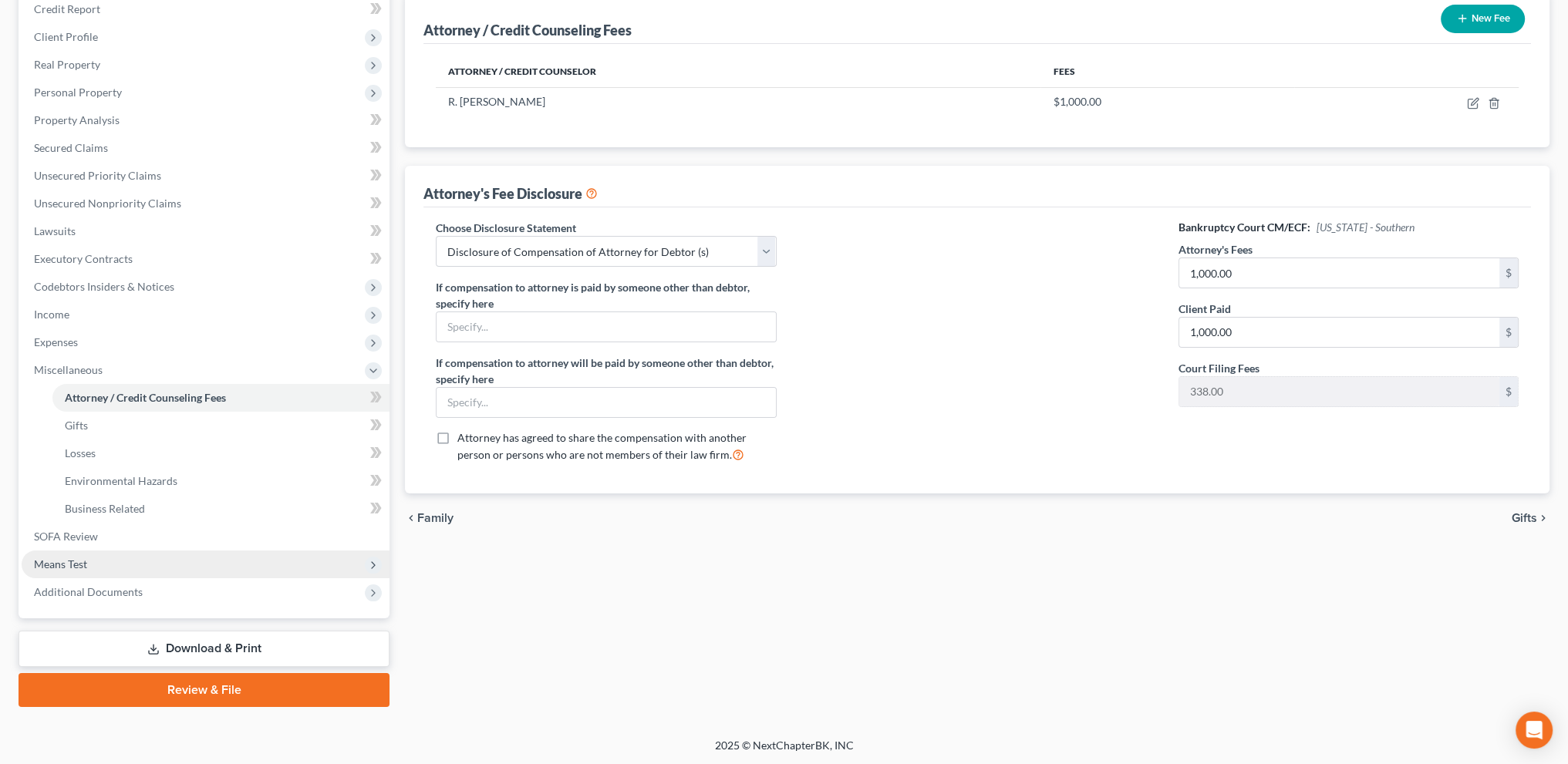
click at [81, 565] on span "Means Test" at bounding box center [60, 564] width 53 height 13
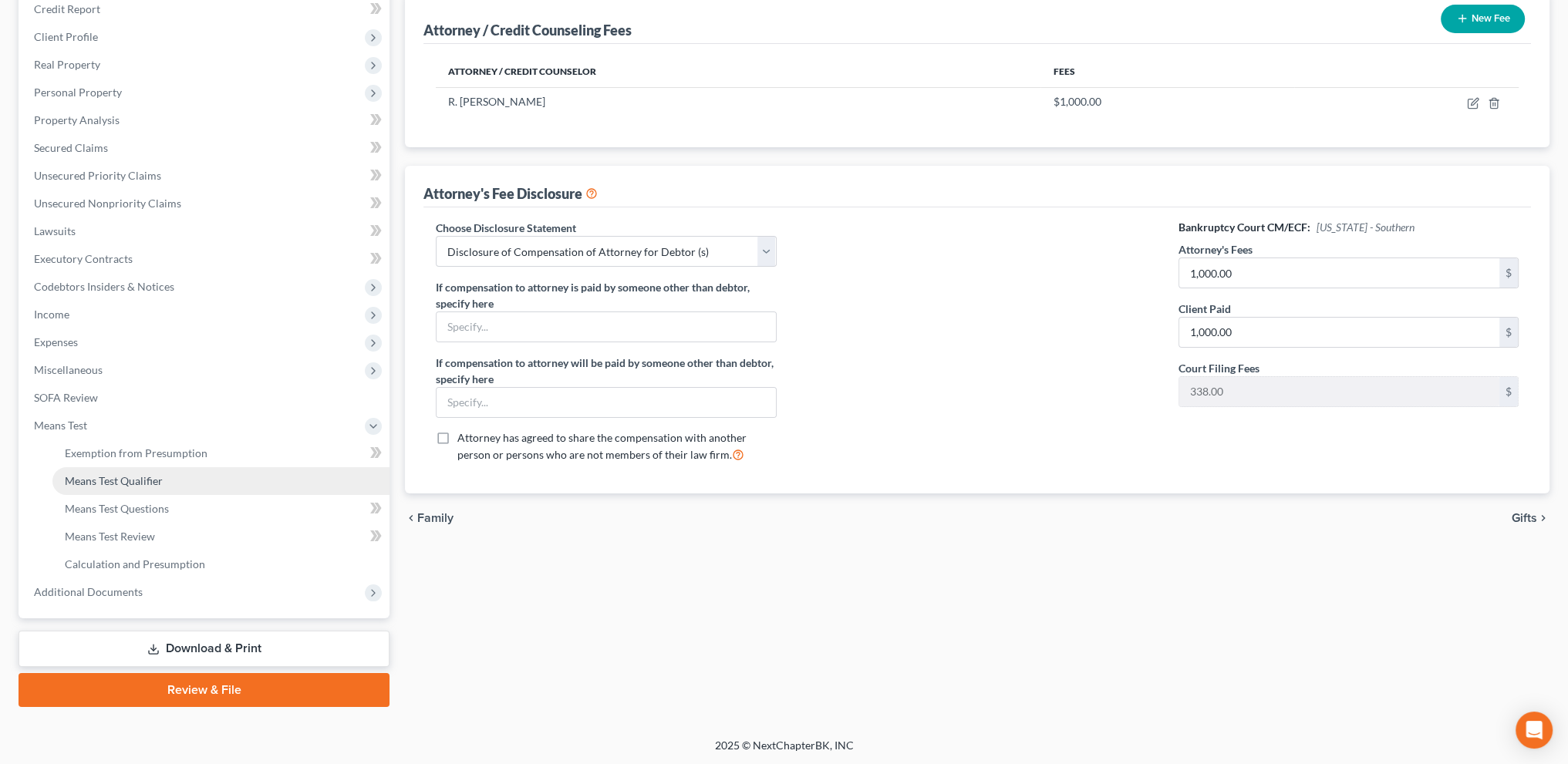
click at [77, 485] on span "Means Test Qualifier" at bounding box center [114, 481] width 98 height 13
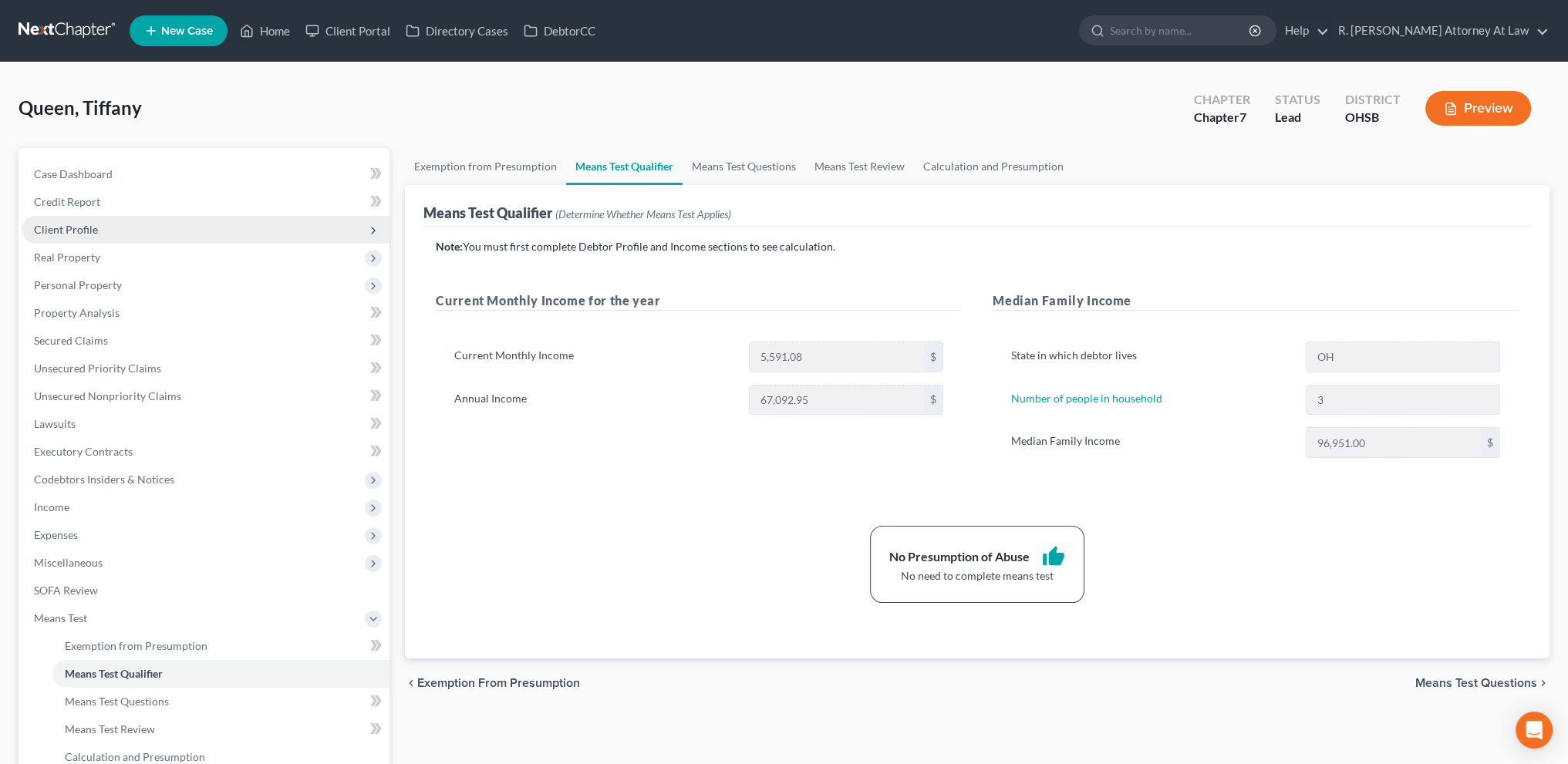
click at [68, 224] on span "Client Profile" at bounding box center [66, 230] width 64 height 13
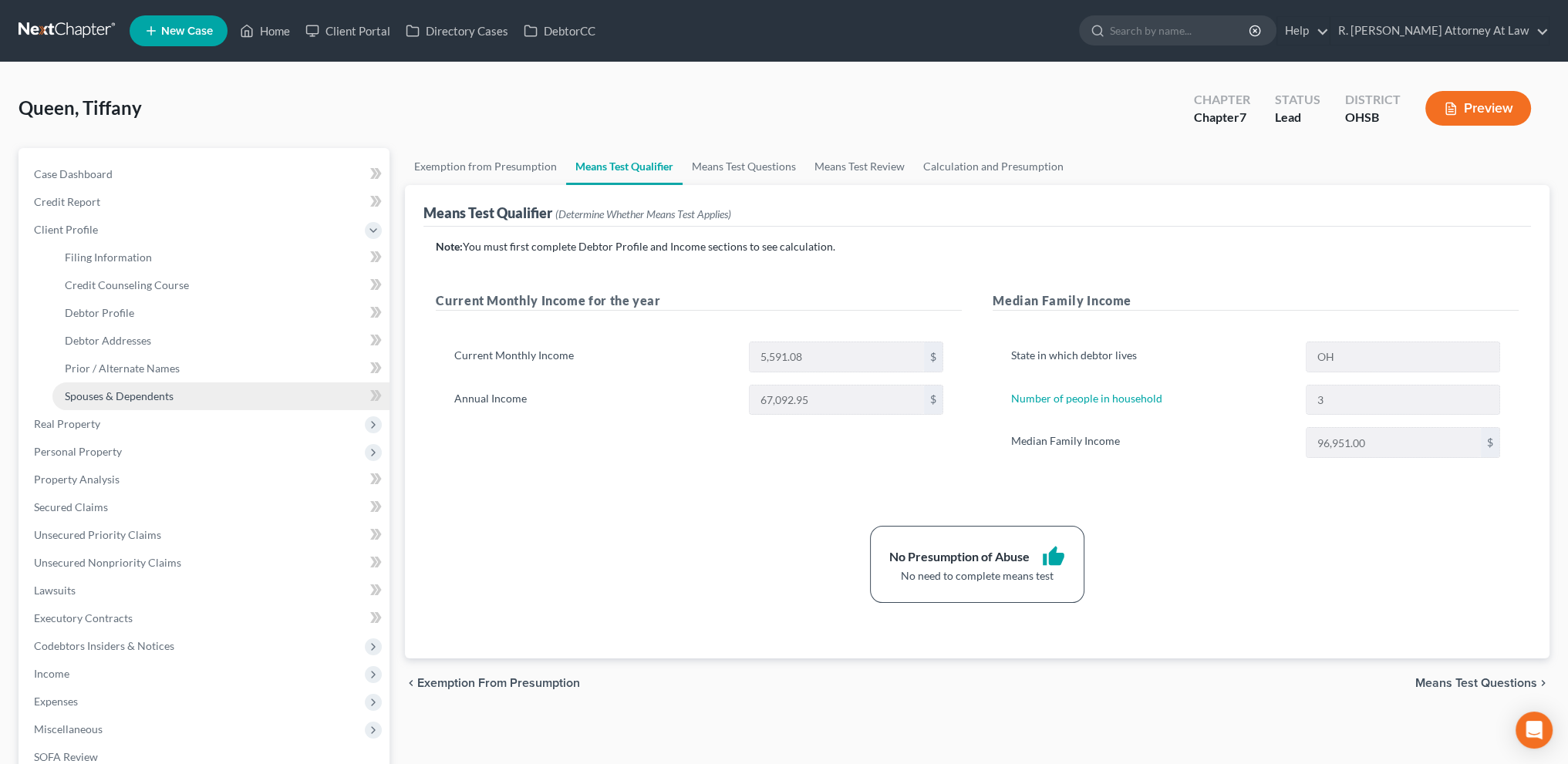
click at [128, 404] on link "Spouses & Dependents" at bounding box center [221, 397] width 337 height 28
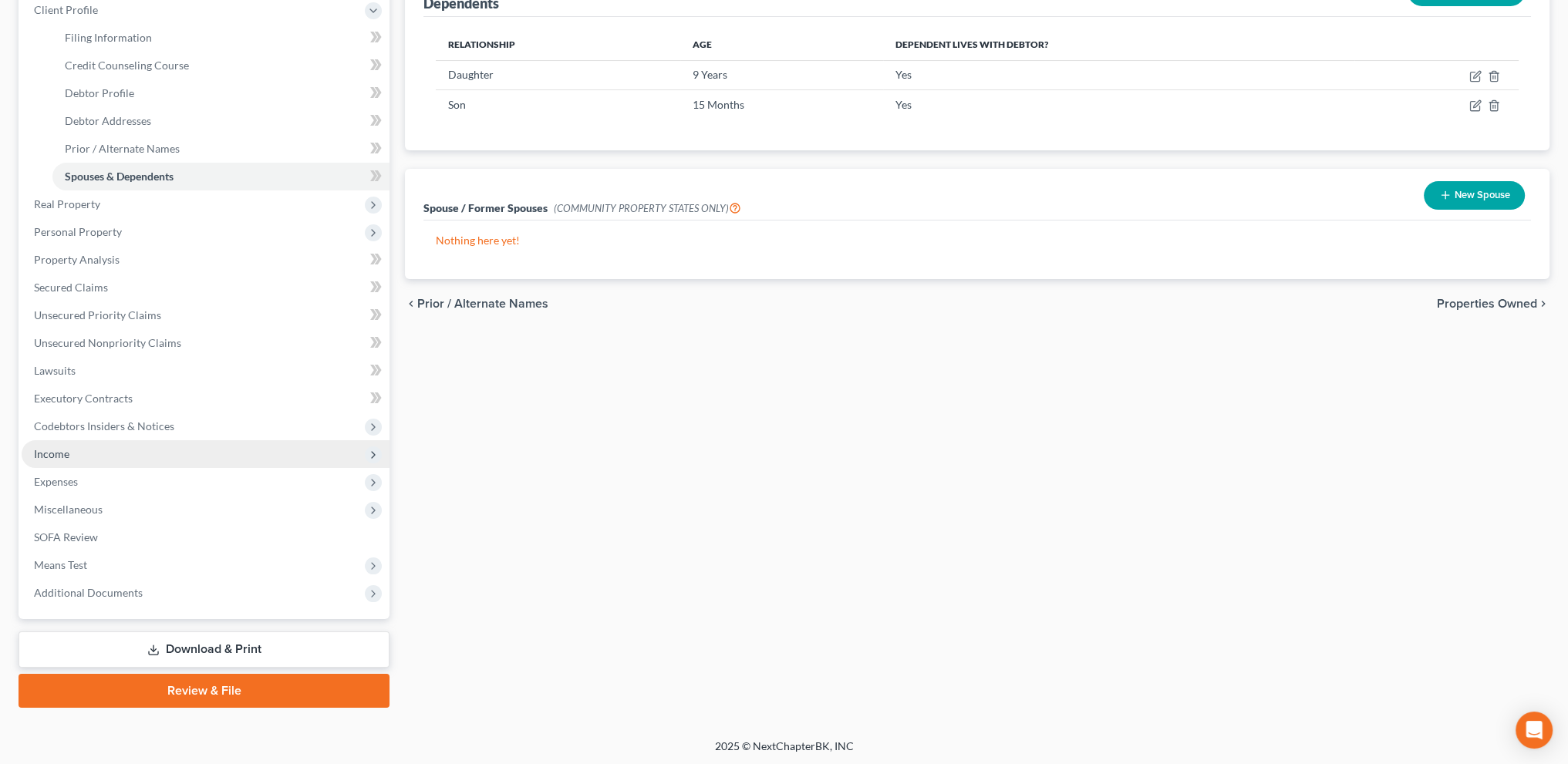
scroll to position [221, 0]
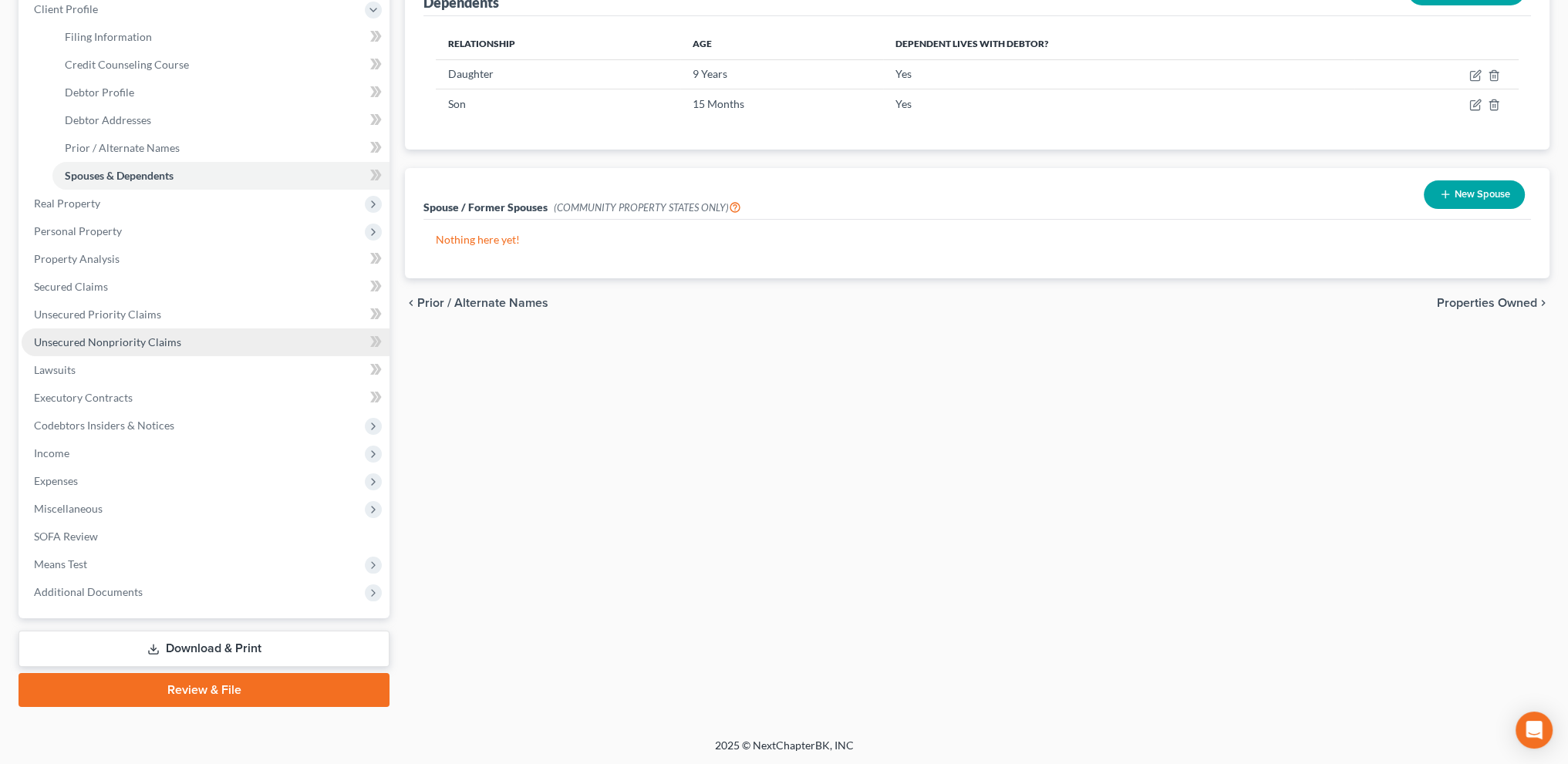
click at [59, 340] on span "Unsecured Nonpriority Claims" at bounding box center [108, 342] width 147 height 13
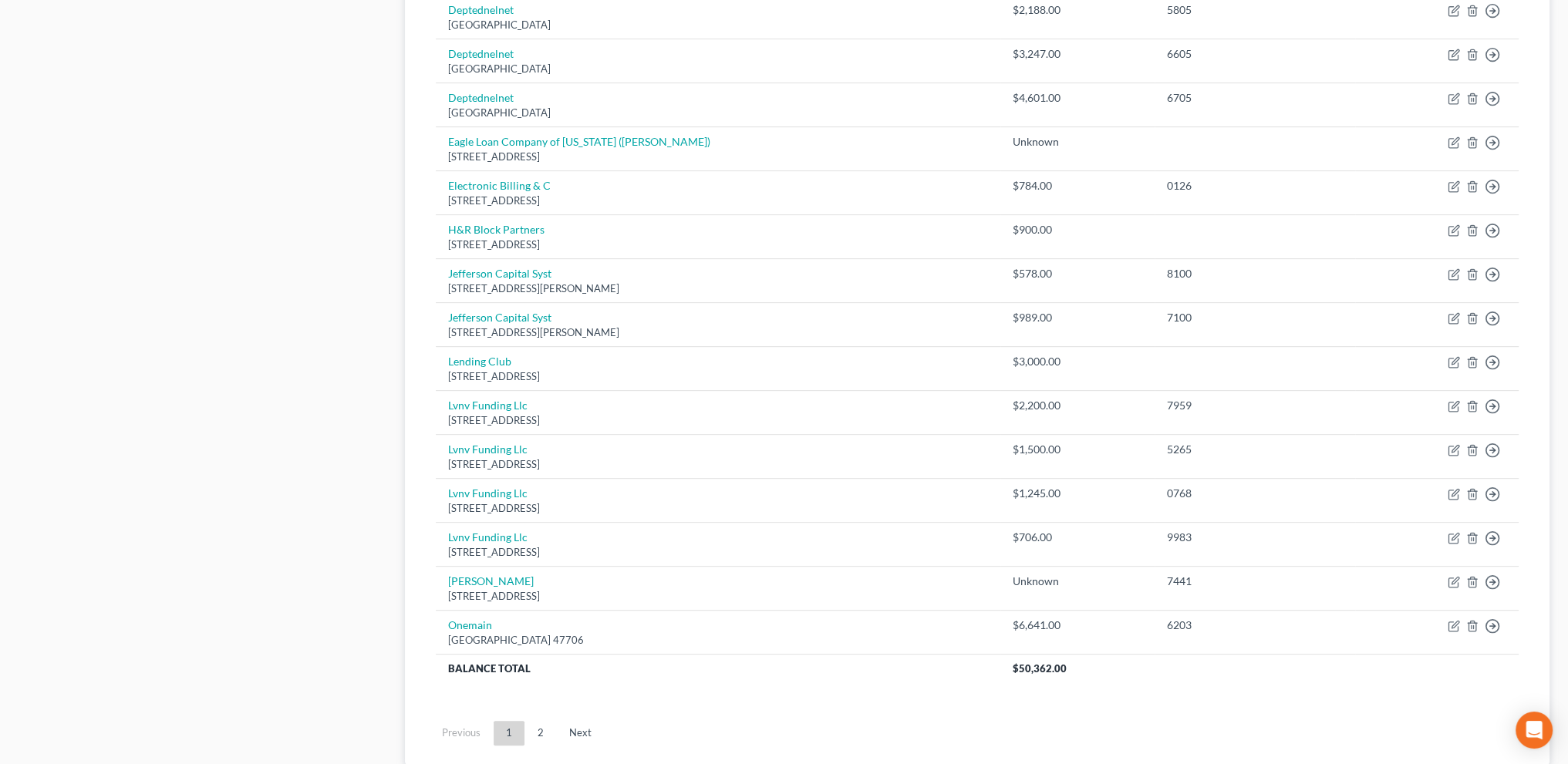
scroll to position [1011, 0]
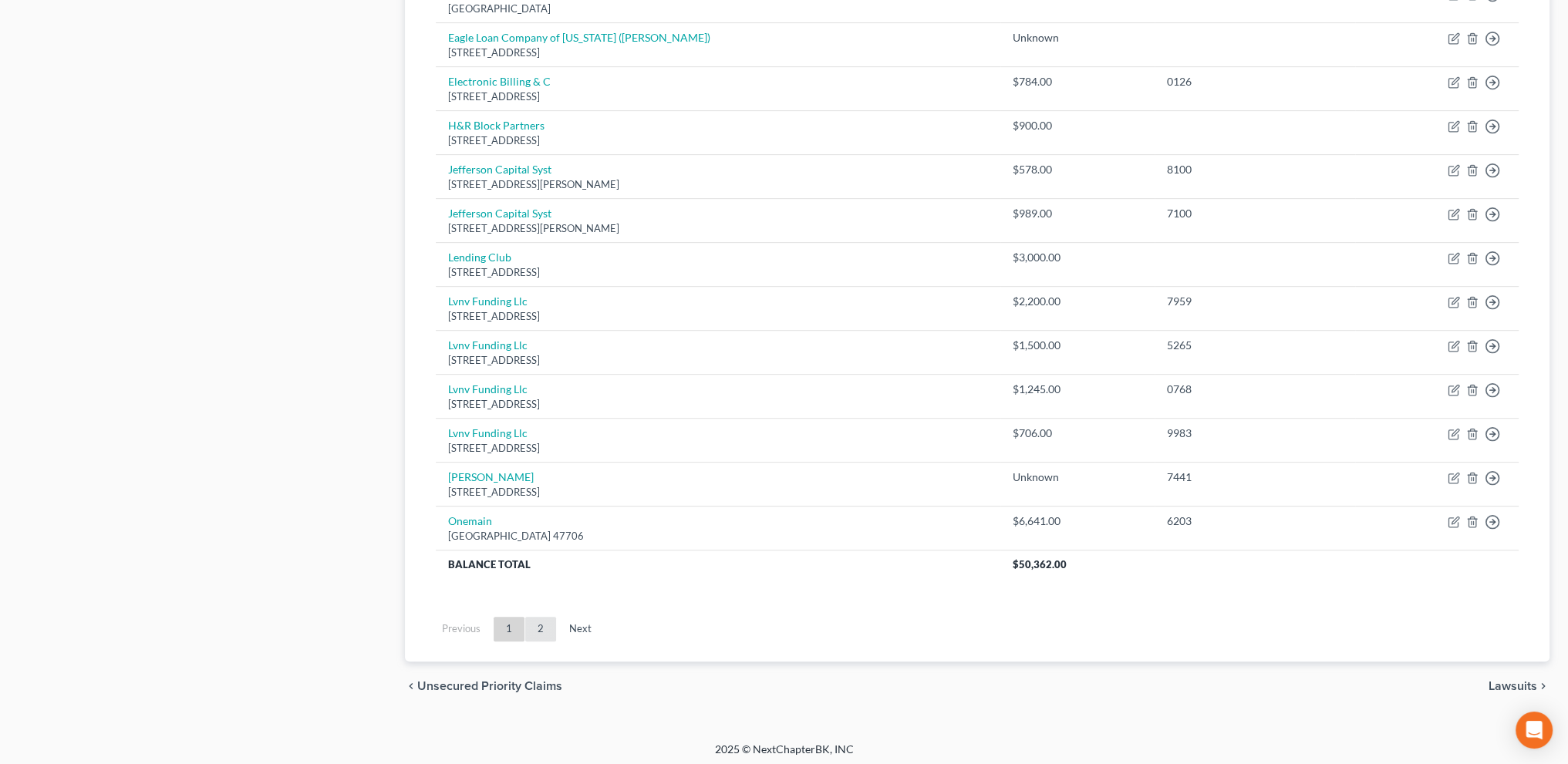
click at [537, 621] on link "2" at bounding box center [541, 630] width 31 height 24
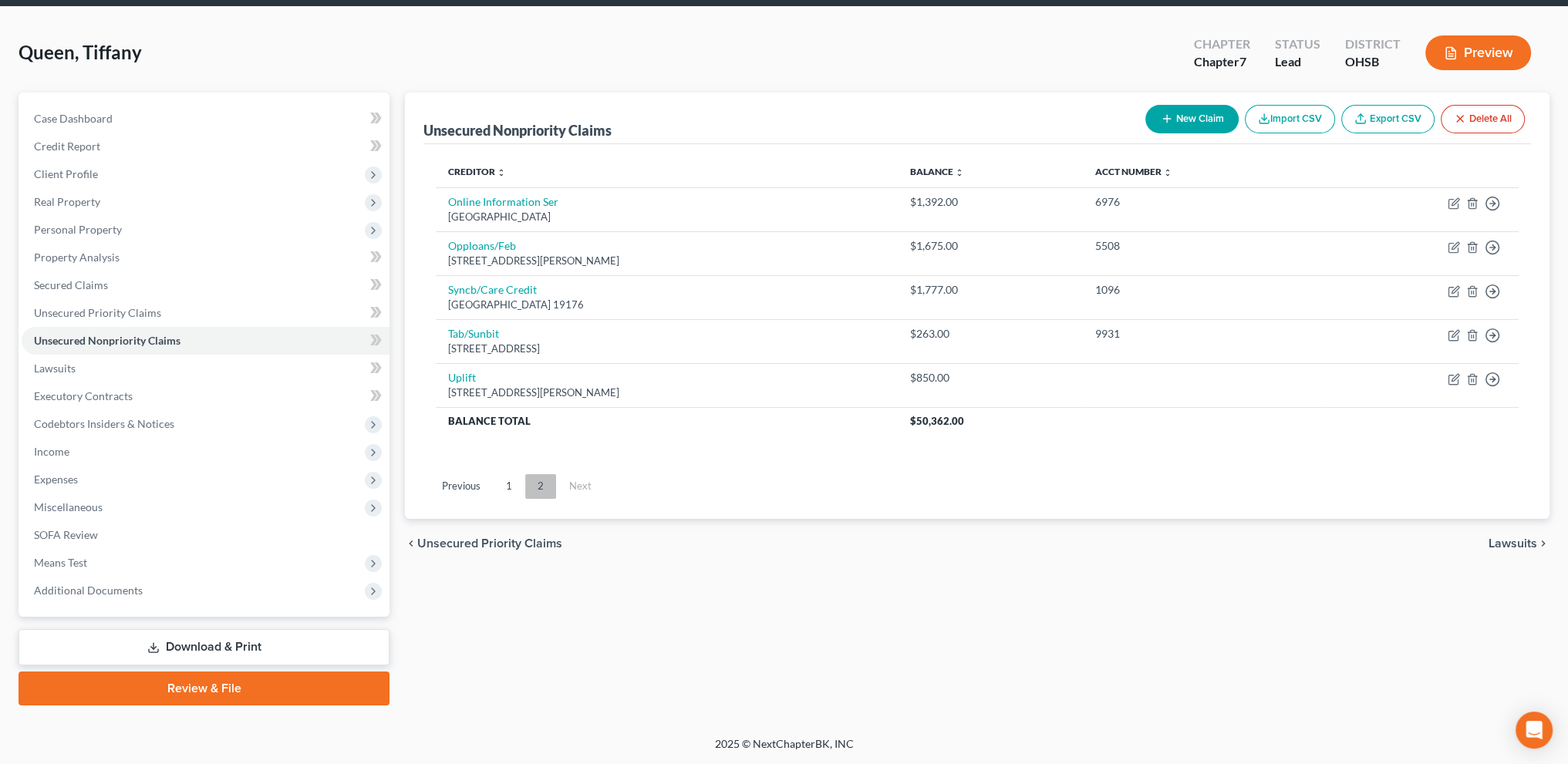
scroll to position [54, 0]
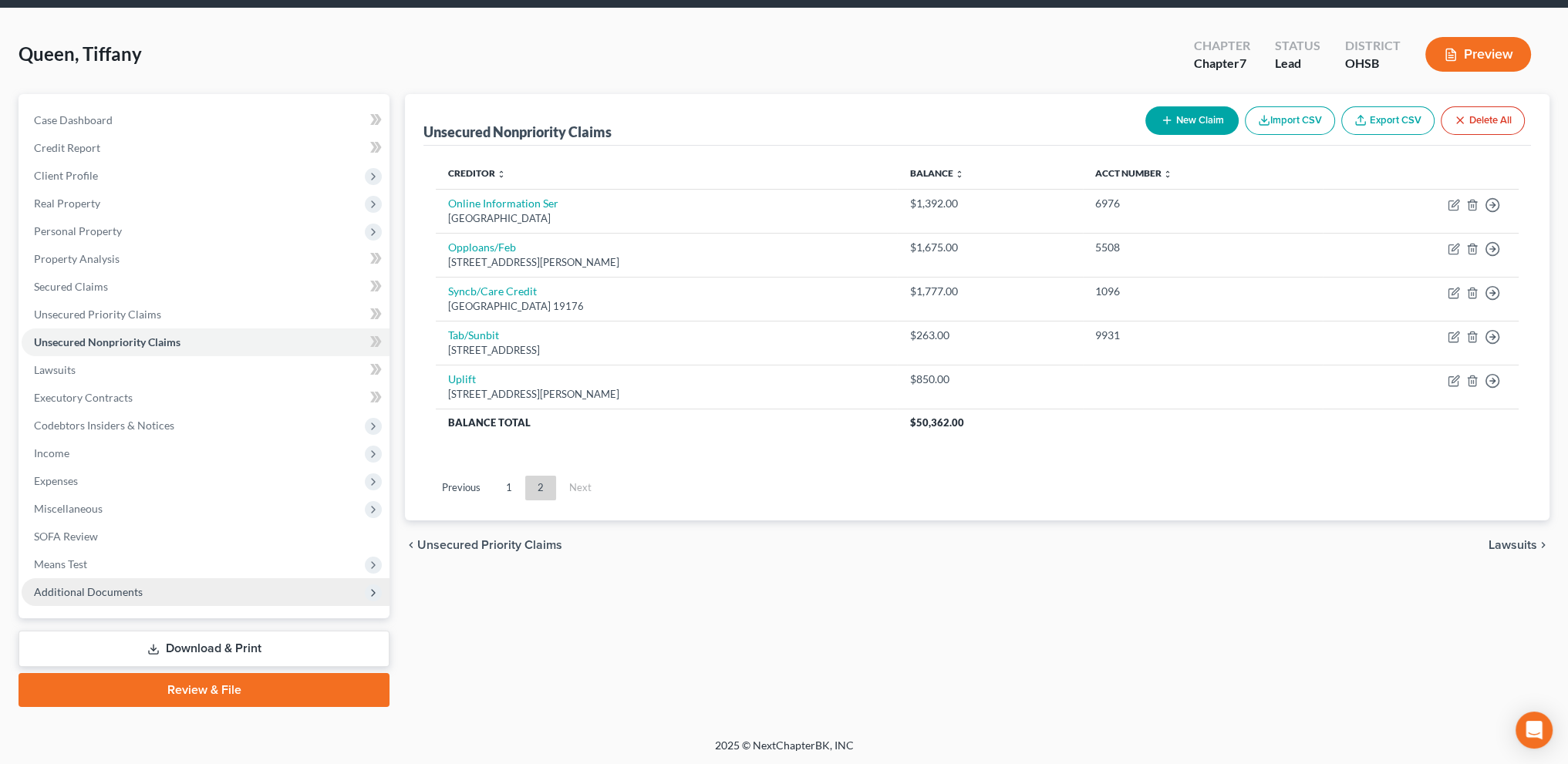
click at [62, 586] on span "Additional Documents" at bounding box center [89, 592] width 109 height 13
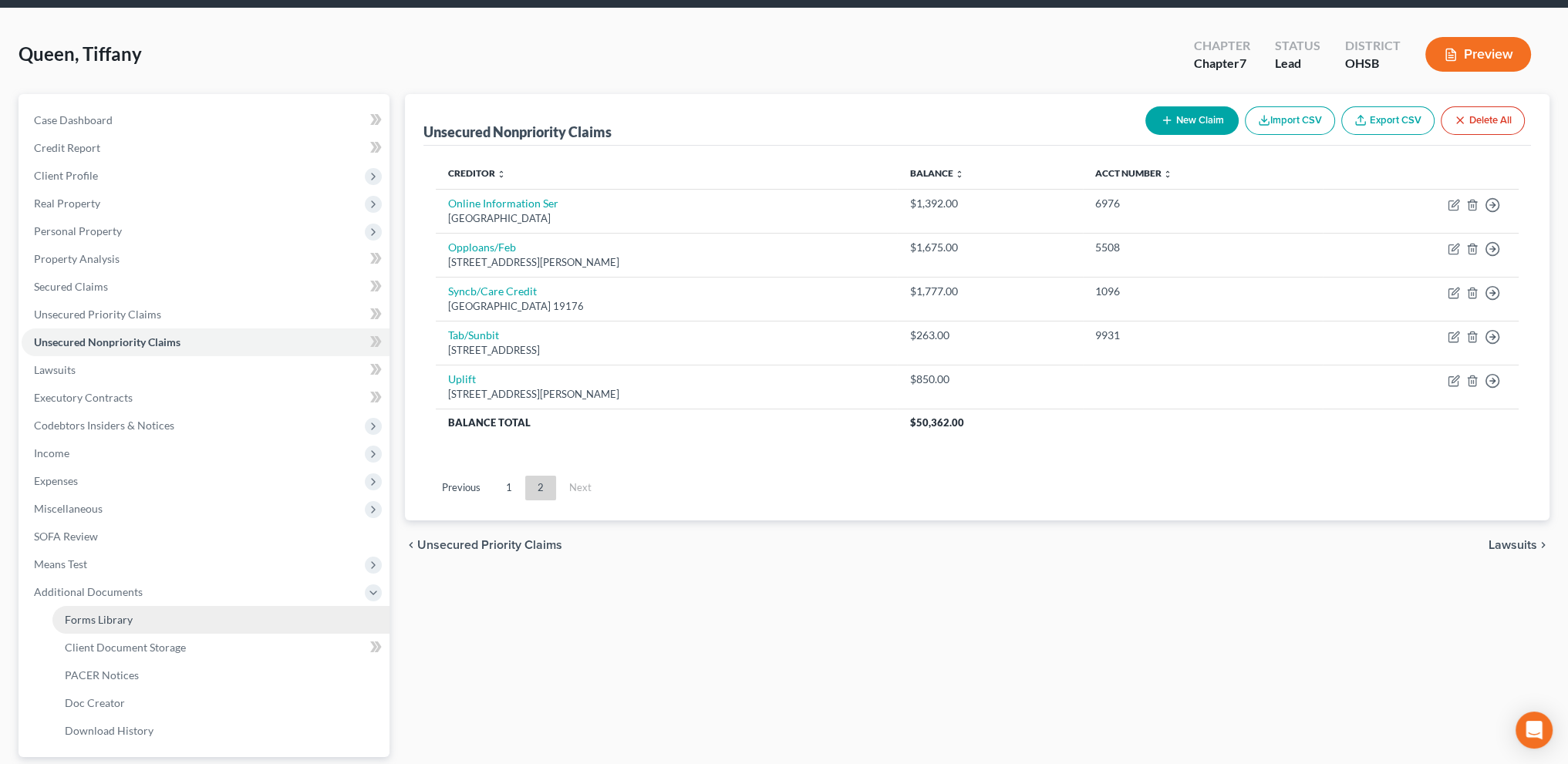
click at [80, 619] on span "Forms Library" at bounding box center [99, 620] width 68 height 13
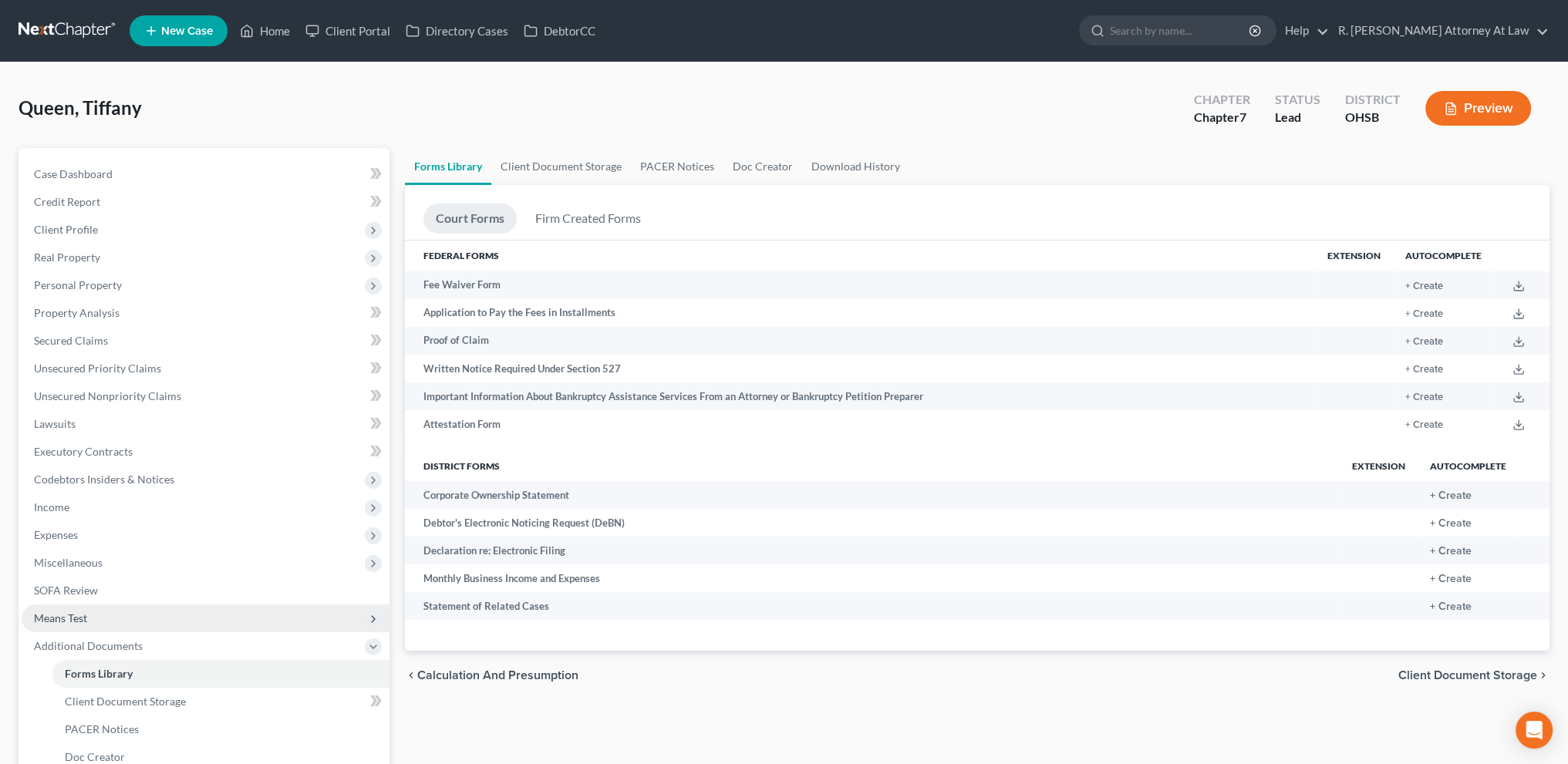
scroll to position [193, 0]
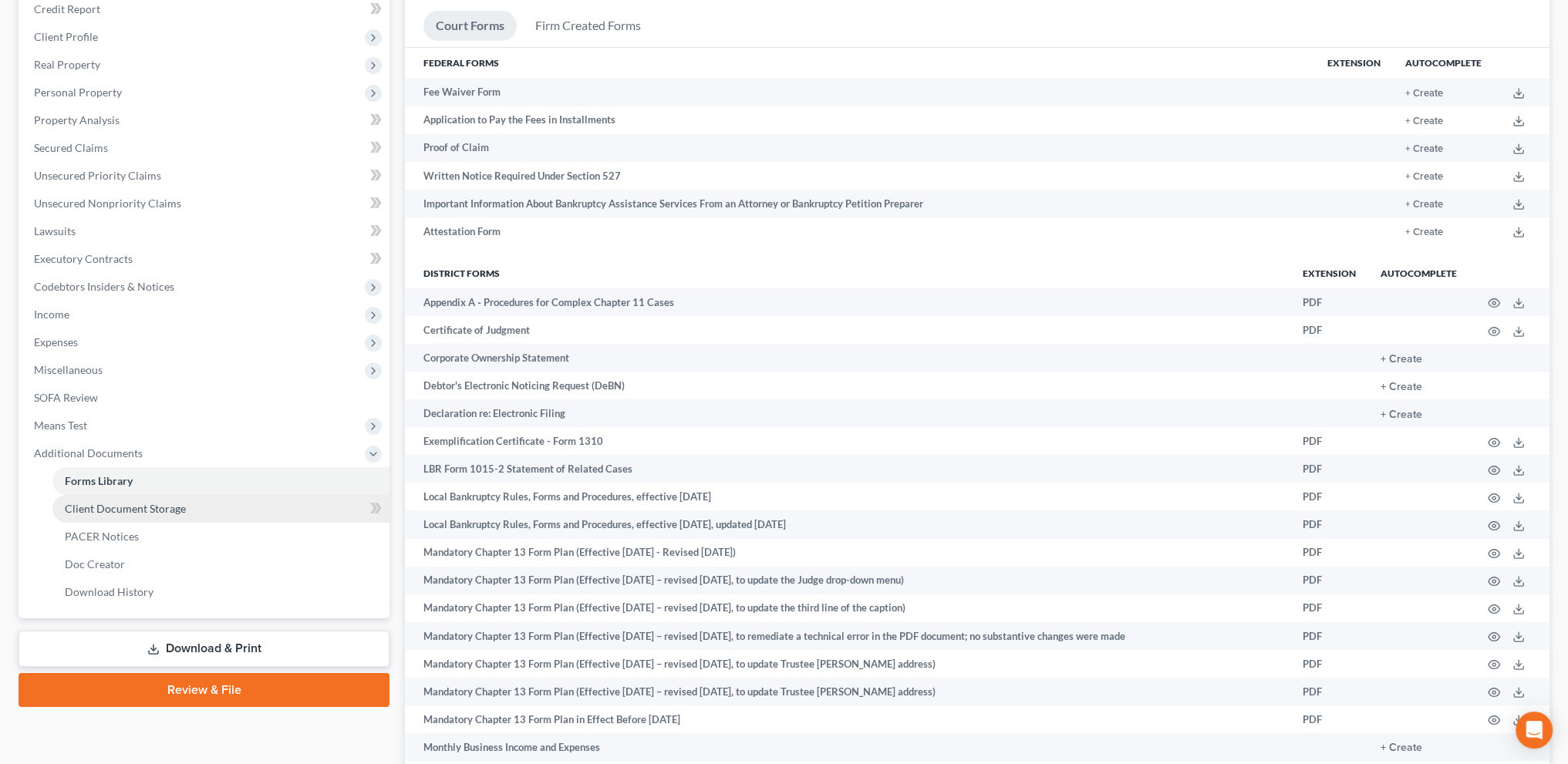
click at [100, 506] on span "Client Document Storage" at bounding box center [125, 508] width 121 height 13
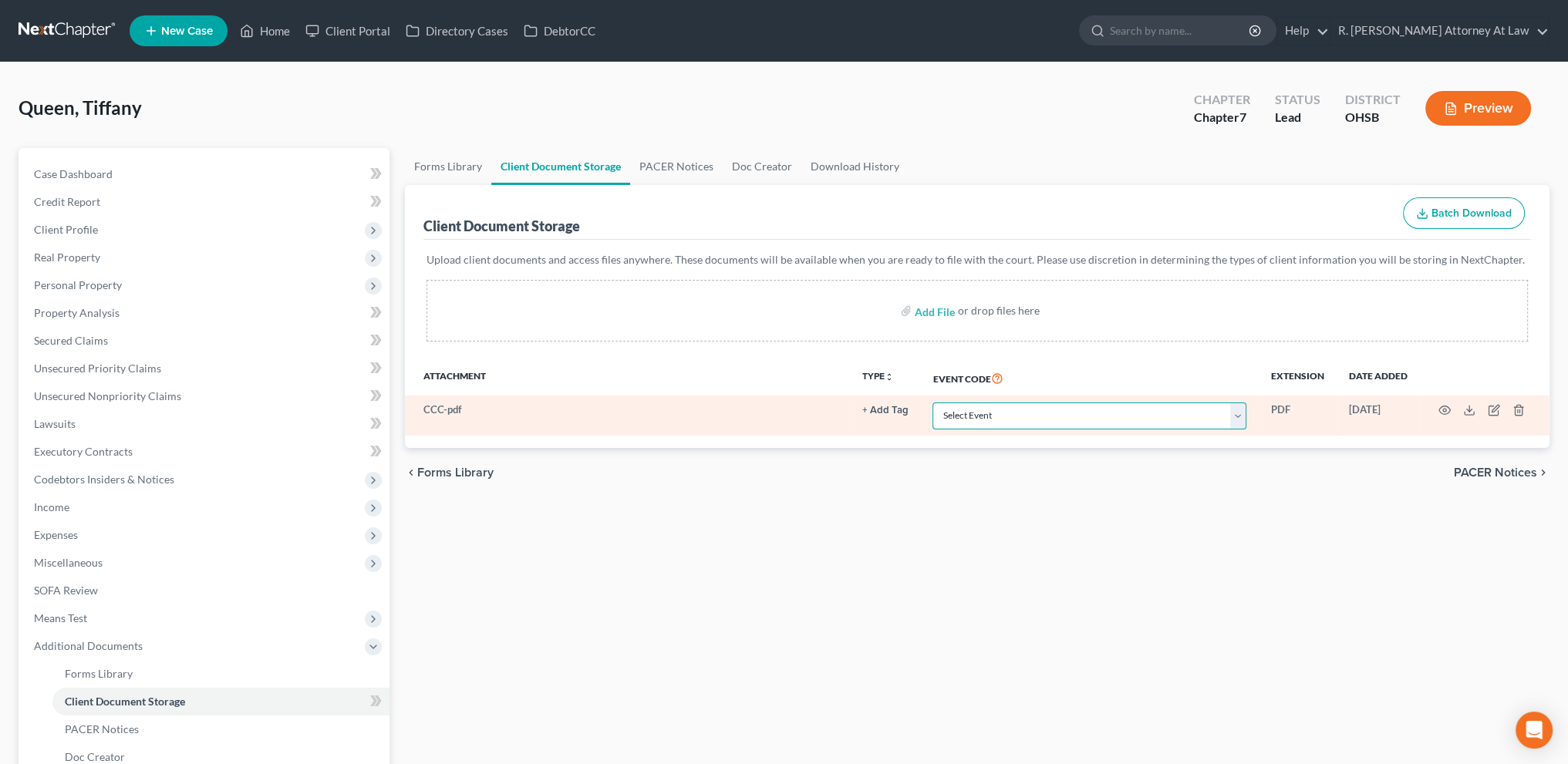
click at [967, 415] on select "Select Event 20 Largest Unsecured Creditors Amended Document Amended List of Cr…" at bounding box center [1089, 415] width 314 height 27
click at [933, 402] on select "Select Event 20 Largest Unsecured Creditors Amended Document Amended List of Cr…" at bounding box center [1089, 415] width 314 height 27
click at [1445, 406] on icon "button" at bounding box center [1445, 411] width 11 height 8
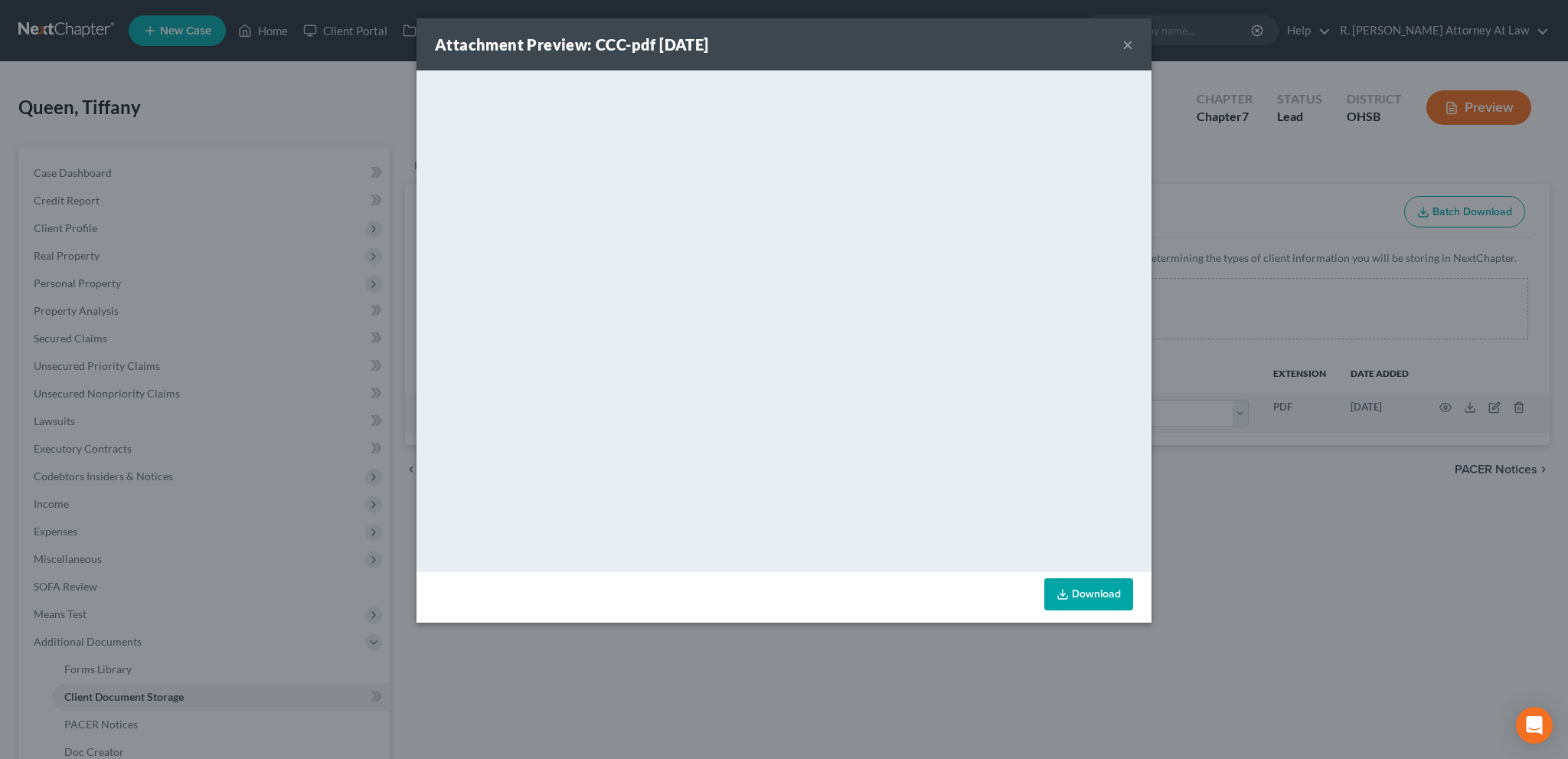
click at [1127, 45] on button "×" at bounding box center [1127, 45] width 11 height 19
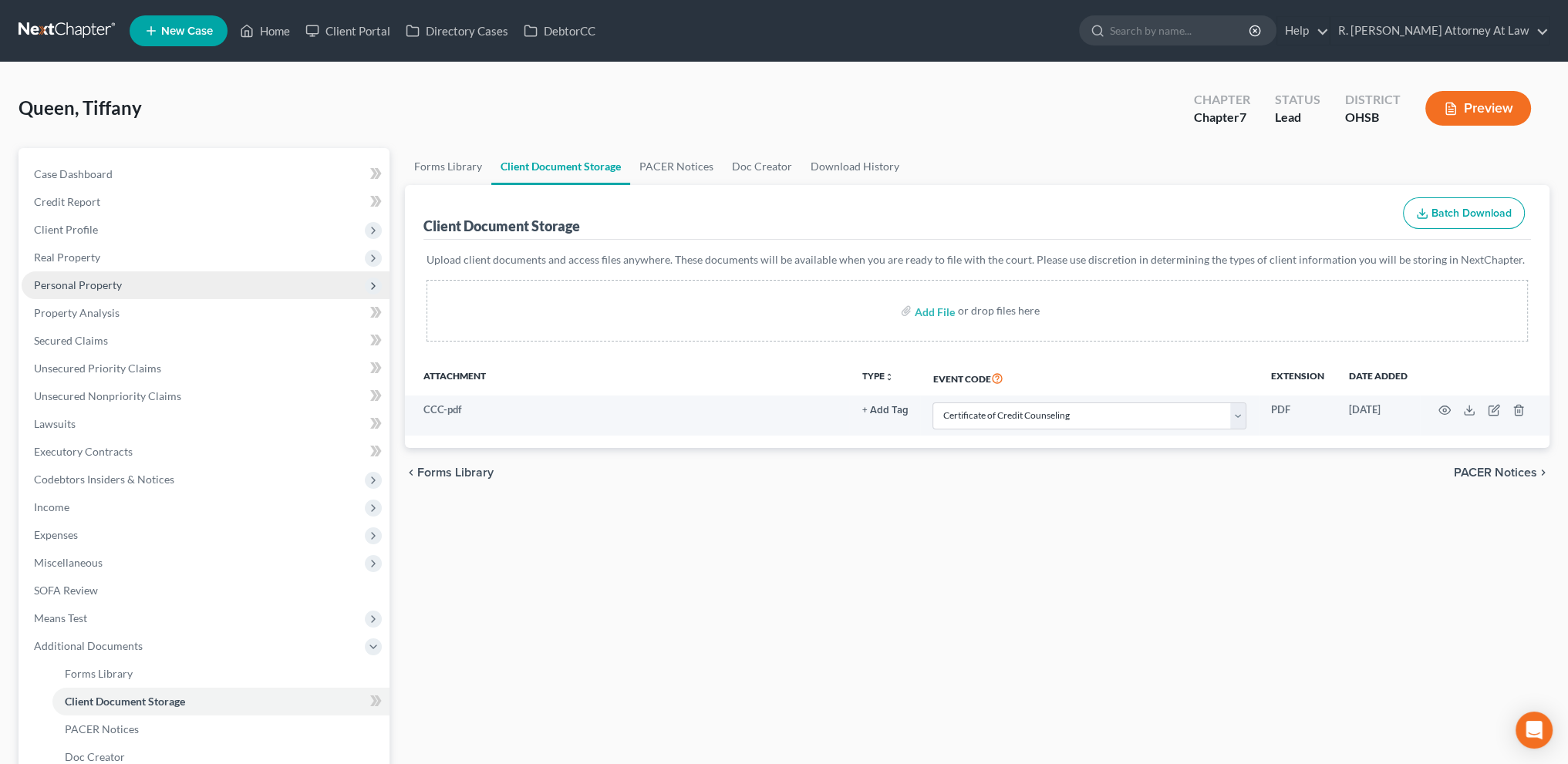
click at [59, 283] on span "Personal Property" at bounding box center [78, 285] width 88 height 13
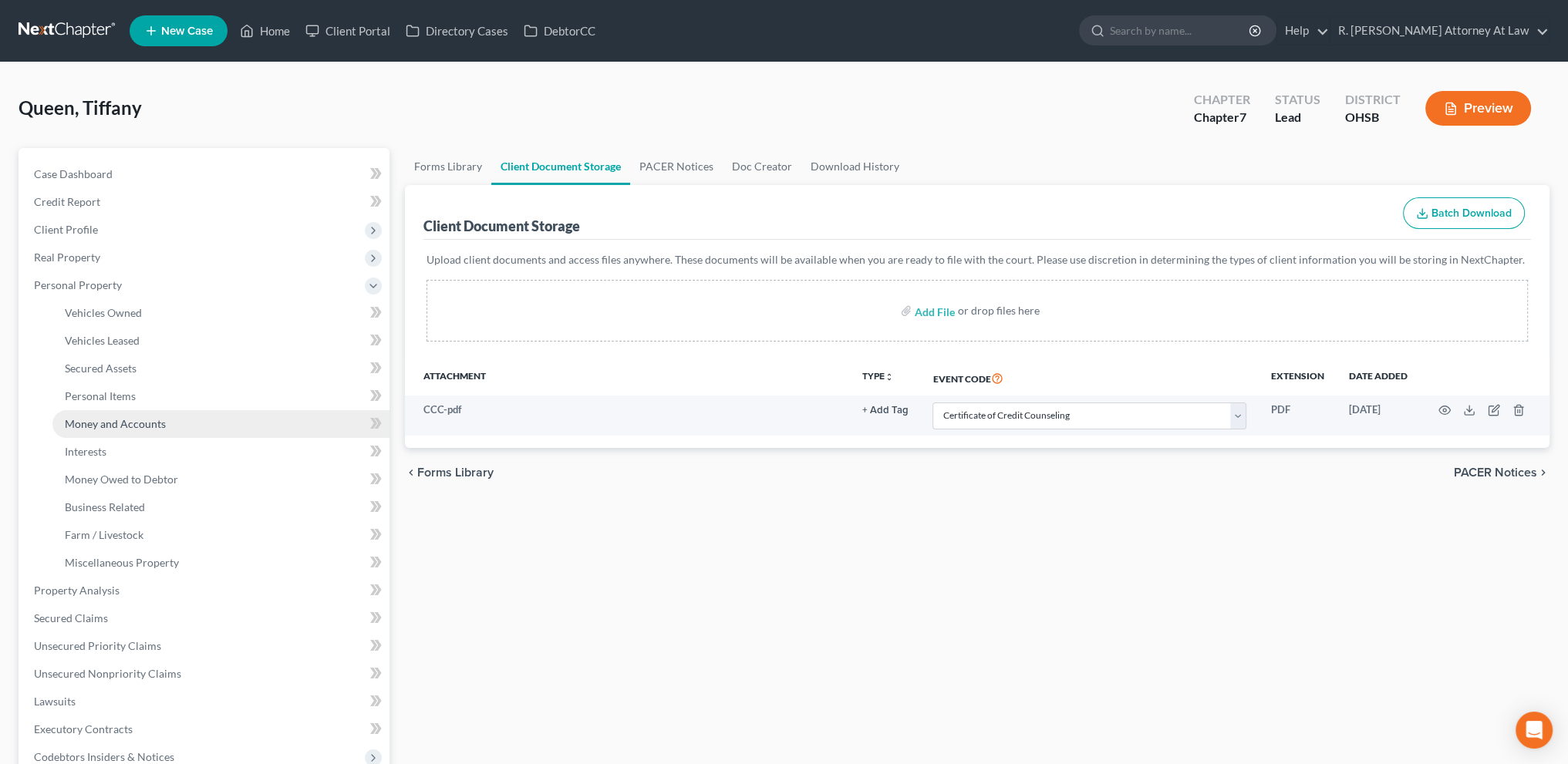
click at [95, 419] on span "Money and Accounts" at bounding box center [116, 424] width 101 height 13
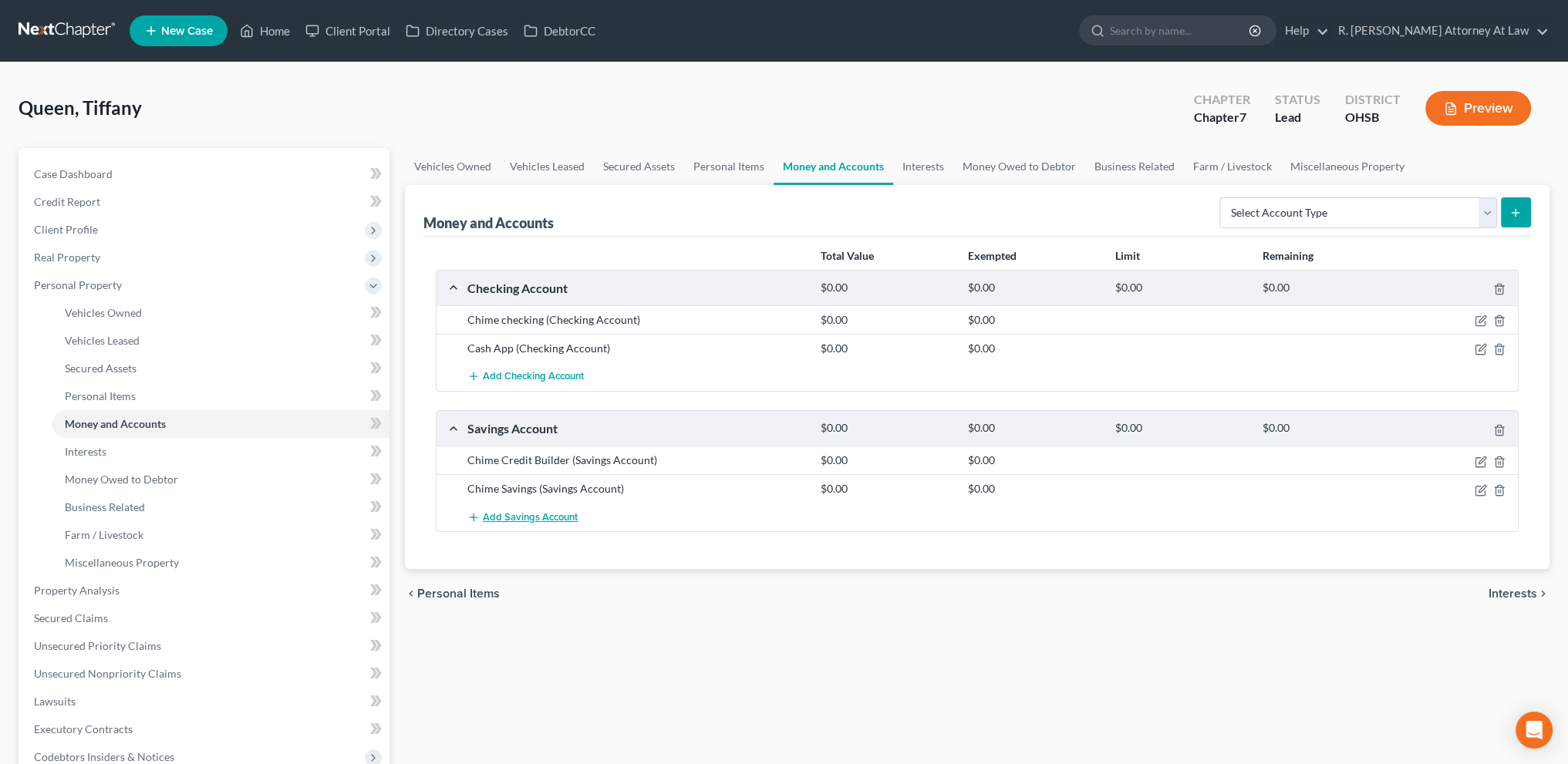
click at [518, 513] on span "Add Savings Account" at bounding box center [530, 517] width 94 height 12
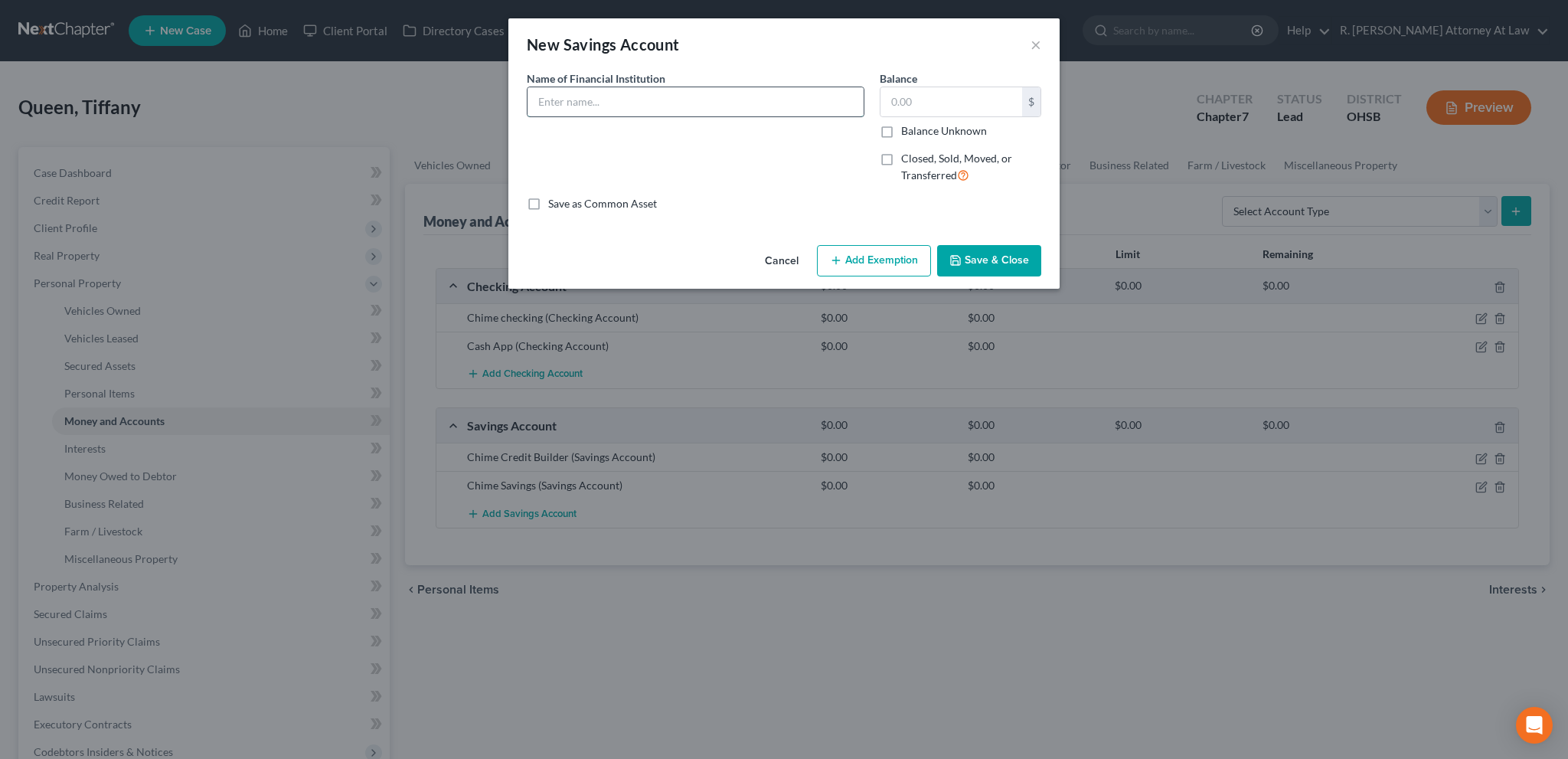
click at [569, 108] on input "text" at bounding box center [695, 102] width 336 height 29
click at [987, 262] on button "Save & Close" at bounding box center [989, 261] width 104 height 32
